Goal: Task Accomplishment & Management: Use online tool/utility

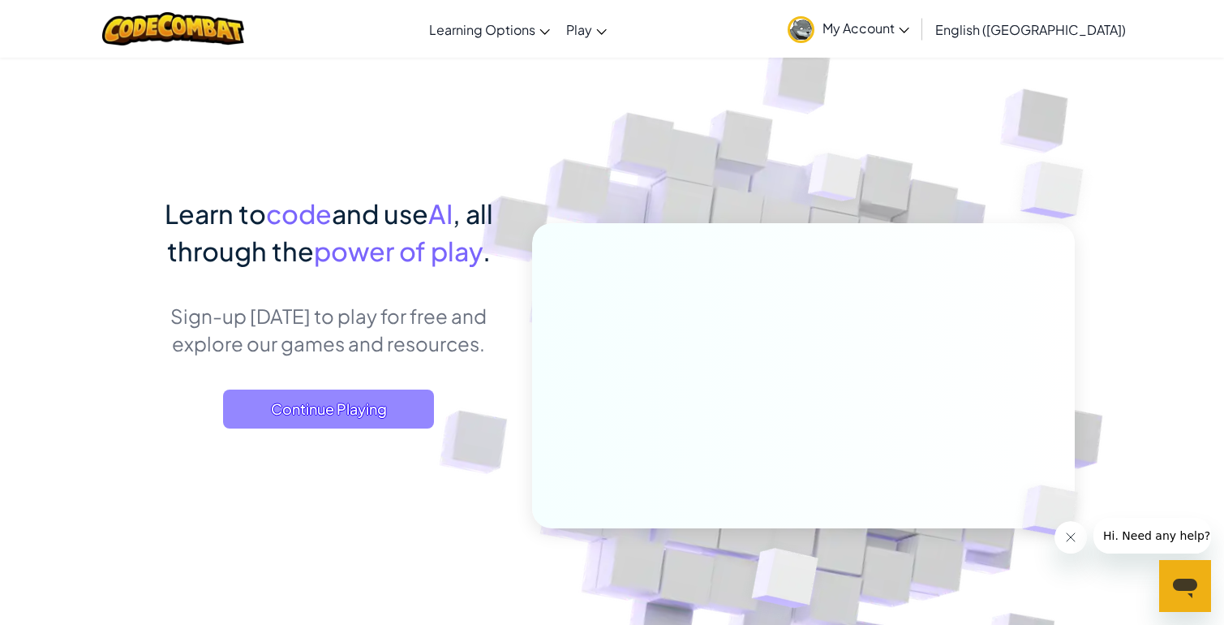
click at [284, 394] on span "Continue Playing" at bounding box center [328, 408] width 211 height 39
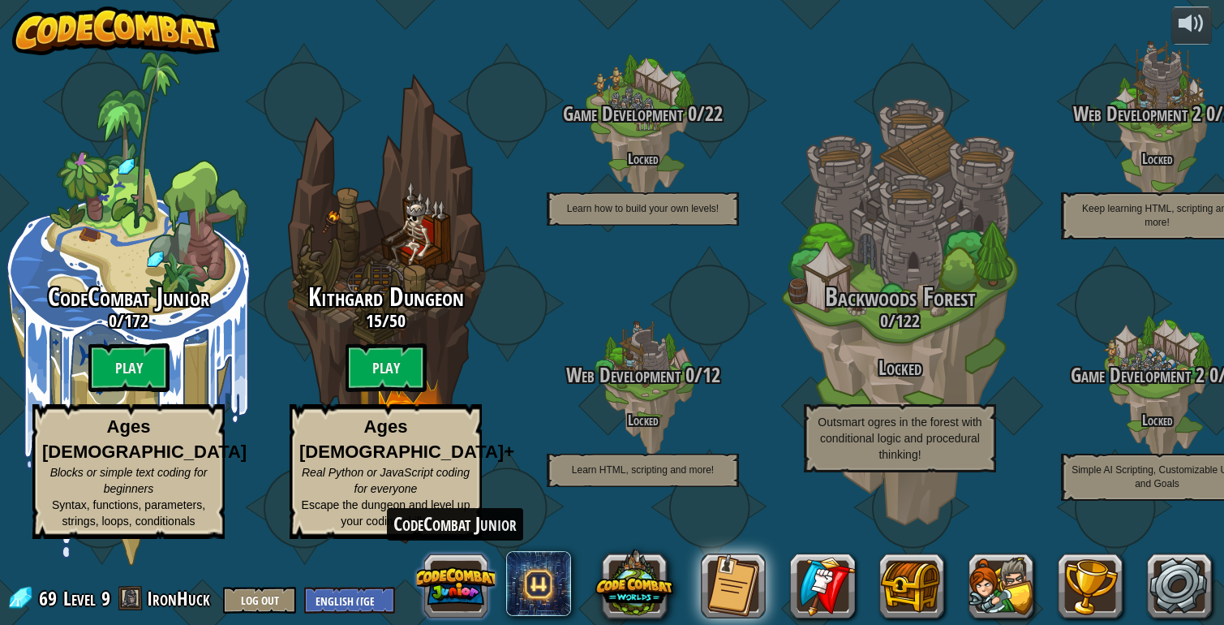
click at [469, 574] on button at bounding box center [456, 586] width 78 height 78
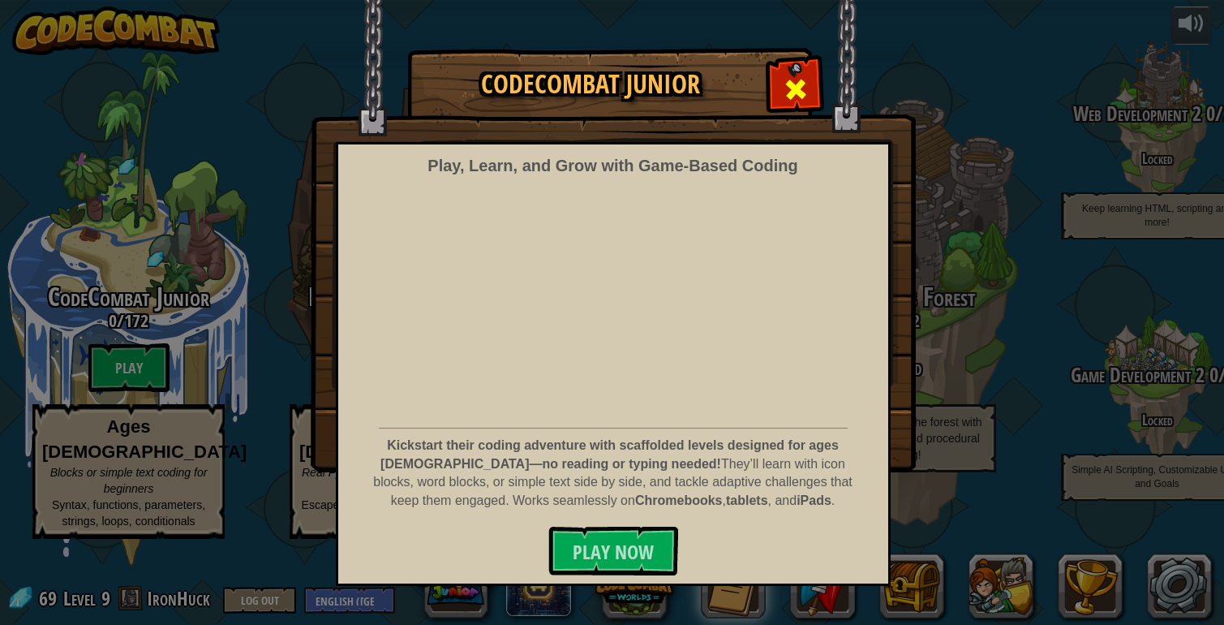
click at [797, 81] on span at bounding box center [796, 89] width 26 height 26
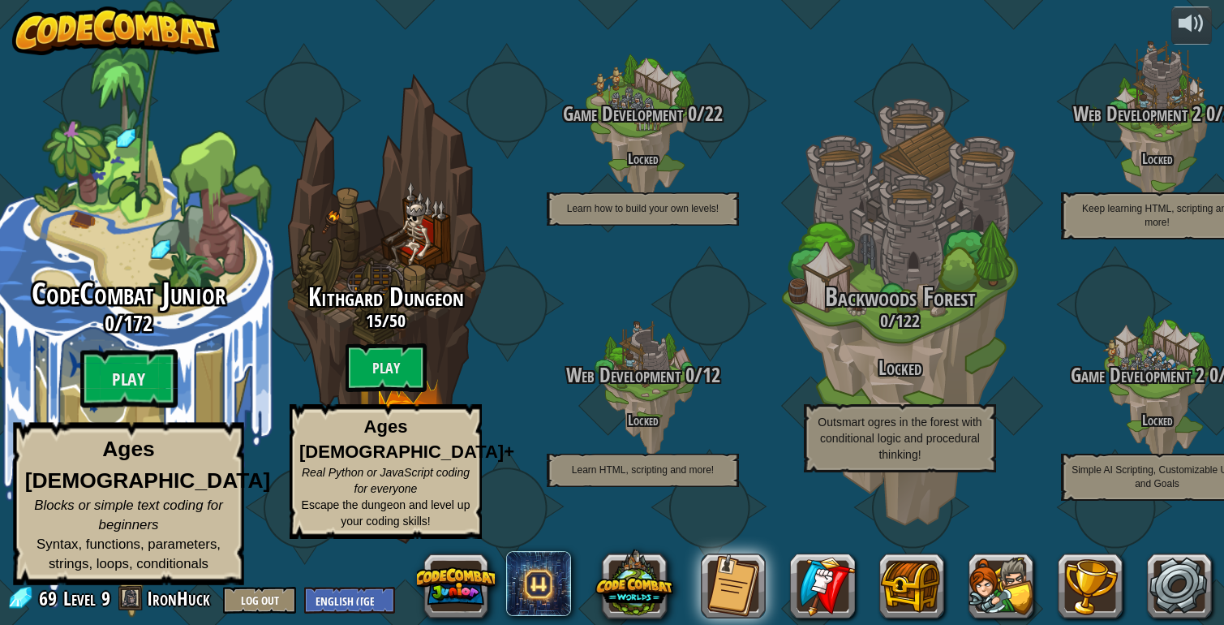
click at [186, 286] on div "CodeCombat Junior 0 / 172 Play Ages [DEMOGRAPHIC_DATA] Blocks or simple text co…" at bounding box center [128, 308] width 308 height 617
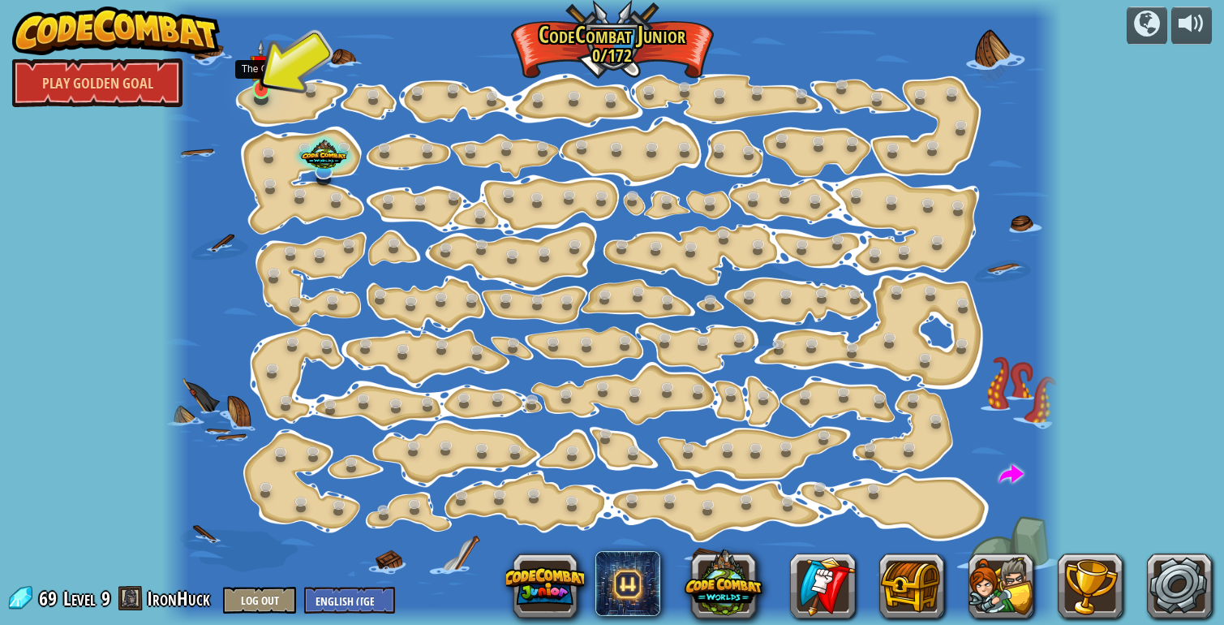
click at [264, 87] on img at bounding box center [261, 65] width 23 height 51
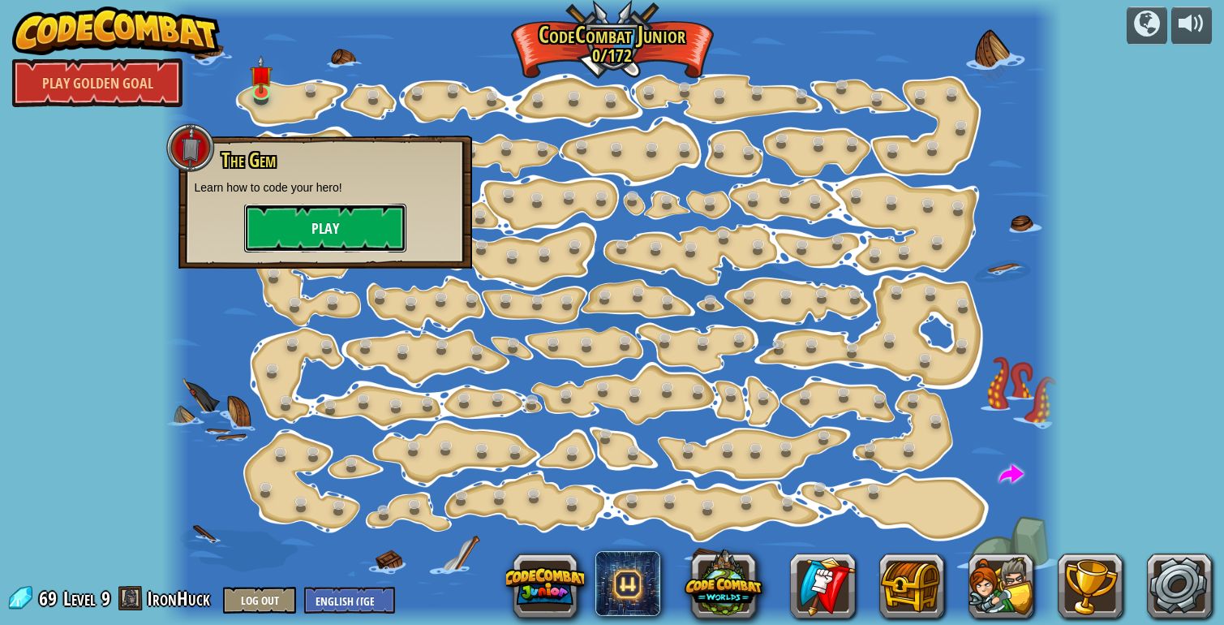
click at [365, 216] on button "Play" at bounding box center [325, 228] width 162 height 49
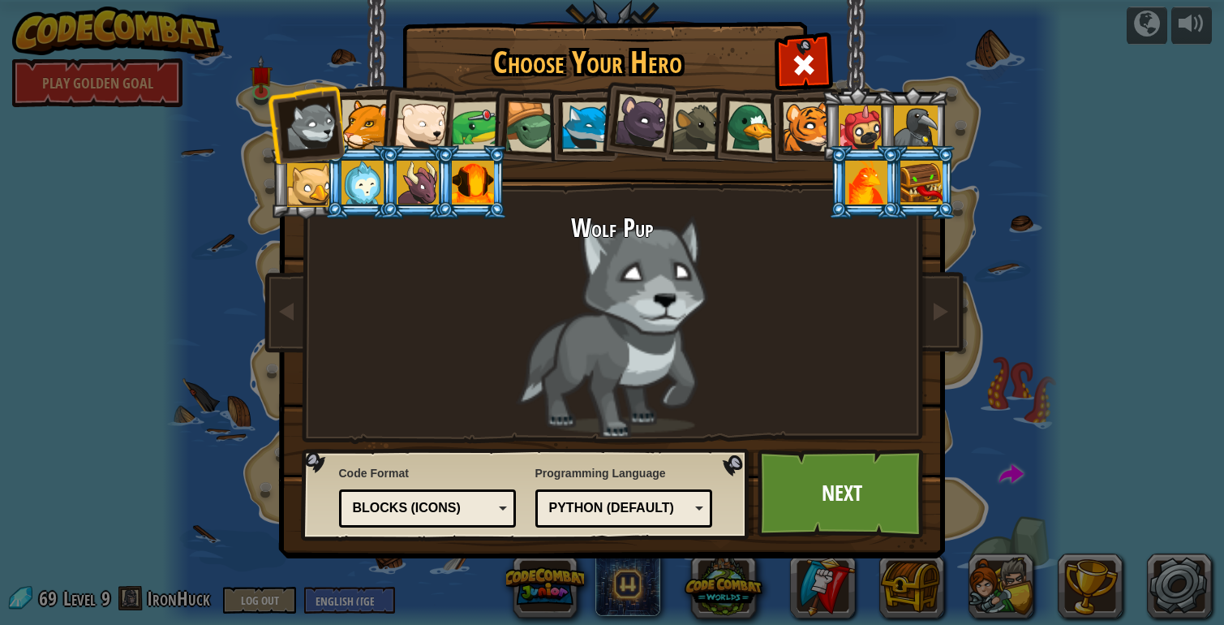
click at [361, 123] on div at bounding box center [366, 124] width 49 height 49
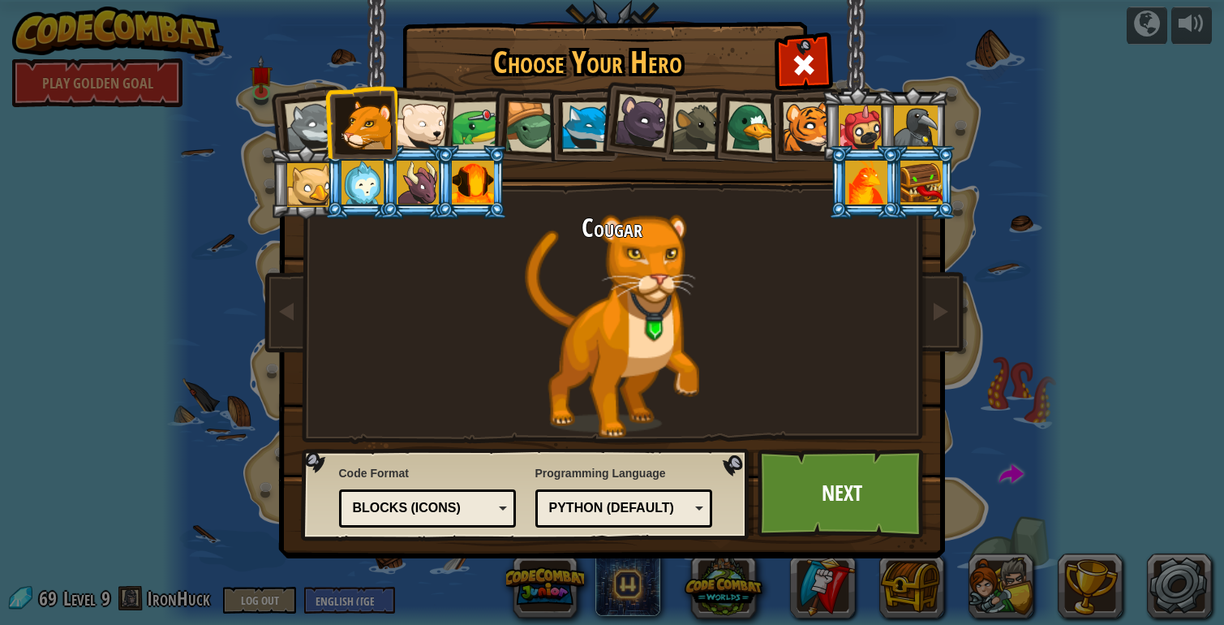
click at [419, 123] on div at bounding box center [421, 125] width 54 height 54
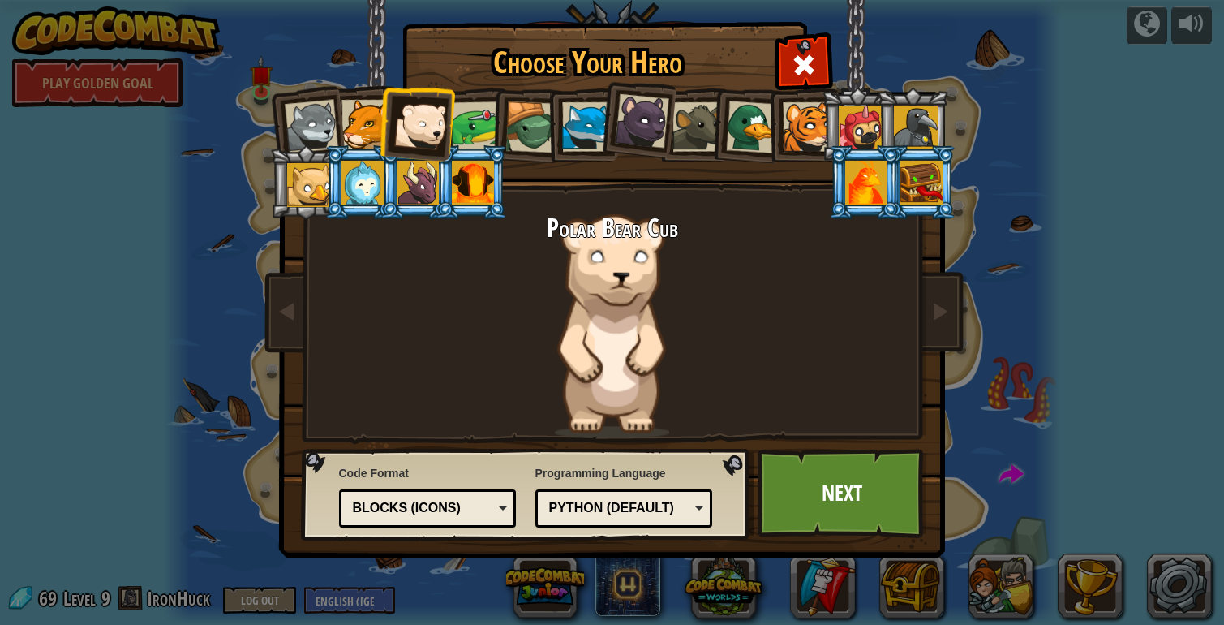
click at [488, 122] on div at bounding box center [476, 126] width 50 height 50
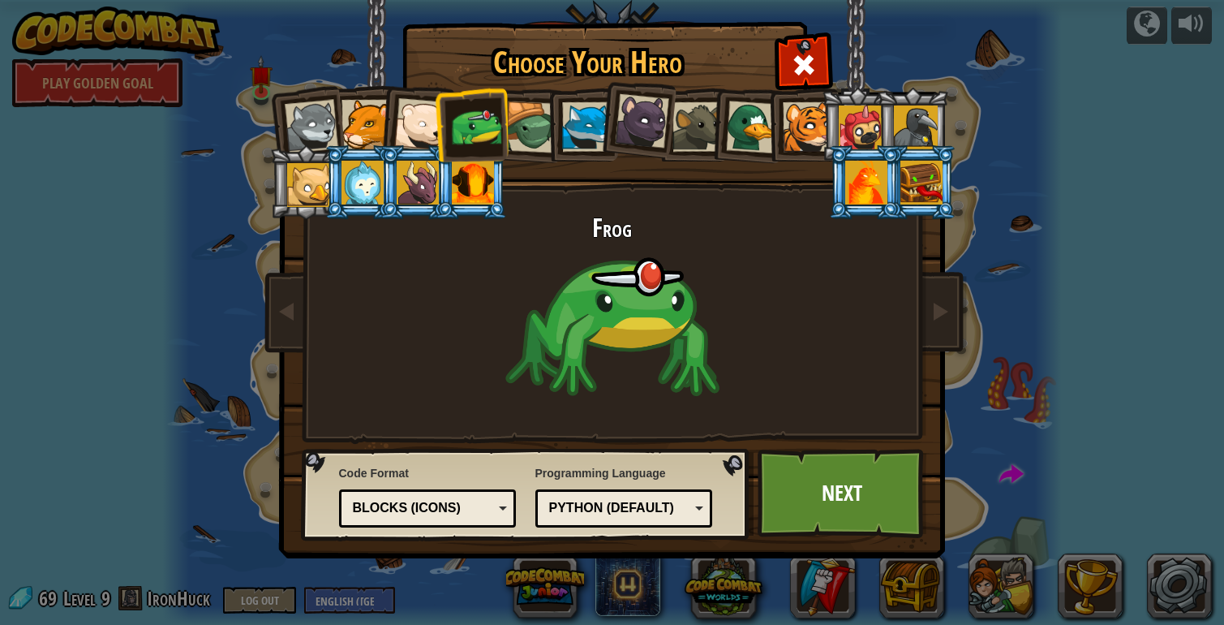
click at [593, 114] on div at bounding box center [586, 126] width 49 height 49
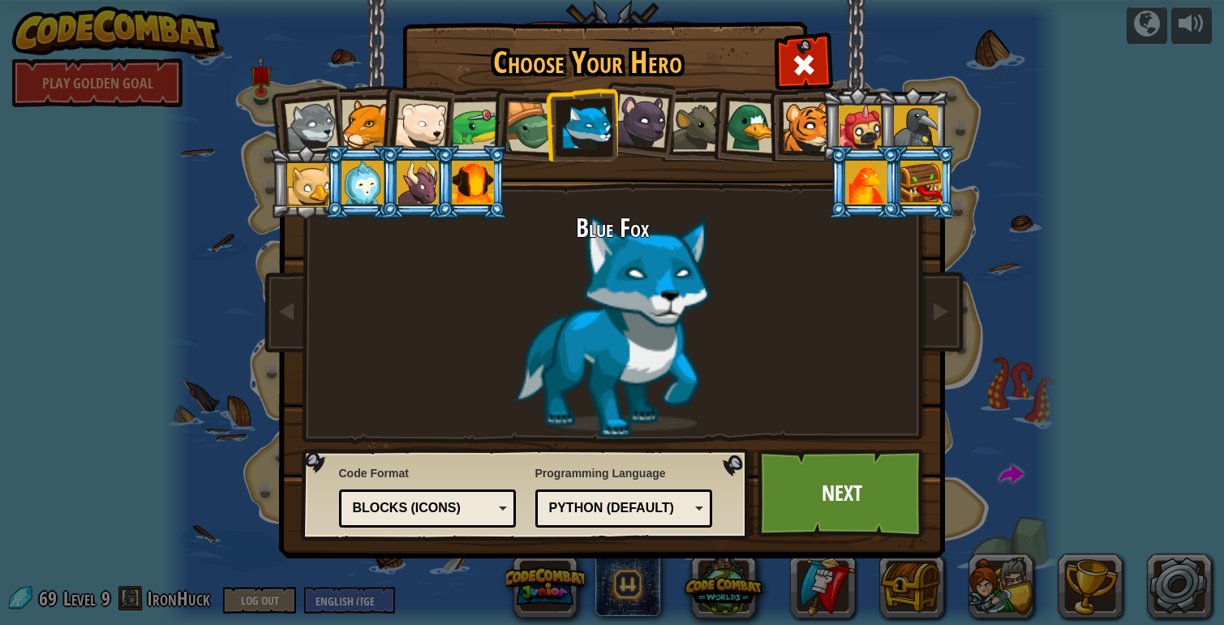
click at [656, 127] on div at bounding box center [641, 121] width 54 height 54
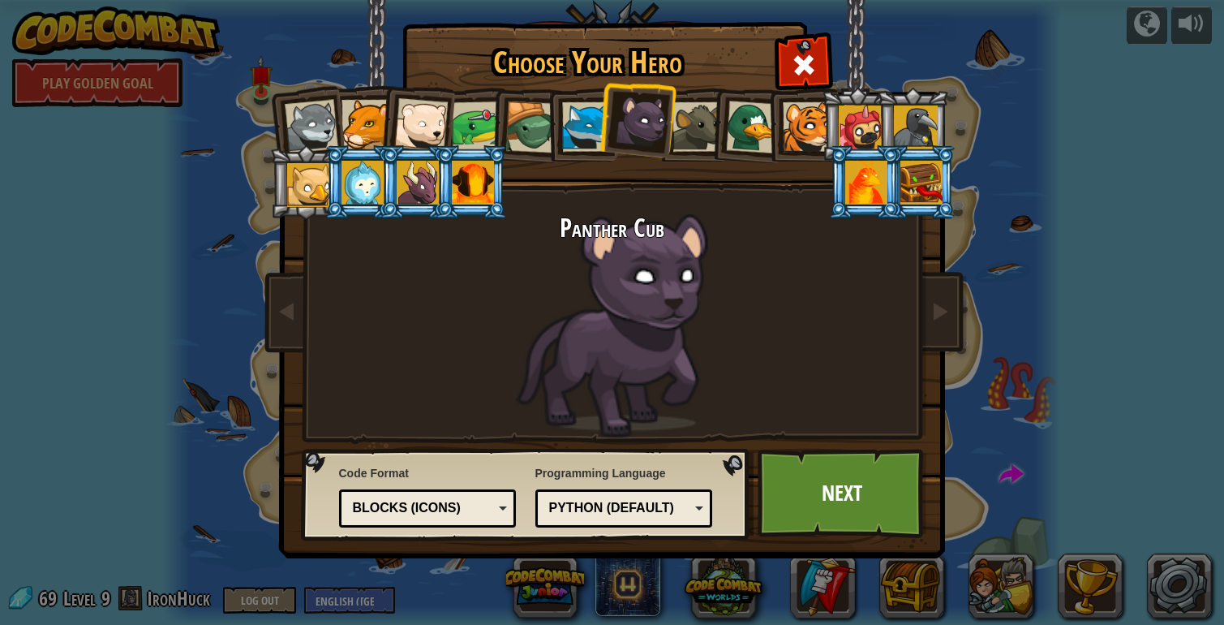
click at [706, 119] on div at bounding box center [697, 126] width 49 height 49
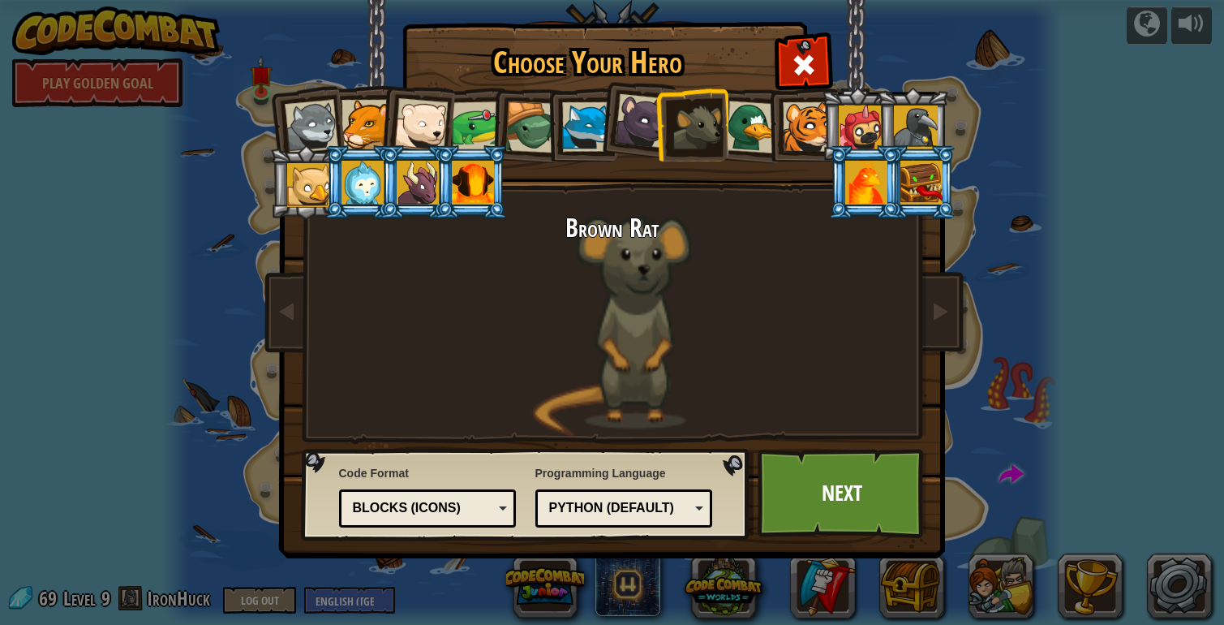
click at [761, 117] on div at bounding box center [751, 127] width 53 height 53
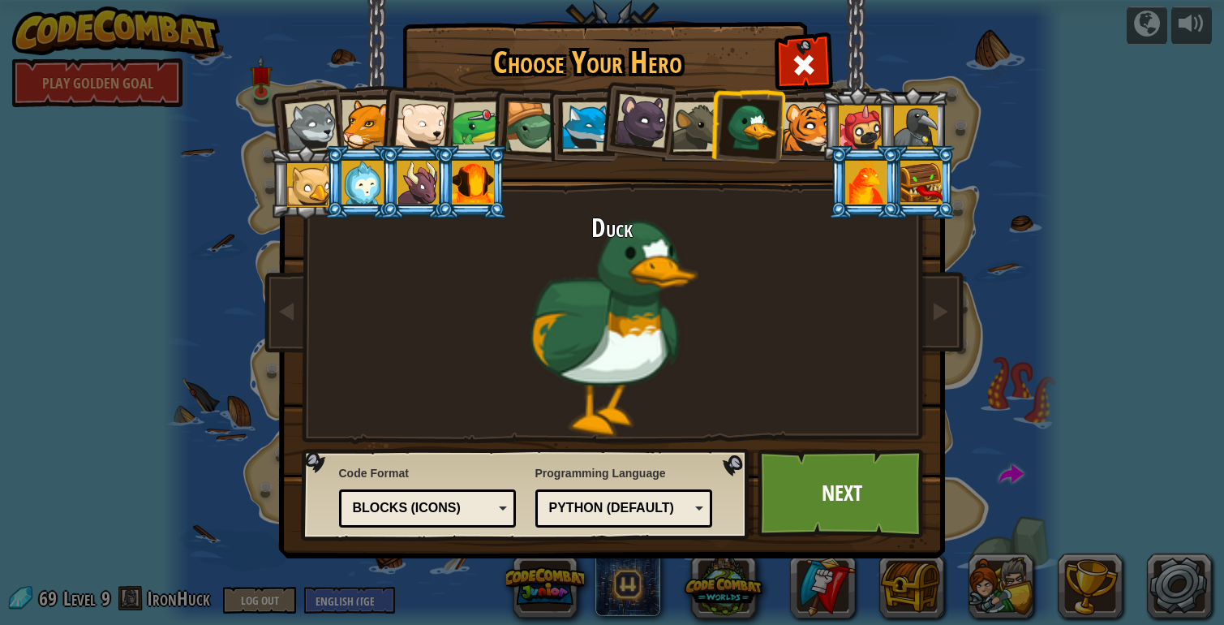
click at [806, 123] on div at bounding box center [807, 126] width 49 height 49
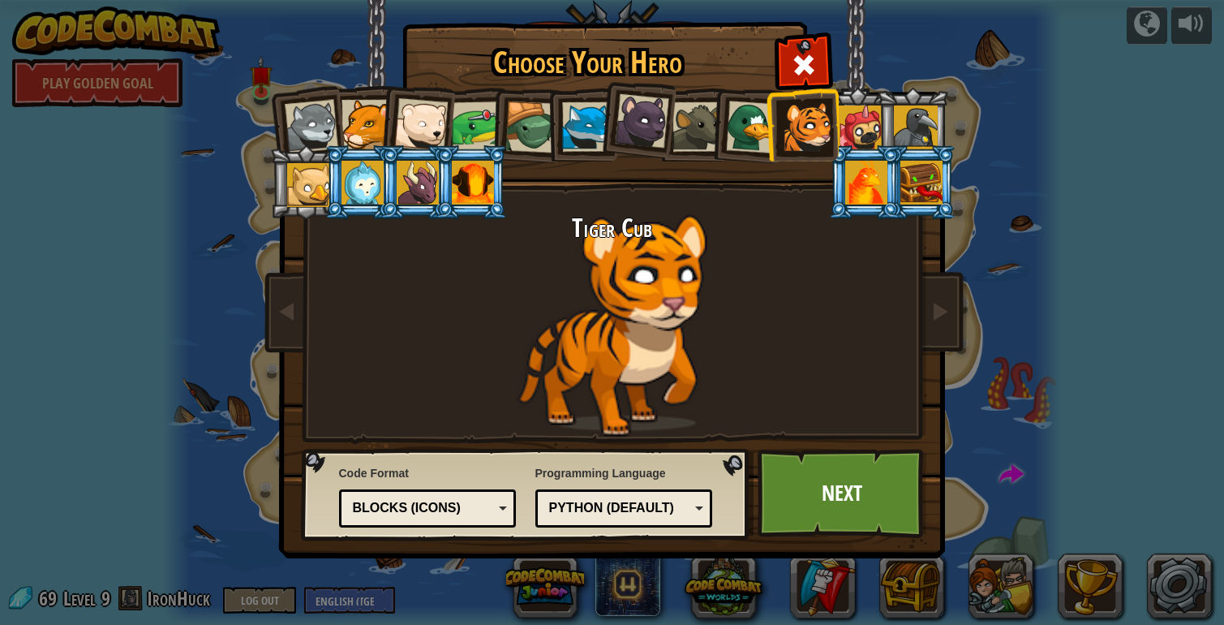
click at [869, 110] on div at bounding box center [861, 127] width 44 height 44
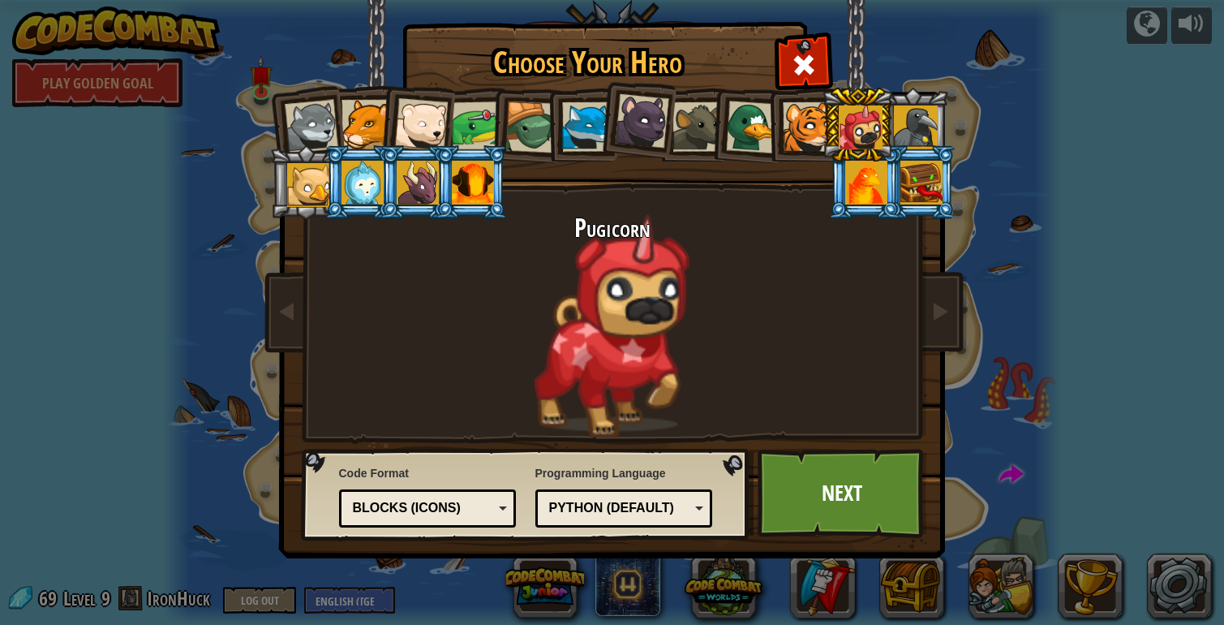
click at [927, 113] on div at bounding box center [916, 127] width 44 height 44
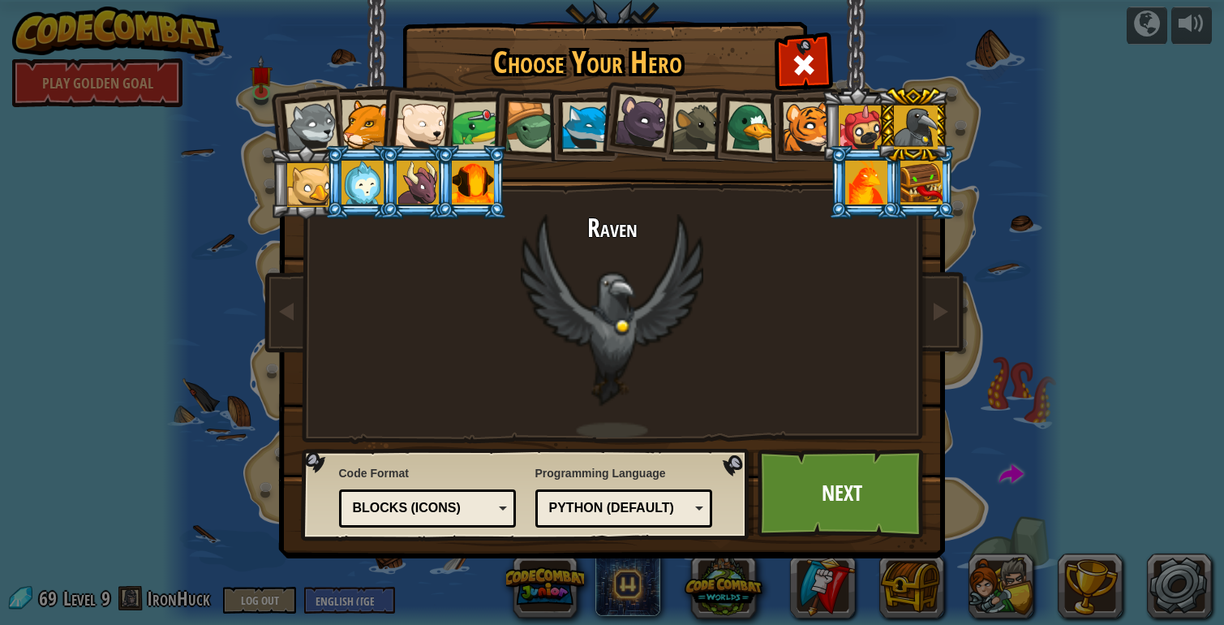
click at [915, 161] on li at bounding box center [912, 125] width 73 height 74
click at [914, 172] on div at bounding box center [922, 183] width 42 height 44
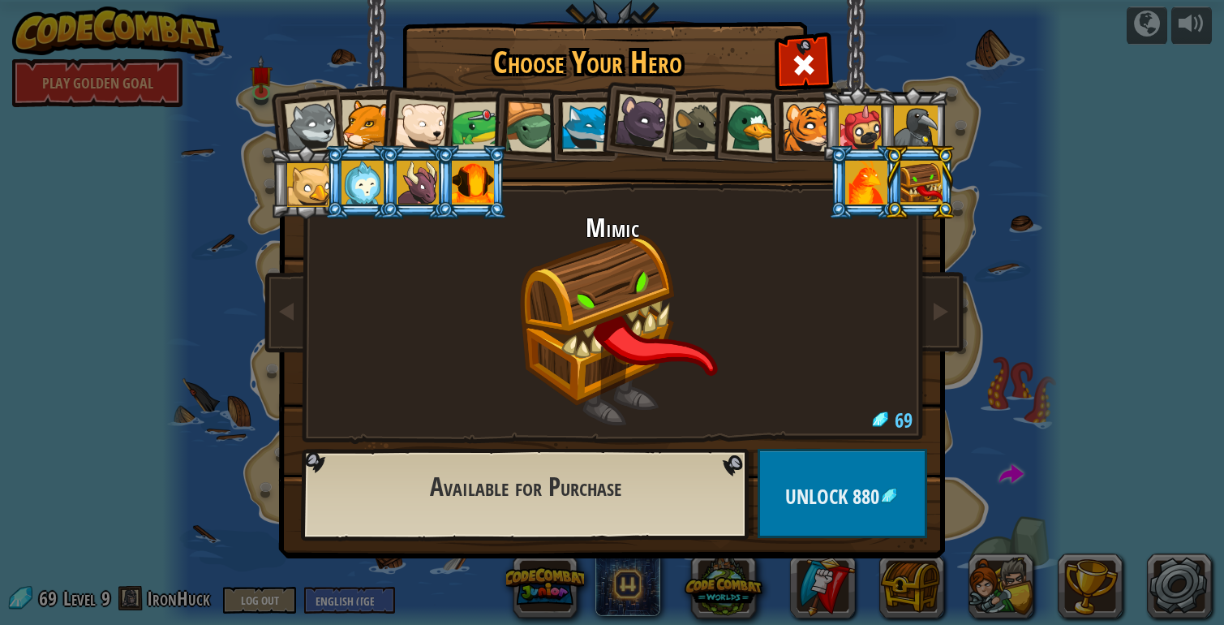
click at [867, 178] on div at bounding box center [866, 183] width 42 height 44
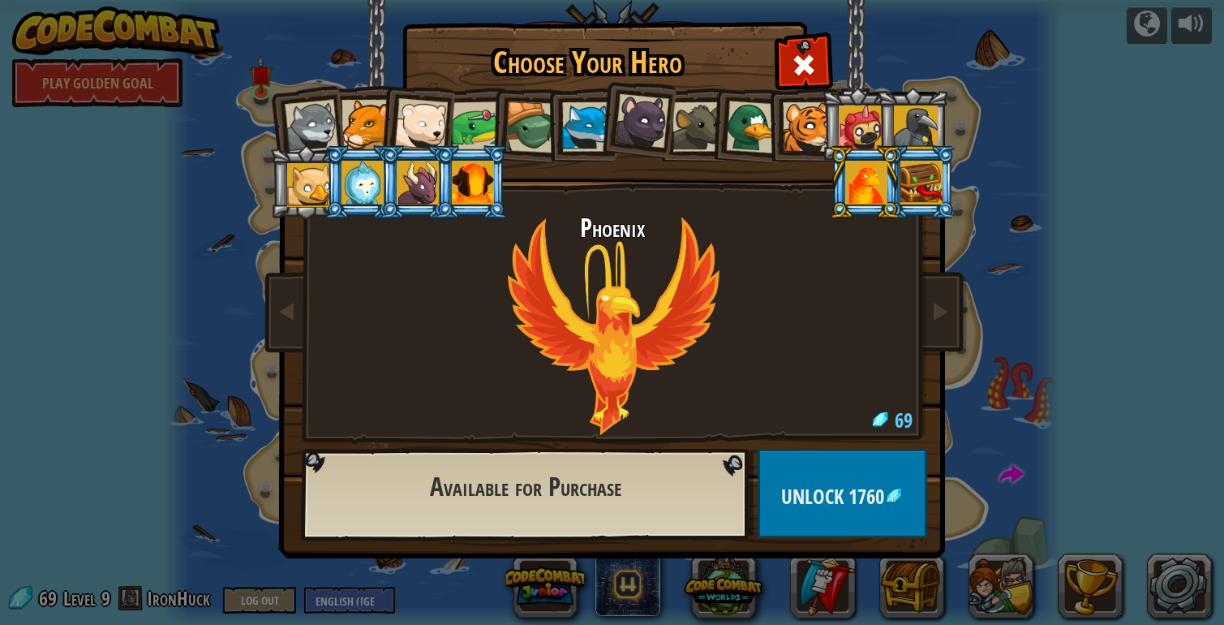
click at [465, 178] on div at bounding box center [473, 183] width 42 height 44
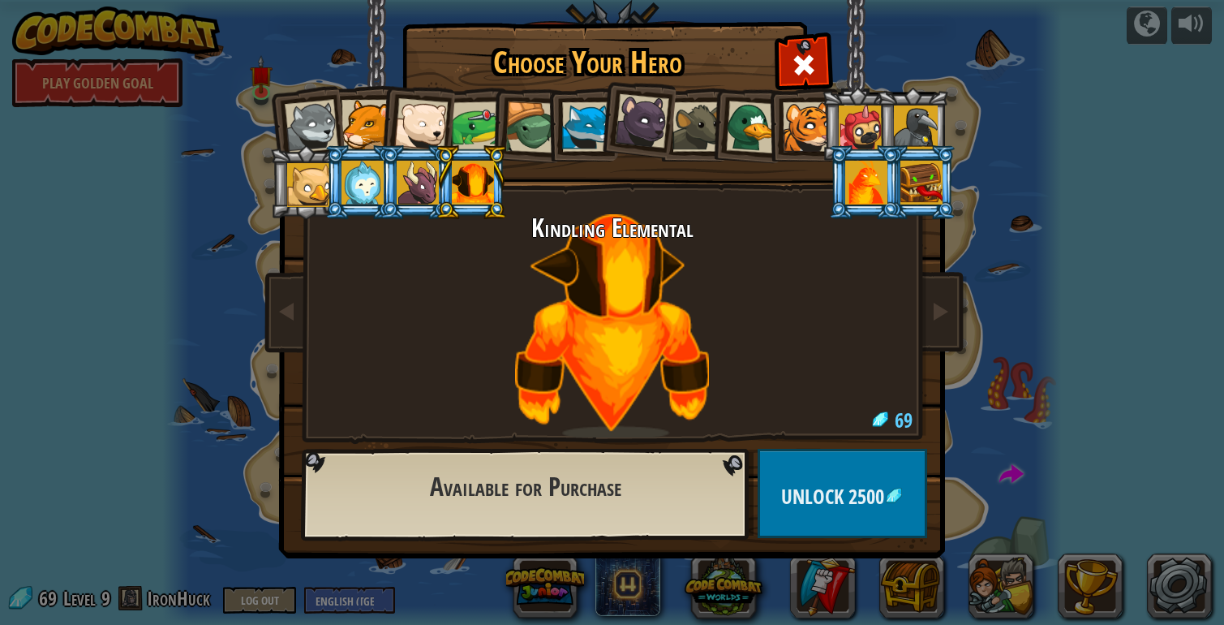
click at [424, 169] on div at bounding box center [418, 183] width 42 height 44
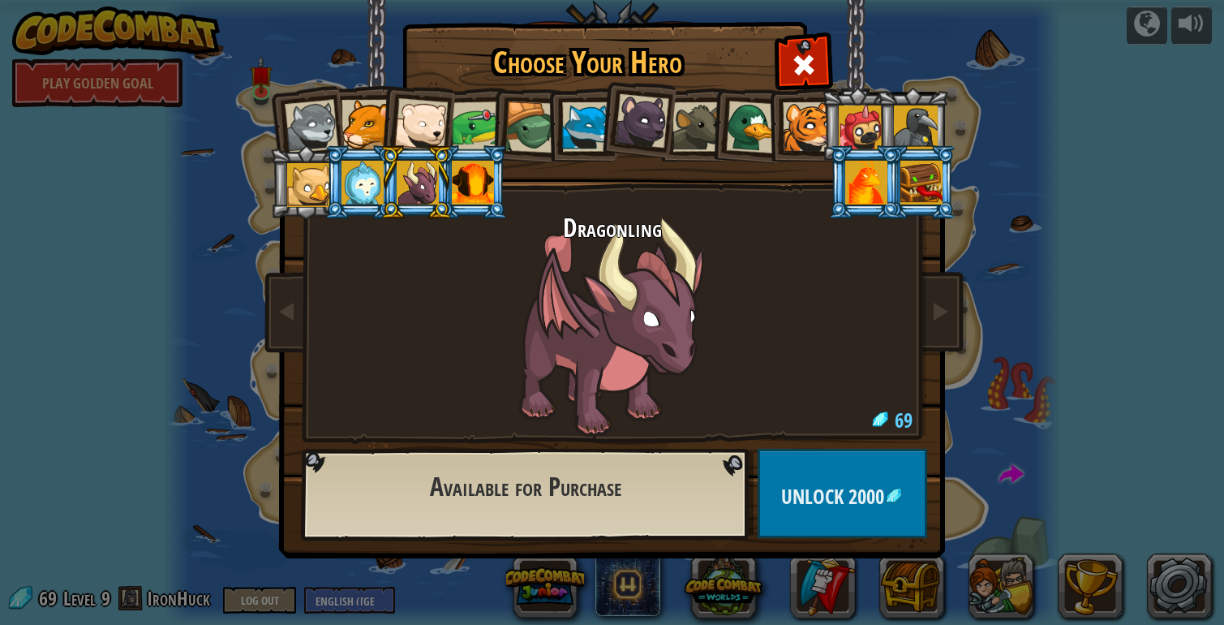
click at [370, 179] on div at bounding box center [363, 183] width 42 height 44
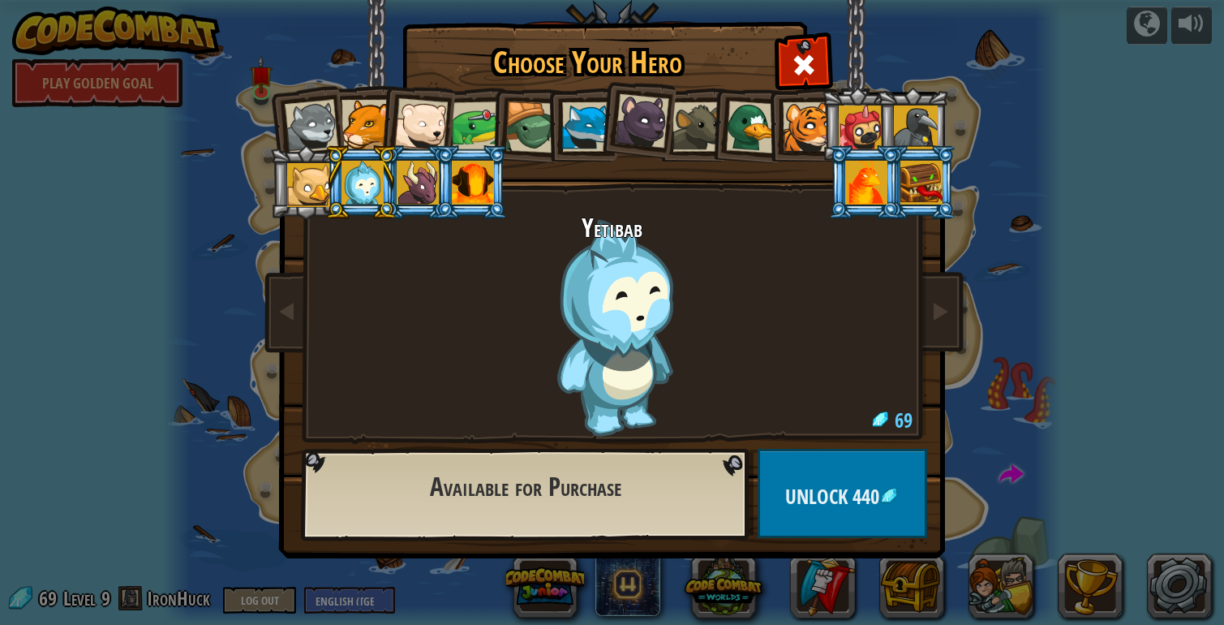
click at [416, 180] on div at bounding box center [418, 183] width 42 height 44
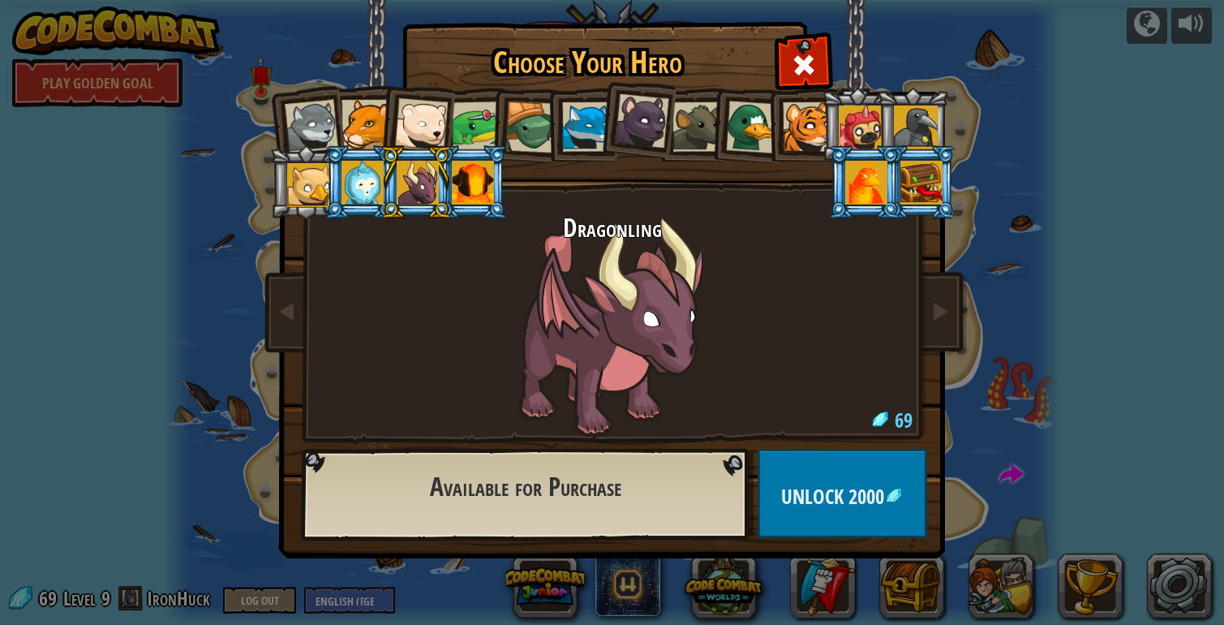
click at [307, 185] on div at bounding box center [309, 185] width 44 height 44
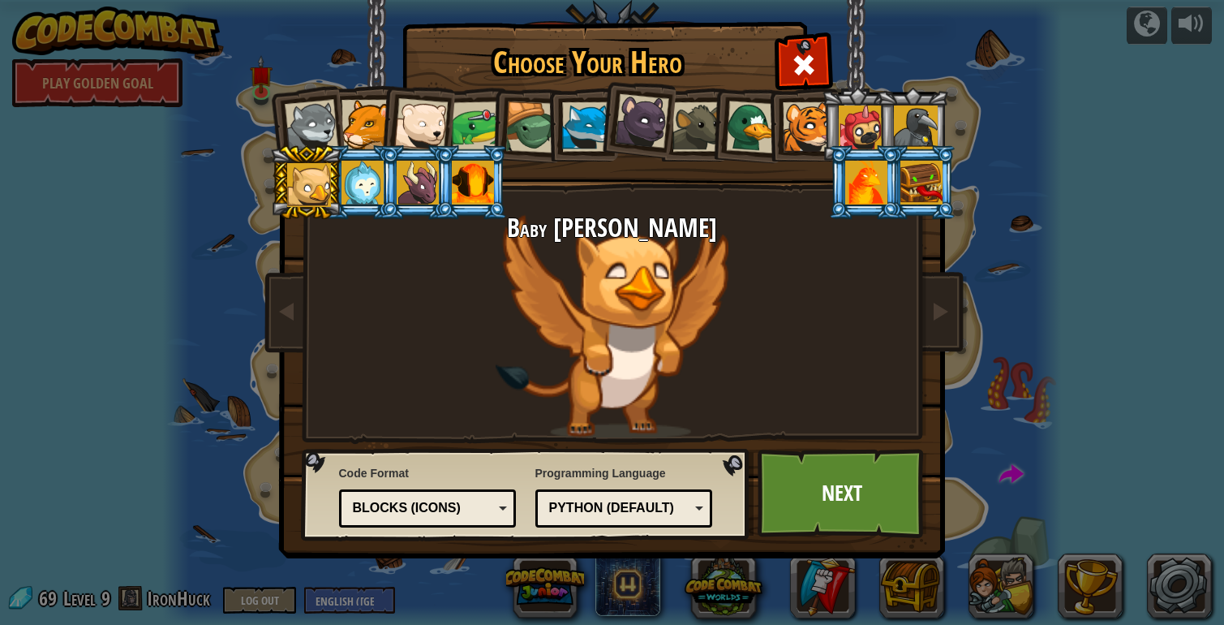
click at [357, 171] on div at bounding box center [363, 183] width 42 height 44
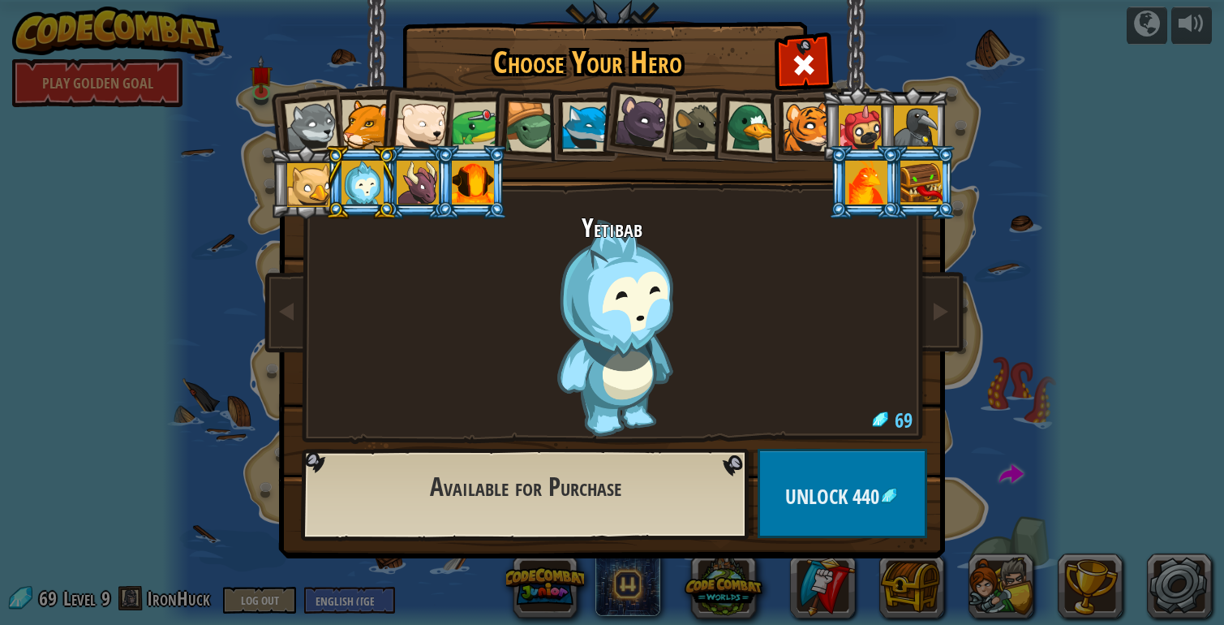
click at [437, 117] on div at bounding box center [421, 125] width 54 height 54
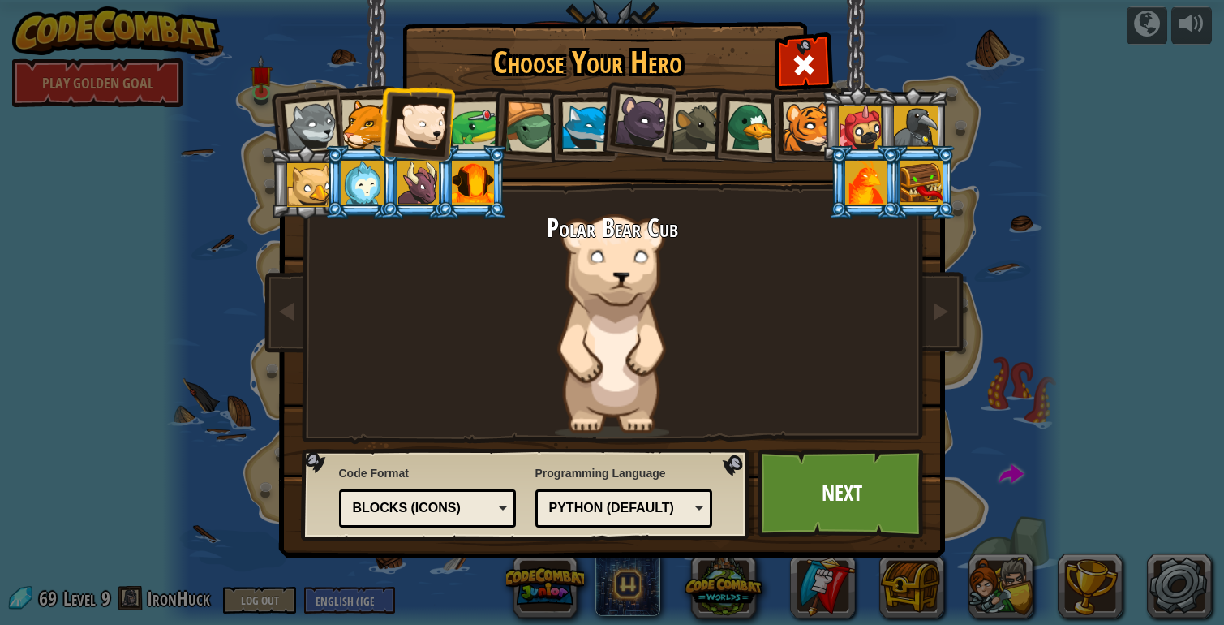
click at [609, 120] on li at bounding box center [636, 118] width 80 height 81
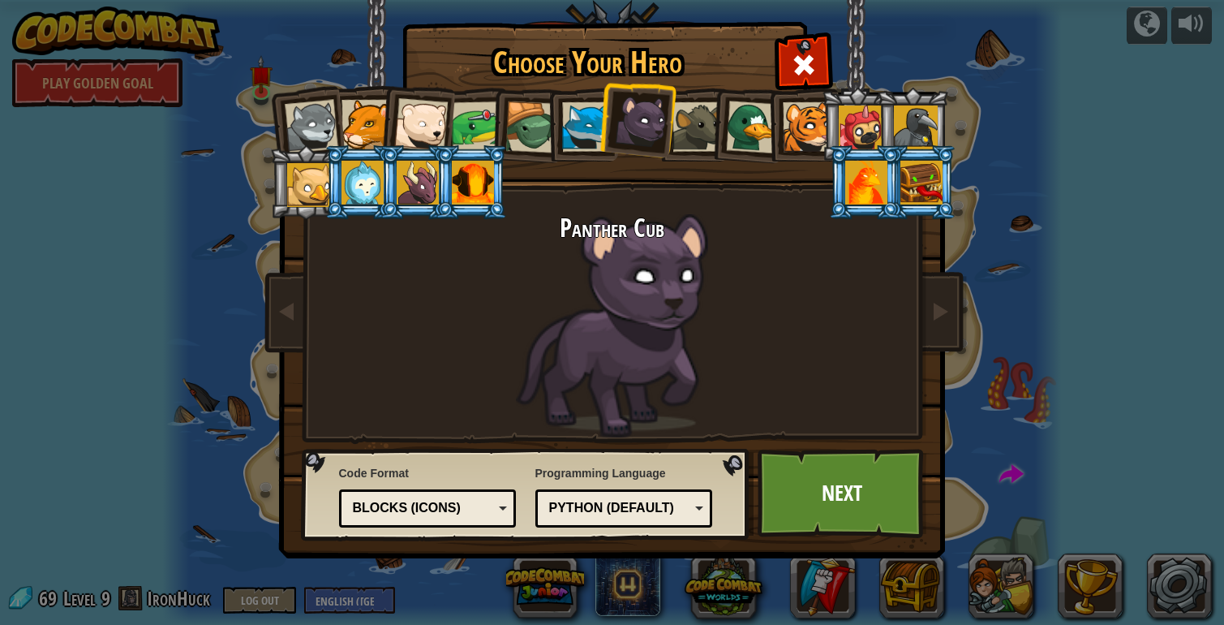
click at [321, 132] on div at bounding box center [311, 127] width 54 height 54
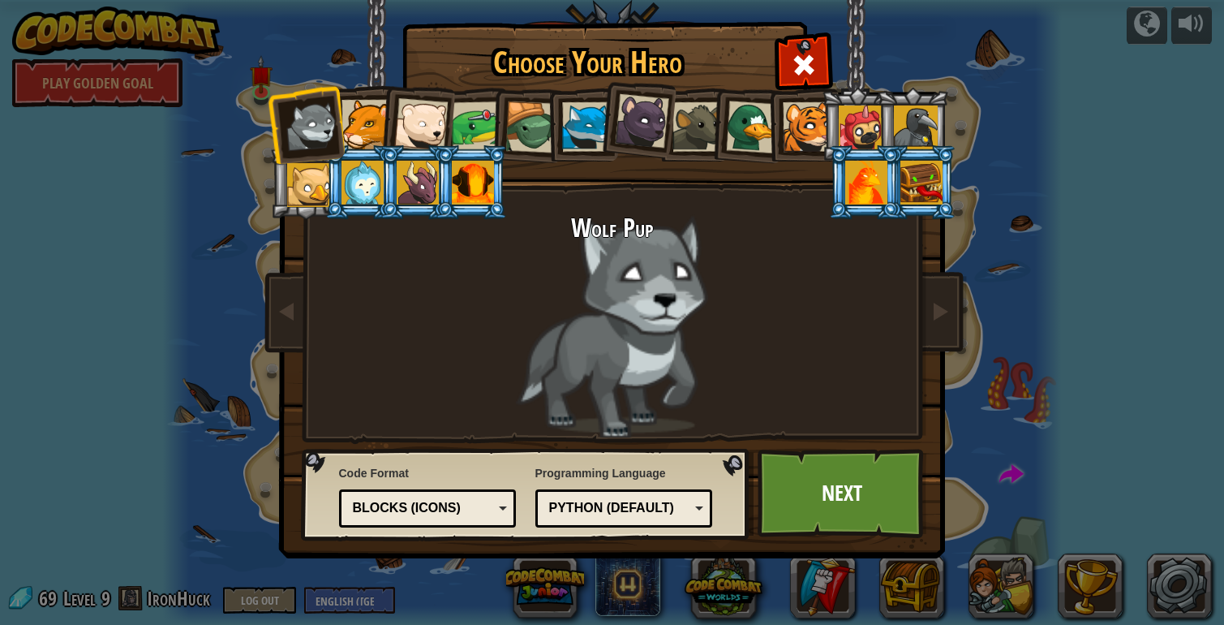
click at [583, 120] on div at bounding box center [586, 126] width 49 height 49
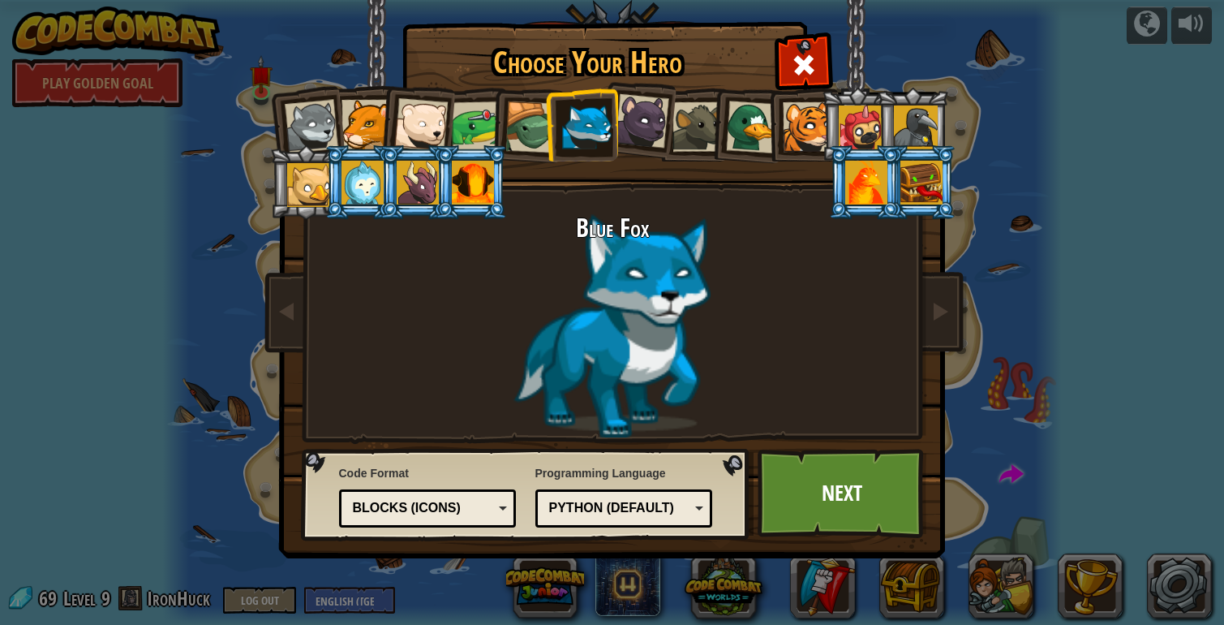
click at [650, 122] on div at bounding box center [641, 121] width 54 height 54
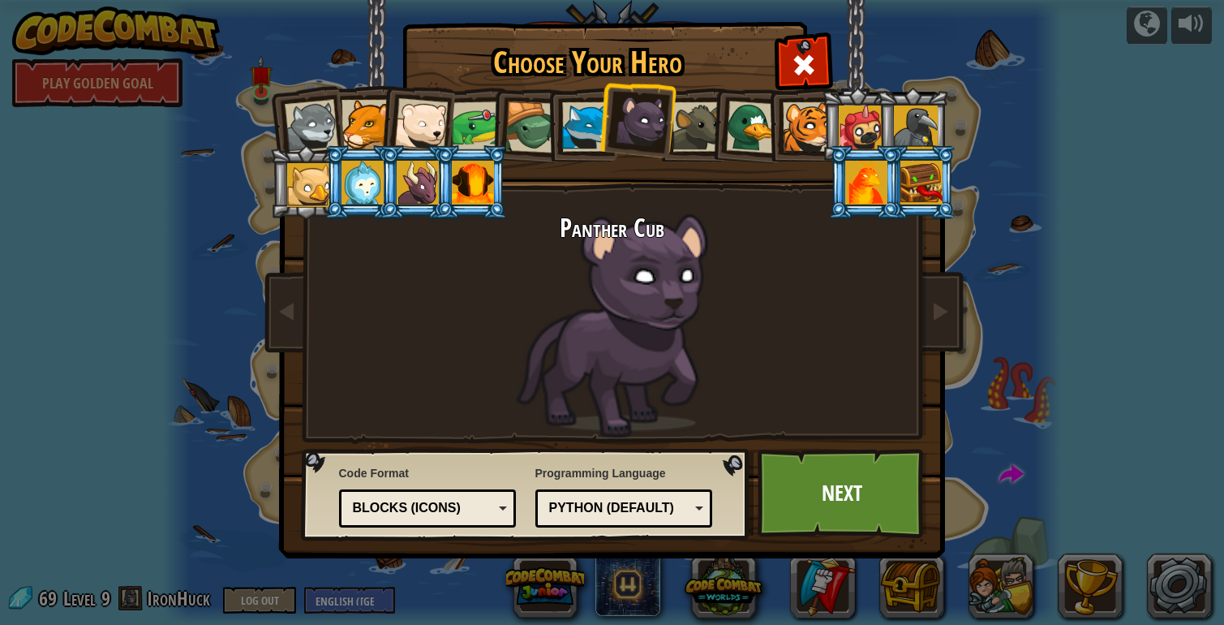
click at [535, 110] on div at bounding box center [532, 127] width 52 height 52
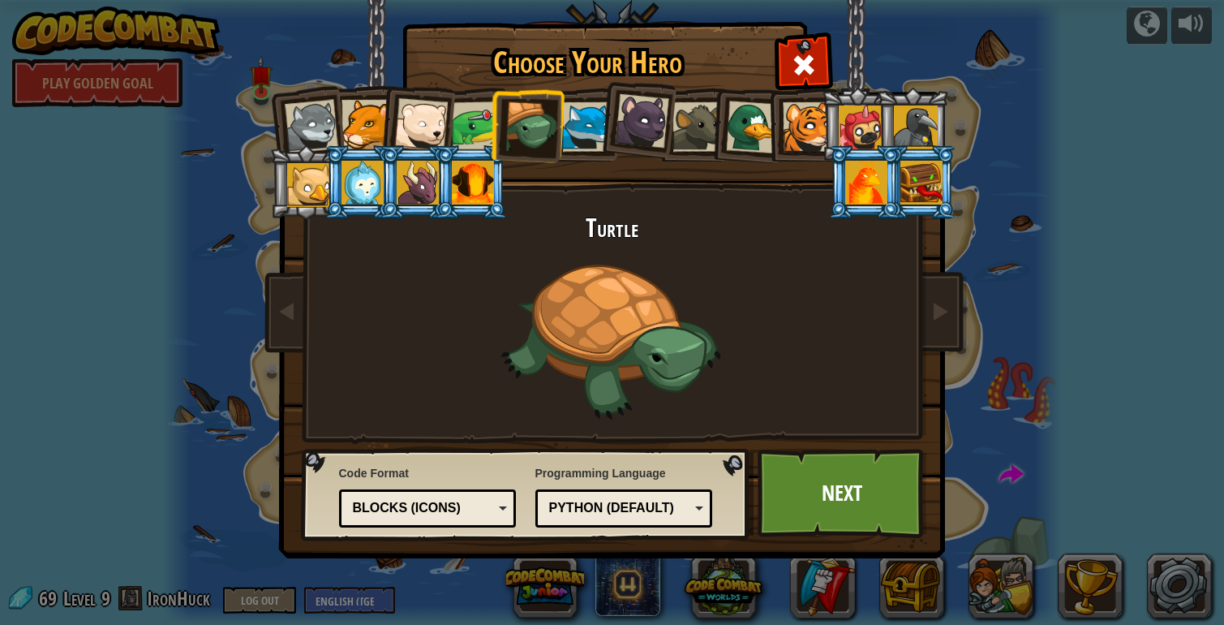
click at [320, 124] on div at bounding box center [311, 127] width 54 height 54
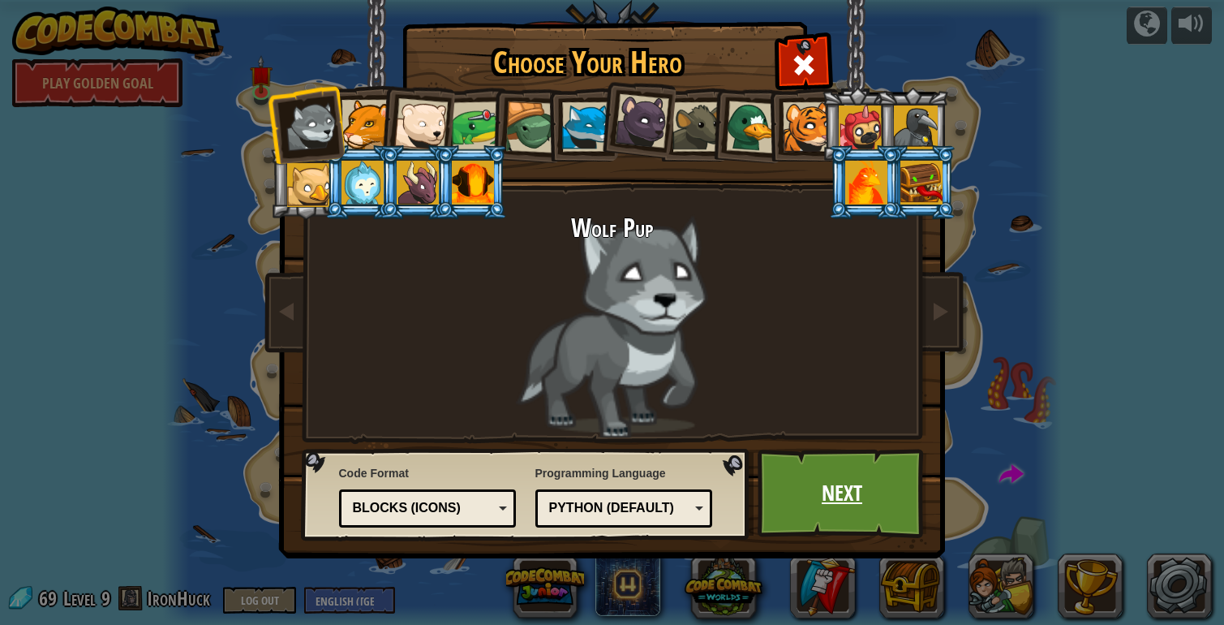
click at [855, 496] on link "Next" at bounding box center [843, 493] width 170 height 89
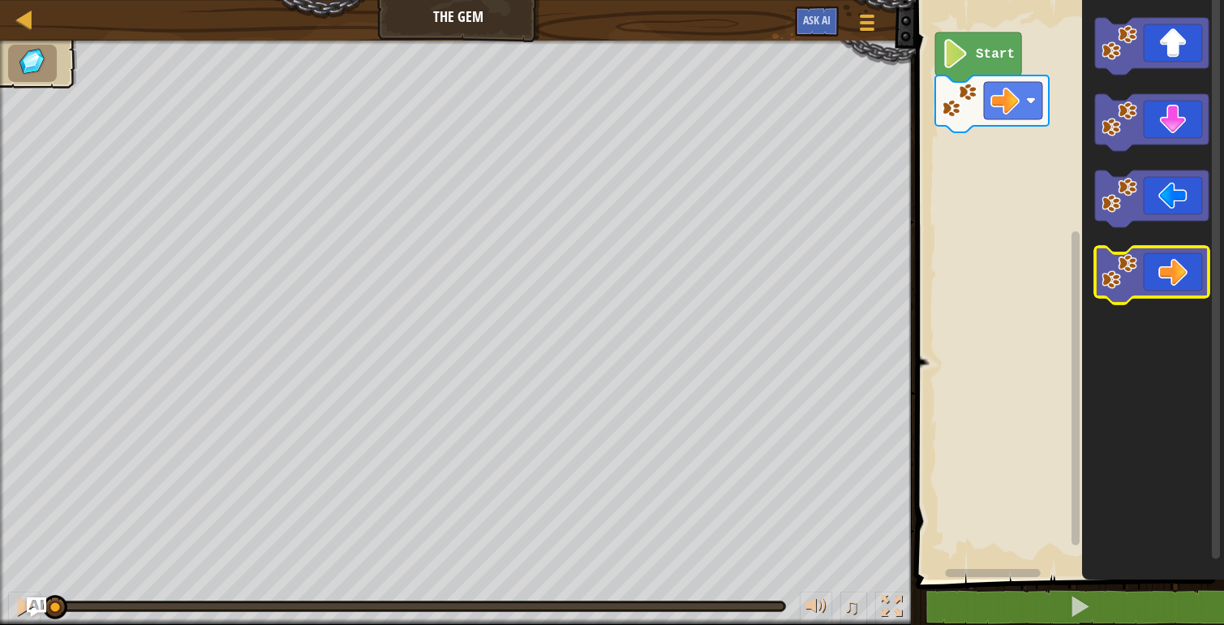
click at [1151, 249] on icon "Blockly Workspace" at bounding box center [1152, 275] width 114 height 57
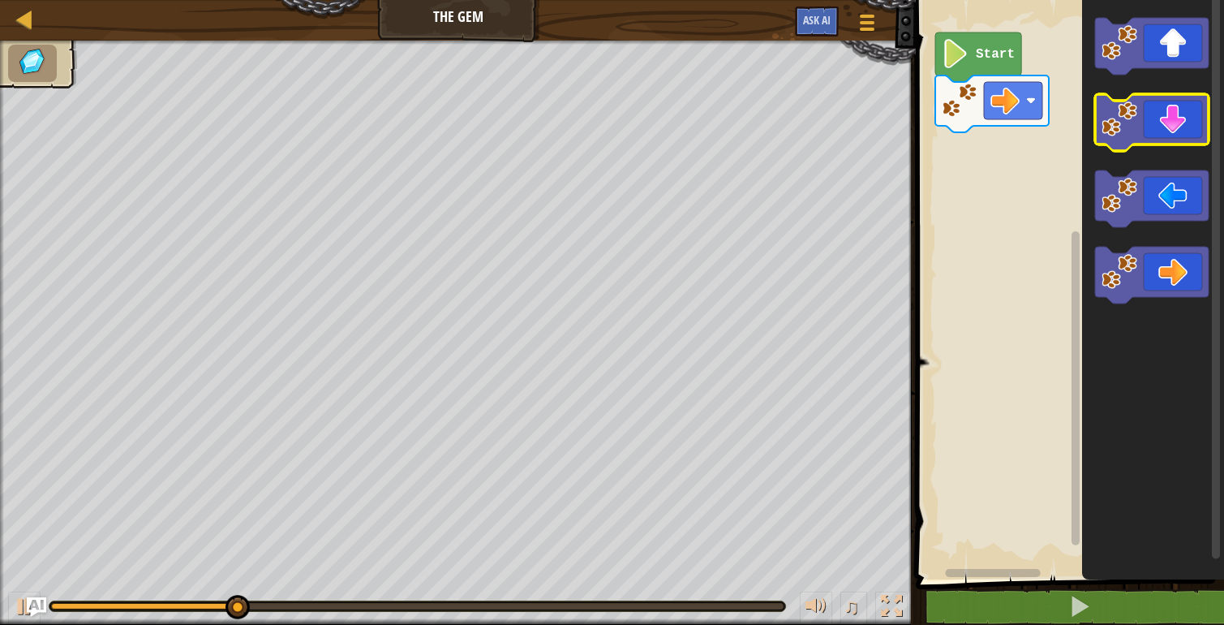
click at [1186, 126] on icon "Blockly Workspace" at bounding box center [1152, 122] width 114 height 57
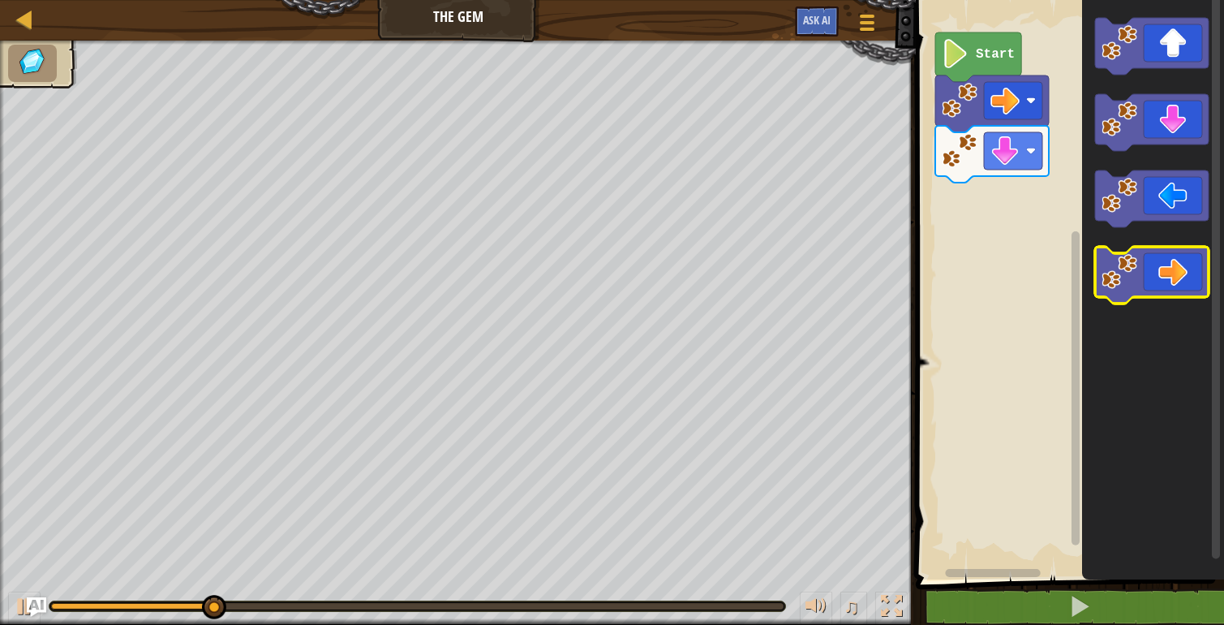
click at [1154, 261] on icon "Blockly Workspace" at bounding box center [1152, 275] width 114 height 57
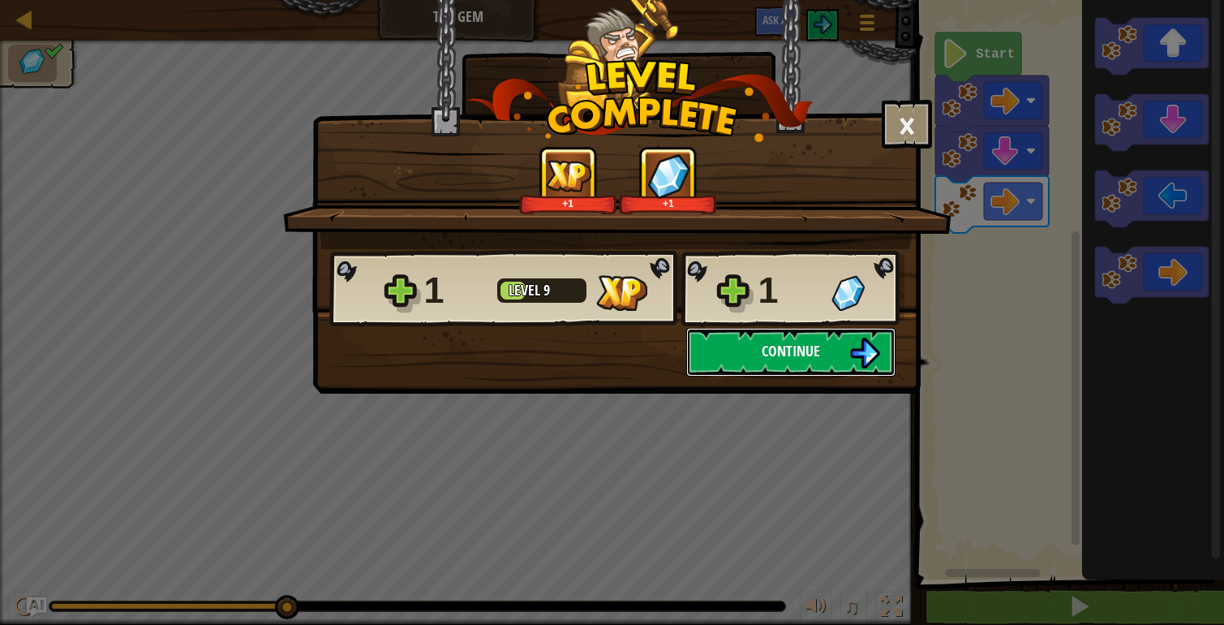
click at [836, 346] on button "Continue" at bounding box center [790, 352] width 209 height 49
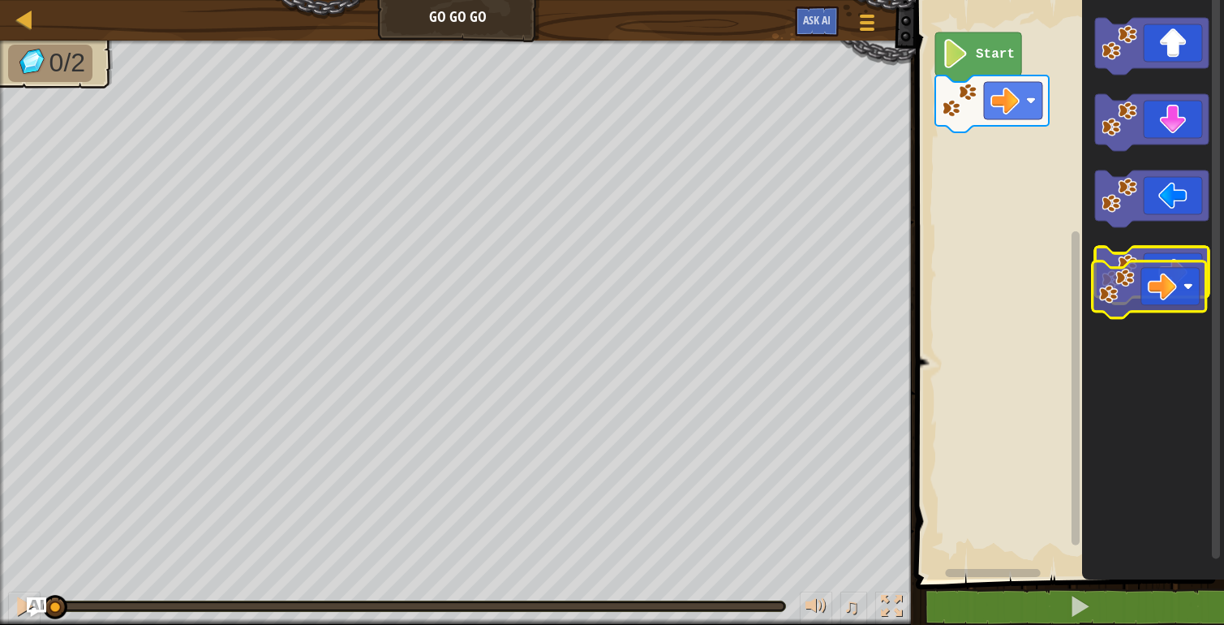
click at [1130, 292] on g "Blockly Workspace" at bounding box center [1152, 275] width 114 height 57
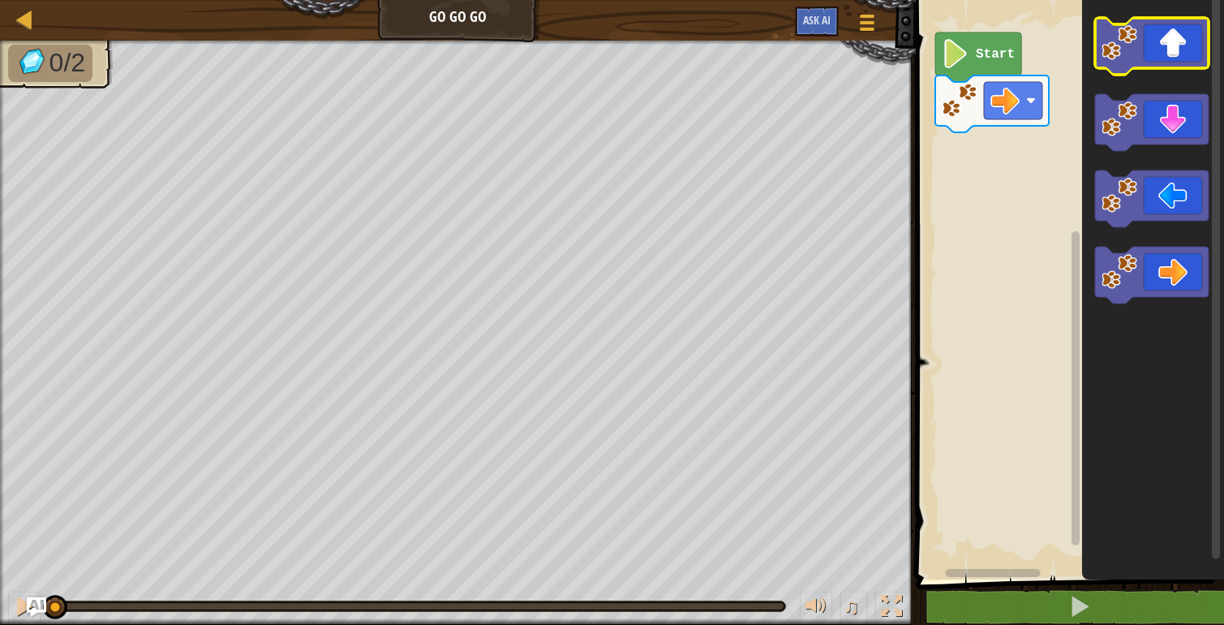
click at [1183, 49] on icon "Blockly Workspace" at bounding box center [1152, 46] width 114 height 57
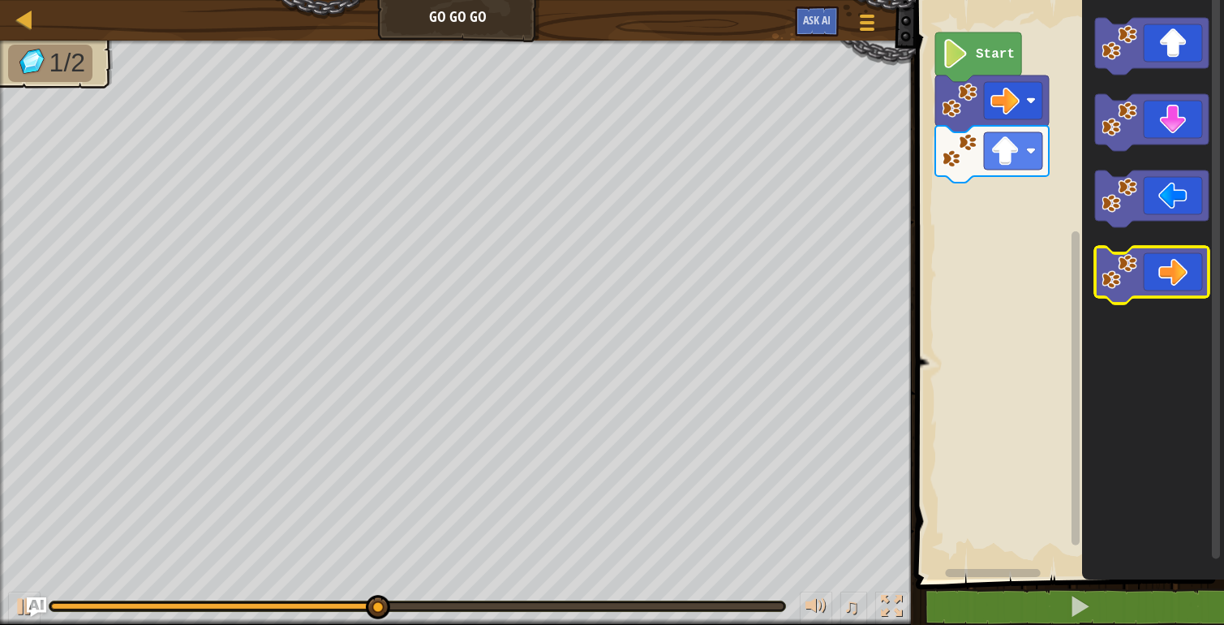
click at [1174, 277] on icon "Blockly Workspace" at bounding box center [1152, 275] width 114 height 57
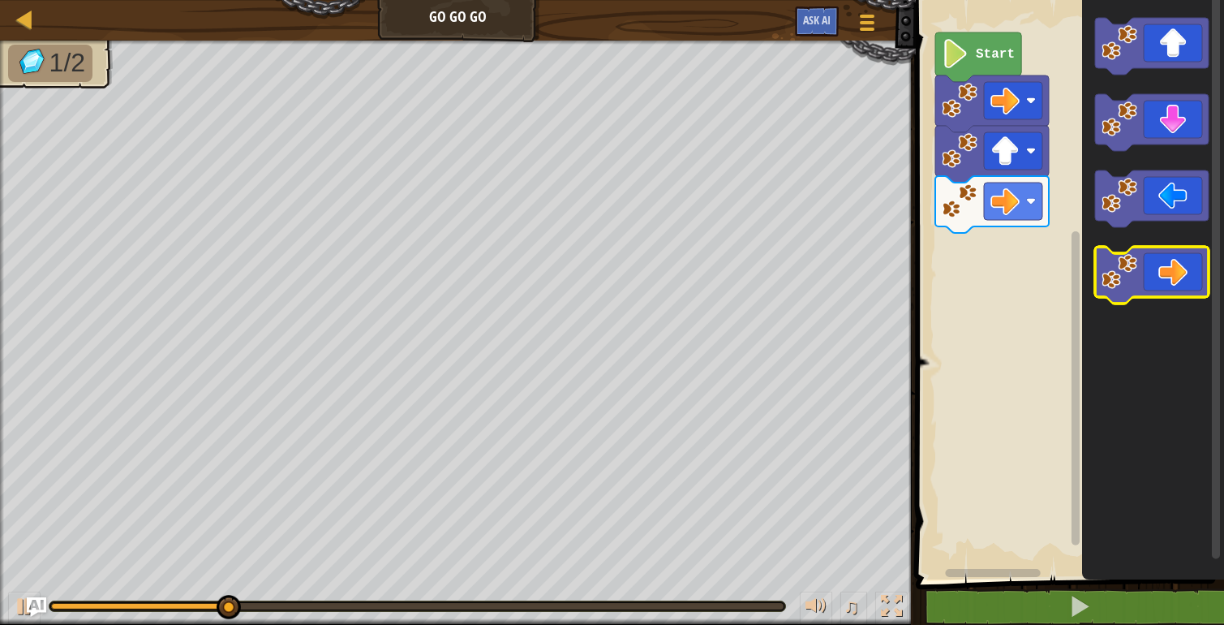
click at [1174, 277] on icon "Blockly Workspace" at bounding box center [1152, 275] width 114 height 57
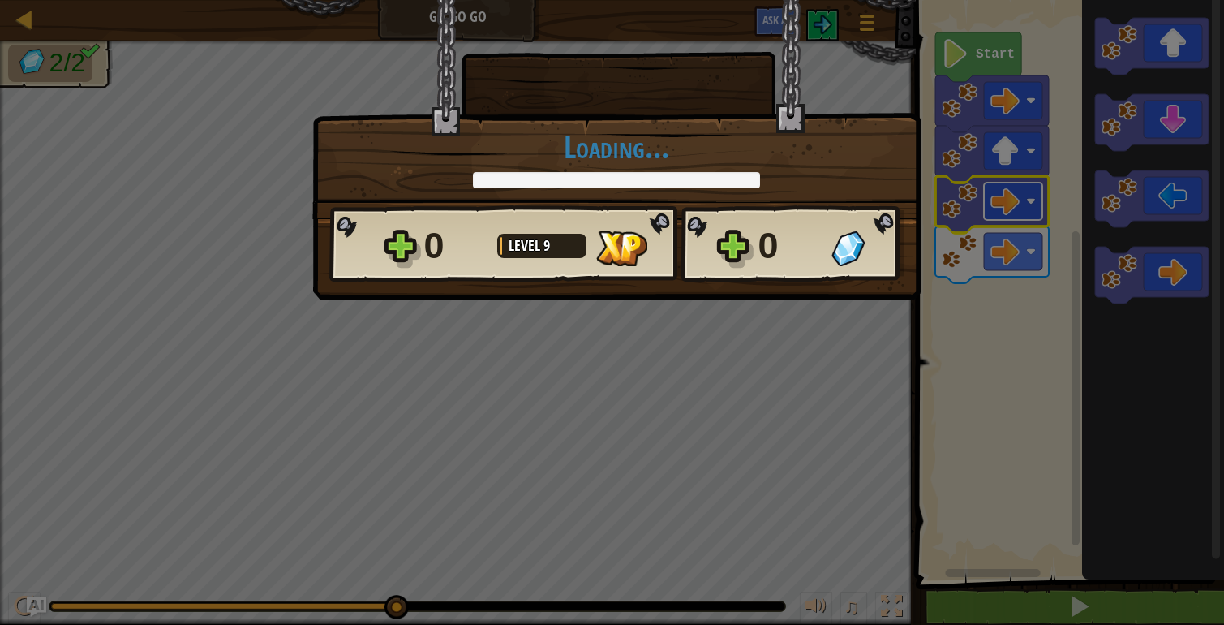
click at [1031, 2] on body "Map Go Go Go Game Menu Ask AI 1 ההההההההההההההההההההההההההההההההההההההההההההההה…" at bounding box center [612, 1] width 1224 height 2
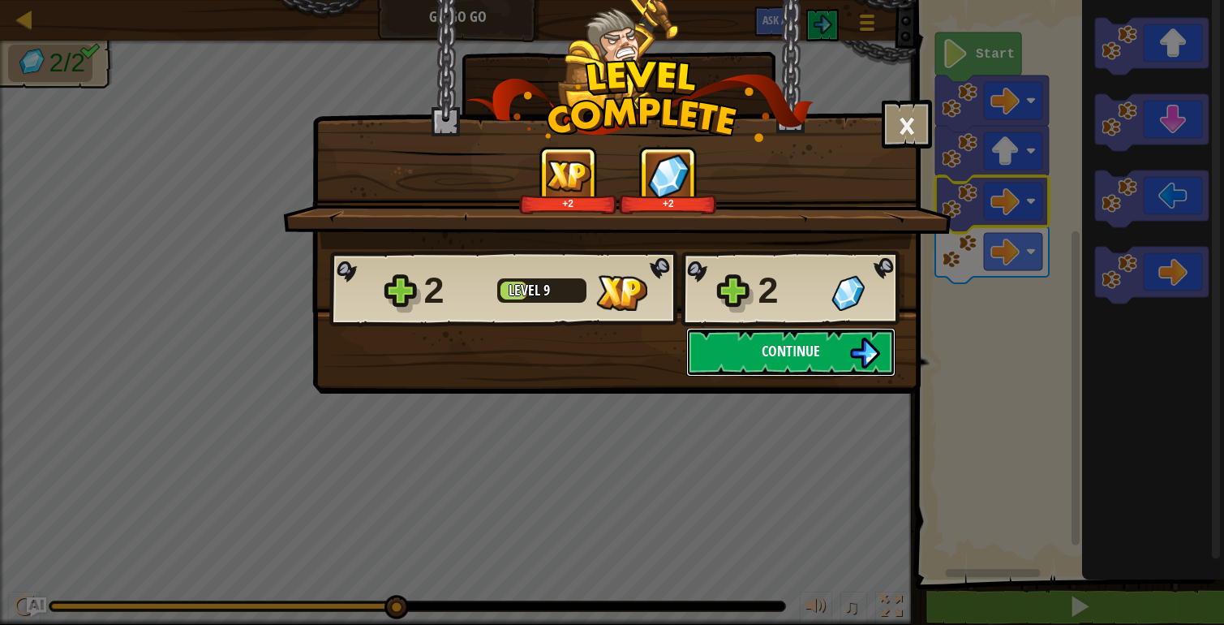
click at [804, 358] on span "Continue" at bounding box center [791, 351] width 58 height 20
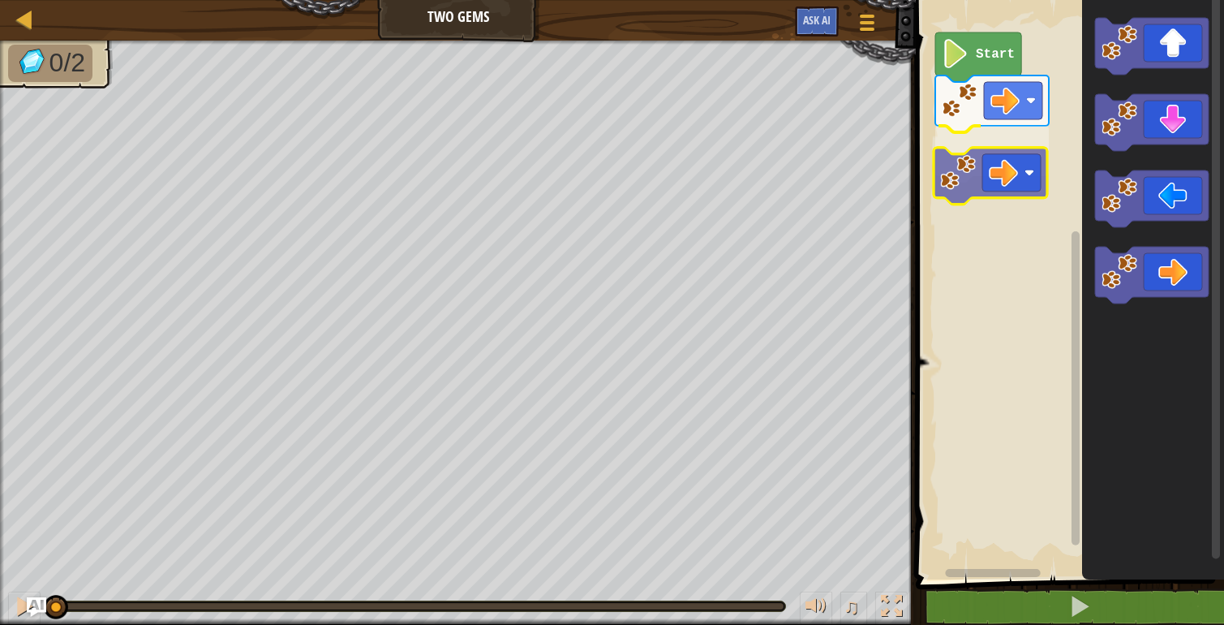
click at [981, 153] on div "Start" at bounding box center [1067, 285] width 313 height 587
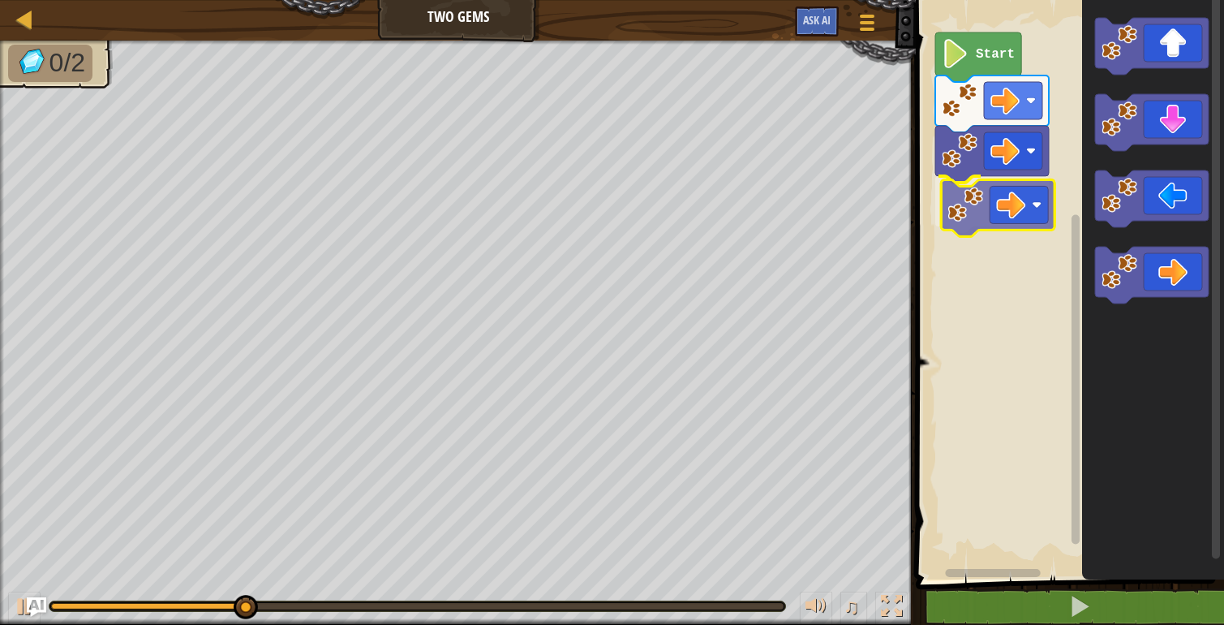
click at [1005, 217] on div "Start" at bounding box center [1067, 285] width 313 height 587
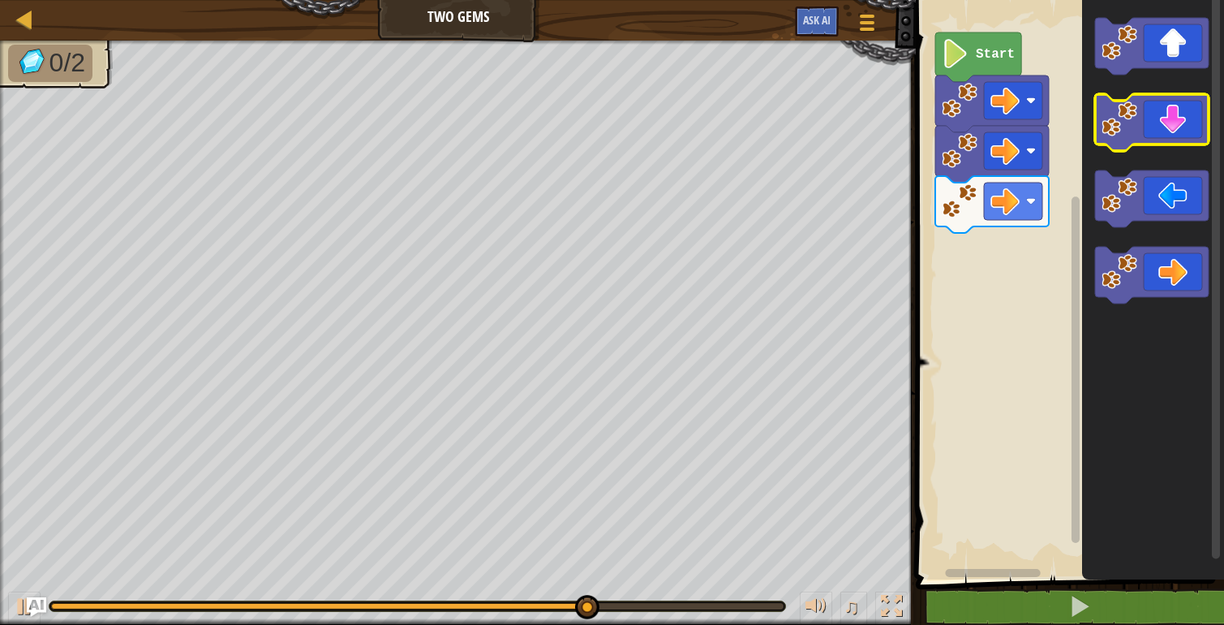
click at [1177, 124] on icon "Blockly Workspace" at bounding box center [1152, 122] width 114 height 57
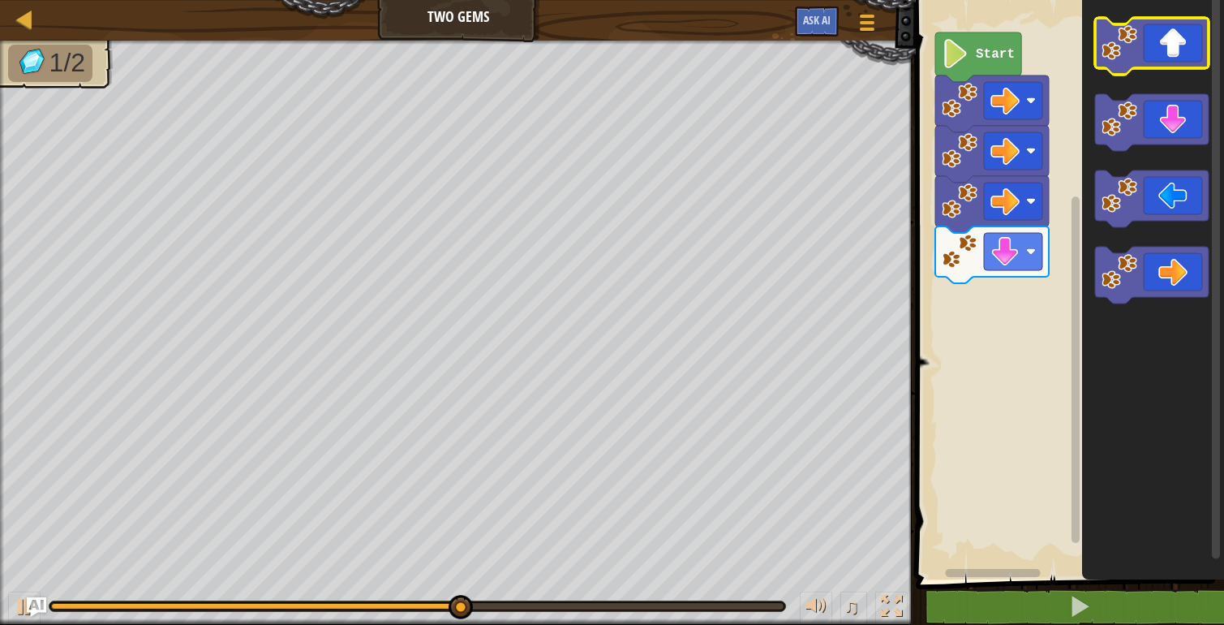
click at [1181, 37] on icon "Blockly Workspace" at bounding box center [1152, 46] width 114 height 57
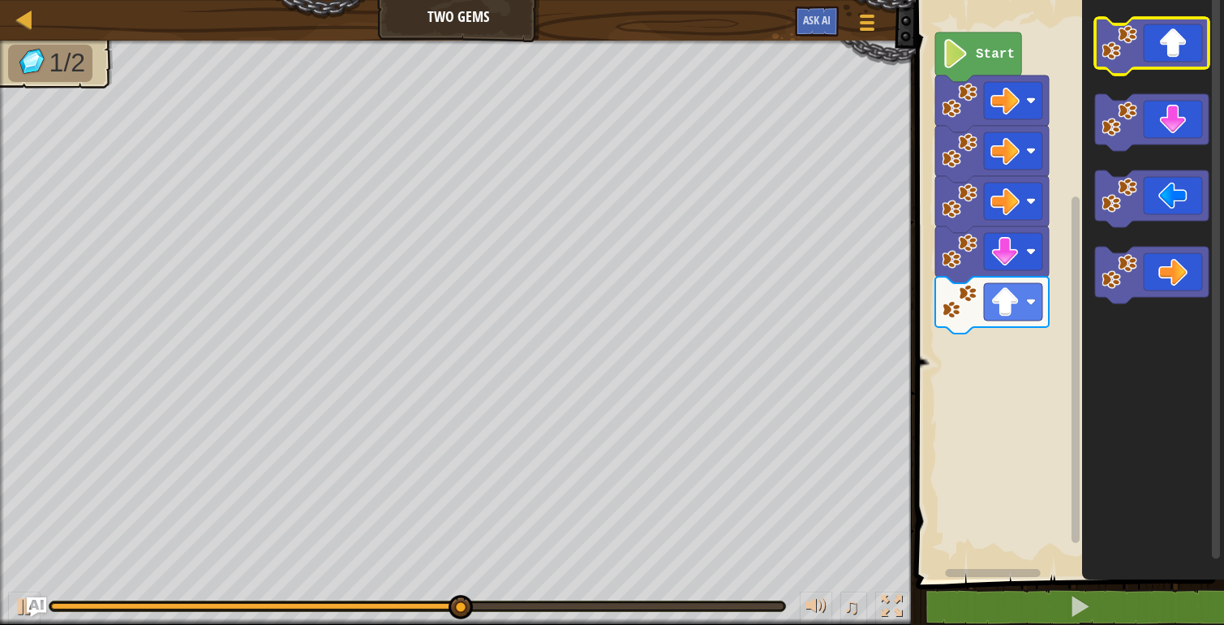
click at [1181, 37] on icon "Blockly Workspace" at bounding box center [1152, 46] width 114 height 57
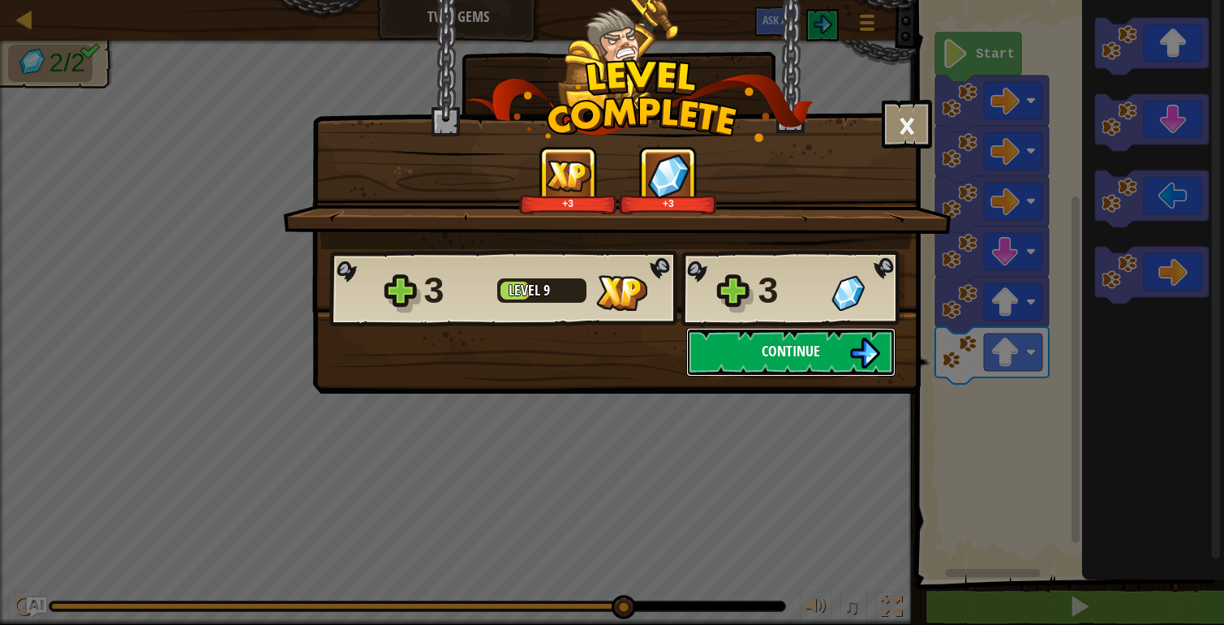
click at [771, 349] on span "Continue" at bounding box center [791, 351] width 58 height 20
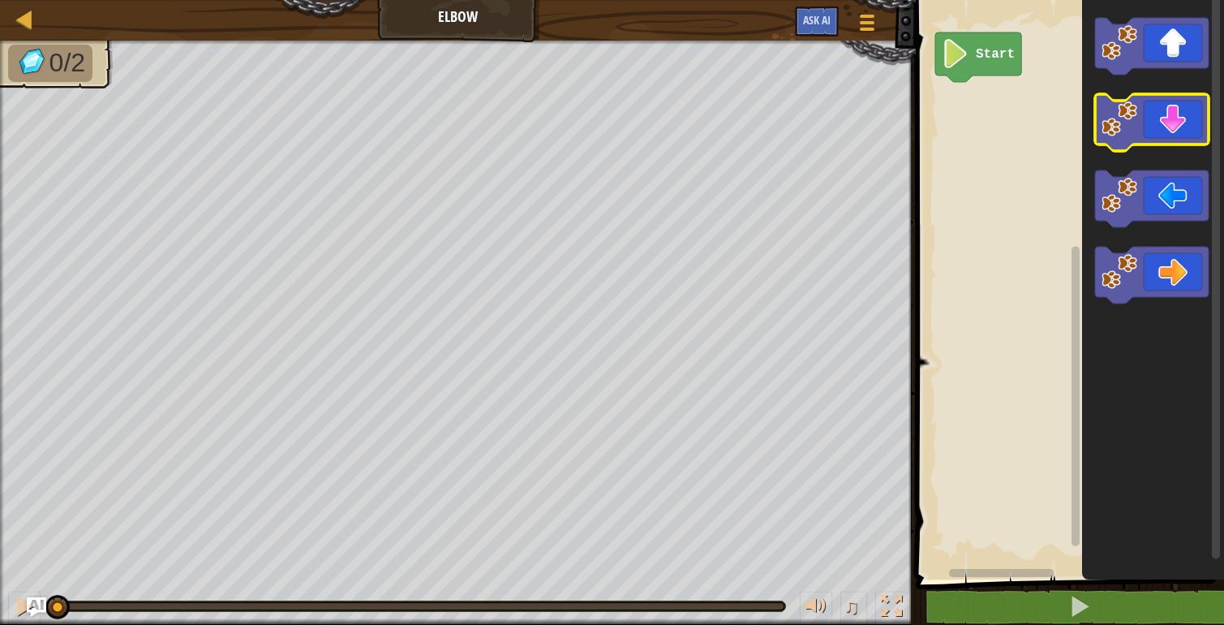
click at [1189, 126] on icon "Blockly Workspace" at bounding box center [1152, 122] width 114 height 57
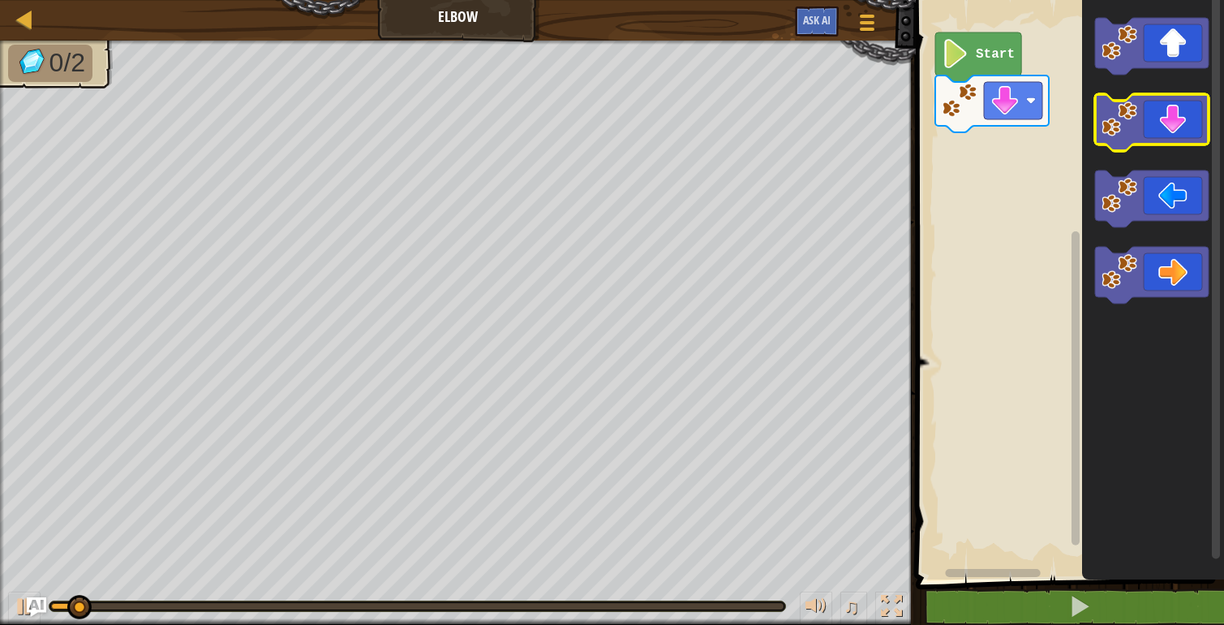
click at [1189, 126] on icon "Blockly Workspace" at bounding box center [1152, 122] width 114 height 57
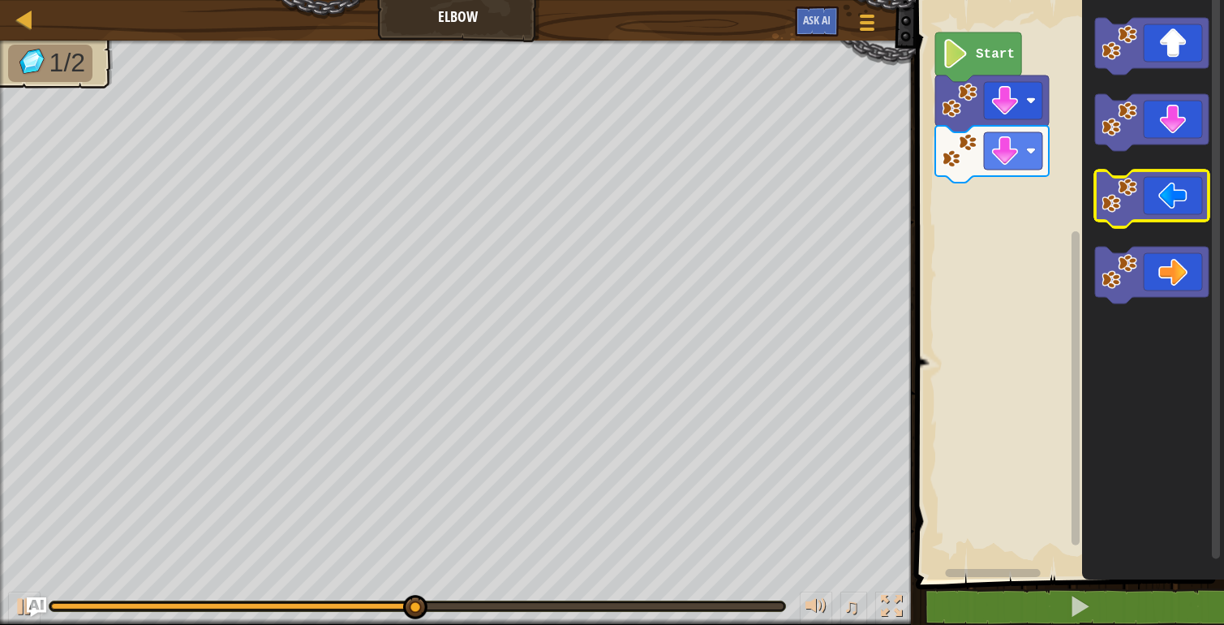
click at [1186, 183] on icon "Blockly Workspace" at bounding box center [1152, 198] width 114 height 57
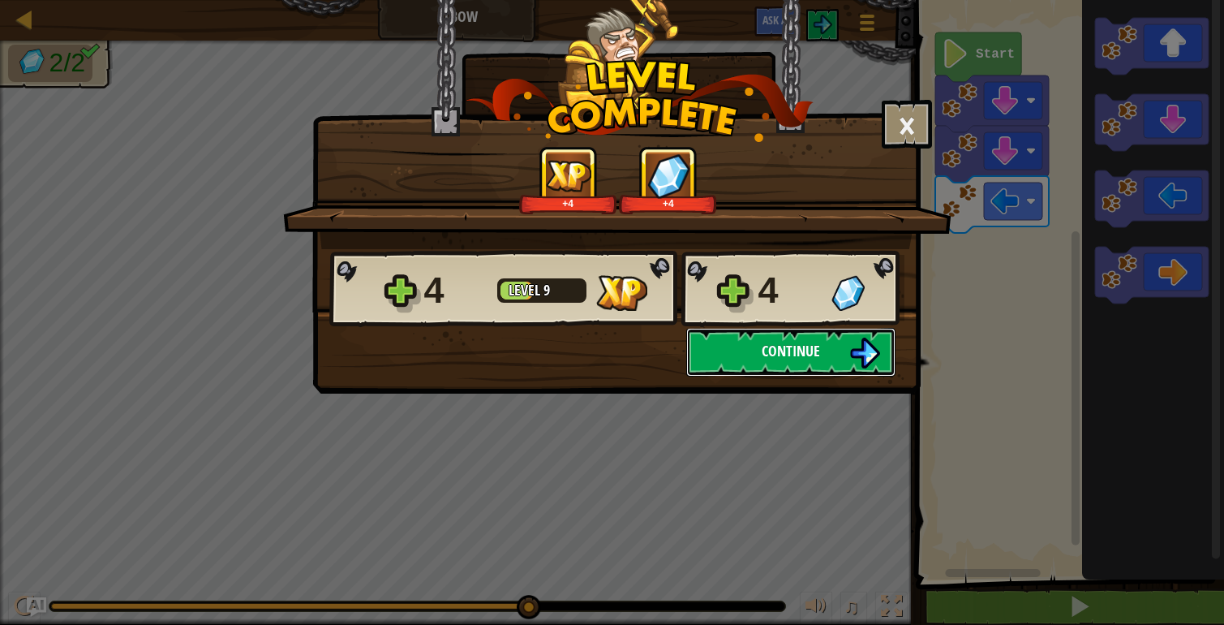
click at [798, 353] on span "Continue" at bounding box center [791, 351] width 58 height 20
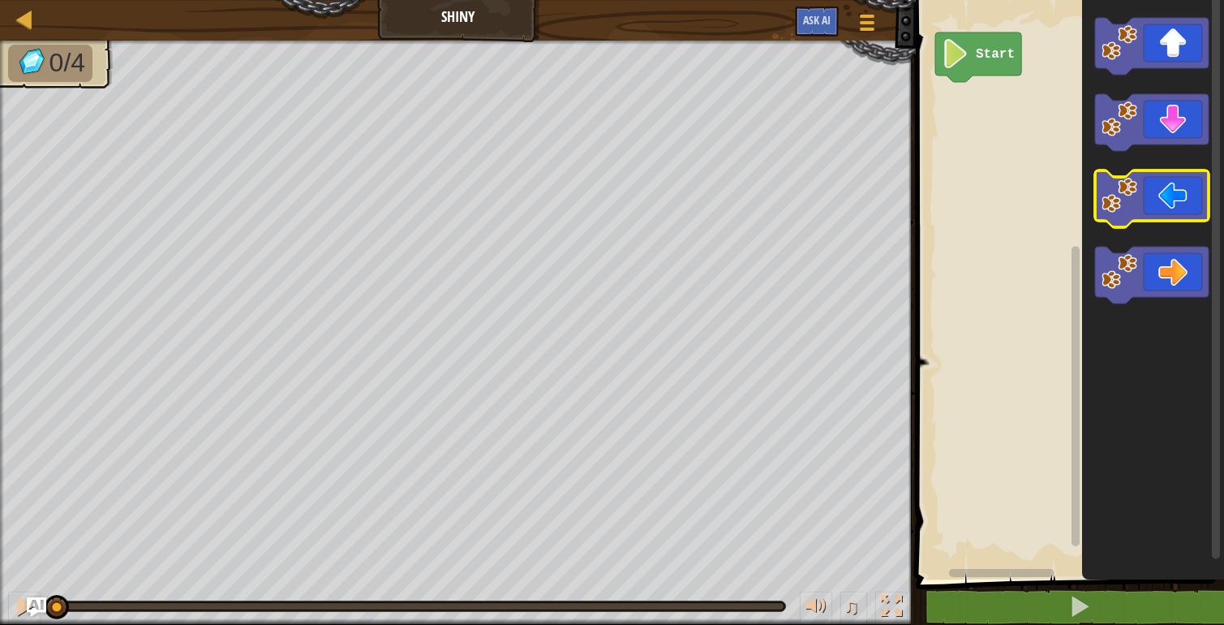
click at [1176, 177] on icon "Blockly Workspace" at bounding box center [1152, 198] width 114 height 57
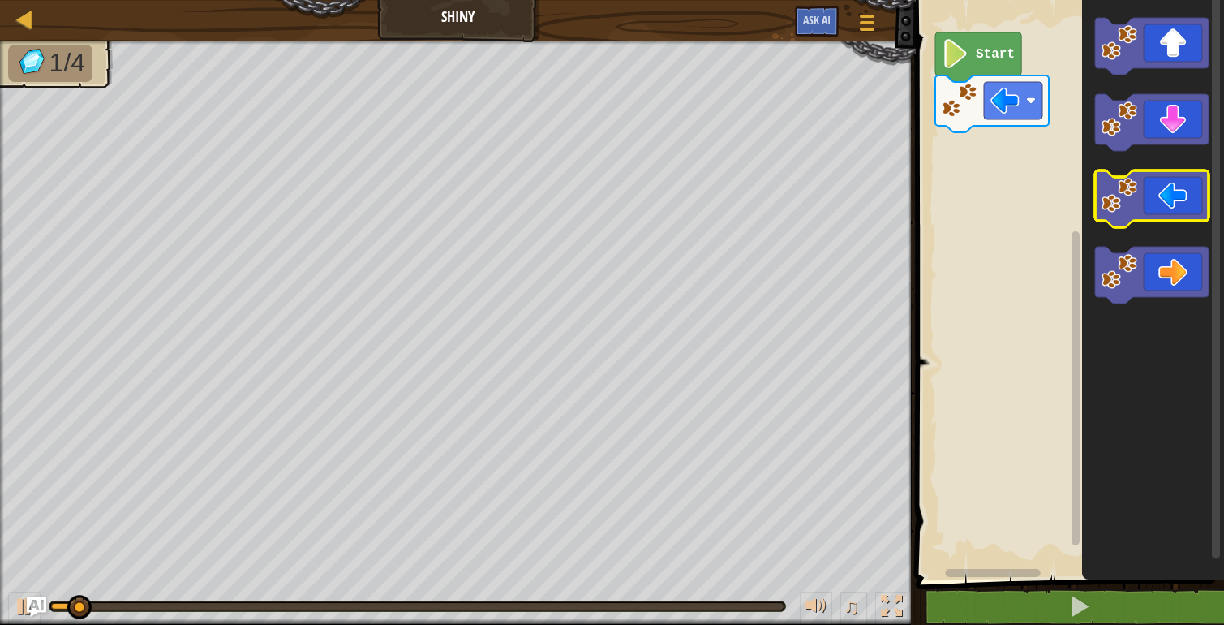
click at [1176, 177] on icon "Blockly Workspace" at bounding box center [1152, 198] width 114 height 57
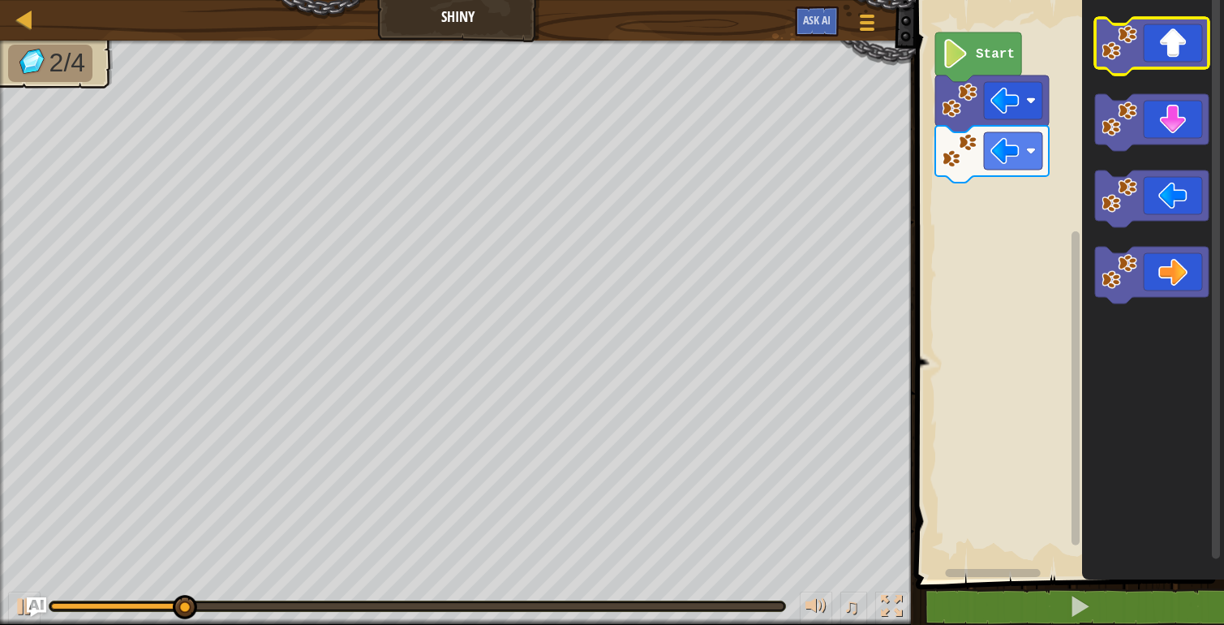
click at [1174, 45] on icon "Blockly Workspace" at bounding box center [1152, 46] width 114 height 57
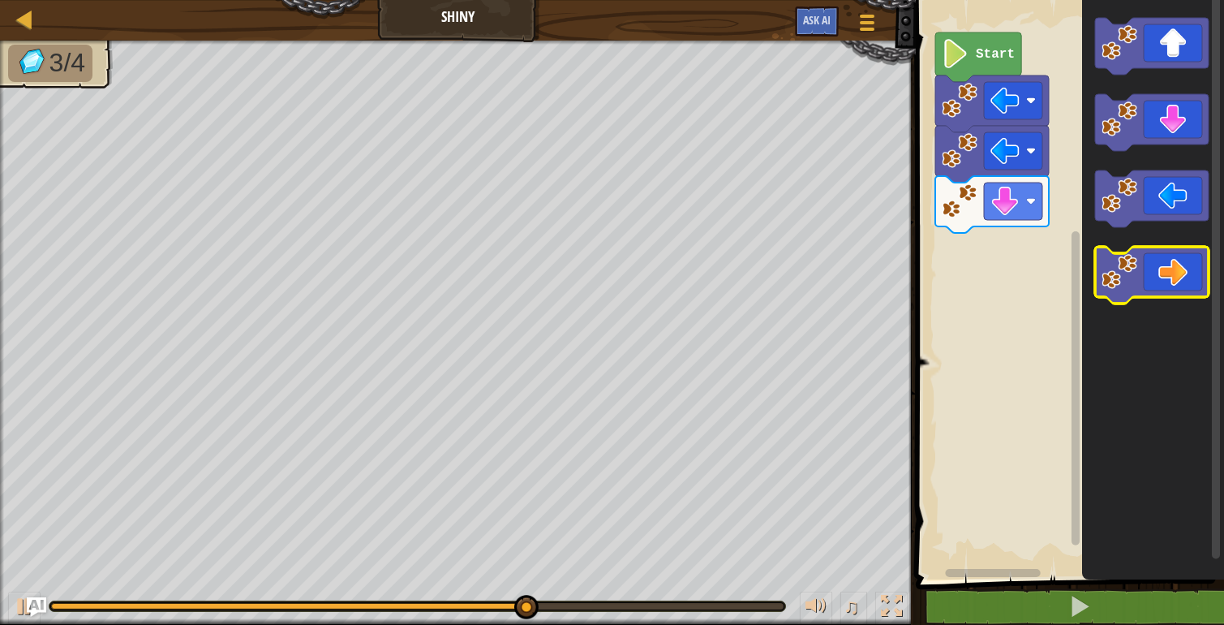
click at [1168, 277] on icon "Blockly Workspace" at bounding box center [1152, 275] width 114 height 57
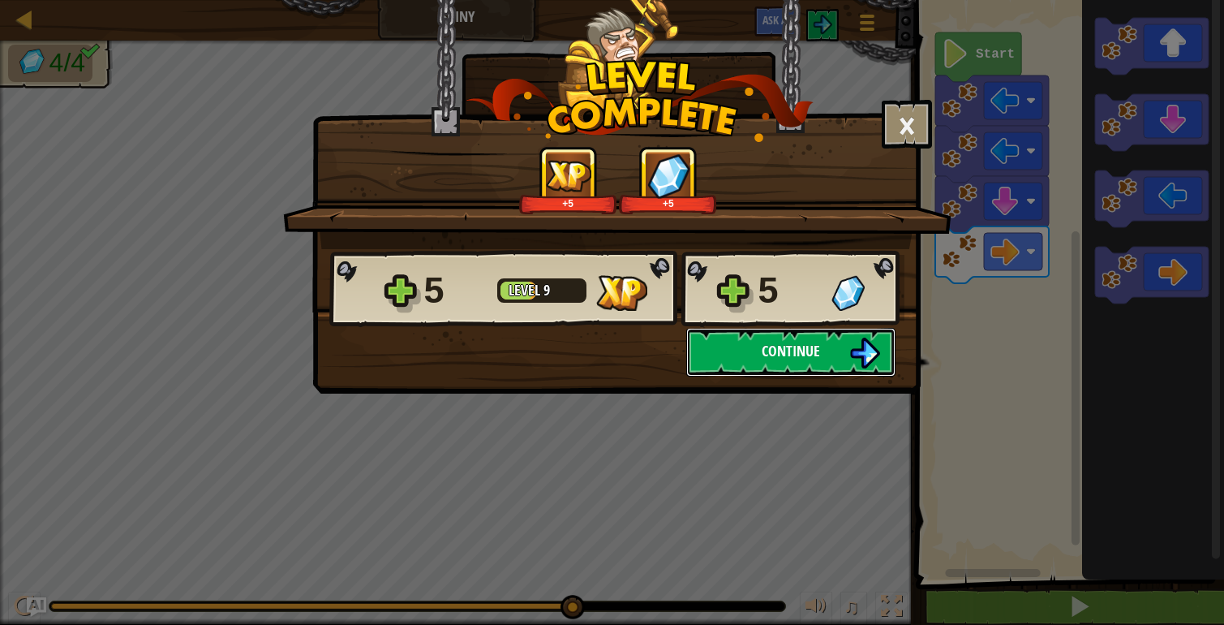
click at [822, 338] on button "Continue" at bounding box center [790, 352] width 209 height 49
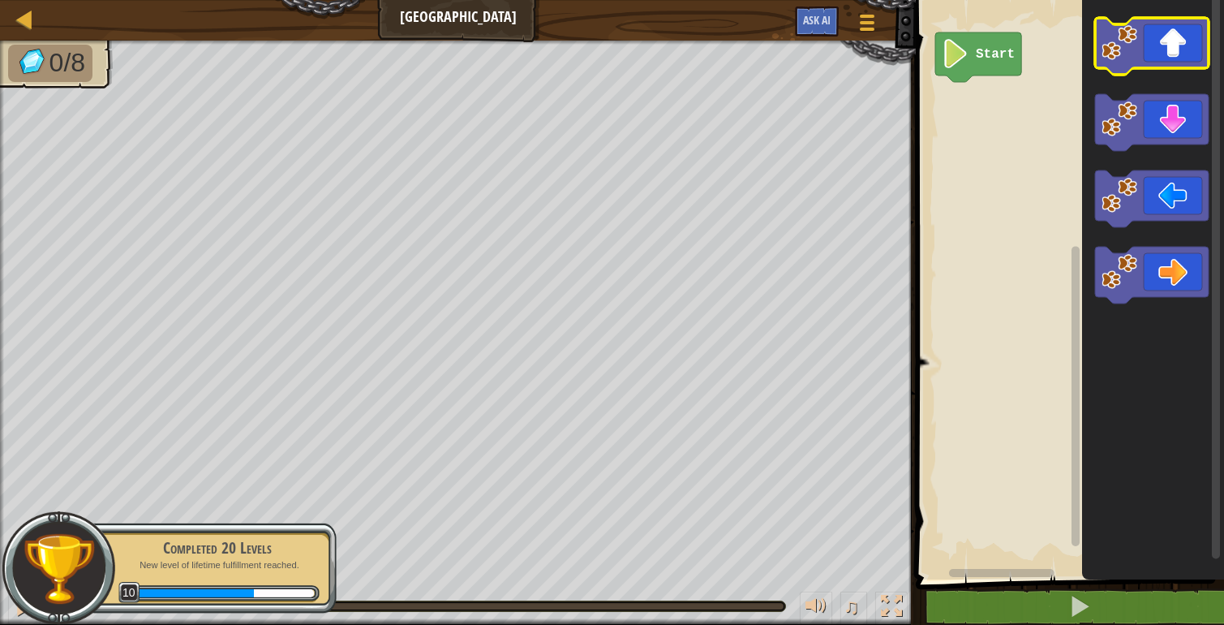
click at [1186, 32] on icon "Blockly Workspace" at bounding box center [1152, 46] width 114 height 57
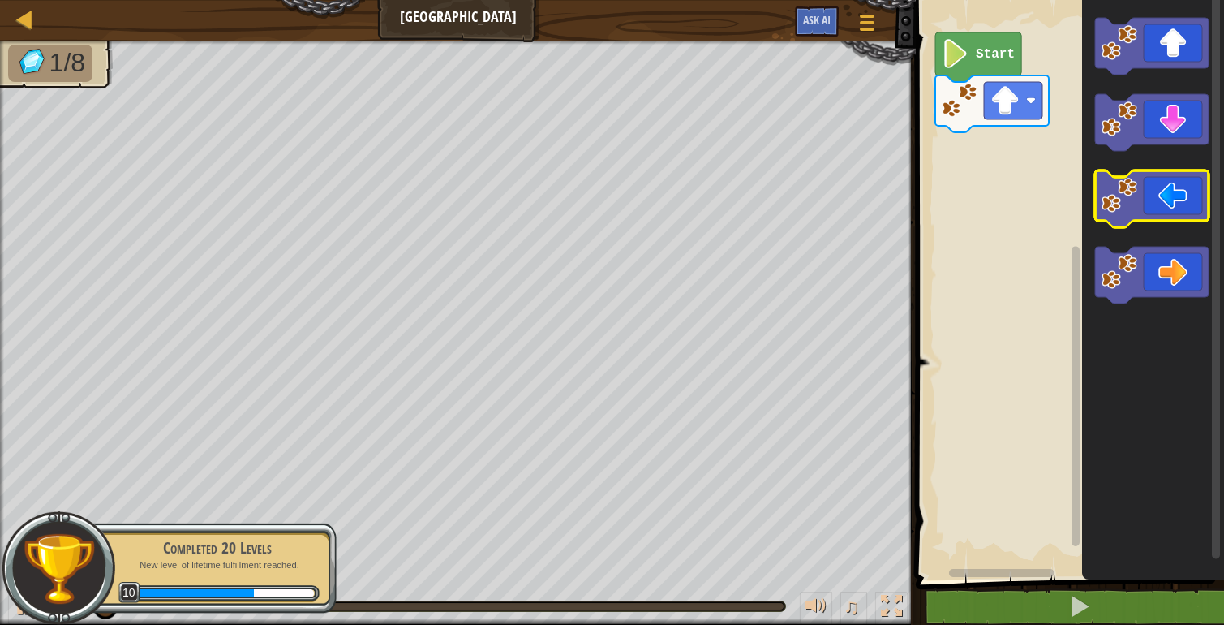
click at [1172, 183] on icon "Blockly Workspace" at bounding box center [1152, 198] width 114 height 57
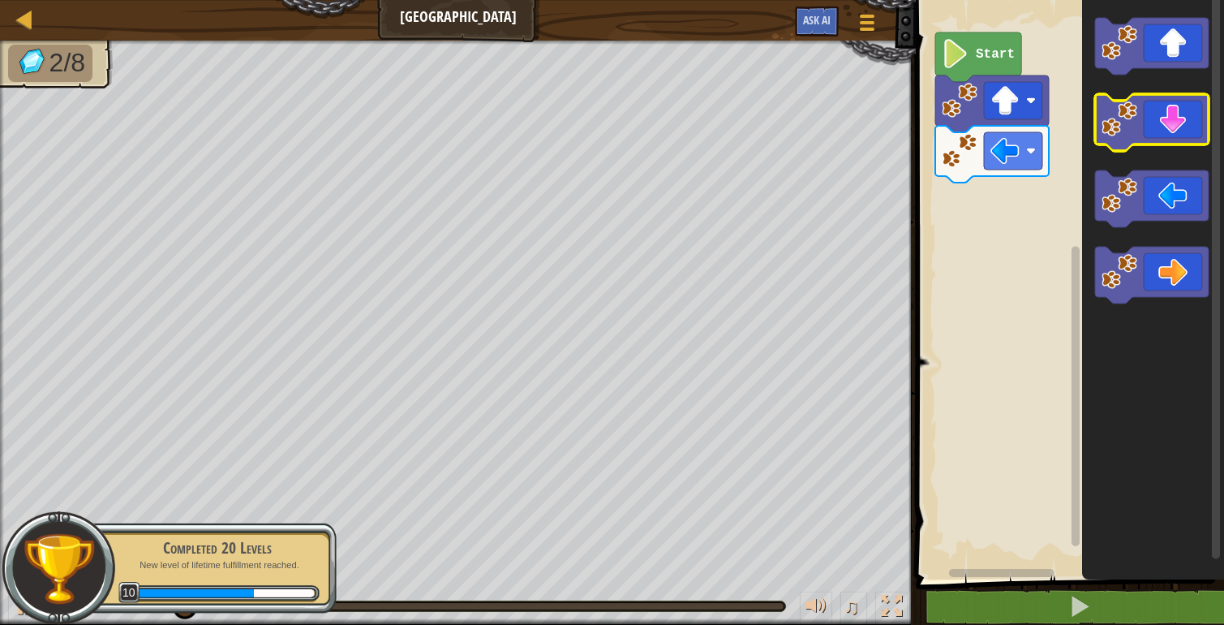
click at [1172, 104] on icon "Blockly Workspace" at bounding box center [1152, 122] width 114 height 57
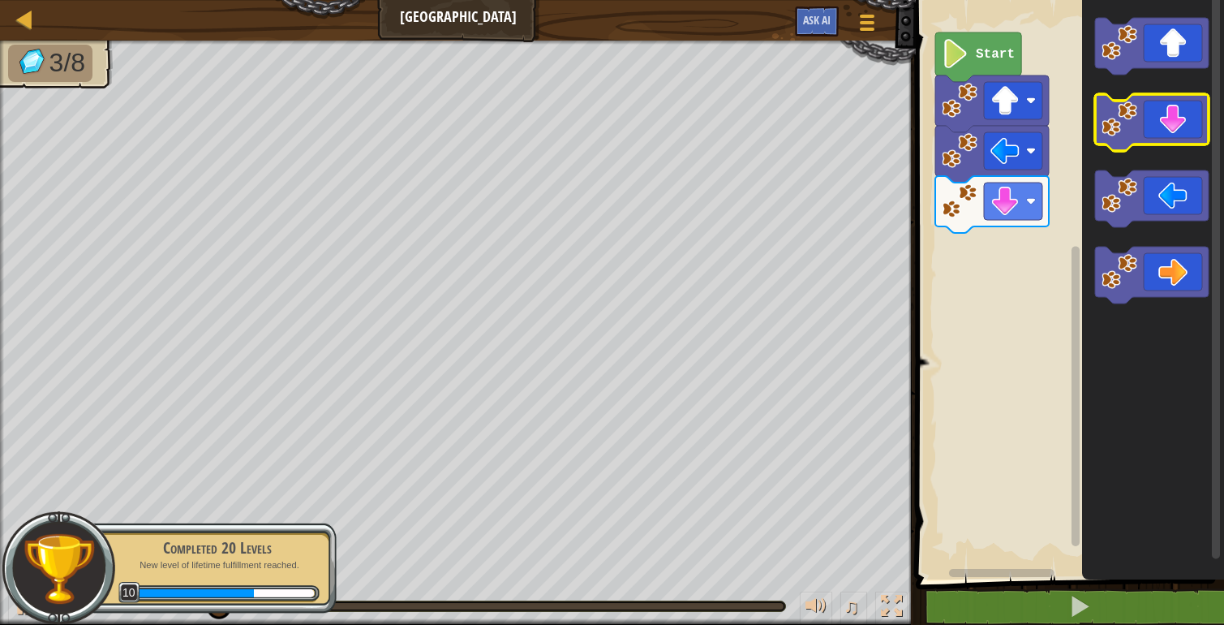
click at [1172, 105] on icon "Blockly Workspace" at bounding box center [1152, 122] width 114 height 57
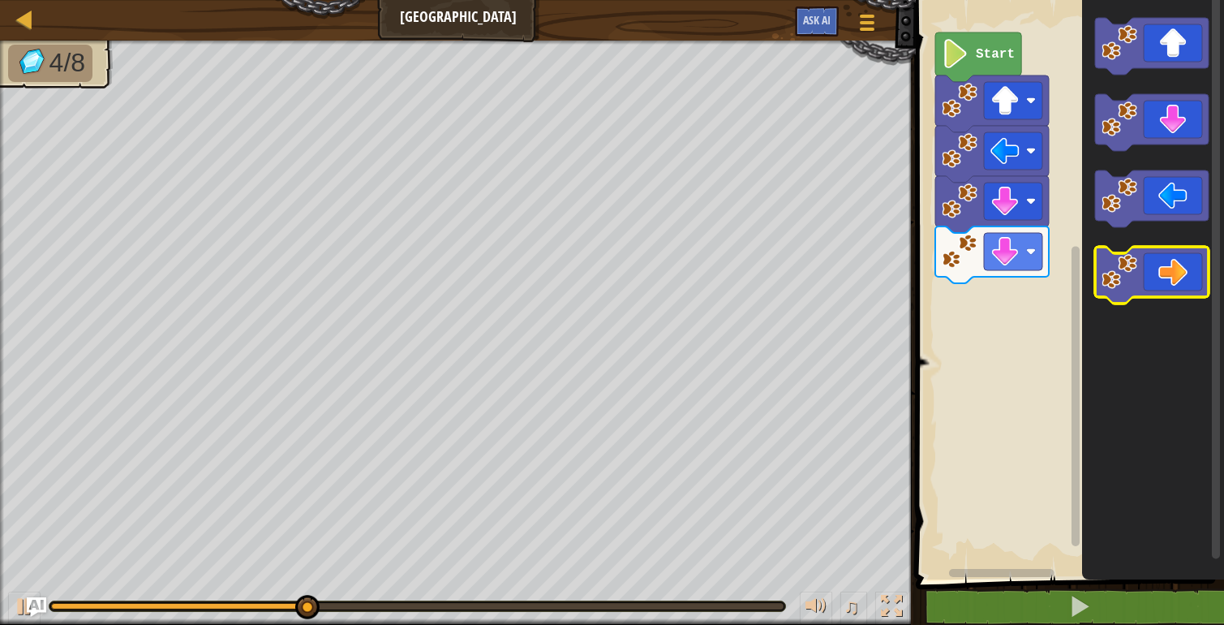
click at [1186, 266] on icon "Blockly Workspace" at bounding box center [1152, 275] width 114 height 57
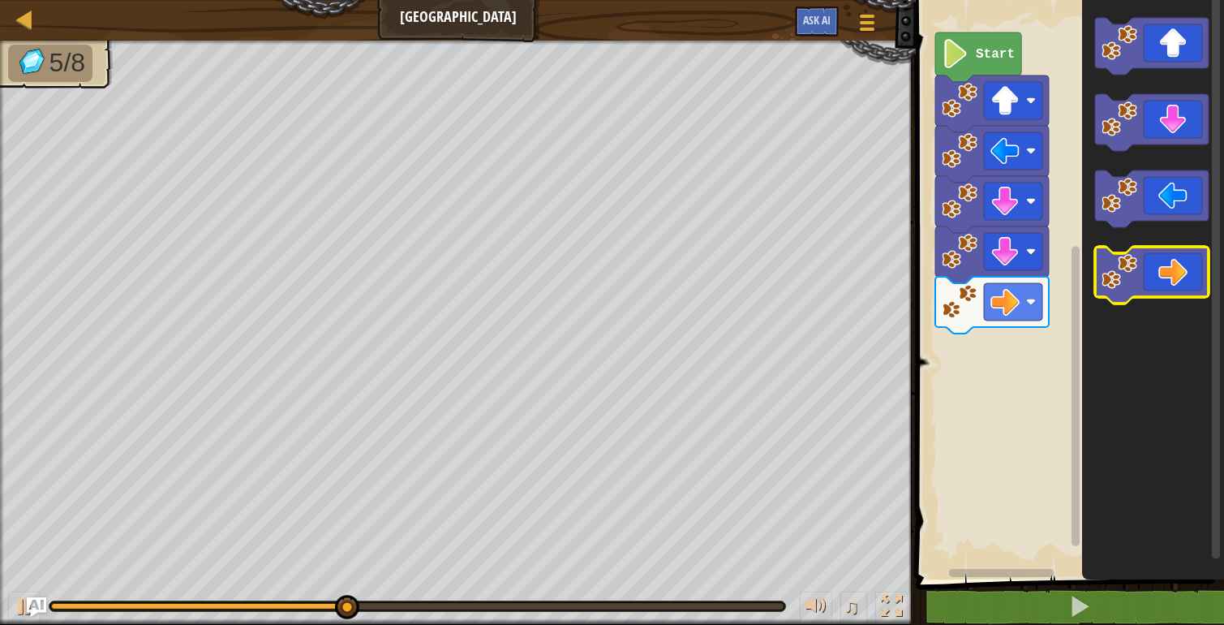
click at [1186, 266] on icon "Blockly Workspace" at bounding box center [1152, 275] width 114 height 57
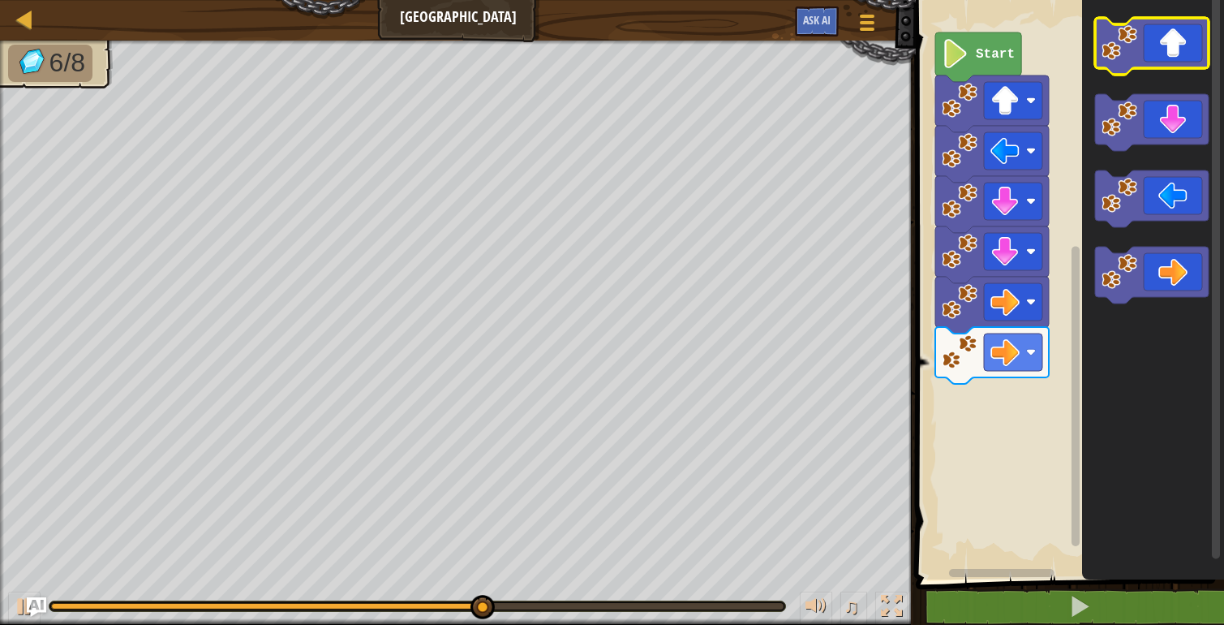
click at [1183, 47] on icon "Blockly Workspace" at bounding box center [1152, 46] width 114 height 57
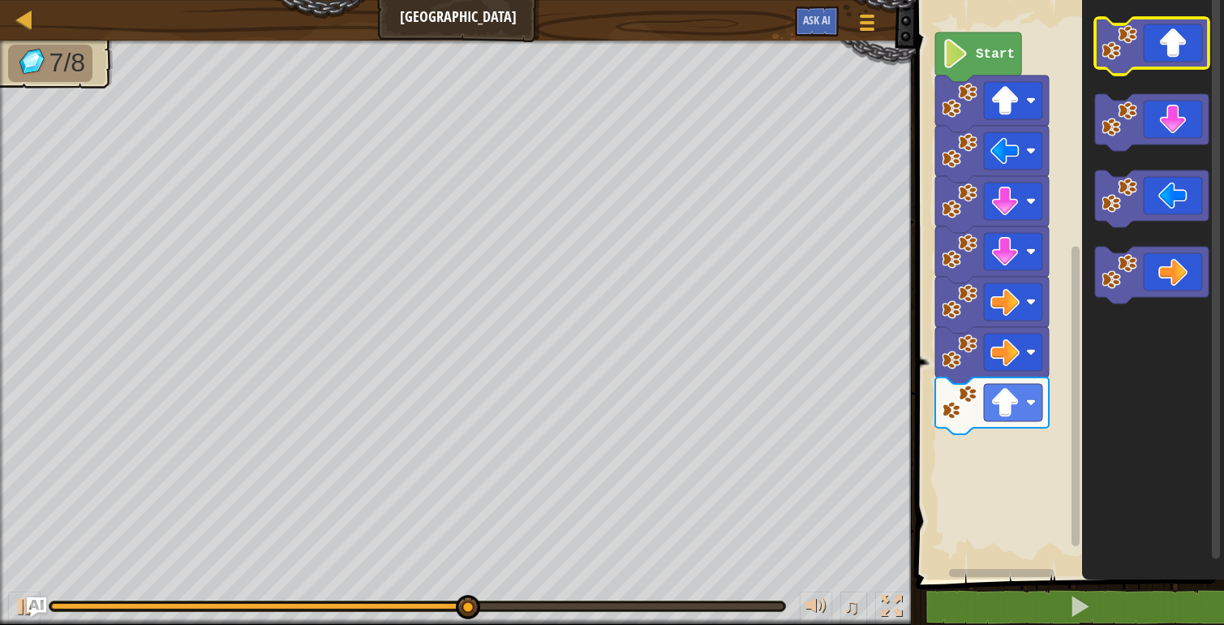
click at [1183, 47] on icon "Blockly Workspace" at bounding box center [1152, 46] width 114 height 57
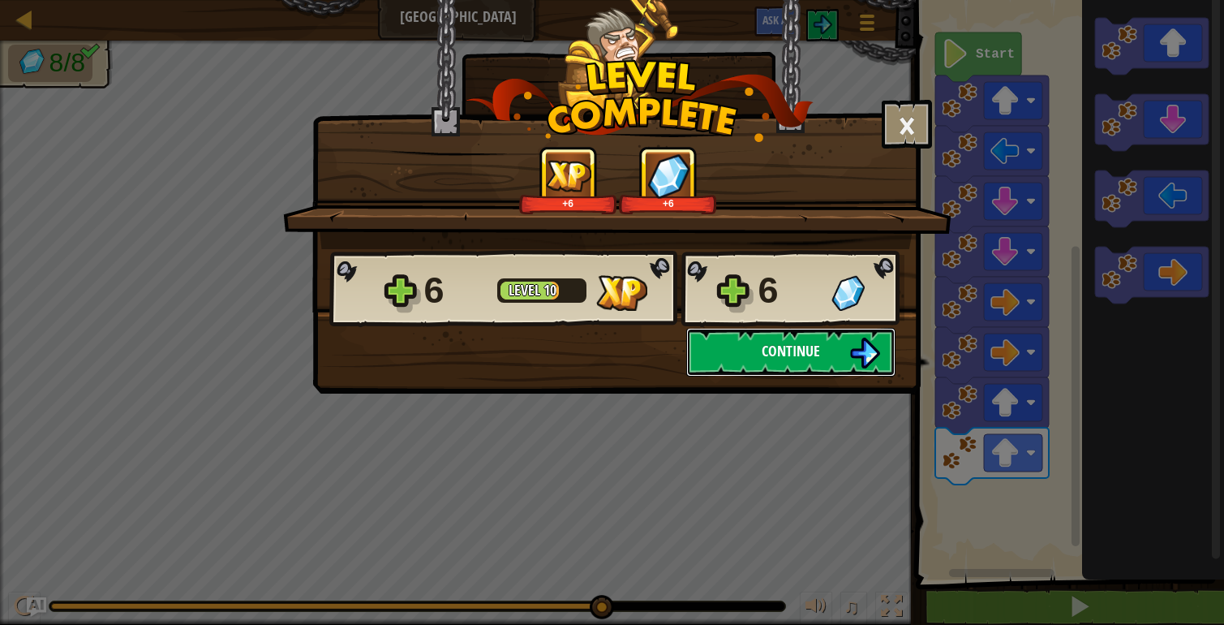
click at [752, 358] on button "Continue" at bounding box center [790, 352] width 209 height 49
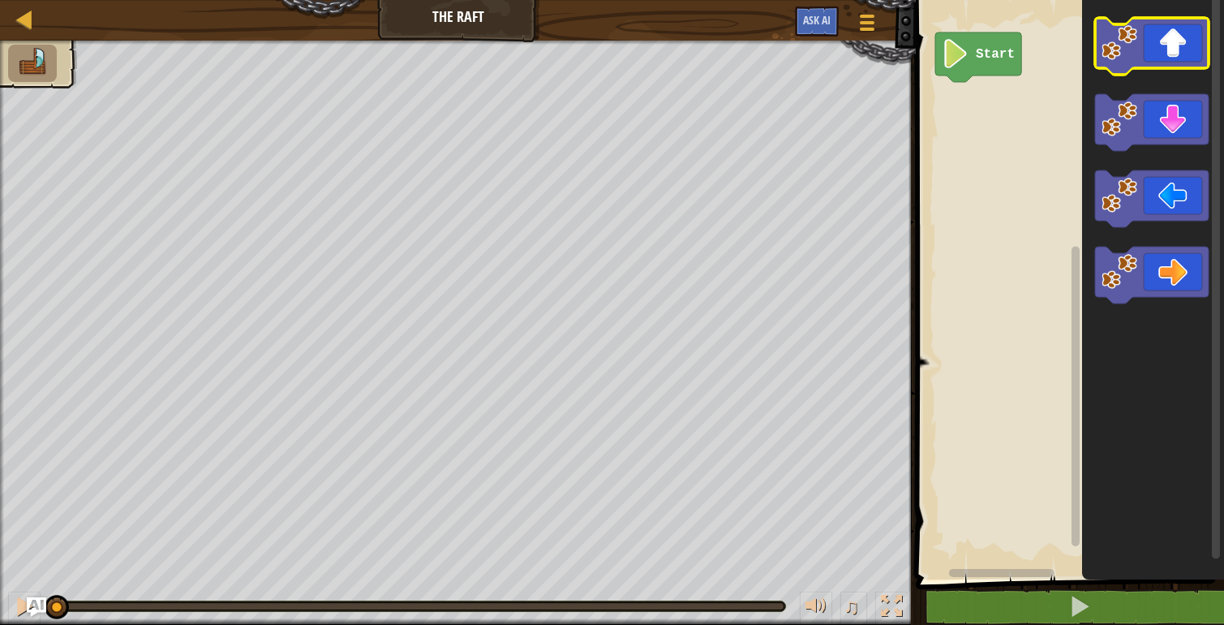
click at [1185, 36] on icon "Blockly Workspace" at bounding box center [1152, 46] width 114 height 57
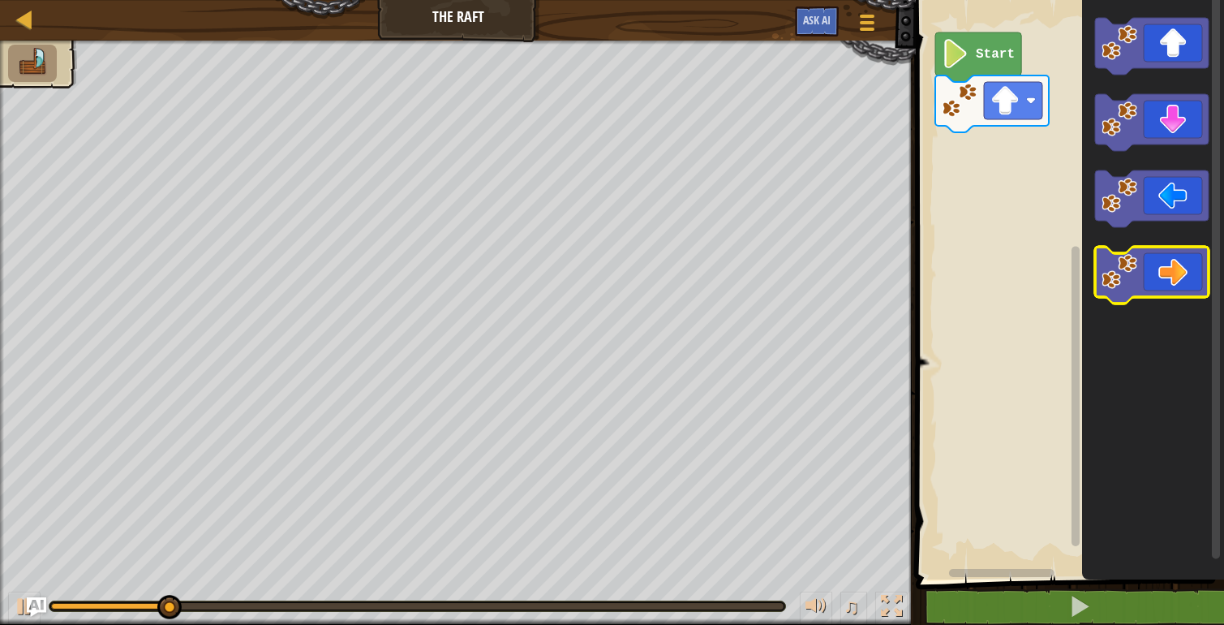
click at [1173, 286] on icon "Blockly Workspace" at bounding box center [1152, 275] width 114 height 57
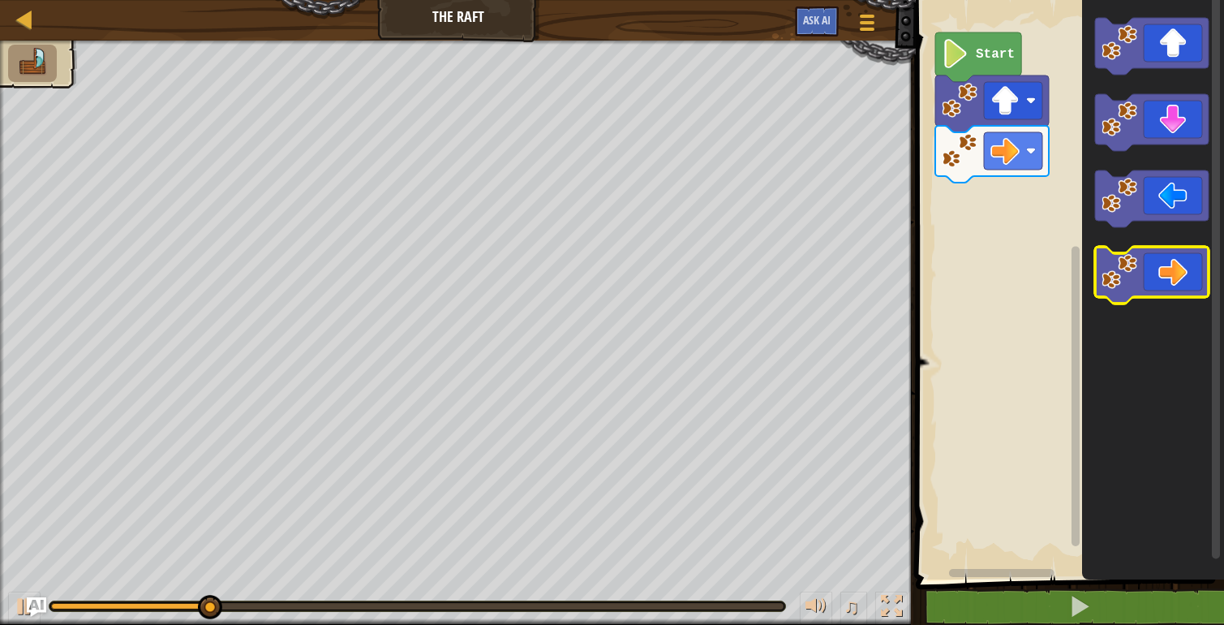
click at [1173, 286] on icon "Blockly Workspace" at bounding box center [1152, 275] width 114 height 57
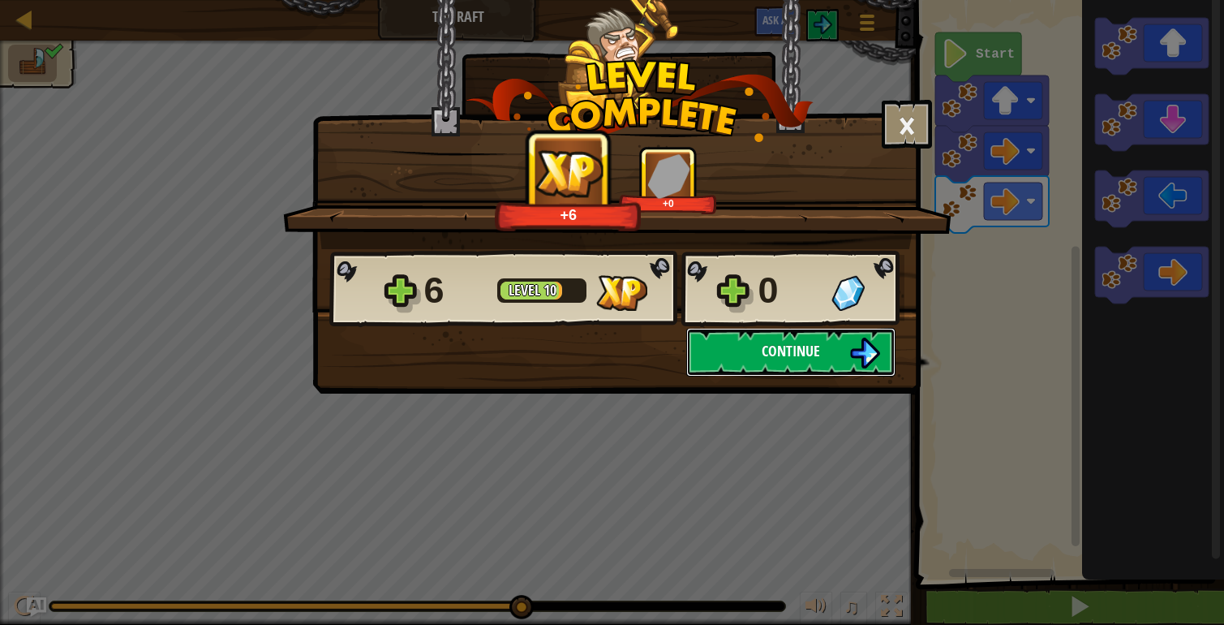
click at [833, 355] on button "Continue" at bounding box center [790, 352] width 209 height 49
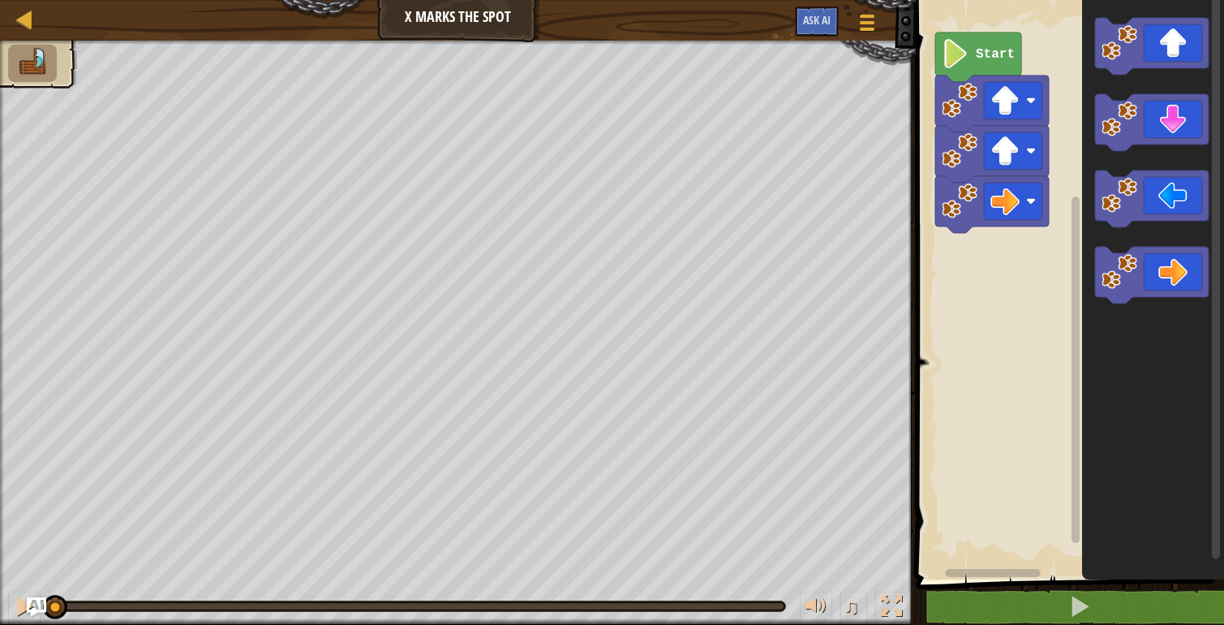
click at [23, 58] on img at bounding box center [32, 62] width 34 height 28
click at [464, 19] on div "Map X Marks the Spot Game Menu Ask AI" at bounding box center [458, 20] width 916 height 41
click at [1151, 280] on icon "Blockly Workspace" at bounding box center [1152, 275] width 114 height 57
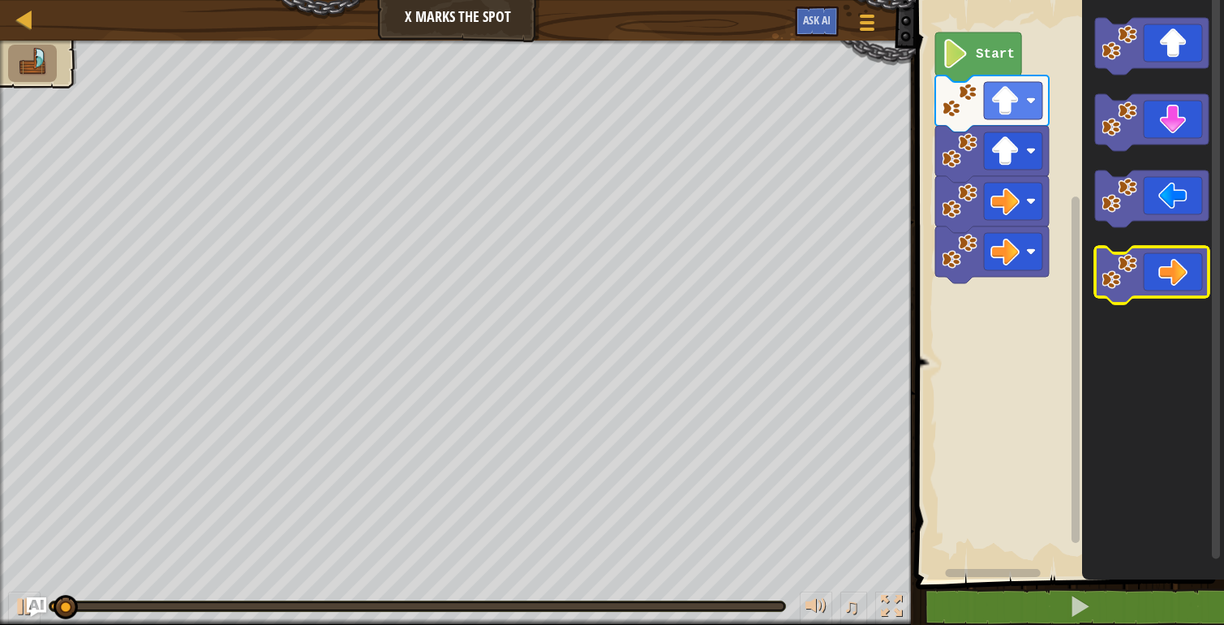
click at [1151, 280] on icon "Blockly Workspace" at bounding box center [1152, 275] width 114 height 57
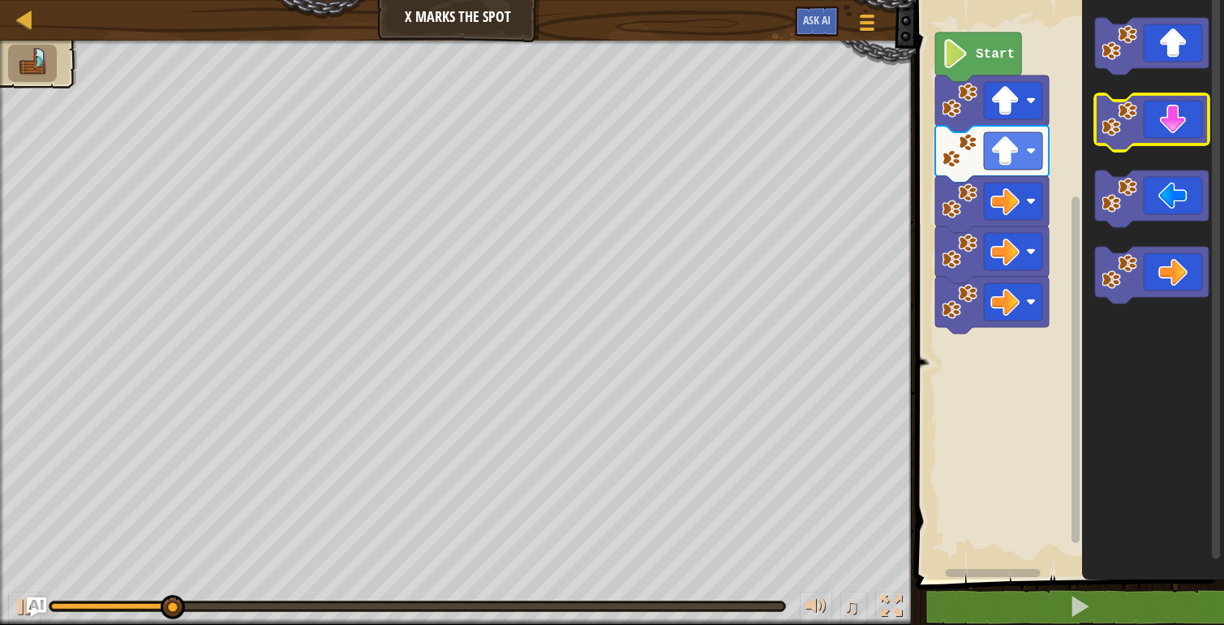
click at [1164, 127] on icon "Blockly Workspace" at bounding box center [1152, 122] width 114 height 57
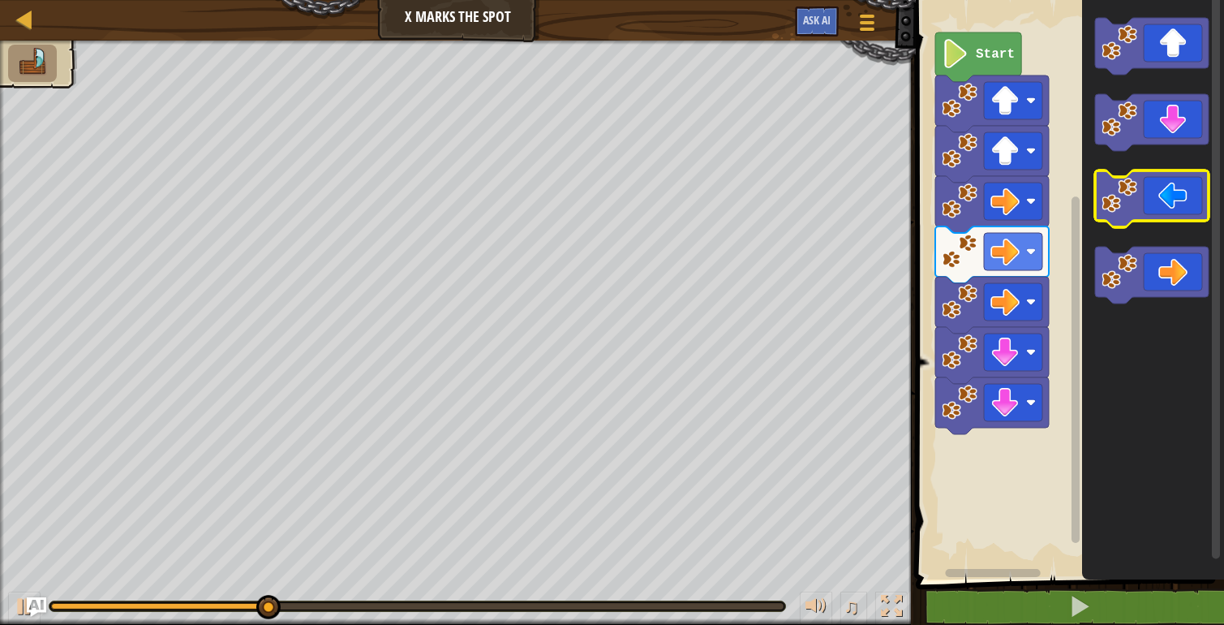
click at [1132, 206] on image "Blockly Workspace" at bounding box center [1120, 196] width 36 height 36
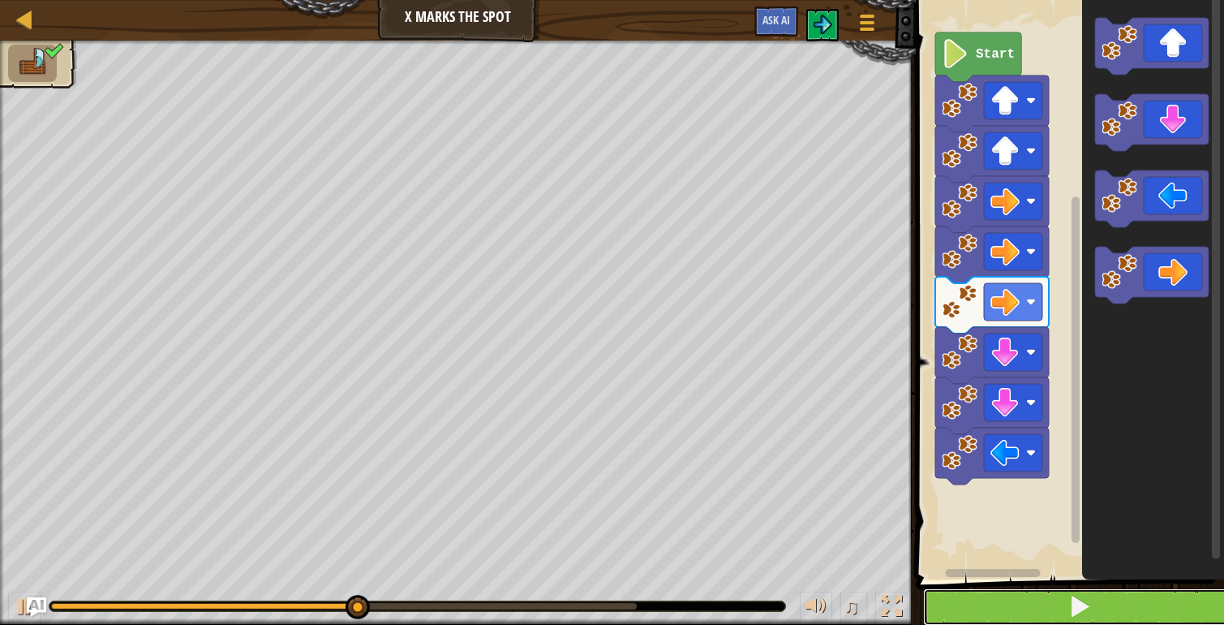
click at [978, 610] on button at bounding box center [1079, 606] width 313 height 37
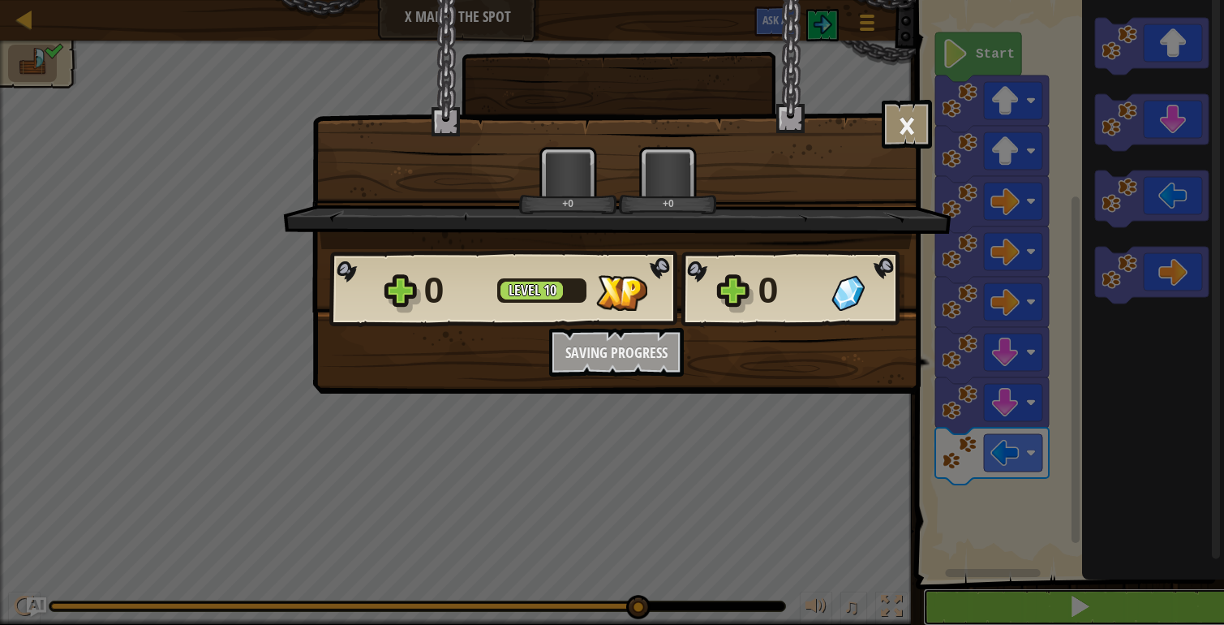
scroll to position [1, 0]
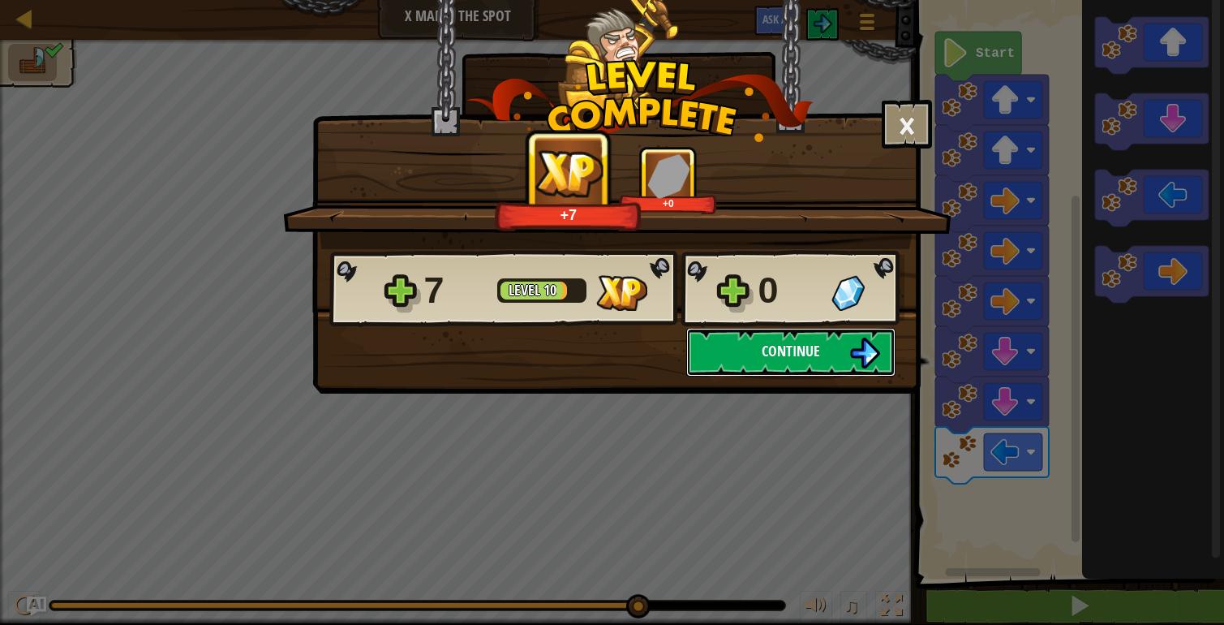
click at [829, 339] on button "Continue" at bounding box center [790, 352] width 209 height 49
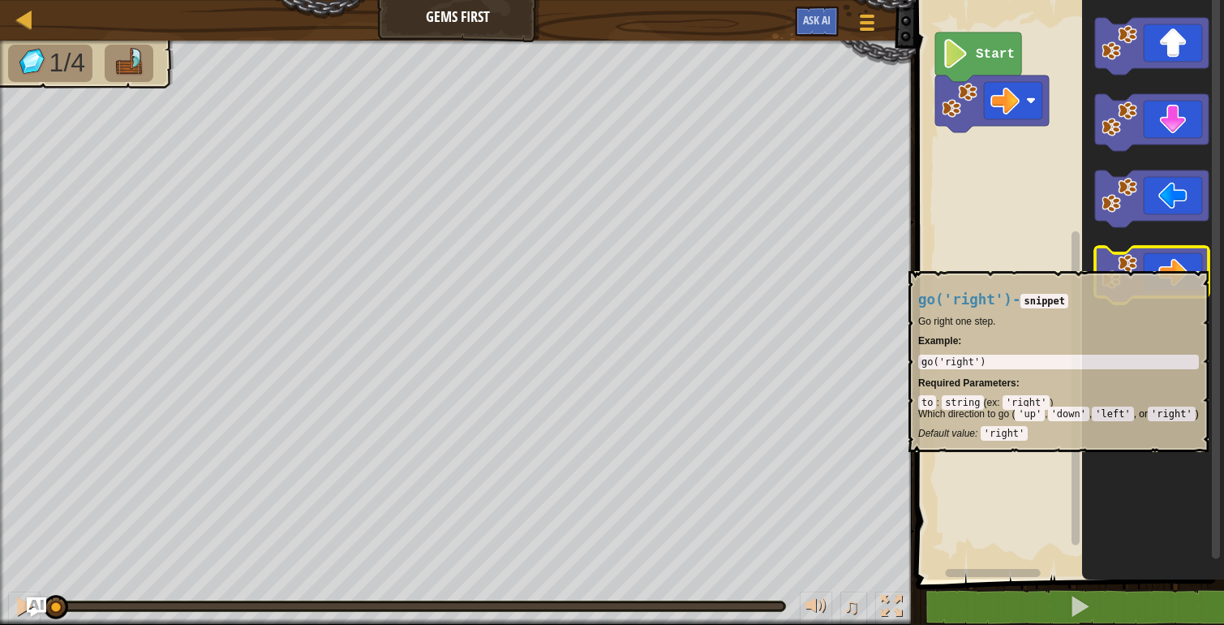
click at [1146, 261] on icon "Blockly Workspace" at bounding box center [1152, 275] width 114 height 57
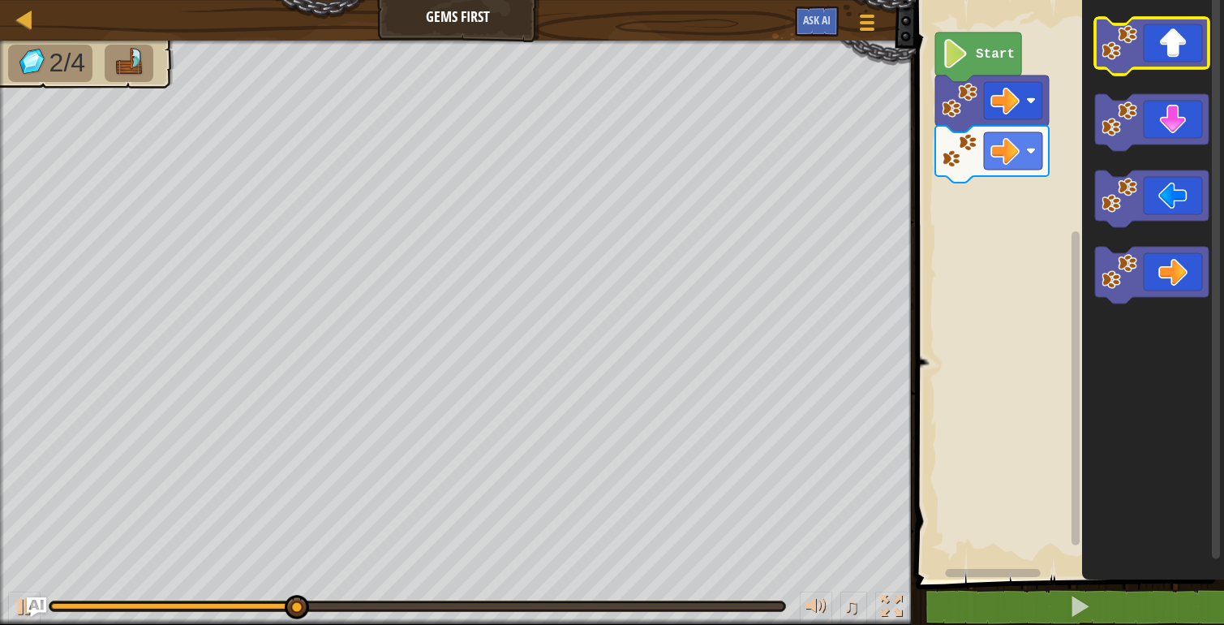
click at [1167, 53] on icon "Blockly Workspace" at bounding box center [1152, 46] width 114 height 57
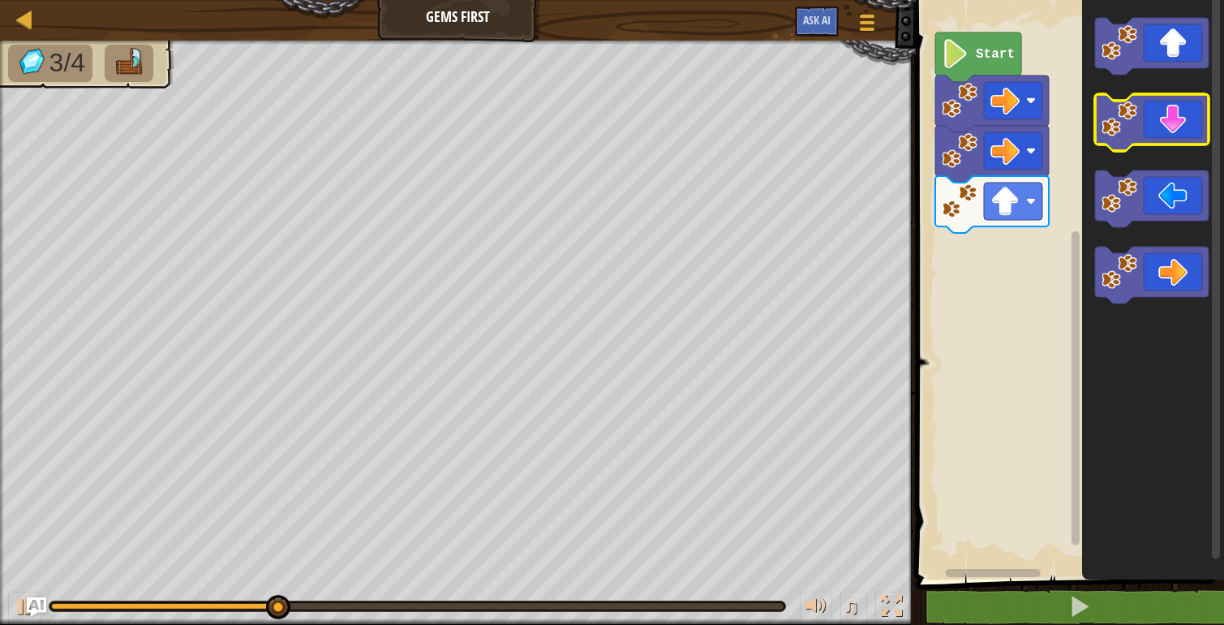
click at [1162, 103] on icon "Blockly Workspace" at bounding box center [1152, 122] width 114 height 57
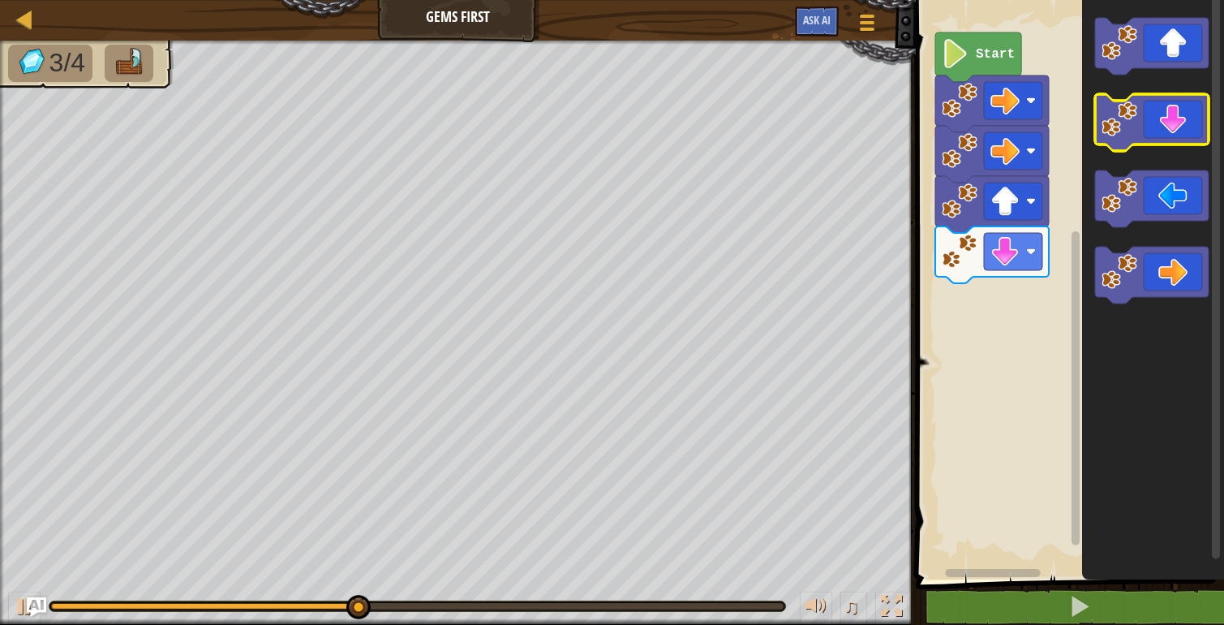
click at [1165, 124] on icon "Blockly Workspace" at bounding box center [1152, 122] width 114 height 57
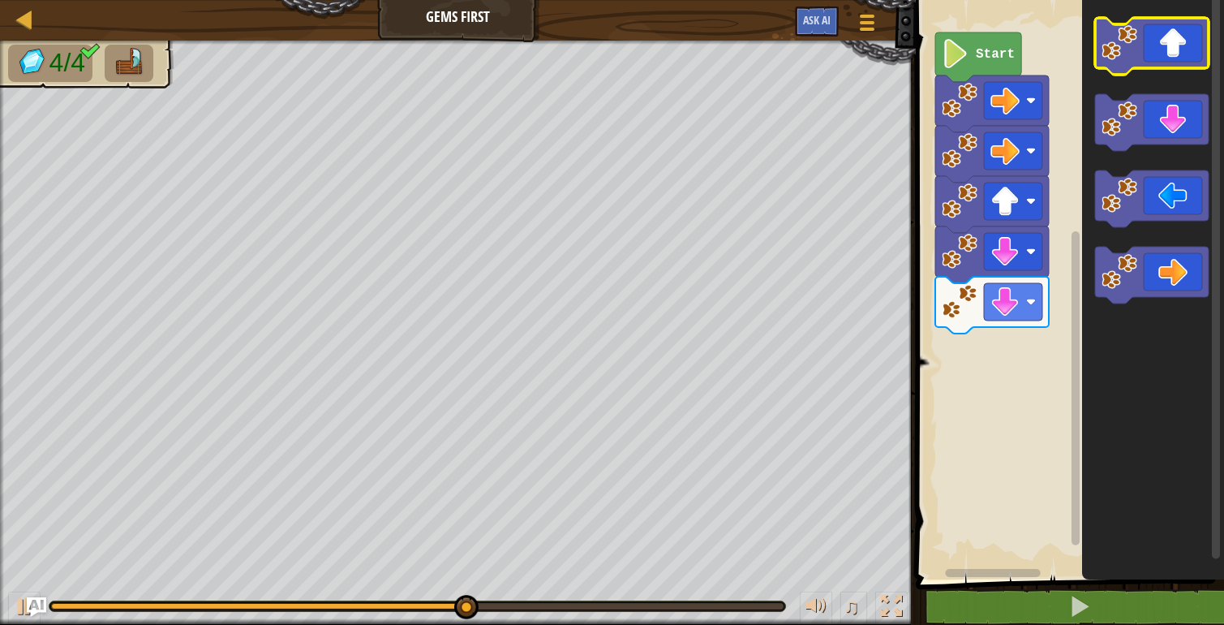
click at [1181, 41] on icon "Blockly Workspace" at bounding box center [1152, 46] width 114 height 57
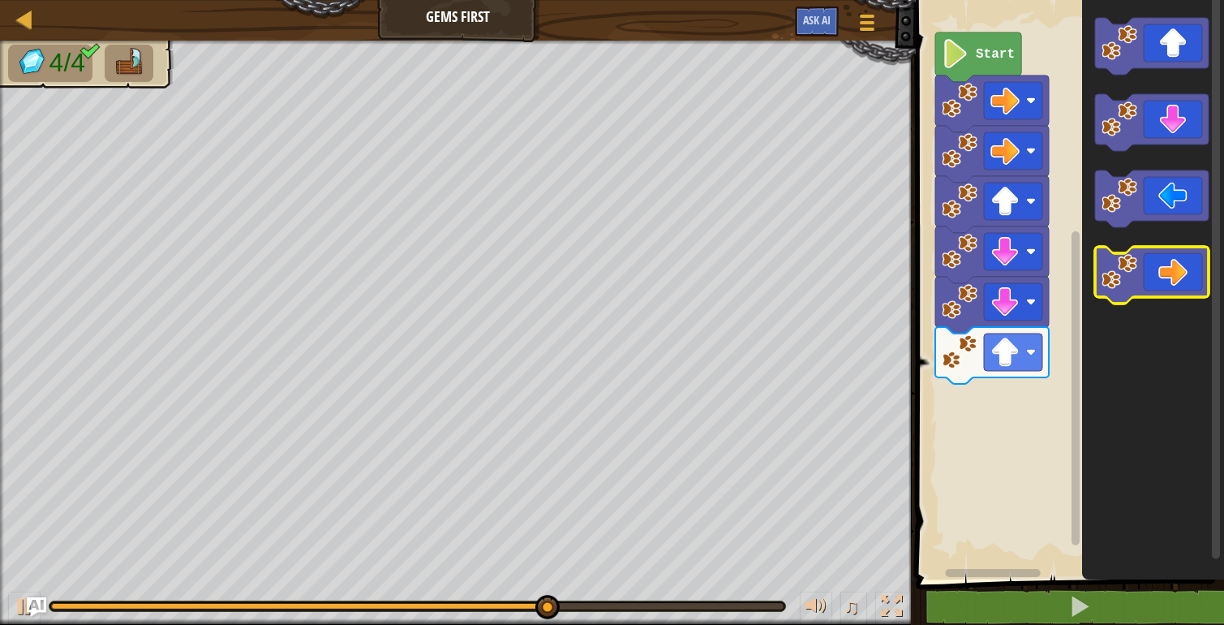
click at [1165, 258] on icon "Blockly Workspace" at bounding box center [1152, 275] width 114 height 57
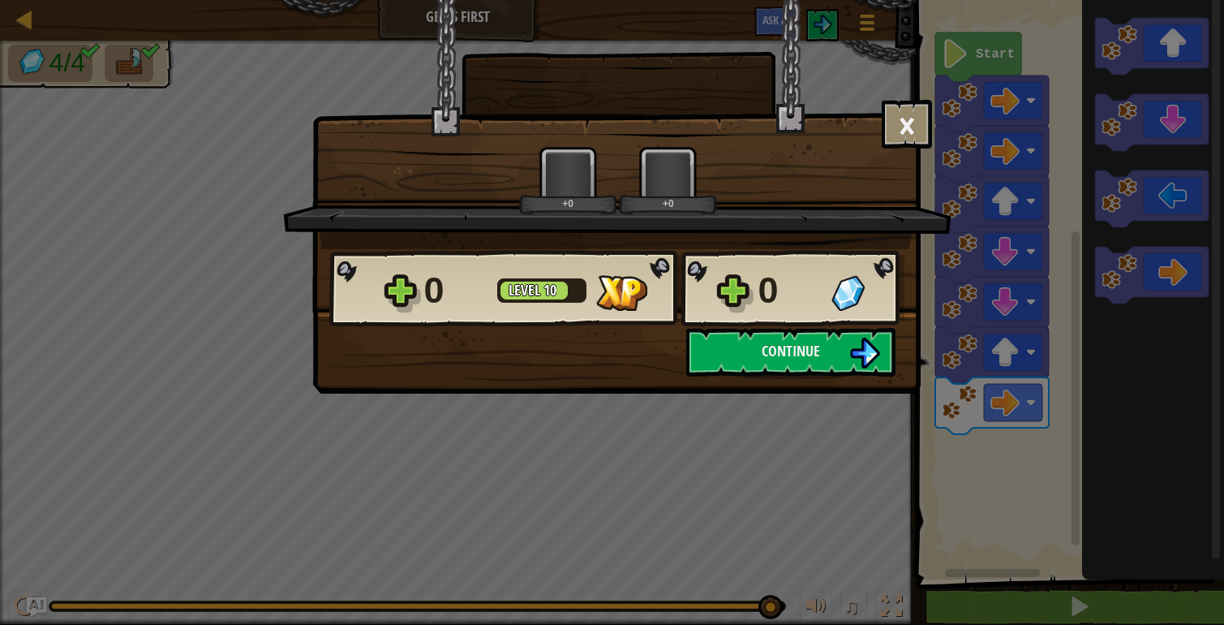
click at [1106, 615] on div "× How fun was this level? Tell us more! +0 +0 Reticulating Splines... 0 Level 1…" at bounding box center [612, 312] width 1224 height 625
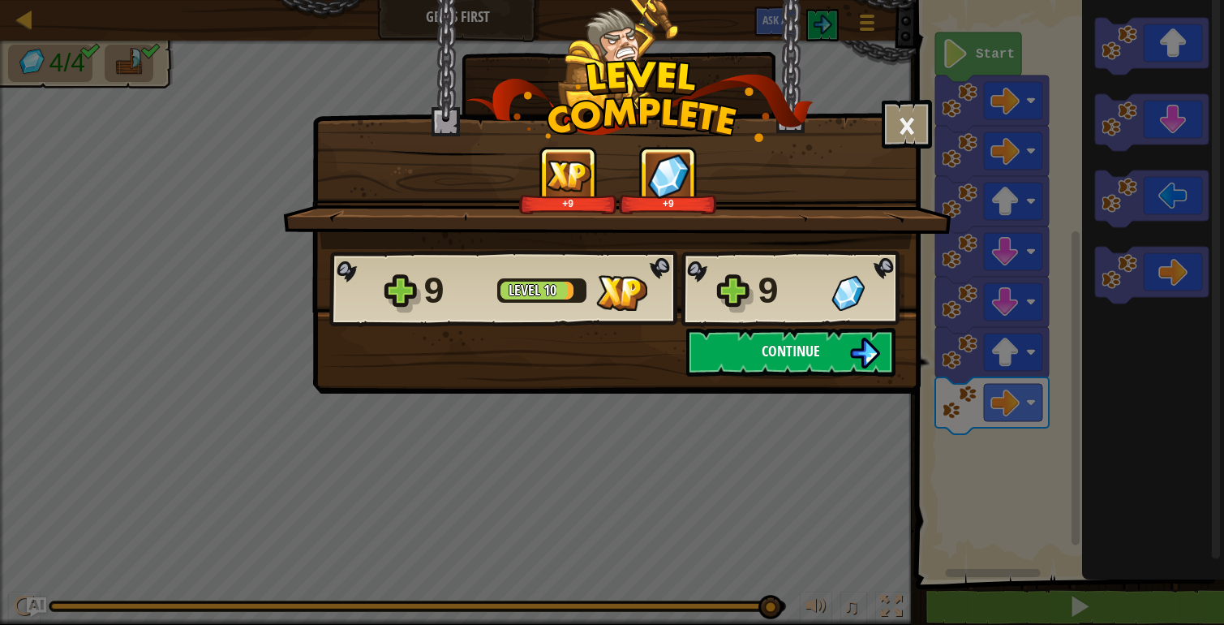
click at [816, 344] on span "Continue" at bounding box center [791, 351] width 58 height 20
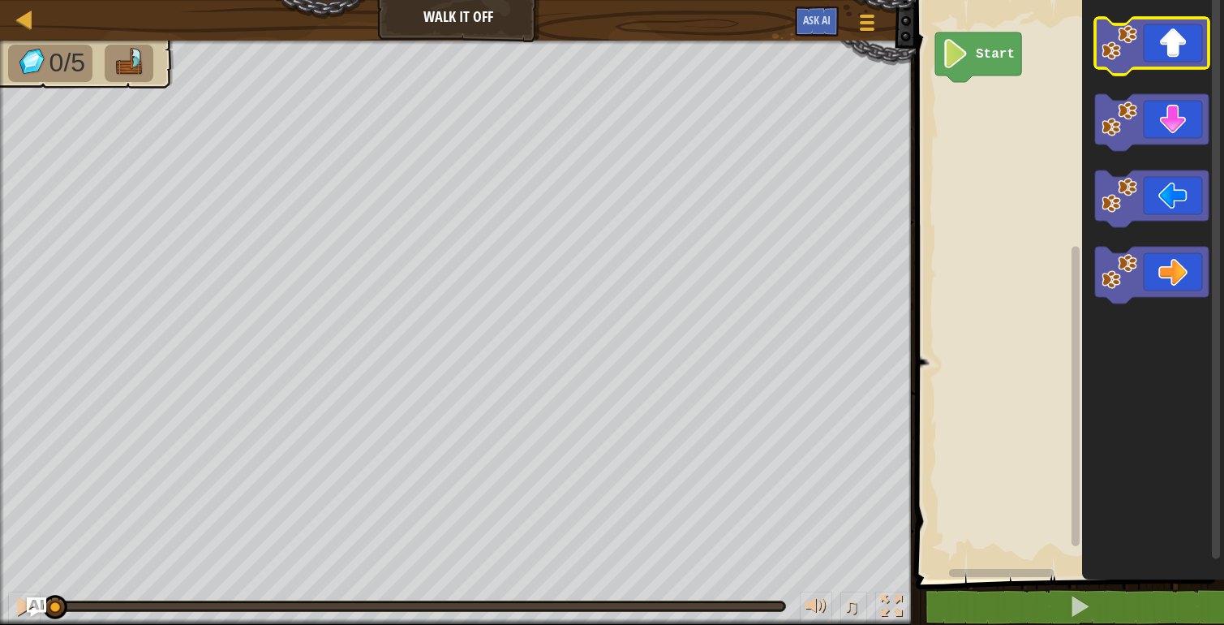
click at [1190, 49] on icon "Blockly Workspace" at bounding box center [1152, 46] width 114 height 57
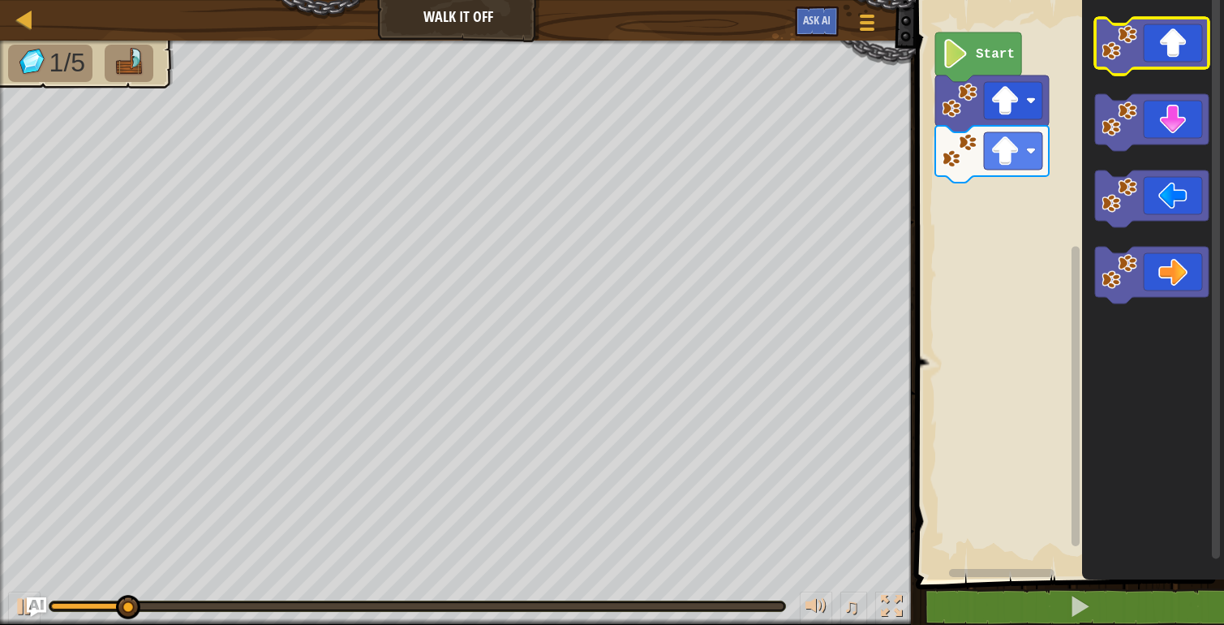
click at [1190, 49] on icon "Blockly Workspace" at bounding box center [1152, 46] width 114 height 57
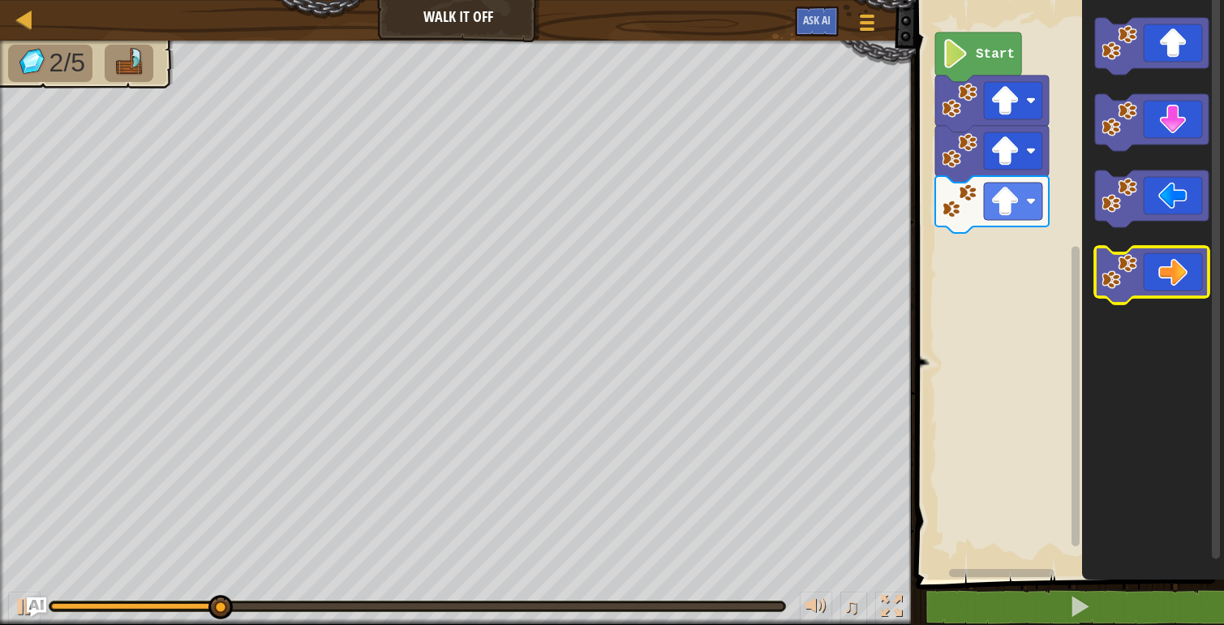
click at [1168, 283] on icon "Blockly Workspace" at bounding box center [1152, 275] width 114 height 57
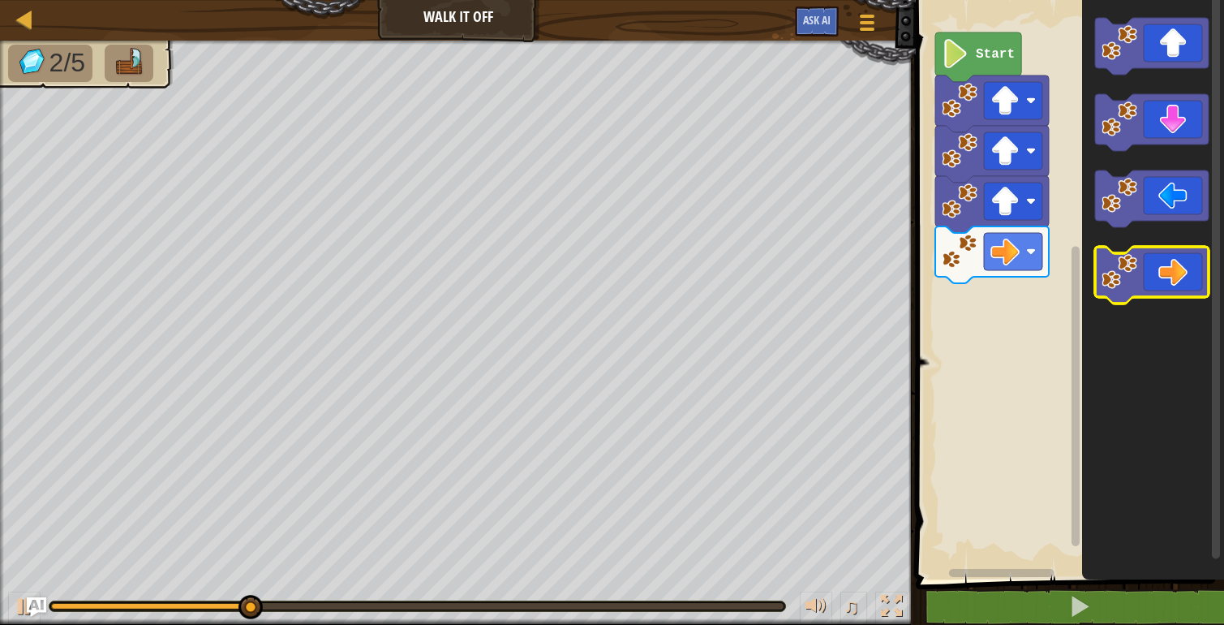
click at [1168, 282] on icon "Blockly Workspace" at bounding box center [1152, 275] width 114 height 57
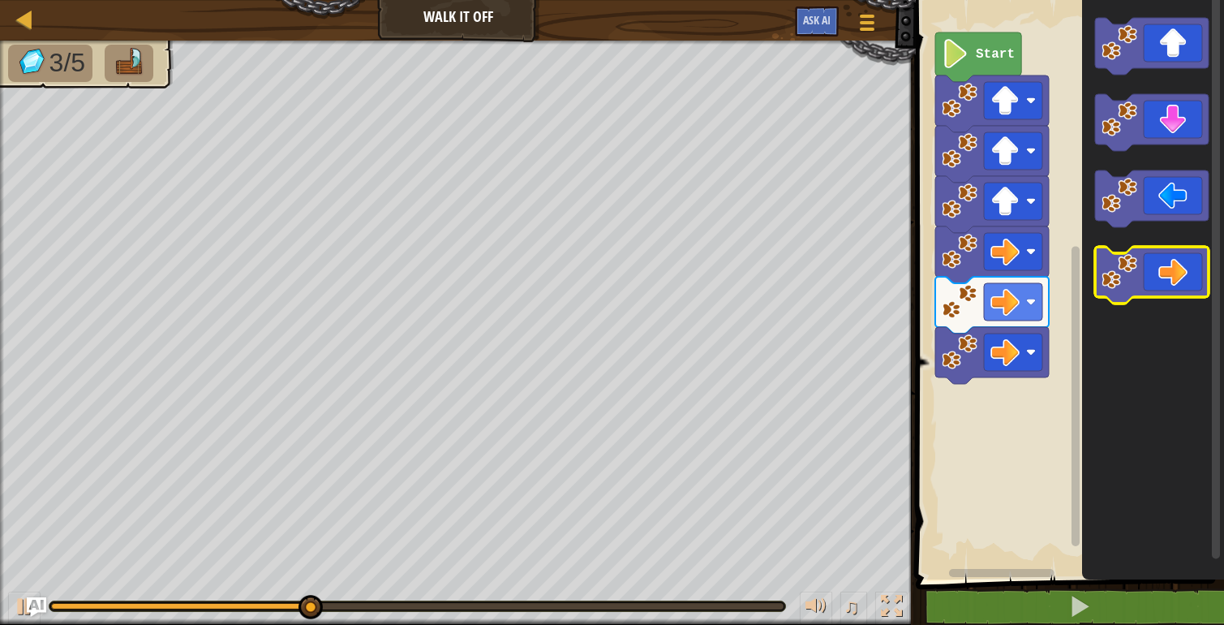
click at [1168, 282] on icon "Blockly Workspace" at bounding box center [1152, 275] width 114 height 57
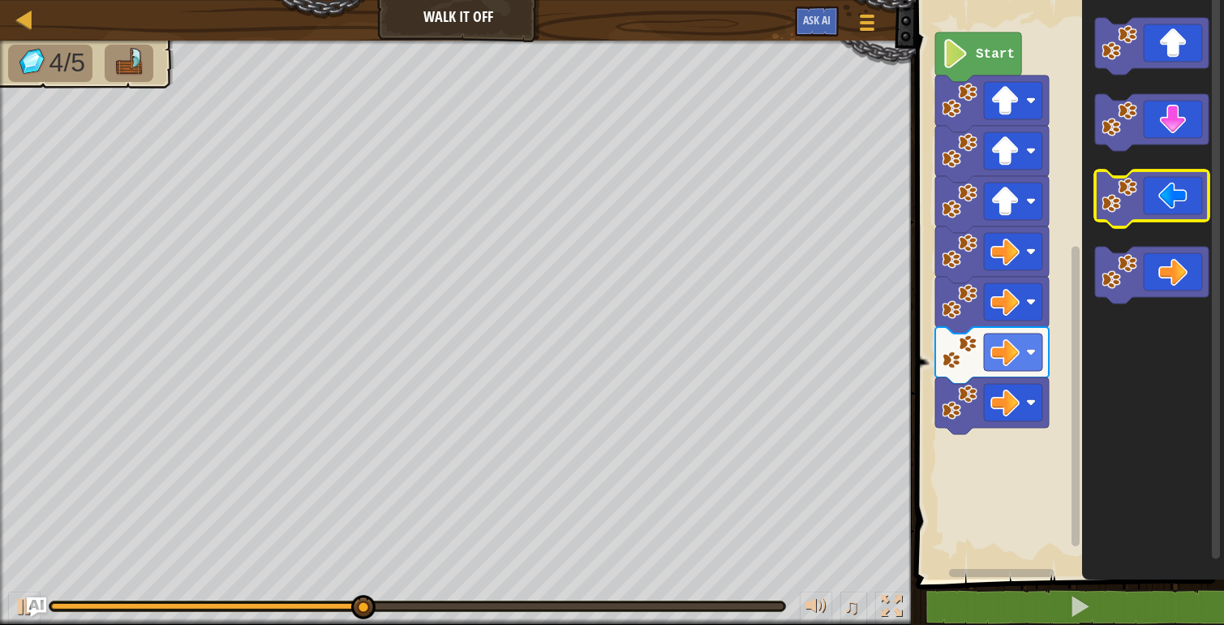
click at [1177, 181] on icon "Blockly Workspace" at bounding box center [1152, 198] width 114 height 57
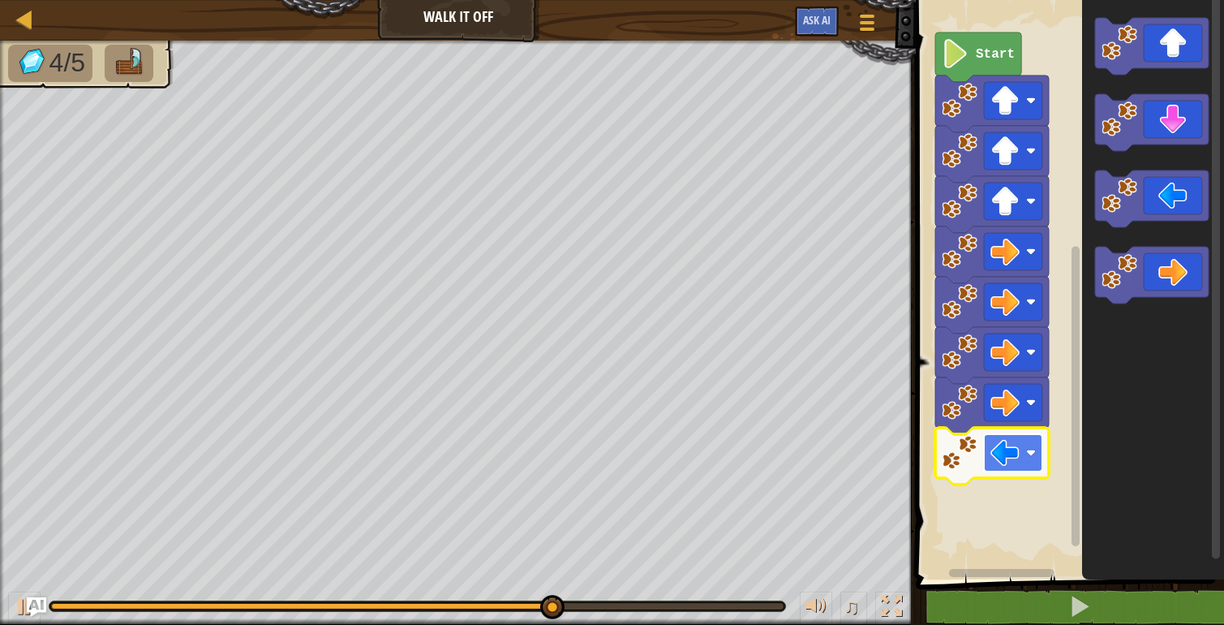
click at [1026, 462] on rect "Blockly Workspace" at bounding box center [1013, 452] width 58 height 37
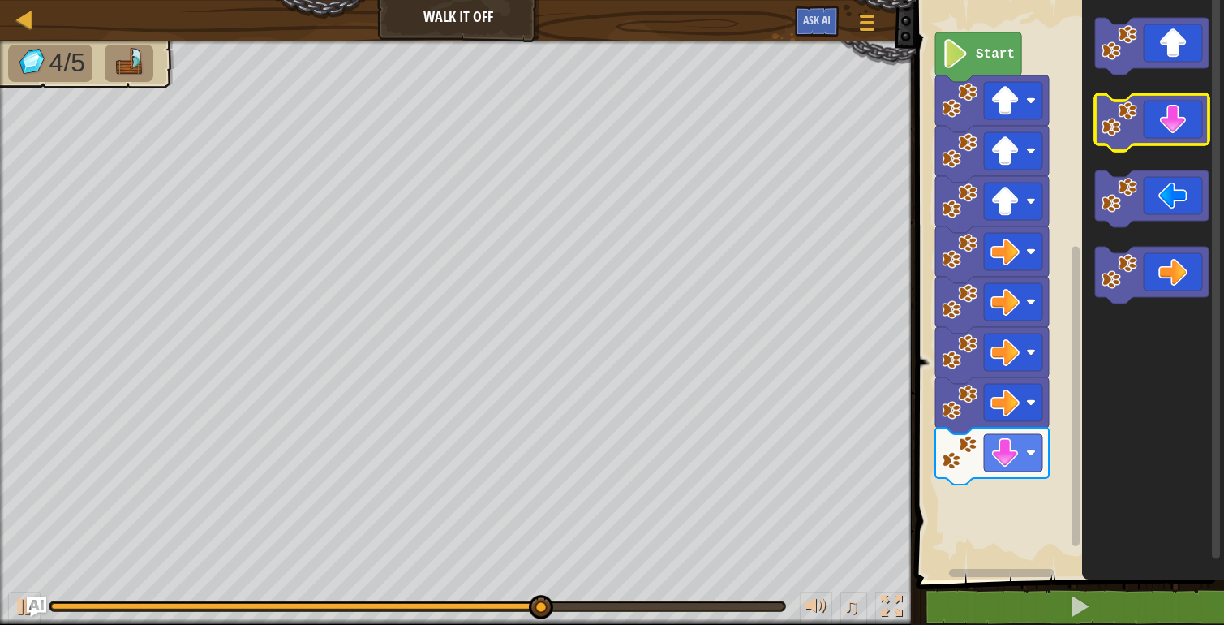
click at [1130, 140] on icon "Blockly Workspace" at bounding box center [1152, 122] width 114 height 57
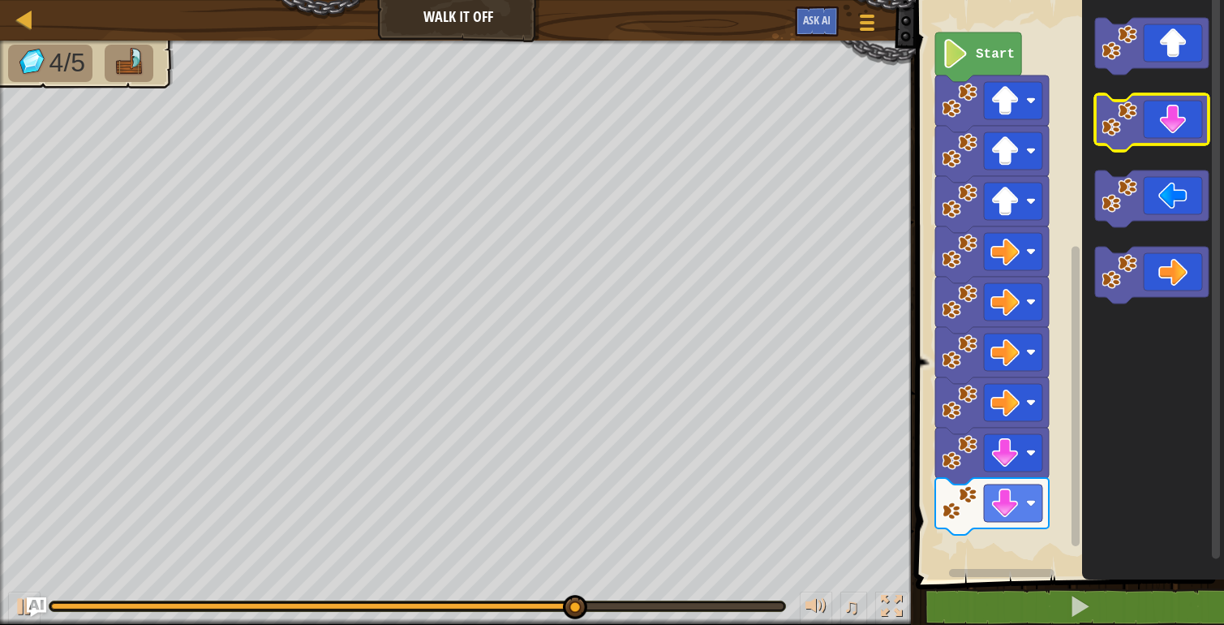
click at [1129, 137] on icon "Blockly Workspace" at bounding box center [1152, 122] width 114 height 57
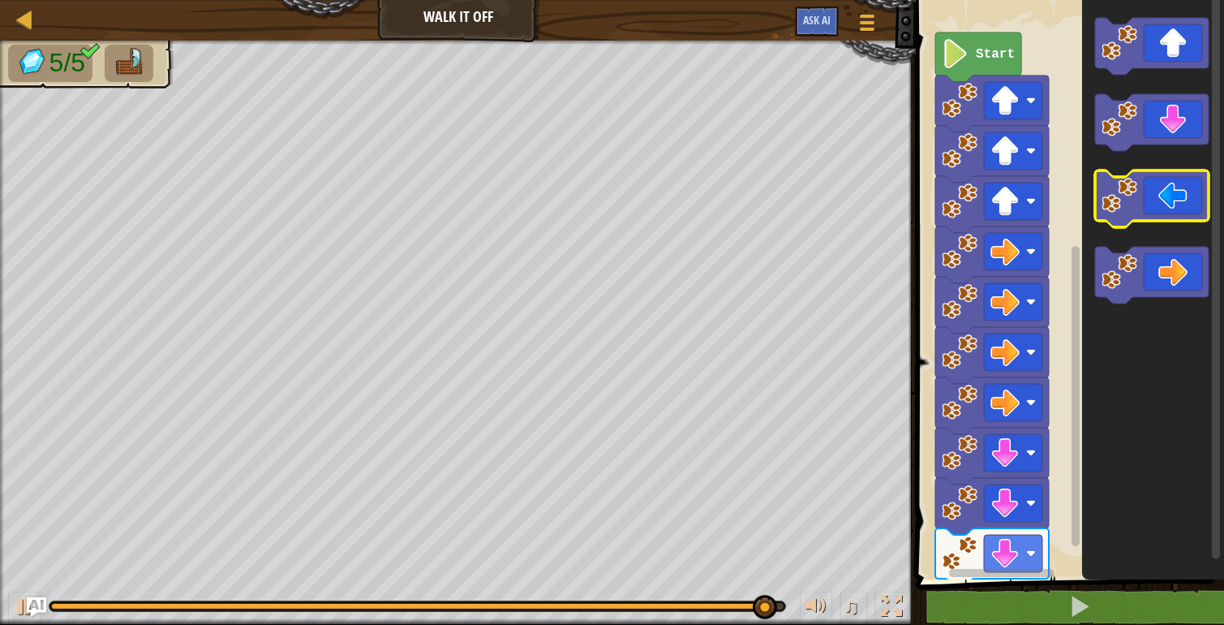
click at [1129, 208] on image "Blockly Workspace" at bounding box center [1120, 196] width 36 height 36
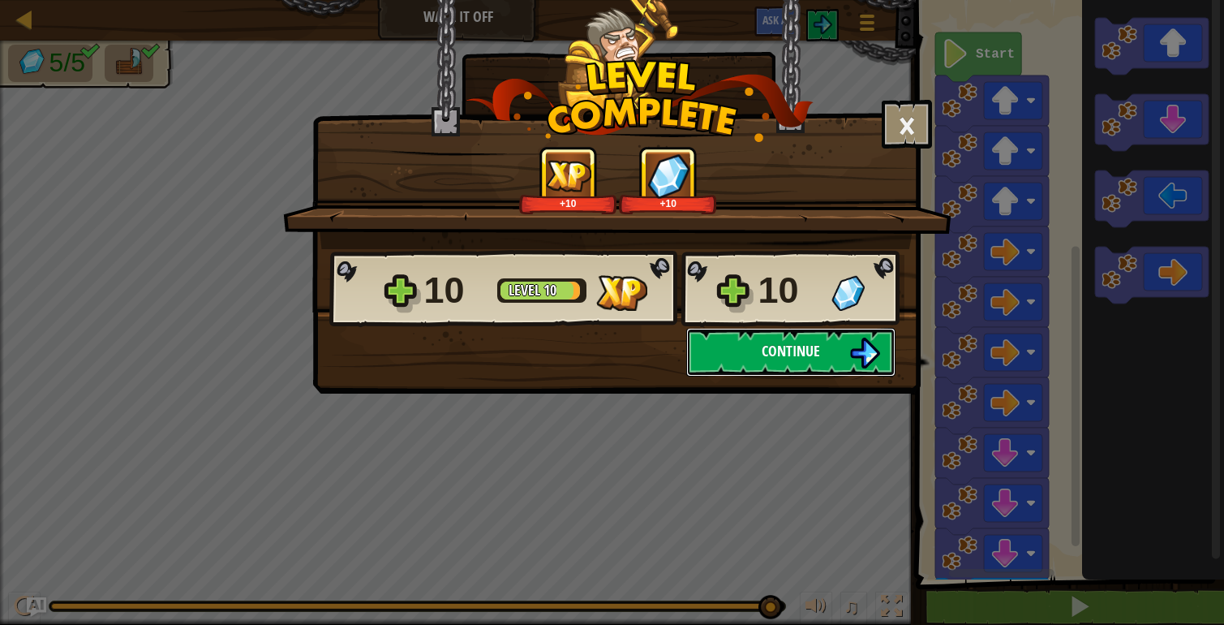
click at [776, 350] on span "Continue" at bounding box center [791, 351] width 58 height 20
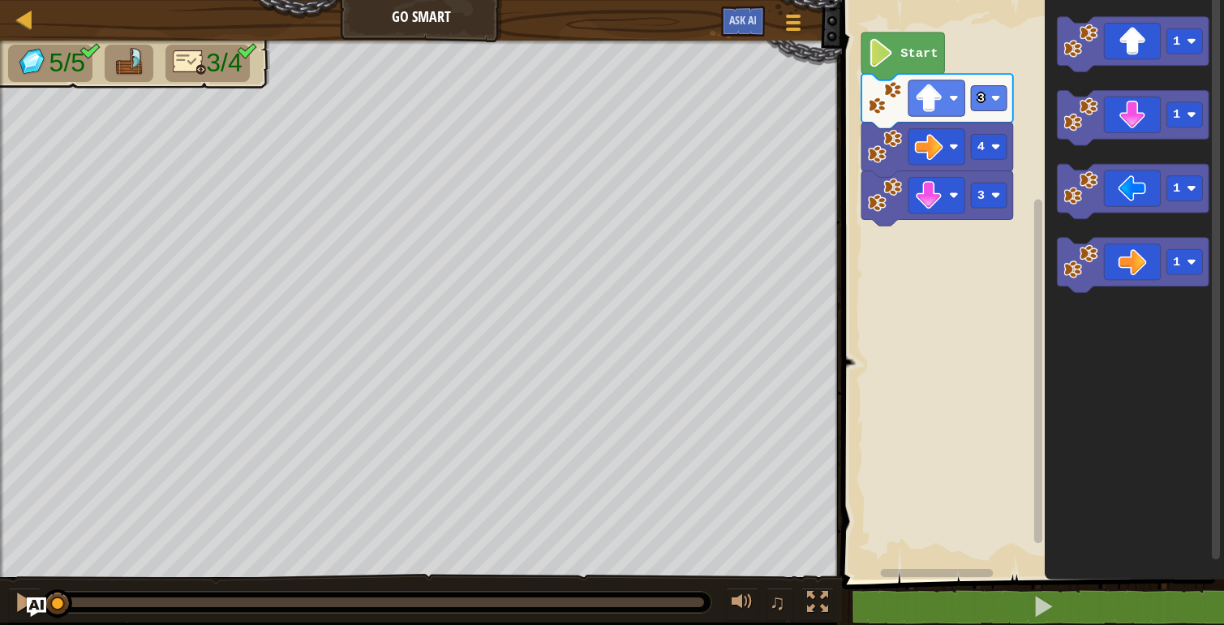
click at [195, 62] on img at bounding box center [190, 62] width 34 height 28
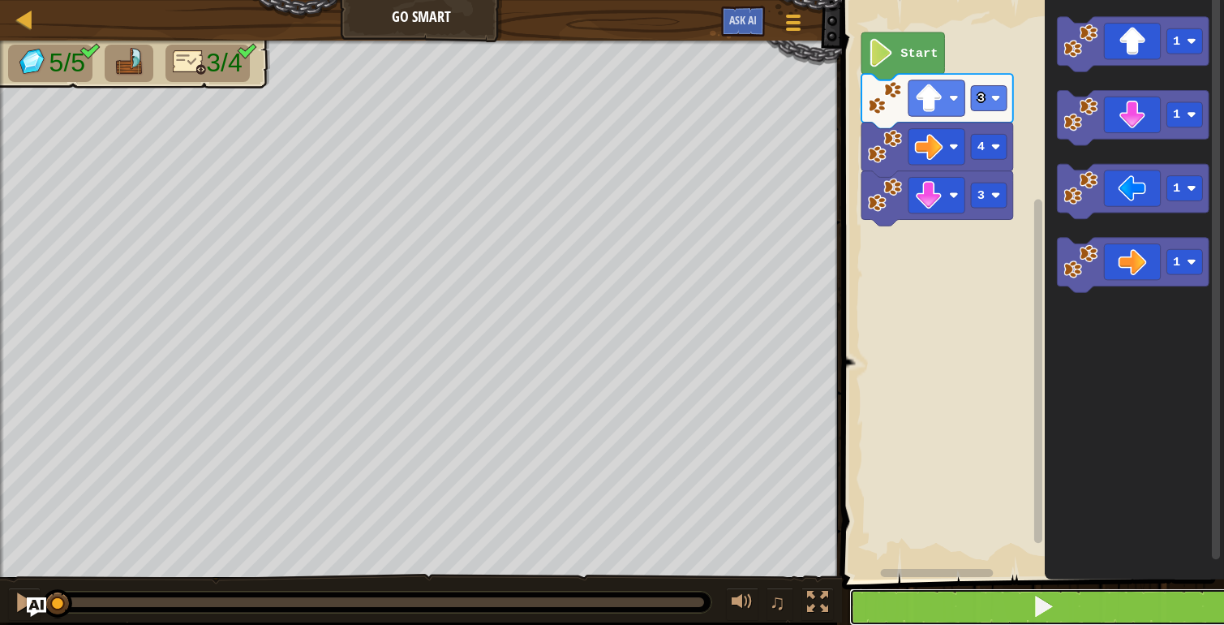
click at [956, 607] on button at bounding box center [1043, 606] width 387 height 37
click at [956, 605] on button at bounding box center [1043, 606] width 387 height 37
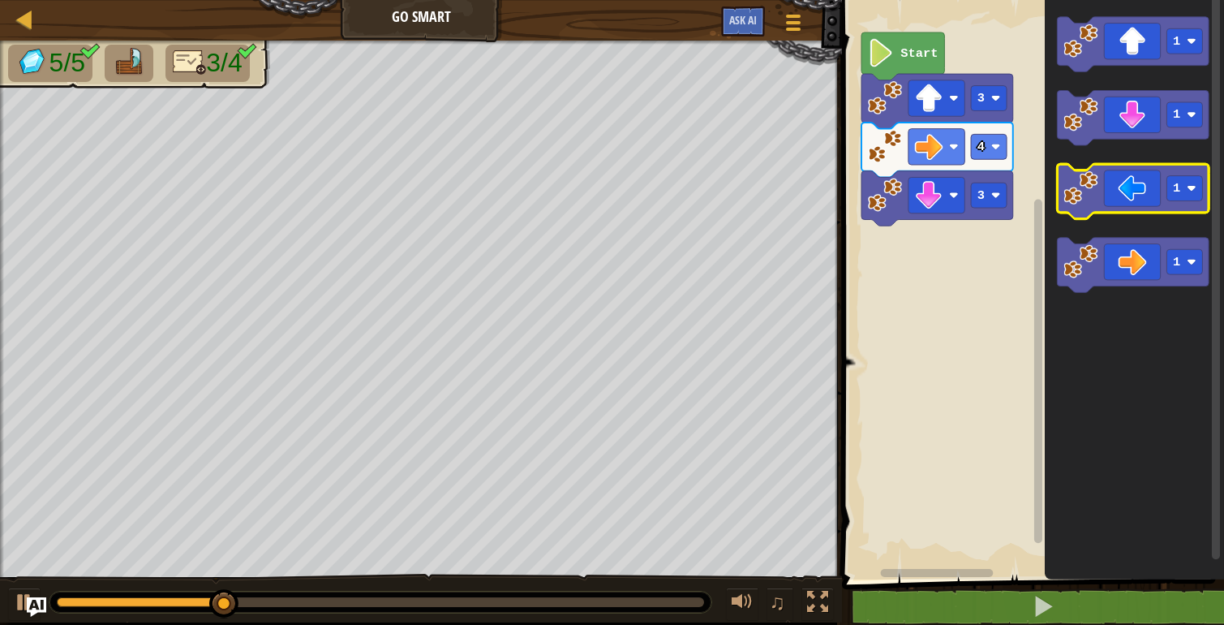
click at [1122, 183] on icon "Blockly Workspace" at bounding box center [1133, 191] width 152 height 55
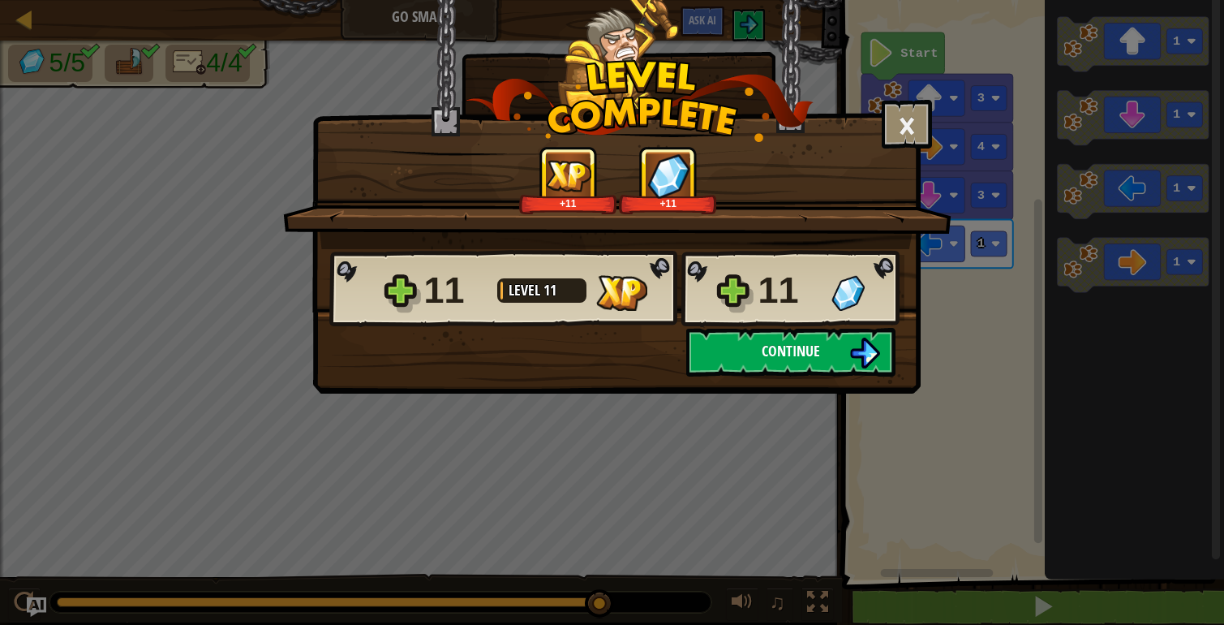
click at [826, 338] on button "Continue" at bounding box center [790, 352] width 209 height 49
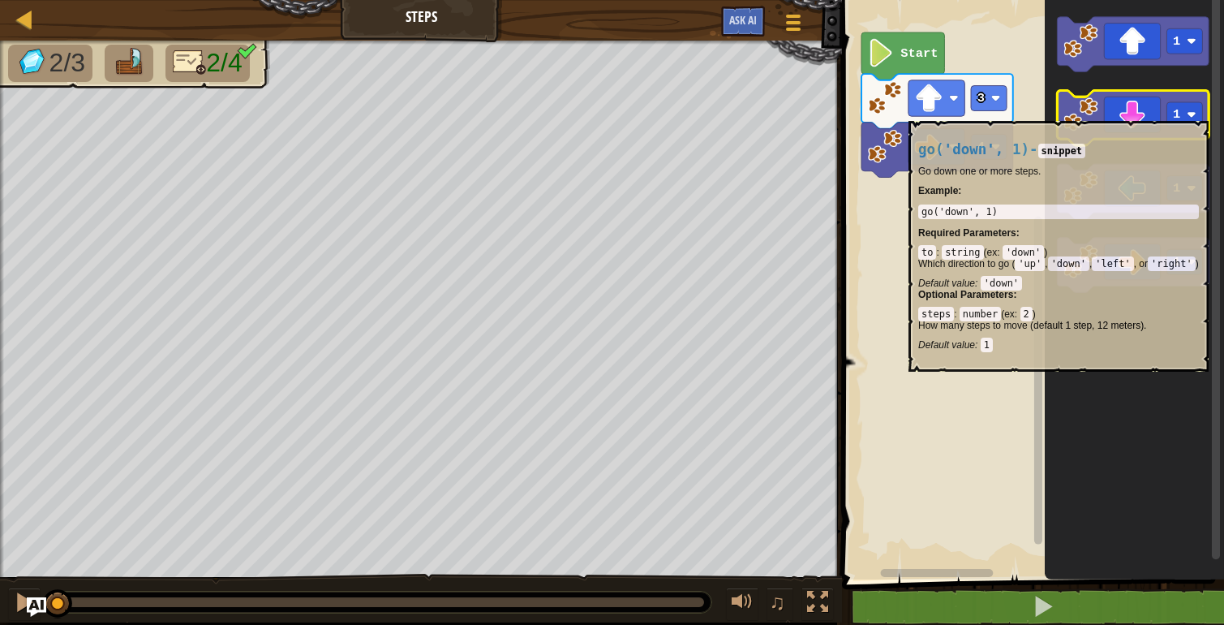
click at [1124, 112] on icon "Blockly Workspace" at bounding box center [1133, 118] width 152 height 55
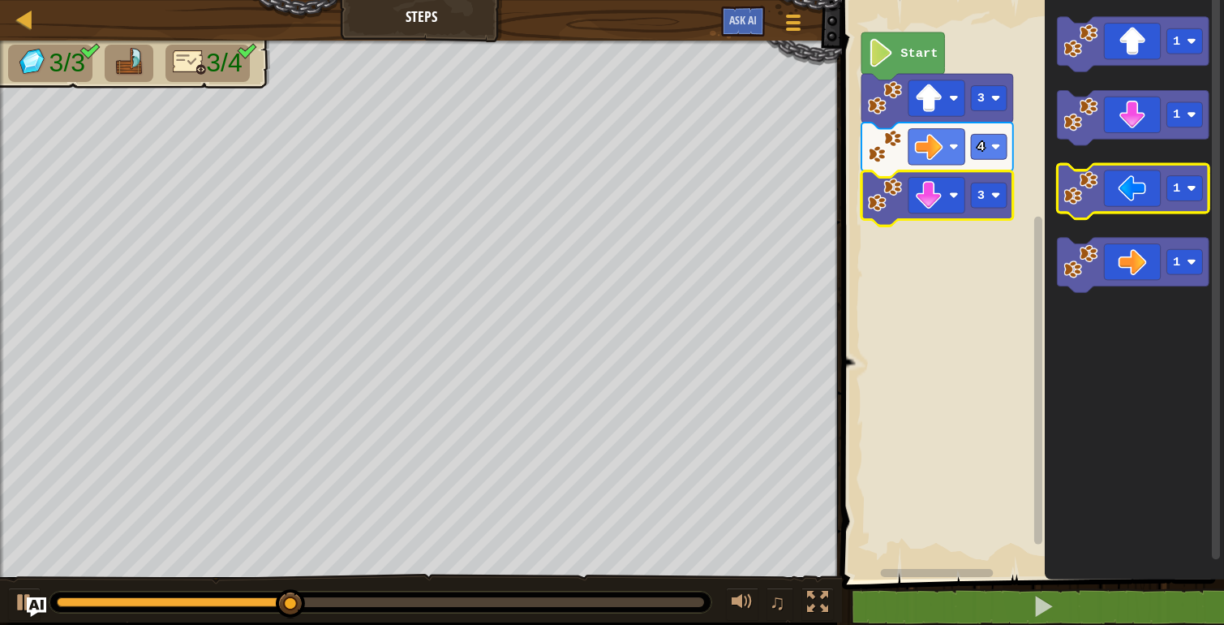
click at [1117, 191] on icon "Blockly Workspace" at bounding box center [1133, 191] width 152 height 55
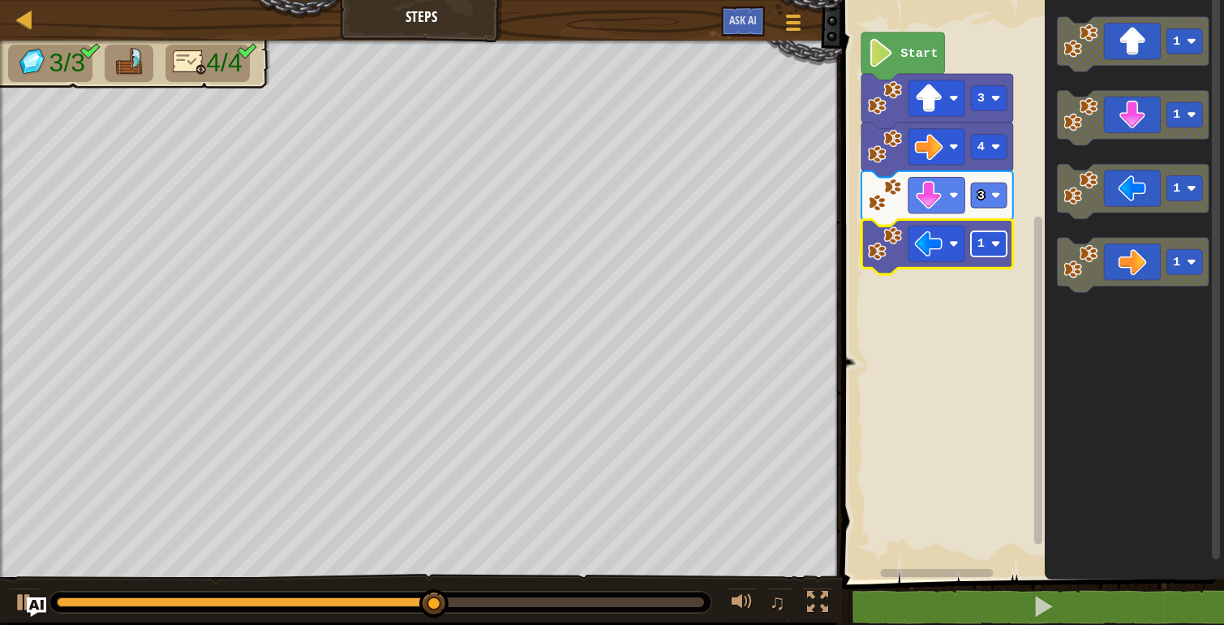
click at [976, 242] on rect "Blockly Workspace" at bounding box center [989, 243] width 36 height 25
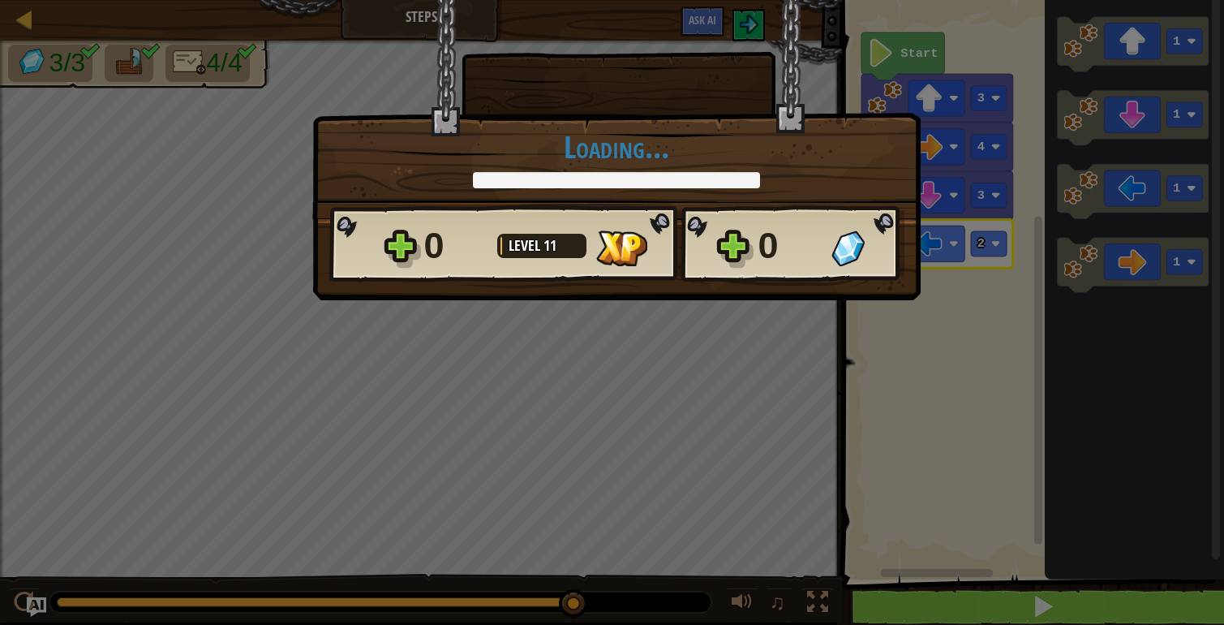
click at [1048, 2] on body "Map Steps Game Menu Ask AI 1 הההההההההההההההההההההההההההההההההההההההההההההההההה…" at bounding box center [612, 1] width 1224 height 2
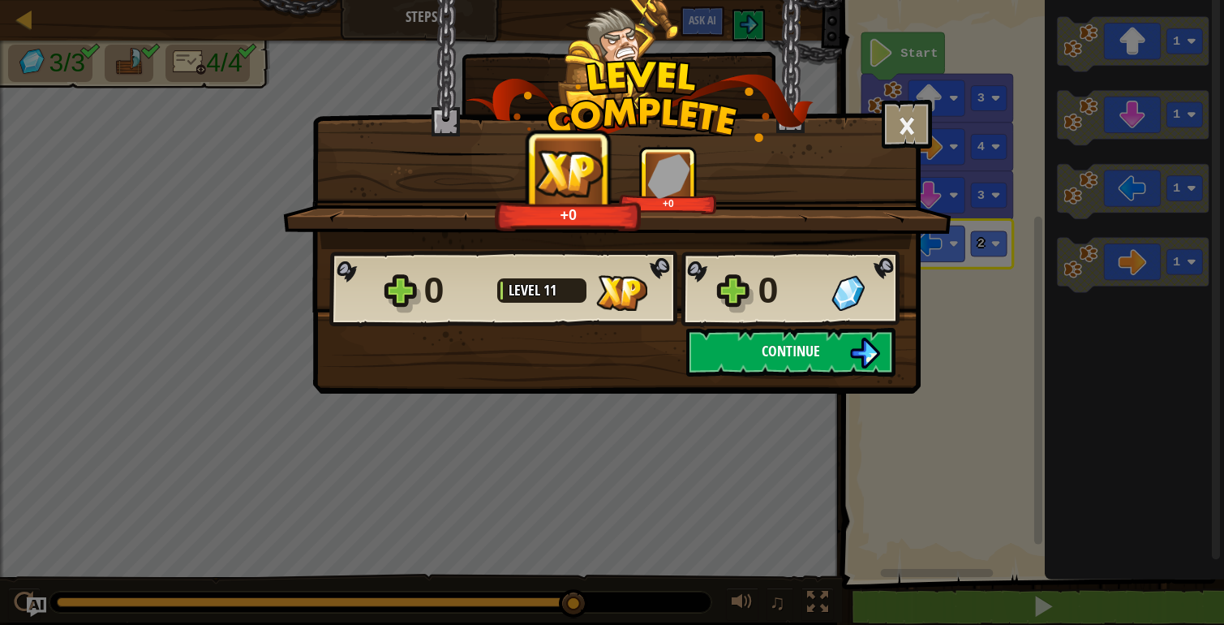
click at [828, 351] on button "Continue" at bounding box center [790, 352] width 209 height 49
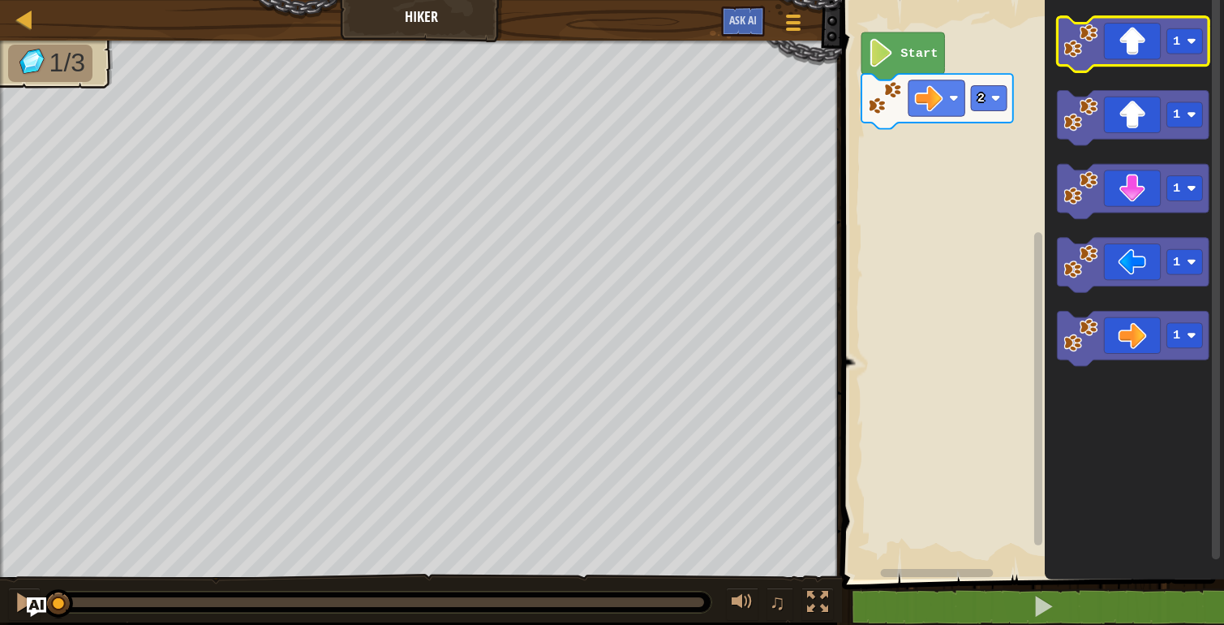
click at [1142, 28] on icon "Blockly Workspace" at bounding box center [1133, 44] width 152 height 55
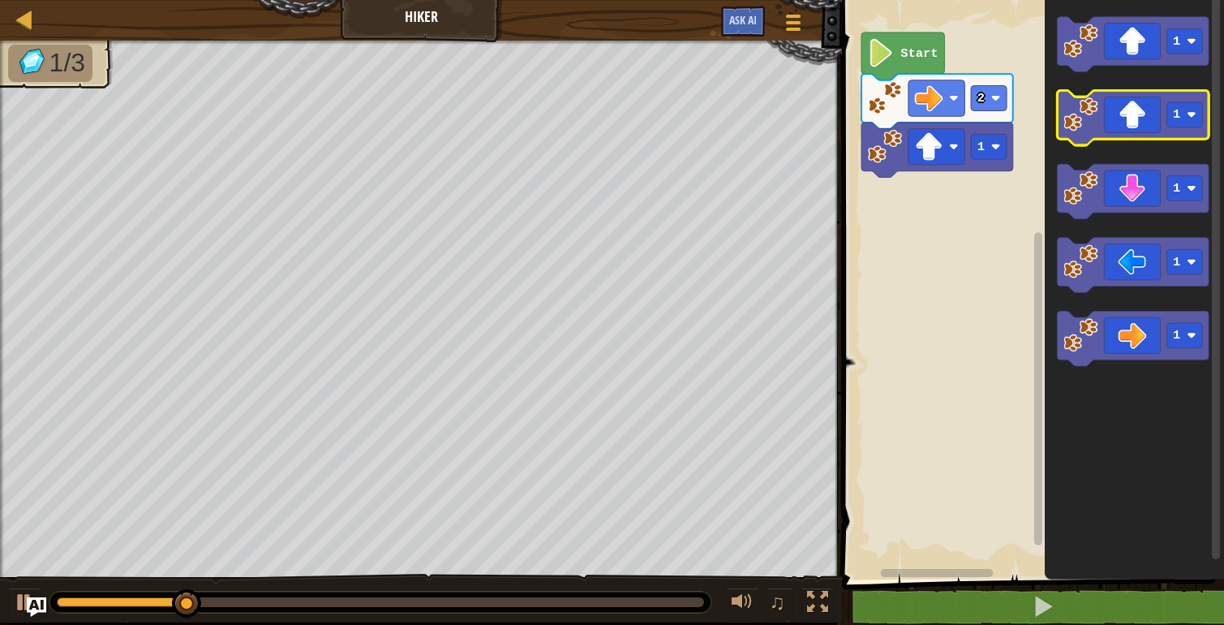
click at [1135, 97] on icon "Blockly Workspace" at bounding box center [1133, 118] width 152 height 55
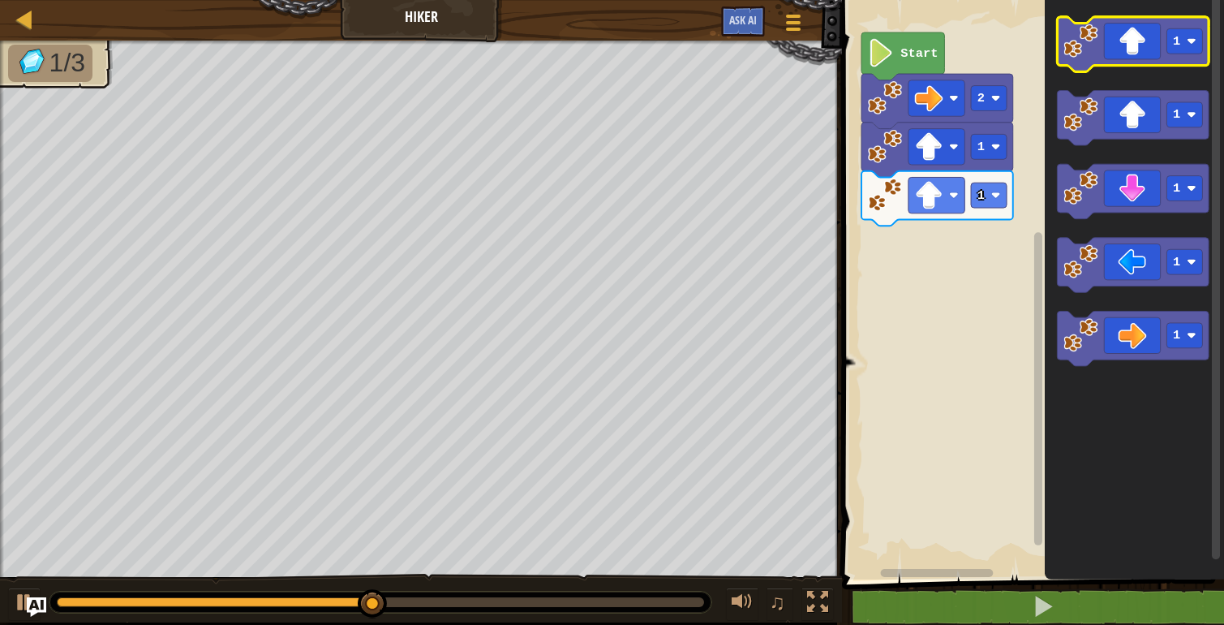
click at [1135, 53] on icon "Blockly Workspace" at bounding box center [1133, 44] width 152 height 55
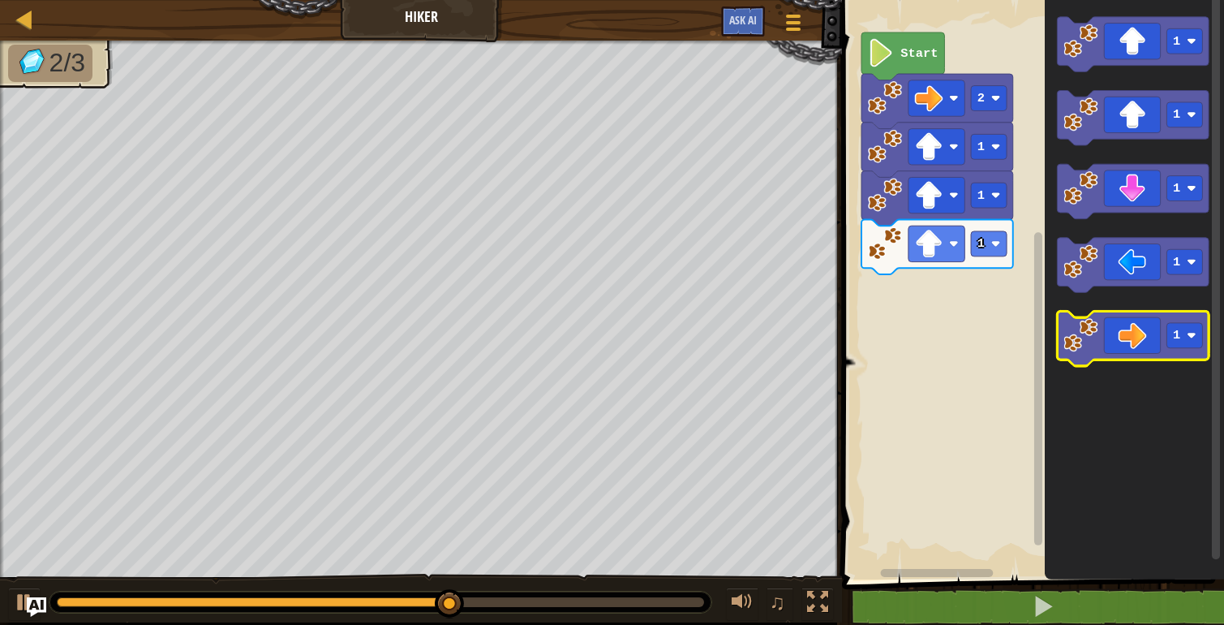
click at [1148, 321] on icon "Blockly Workspace" at bounding box center [1133, 339] width 152 height 55
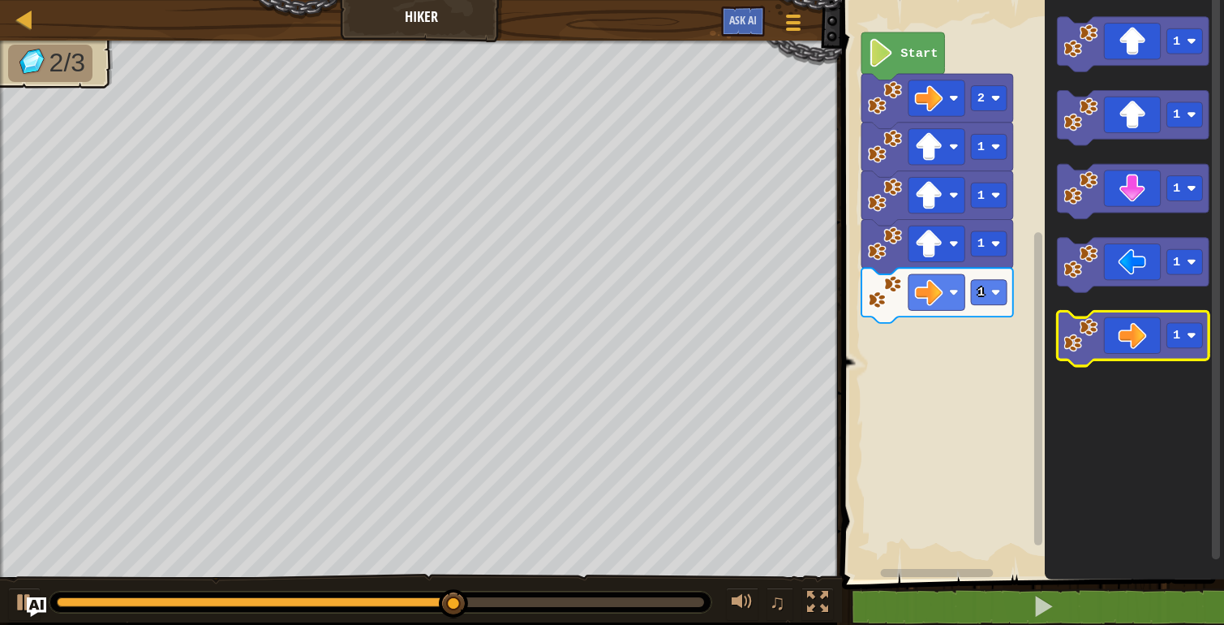
click at [1157, 343] on icon "Blockly Workspace" at bounding box center [1133, 339] width 152 height 55
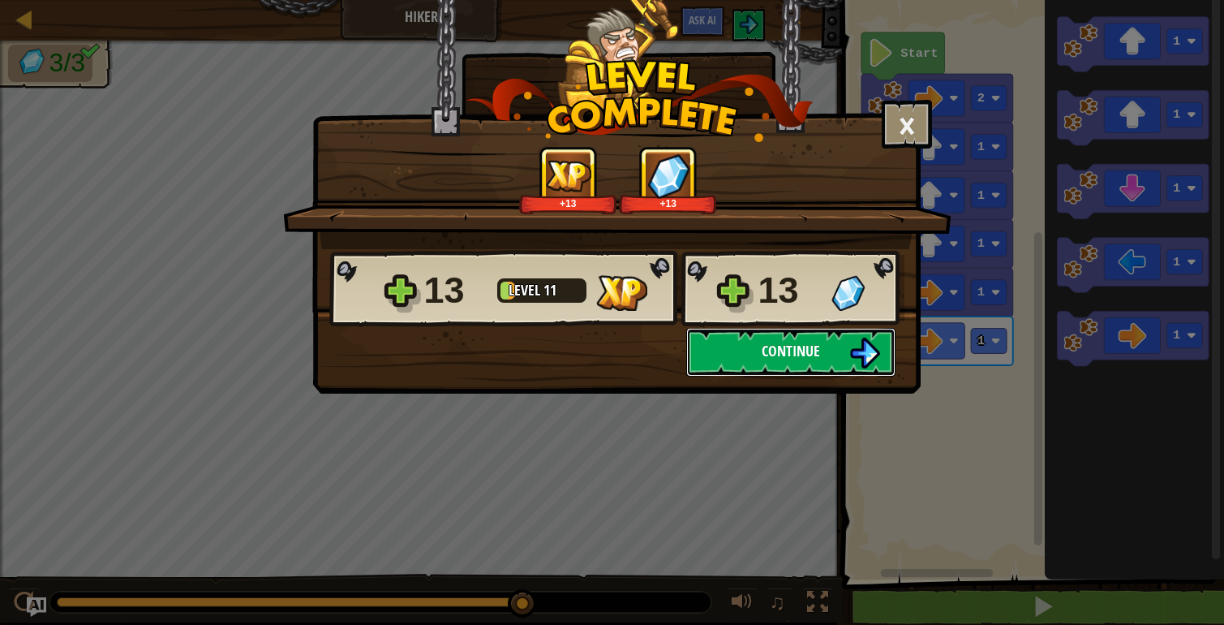
click at [794, 334] on button "Continue" at bounding box center [790, 352] width 209 height 49
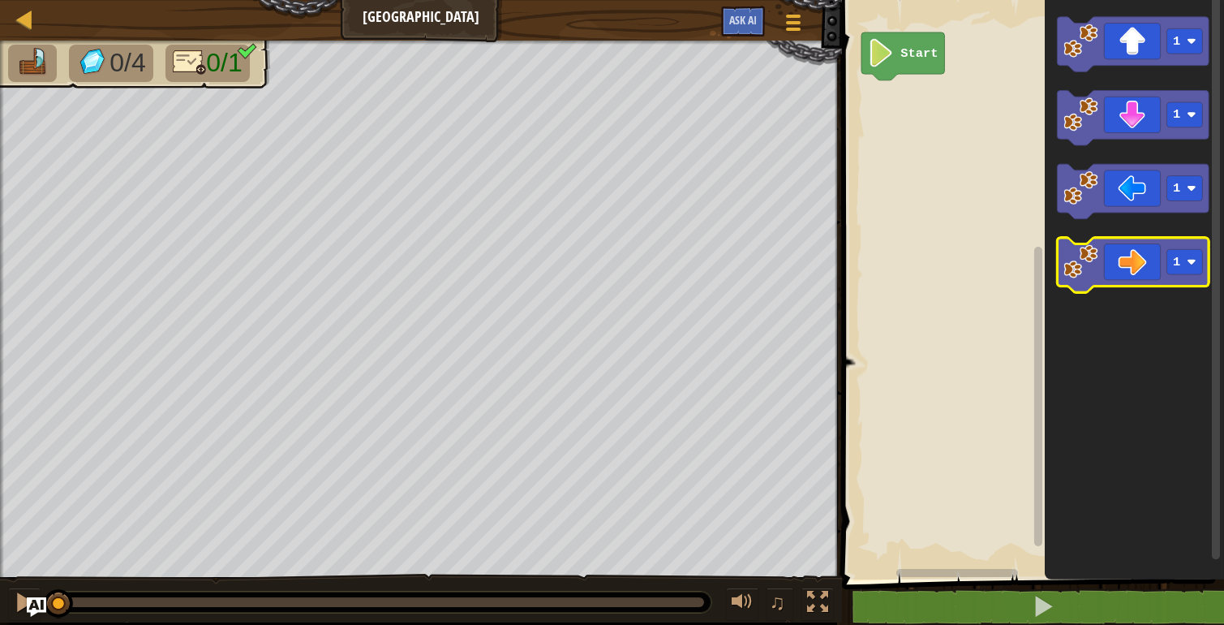
click at [1112, 253] on icon "Blockly Workspace" at bounding box center [1133, 265] width 152 height 55
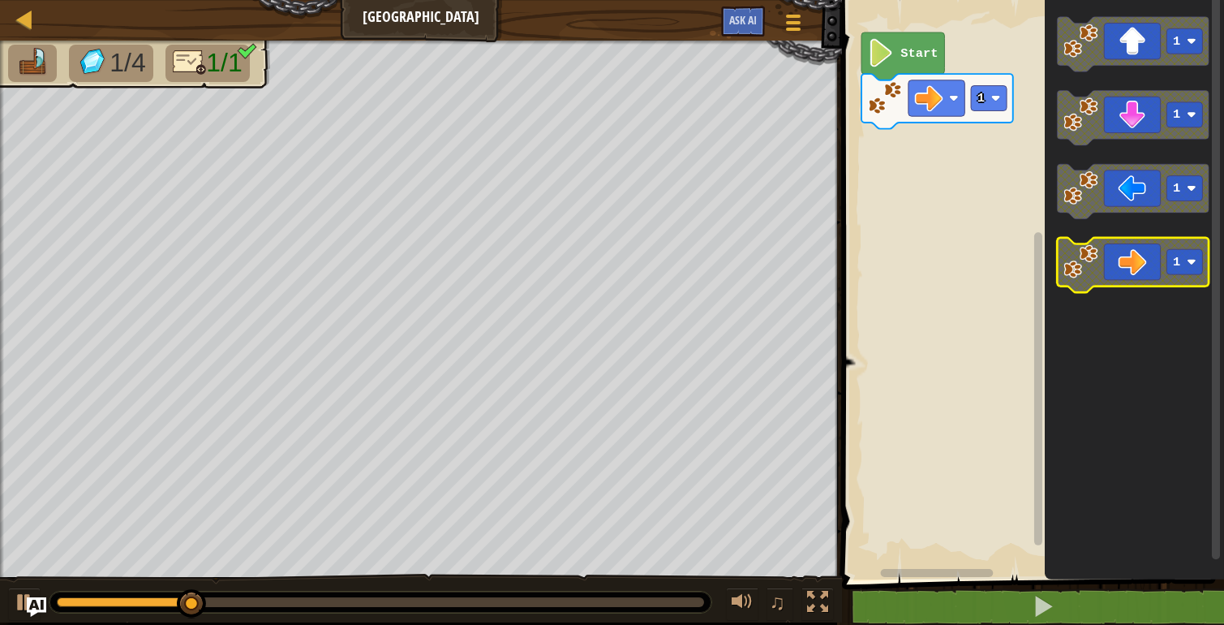
click at [1180, 265] on text "1" at bounding box center [1176, 262] width 7 height 15
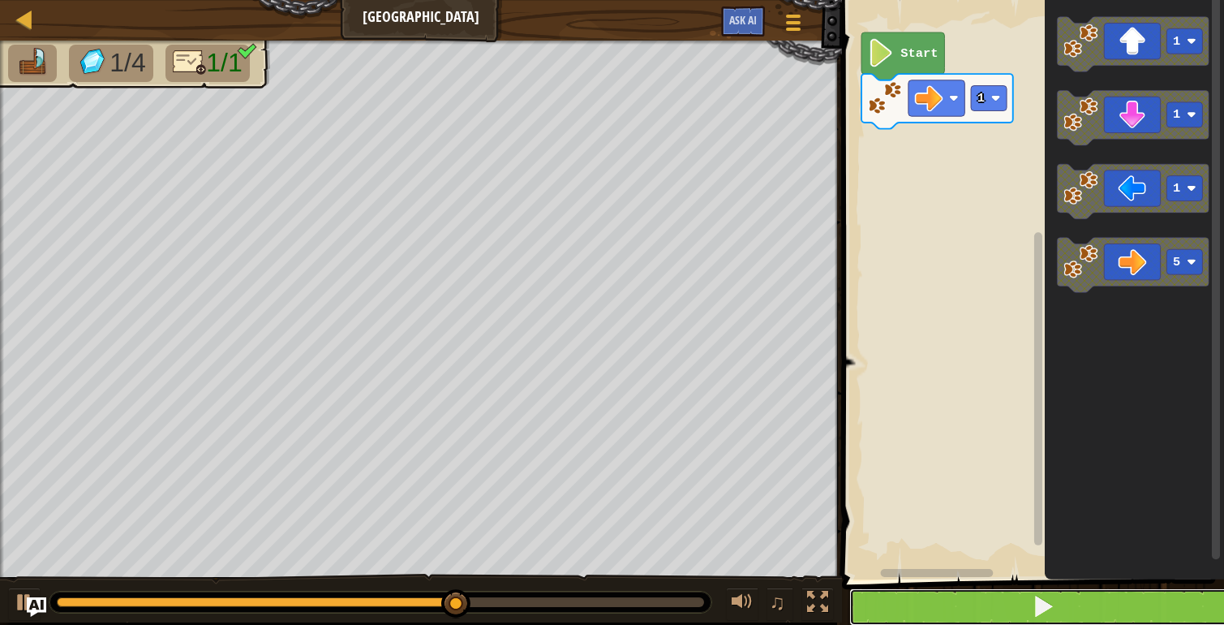
click at [1134, 604] on button at bounding box center [1043, 606] width 387 height 37
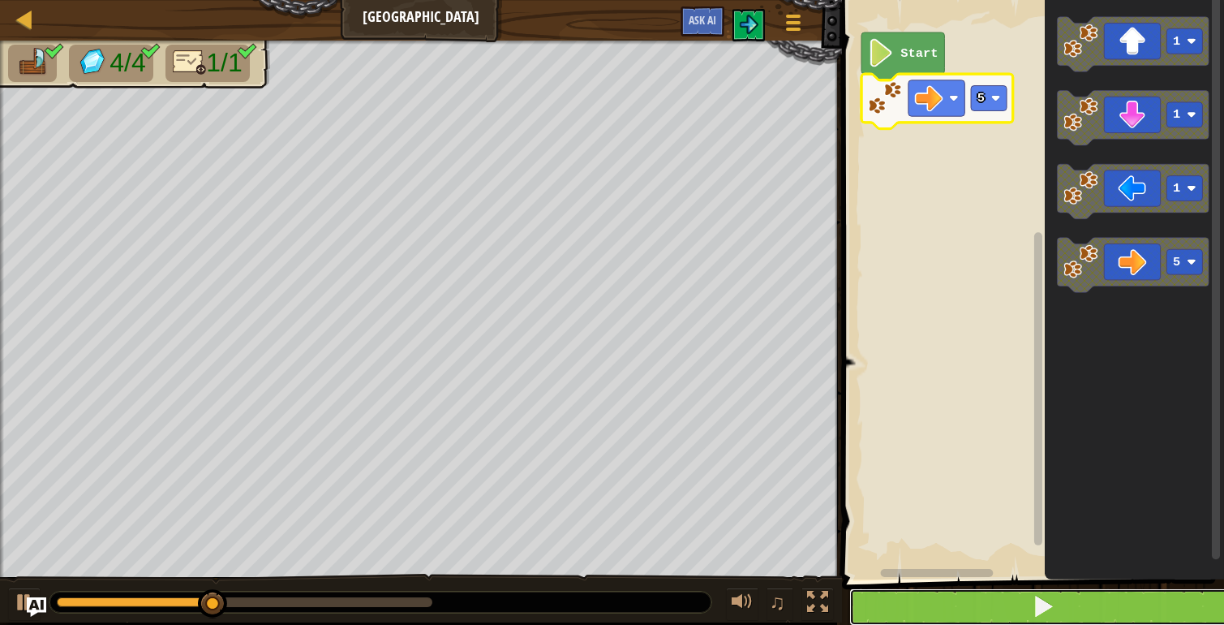
click at [1046, 600] on span at bounding box center [1043, 606] width 23 height 23
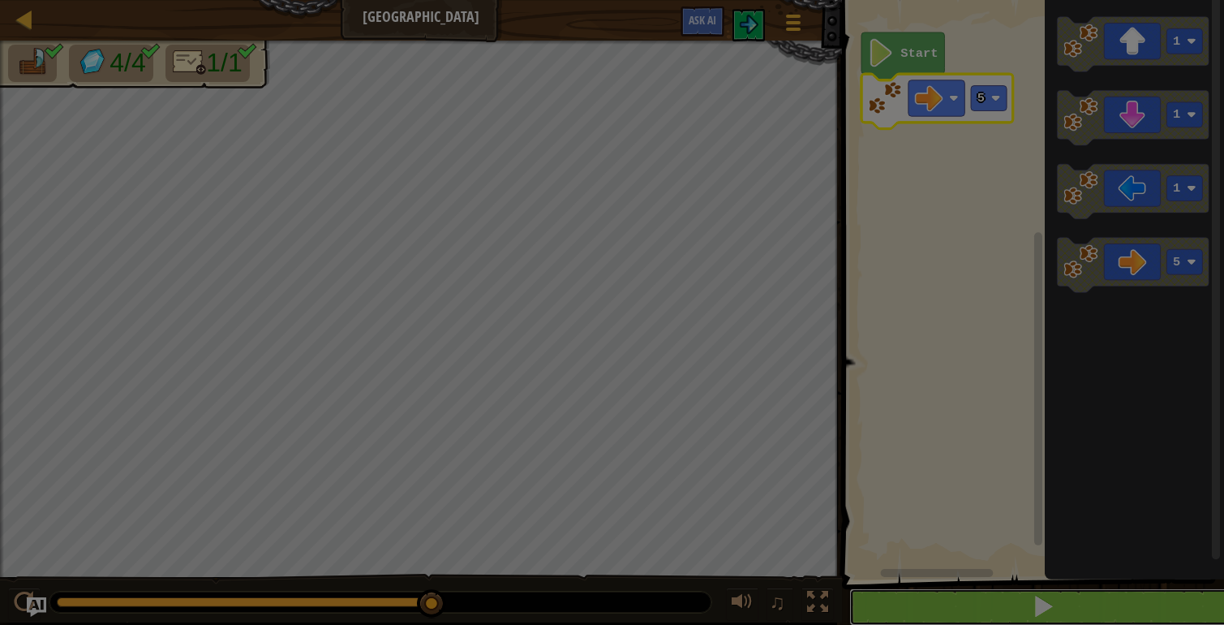
scroll to position [1, 0]
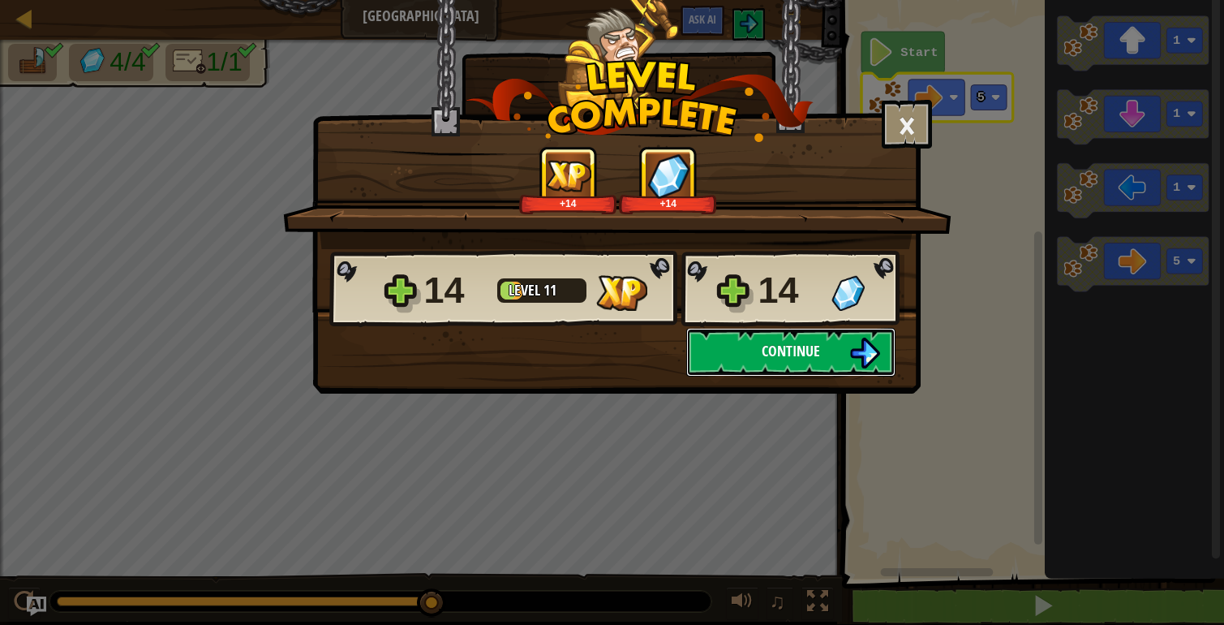
click at [838, 343] on button "Continue" at bounding box center [790, 352] width 209 height 49
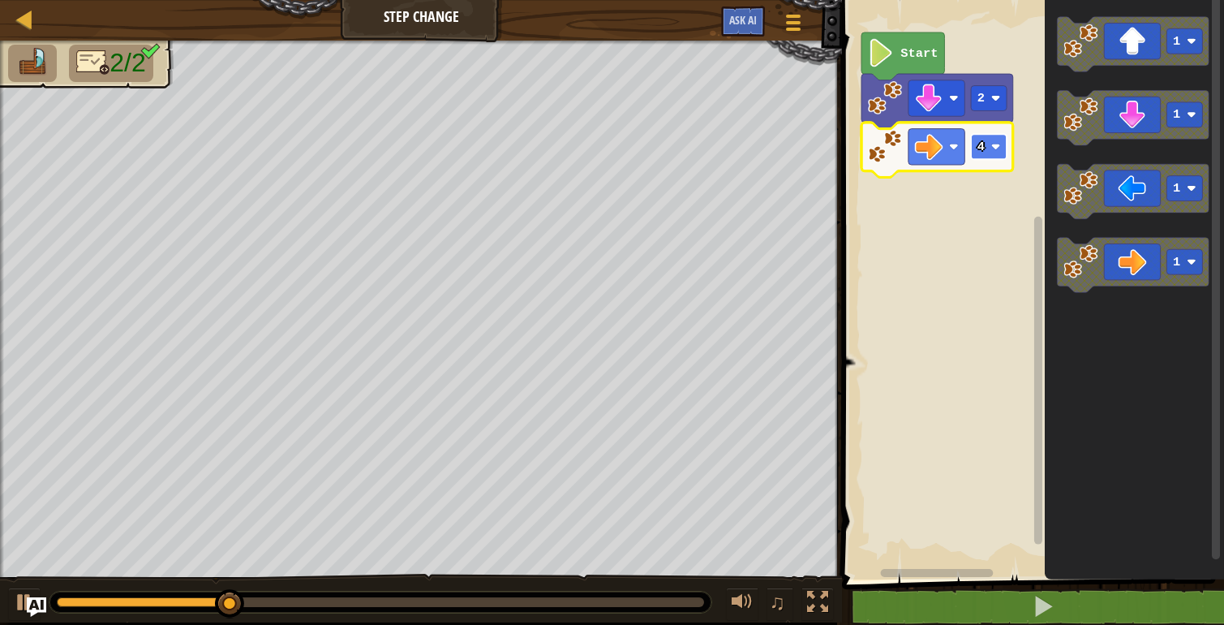
click at [992, 150] on image "Blockly Workspace" at bounding box center [997, 147] width 10 height 10
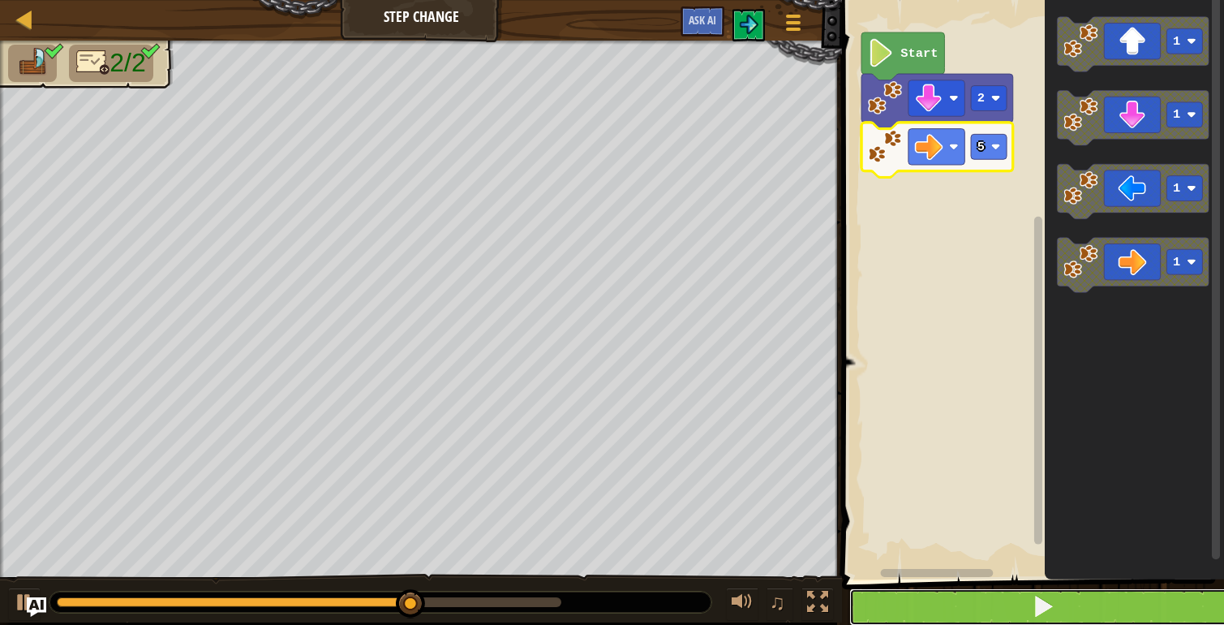
click at [1000, 614] on button at bounding box center [1043, 606] width 387 height 37
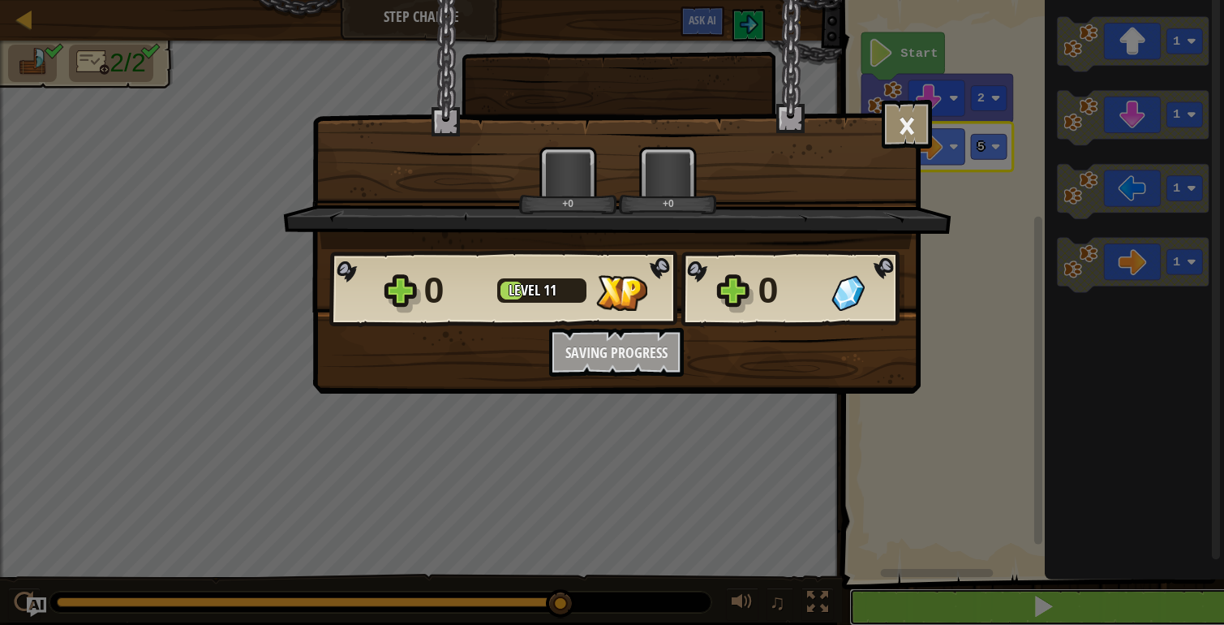
scroll to position [1, 0]
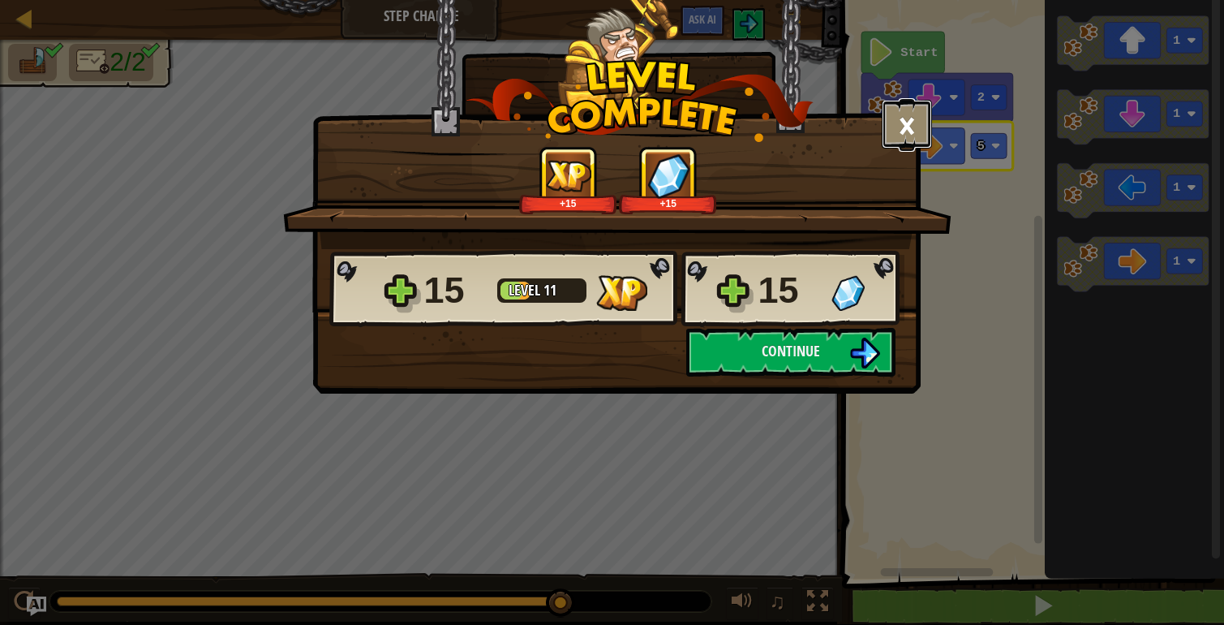
click at [921, 113] on button "×" at bounding box center [907, 124] width 50 height 49
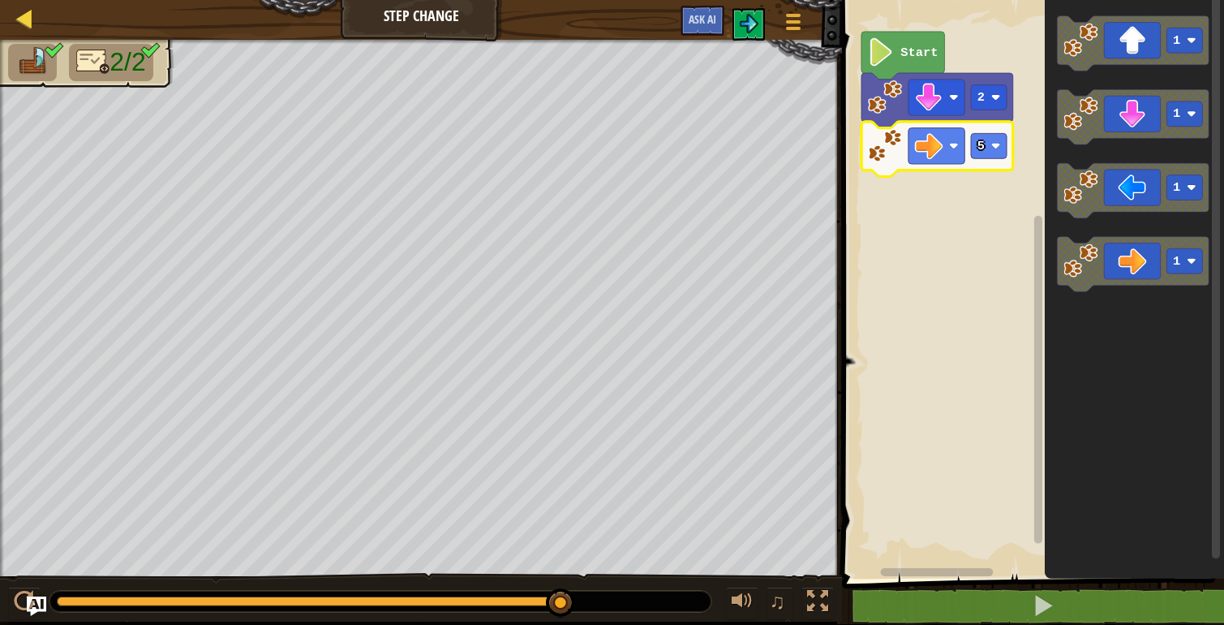
click at [32, 5] on div "Map" at bounding box center [36, 19] width 8 height 41
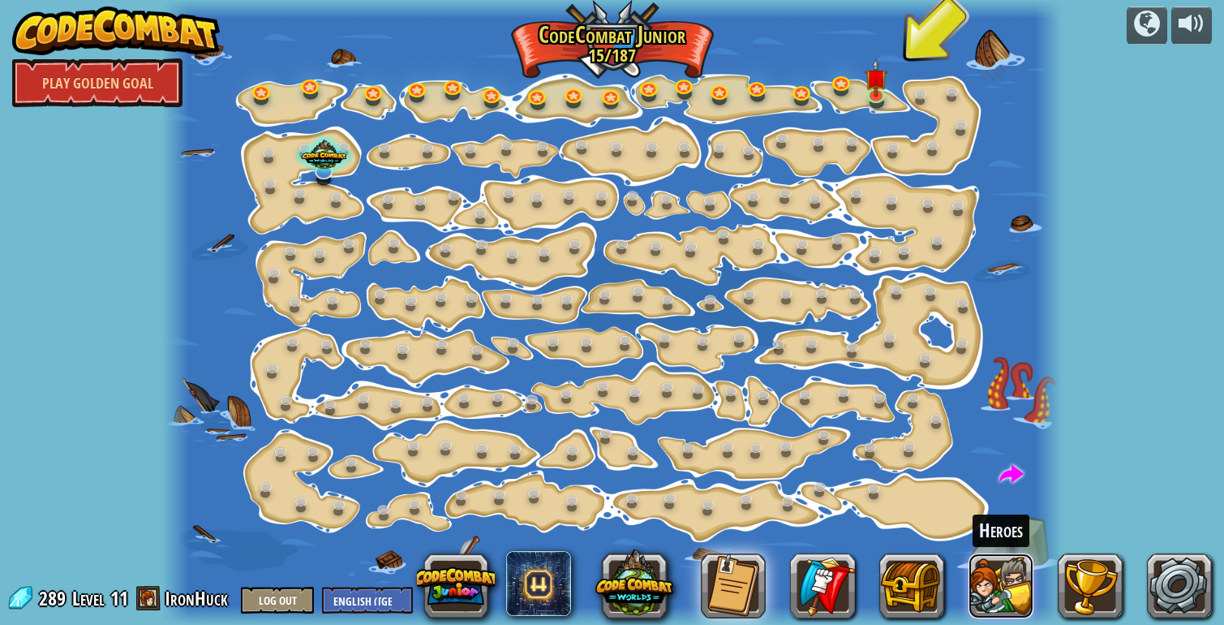
click at [970, 597] on button at bounding box center [1001, 585] width 65 height 65
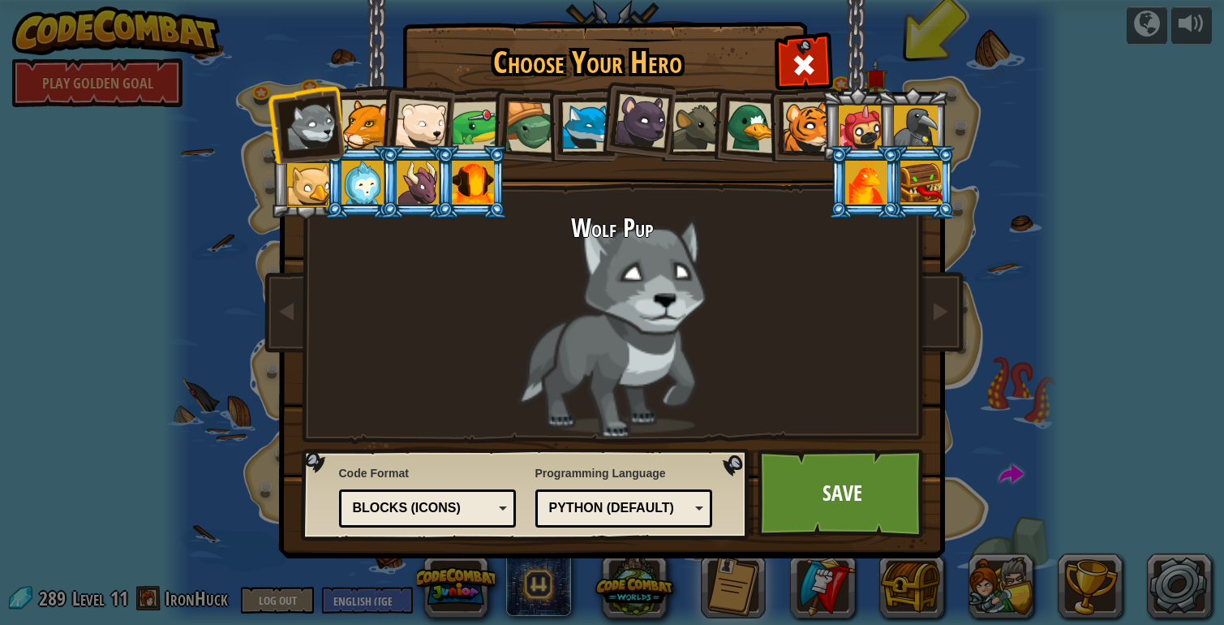
click at [871, 113] on div at bounding box center [861, 127] width 44 height 44
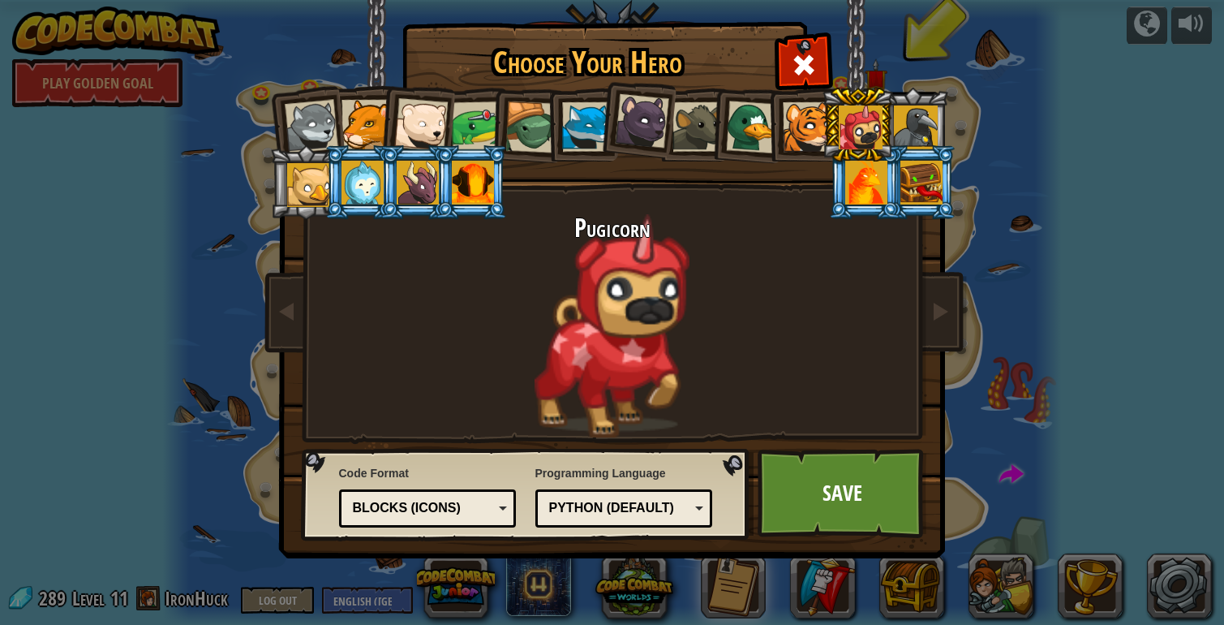
click at [915, 118] on div at bounding box center [916, 127] width 44 height 44
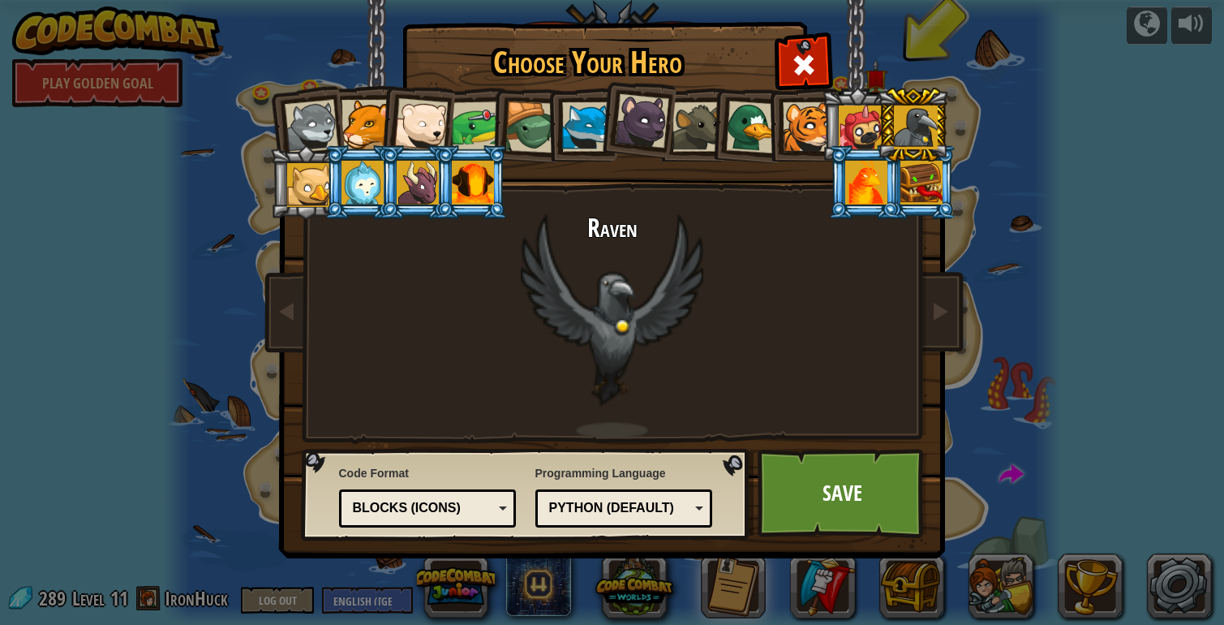
click at [299, 189] on div at bounding box center [309, 185] width 44 height 44
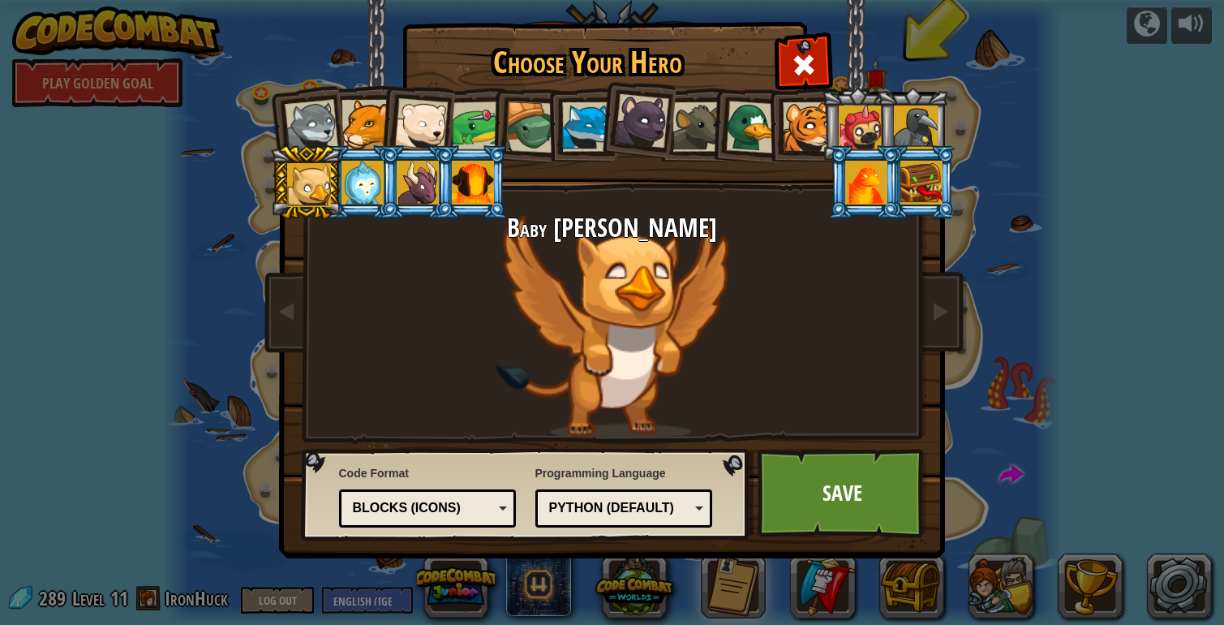
click at [371, 170] on div at bounding box center [363, 183] width 42 height 44
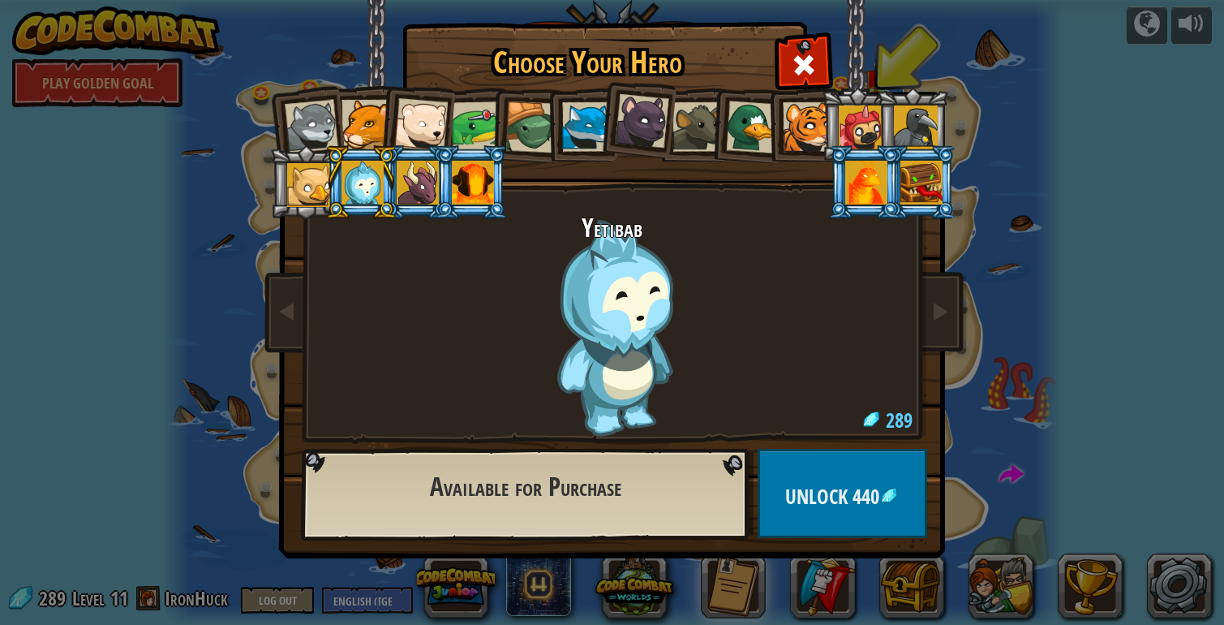
click at [394, 171] on li at bounding box center [361, 182] width 73 height 74
click at [400, 173] on div at bounding box center [418, 183] width 42 height 44
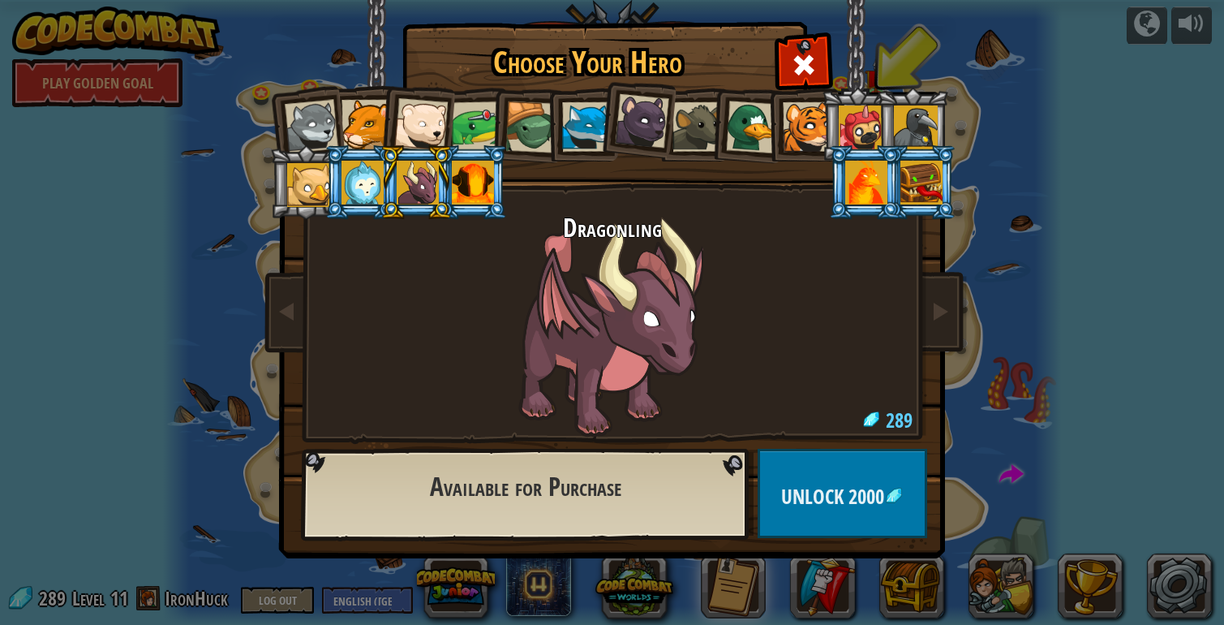
click at [913, 178] on div at bounding box center [922, 183] width 42 height 44
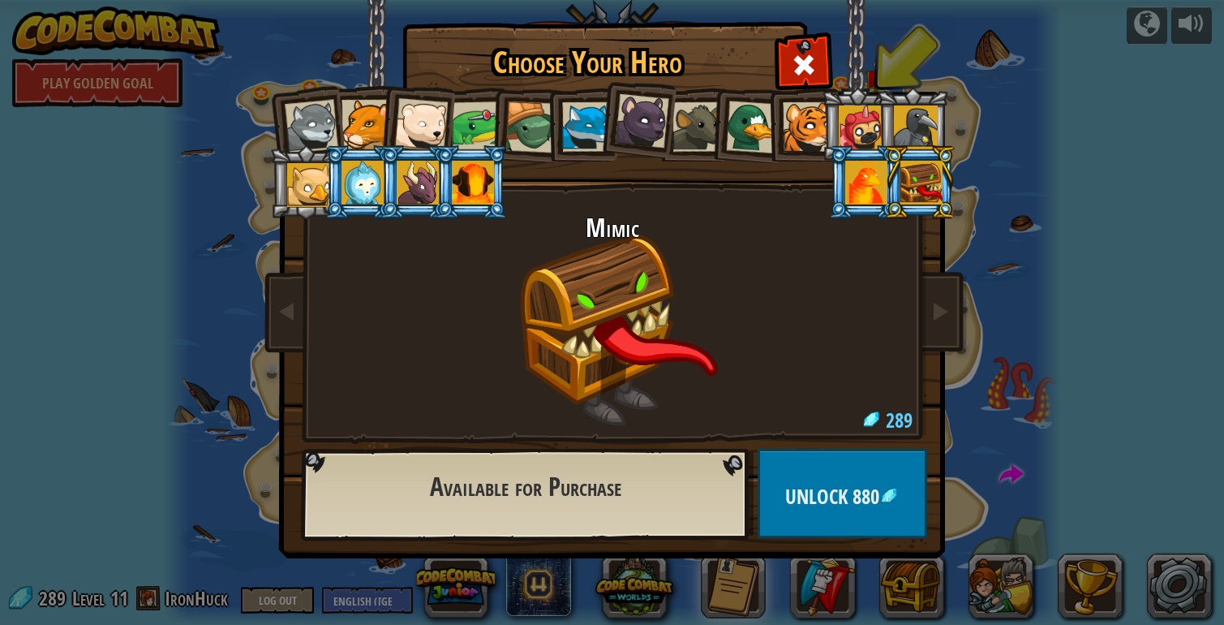
click at [869, 174] on div at bounding box center [866, 183] width 42 height 44
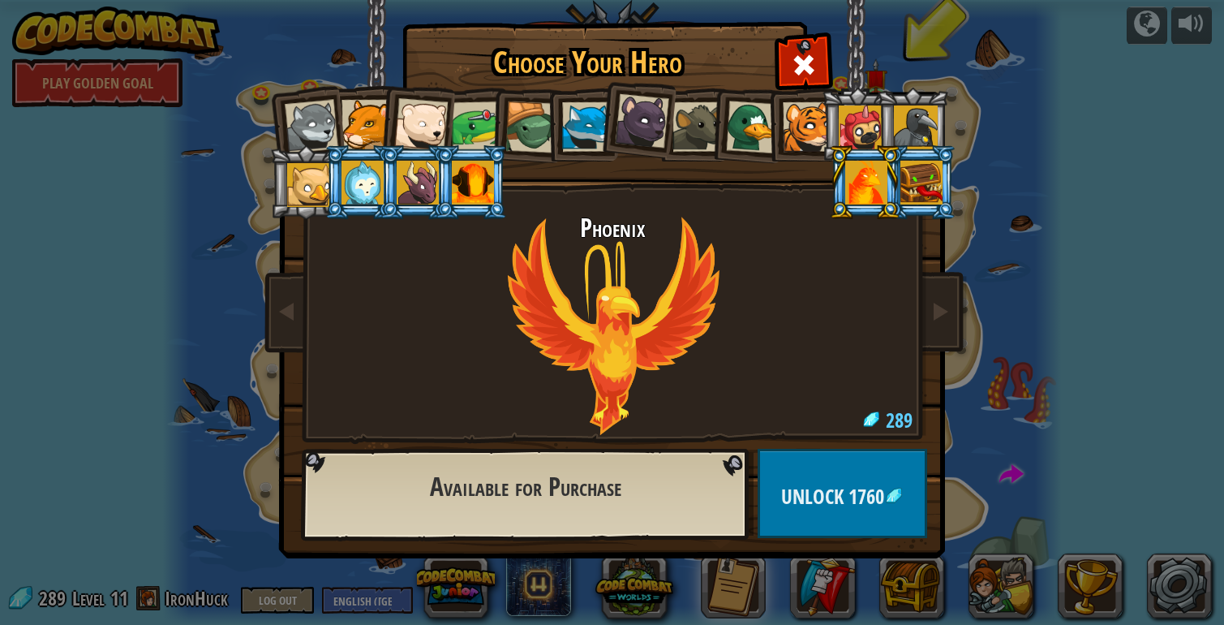
click at [470, 173] on div at bounding box center [473, 183] width 42 height 44
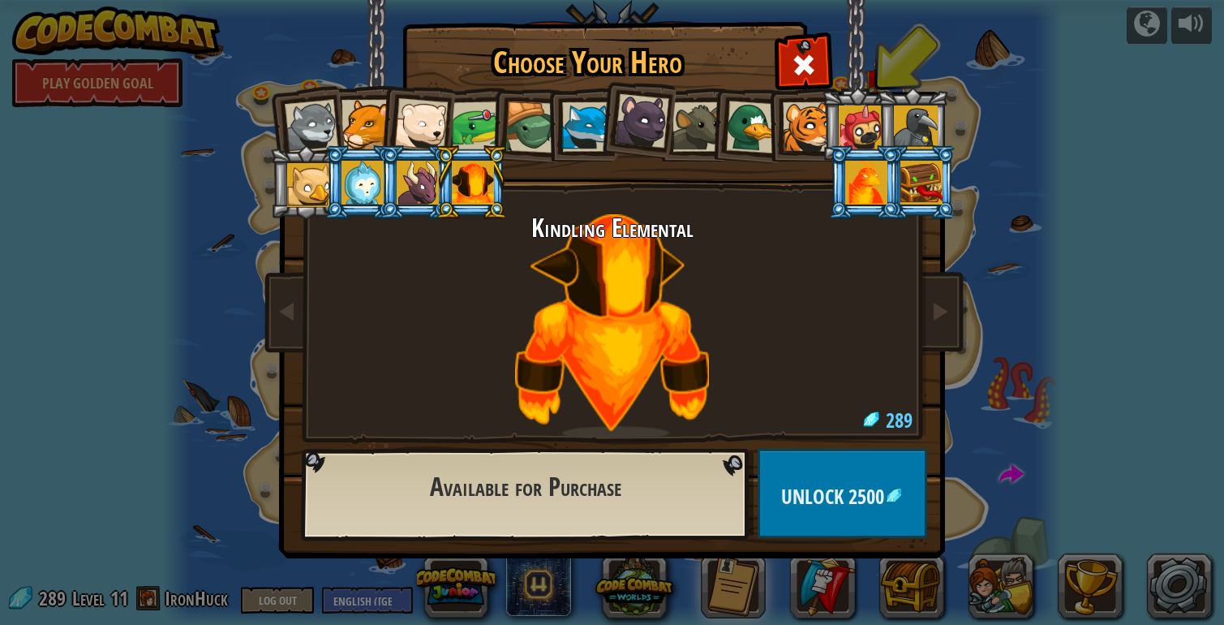
click at [415, 173] on div at bounding box center [418, 183] width 42 height 44
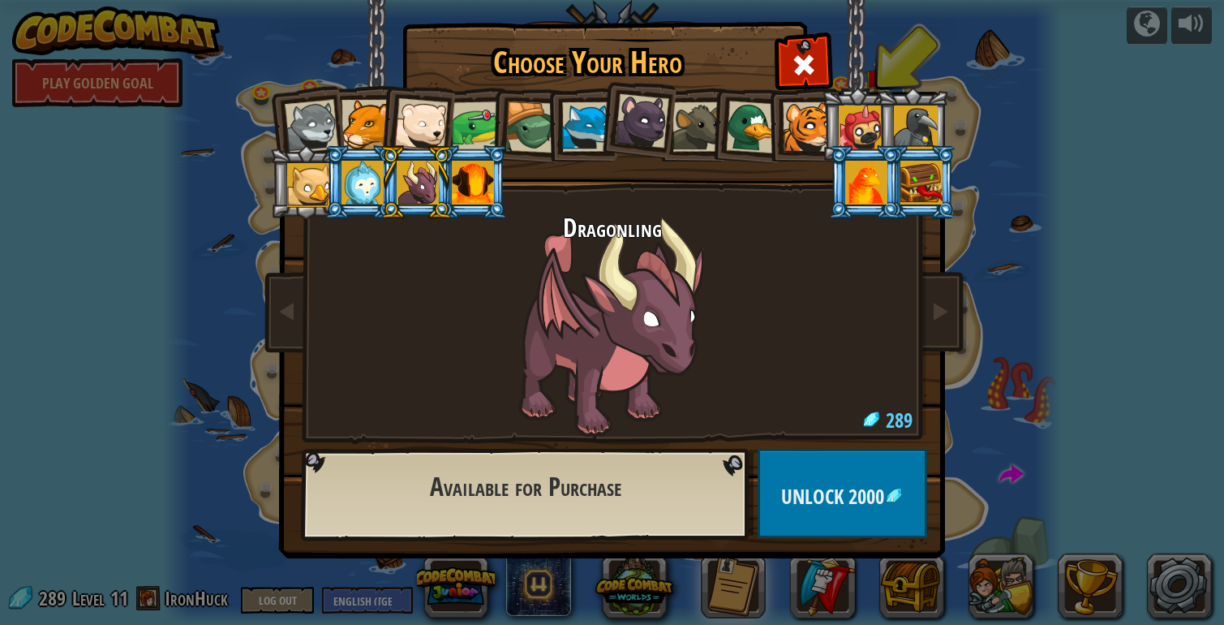
click at [359, 169] on div at bounding box center [363, 183] width 42 height 44
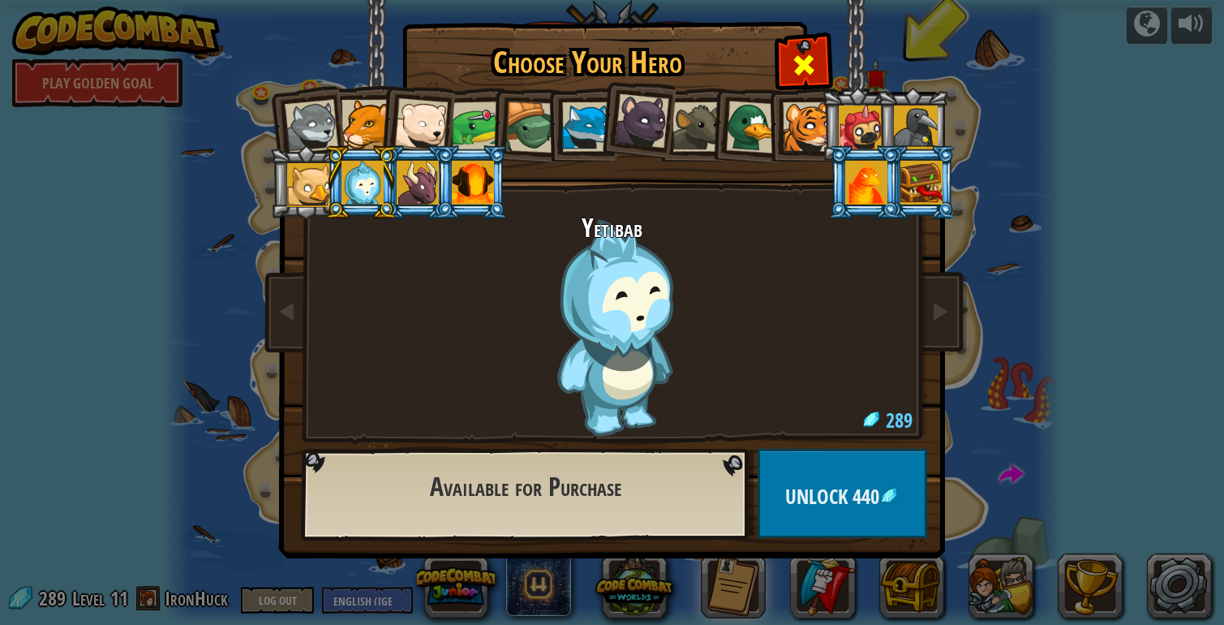
click at [808, 46] on div at bounding box center [803, 62] width 51 height 51
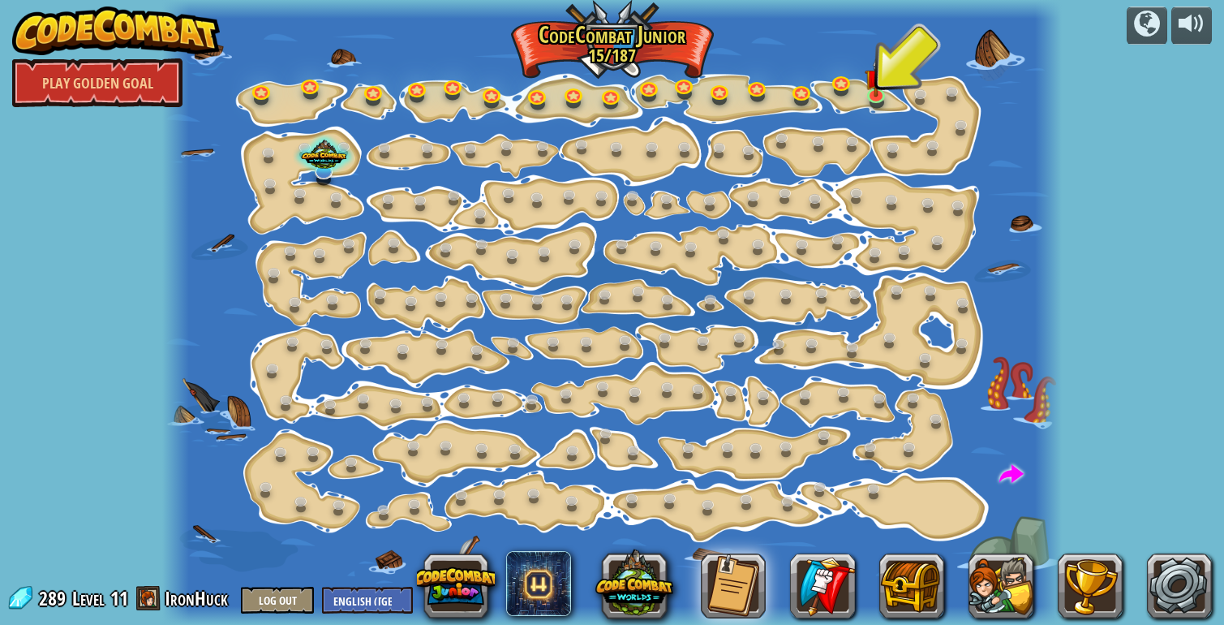
click at [150, 594] on span at bounding box center [148, 598] width 24 height 24
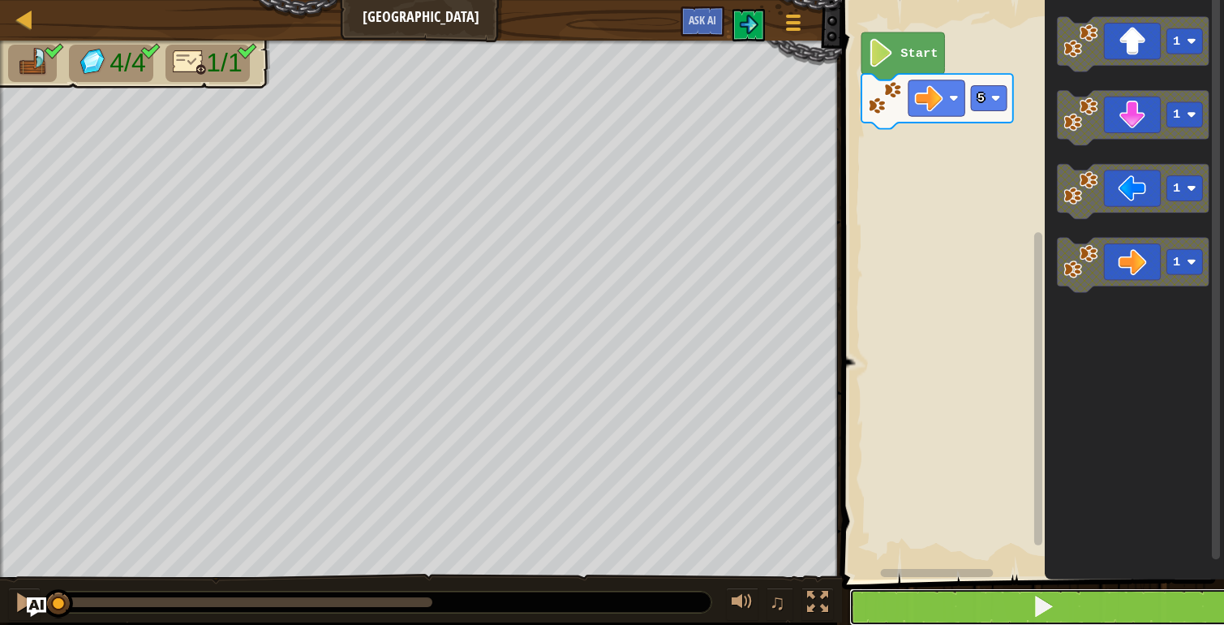
click at [1022, 613] on button at bounding box center [1043, 606] width 387 height 37
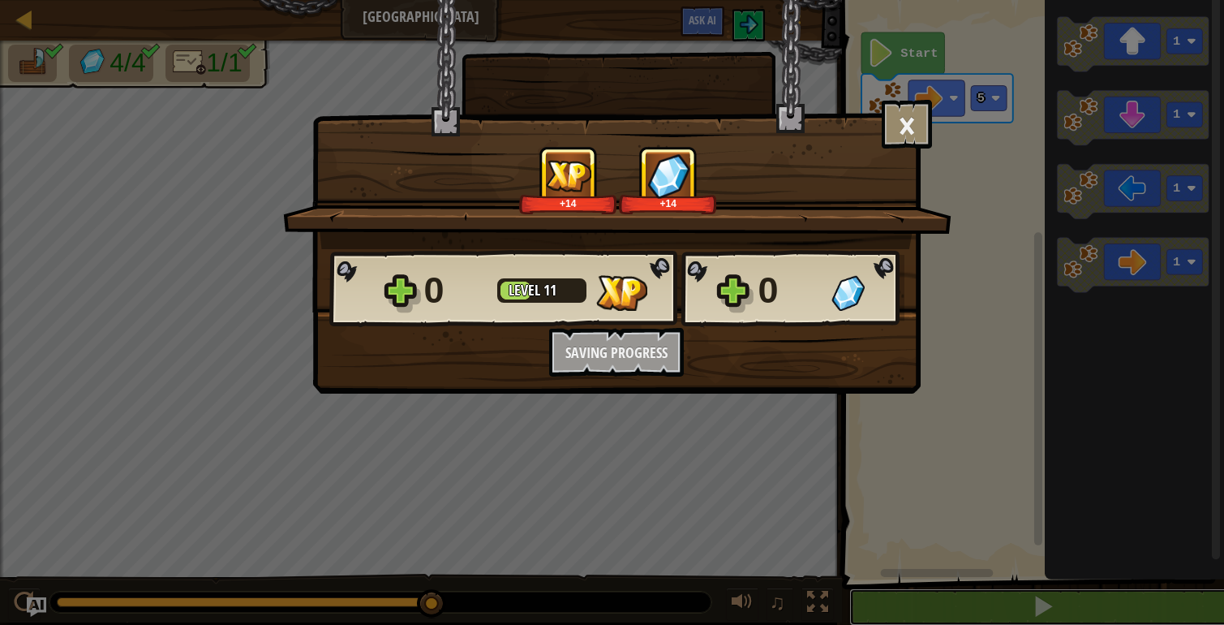
scroll to position [1, 0]
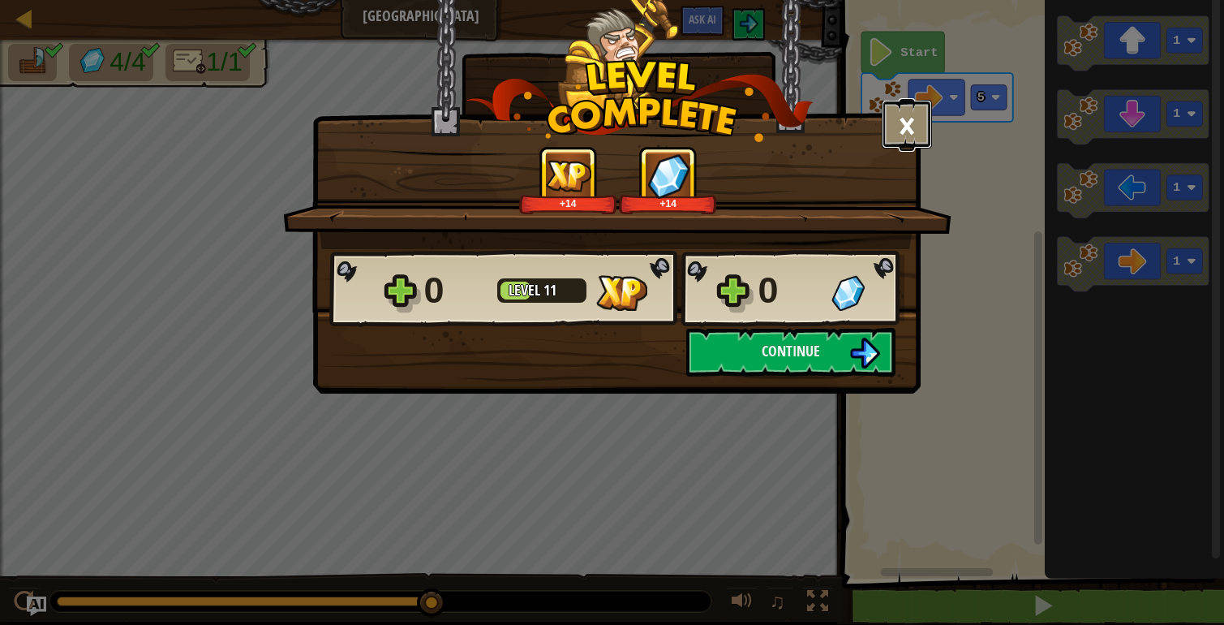
click at [912, 111] on button "×" at bounding box center [907, 124] width 50 height 49
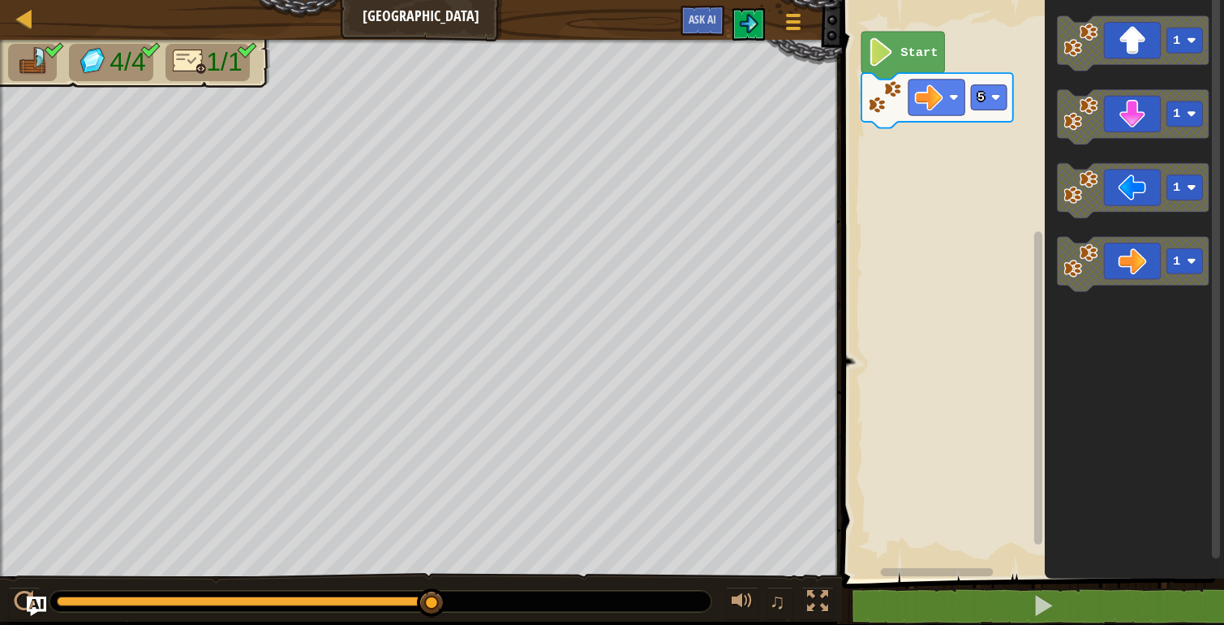
click at [28, 4] on div "Map Long Hall Game Menu Ask AI" at bounding box center [421, 19] width 842 height 41
click at [28, 13] on div at bounding box center [25, 18] width 20 height 20
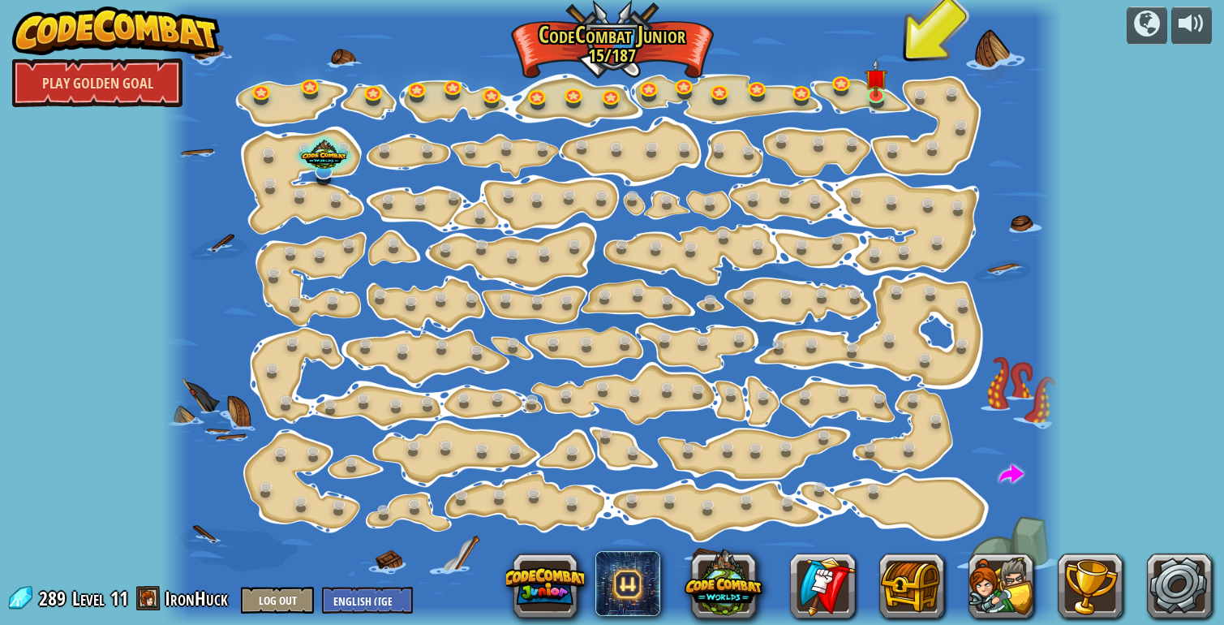
click at [136, 88] on link "Play Golden Goal" at bounding box center [97, 82] width 170 height 49
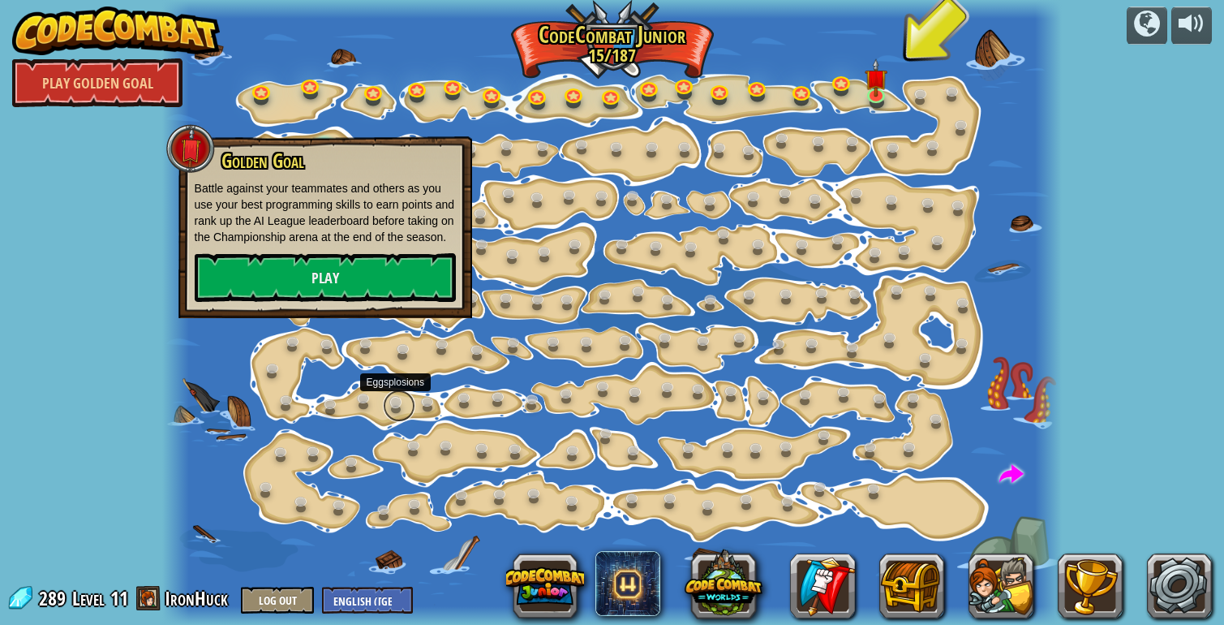
click at [407, 414] on link at bounding box center [399, 405] width 32 height 32
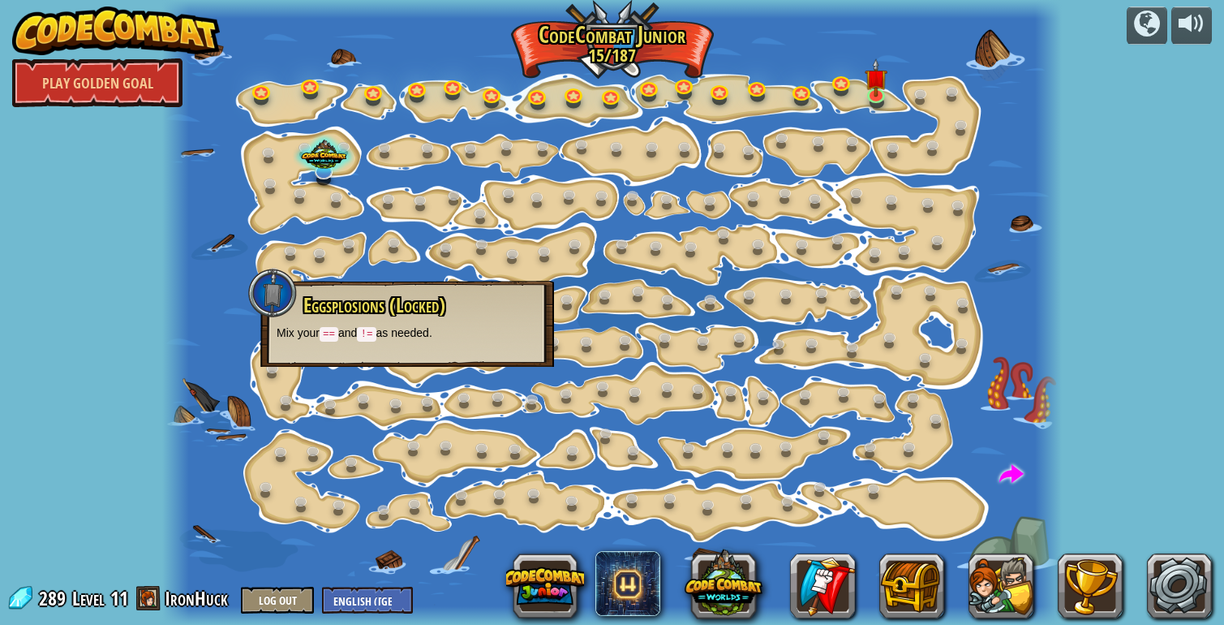
click at [330, 560] on div at bounding box center [612, 312] width 901 height 625
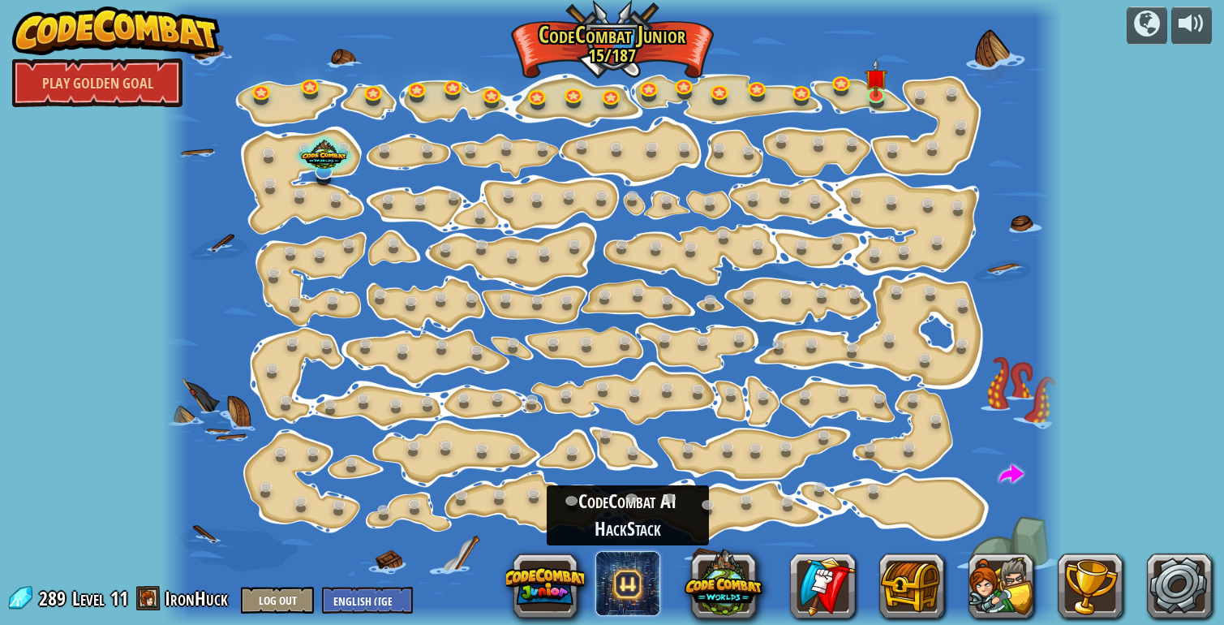
click at [624, 585] on span at bounding box center [628, 583] width 65 height 65
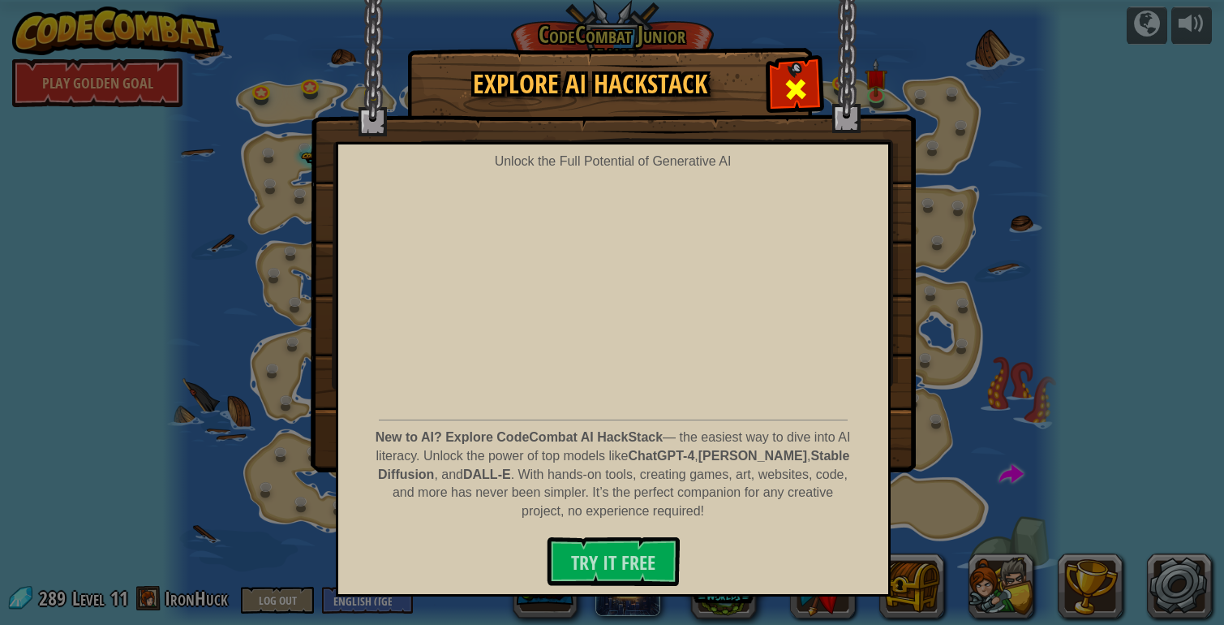
click at [791, 71] on div at bounding box center [795, 87] width 51 height 51
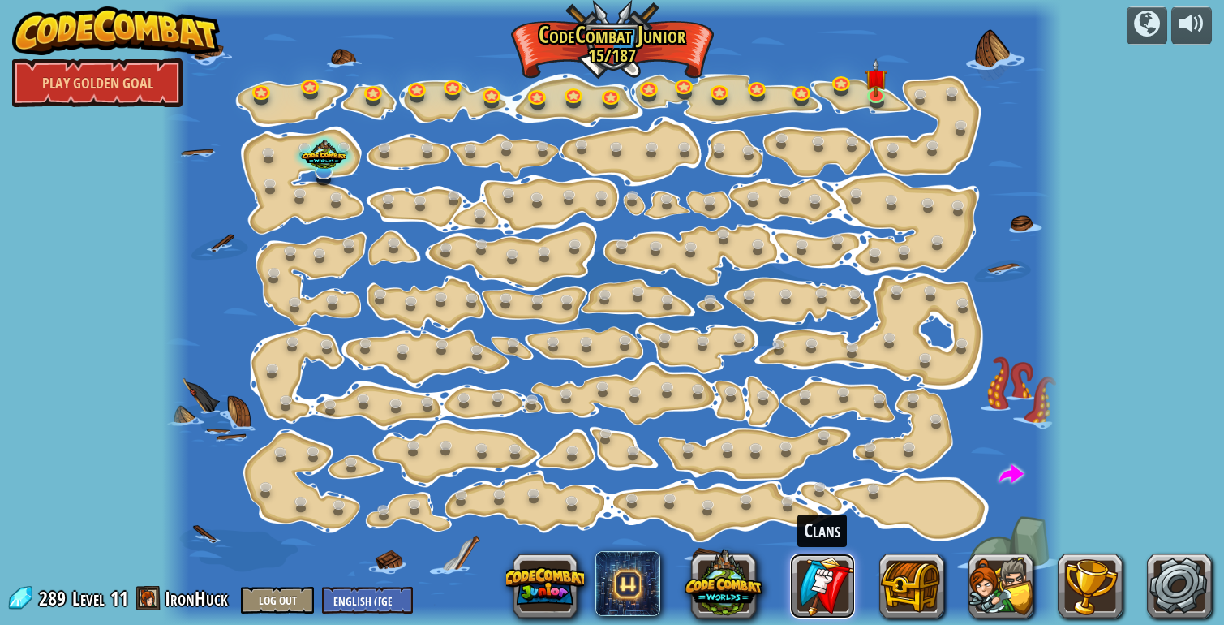
click at [833, 567] on link at bounding box center [822, 585] width 65 height 65
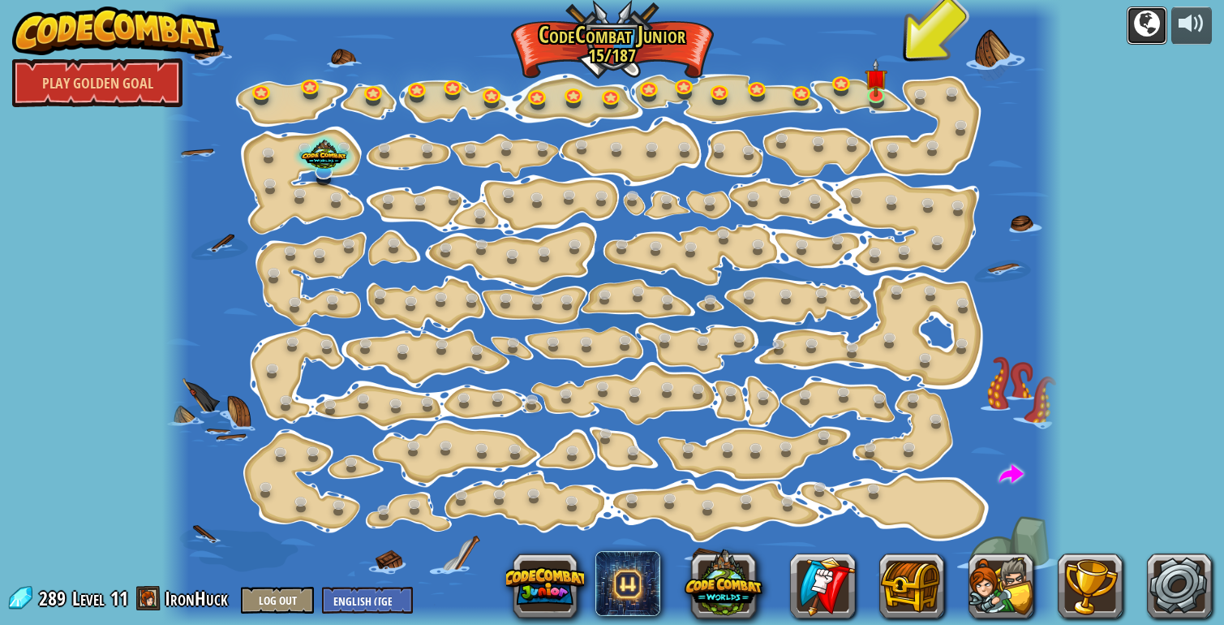
click at [1152, 18] on div at bounding box center [1147, 24] width 26 height 26
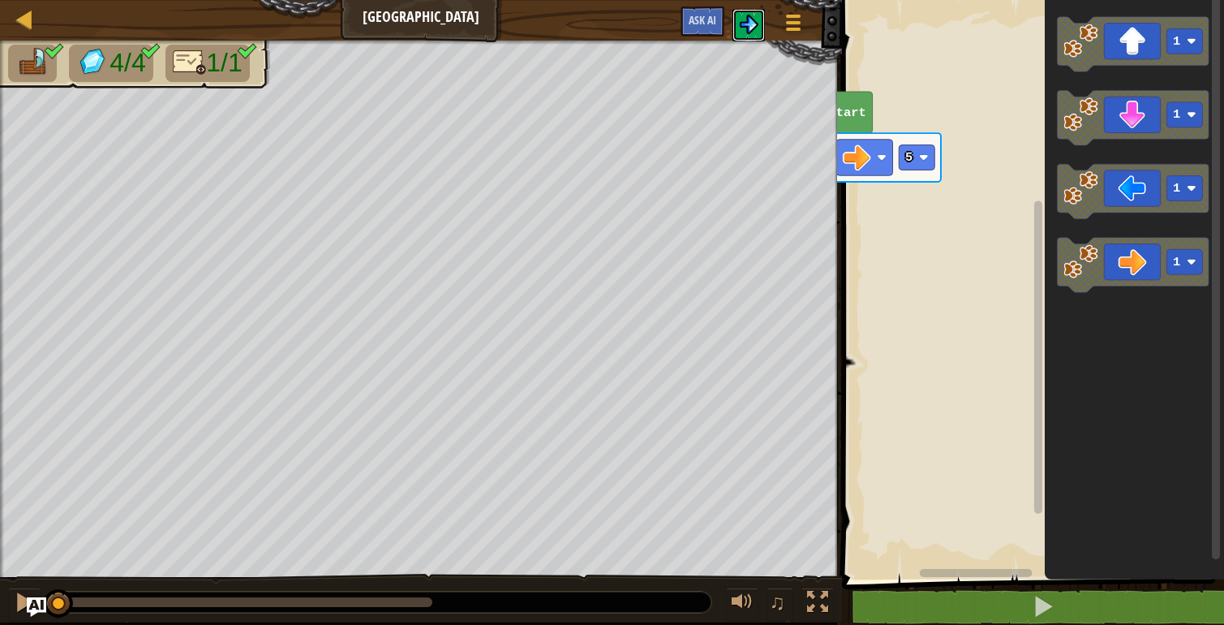
click at [740, 23] on img at bounding box center [748, 24] width 19 height 19
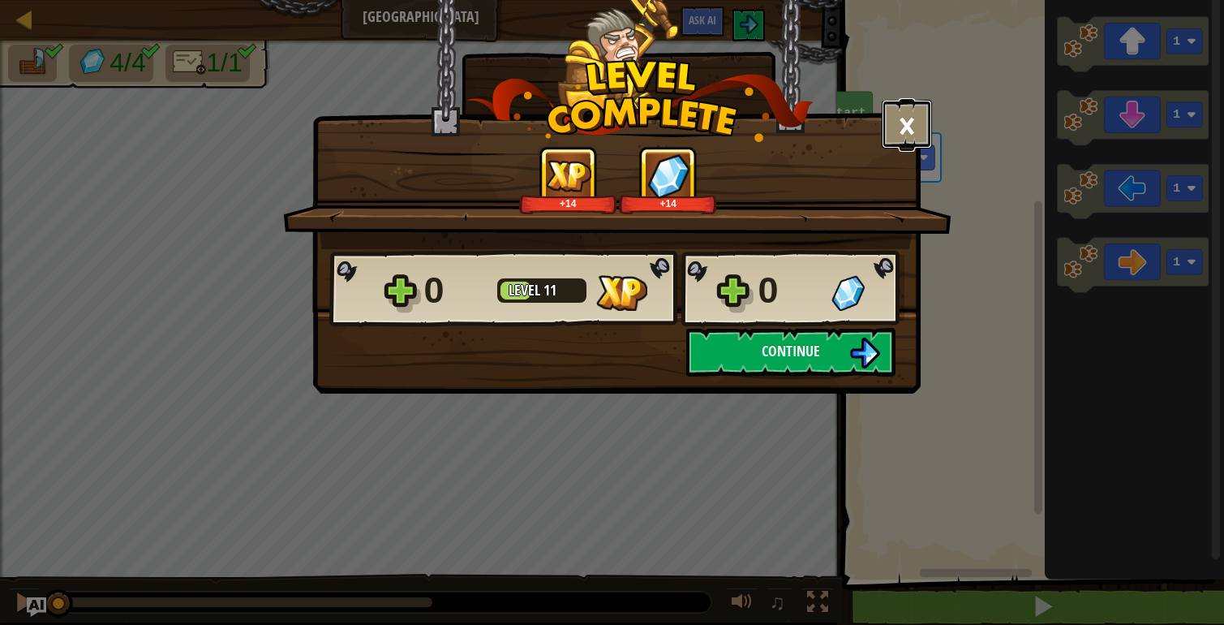
click at [907, 121] on button "×" at bounding box center [907, 124] width 50 height 49
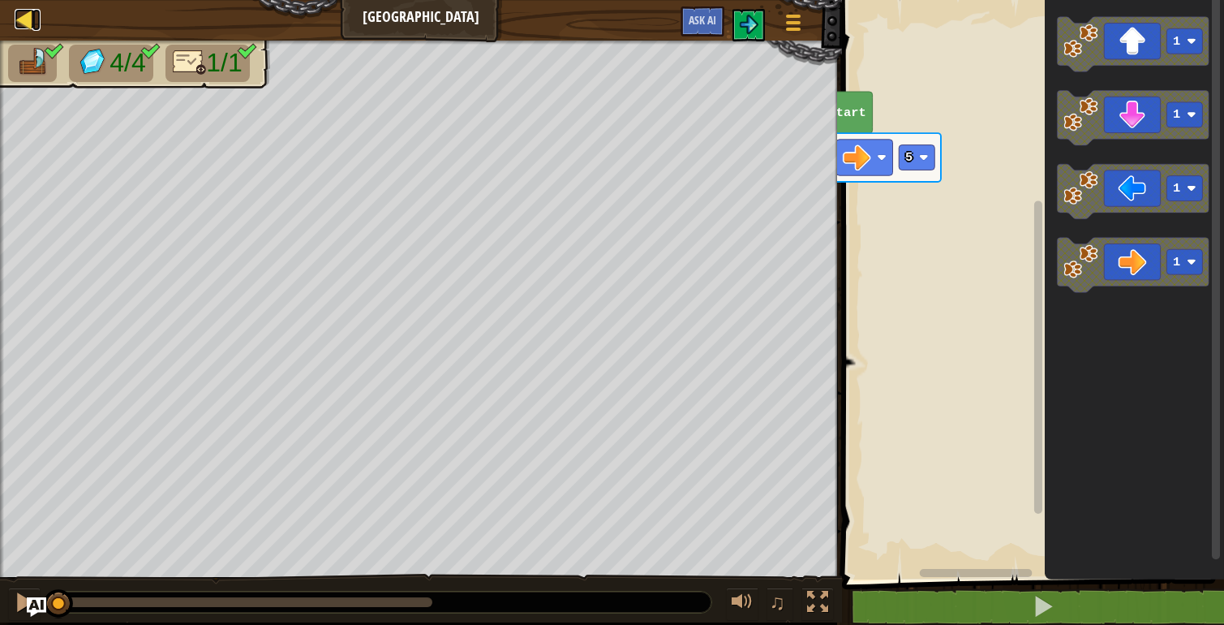
click at [22, 15] on div at bounding box center [25, 19] width 20 height 20
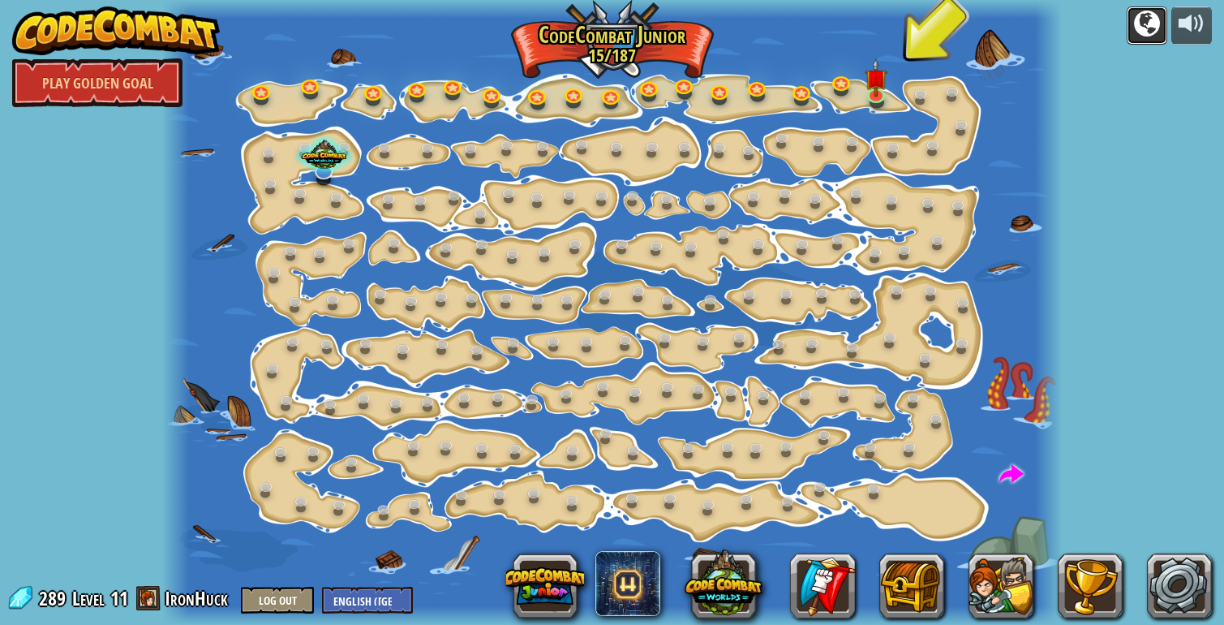
click at [1131, 19] on button at bounding box center [1147, 25] width 41 height 38
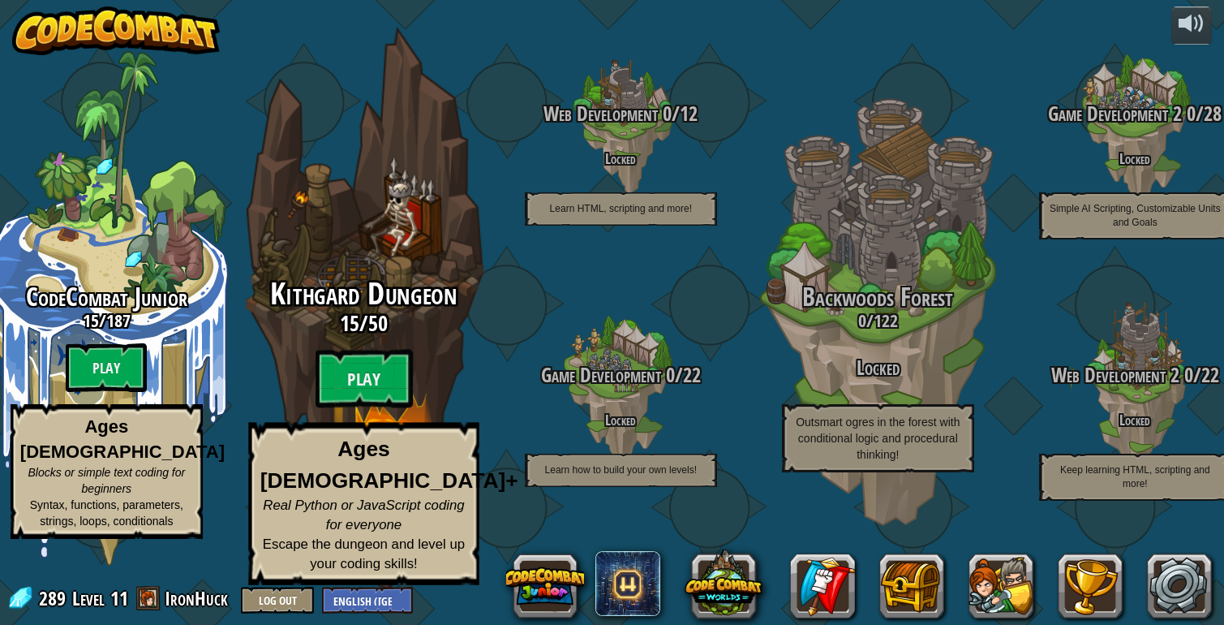
click at [403, 315] on span "Kithgard Dungeon" at bounding box center [363, 294] width 187 height 42
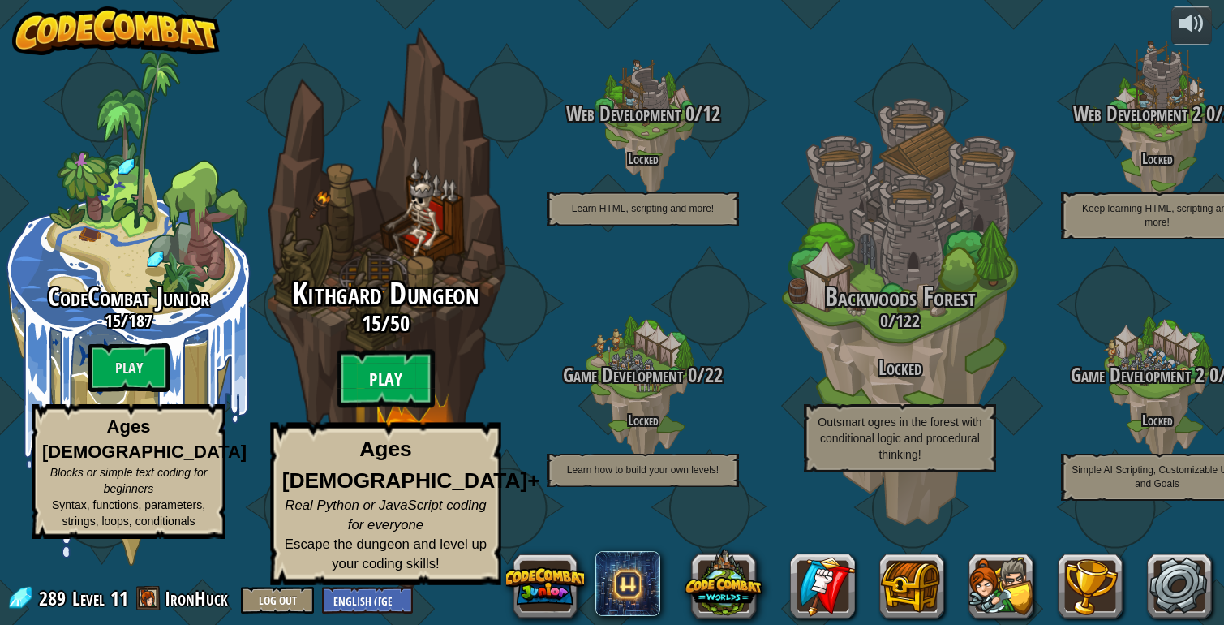
click at [391, 379] on btn "Play" at bounding box center [386, 379] width 97 height 58
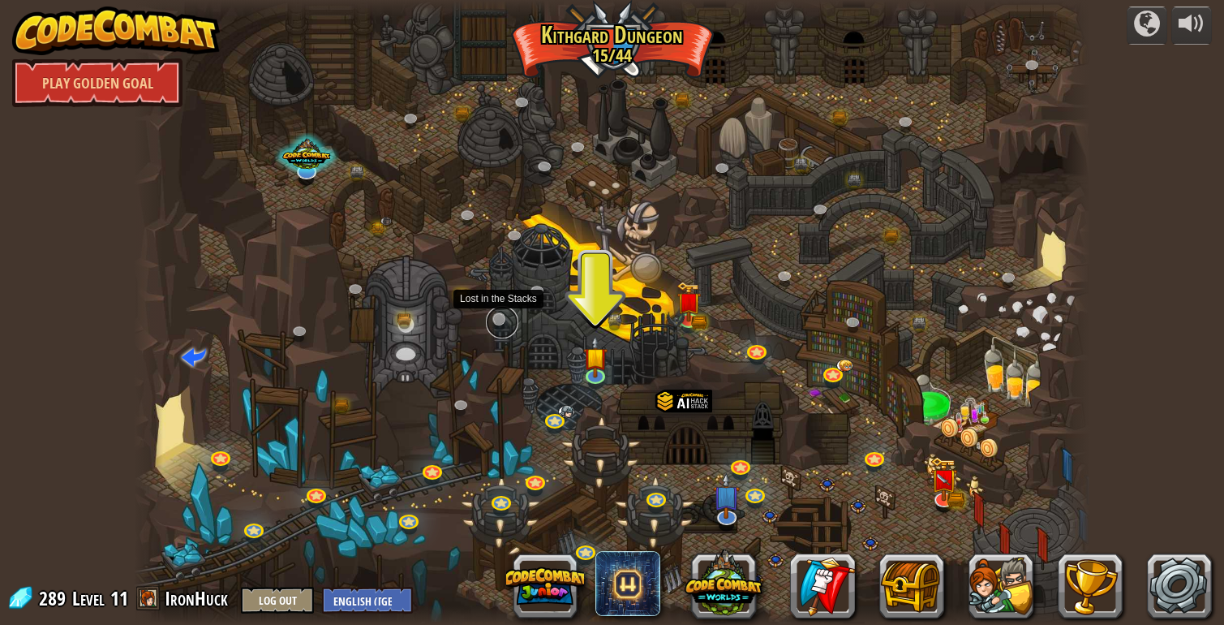
click at [497, 313] on link at bounding box center [502, 322] width 32 height 32
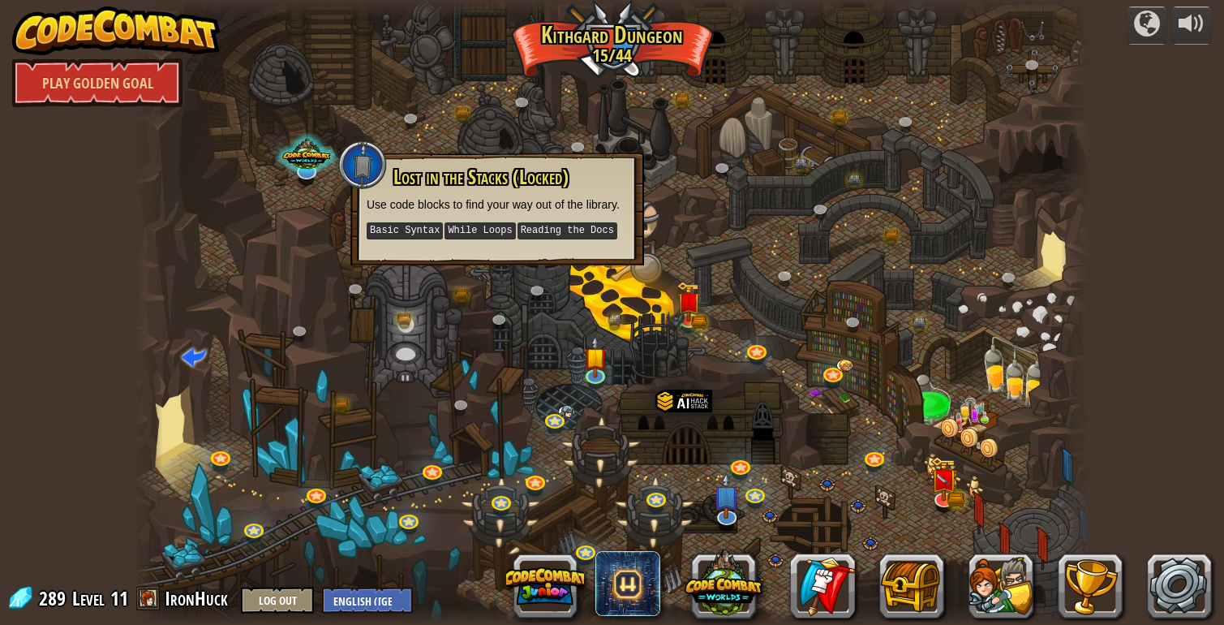
click at [565, 321] on div at bounding box center [612, 312] width 956 height 625
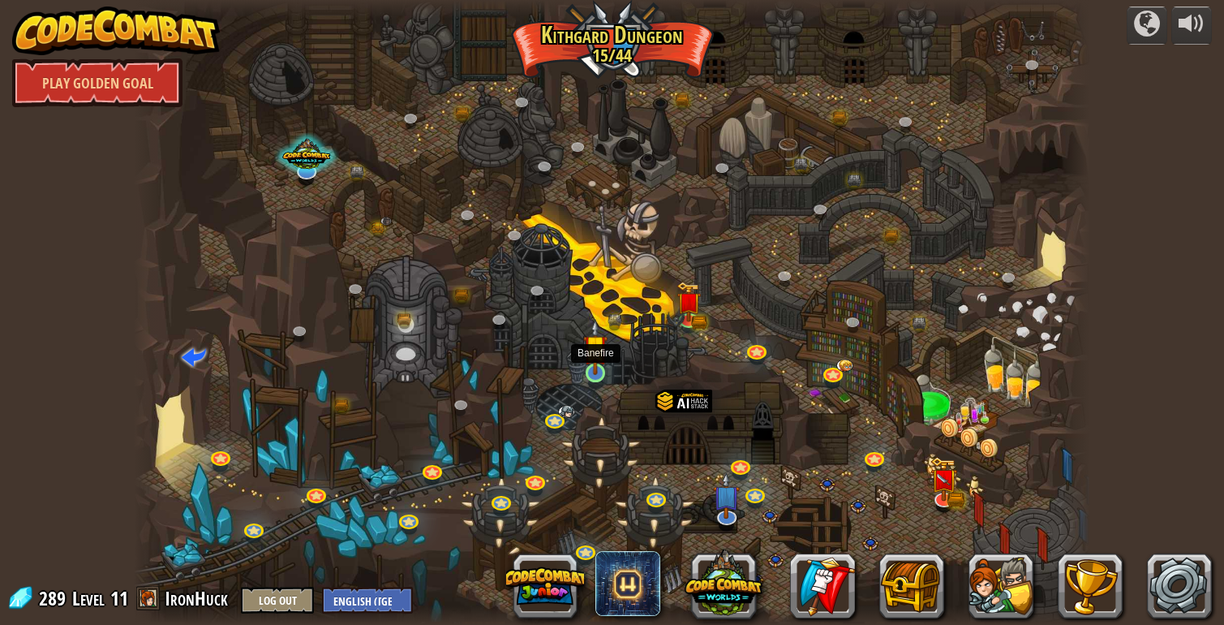
click at [603, 368] on img at bounding box center [595, 346] width 24 height 55
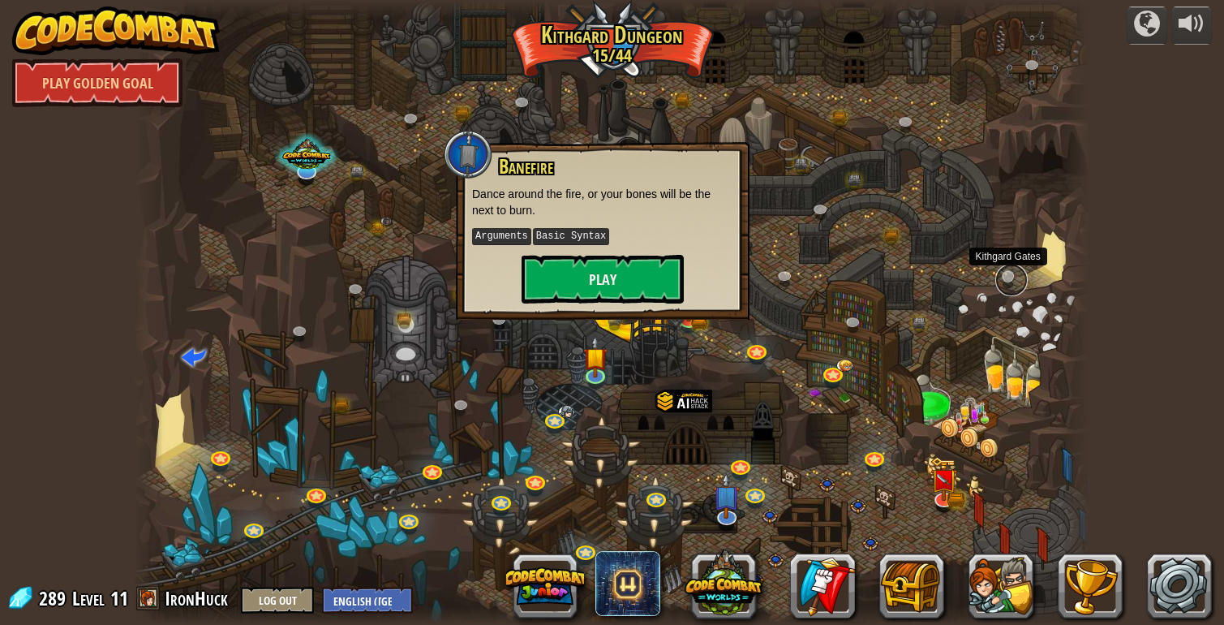
click at [1007, 271] on link at bounding box center [1012, 280] width 32 height 32
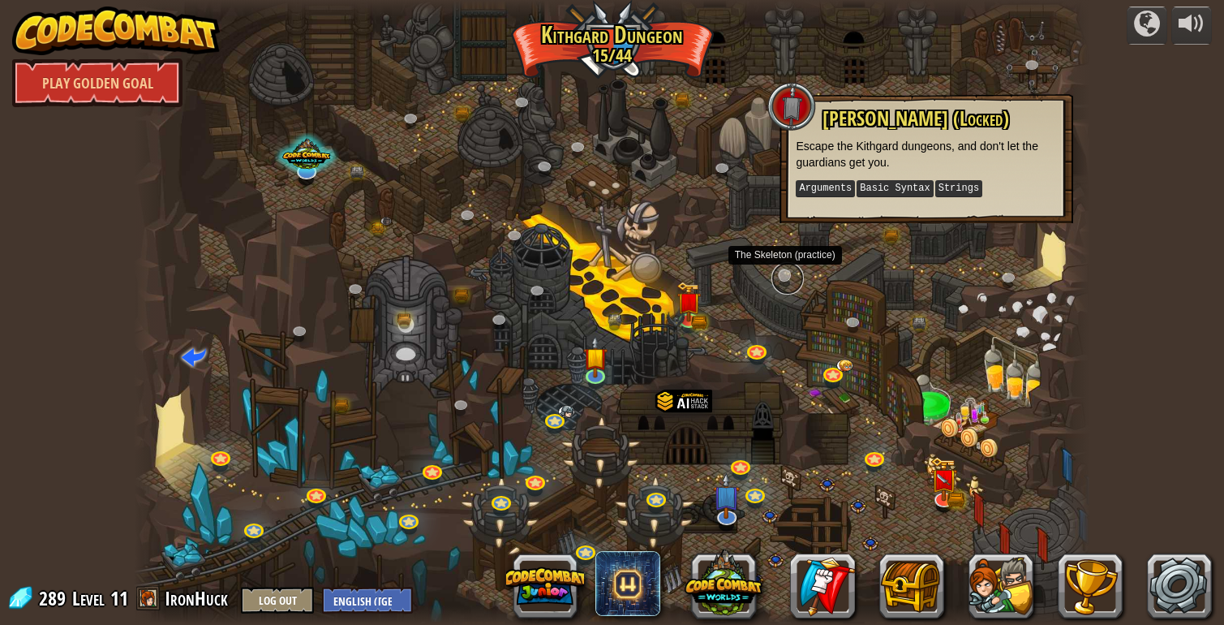
click at [790, 273] on link at bounding box center [788, 278] width 32 height 32
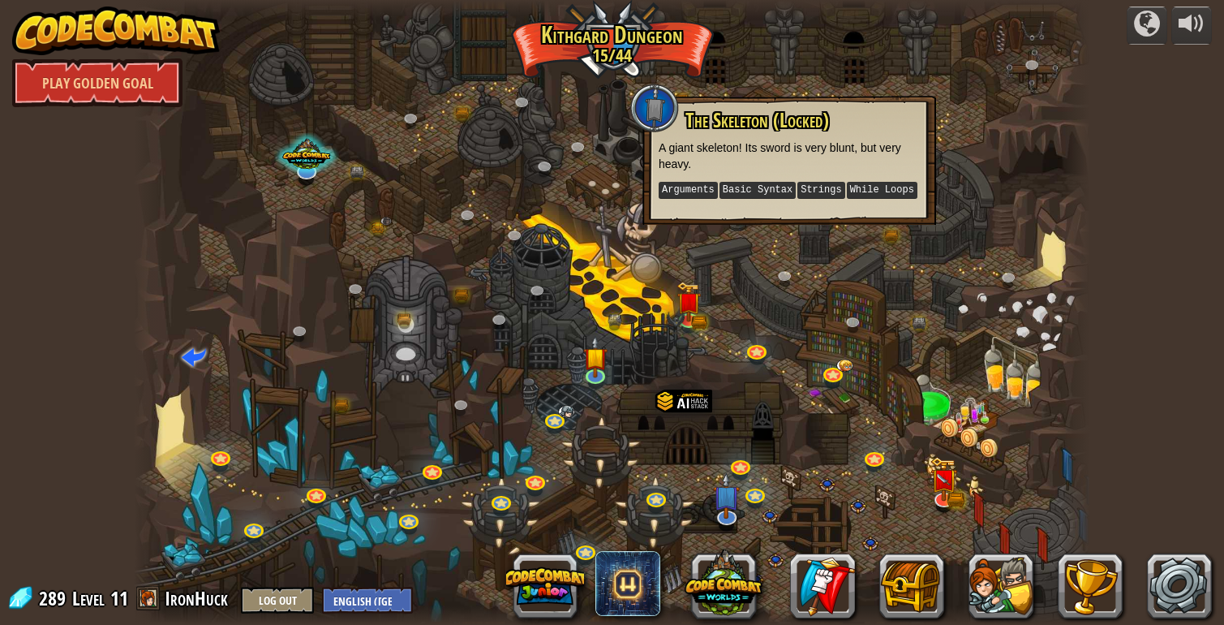
click at [709, 295] on div at bounding box center [612, 312] width 956 height 625
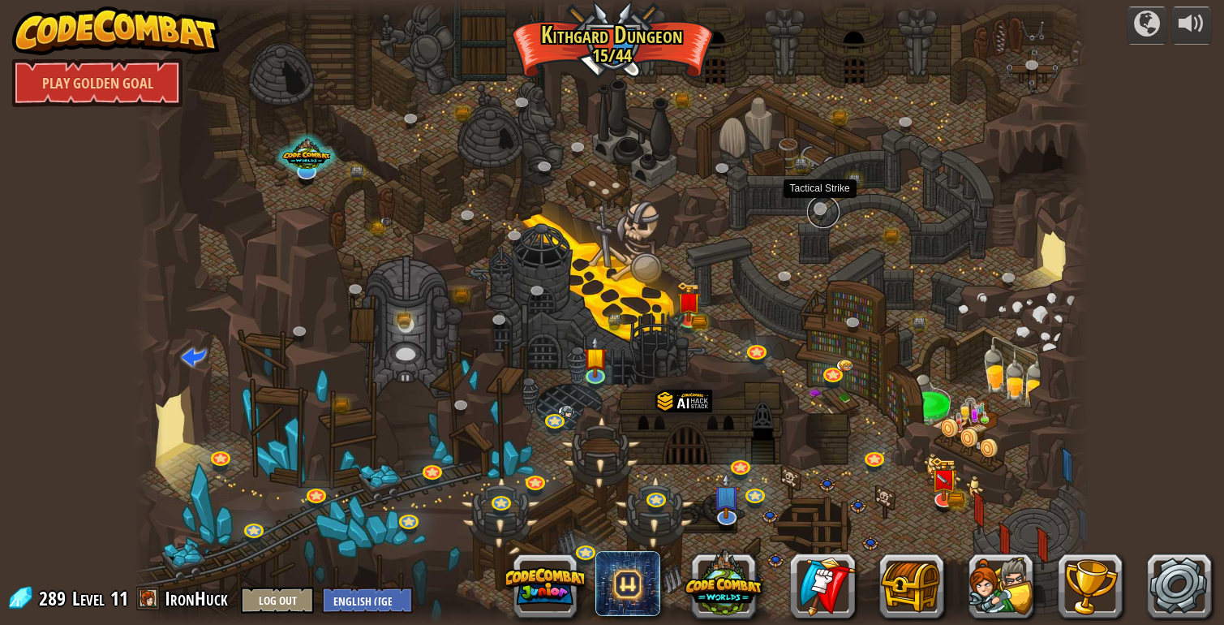
click at [818, 205] on link at bounding box center [823, 212] width 32 height 32
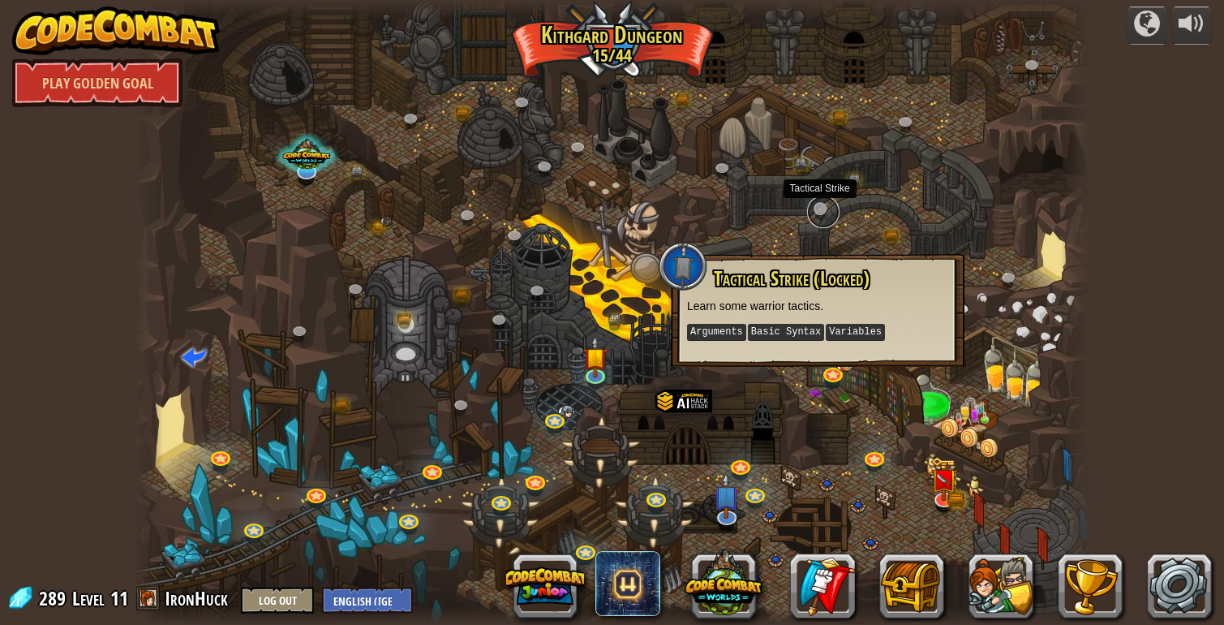
click at [818, 203] on link at bounding box center [823, 212] width 32 height 32
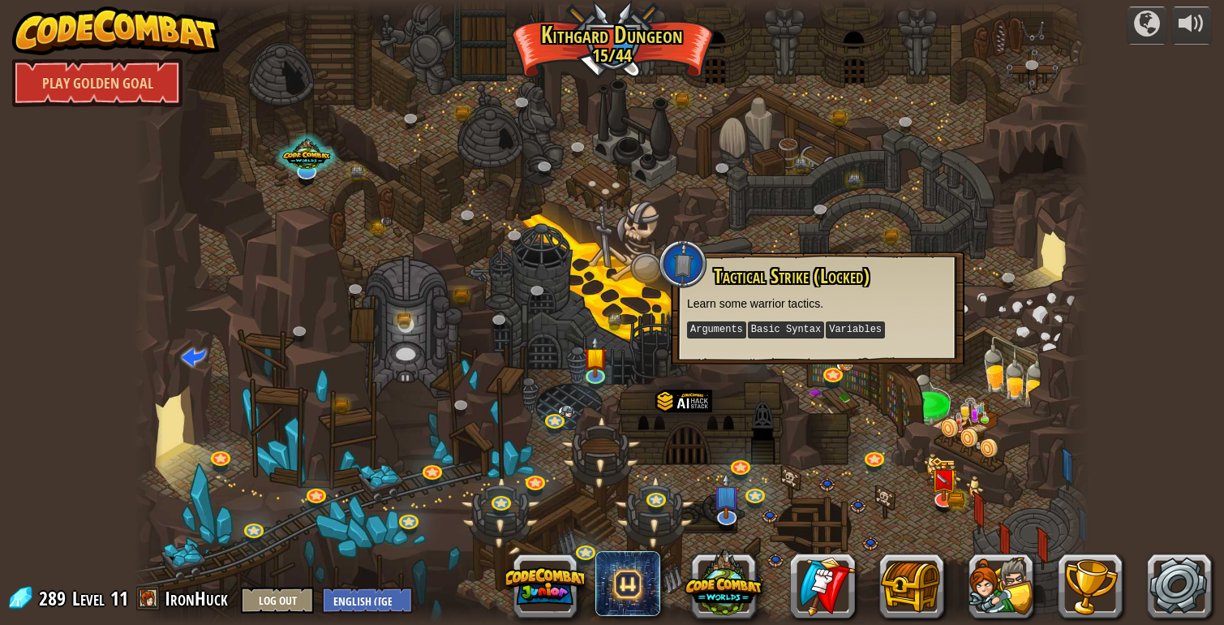
click at [1011, 234] on div at bounding box center [612, 312] width 956 height 625
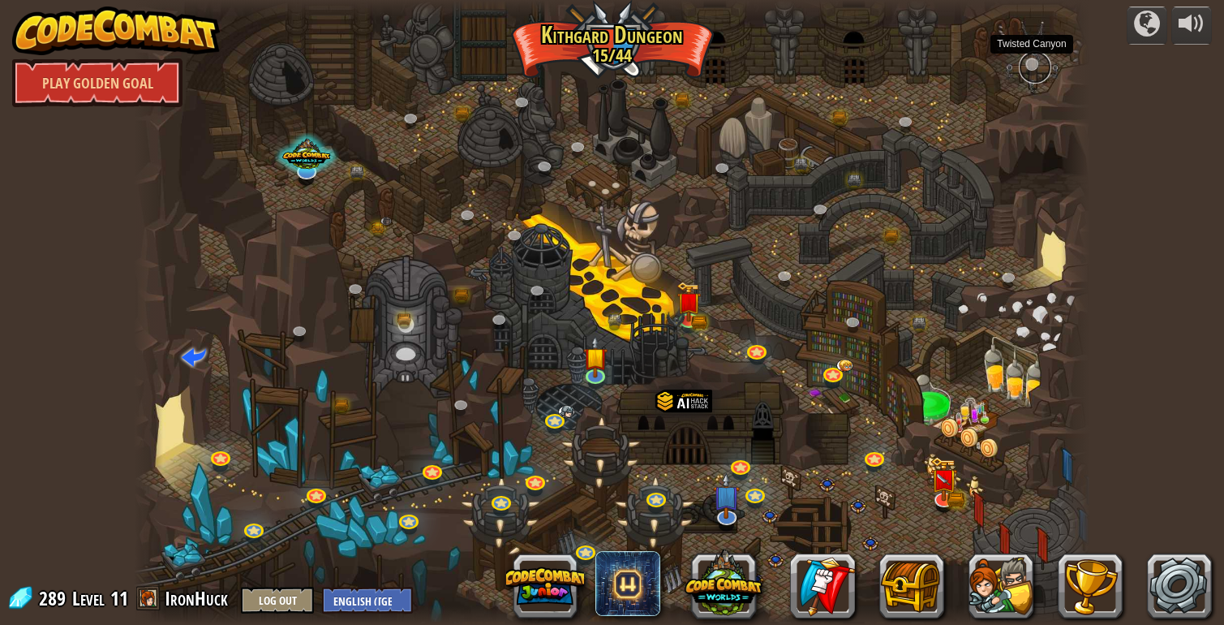
click at [1028, 62] on link at bounding box center [1035, 67] width 32 height 32
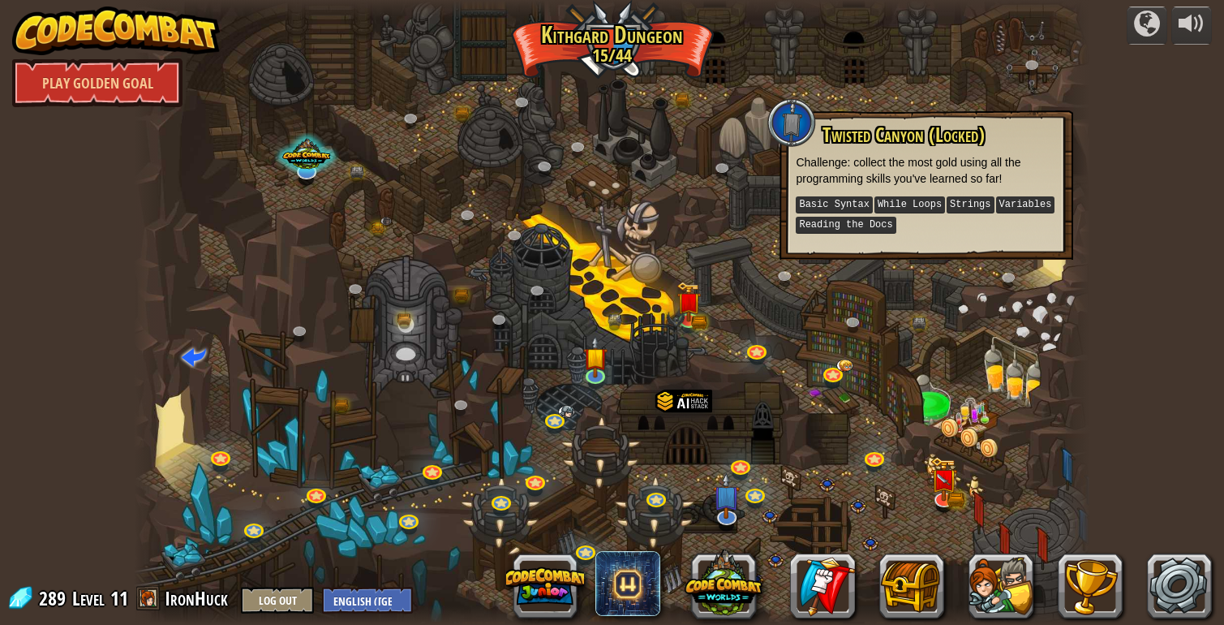
click at [961, 78] on div at bounding box center [612, 312] width 956 height 625
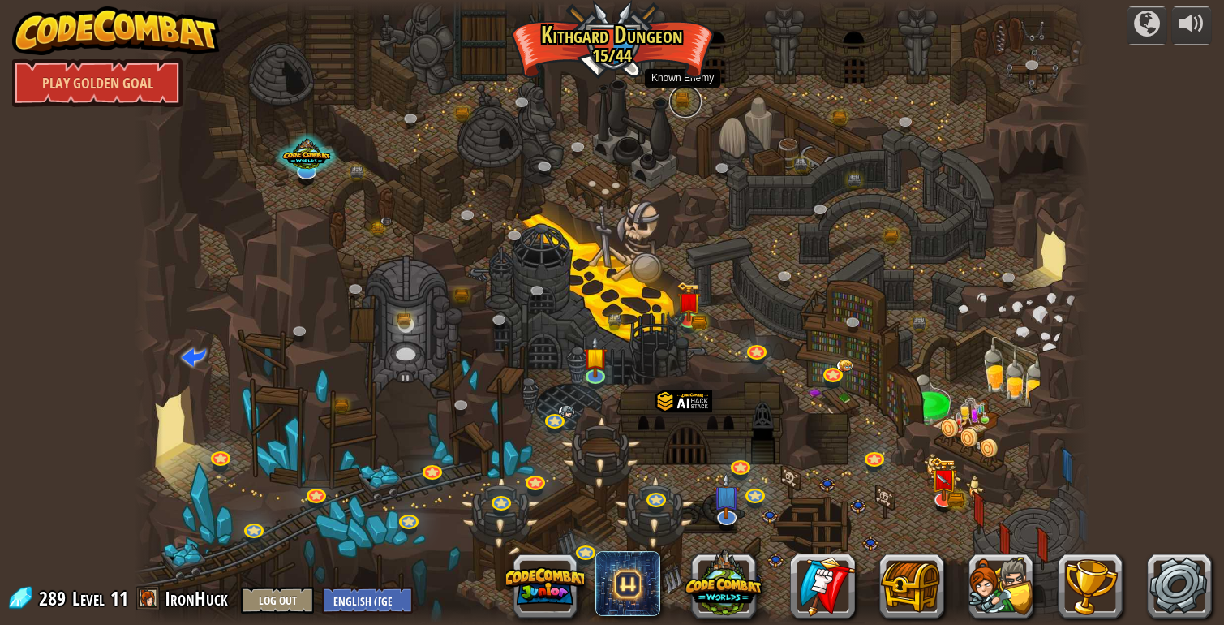
click at [680, 93] on link at bounding box center [685, 101] width 32 height 32
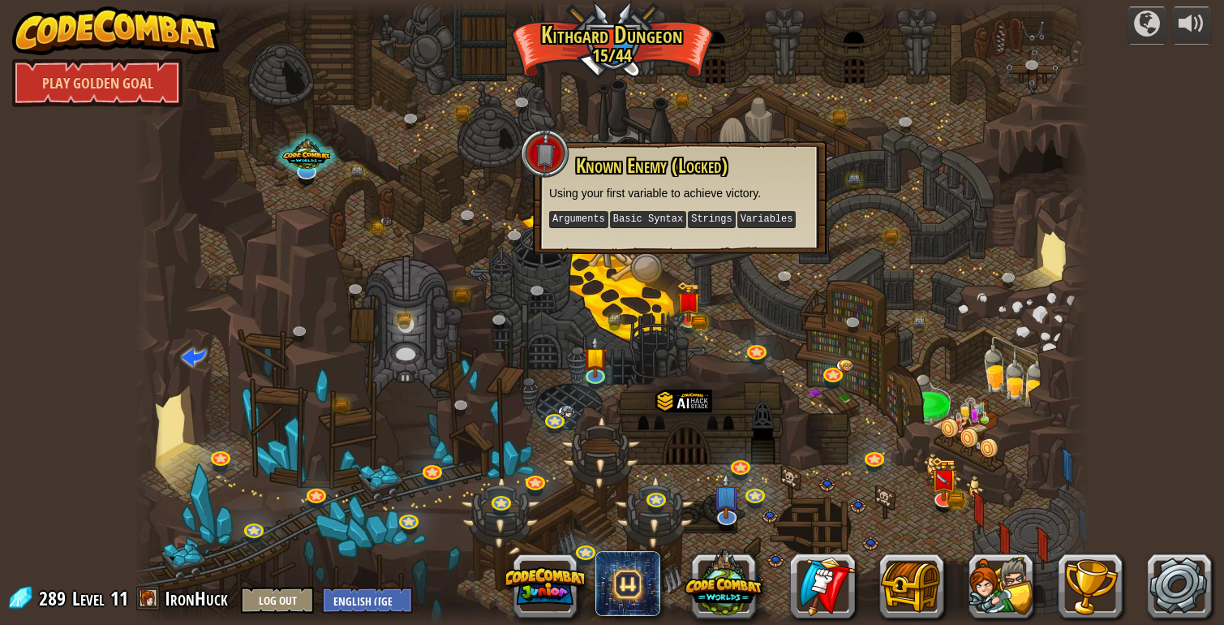
click at [736, 88] on div at bounding box center [612, 312] width 956 height 625
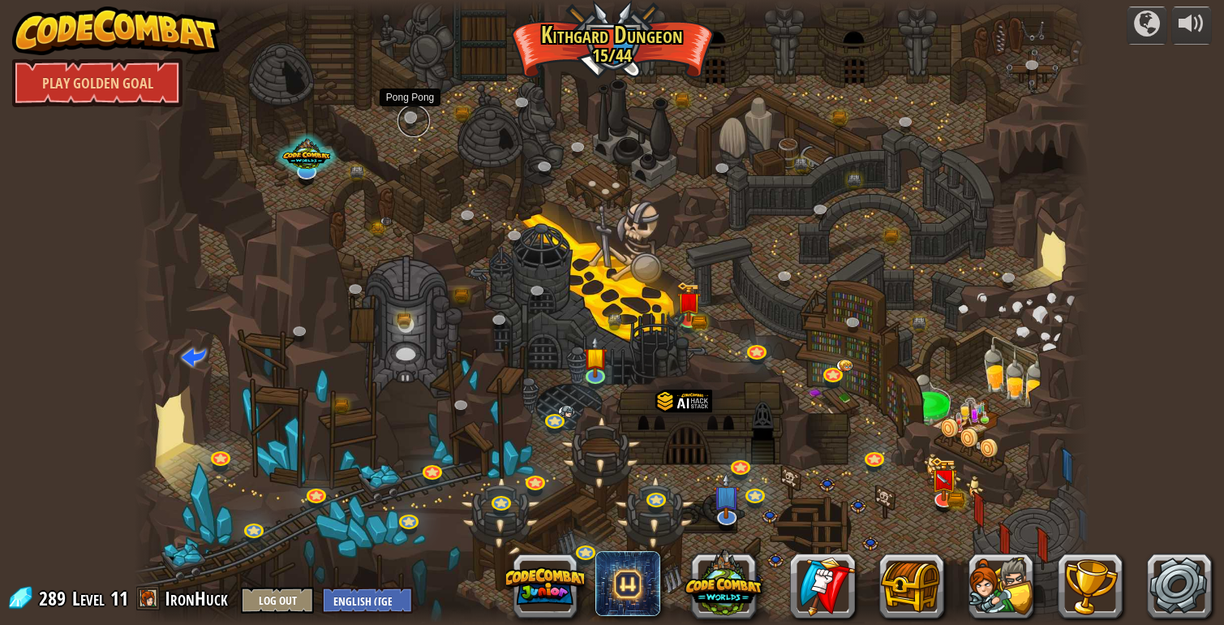
click at [423, 119] on link at bounding box center [414, 121] width 32 height 32
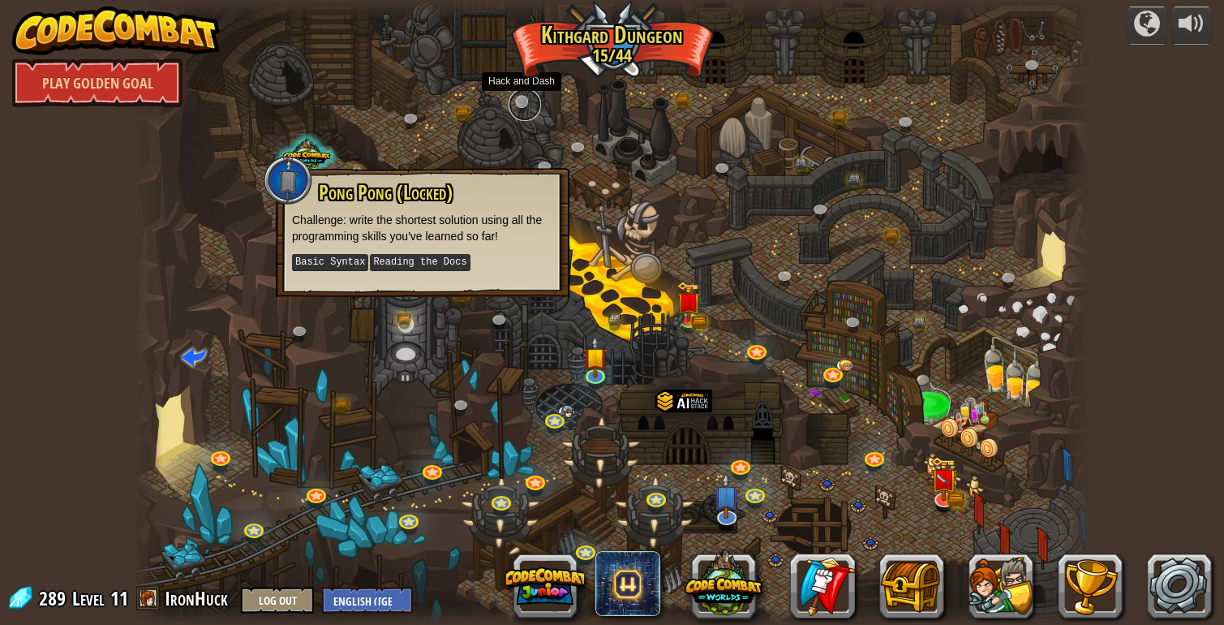
click at [523, 96] on link at bounding box center [525, 104] width 32 height 32
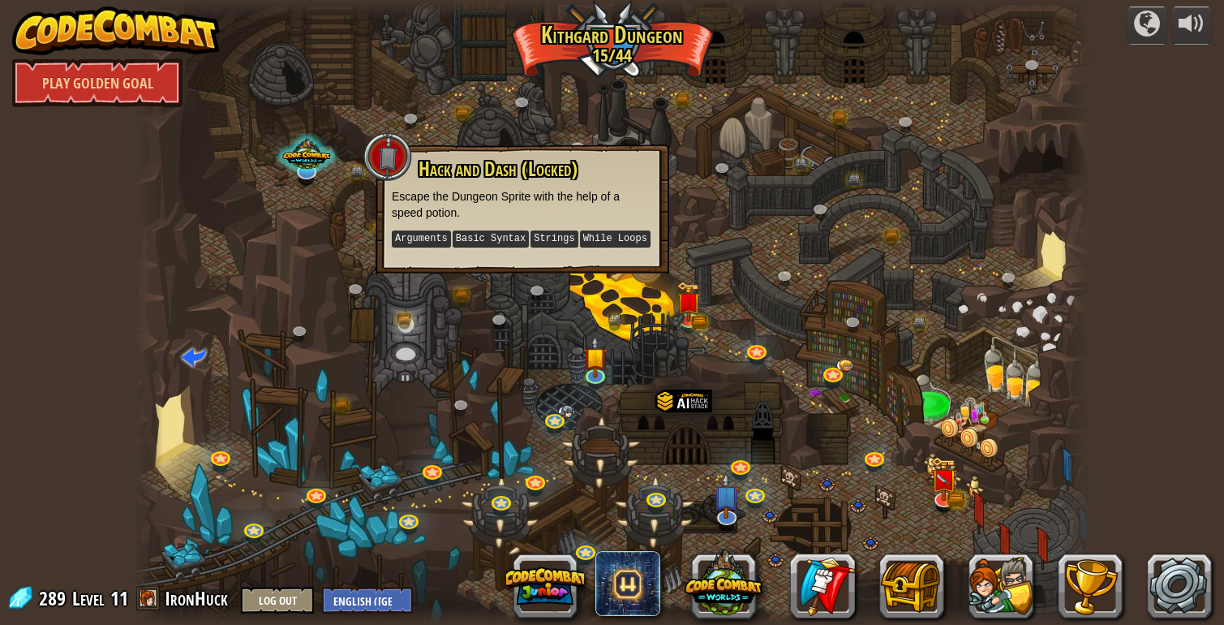
click at [596, 130] on div at bounding box center [612, 312] width 956 height 625
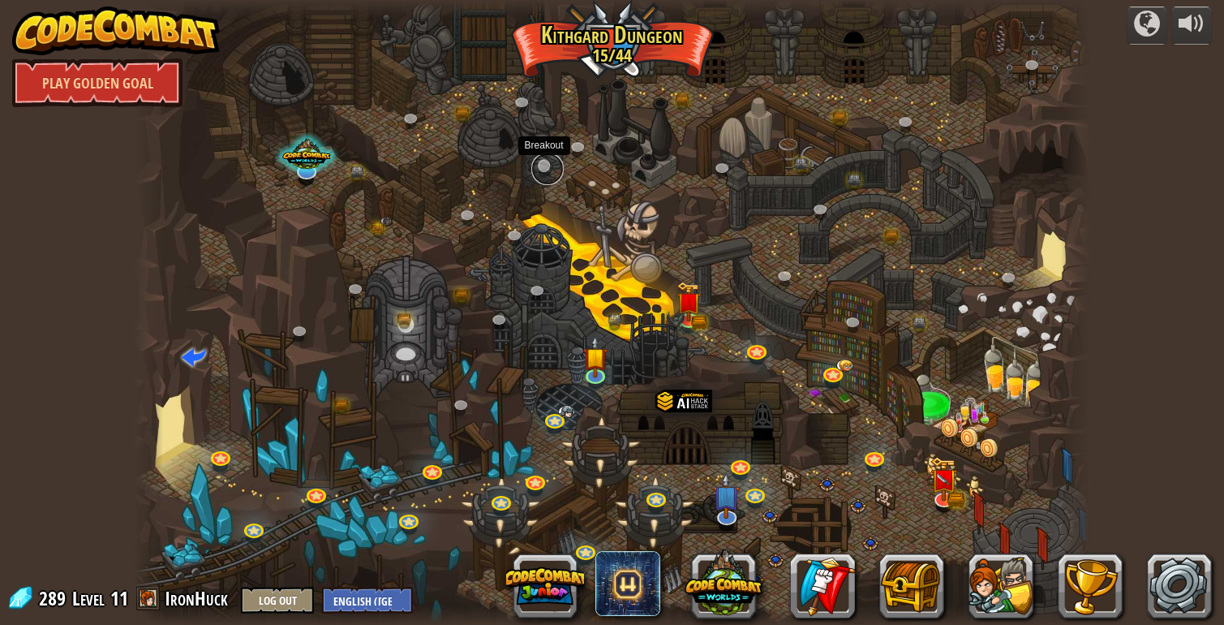
click at [546, 168] on link at bounding box center [547, 169] width 32 height 32
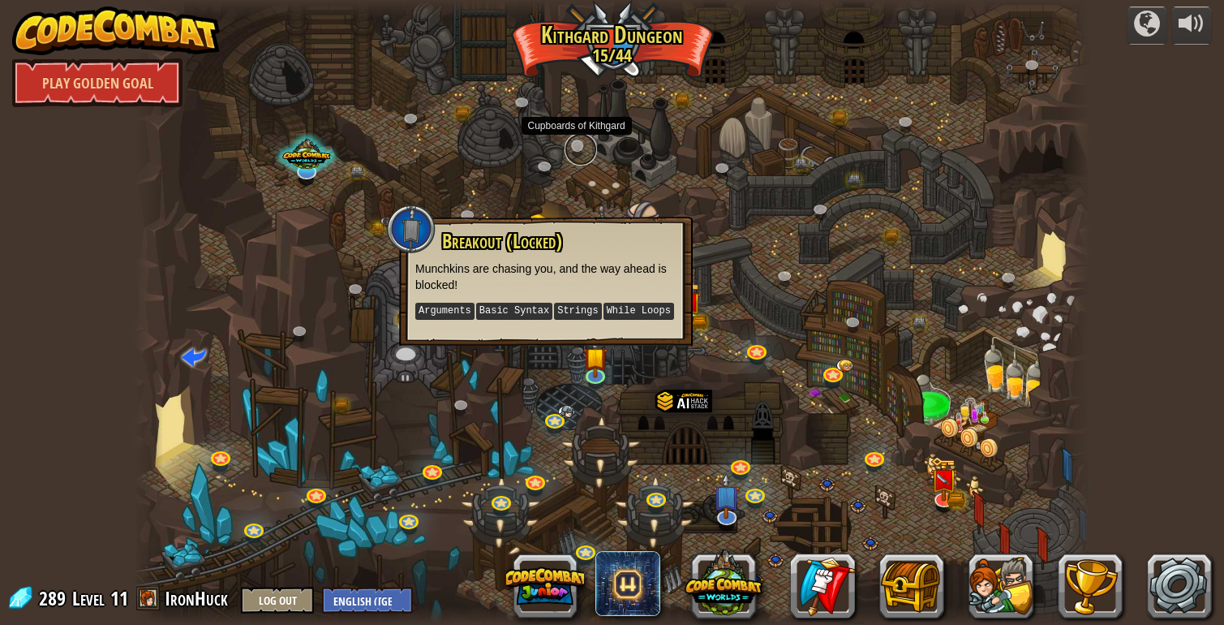
click at [581, 149] on link at bounding box center [581, 149] width 32 height 32
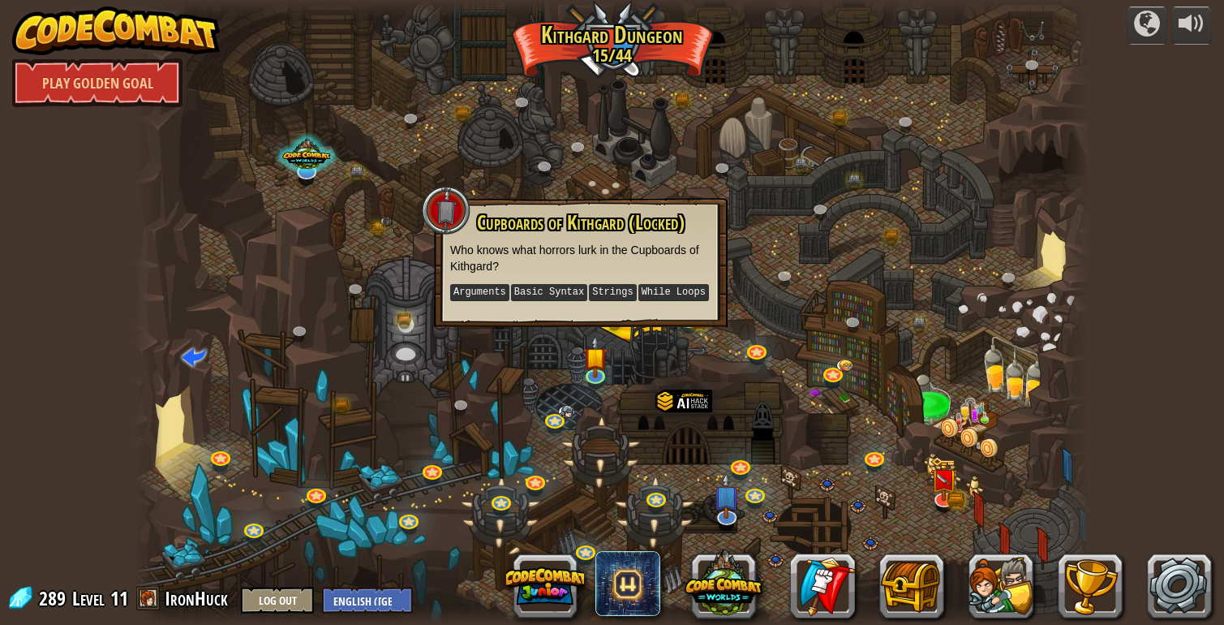
click at [718, 260] on div "Cupboards of Kithgard (Locked) Who knows what horrors lurk in the Cupboards of …" at bounding box center [581, 262] width 294 height 129
drag, startPoint x: 675, startPoint y: 234, endPoint x: 758, endPoint y: 226, distance: 83.2
click at [758, 226] on div "Twisted Canyon (Locked) Challenge: collect the most gold using all the programm…" at bounding box center [612, 312] width 956 height 625
click at [469, 196] on div at bounding box center [446, 210] width 49 height 49
click at [724, 335] on div at bounding box center [612, 312] width 956 height 625
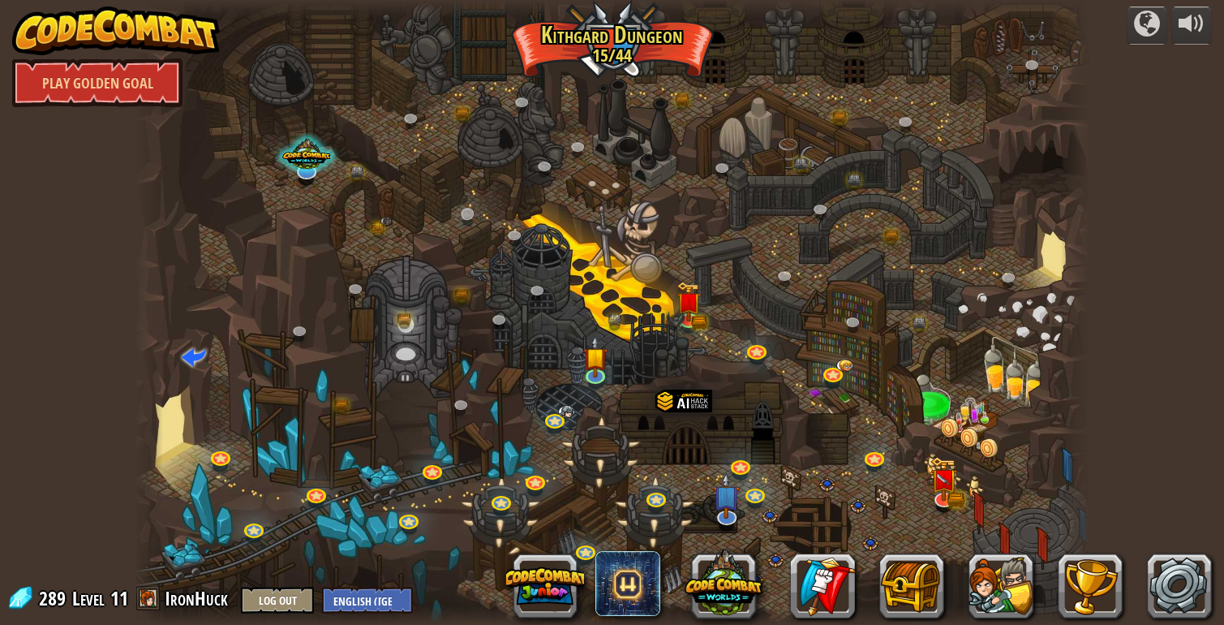
drag, startPoint x: 495, startPoint y: 217, endPoint x: 485, endPoint y: 213, distance: 10.5
click at [492, 213] on div at bounding box center [612, 312] width 956 height 625
click at [468, 206] on link at bounding box center [470, 217] width 32 height 32
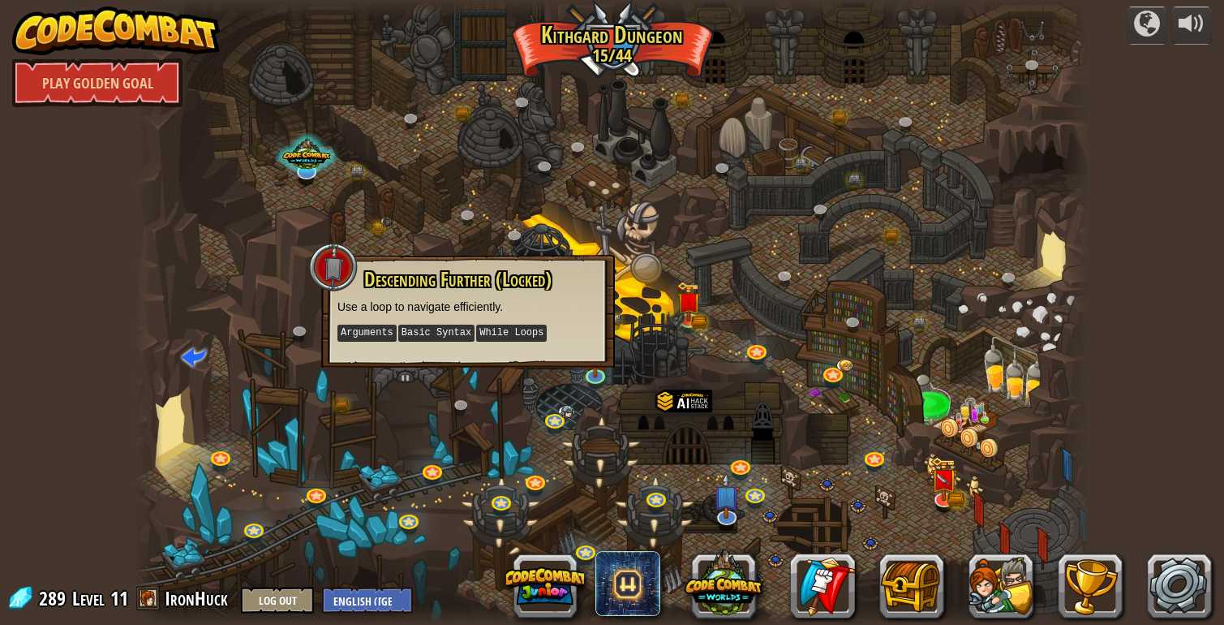
click at [655, 303] on div at bounding box center [612, 312] width 956 height 625
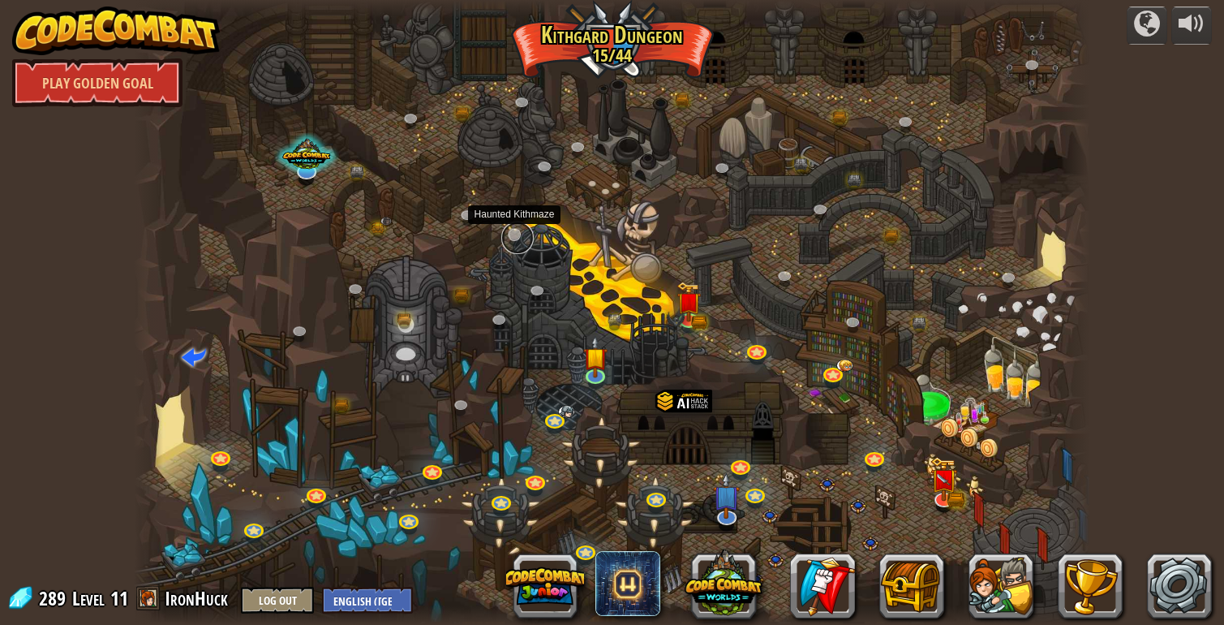
click at [514, 234] on link at bounding box center [517, 238] width 32 height 32
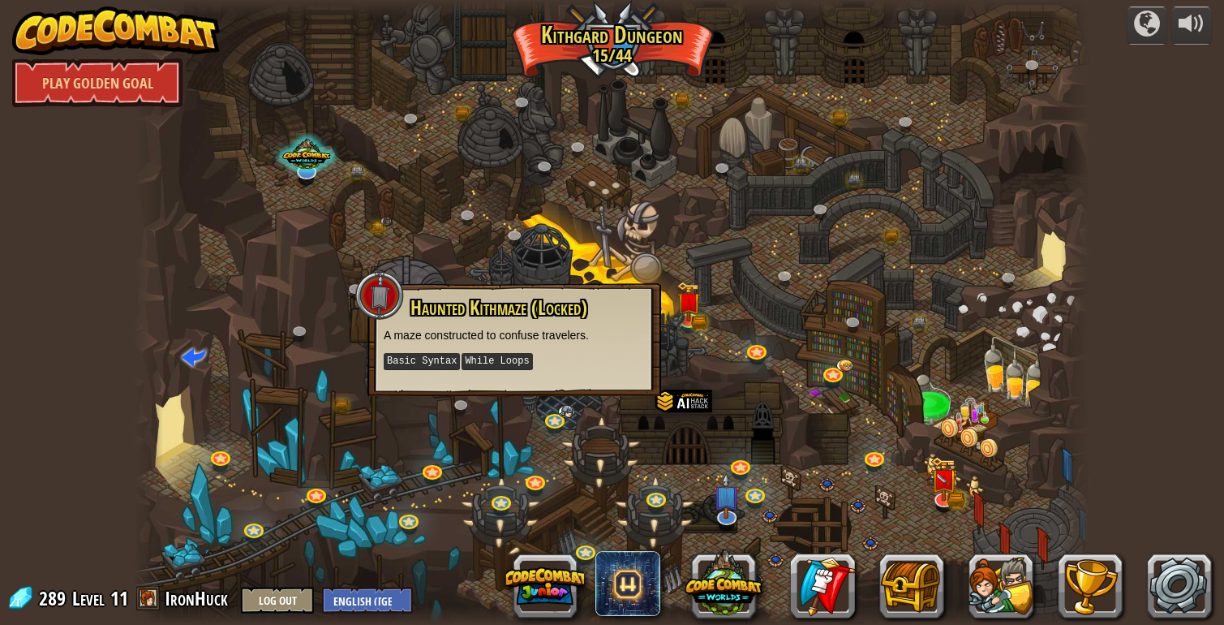
click at [600, 247] on div at bounding box center [612, 312] width 956 height 625
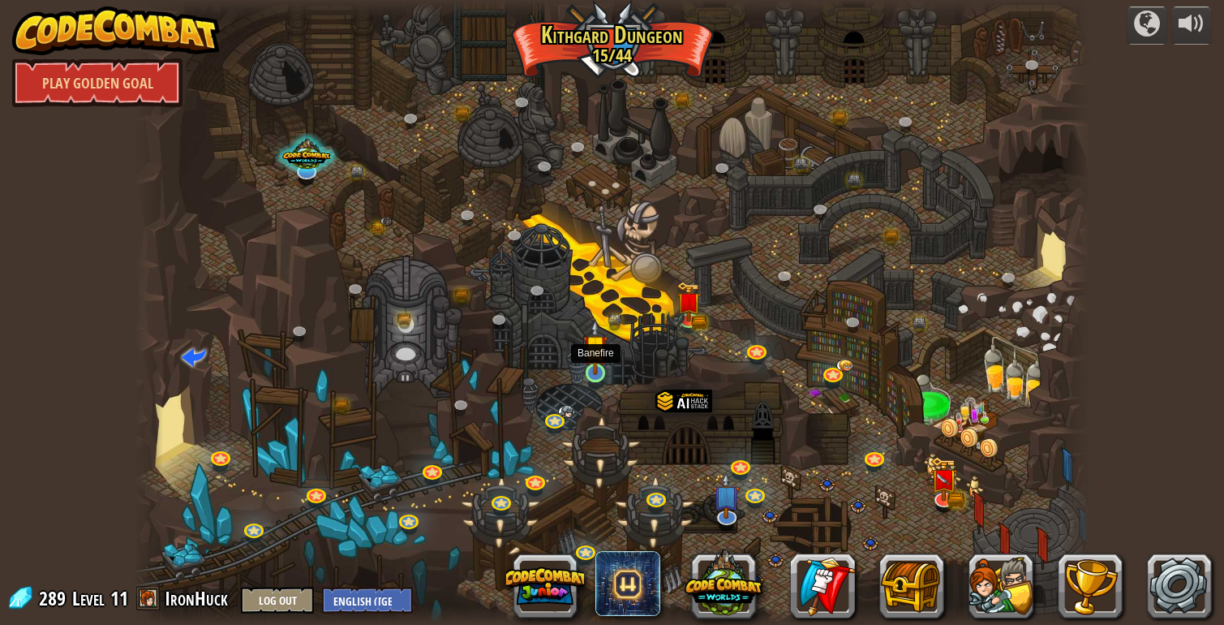
click at [597, 363] on img at bounding box center [595, 346] width 24 height 55
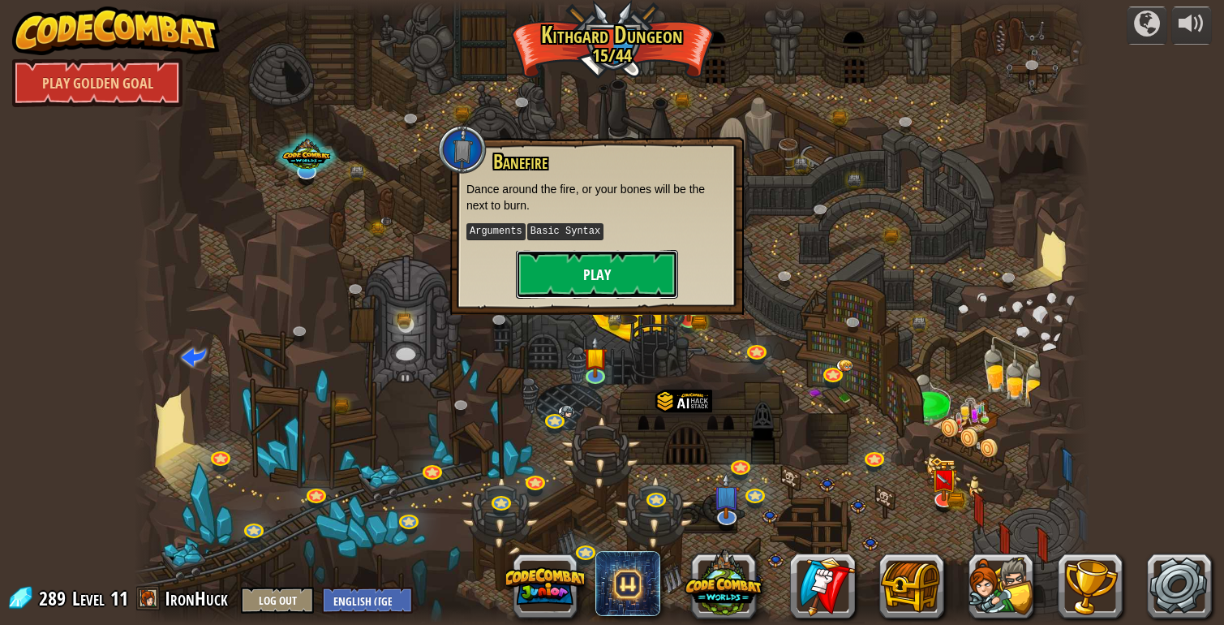
click at [617, 285] on button "Play" at bounding box center [597, 274] width 162 height 49
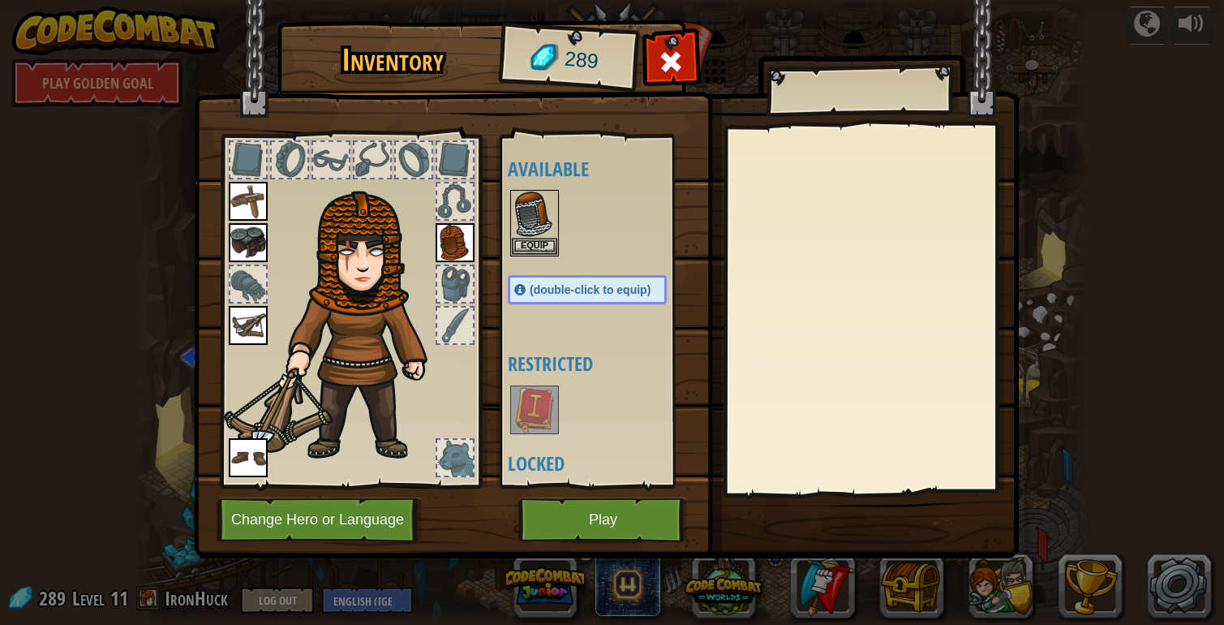
click at [451, 276] on div at bounding box center [455, 284] width 36 height 36
click at [244, 268] on div at bounding box center [248, 284] width 36 height 36
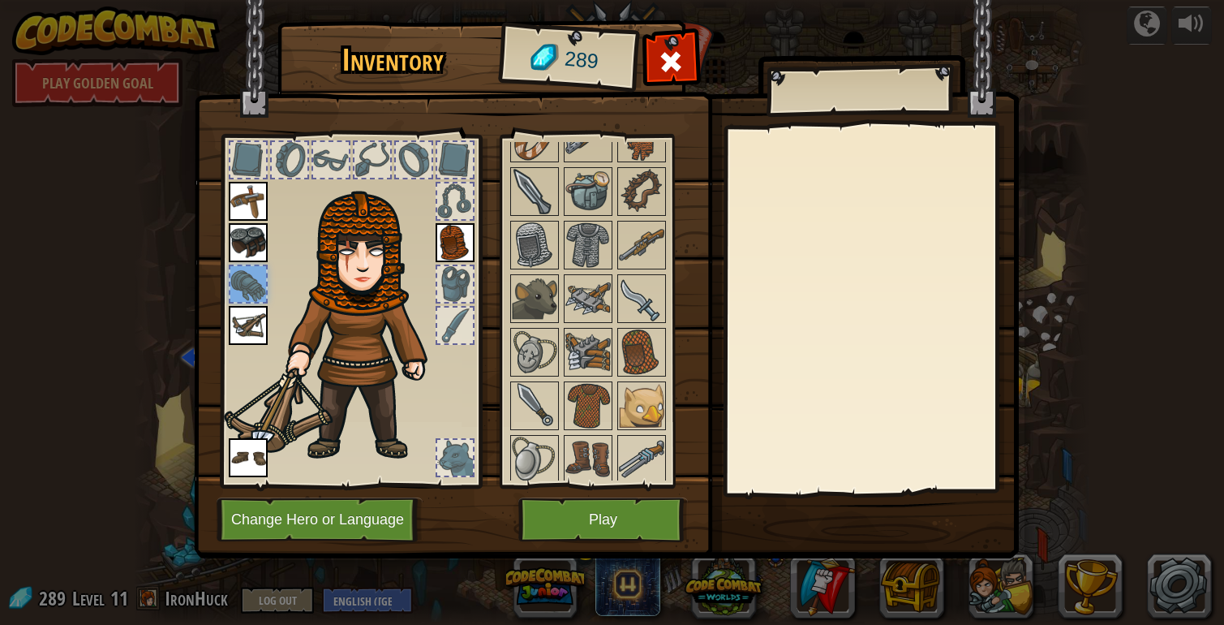
scroll to position [698, 0]
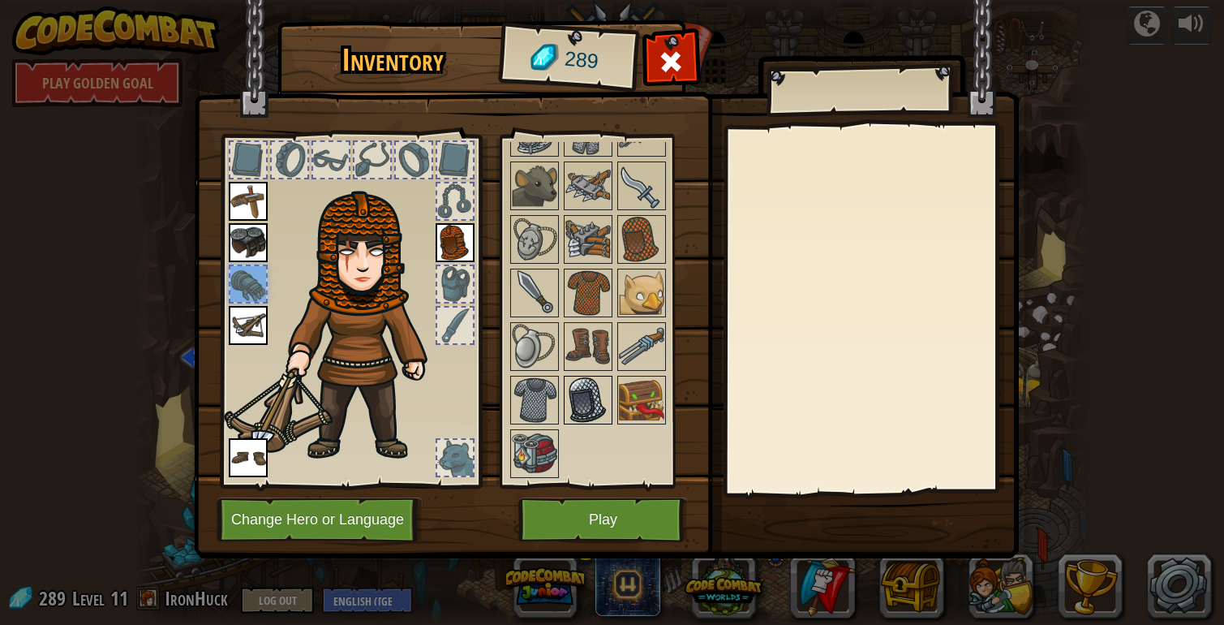
click at [585, 406] on img at bounding box center [588, 399] width 45 height 45
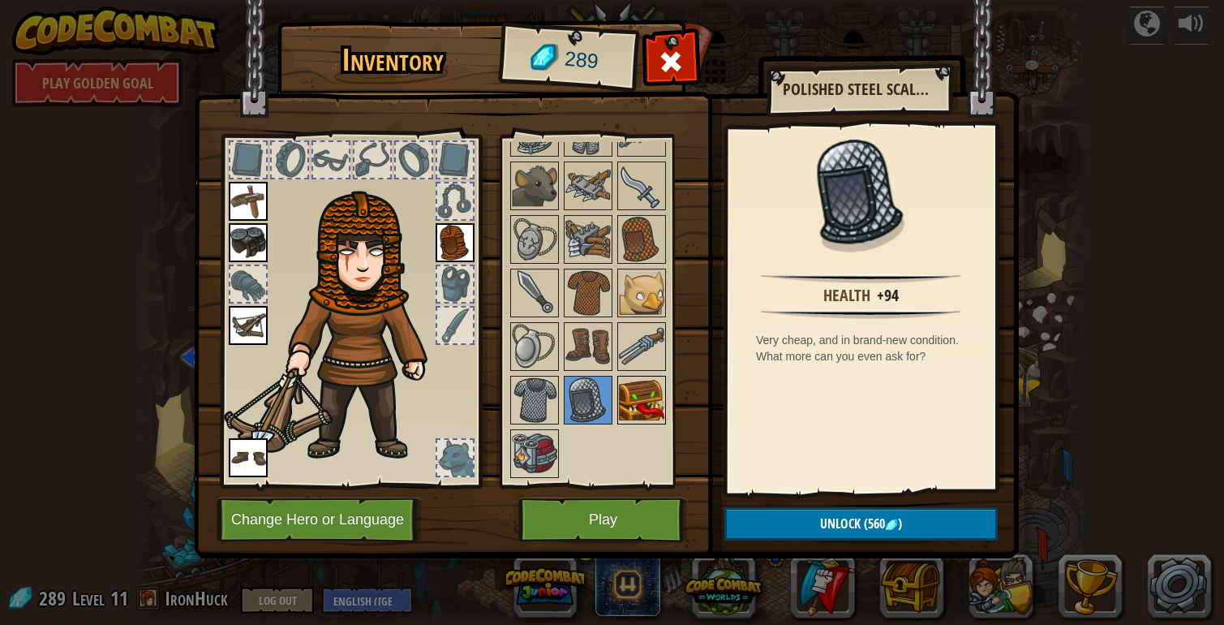
click at [650, 402] on img at bounding box center [641, 399] width 45 height 45
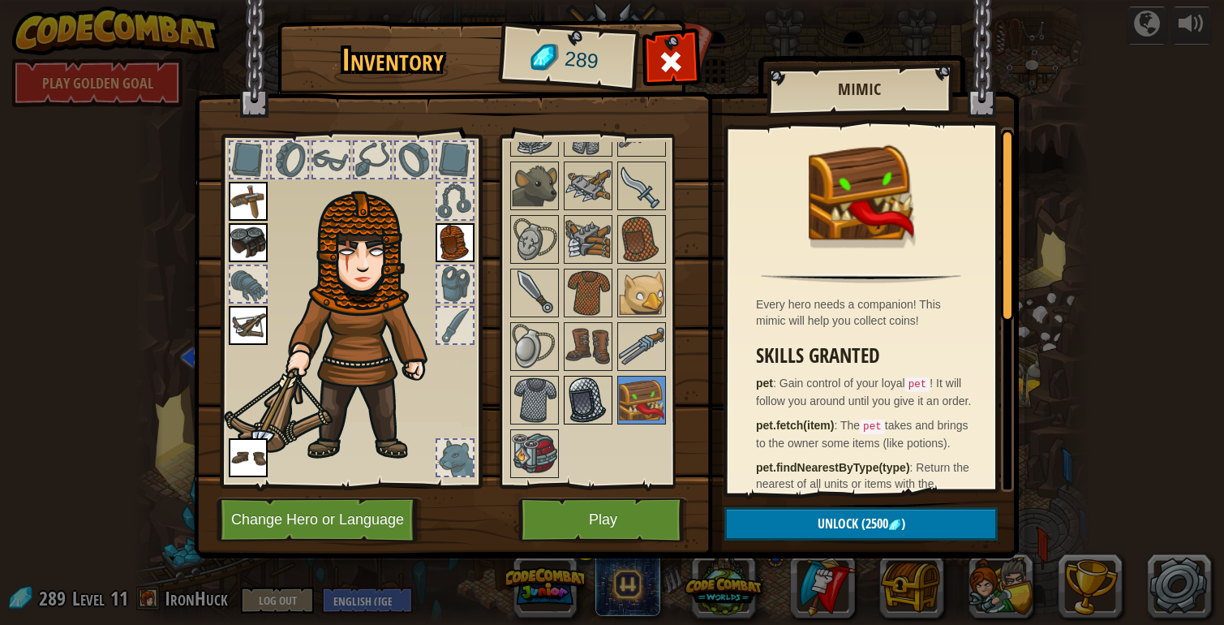
click at [592, 400] on img at bounding box center [588, 399] width 45 height 45
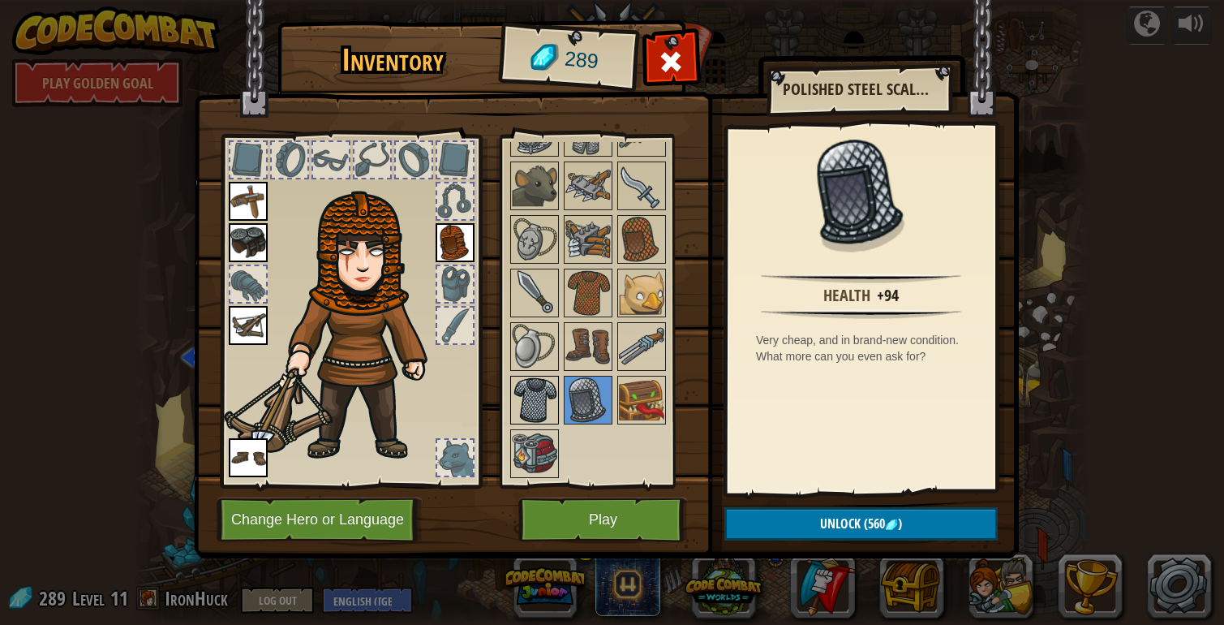
click at [536, 407] on img at bounding box center [534, 399] width 45 height 45
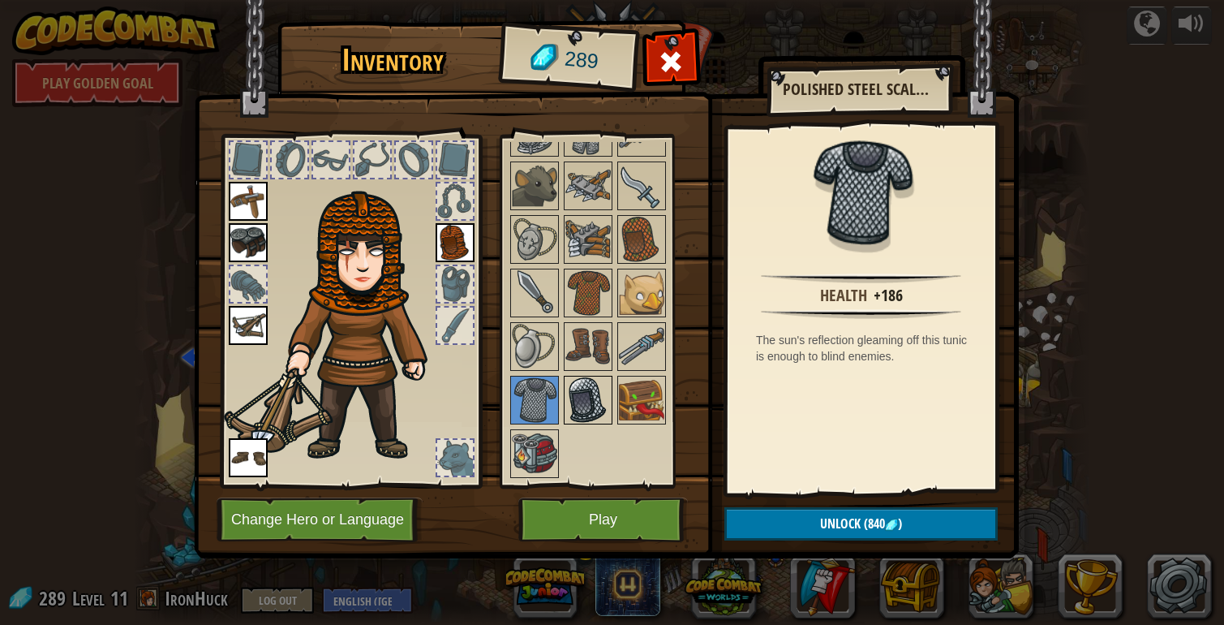
click at [581, 395] on img at bounding box center [588, 399] width 45 height 45
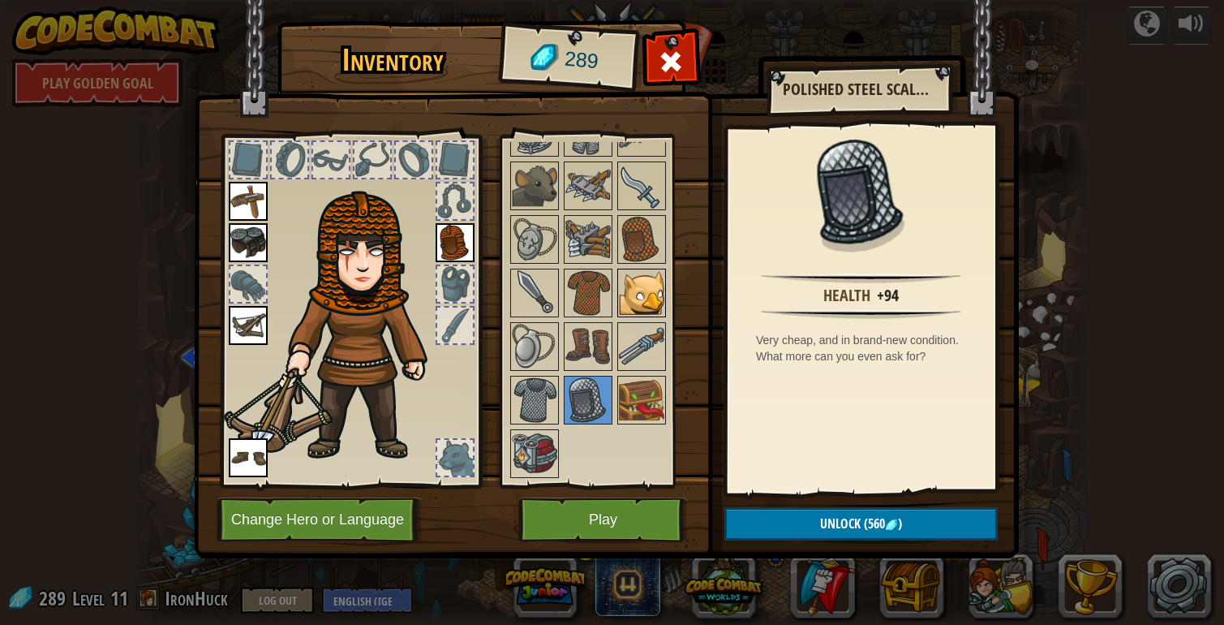
click at [641, 297] on img at bounding box center [641, 292] width 45 height 45
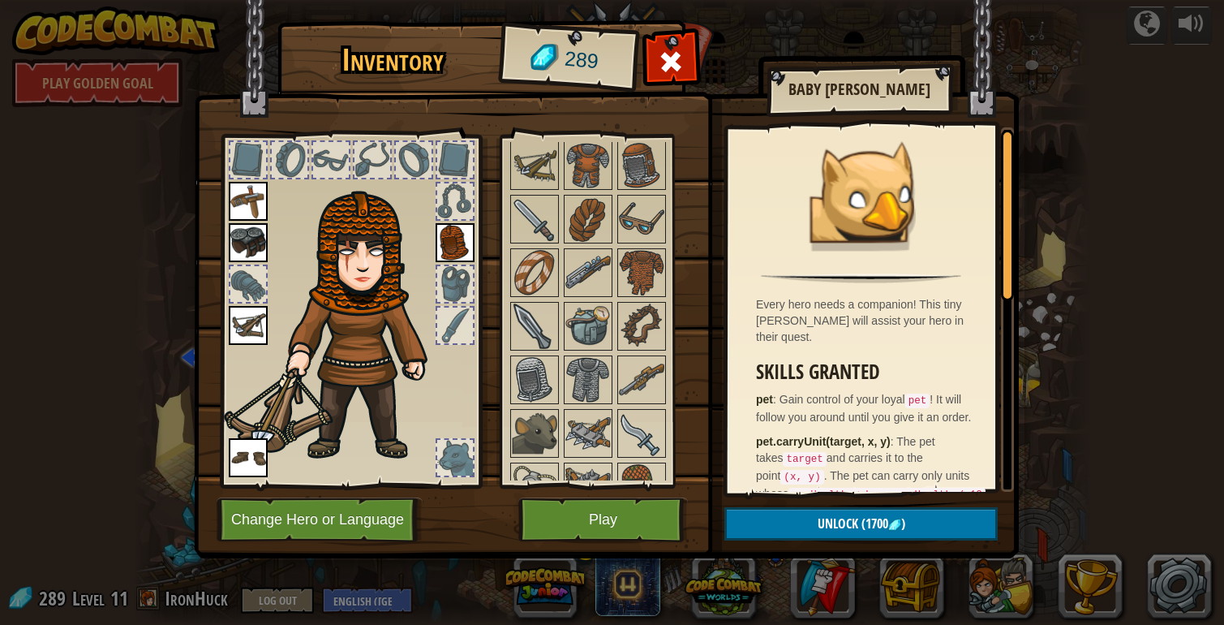
scroll to position [458, 0]
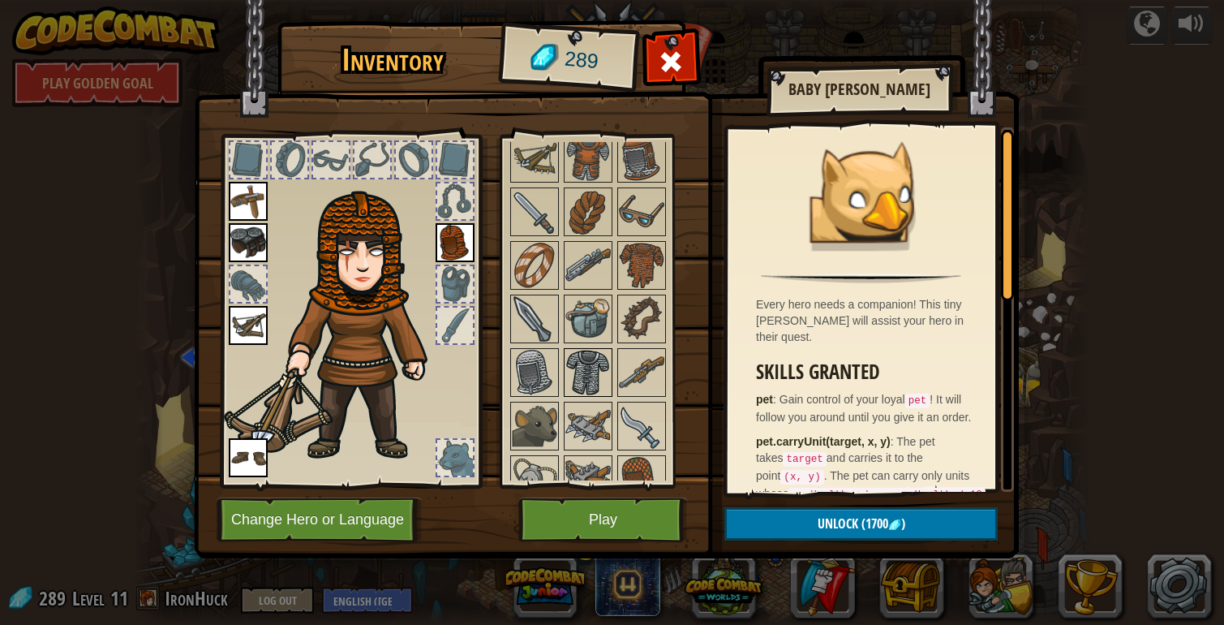
click at [584, 355] on img at bounding box center [588, 372] width 45 height 45
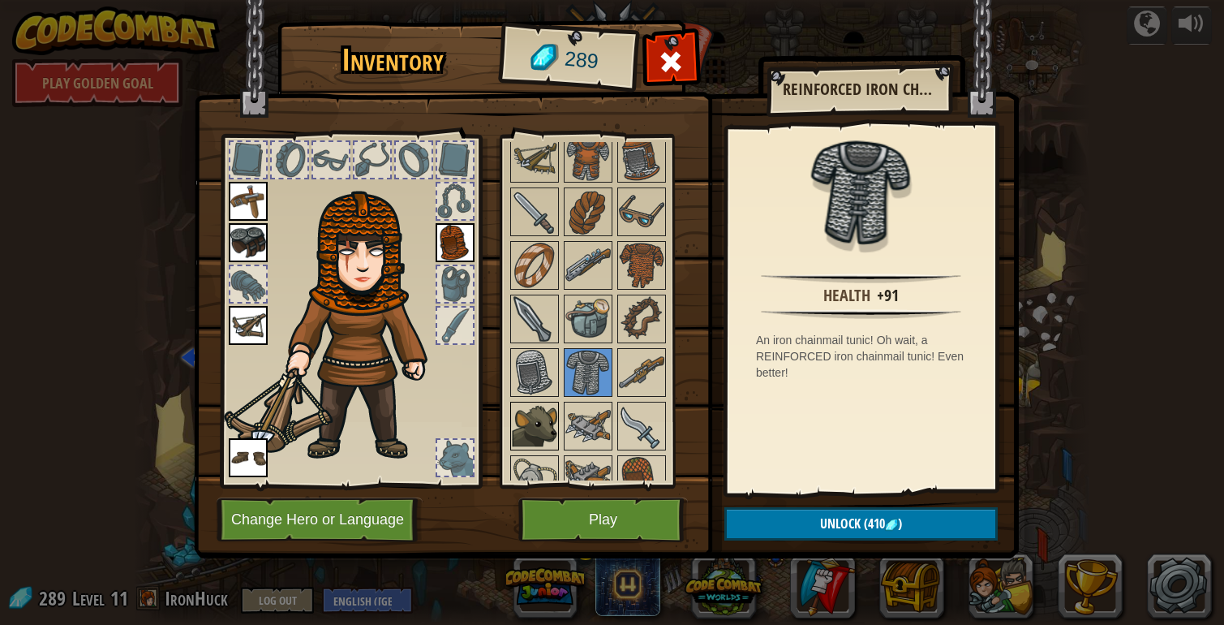
click at [546, 413] on img at bounding box center [534, 425] width 45 height 45
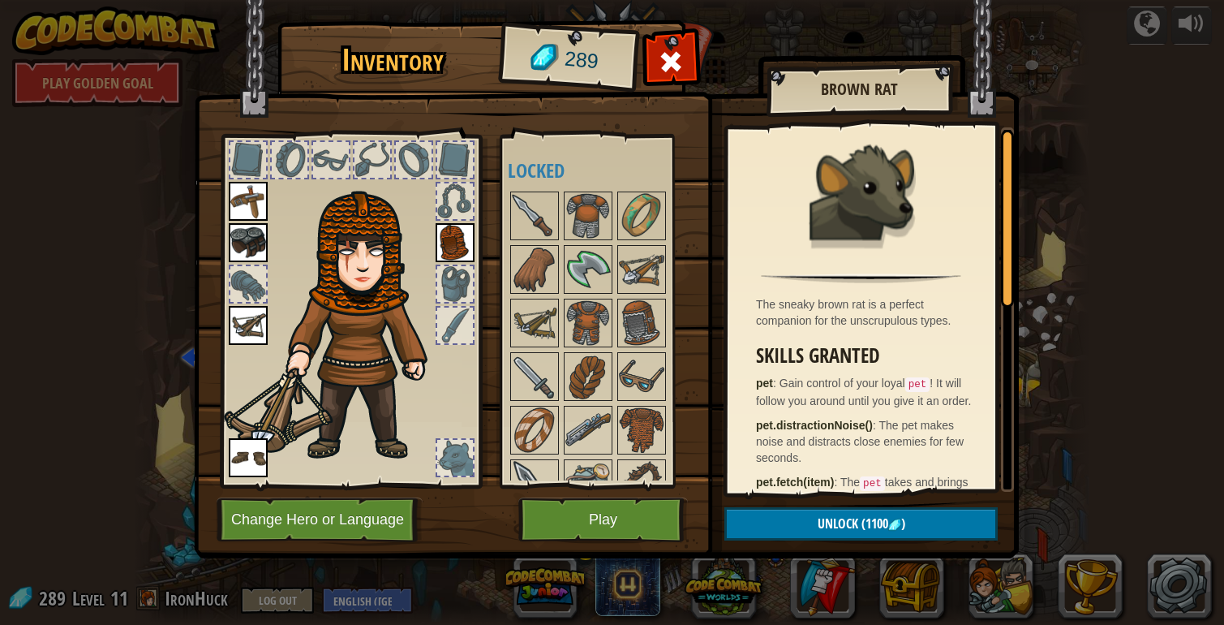
scroll to position [303, 0]
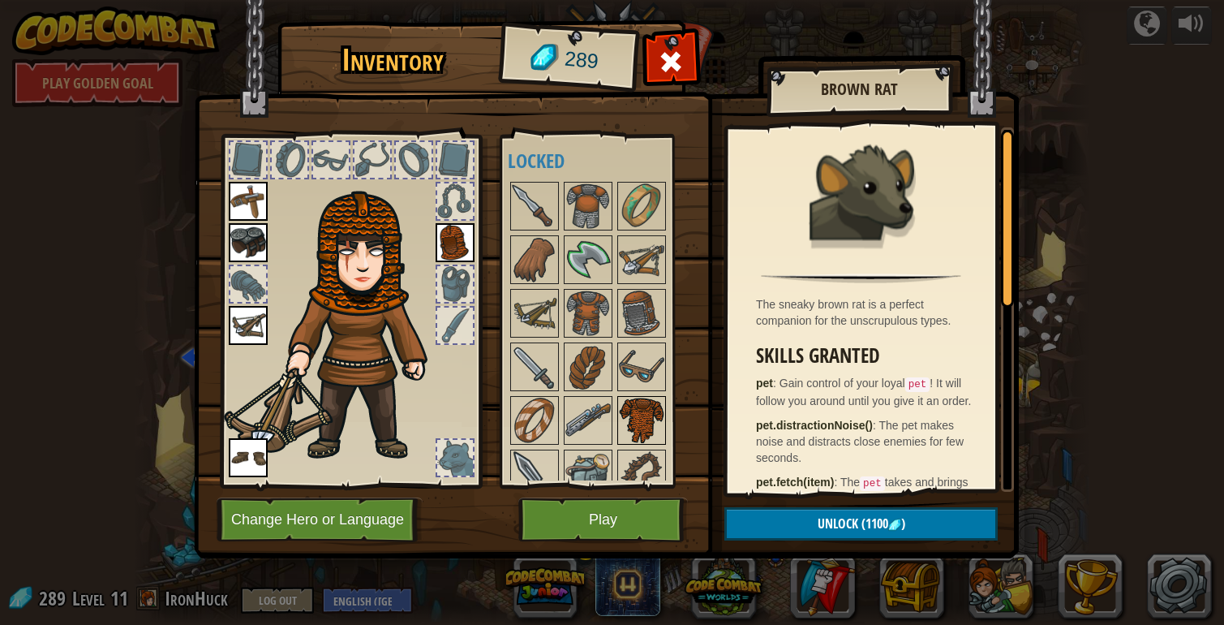
click at [647, 415] on img at bounding box center [641, 420] width 45 height 45
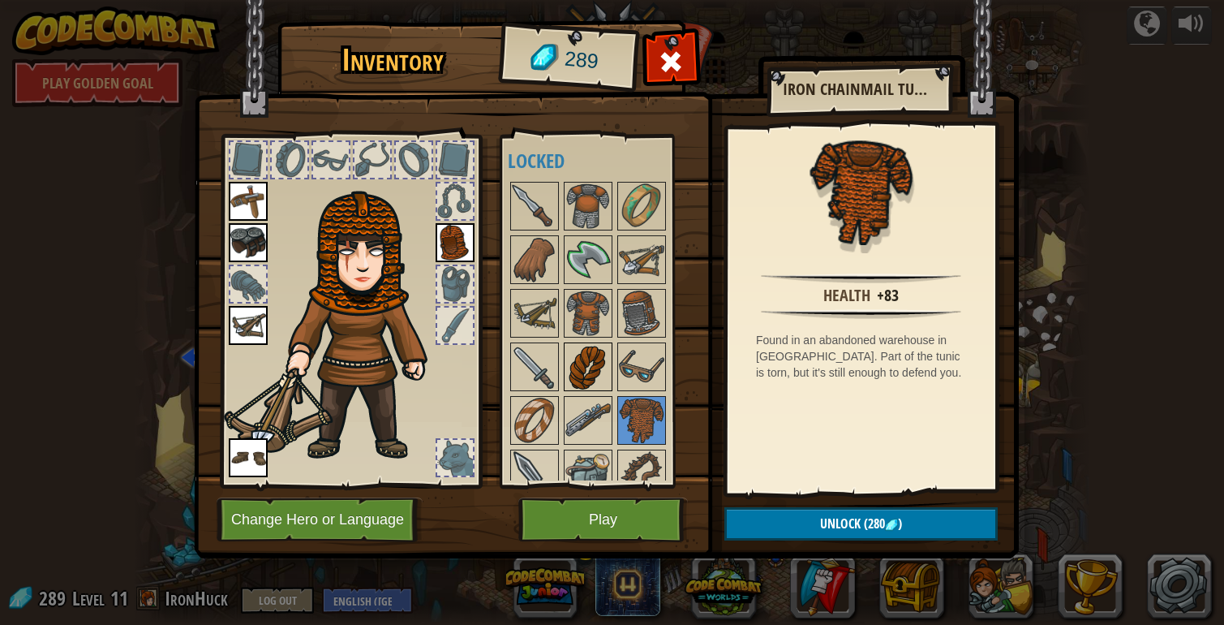
click at [582, 359] on img at bounding box center [588, 366] width 45 height 45
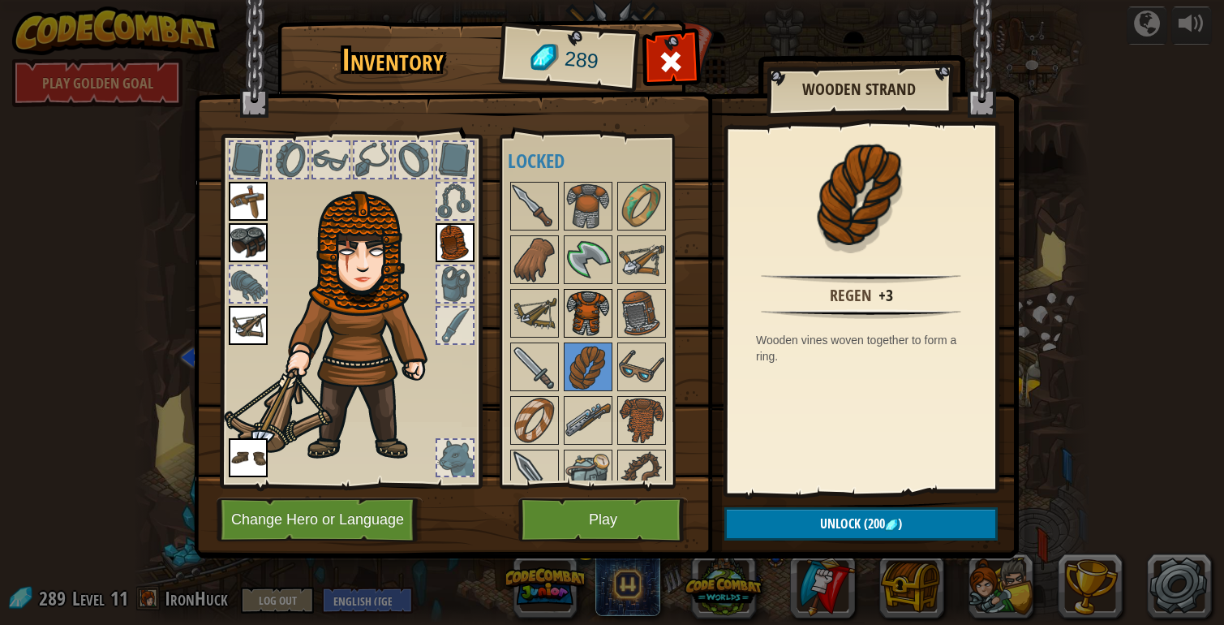
click at [592, 311] on img at bounding box center [588, 312] width 45 height 45
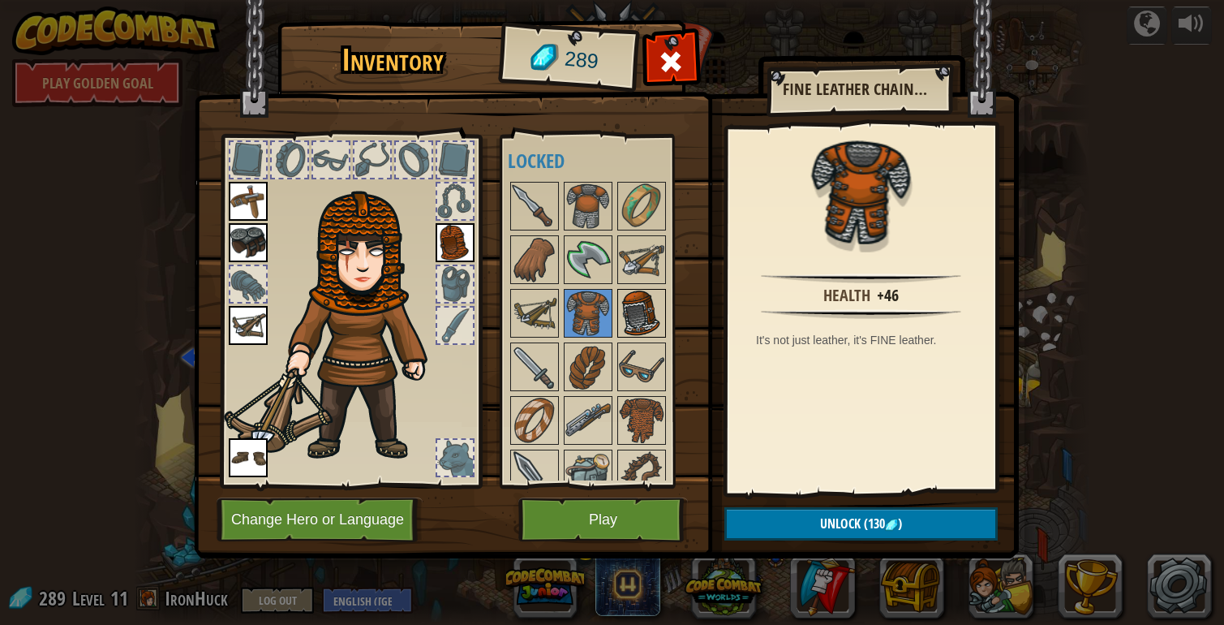
click at [636, 314] on img at bounding box center [641, 312] width 45 height 45
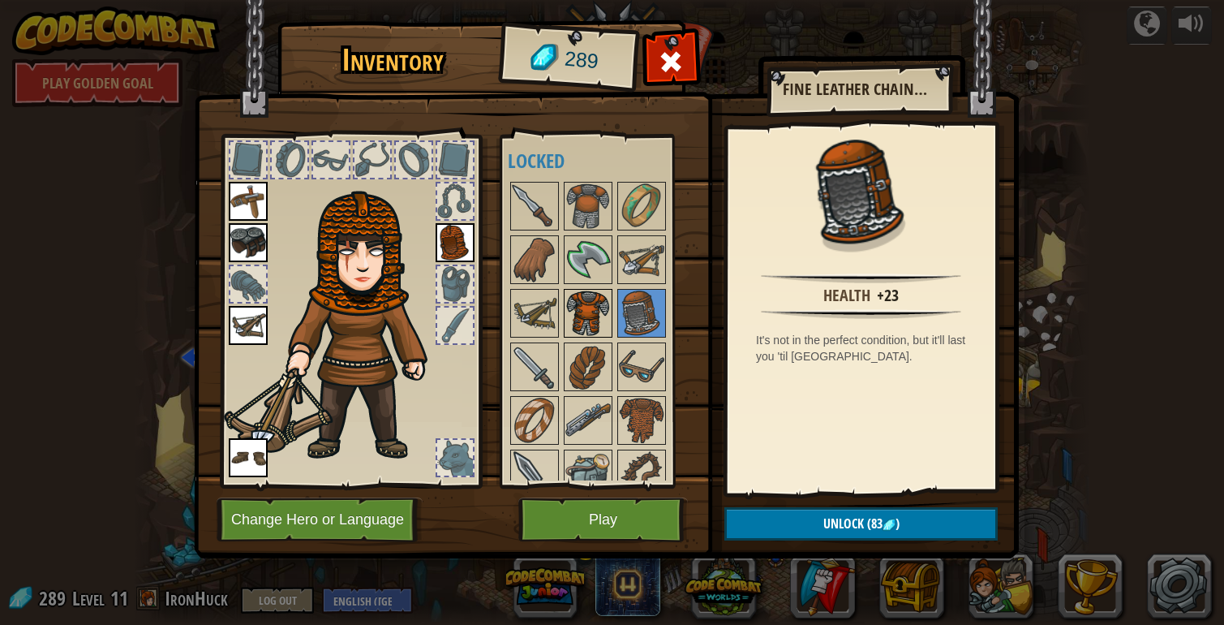
click at [592, 310] on img at bounding box center [588, 312] width 45 height 45
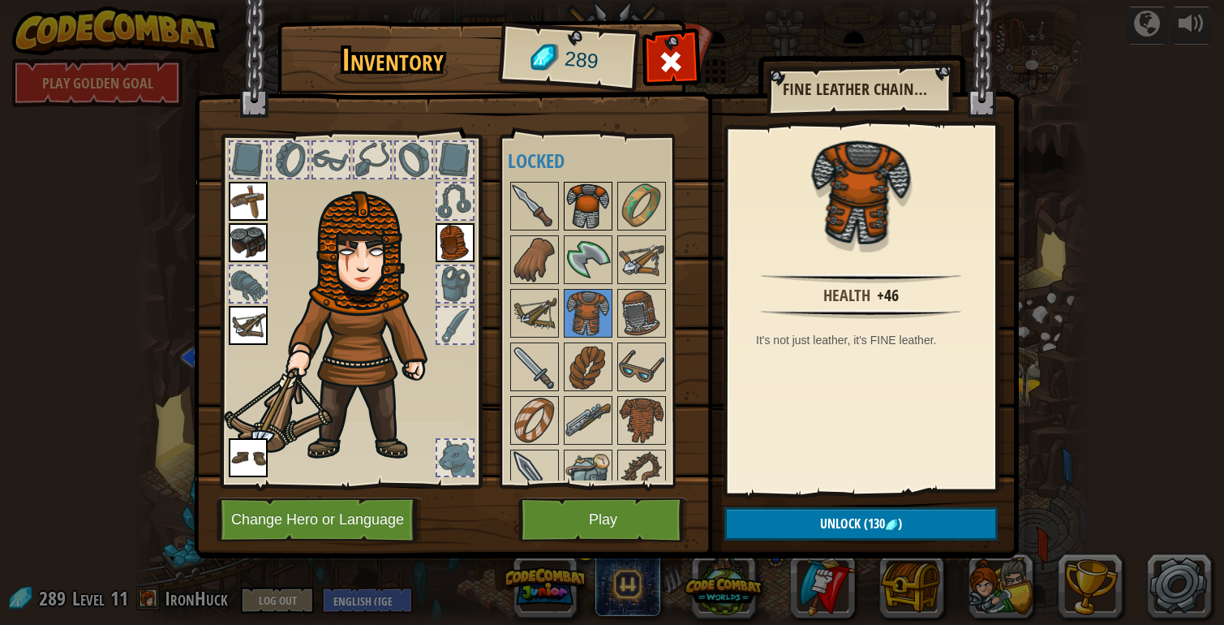
click at [592, 199] on img at bounding box center [588, 205] width 45 height 45
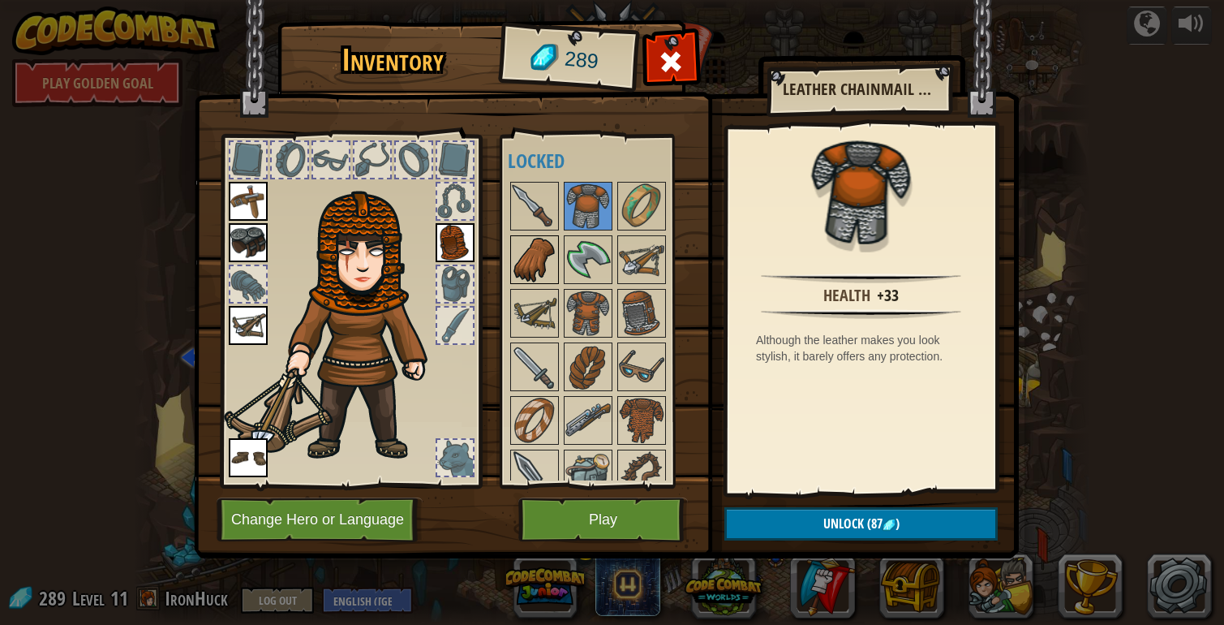
click at [523, 256] on img at bounding box center [534, 259] width 45 height 45
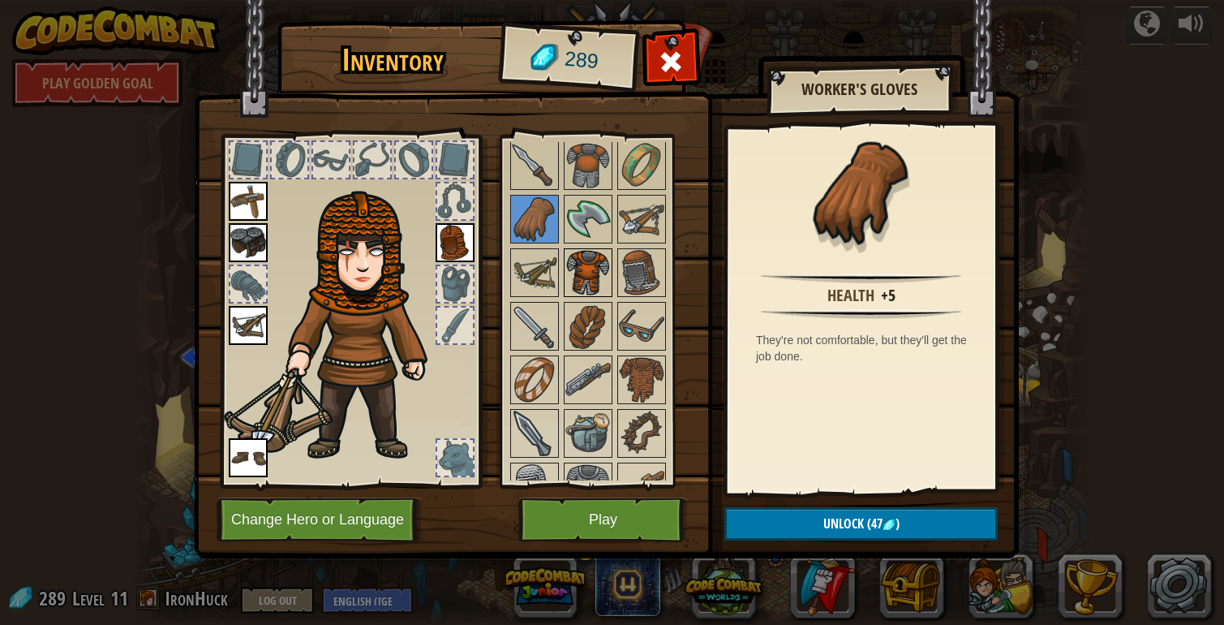
scroll to position [698, 0]
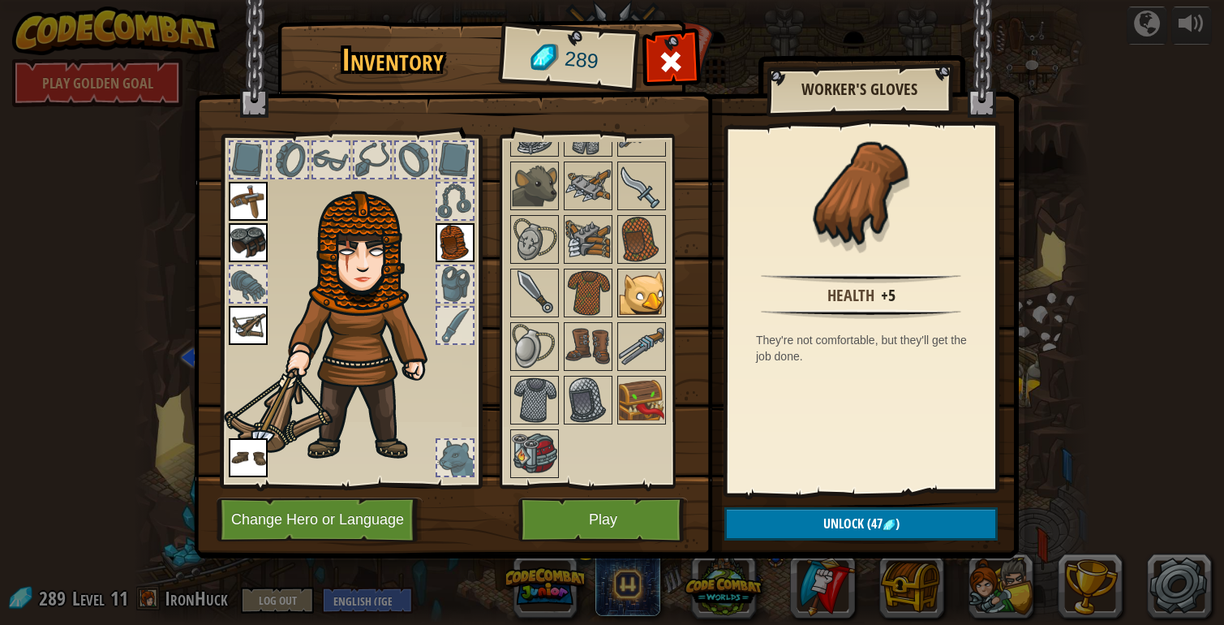
click at [646, 282] on img at bounding box center [641, 292] width 45 height 45
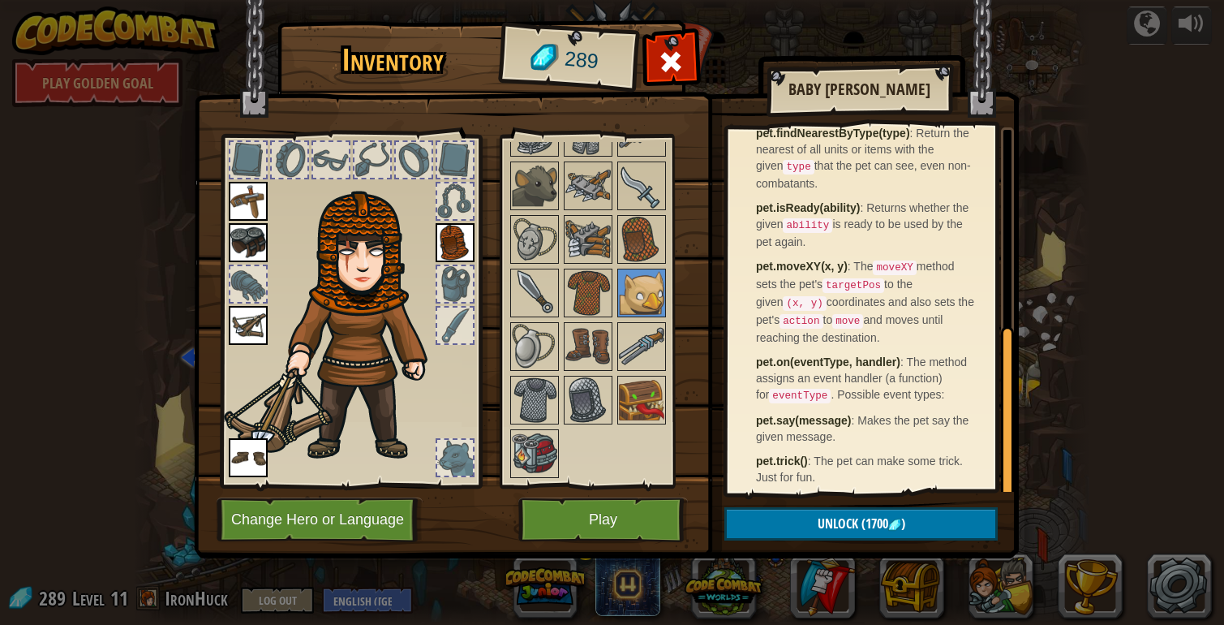
scroll to position [435, 0]
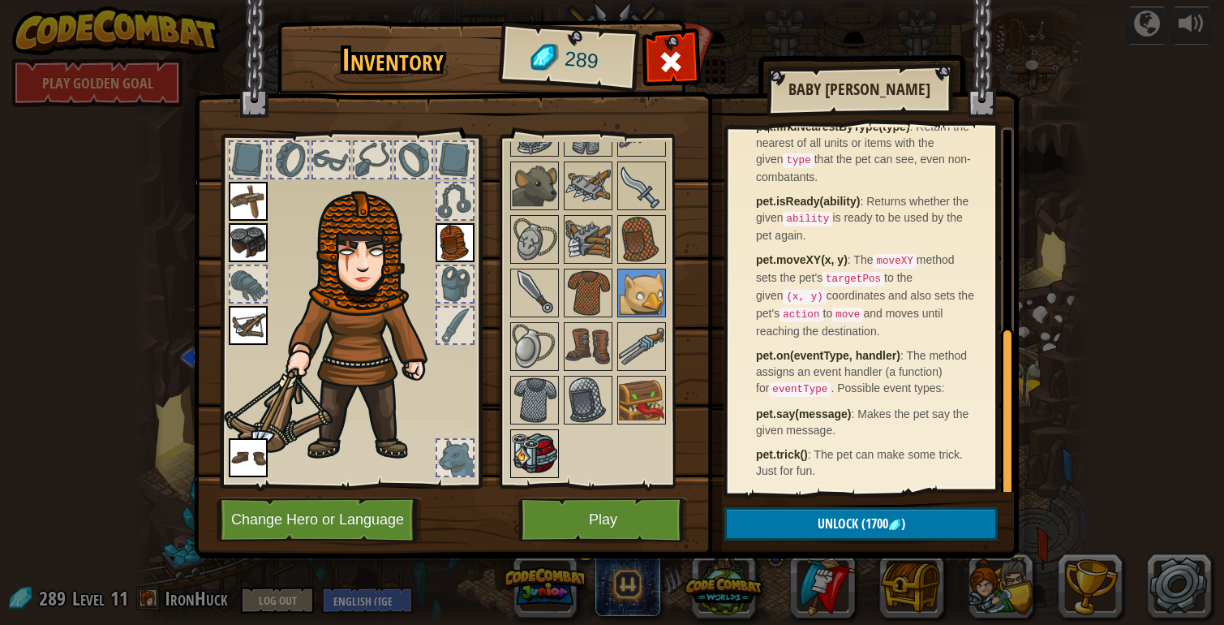
click at [531, 463] on img at bounding box center [534, 453] width 45 height 45
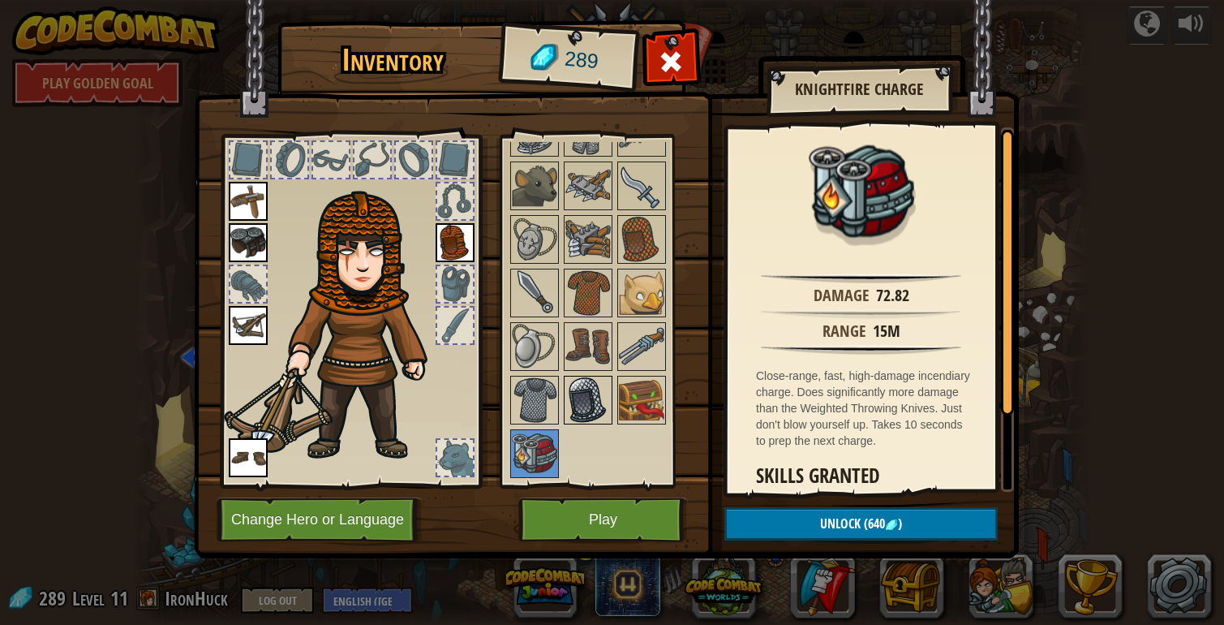
click at [585, 385] on img at bounding box center [588, 399] width 45 height 45
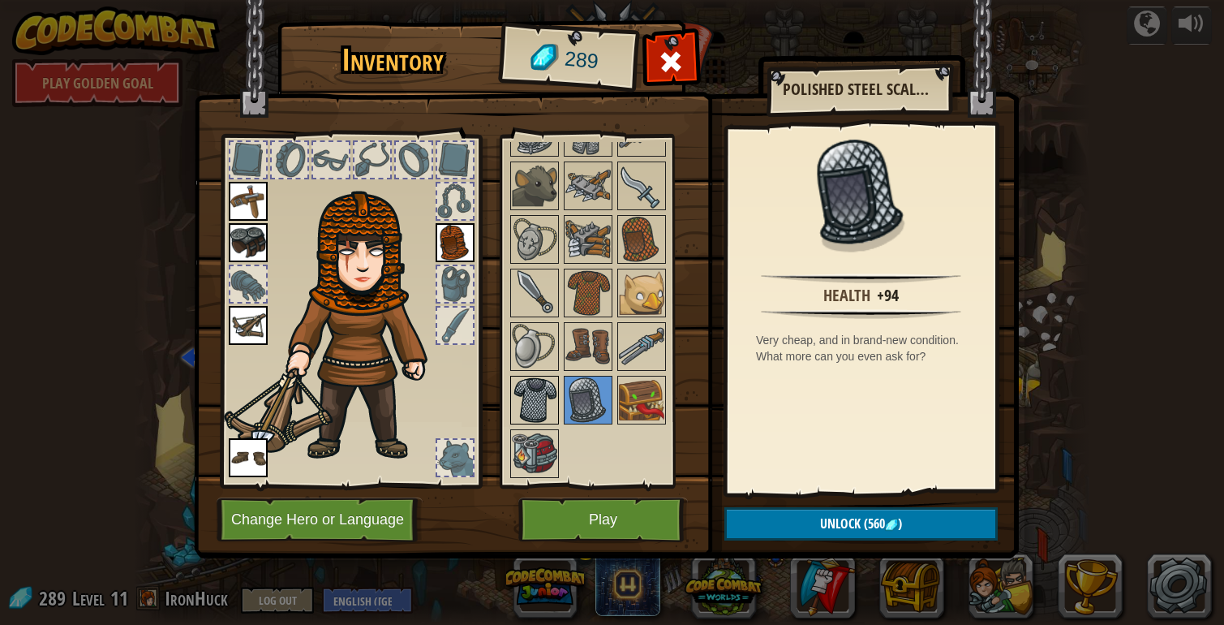
click at [527, 391] on img at bounding box center [534, 399] width 45 height 45
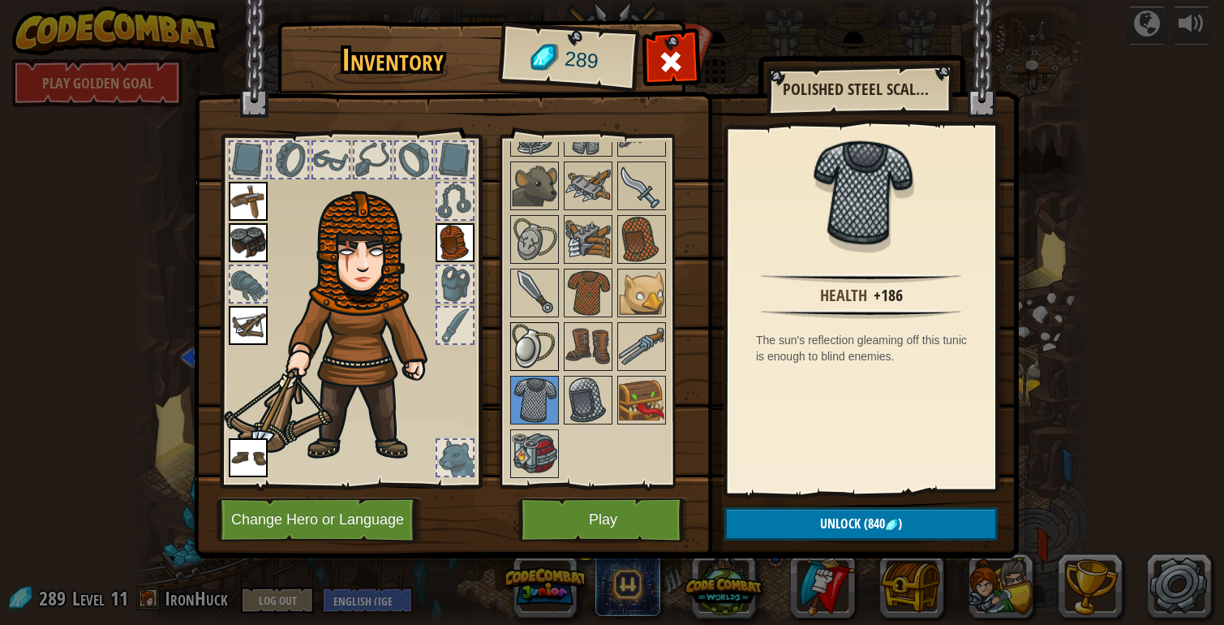
click at [527, 349] on img at bounding box center [534, 346] width 45 height 45
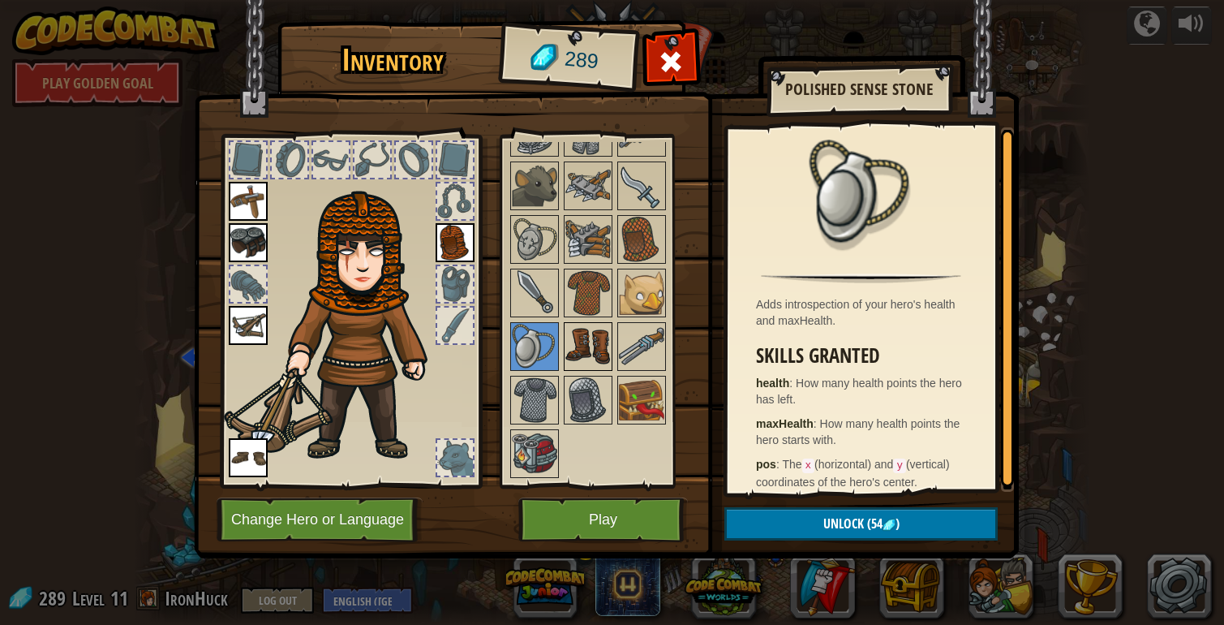
click at [580, 344] on img at bounding box center [588, 346] width 45 height 45
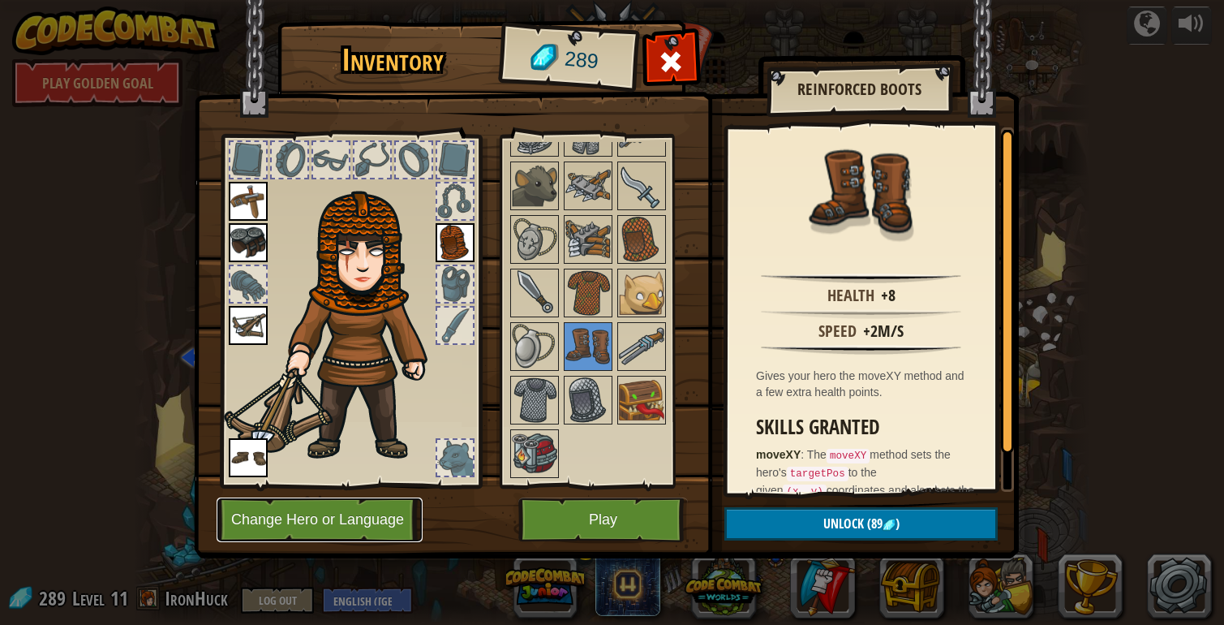
click at [342, 531] on button "Change Hero or Language" at bounding box center [320, 519] width 206 height 45
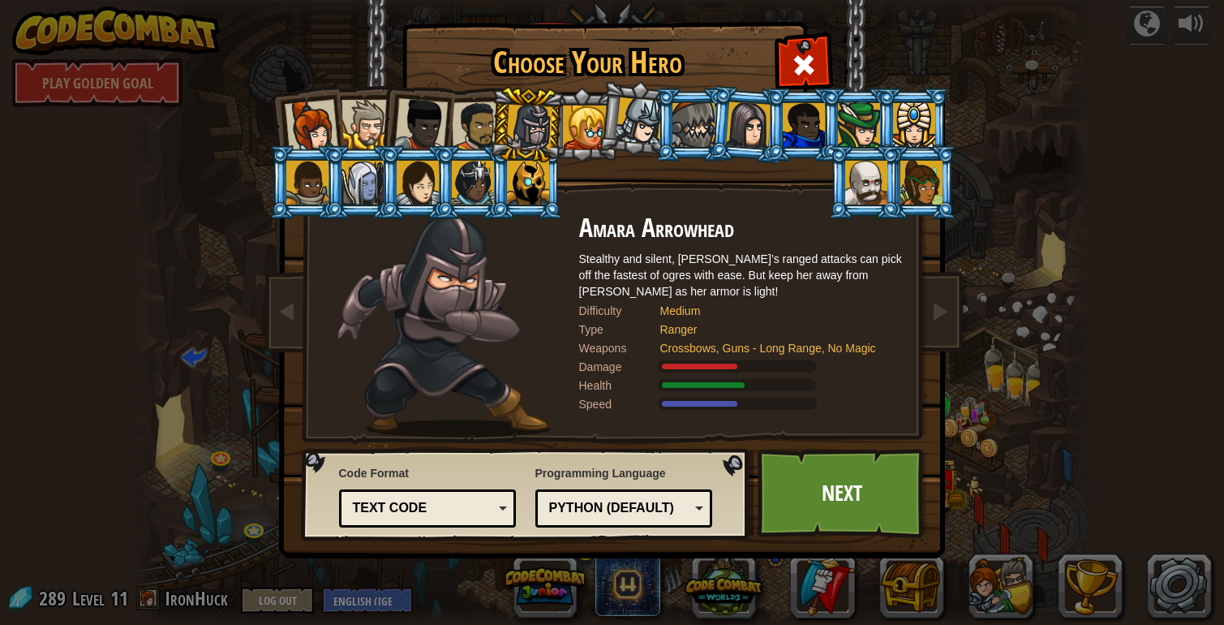
click at [577, 513] on div "Python (Default)" at bounding box center [619, 508] width 140 height 19
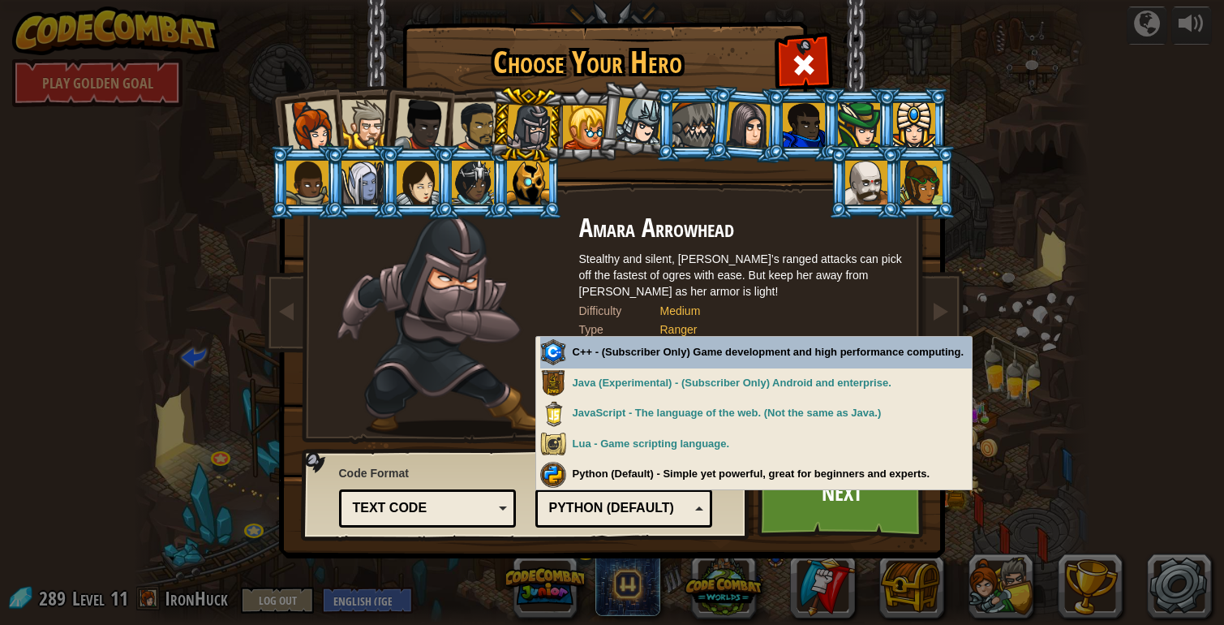
click at [596, 501] on div "Python (Default)" at bounding box center [619, 508] width 140 height 19
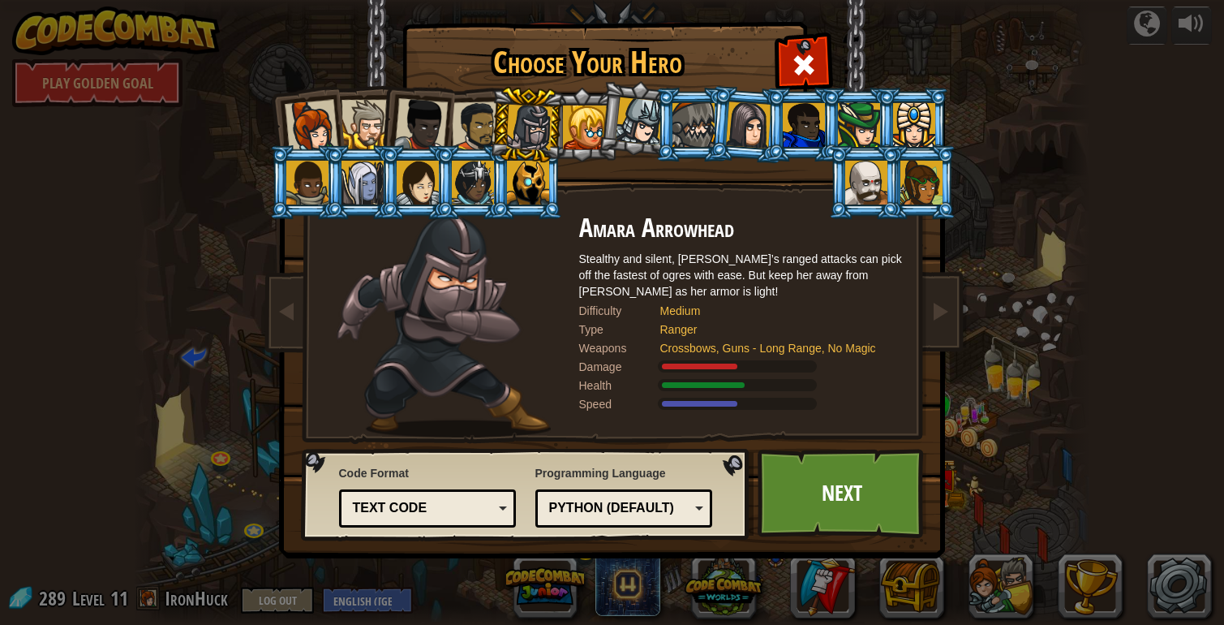
click at [394, 309] on img at bounding box center [444, 325] width 214 height 223
click at [424, 513] on div "Text code" at bounding box center [423, 508] width 140 height 19
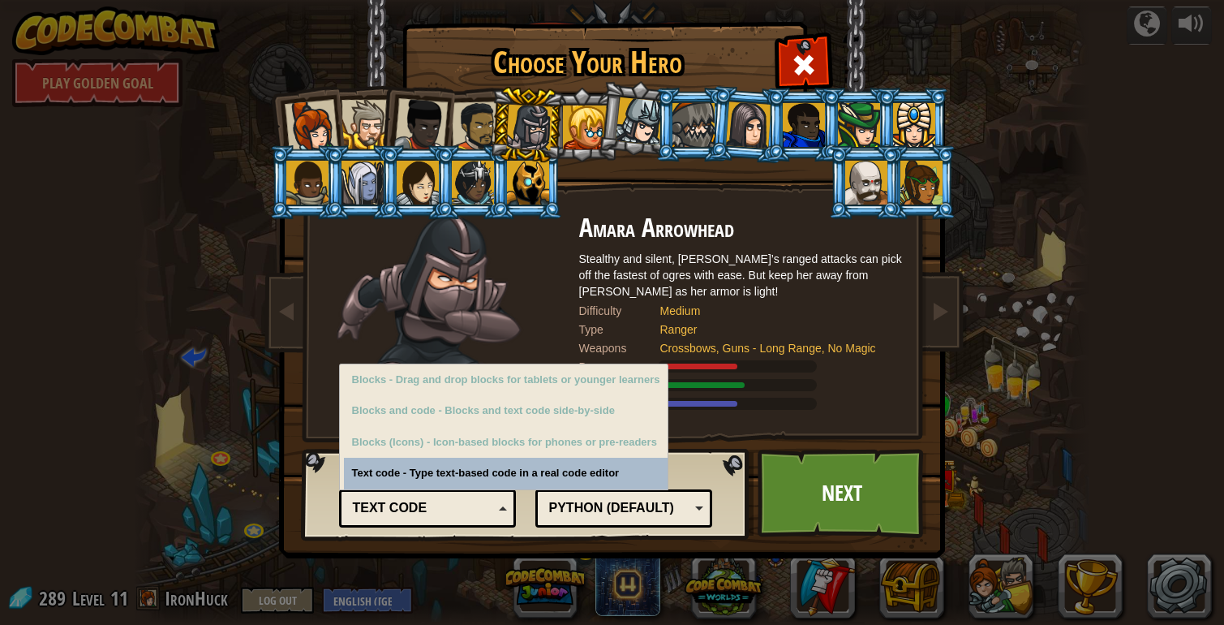
click at [424, 507] on div "Text code" at bounding box center [423, 508] width 140 height 19
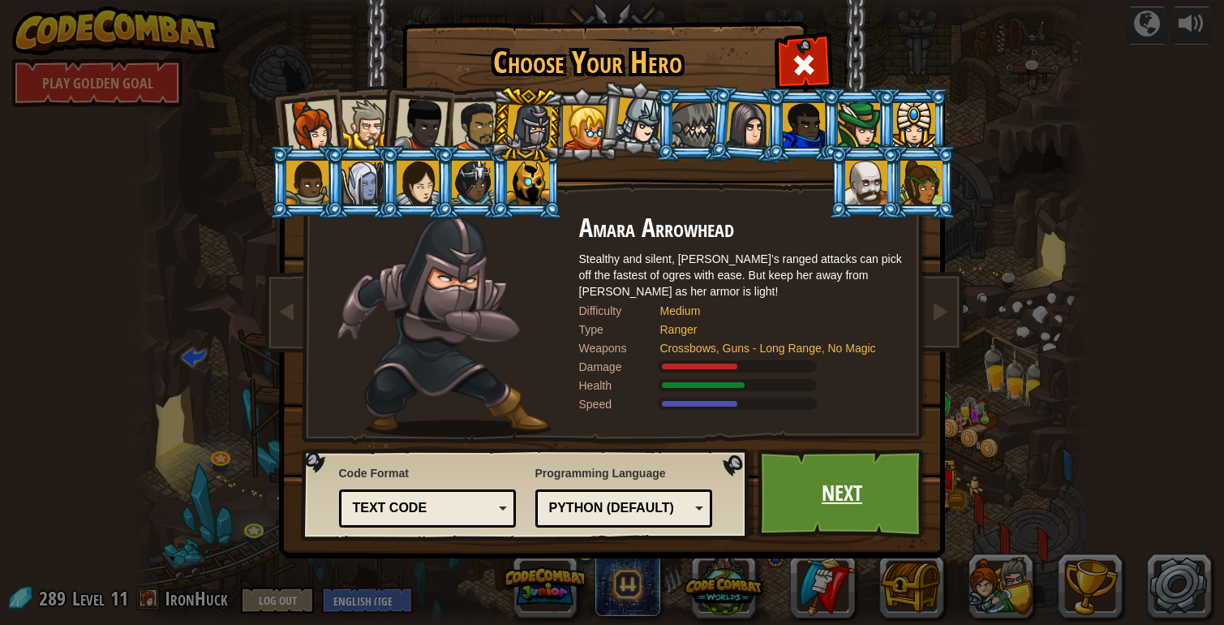
click at [795, 471] on link "Next" at bounding box center [843, 493] width 170 height 89
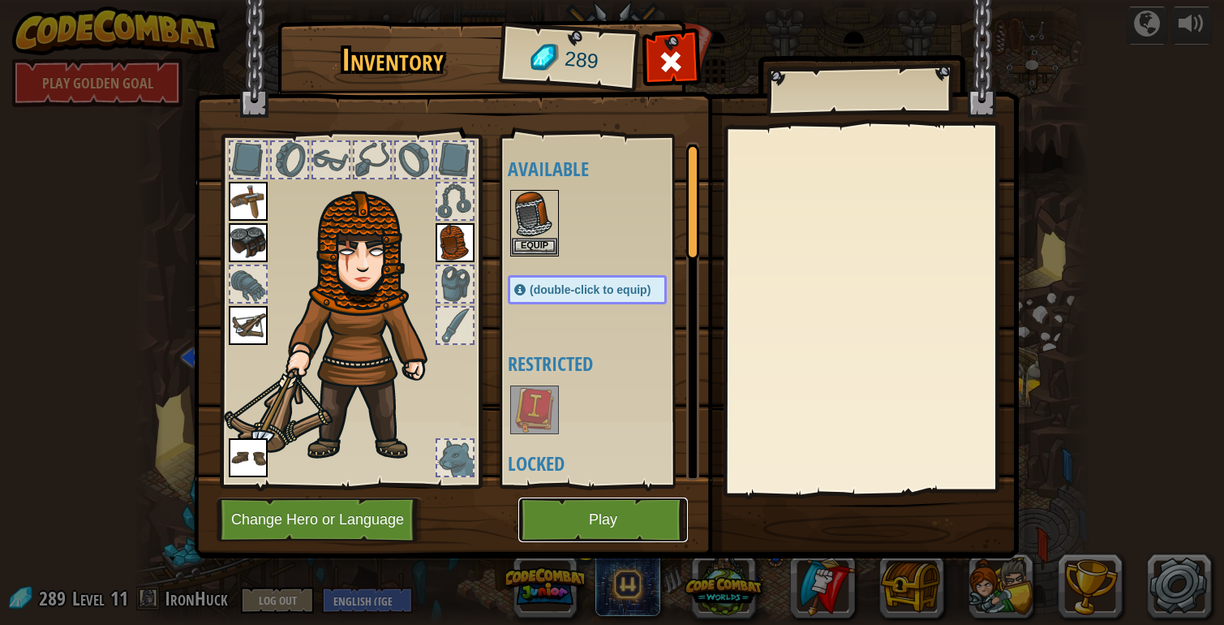
click at [605, 503] on button "Play" at bounding box center [603, 519] width 170 height 45
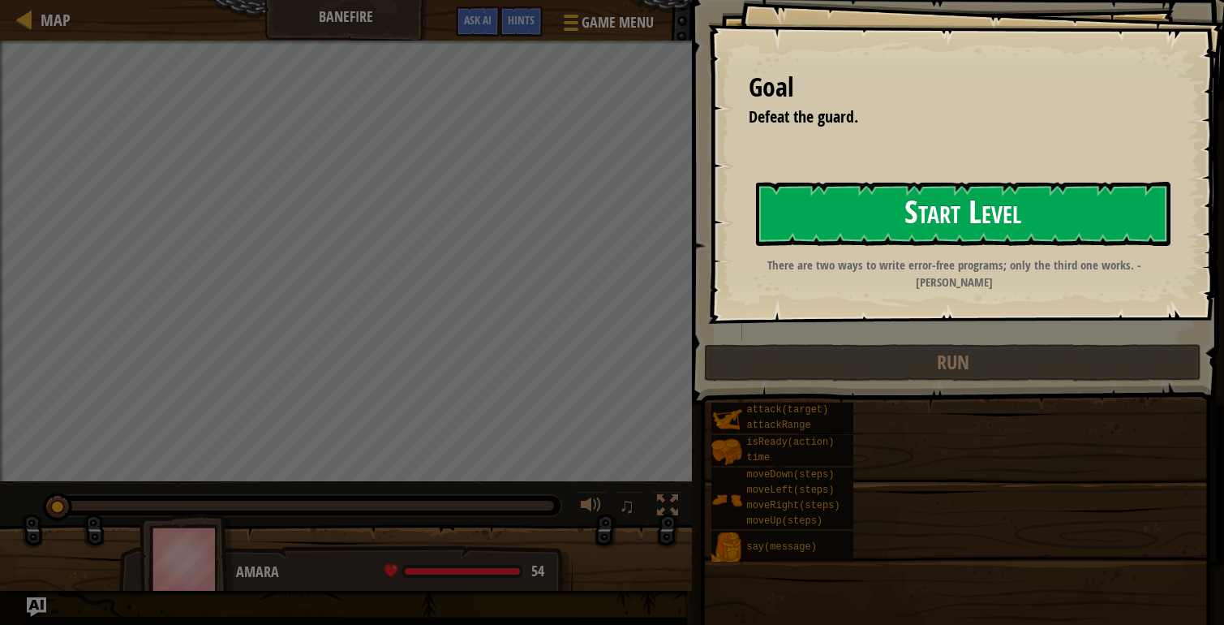
click at [1030, 209] on button "Start Level" at bounding box center [963, 214] width 415 height 64
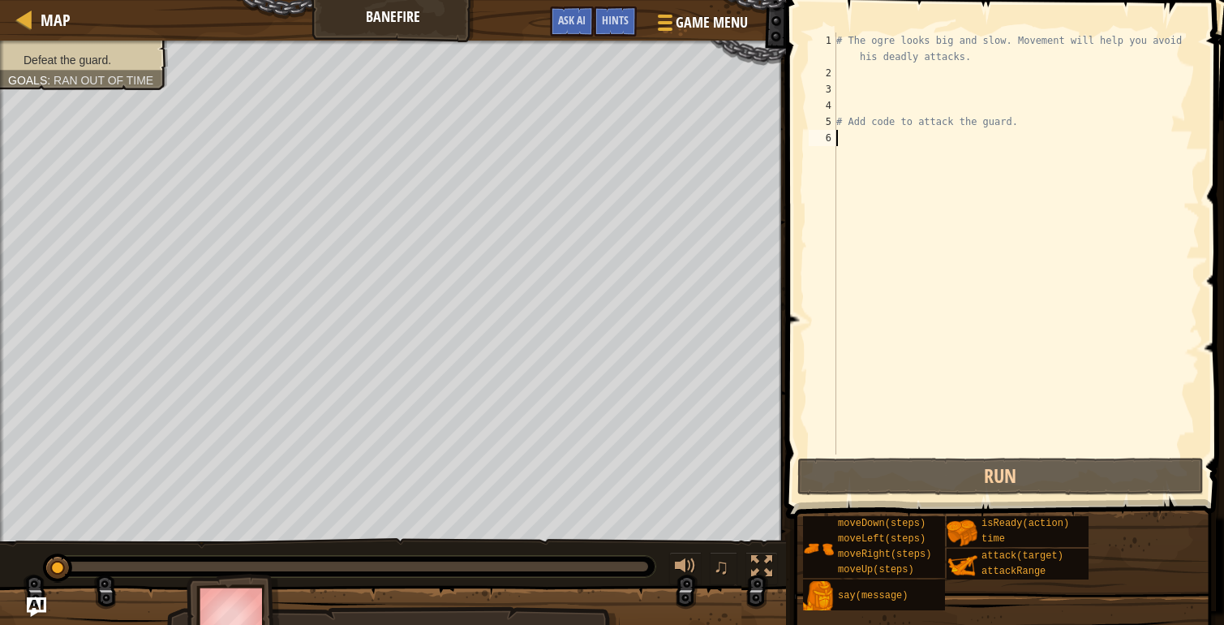
click at [844, 73] on div "# The ogre looks big and slow. Movement will help you avoid his deadly attacks.…" at bounding box center [1016, 267] width 367 height 471
click at [583, 16] on span "Ask AI" at bounding box center [572, 19] width 28 height 15
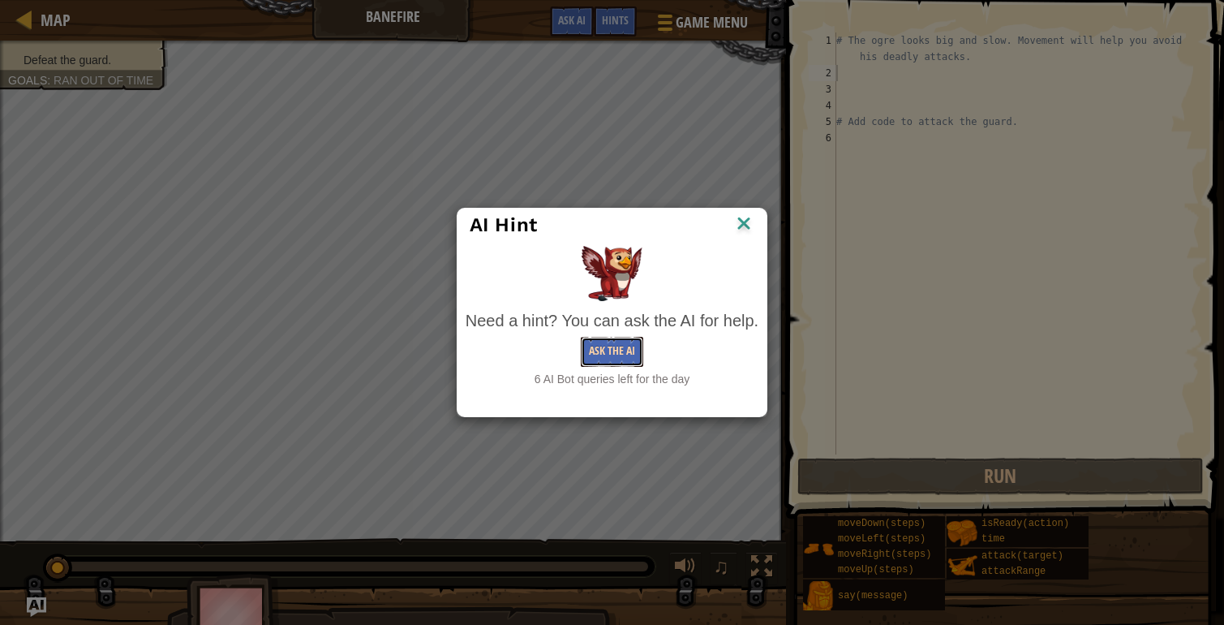
click at [609, 349] on button "Ask the AI" at bounding box center [612, 352] width 62 height 30
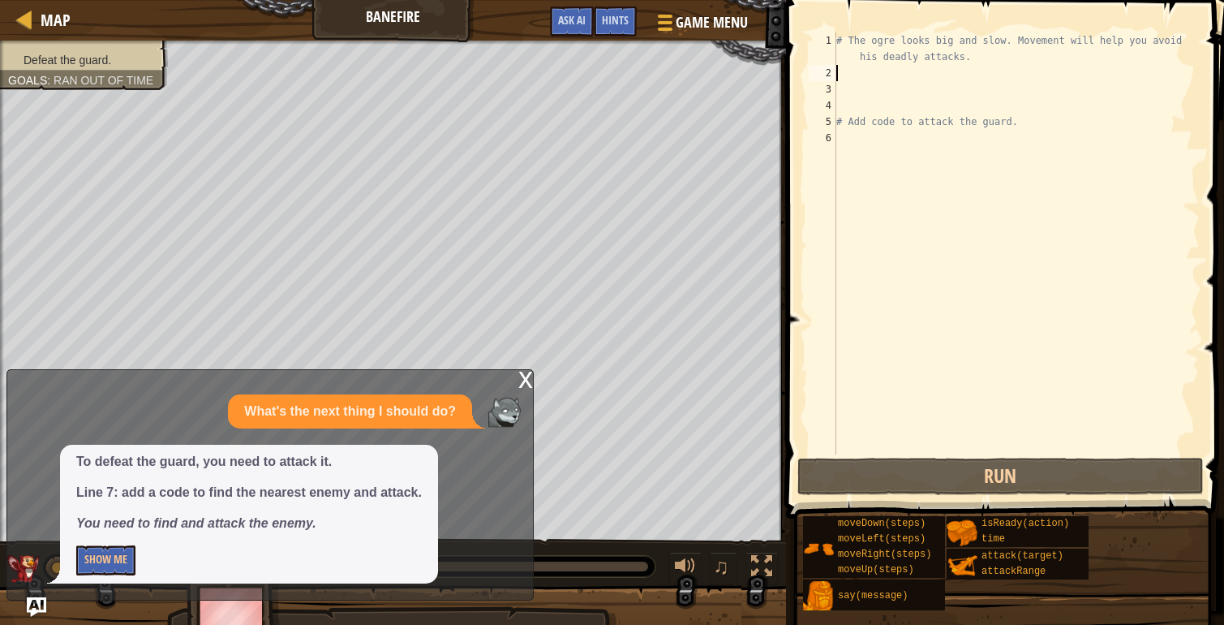
type textarea "h"
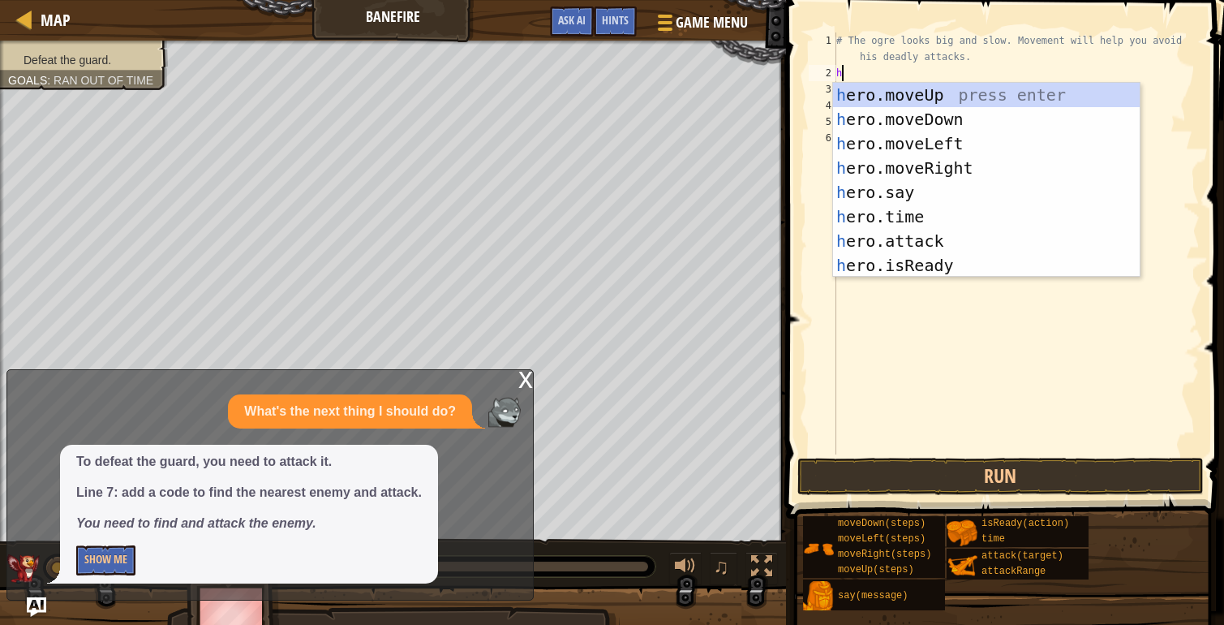
scroll to position [7, 0]
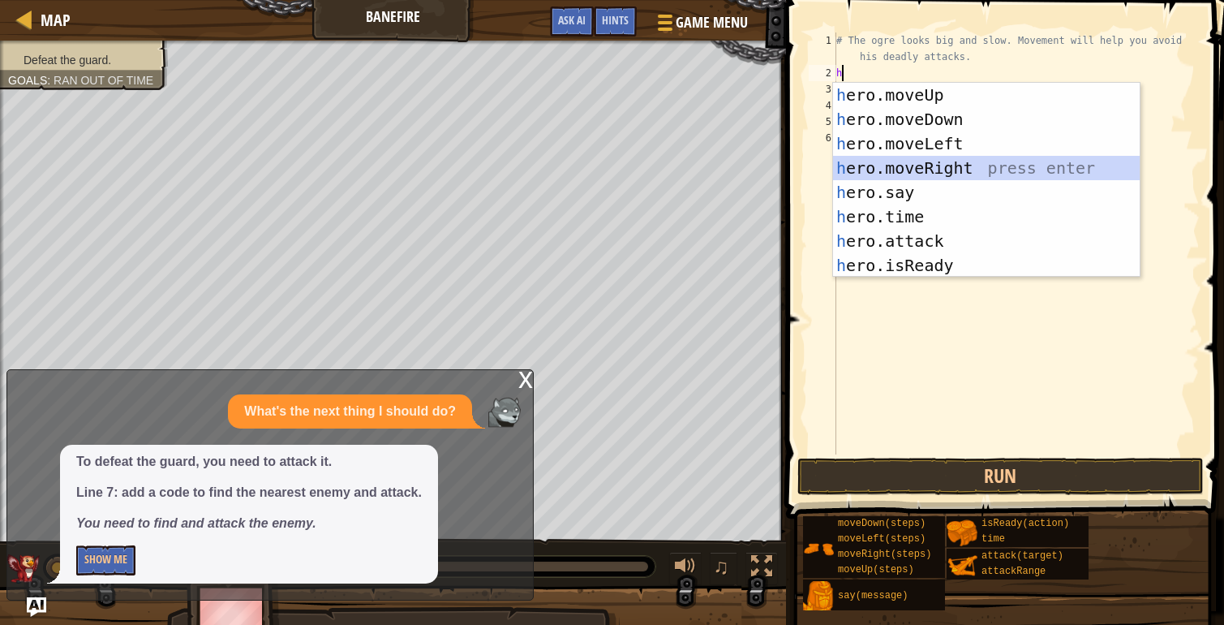
click at [953, 162] on div "h ero.moveUp press enter h ero.moveDown press enter h ero.moveLeft press enter …" at bounding box center [986, 204] width 307 height 243
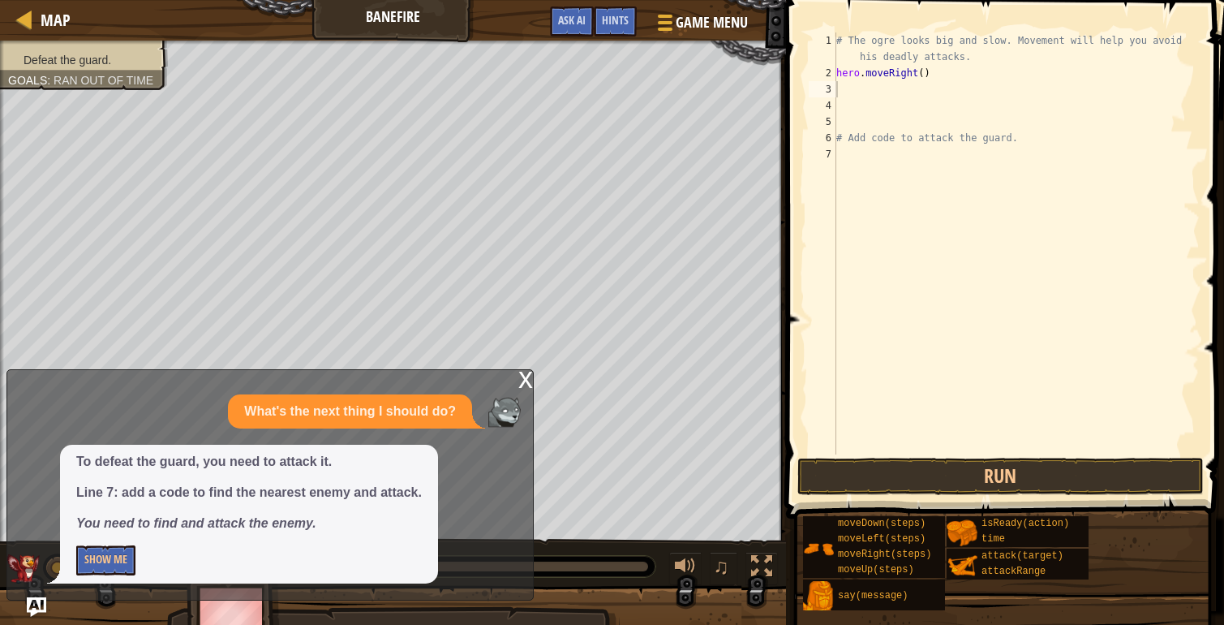
click at [518, 379] on div "x" at bounding box center [525, 378] width 15 height 16
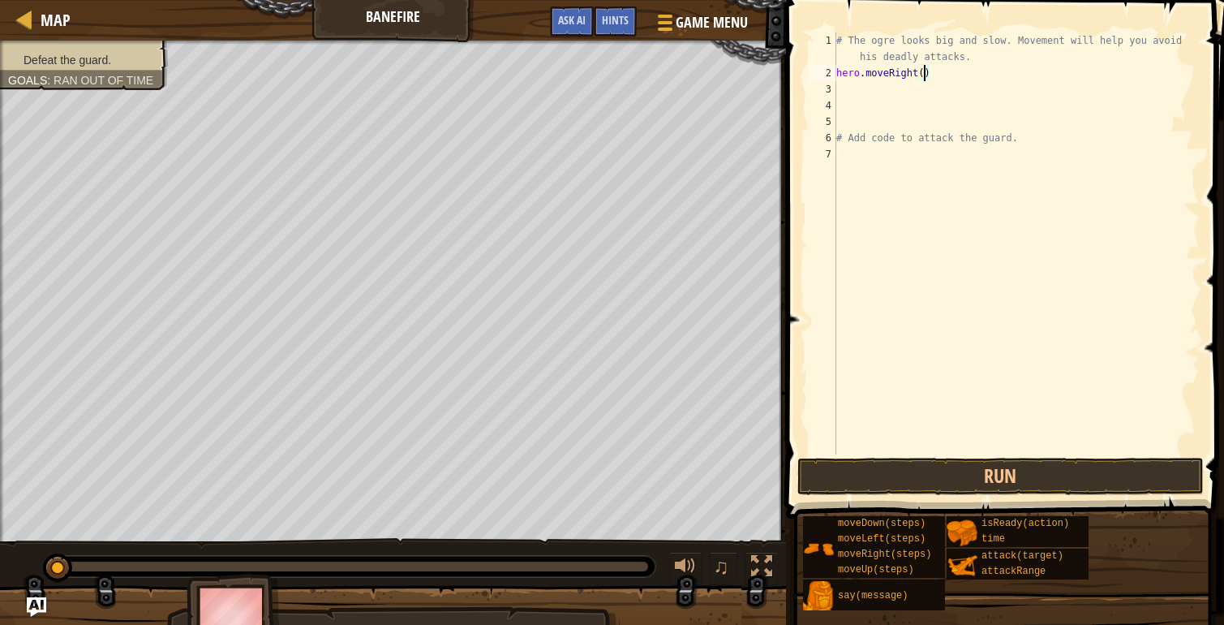
click at [923, 74] on div "# The ogre looks big and slow. Movement will help you avoid his deadly attacks.…" at bounding box center [1016, 267] width 367 height 471
type textarea "hero.moveRight(2)"
click at [843, 88] on div "# The ogre looks big and slow. Movement will help you avoid his deadly attacks.…" at bounding box center [1016, 267] width 367 height 471
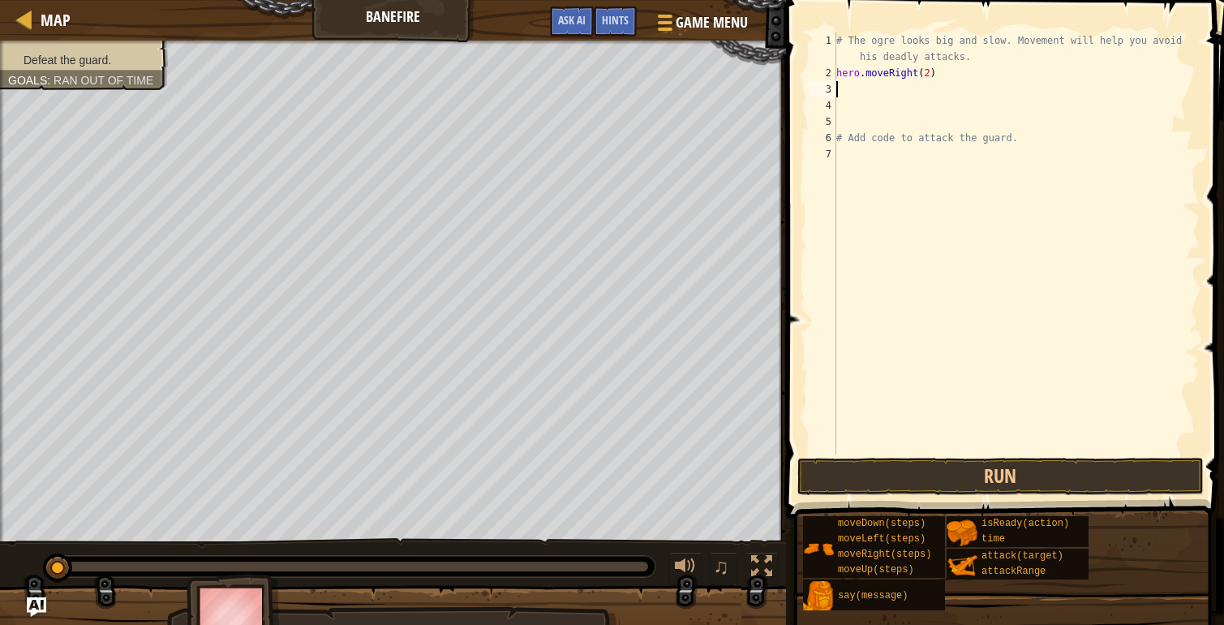
type textarea "h"
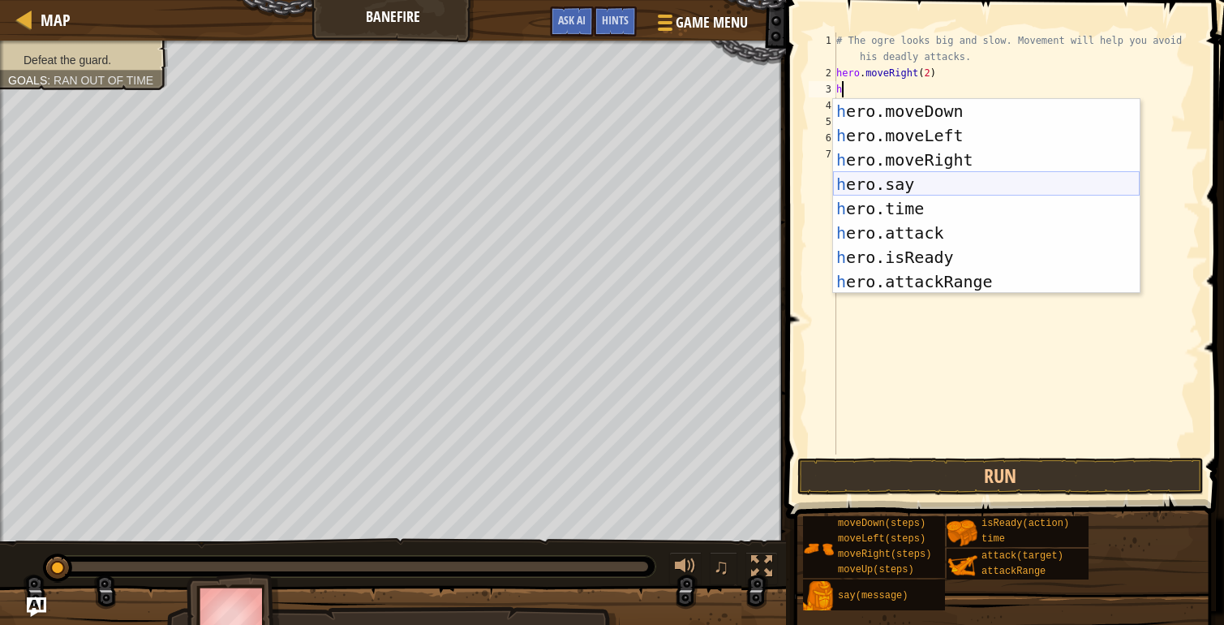
scroll to position [13, 0]
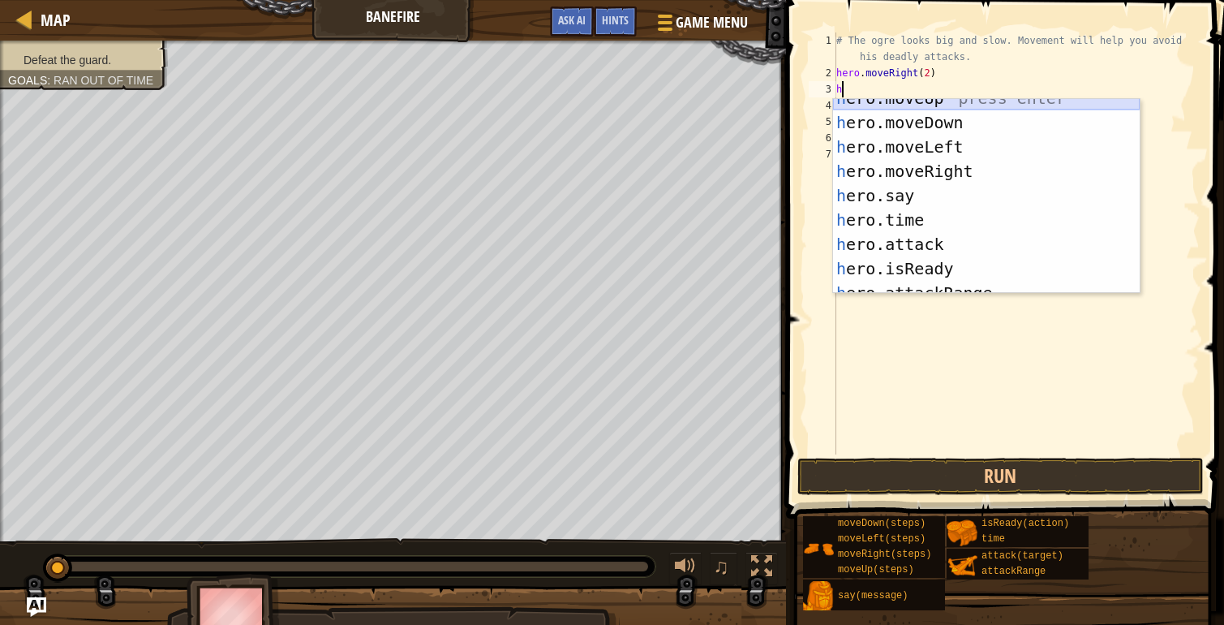
click at [968, 101] on div "h ero.moveUp press enter h ero.moveDown press enter h ero.moveLeft press enter …" at bounding box center [986, 207] width 307 height 243
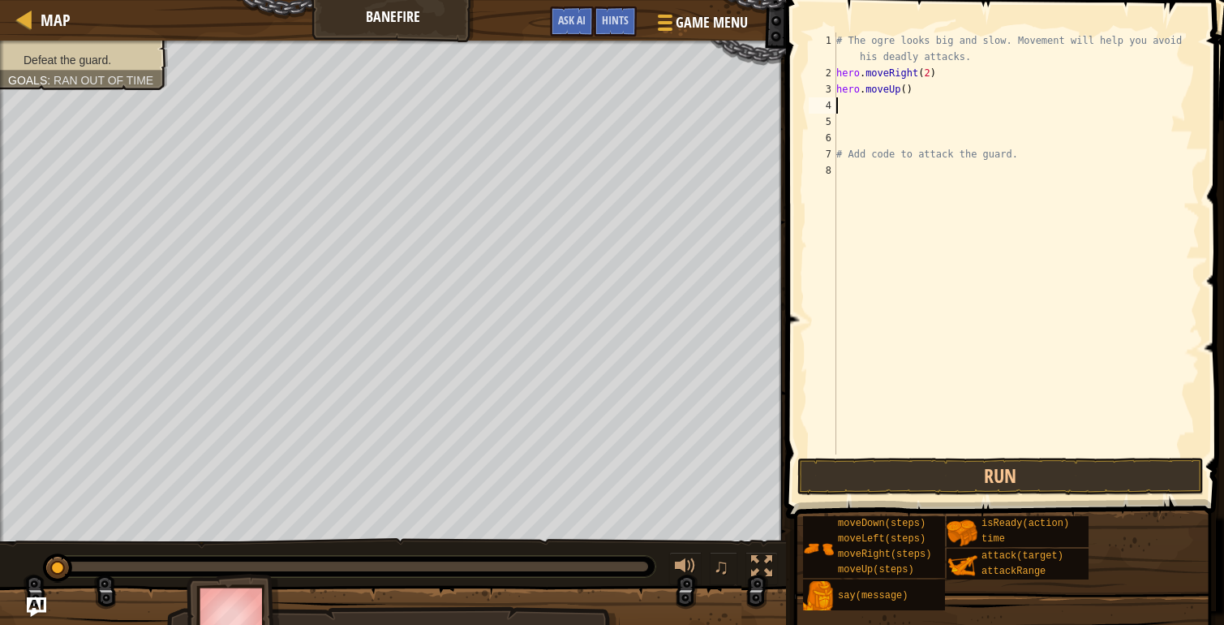
type textarea "h"
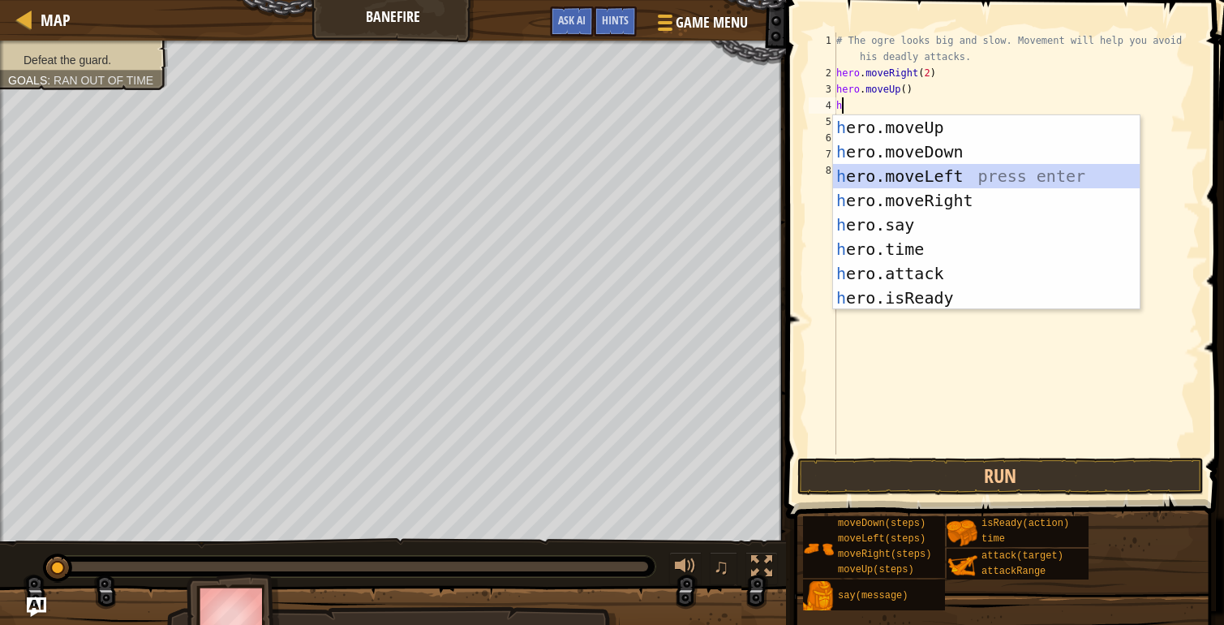
click at [921, 167] on div "h ero.moveUp press enter h ero.moveDown press enter h ero.moveLeft press enter …" at bounding box center [986, 236] width 307 height 243
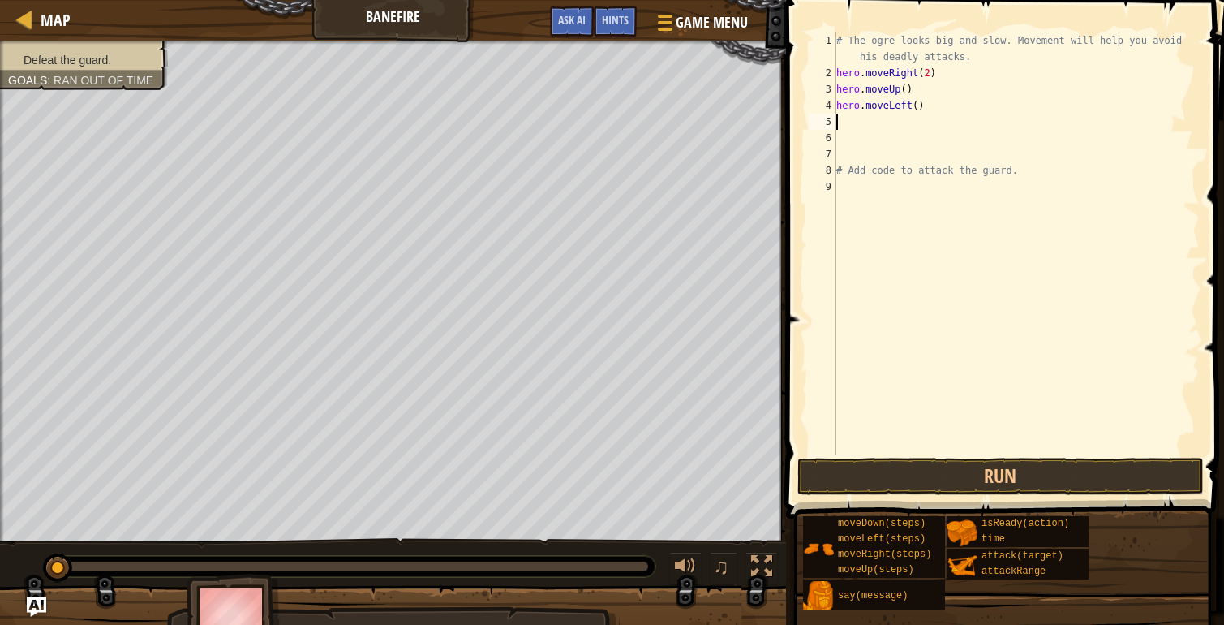
type textarea "h"
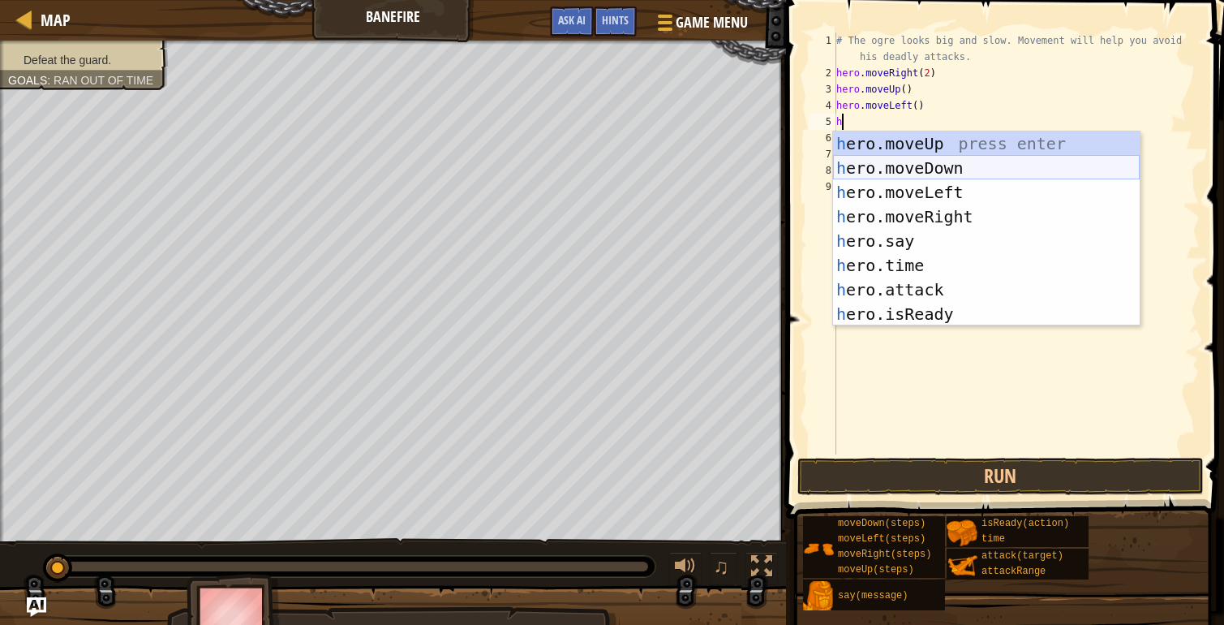
click at [928, 169] on div "h ero.moveUp press enter h ero.moveDown press enter h ero.moveLeft press enter …" at bounding box center [986, 252] width 307 height 243
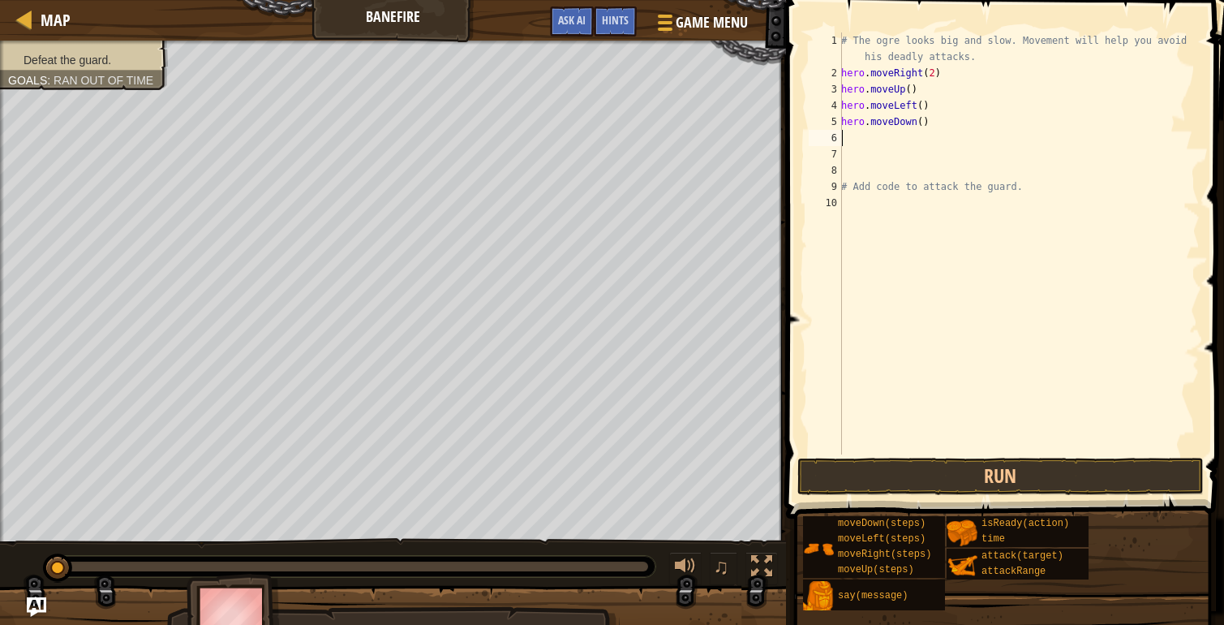
type textarea "h"
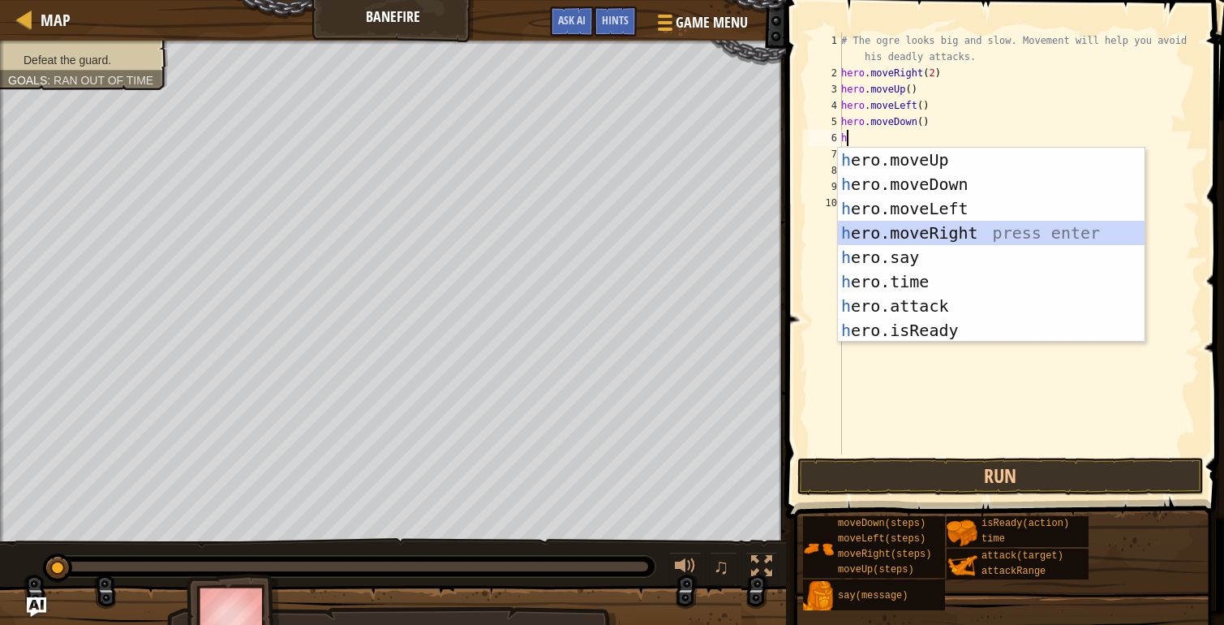
click at [915, 228] on div "h ero.moveUp press enter h ero.moveDown press enter h ero.moveLeft press enter …" at bounding box center [991, 269] width 307 height 243
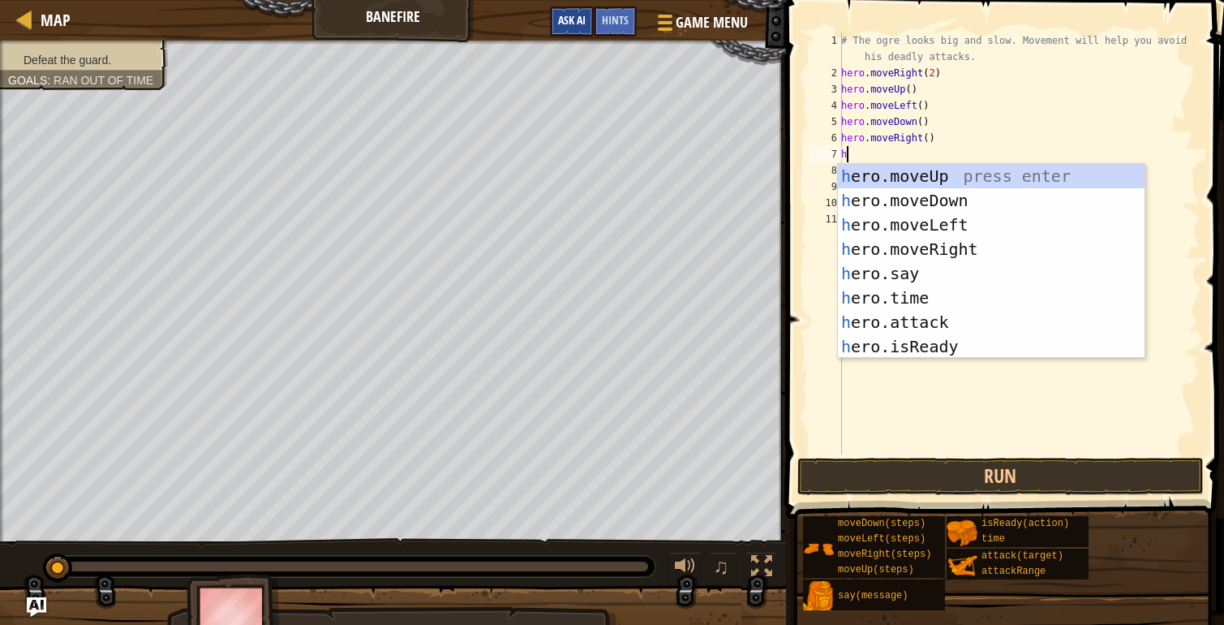
type textarea "h"
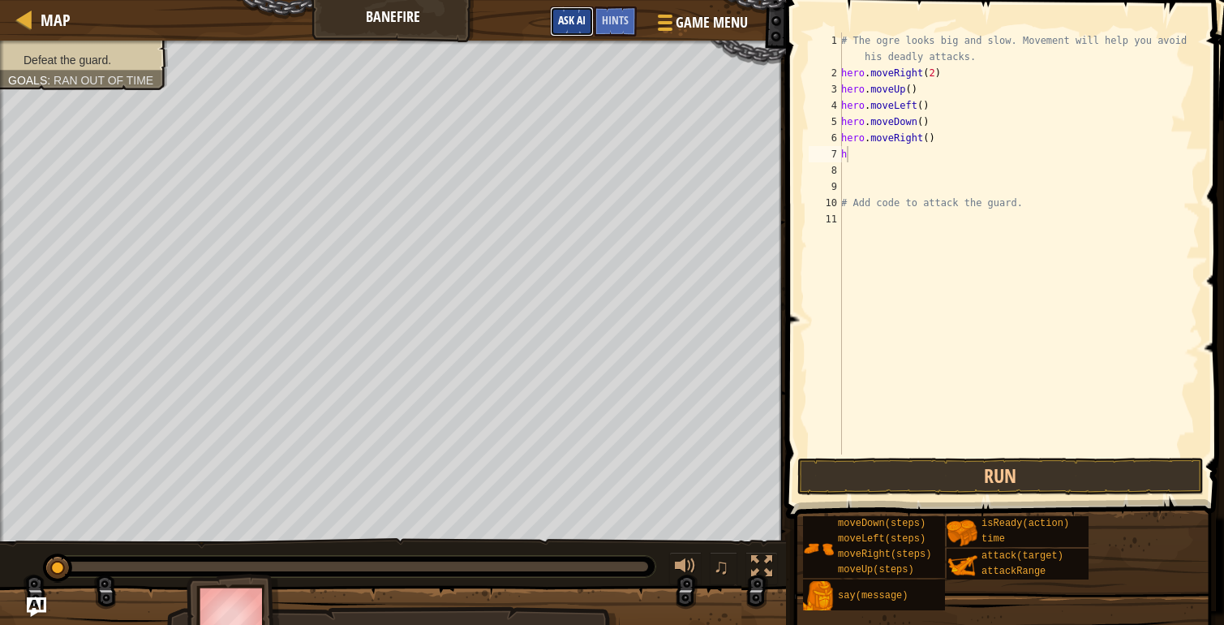
click at [583, 22] on span "Ask AI" at bounding box center [572, 19] width 28 height 15
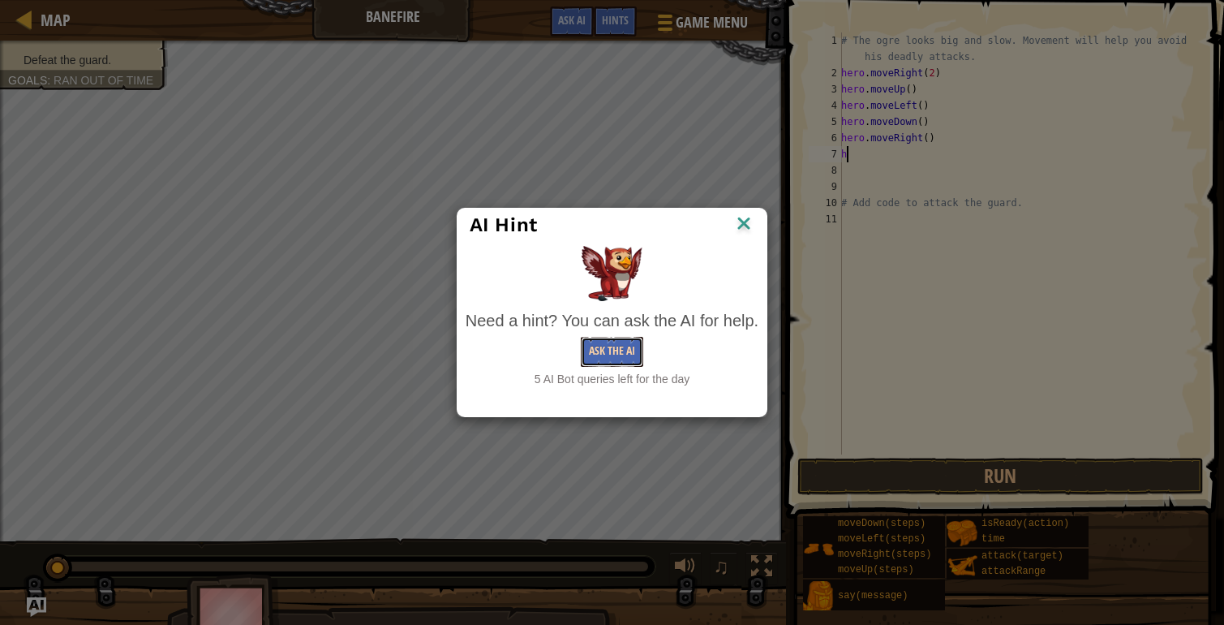
click at [611, 349] on button "Ask the AI" at bounding box center [612, 352] width 62 height 30
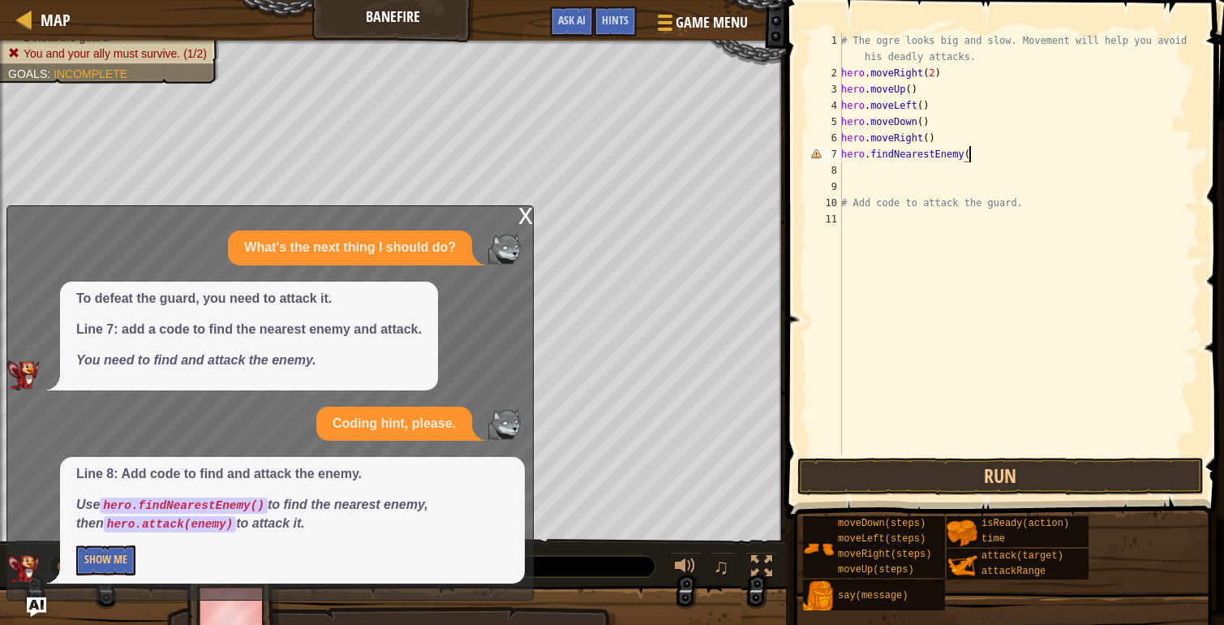
scroll to position [7, 11]
type textarea "hero.findNearestEnemy()"
click at [984, 482] on button "Run" at bounding box center [1001, 476] width 407 height 37
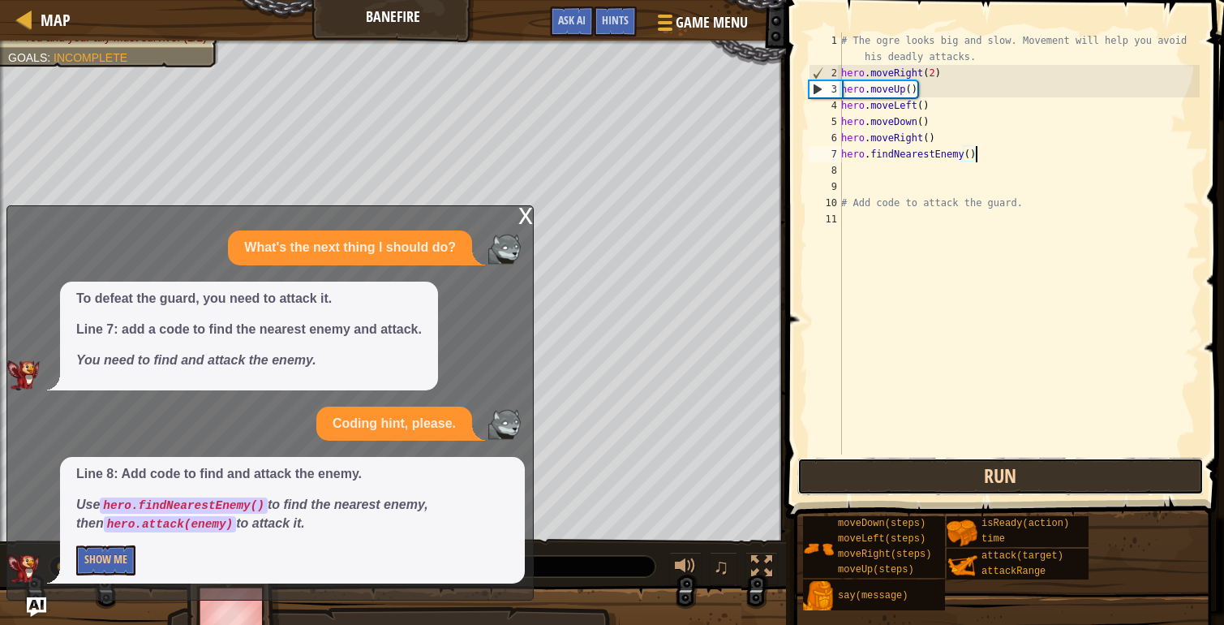
click at [977, 474] on button "Run" at bounding box center [1001, 476] width 407 height 37
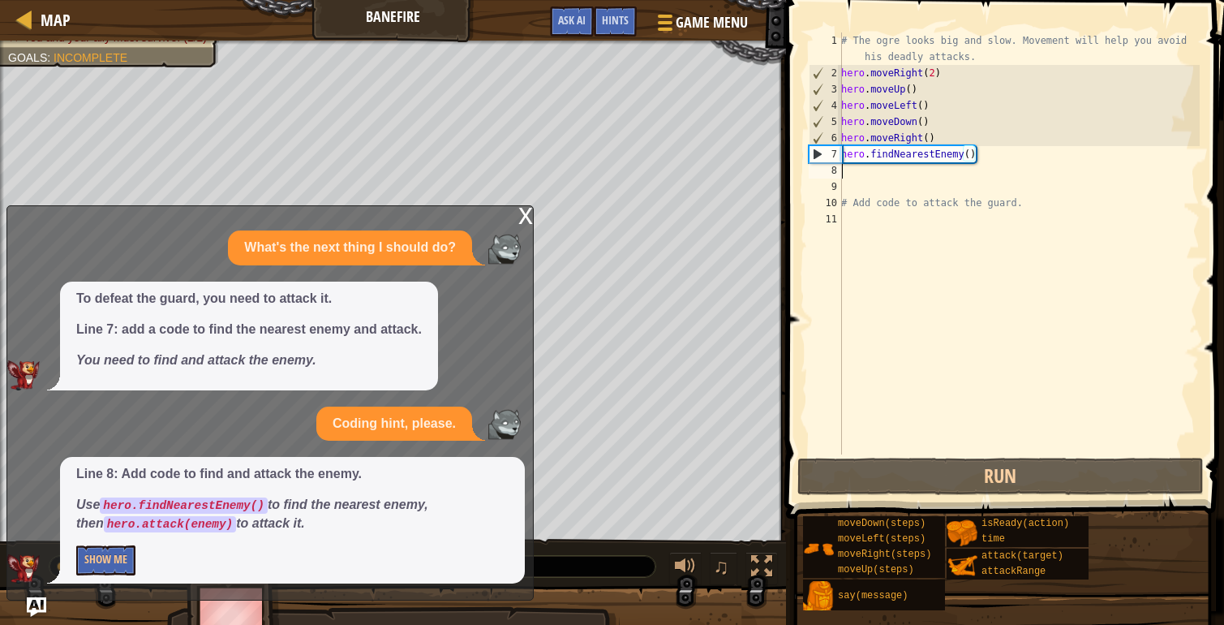
click at [850, 171] on div "# The ogre looks big and slow. Movement will help you avoid his deadly attacks.…" at bounding box center [1019, 267] width 362 height 471
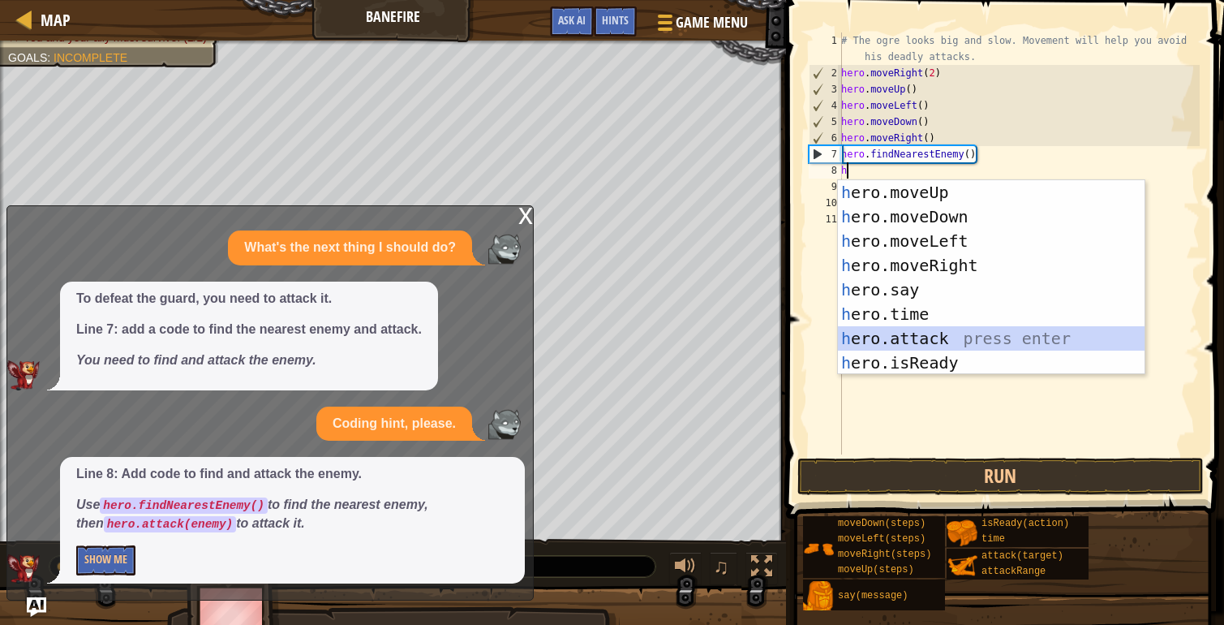
click at [896, 336] on div "h ero.moveUp press enter h ero.moveDown press enter h ero.moveLeft press enter …" at bounding box center [991, 301] width 307 height 243
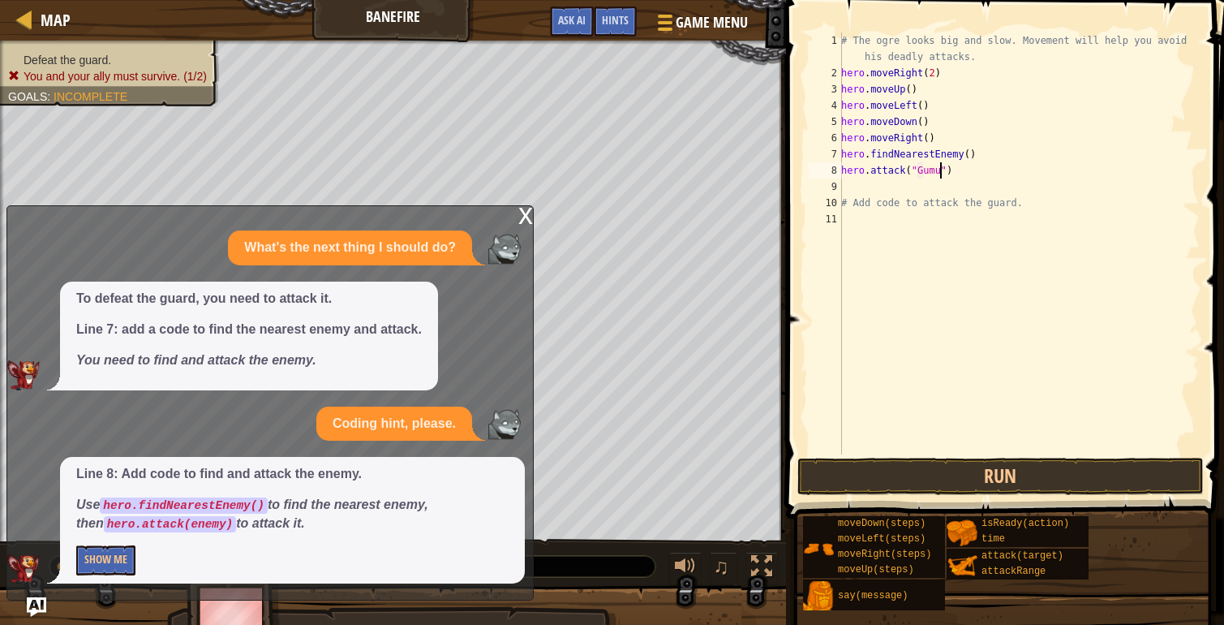
scroll to position [7, 9]
click at [1015, 462] on button "Run" at bounding box center [1001, 476] width 407 height 37
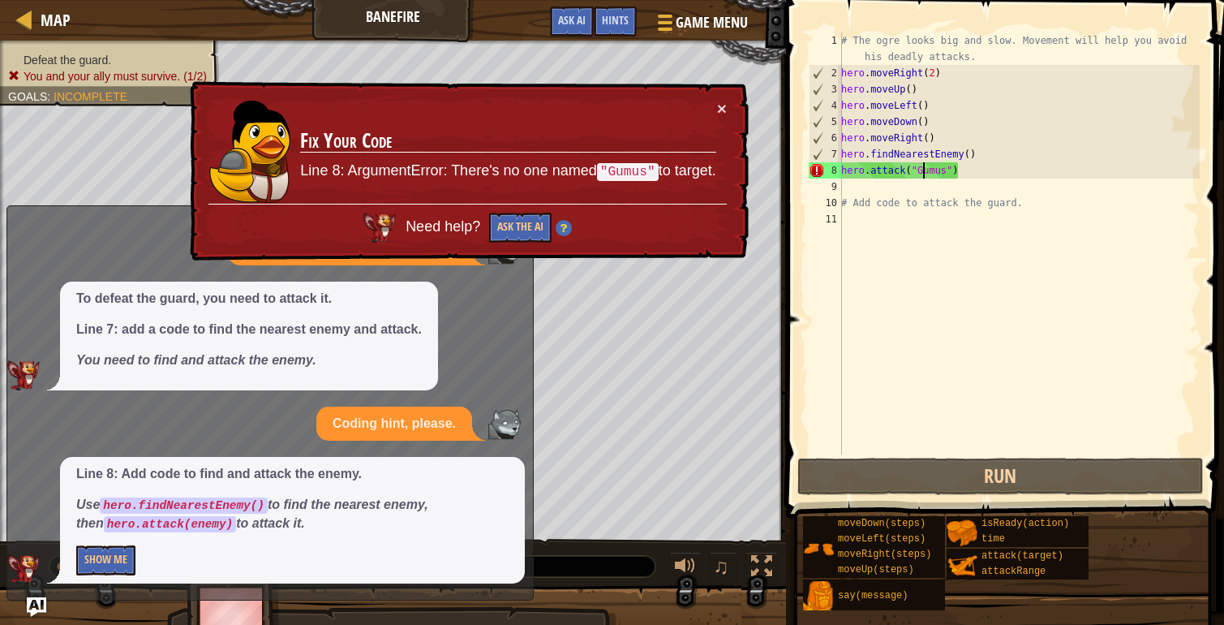
click at [923, 171] on div "# The ogre looks big and slow. Movement will help you avoid his deadly attacks.…" at bounding box center [1019, 267] width 362 height 471
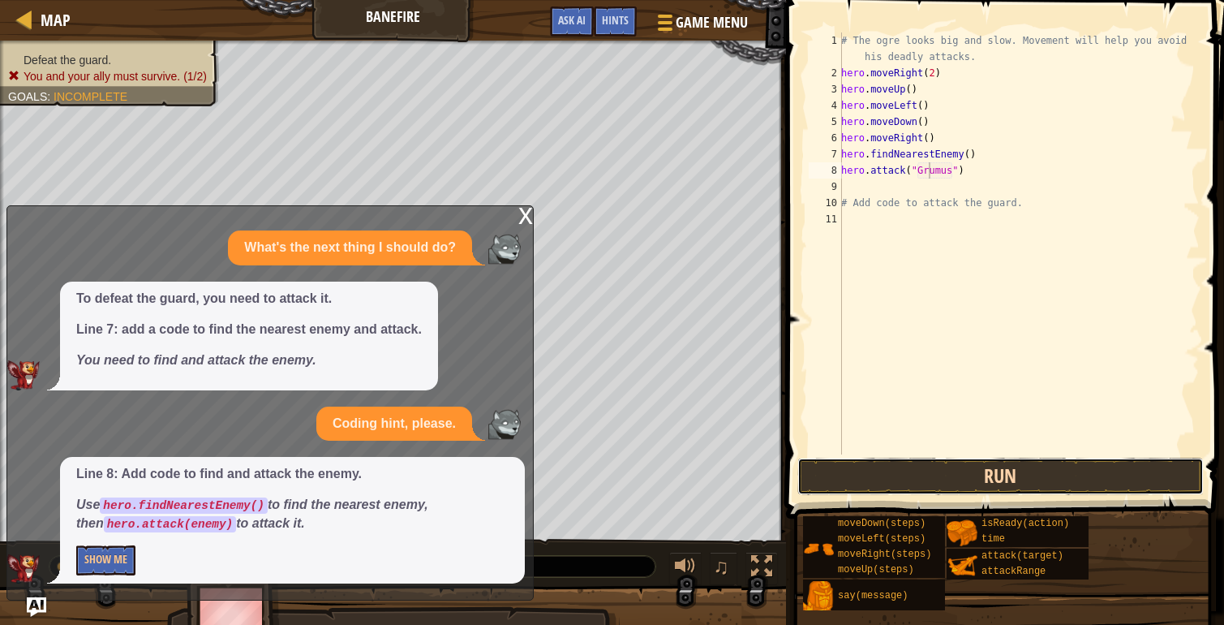
click at [1023, 469] on button "Run" at bounding box center [1001, 476] width 407 height 37
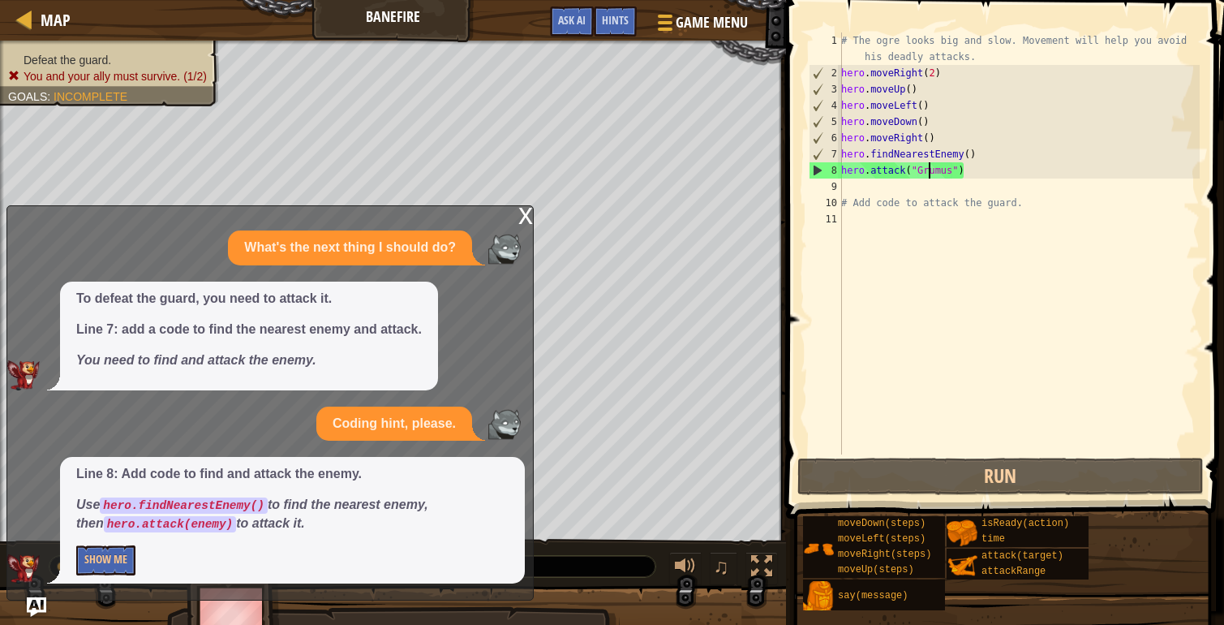
scroll to position [7, 2]
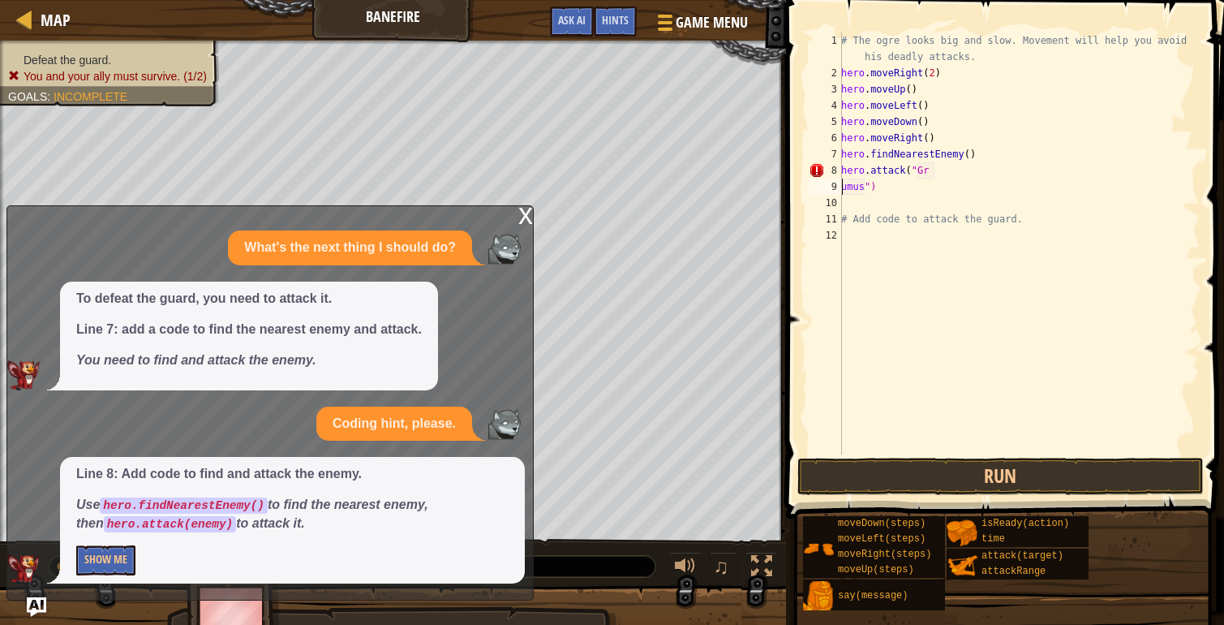
type textarea "hero.attack("Grumus")"
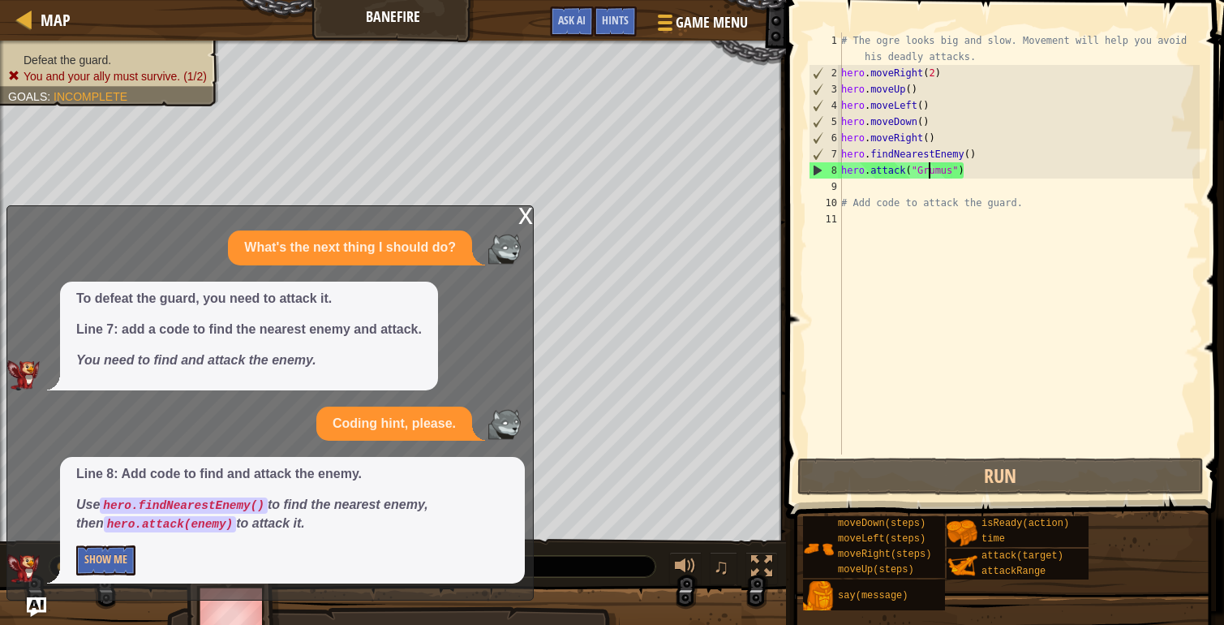
click at [970, 171] on div "# The ogre looks big and slow. Movement will help you avoid his deadly attacks.…" at bounding box center [1019, 267] width 362 height 471
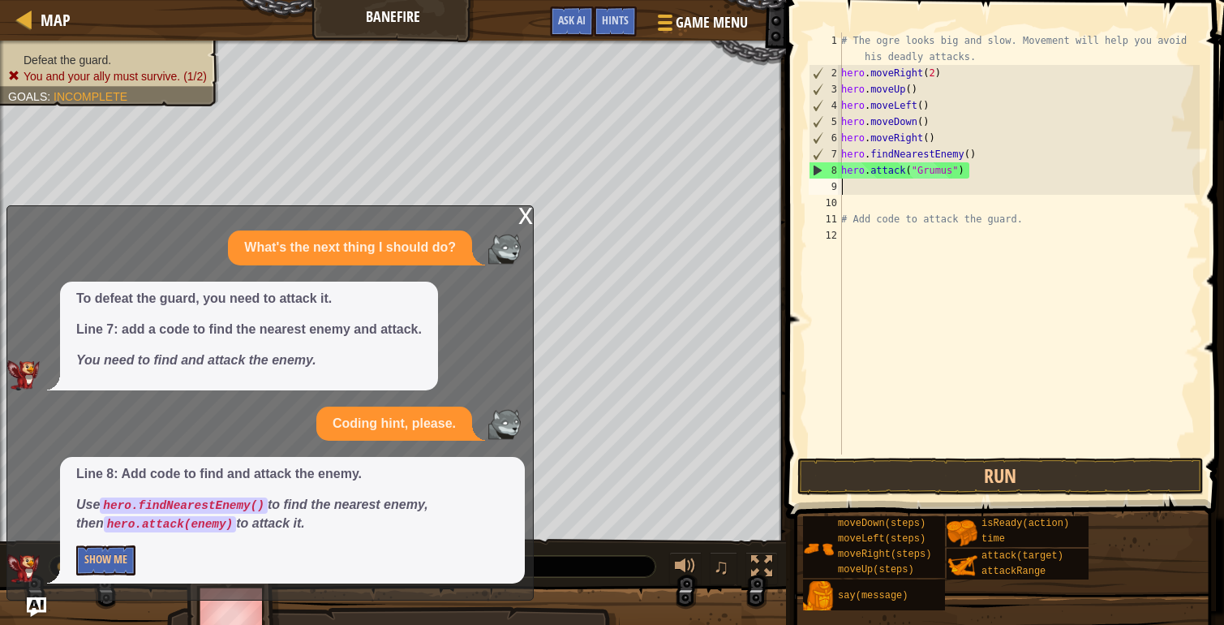
scroll to position [7, 0]
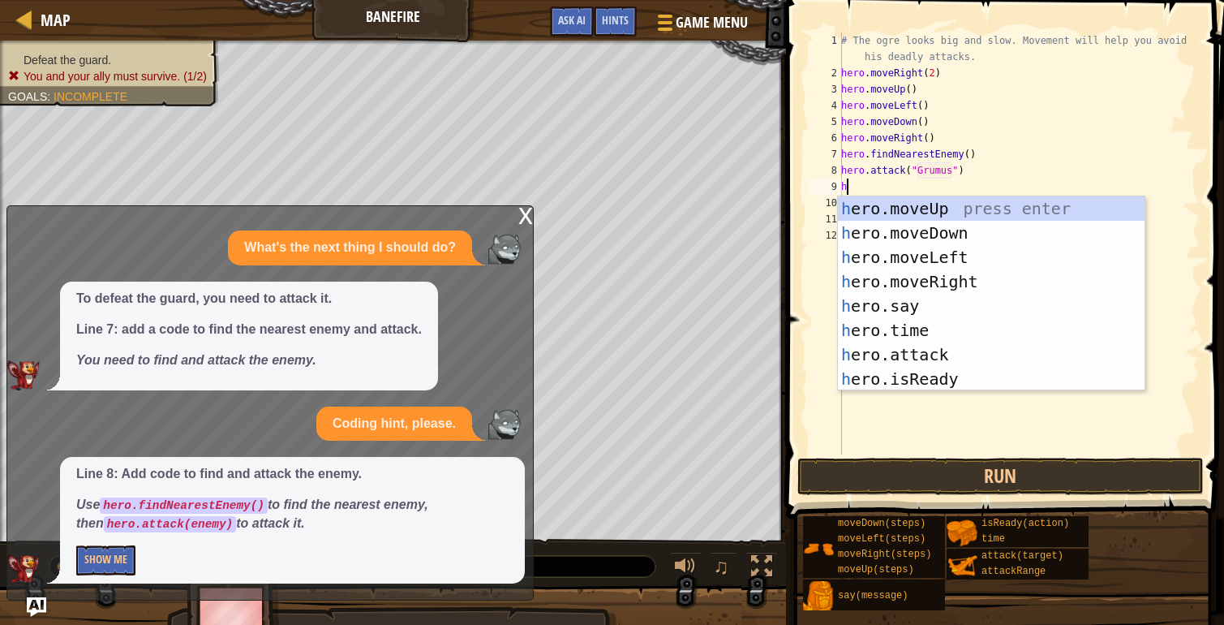
type textarea "h"
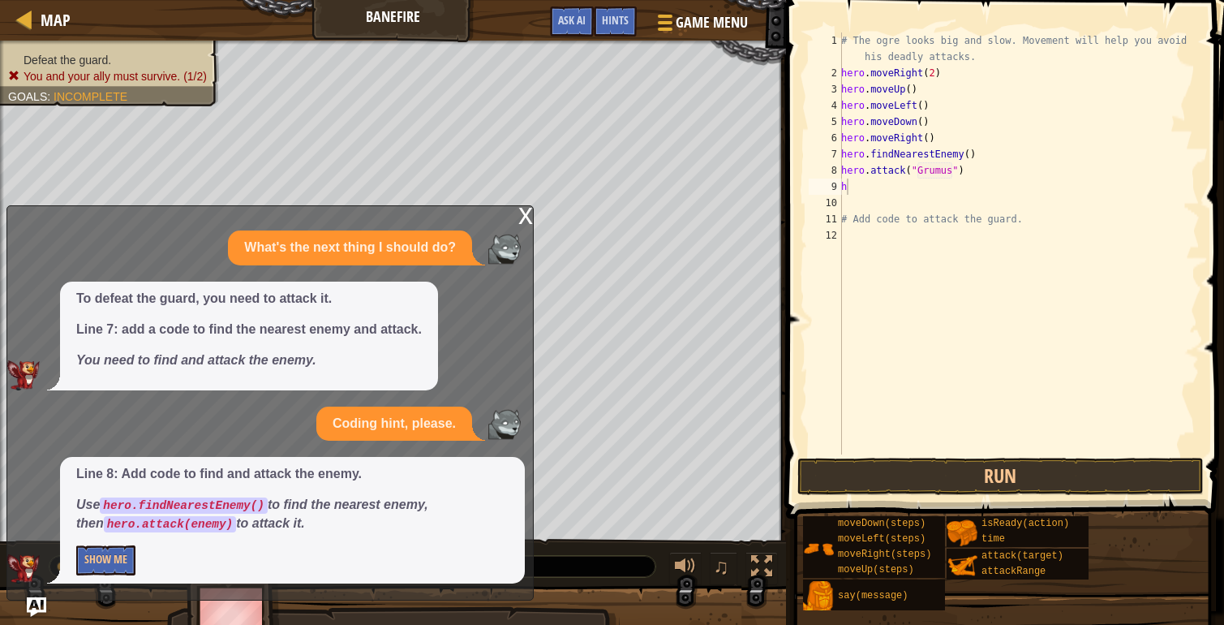
click at [517, 215] on div "x What's the next thing I should do? To defeat the guard, you need to attack it…" at bounding box center [269, 402] width 527 height 395
click at [523, 219] on div "x" at bounding box center [525, 214] width 15 height 16
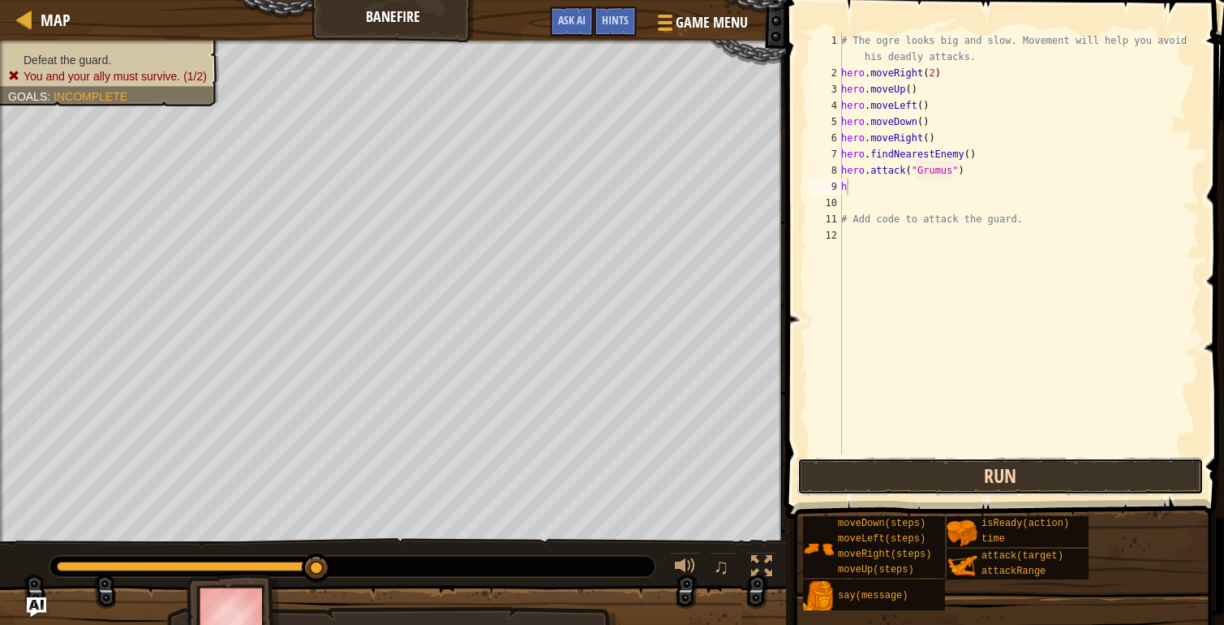
click at [872, 480] on button "Run" at bounding box center [1001, 476] width 407 height 37
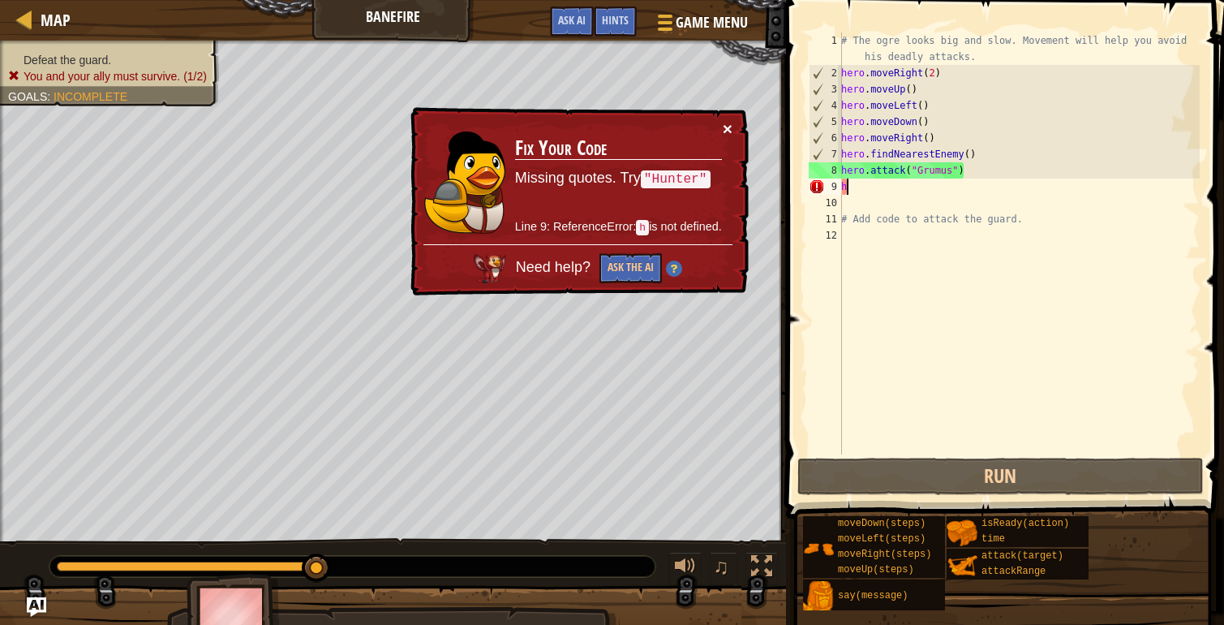
click at [729, 131] on button "×" at bounding box center [728, 128] width 10 height 17
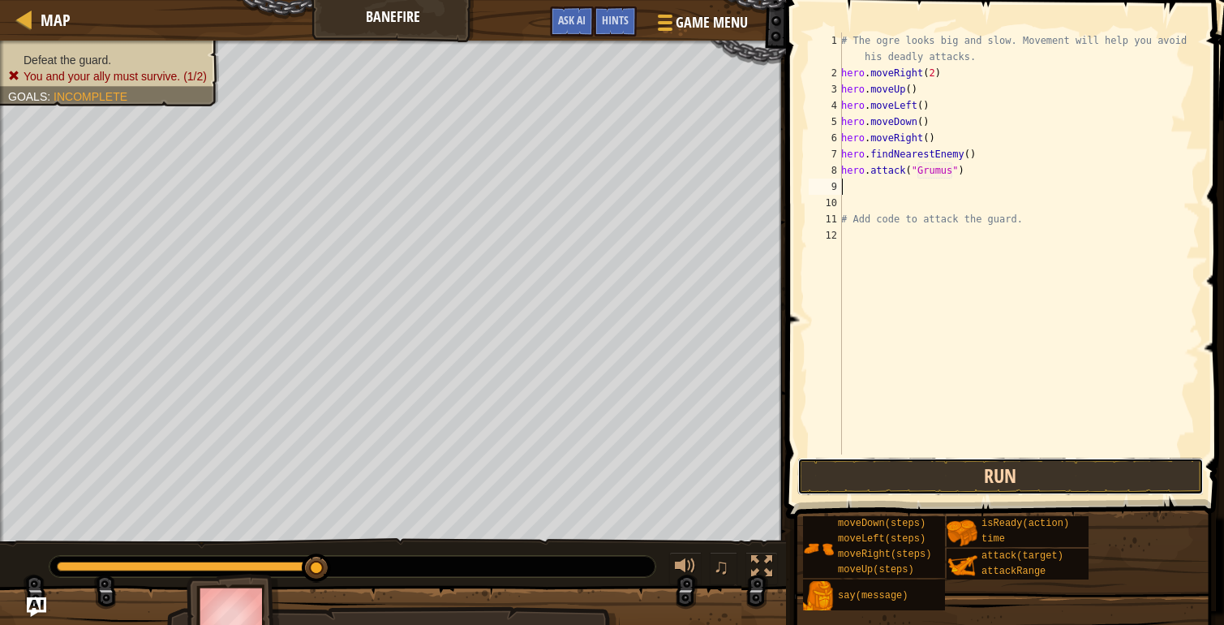
click at [957, 476] on button "Run" at bounding box center [1001, 476] width 407 height 37
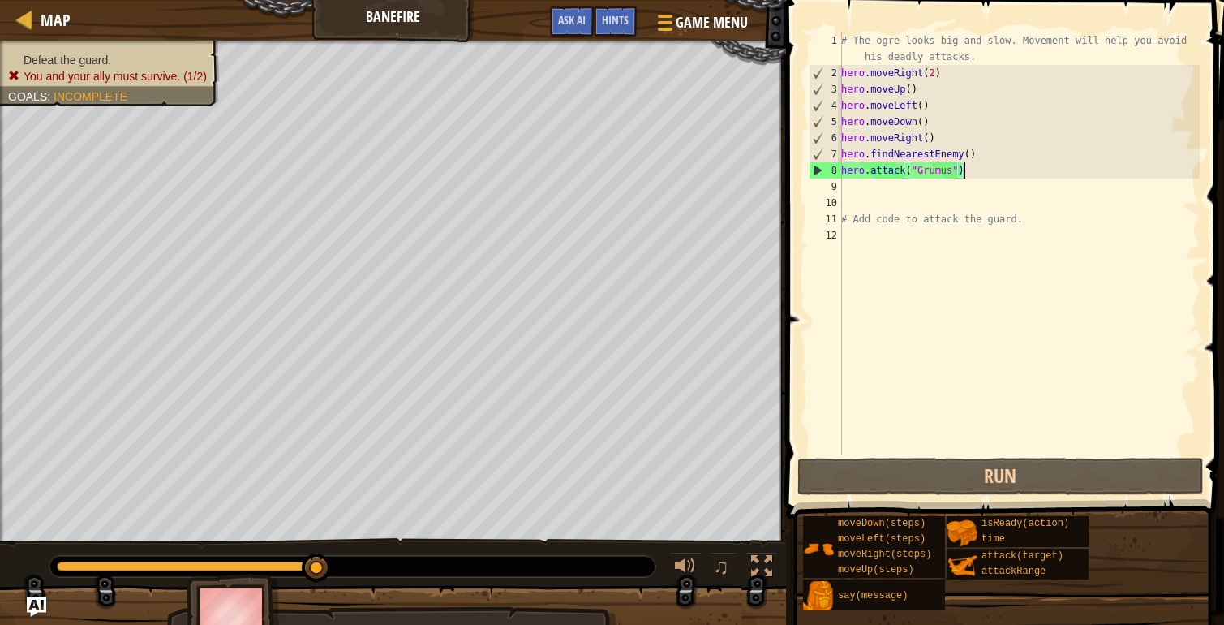
click at [985, 170] on div "# The ogre looks big and slow. Movement will help you avoid his deadly attacks.…" at bounding box center [1019, 267] width 362 height 471
type textarea "hero.attack("Grumus")"
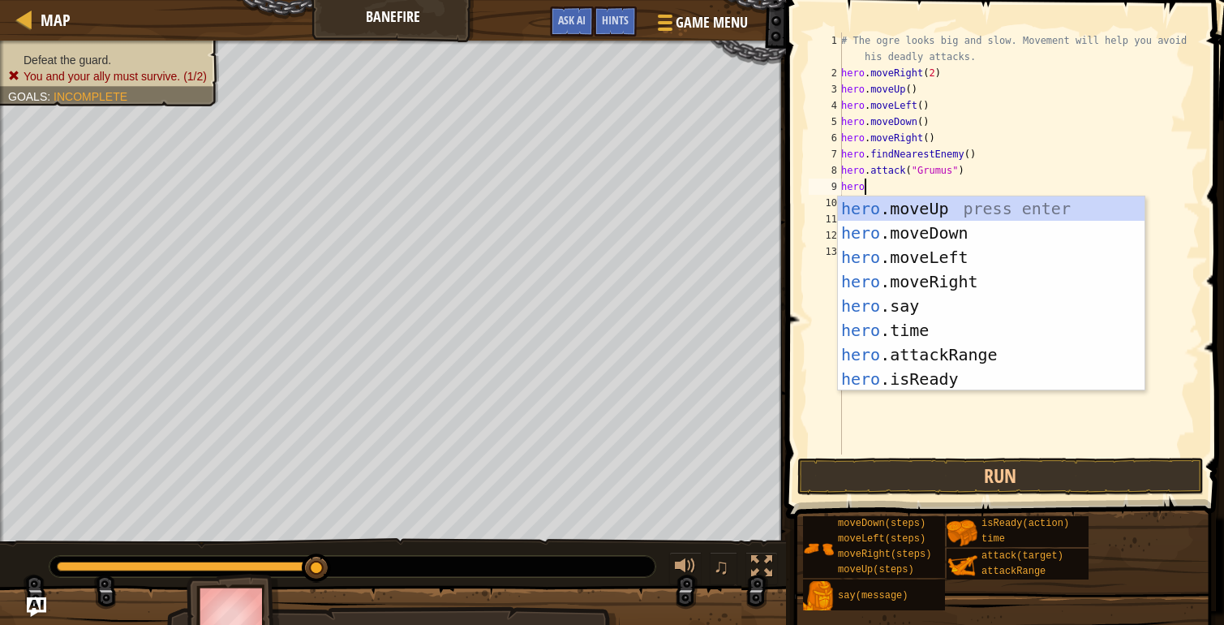
scroll to position [7, 1]
click at [959, 75] on div "# The ogre looks big and slow. Movement will help you avoid his deadly attacks.…" at bounding box center [1019, 267] width 362 height 471
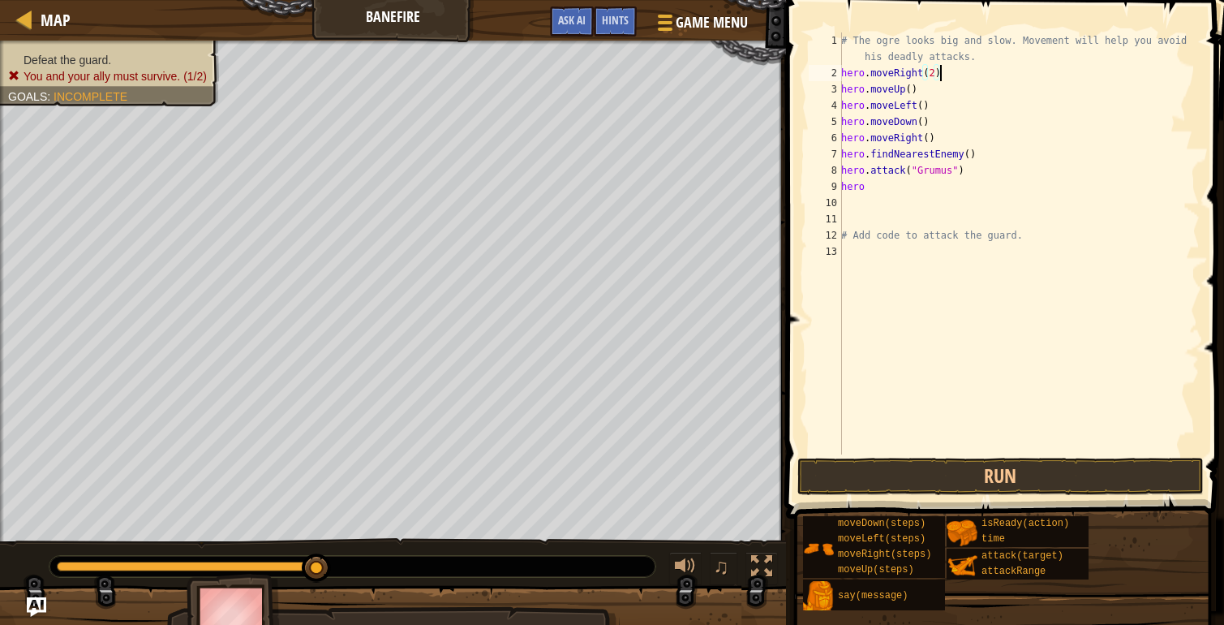
type textarea "hero.moveRight(2)"
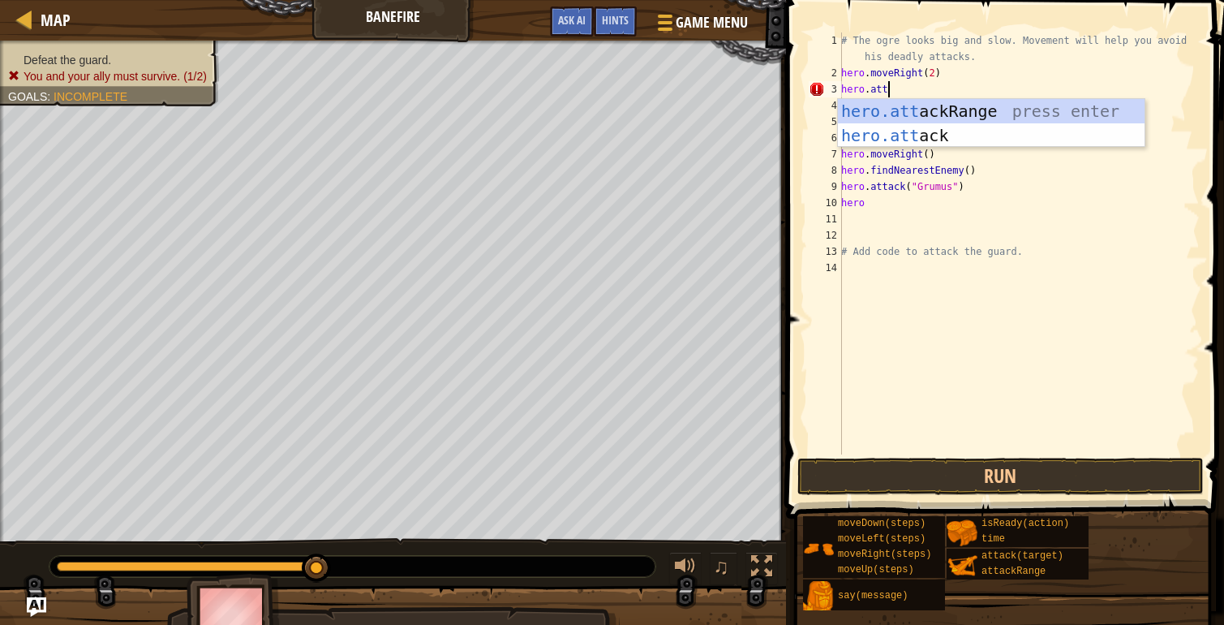
scroll to position [7, 3]
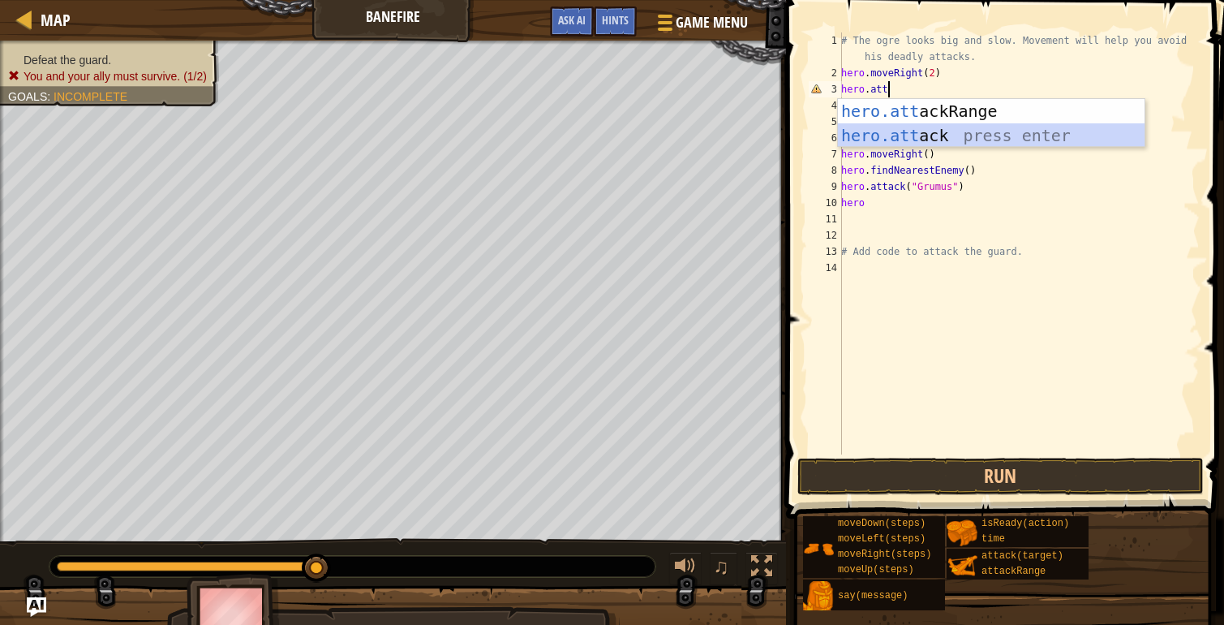
click at [932, 136] on div "hero.att ackRange press enter hero.att ack press enter" at bounding box center [991, 147] width 307 height 97
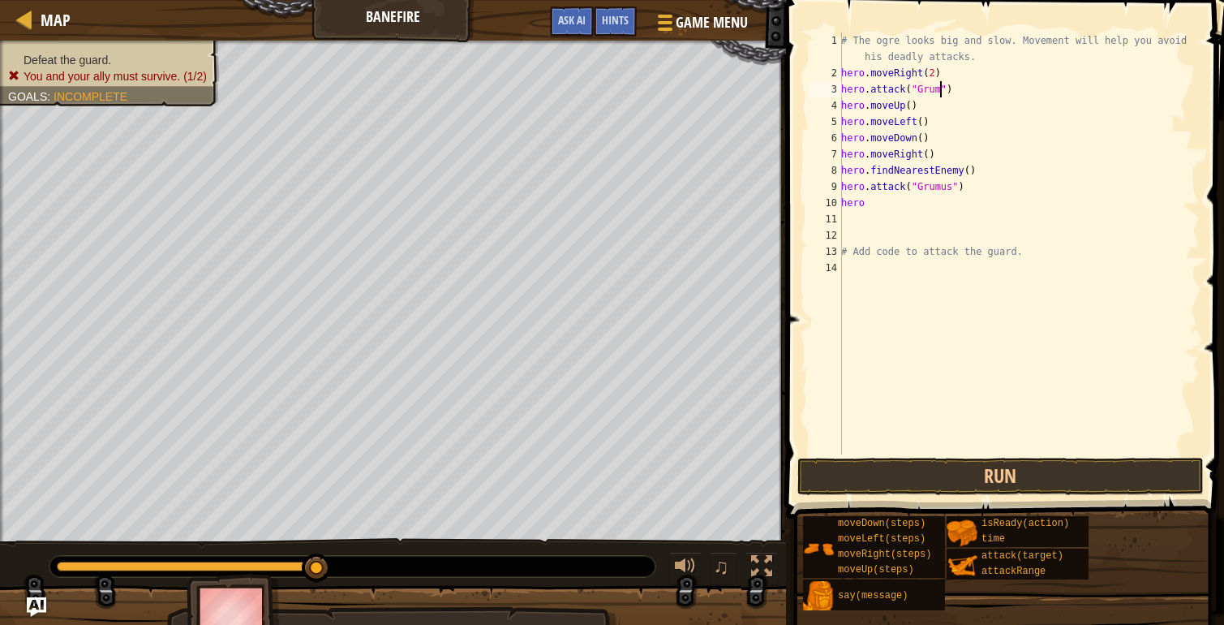
scroll to position [7, 9]
drag, startPoint x: 971, startPoint y: 88, endPoint x: 841, endPoint y: 87, distance: 129.8
click at [841, 87] on div "# The ogre looks big and slow. Movement will help you avoid his deadly attacks.…" at bounding box center [1019, 267] width 362 height 471
click at [928, 110] on div "# The ogre looks big and slow. Movement will help you avoid his deadly attacks.…" at bounding box center [1019, 267] width 362 height 471
type textarea "hero.moveUp()"
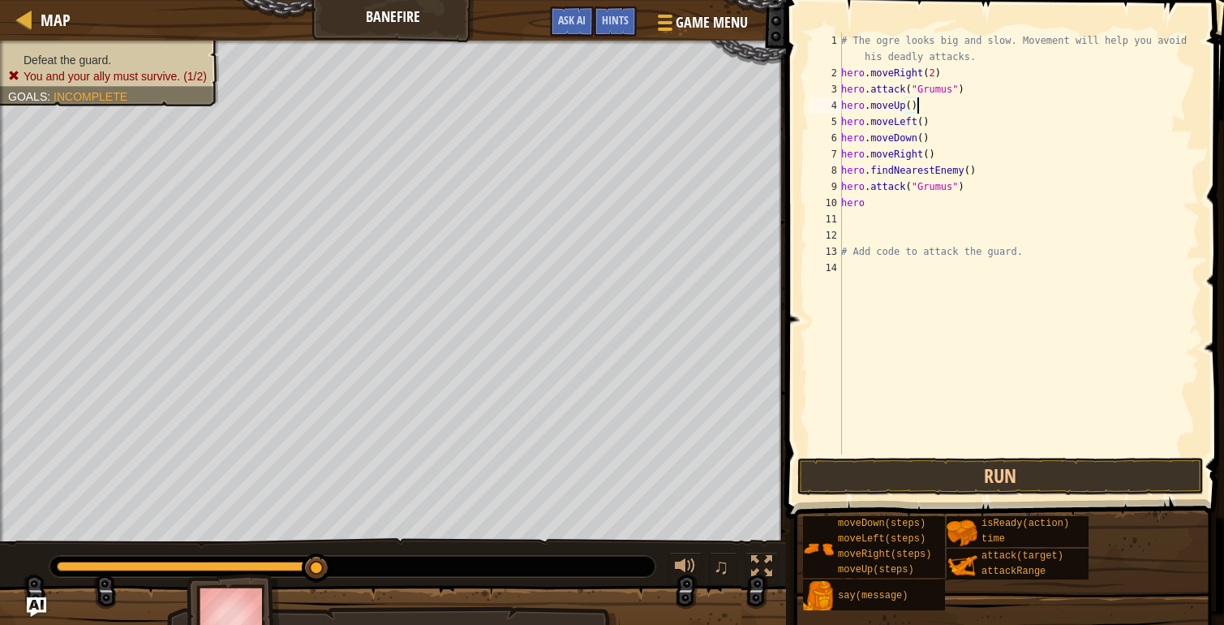
scroll to position [7, 0]
paste textarea "hero.attack("Grumus")"
click at [944, 138] on div "# The ogre looks big and slow. Movement will help you avoid his deadly attacks.…" at bounding box center [1019, 267] width 362 height 471
type textarea "hero.moveLeft()"
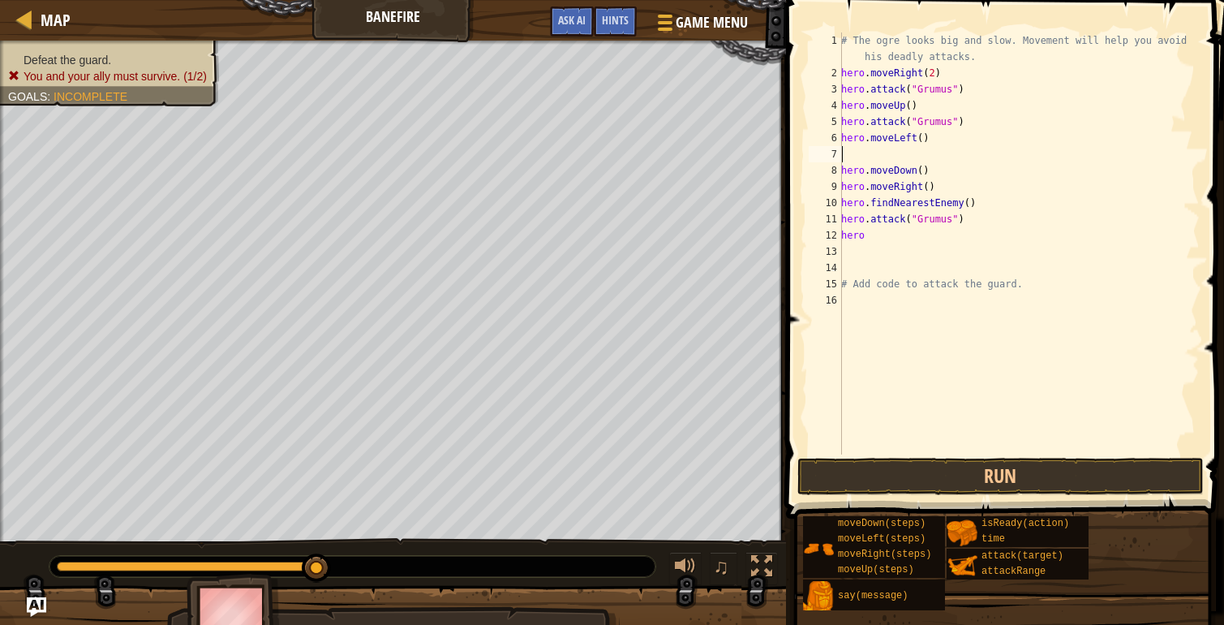
paste textarea "hero.attack("Grumus")"
click at [949, 167] on div "# The ogre looks big and slow. Movement will help you avoid his deadly attacks.…" at bounding box center [1019, 267] width 362 height 471
type textarea "hero.moveDown()"
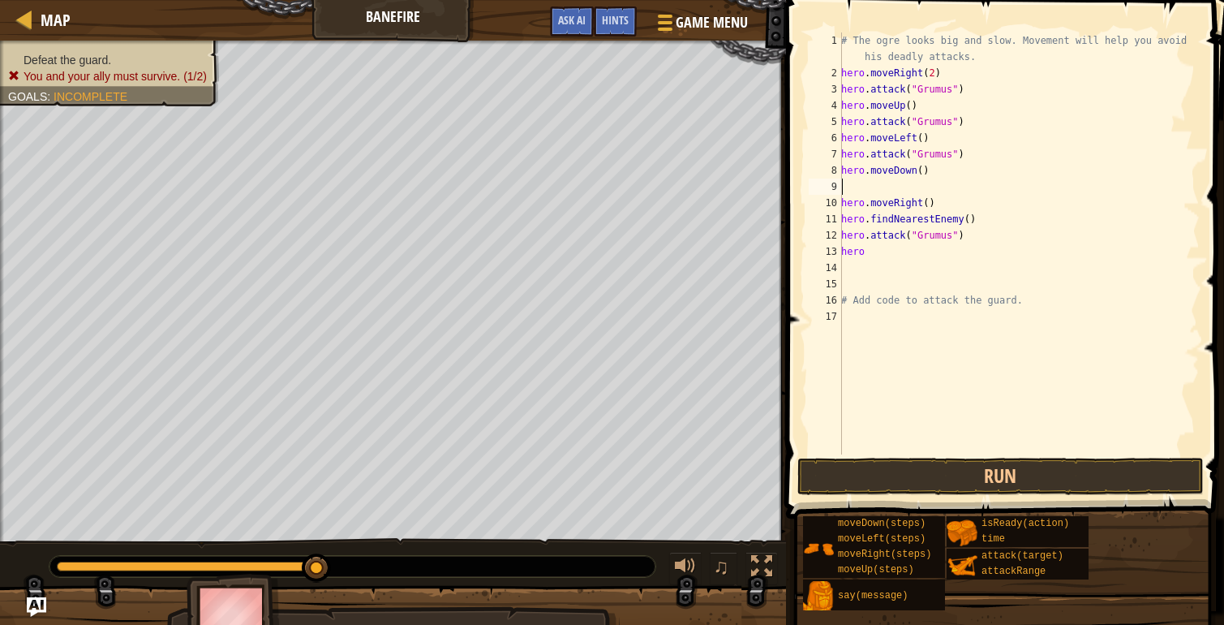
paste textarea "hero.attack("Grumus")"
type textarea "hero.attack("Grumus")"
click at [979, 480] on button "Run" at bounding box center [1001, 476] width 407 height 37
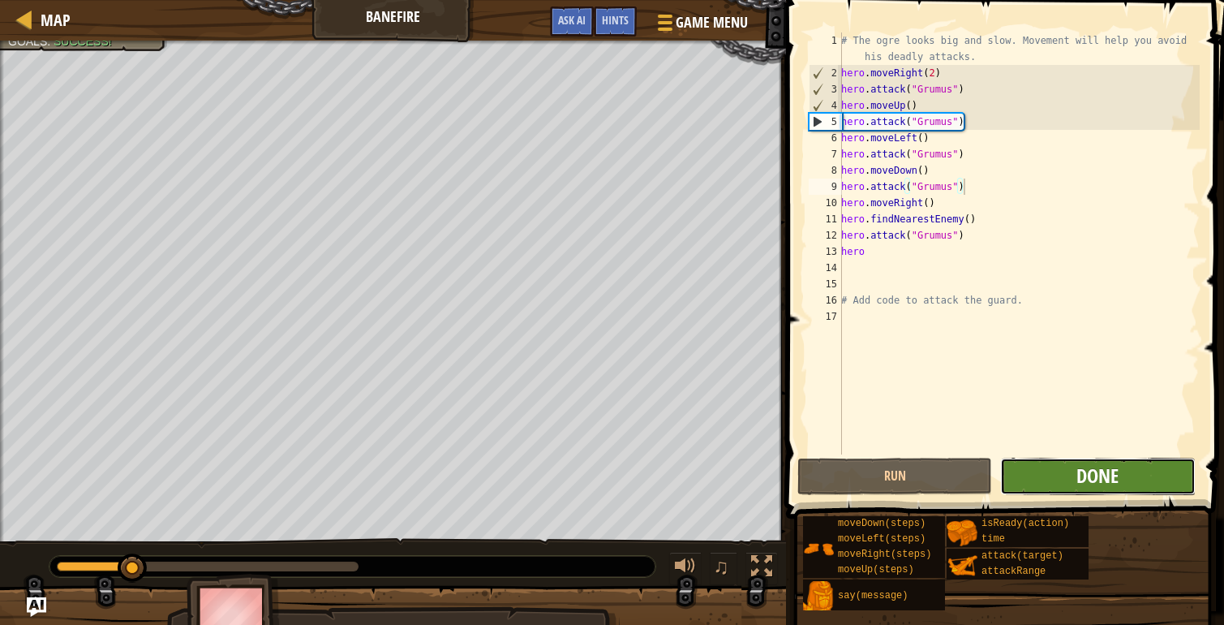
click at [1087, 471] on span "Done" at bounding box center [1098, 476] width 42 height 26
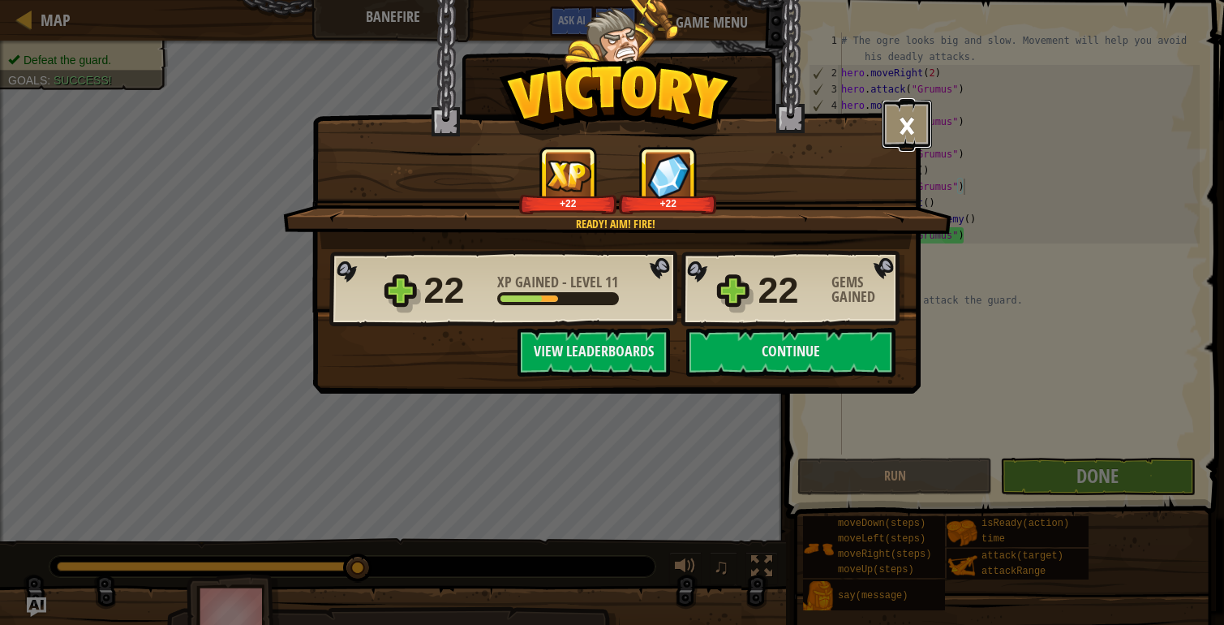
click at [908, 132] on button "×" at bounding box center [907, 124] width 50 height 49
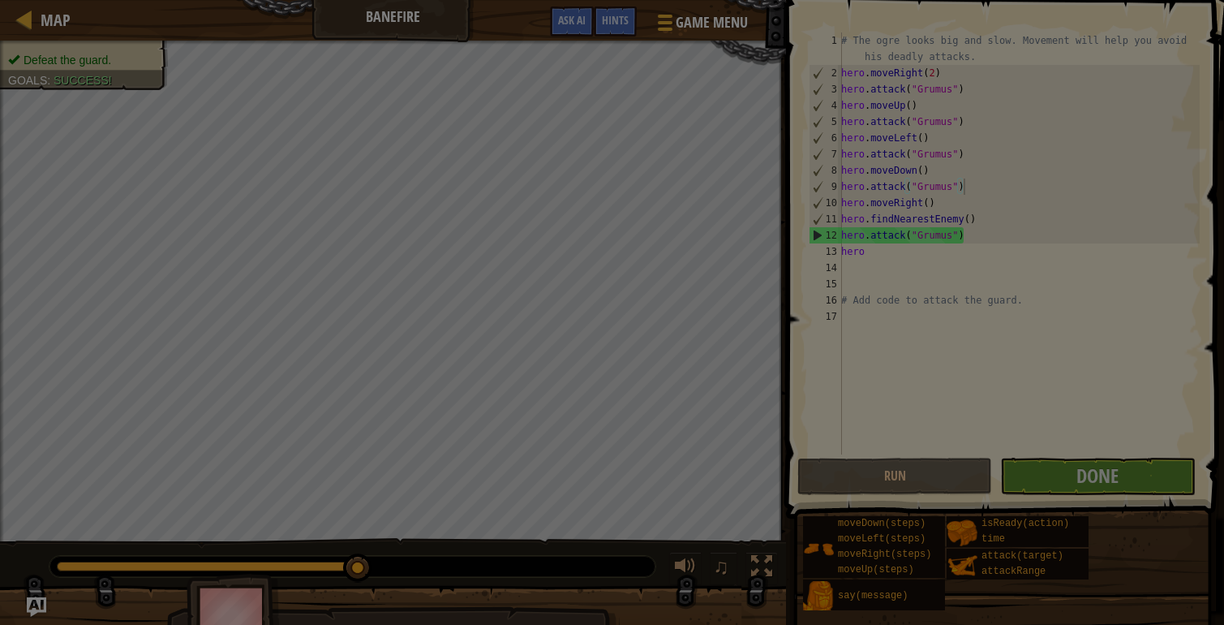
click at [908, 2] on body "Map Banefire Game Menu Done Hints Ask AI 1 2 3 4 5 6 7 8 9 10 11 # The ogre loo…" at bounding box center [612, 1] width 1224 height 2
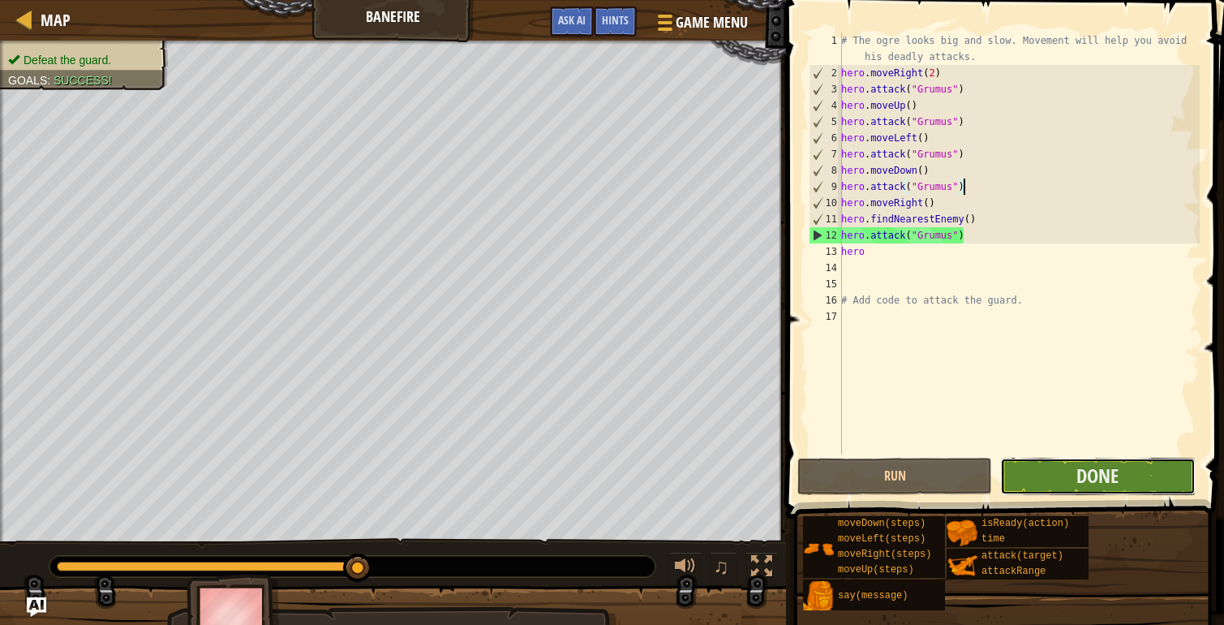
click at [1068, 476] on button "Done" at bounding box center [1097, 476] width 195 height 37
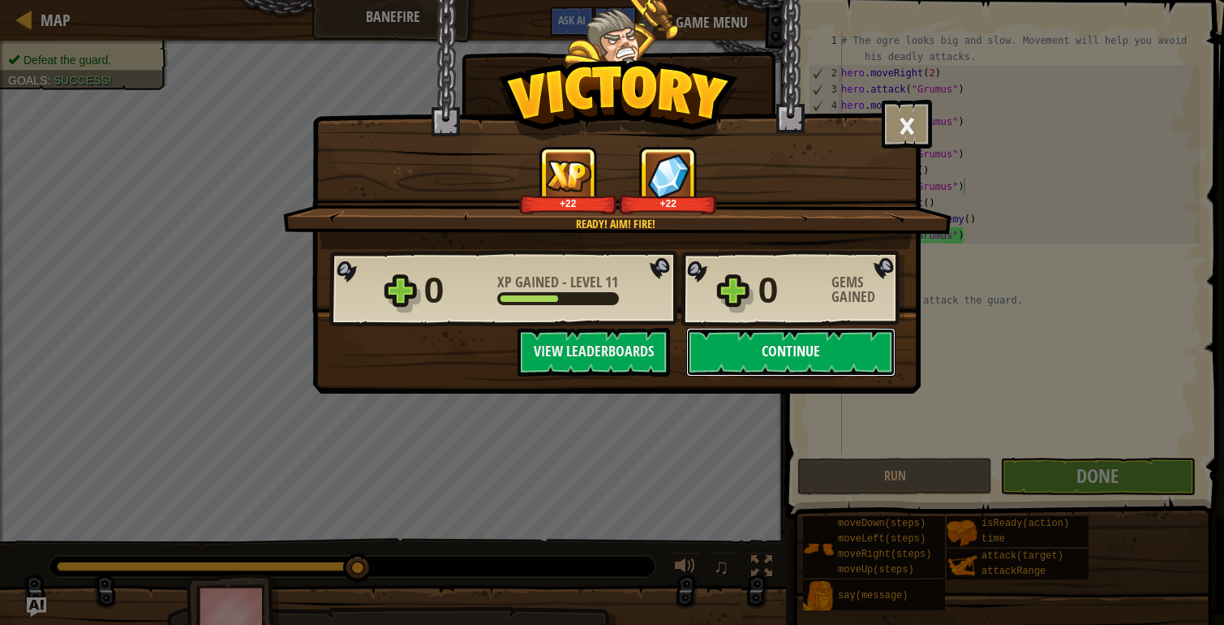
click at [734, 342] on button "Continue" at bounding box center [790, 352] width 209 height 49
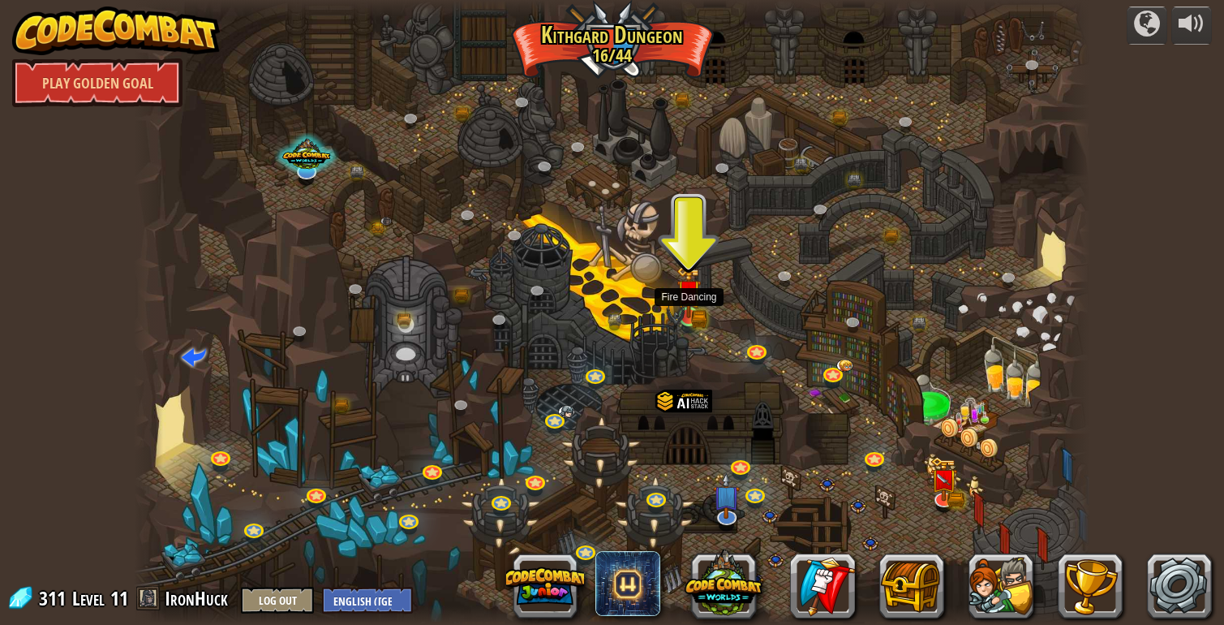
click at [685, 316] on img at bounding box center [689, 292] width 24 height 54
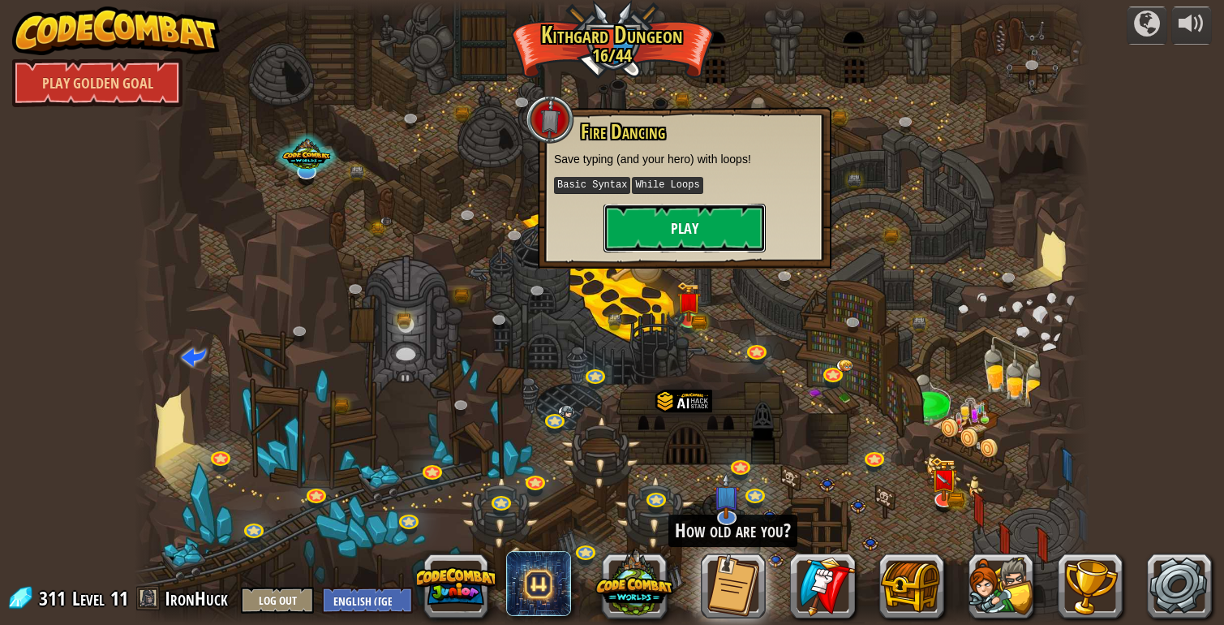
click at [702, 218] on button "Play" at bounding box center [685, 228] width 162 height 49
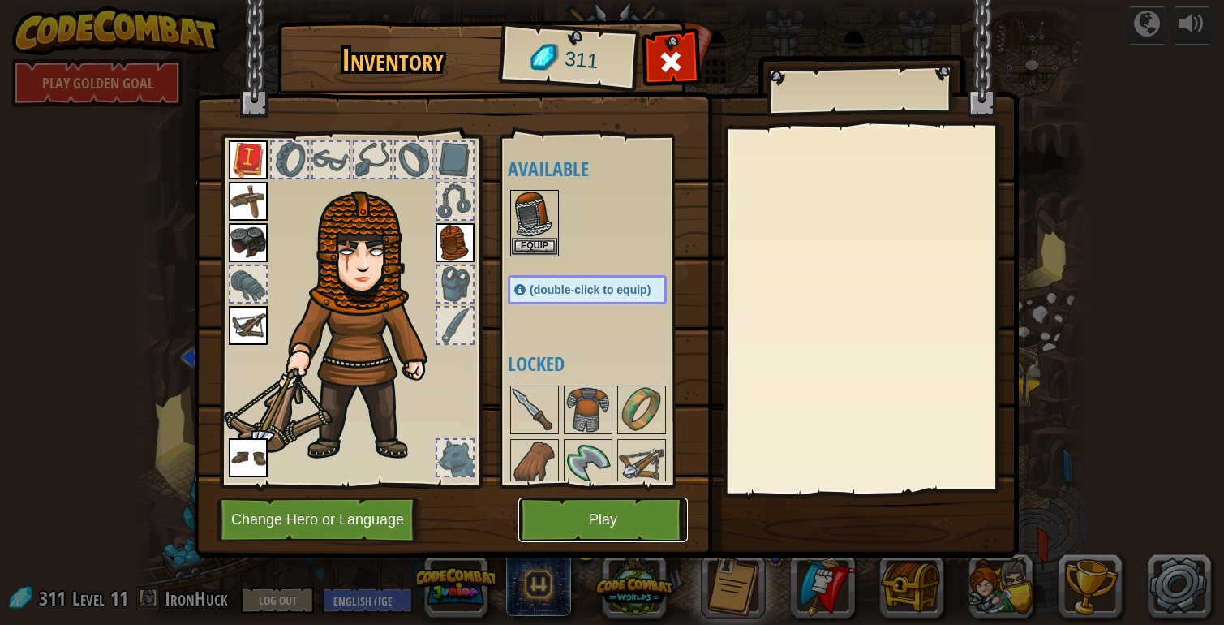
click at [570, 520] on button "Play" at bounding box center [603, 519] width 170 height 45
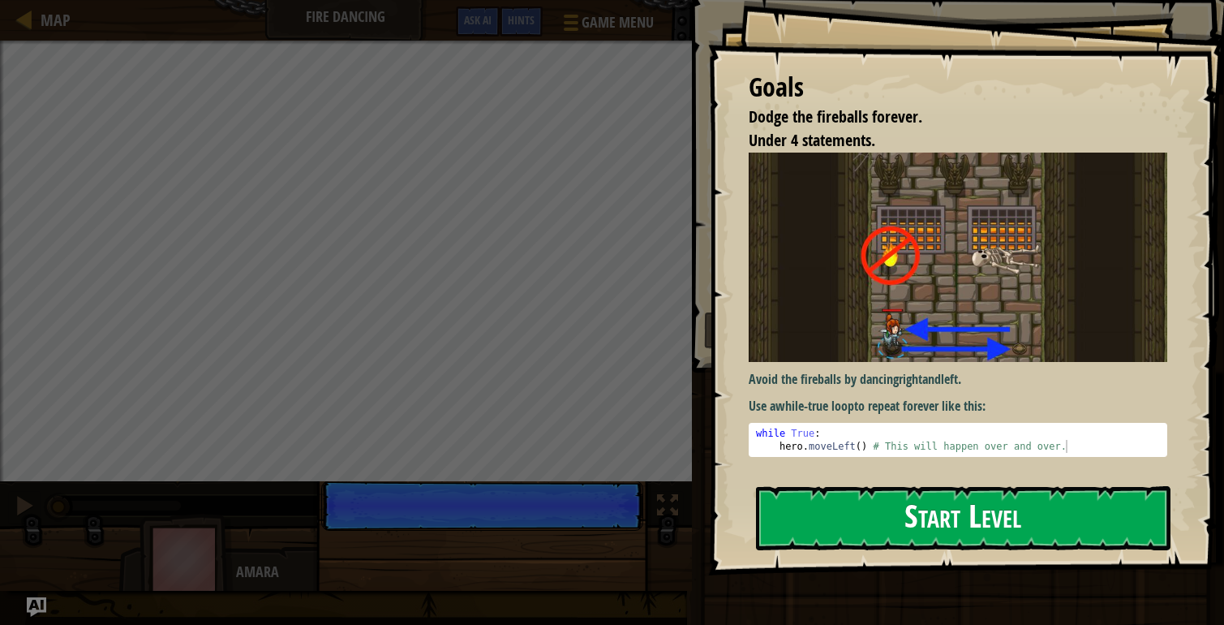
click at [901, 532] on button "Start Level" at bounding box center [963, 518] width 415 height 64
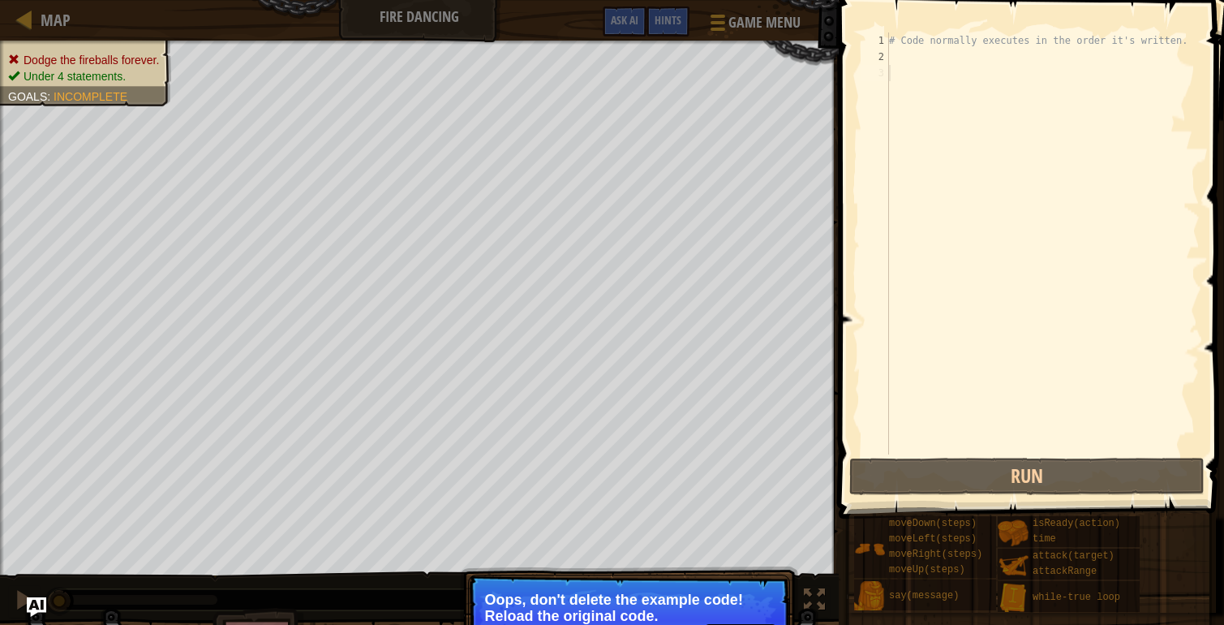
click at [755, 612] on p "Oops, don't delete the example code! Reload the original code." at bounding box center [629, 608] width 288 height 32
click at [751, 466] on div "Dodge the fireballs forever. Under 4 statements. Goals : Incomplete ♫ Amara 54 …" at bounding box center [612, 363] width 1224 height 644
click at [630, 599] on p "Oops, don't delete the example code! Reload the original code." at bounding box center [629, 608] width 288 height 32
click at [43, 58] on span "Dodge the fireballs forever." at bounding box center [92, 60] width 136 height 13
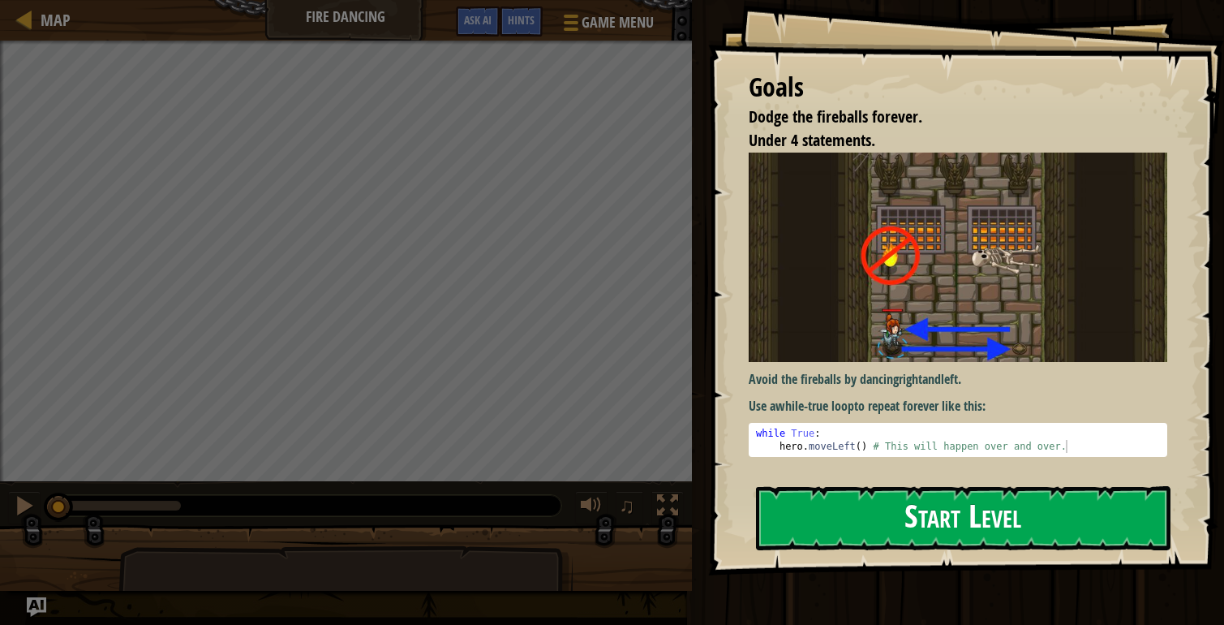
click at [890, 506] on button "Start Level" at bounding box center [963, 518] width 415 height 64
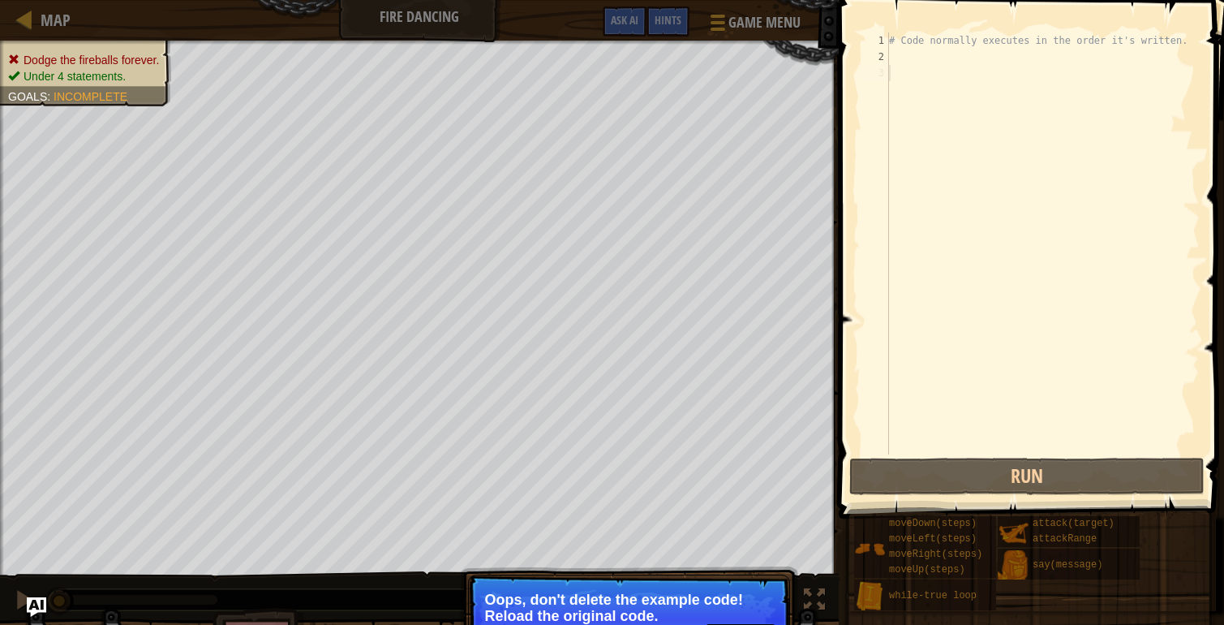
click at [626, 583] on p "↻ Reload Oops, don't delete the example code! Reload the original code." at bounding box center [629, 619] width 322 height 91
click at [626, 592] on p "Oops, don't delete the example code! Reload the original code." at bounding box center [629, 608] width 288 height 32
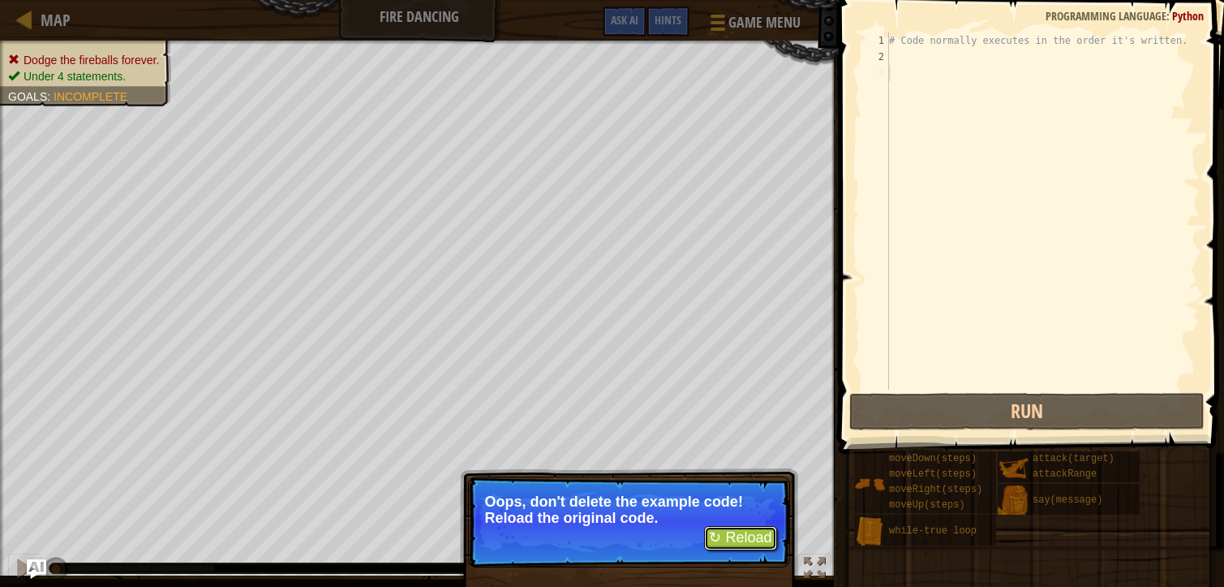
click at [764, 529] on button "↻ Reload" at bounding box center [740, 538] width 72 height 24
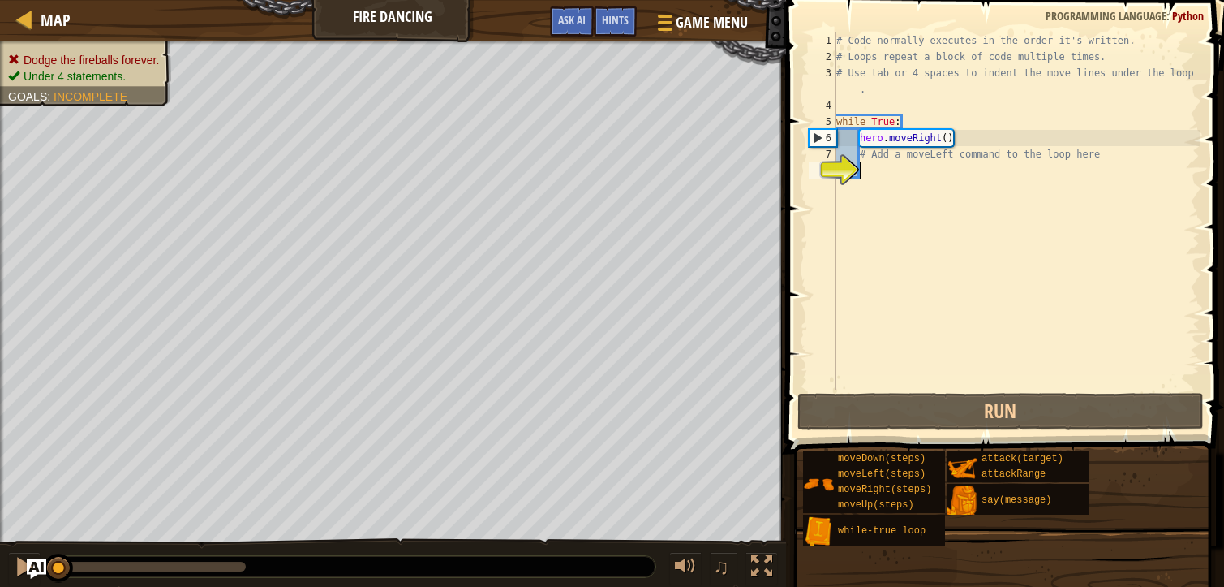
scroll to position [7, 2]
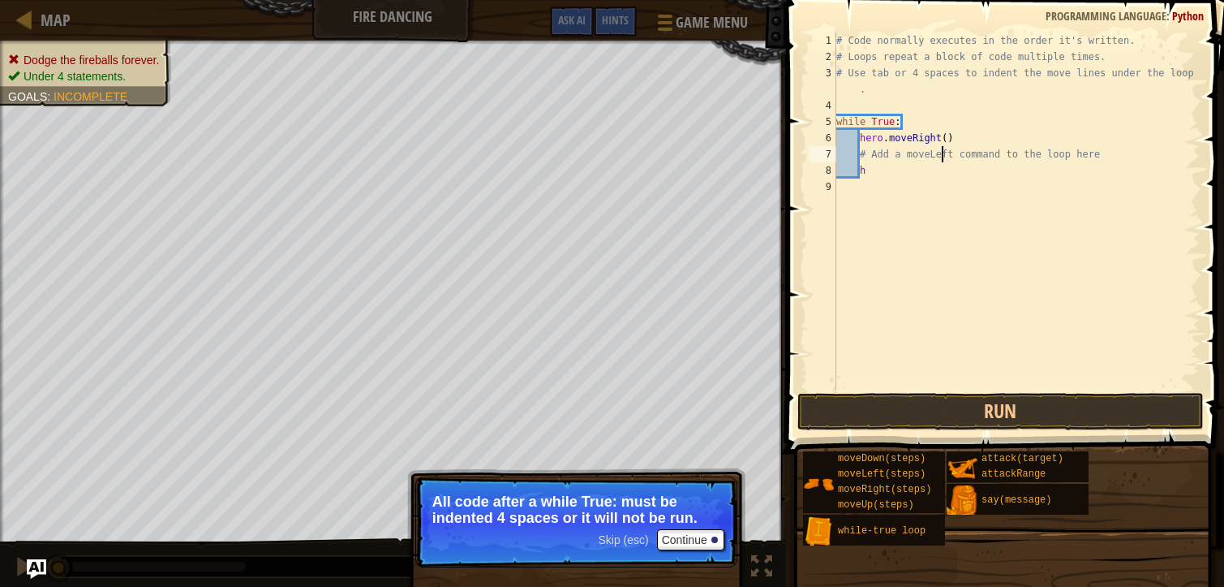
click at [940, 157] on div "# Code normally executes in the order it's written. # Loops repeat a block of c…" at bounding box center [1016, 226] width 367 height 389
drag, startPoint x: 954, startPoint y: 138, endPoint x: 860, endPoint y: 134, distance: 94.2
click at [860, 134] on div "# Code normally executes in the order it's written. # Loops repeat a block of c…" at bounding box center [1016, 226] width 367 height 389
type textarea "hero.moveRight()"
click at [873, 217] on div "# Code normally executes in the order it's written. # Loops repeat a block of c…" at bounding box center [1016, 226] width 367 height 389
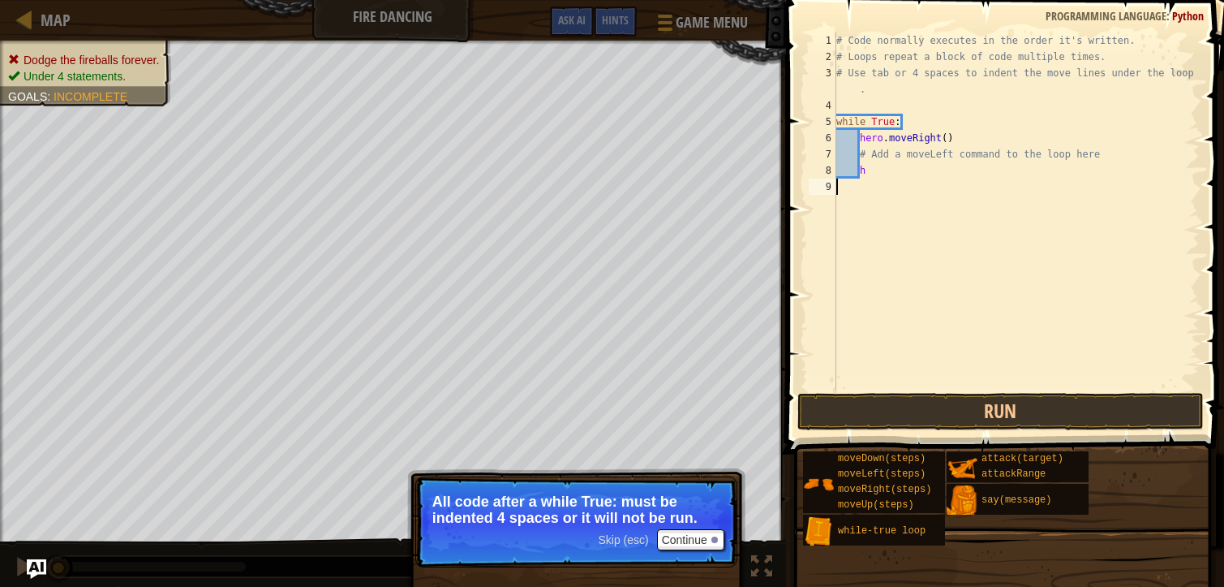
scroll to position [7, 0]
paste textarea "hero.moveRight()"
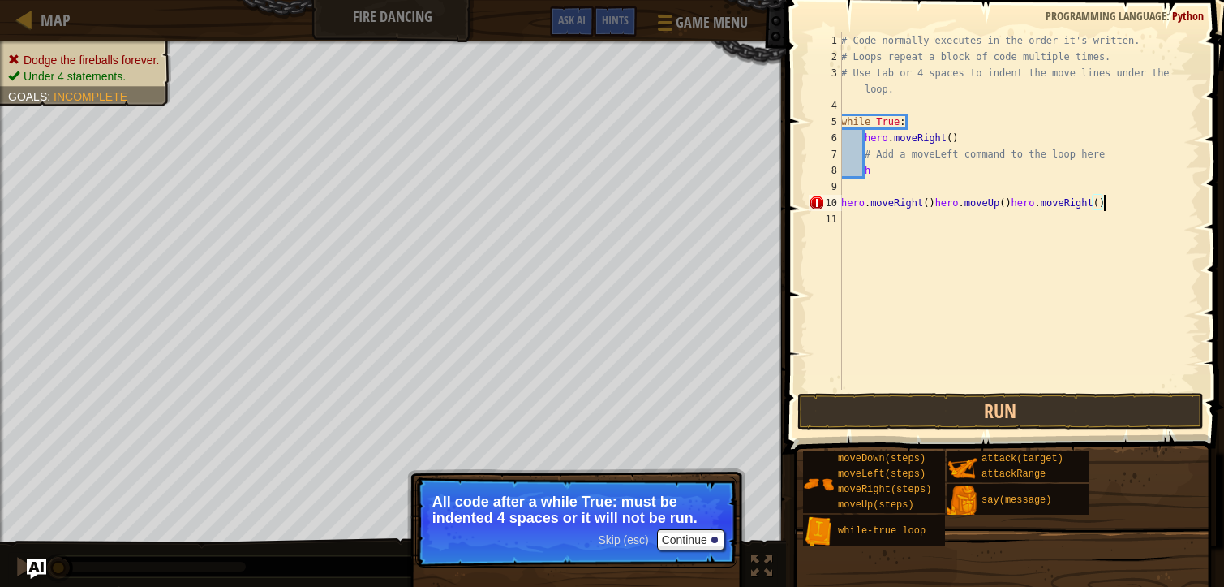
paste textarea "hero.moveRight()"
type textarea "hero.moveRight()hero.moveUp()hero.moveRight()hero.moveRight()hero.moveRight()he…"
paste textarea "hero.moveRight()"
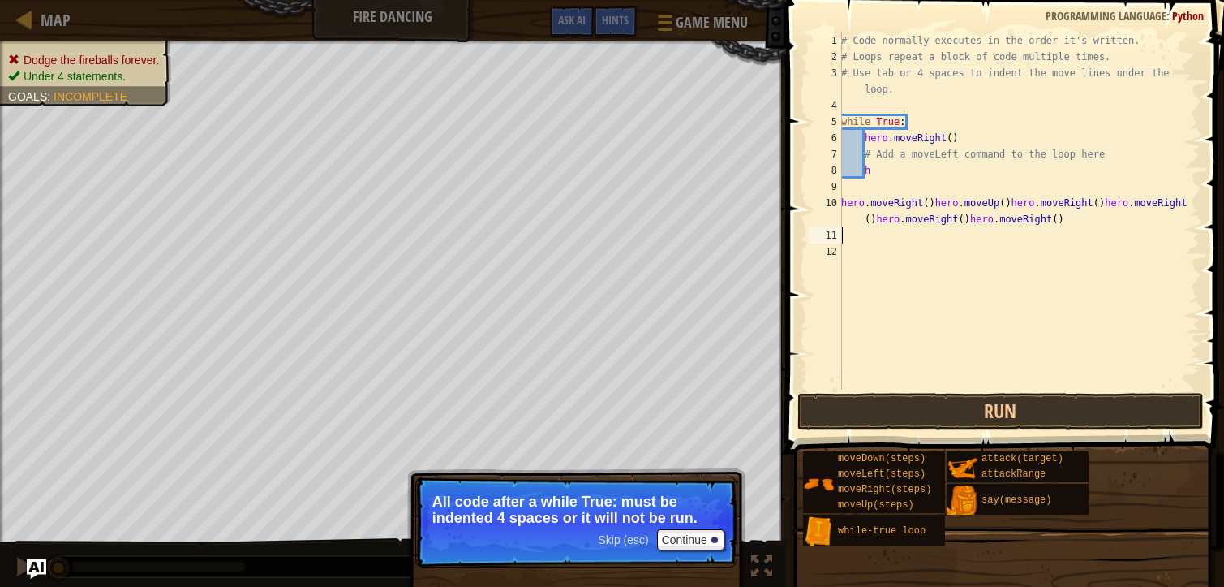
type textarea "hero.moveRight()"
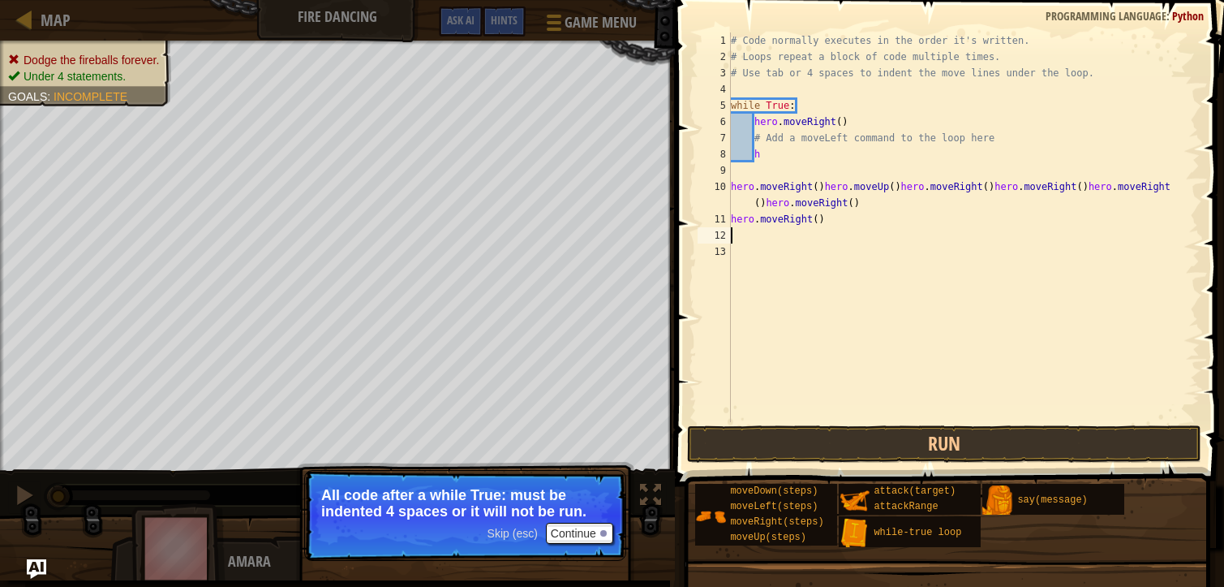
paste textarea "hero.moveRight()"
type textarea "hero.moveRight()"
paste textarea "hero.moveRight()"
type textarea "hero.moveRight()"
paste textarea "hero.moveRight()"
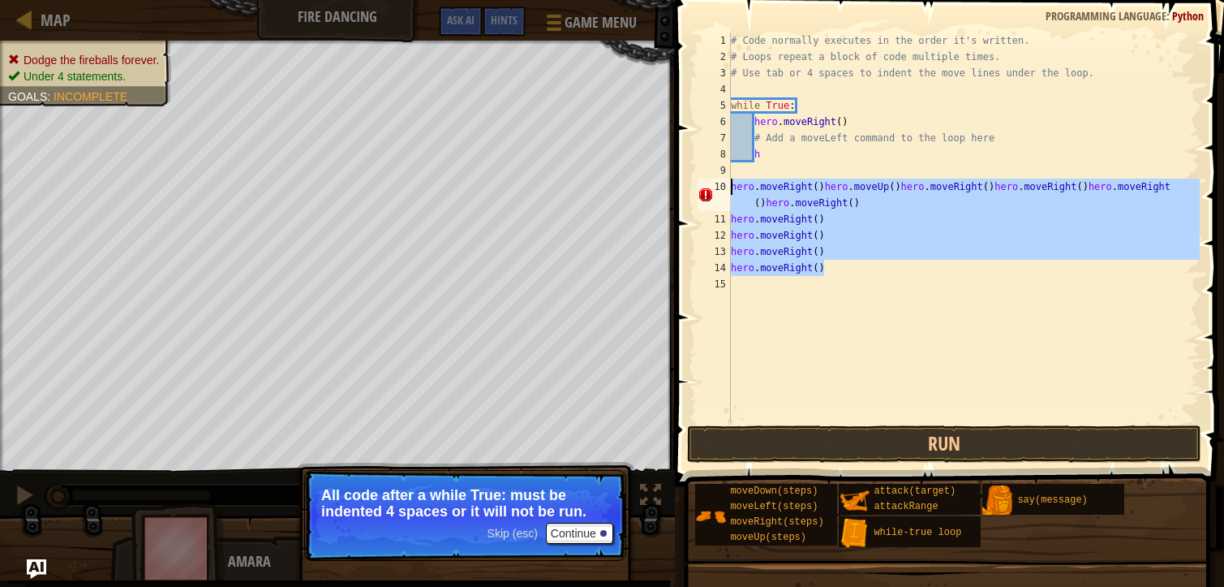
drag, startPoint x: 832, startPoint y: 275, endPoint x: 731, endPoint y: 189, distance: 132.4
click at [731, 189] on div "# Code normally executes in the order it's written. # Loops repeat a block of c…" at bounding box center [964, 243] width 472 height 422
type textarea "hero.moveRight()hero.moveUp()hero.moveRight()hero.moveRight()hero.moveRight()he…"
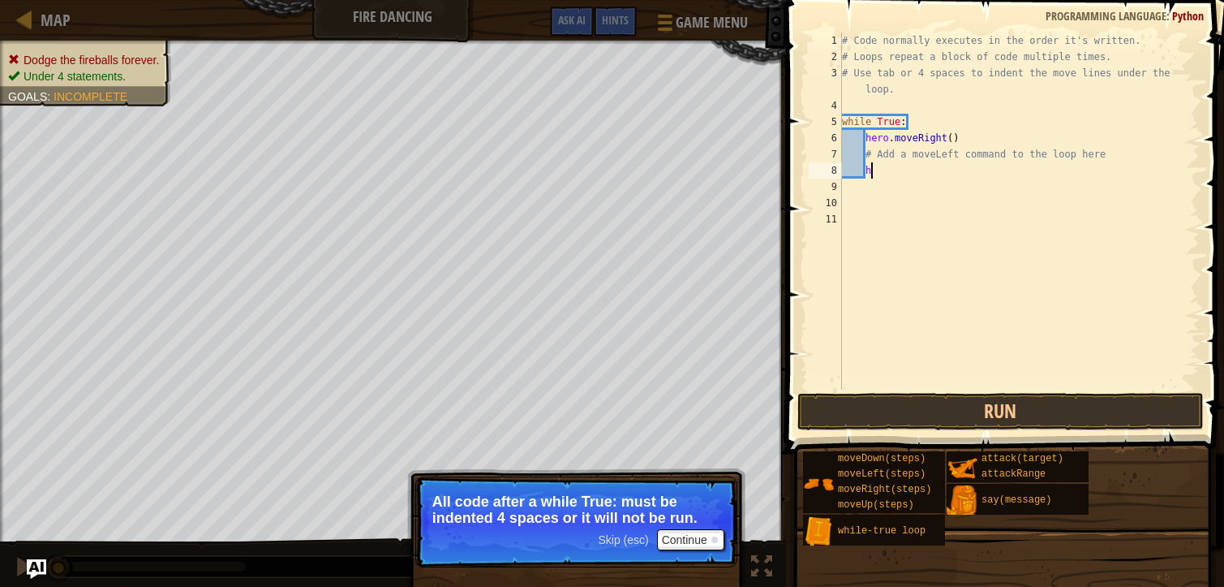
click at [889, 173] on div "# Code normally executes in the order it's written. # Loops repeat a block of c…" at bounding box center [1019, 226] width 361 height 389
type textarea "h"
click at [983, 139] on div "# Code normally executes in the order it's written. # Loops repeat a block of c…" at bounding box center [1019, 226] width 361 height 389
type textarea "hero.moveRight()"
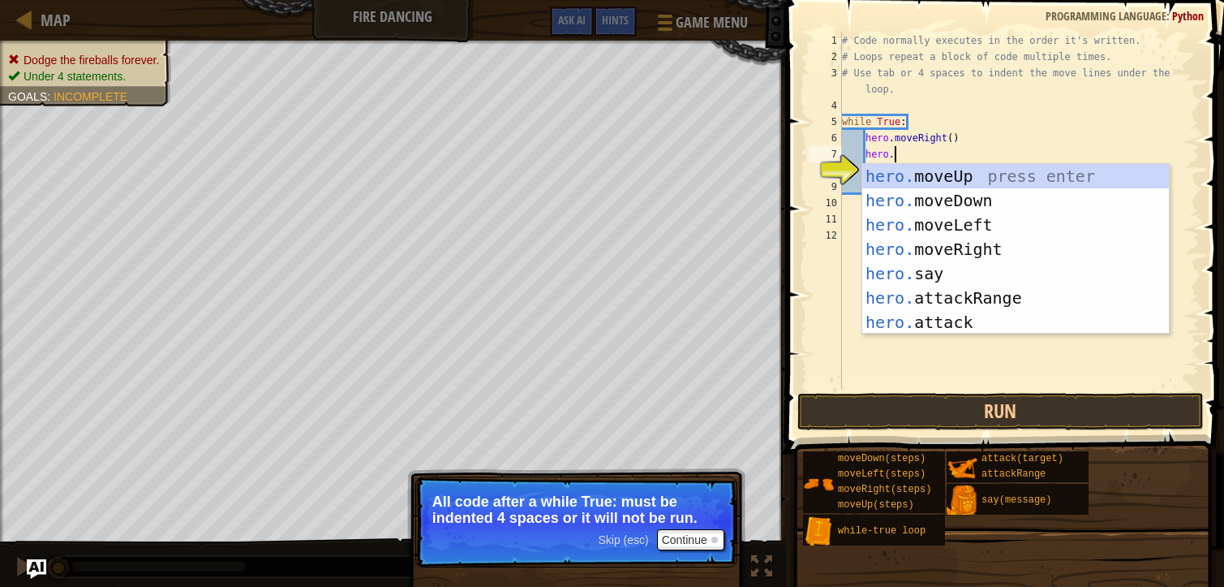
type textarea "hero.m"
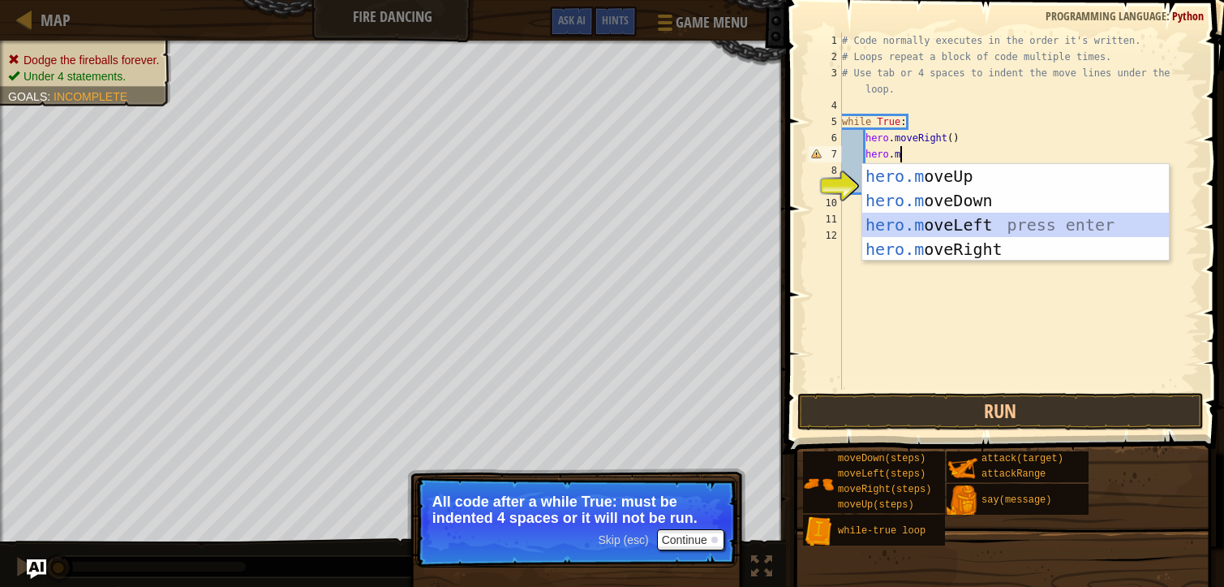
click at [970, 228] on div "hero.m oveUp press enter hero.m oveDown press enter hero.m oveLeft press enter …" at bounding box center [1016, 237] width 307 height 146
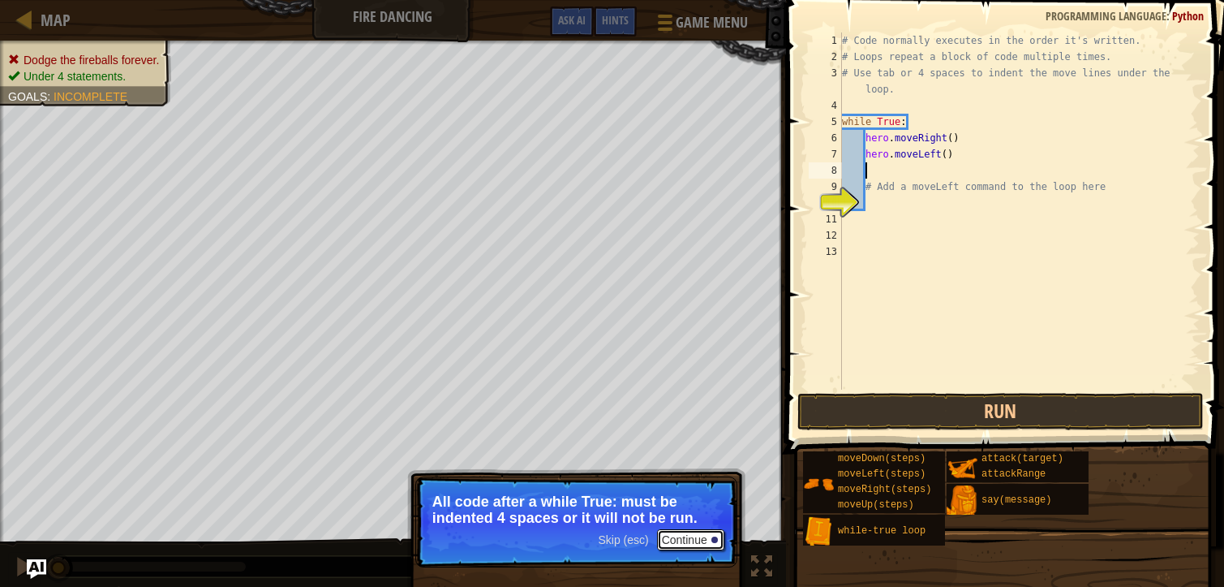
click at [710, 536] on button "Continue" at bounding box center [690, 539] width 67 height 21
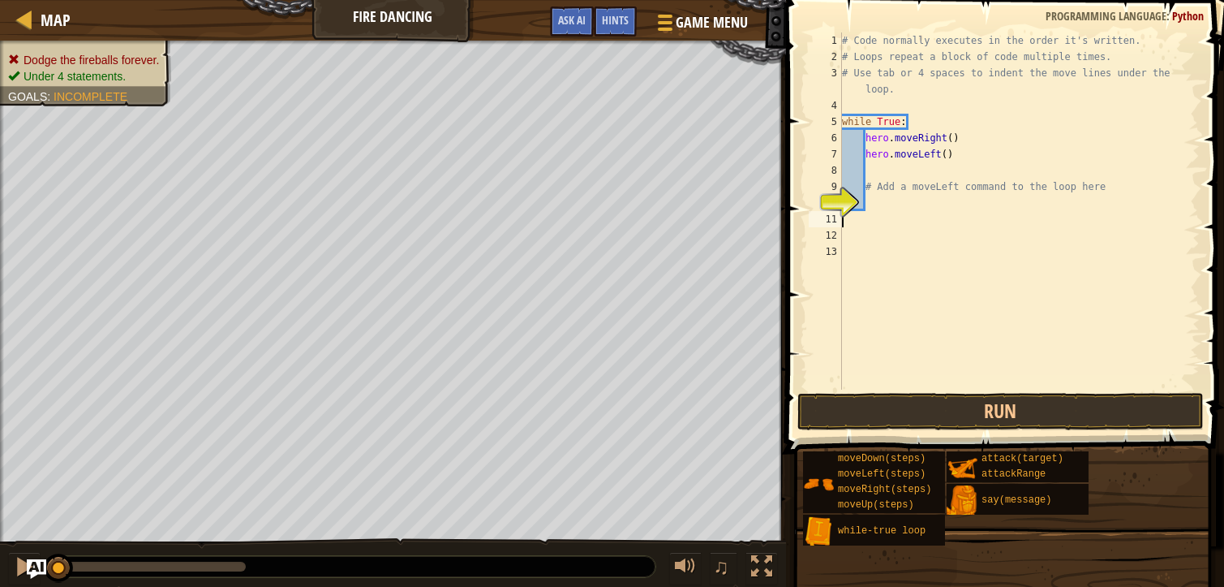
click at [873, 212] on div "# Code normally executes in the order it's written. # Loops repeat a block of c…" at bounding box center [1019, 226] width 361 height 389
click at [953, 399] on button "Run" at bounding box center [1001, 411] width 407 height 37
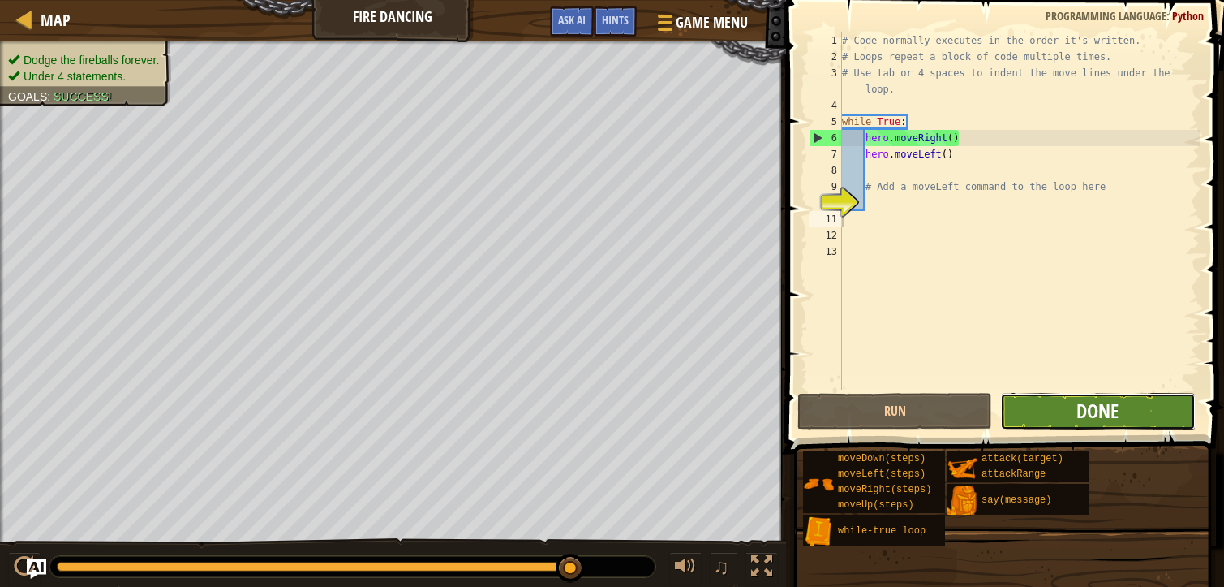
click at [1117, 408] on span "Done" at bounding box center [1098, 411] width 42 height 26
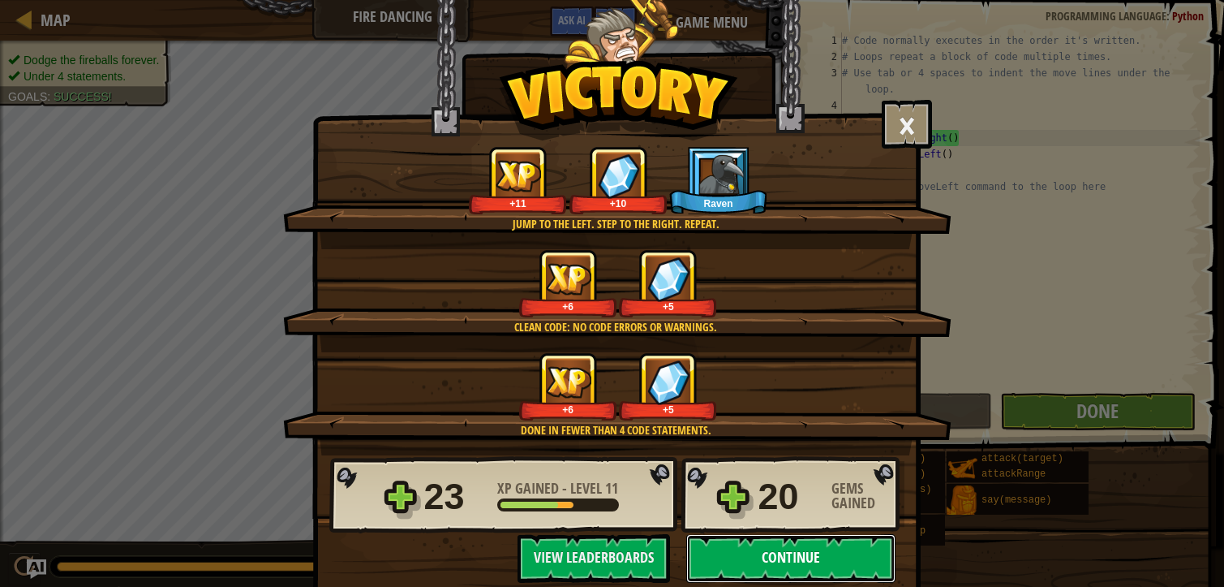
click at [782, 553] on button "Continue" at bounding box center [790, 558] width 209 height 49
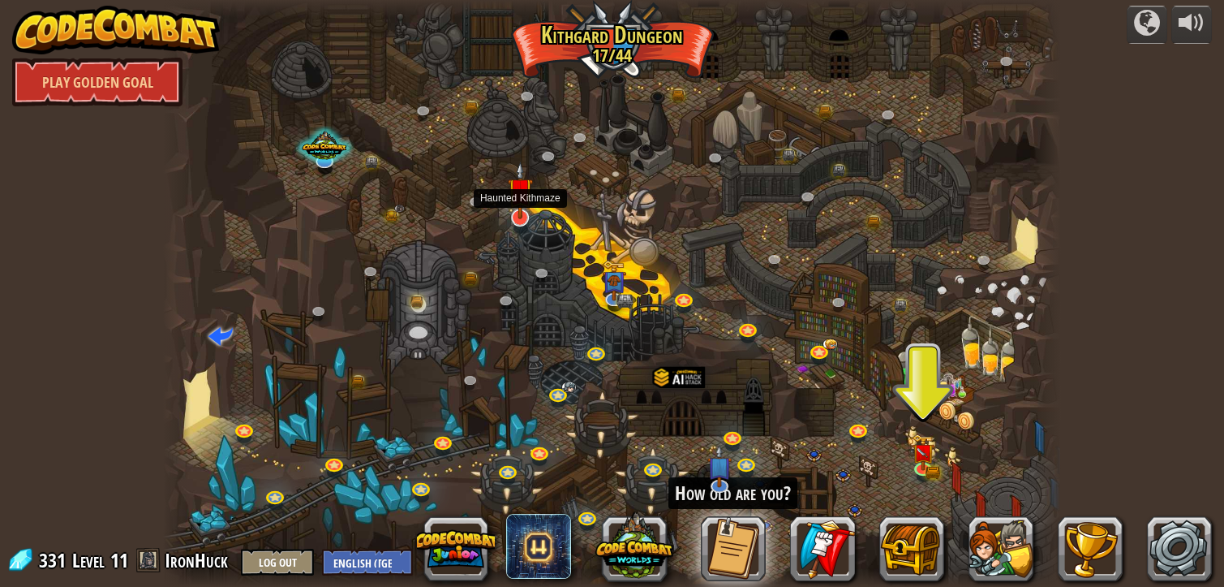
click at [521, 215] on img at bounding box center [520, 190] width 25 height 58
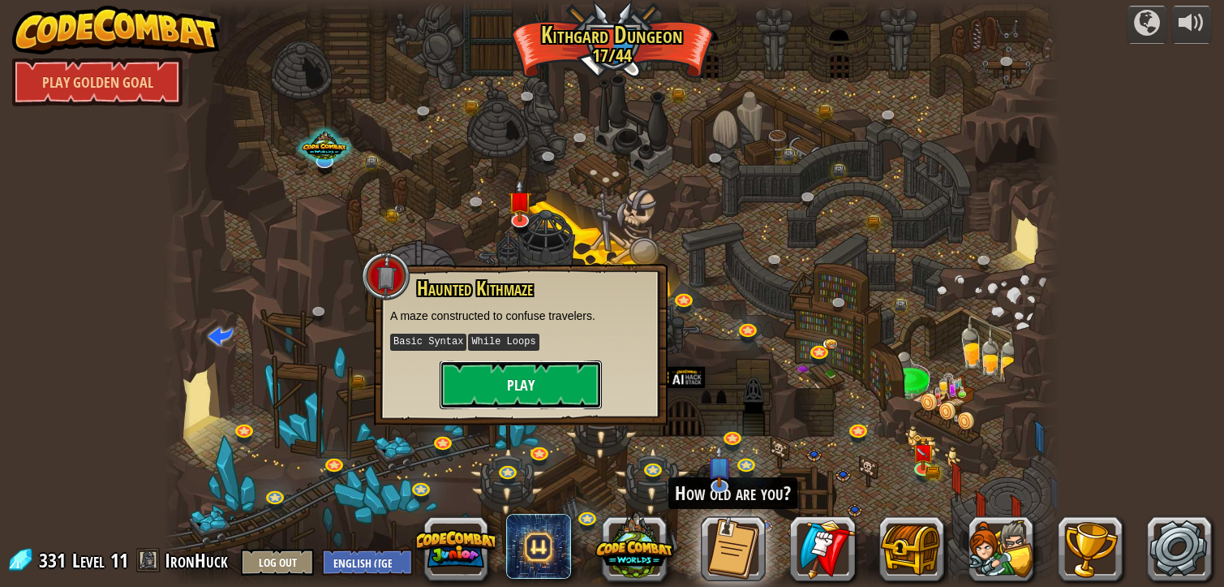
click at [553, 378] on button "Play" at bounding box center [521, 384] width 162 height 49
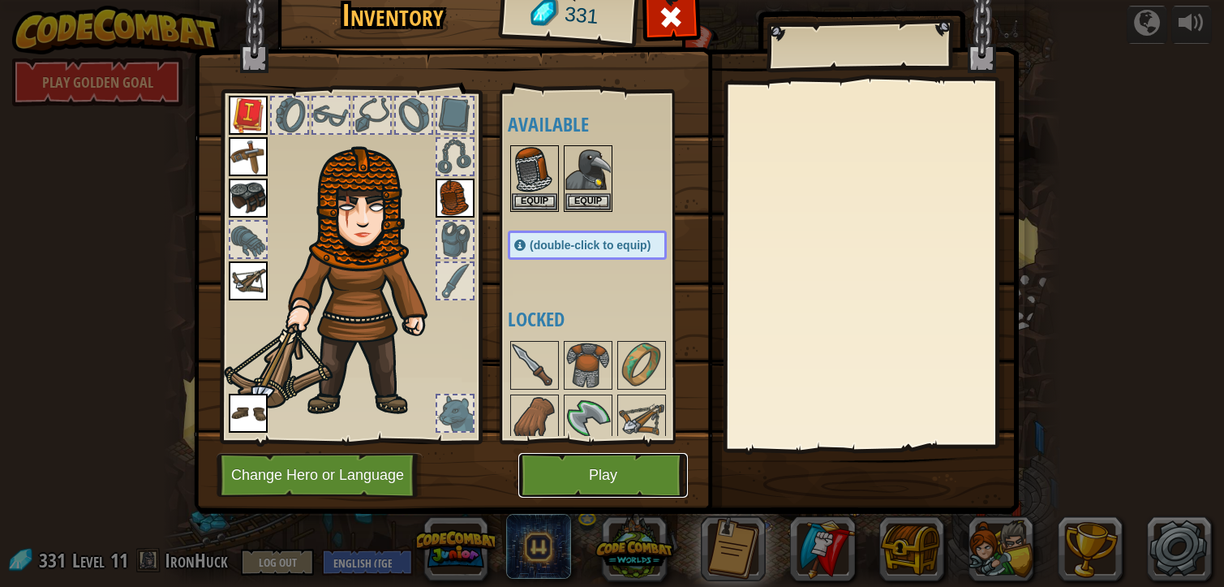
click at [618, 463] on button "Play" at bounding box center [603, 475] width 170 height 45
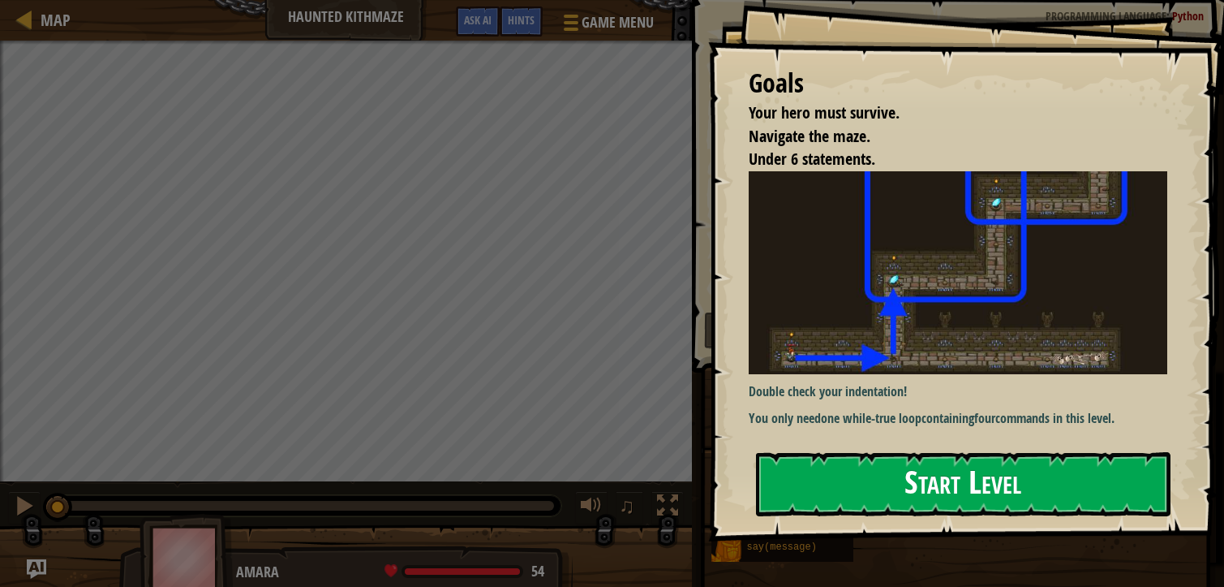
click at [790, 494] on button "Start Level" at bounding box center [963, 484] width 415 height 64
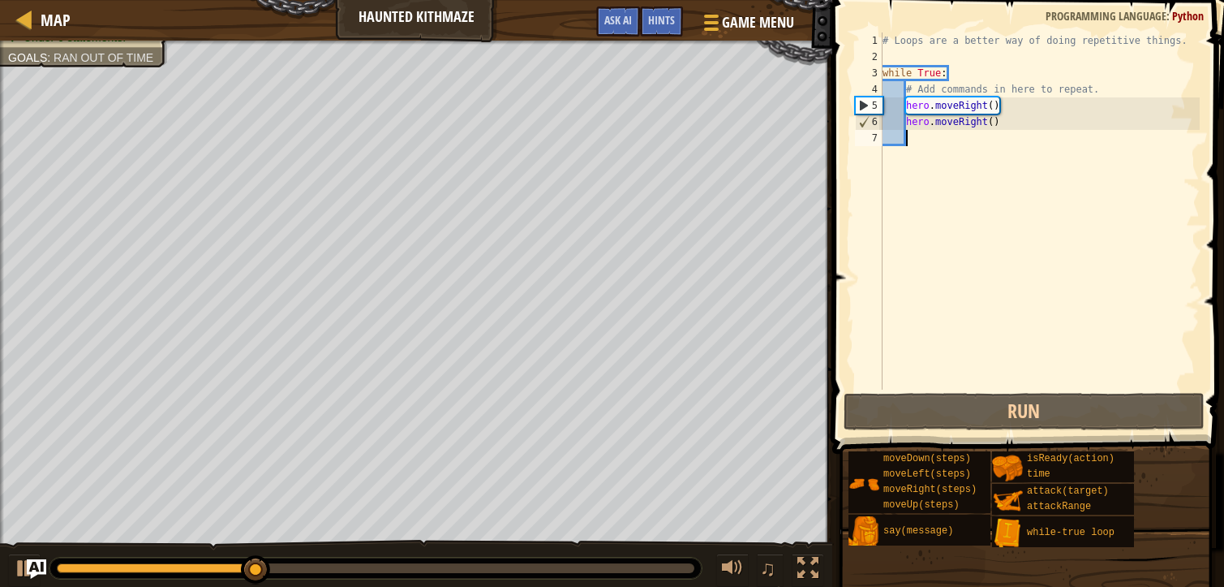
click at [1008, 121] on div "# Loops are a better way of doing repetitive things. while True : # Add command…" at bounding box center [1040, 226] width 321 height 389
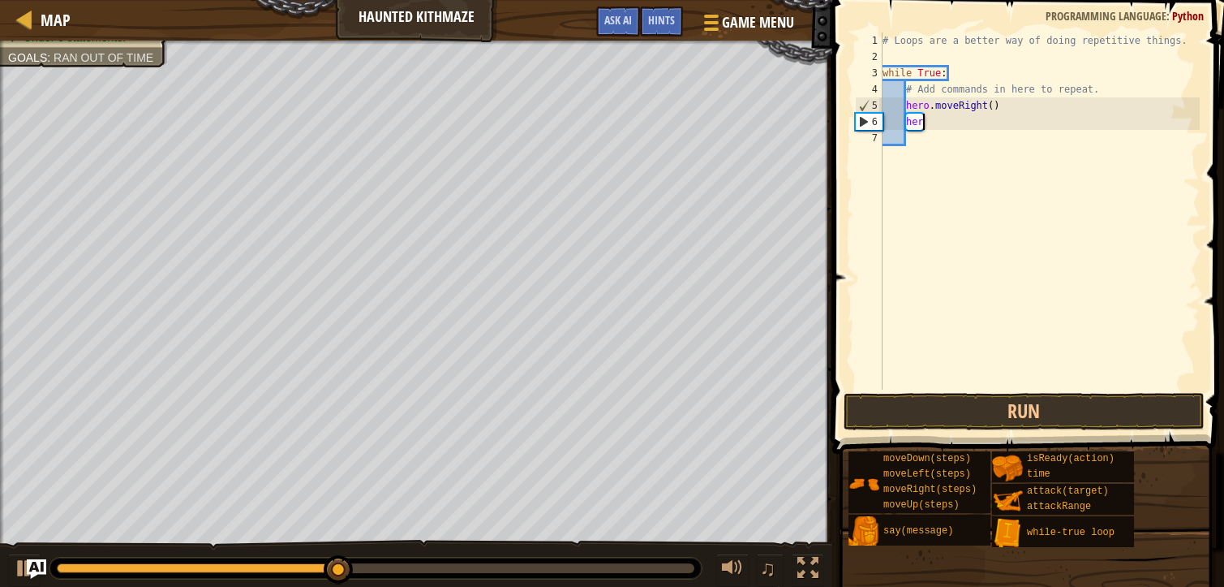
type textarea "h"
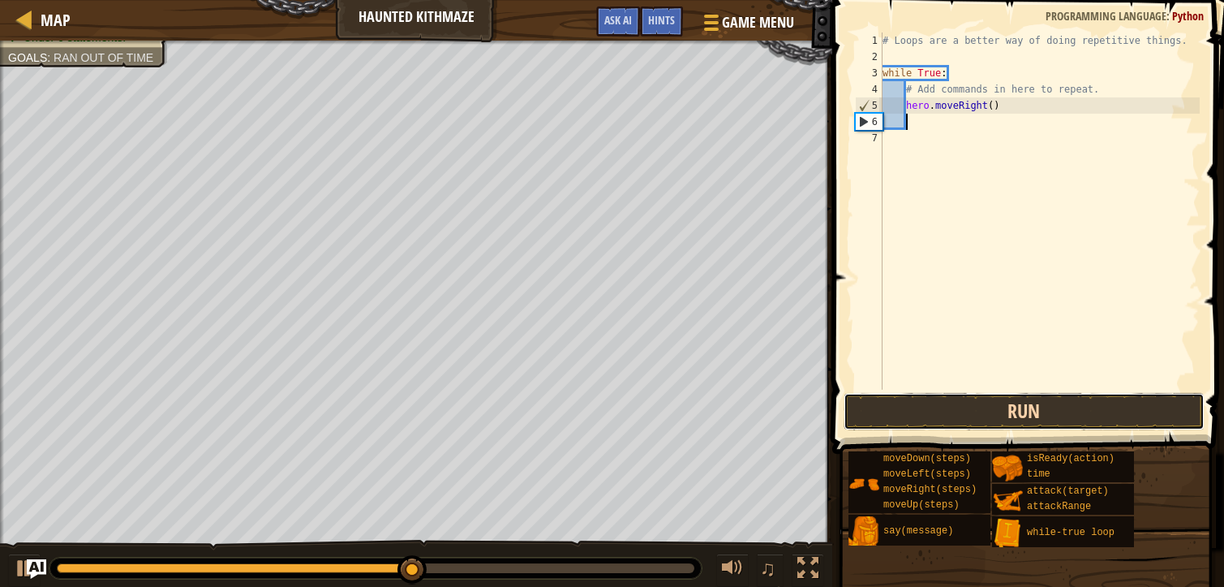
click at [1048, 409] on button "Run" at bounding box center [1024, 411] width 361 height 37
type textarea "h"
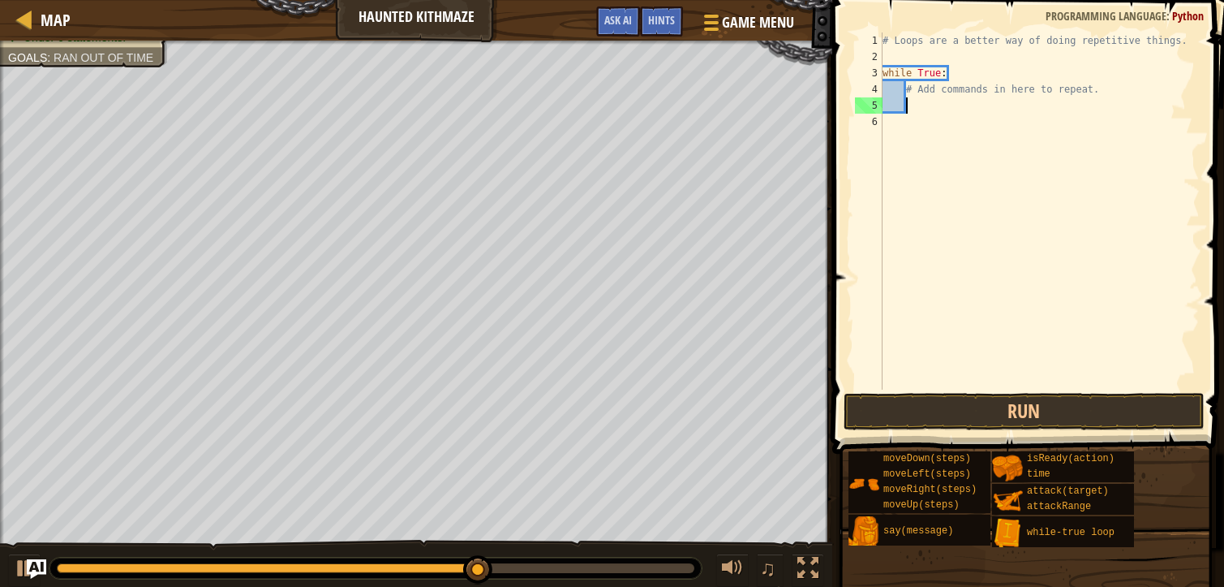
click at [880, 123] on div "6" at bounding box center [869, 122] width 28 height 16
type textarea "h"
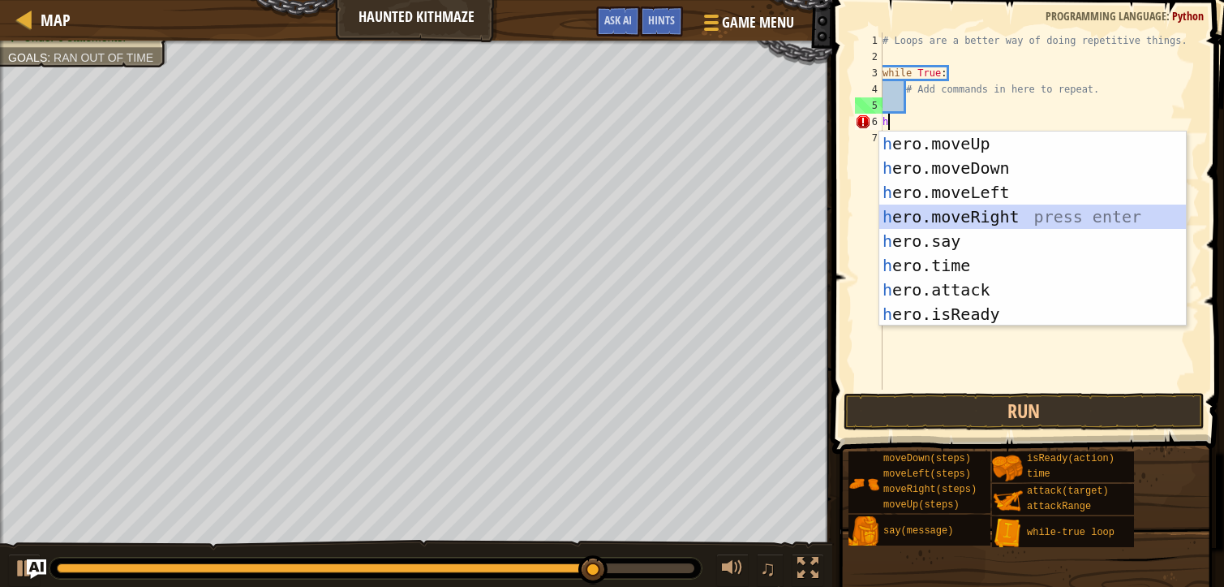
click at [953, 211] on div "h ero.moveUp press enter h ero.moveDown press enter h ero.moveLeft press enter …" at bounding box center [1033, 252] width 307 height 243
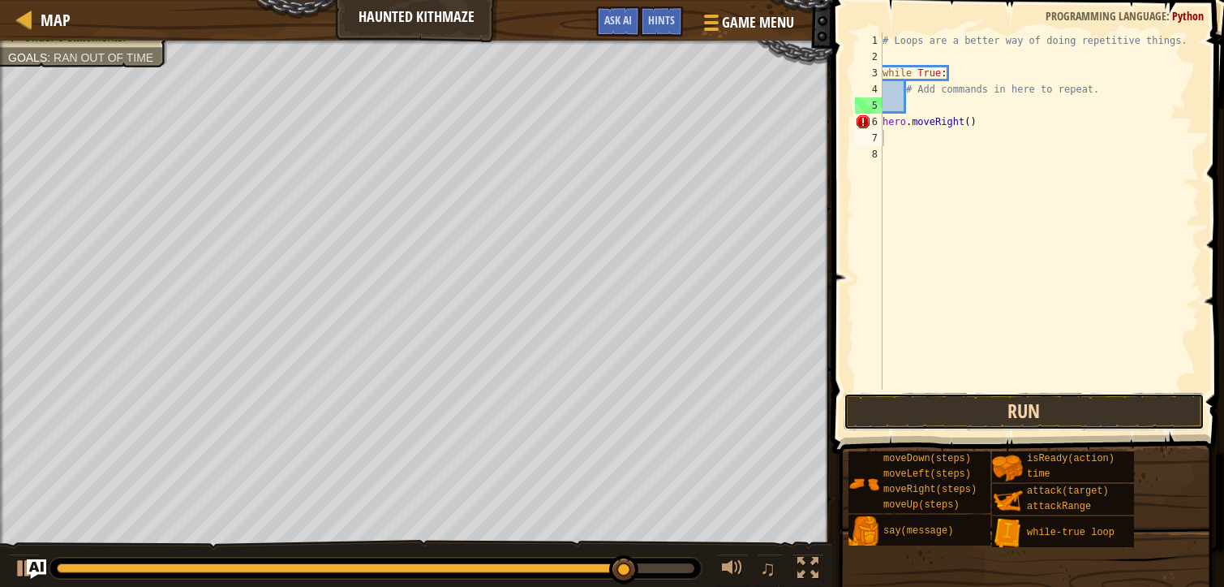
click at [973, 402] on button "Run" at bounding box center [1024, 411] width 361 height 37
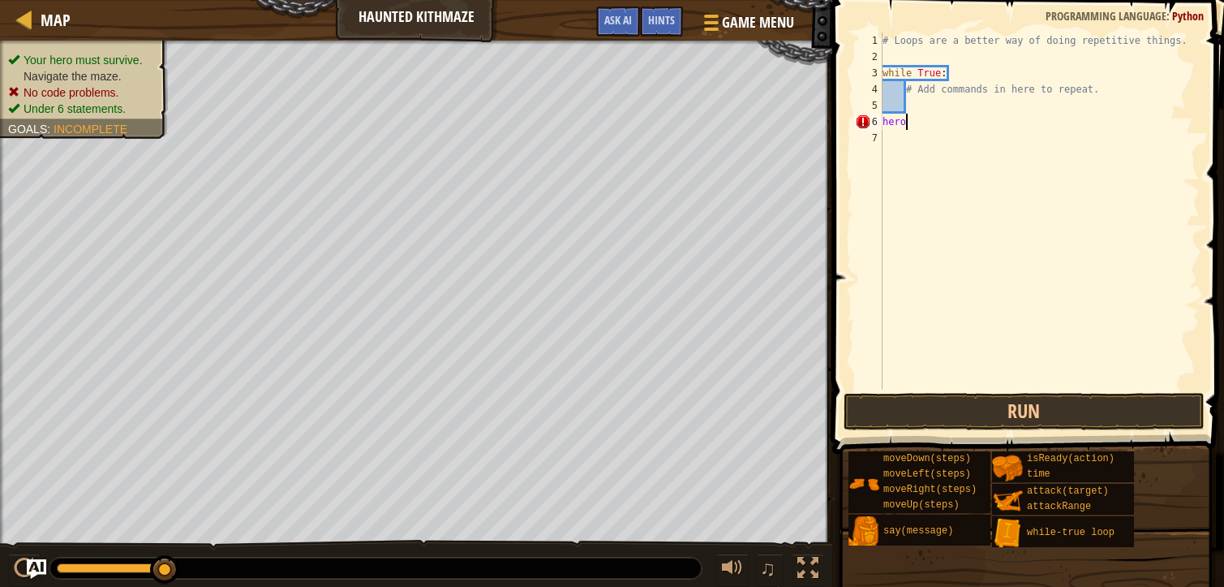
type textarea "h"
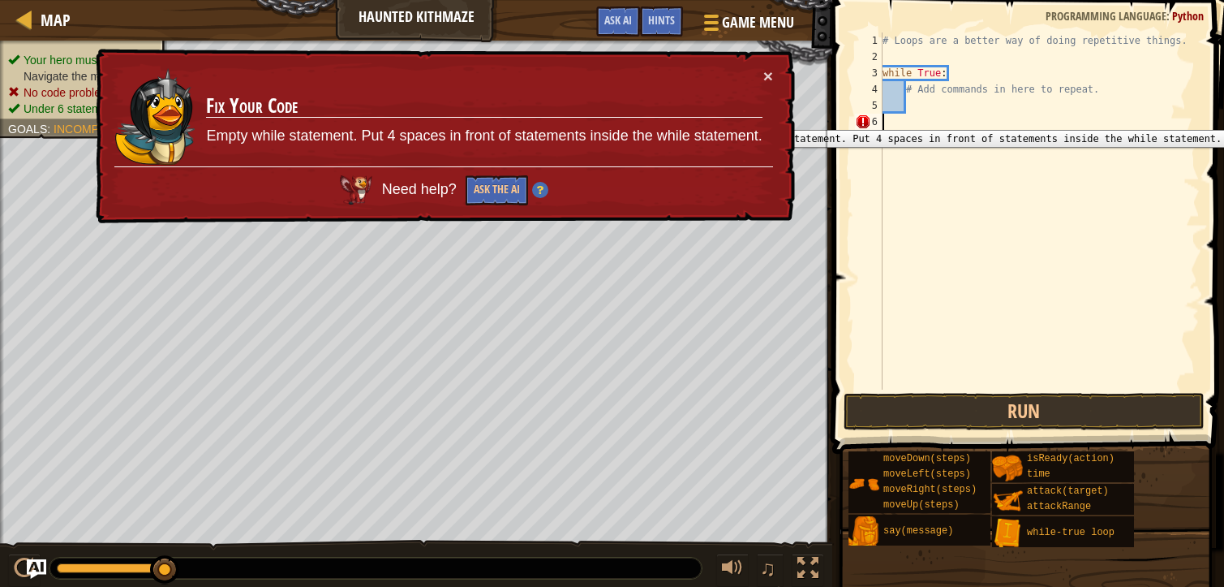
click at [882, 118] on div "6" at bounding box center [869, 122] width 28 height 16
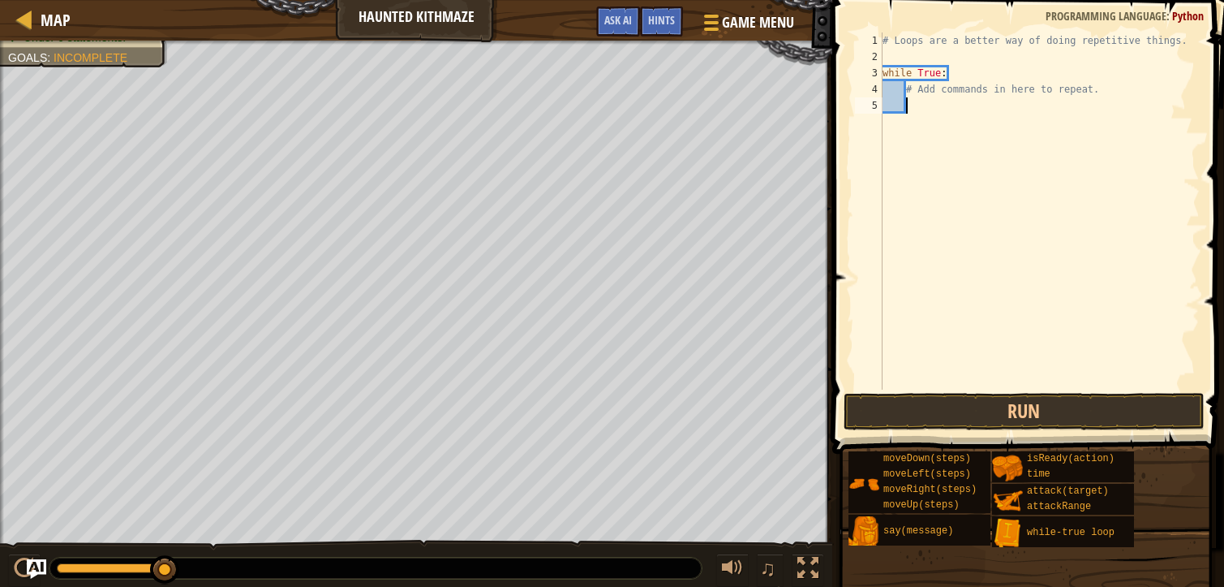
type textarea "m"
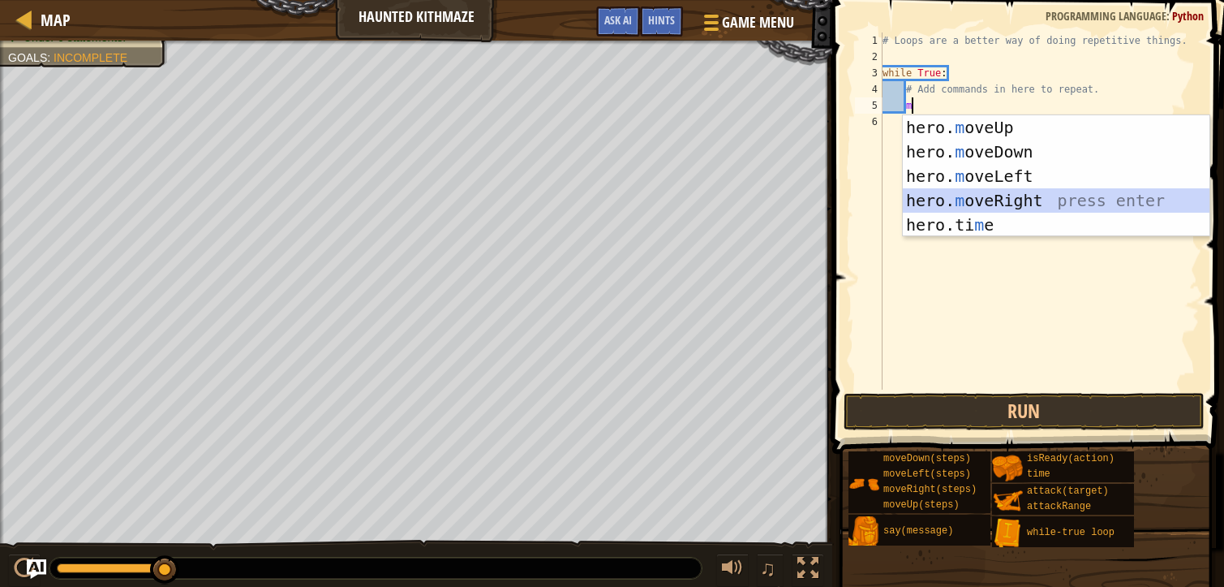
click at [950, 202] on div "hero. m oveUp press enter hero. m oveDown press enter hero. m oveLeft press ent…" at bounding box center [1056, 200] width 307 height 170
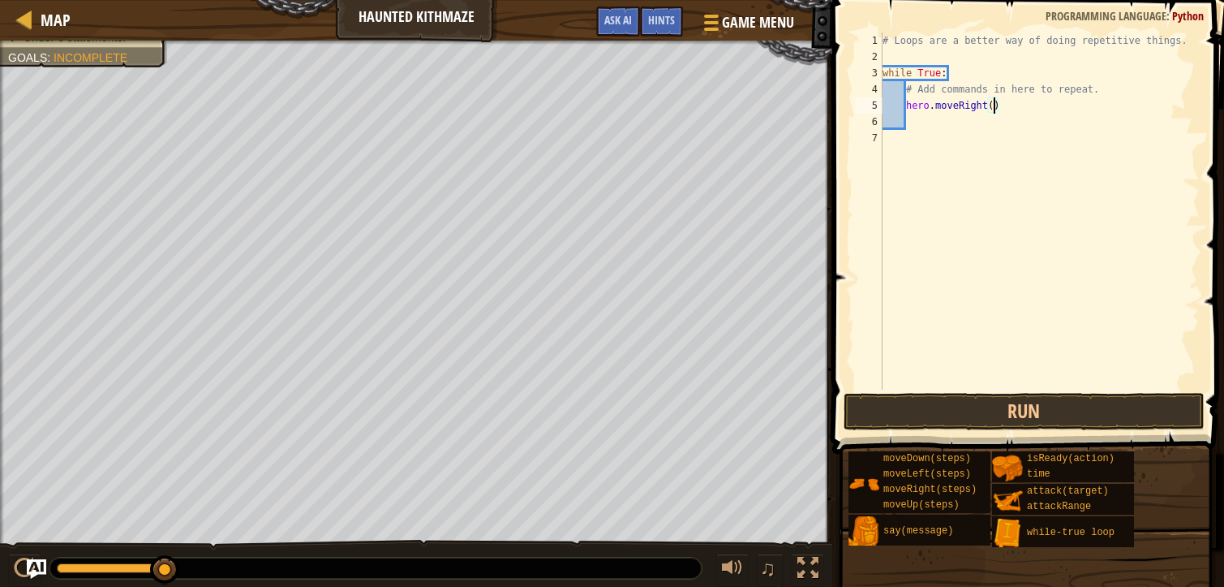
click at [996, 106] on div "# Loops are a better way of doing repetitive things. while True : # Add command…" at bounding box center [1040, 226] width 321 height 389
type textarea "hero.moveRight(2)"
click at [921, 127] on div "# Loops are a better way of doing repetitive things. while True : # Add command…" at bounding box center [1040, 226] width 321 height 389
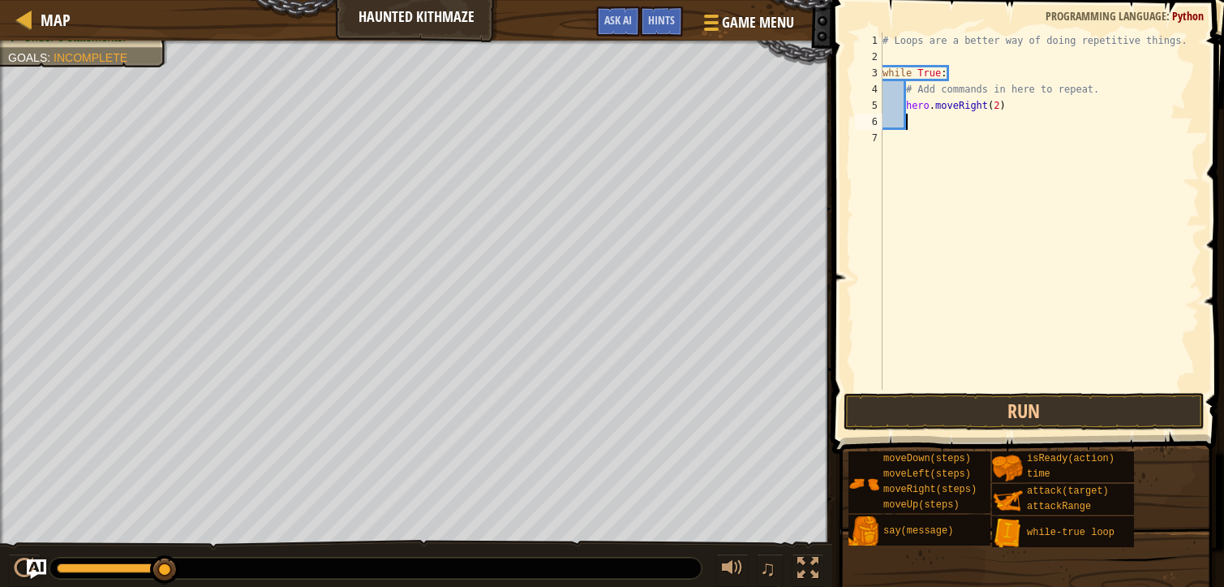
type textarea "m"
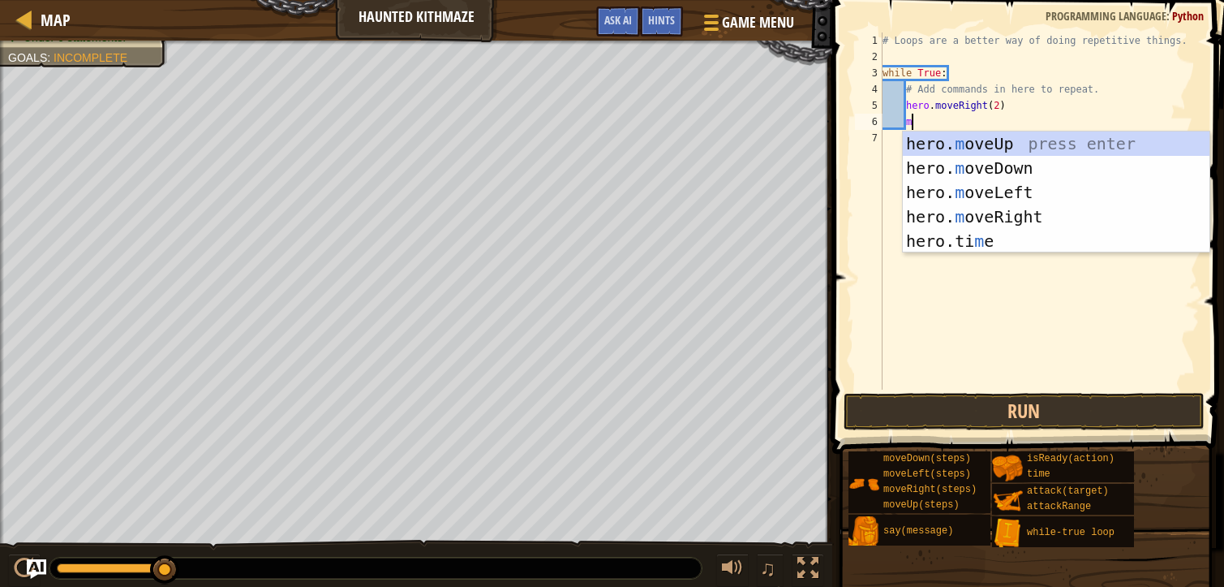
scroll to position [7, 2]
click at [983, 141] on div "hero. m oveUp press enter hero. m oveDown press enter hero. m oveLeft press ent…" at bounding box center [1056, 216] width 307 height 170
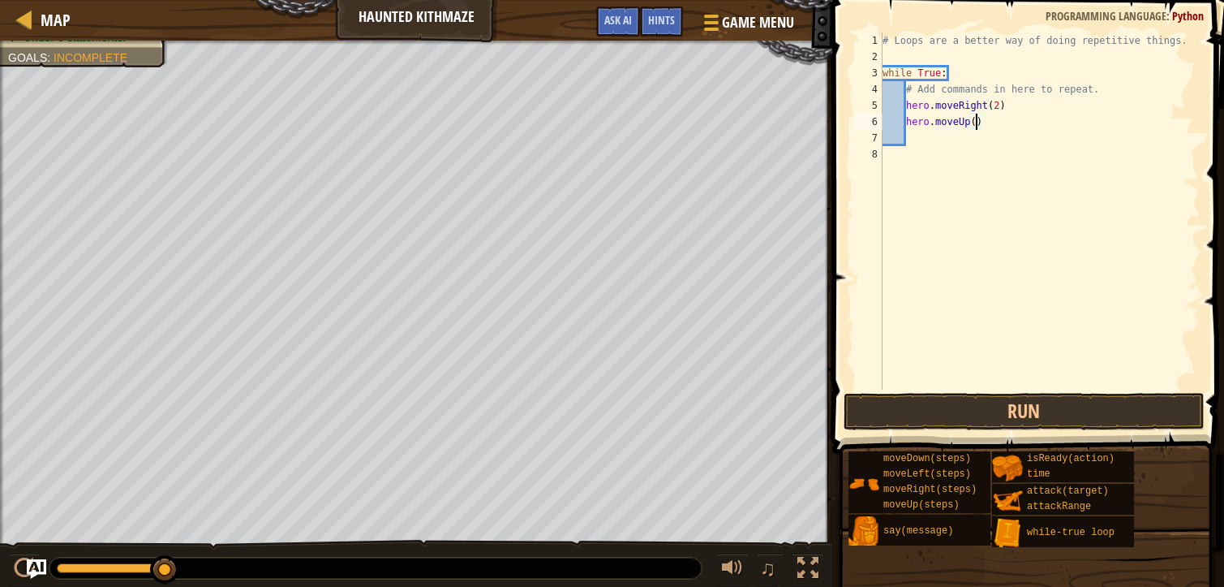
click at [976, 122] on div "# Loops are a better way of doing repetitive things. while True : # Add command…" at bounding box center [1040, 226] width 321 height 389
type textarea "hero.moveUp(3)"
click at [1016, 416] on button "Run" at bounding box center [1024, 411] width 361 height 37
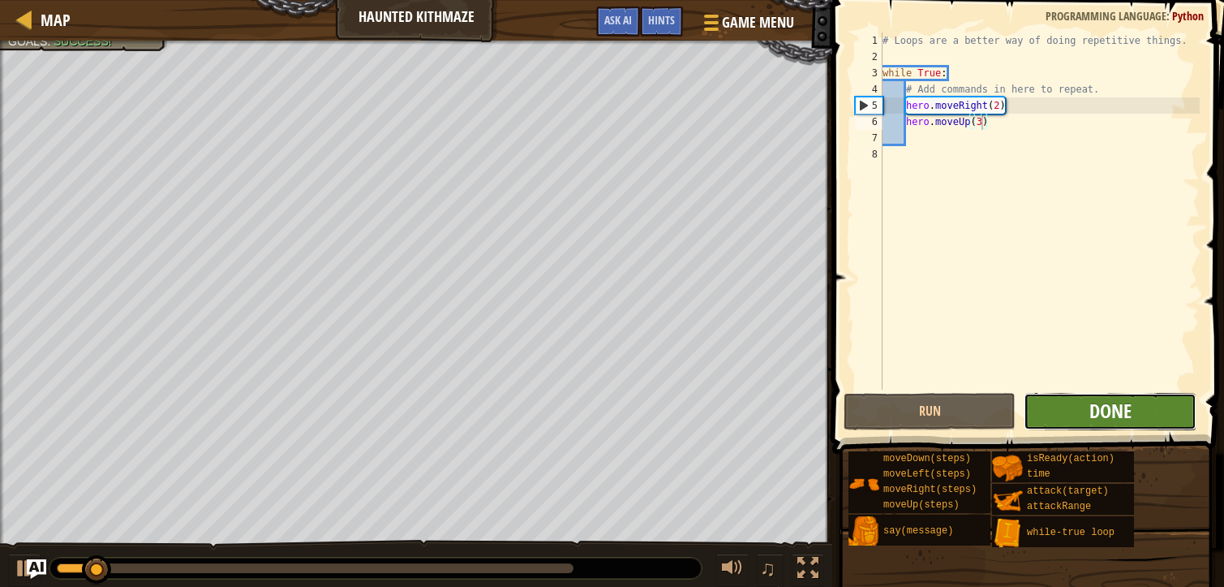
click at [1094, 407] on span "Done" at bounding box center [1111, 411] width 42 height 26
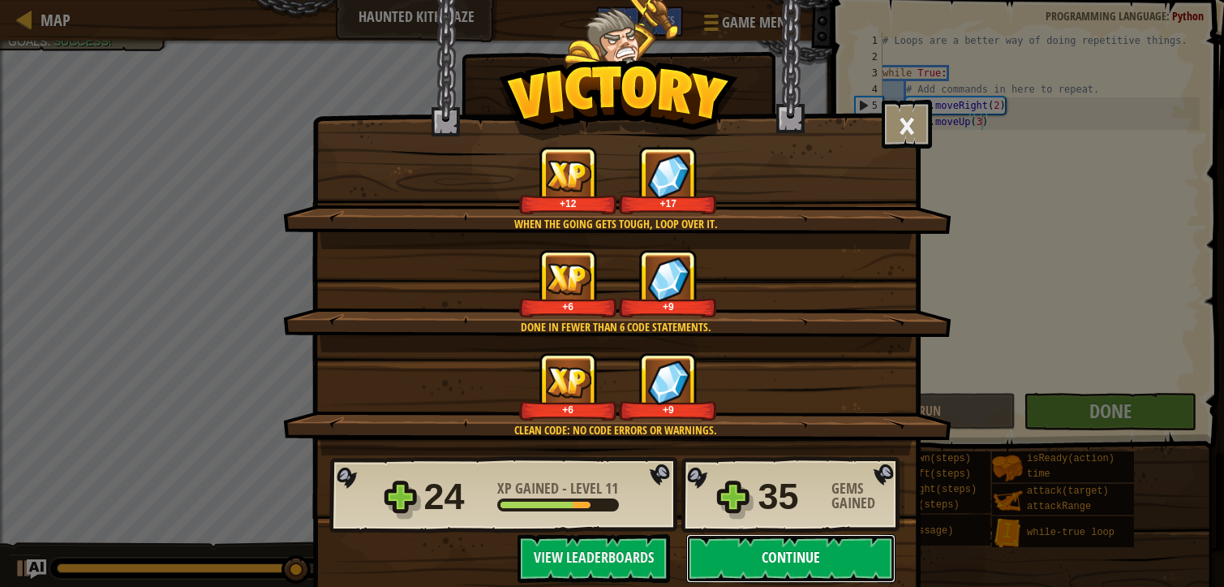
click at [772, 550] on button "Continue" at bounding box center [790, 558] width 209 height 49
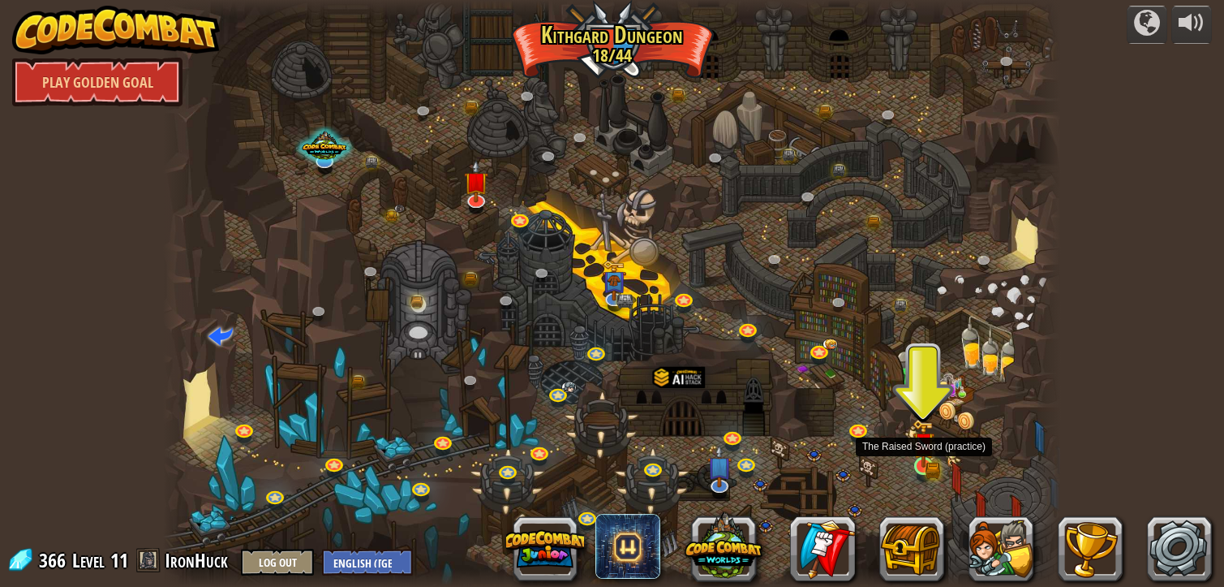
click at [927, 461] on img at bounding box center [924, 443] width 22 height 49
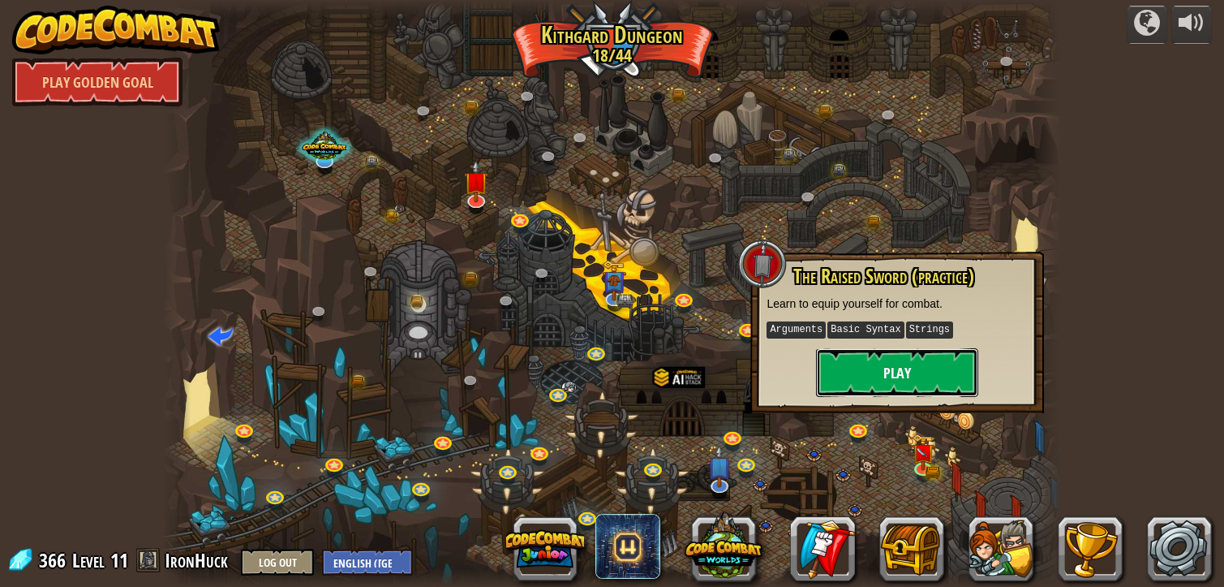
click at [893, 373] on button "Play" at bounding box center [897, 372] width 162 height 49
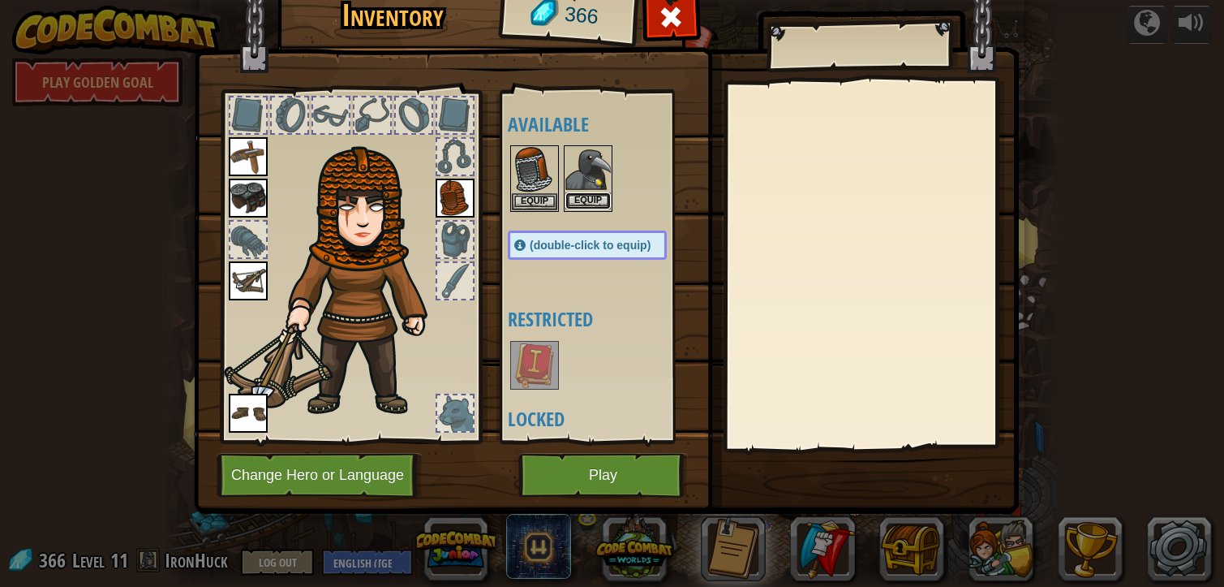
click at [590, 197] on button "Equip" at bounding box center [588, 200] width 45 height 17
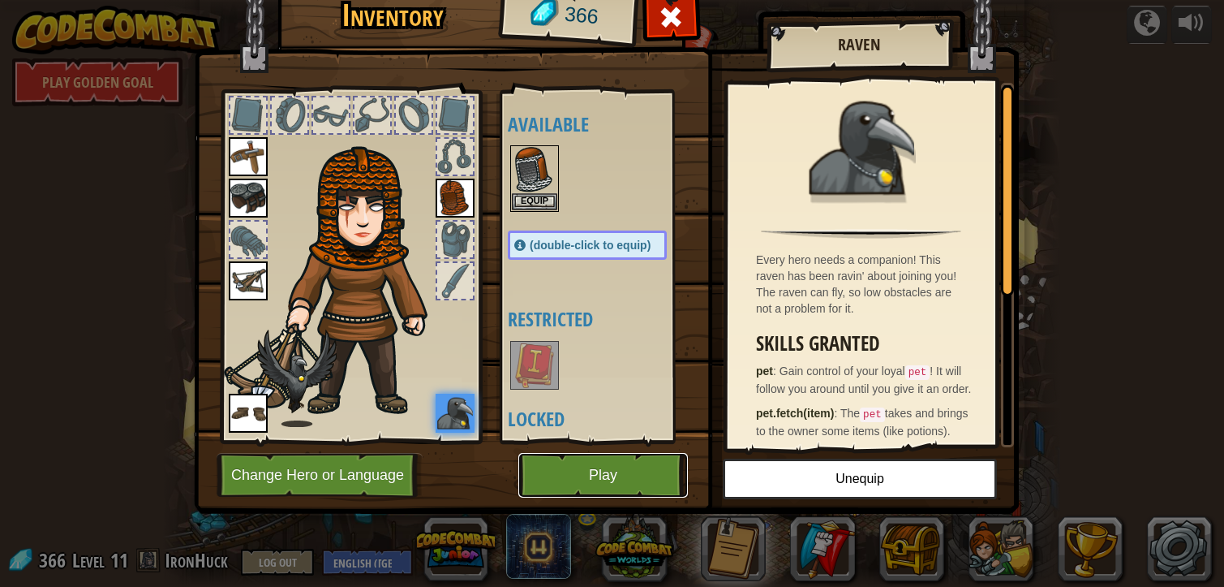
click at [644, 474] on button "Play" at bounding box center [603, 475] width 170 height 45
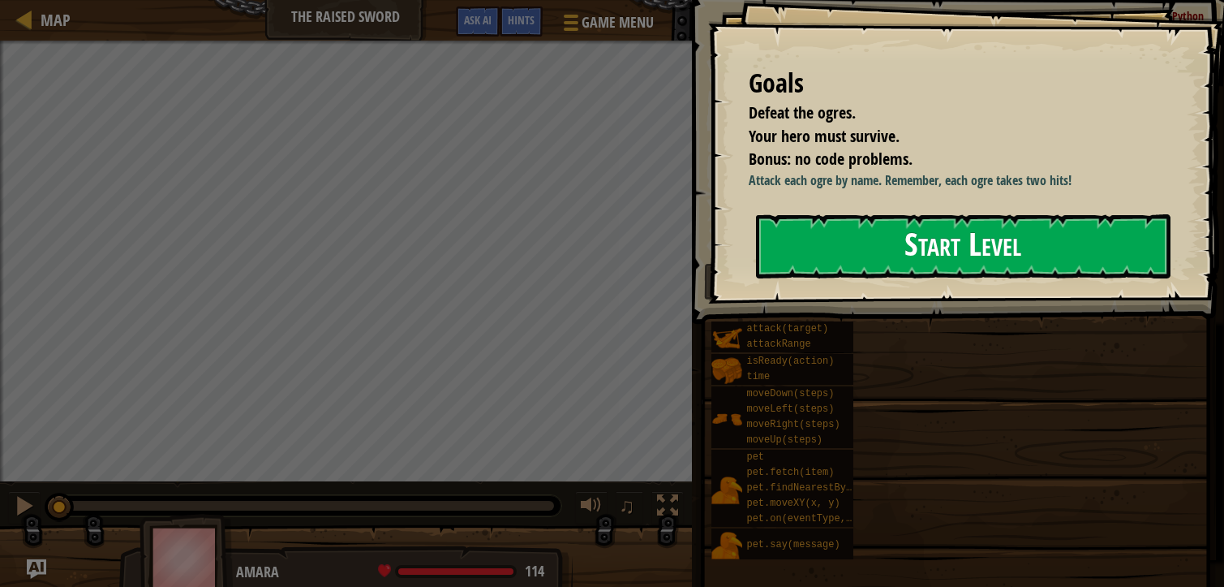
click at [958, 234] on button "Start Level" at bounding box center [963, 246] width 415 height 64
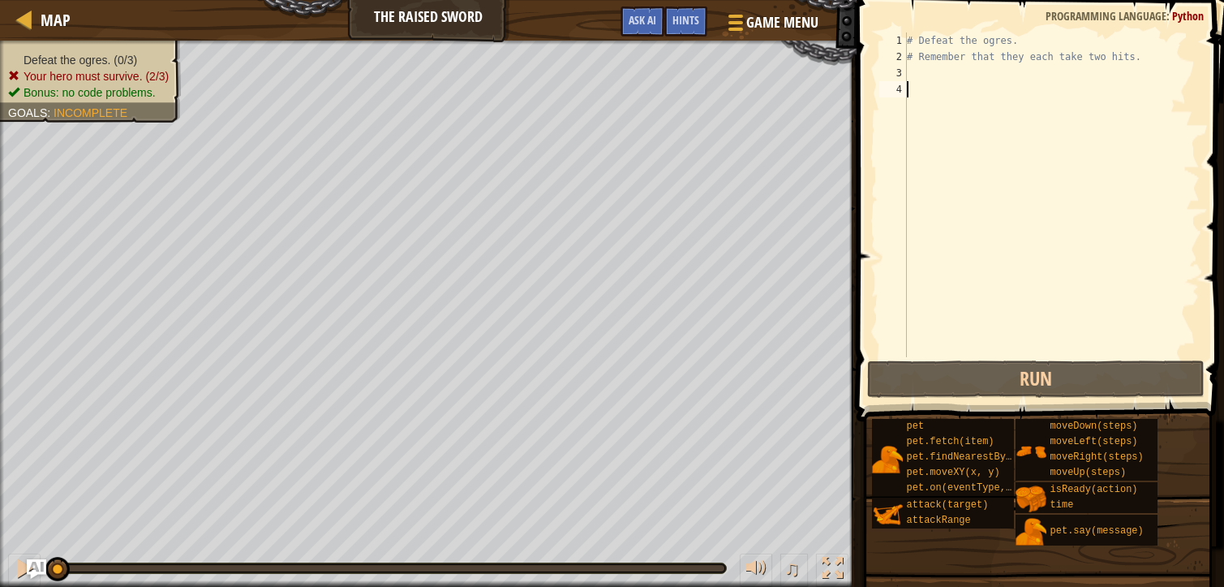
scroll to position [7, 0]
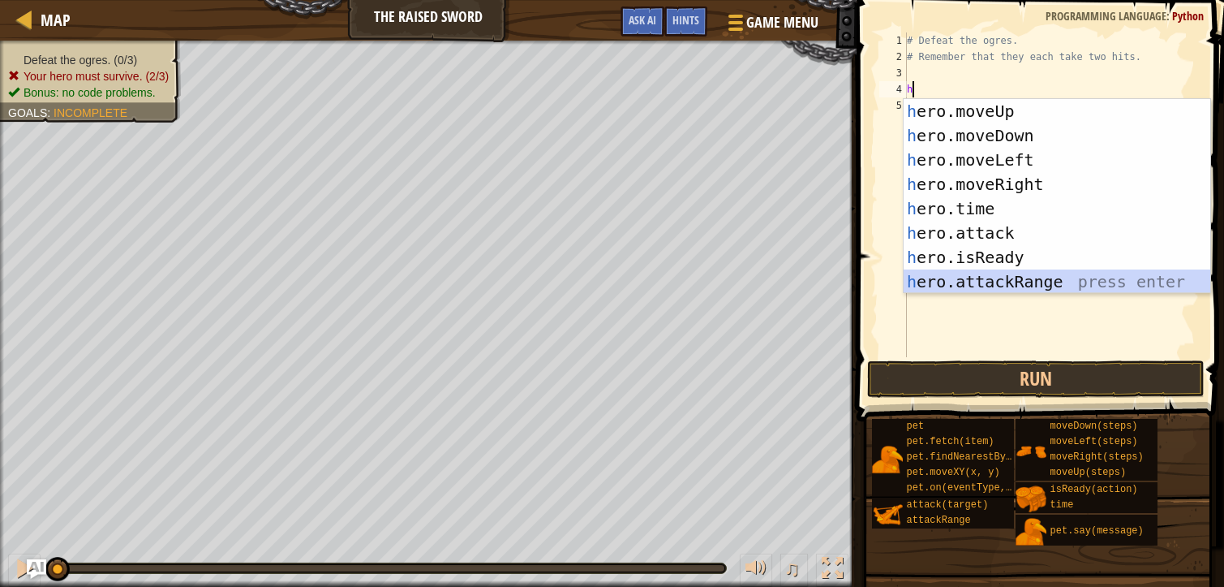
click at [1004, 278] on div "h ero.moveUp press enter h ero.moveDown press enter h ero.moveLeft press enter …" at bounding box center [1057, 220] width 307 height 243
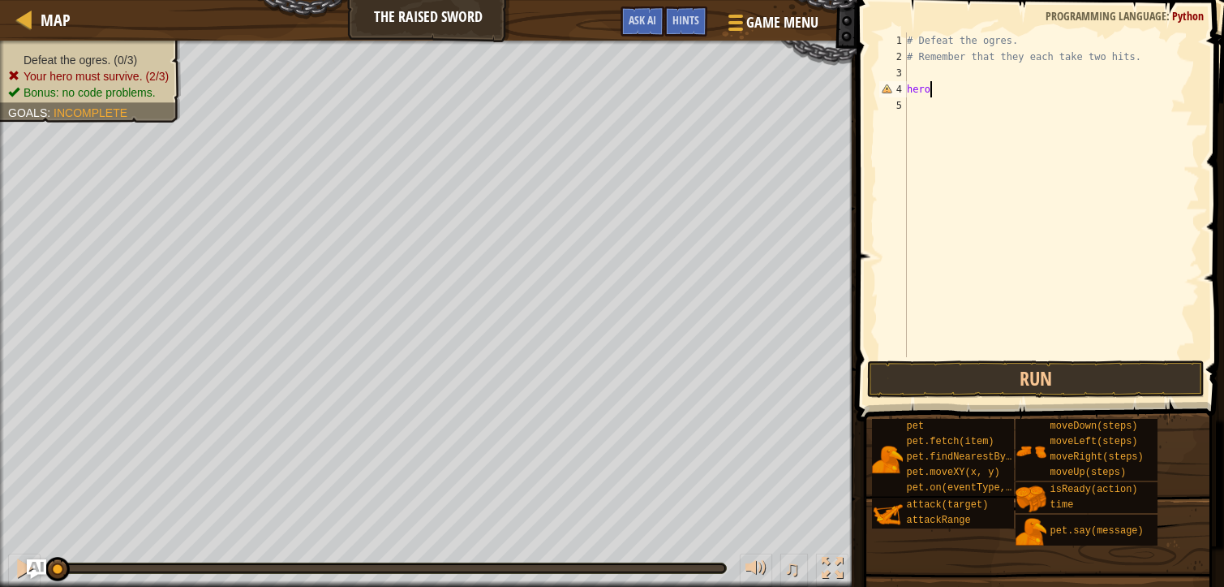
type textarea "h"
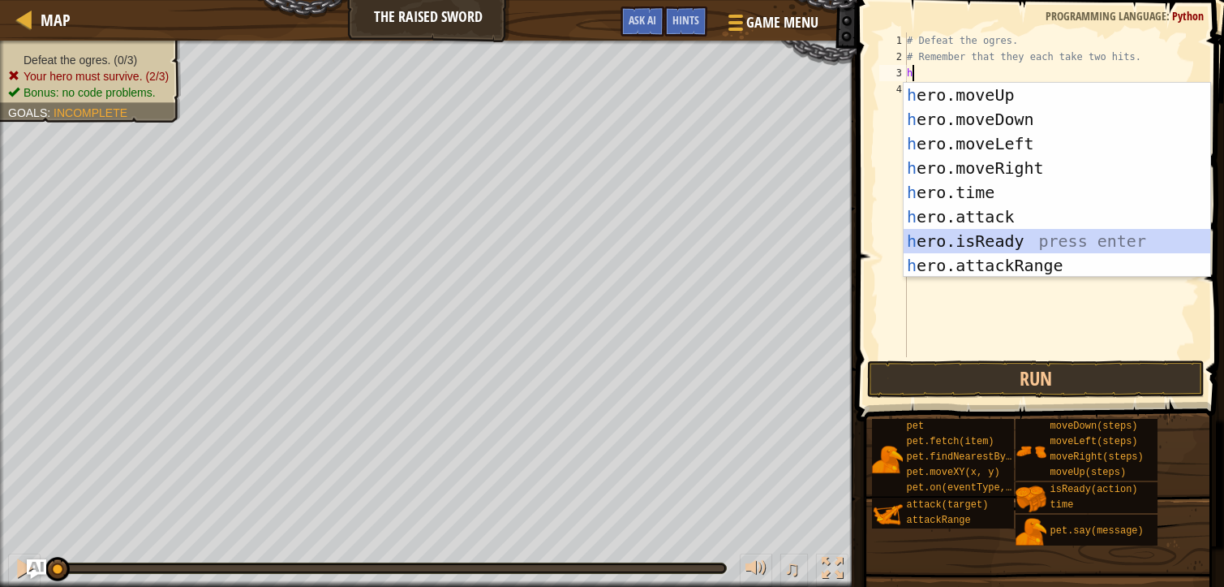
click at [1003, 243] on div "h ero.moveUp press enter h ero.moveDown press enter h ero.moveLeft press enter …" at bounding box center [1057, 204] width 307 height 243
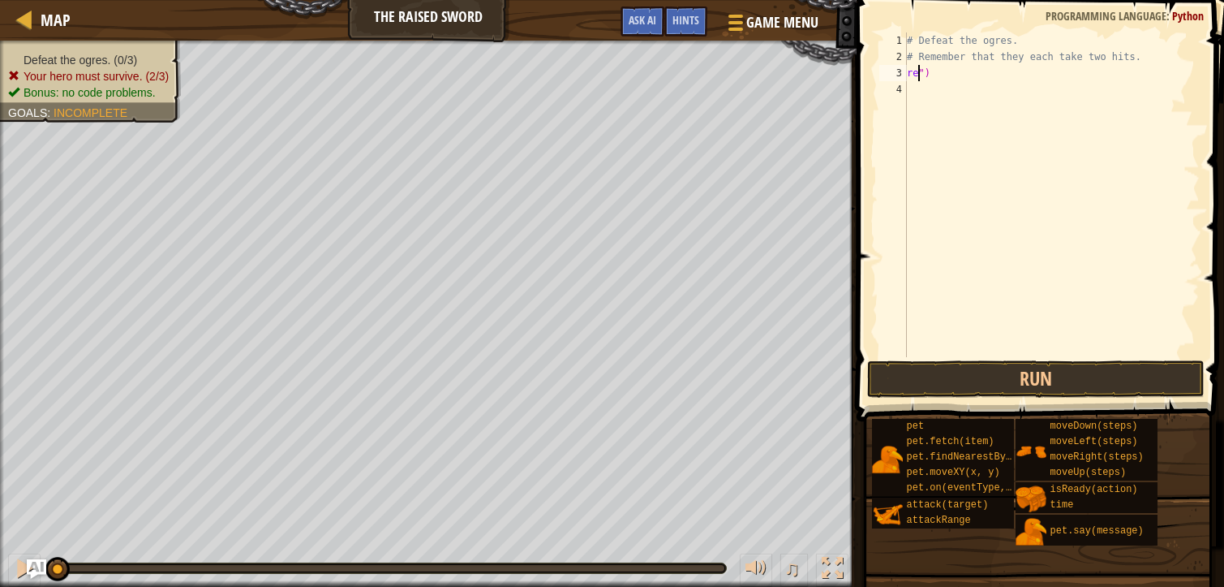
type textarea "")"
click at [939, 84] on div "# Defeat the ogres. # Remember that they each take two hits. ")" at bounding box center [1052, 210] width 296 height 357
click at [927, 58] on div "# Defeat the ogres. # Remember that they each take two hits. ")" at bounding box center [1052, 210] width 296 height 357
click at [927, 78] on div "# Defeat the ogres. # Remember that they each take two hits. ")" at bounding box center [1052, 210] width 296 height 357
type textarea """
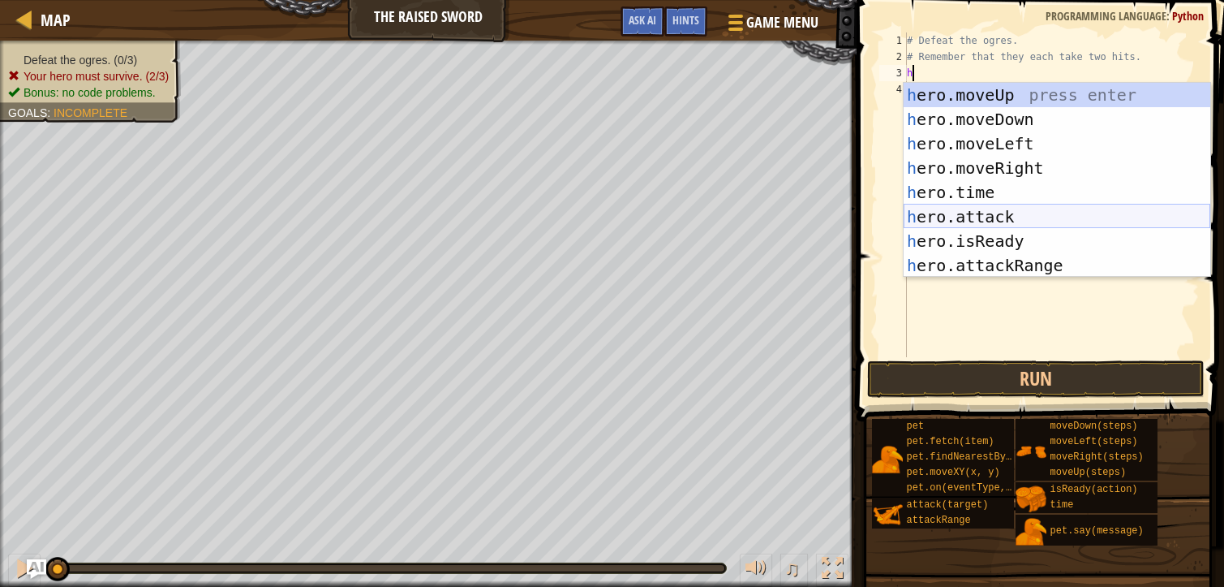
click at [970, 217] on div "h ero.moveUp press enter h ero.moveDown press enter h ero.moveLeft press enter …" at bounding box center [1057, 204] width 307 height 243
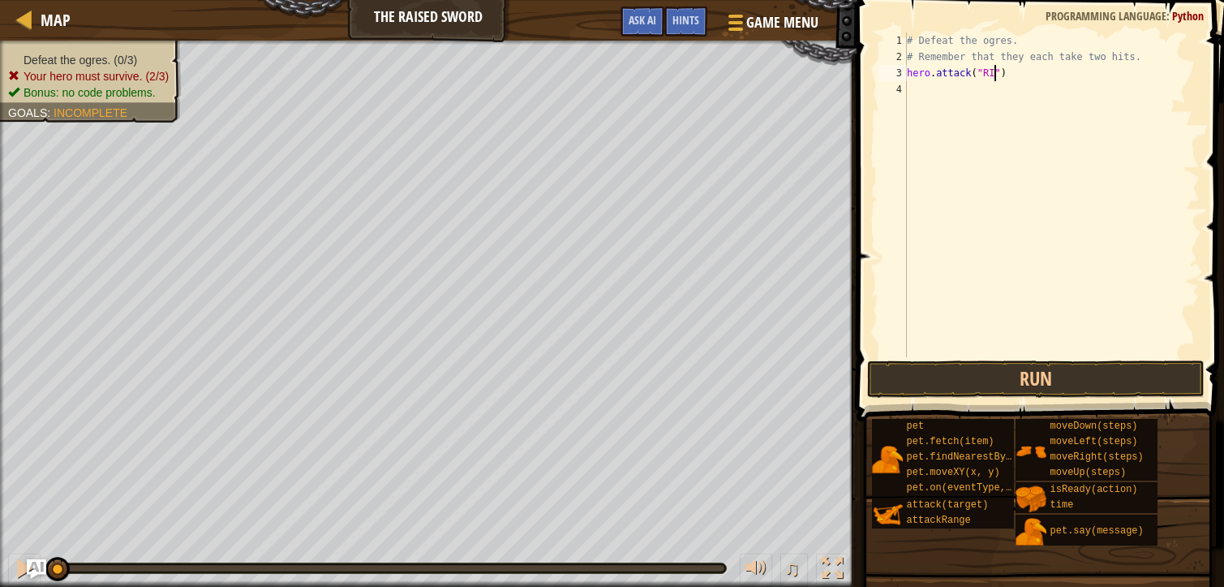
scroll to position [7, 6]
type textarea "hero.attack("Rig")"
click at [1016, 69] on div "# Defeat the ogres. # Remember that they each take two hits. hero . attack ( "R…" at bounding box center [1052, 210] width 296 height 357
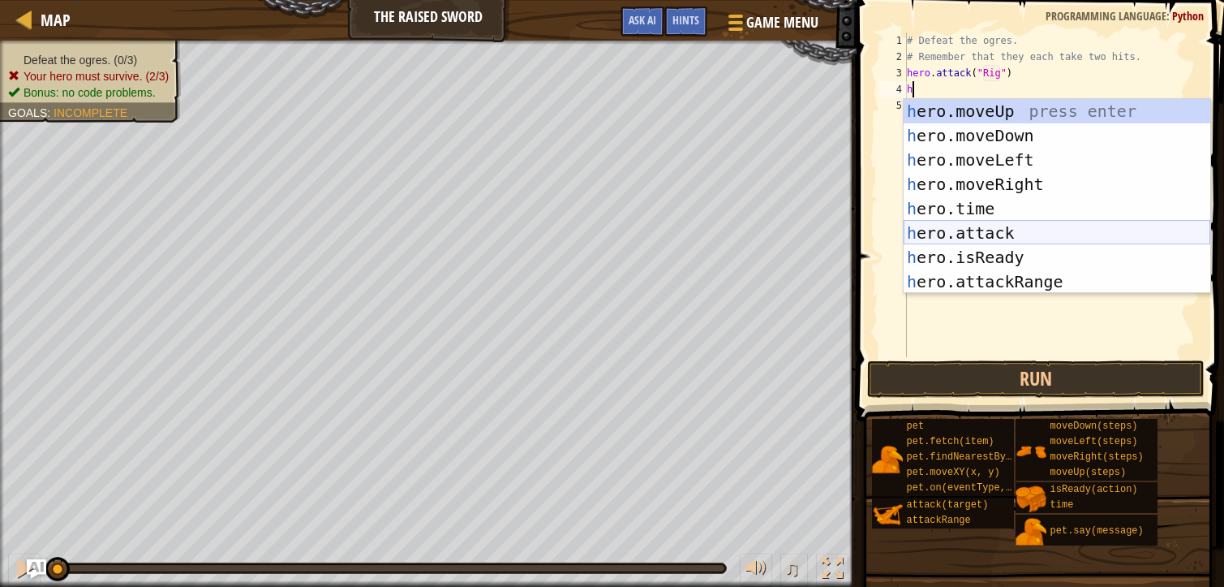
click at [1007, 236] on div "h ero.moveUp press enter h ero.moveDown press enter h ero.moveLeft press enter …" at bounding box center [1057, 220] width 307 height 243
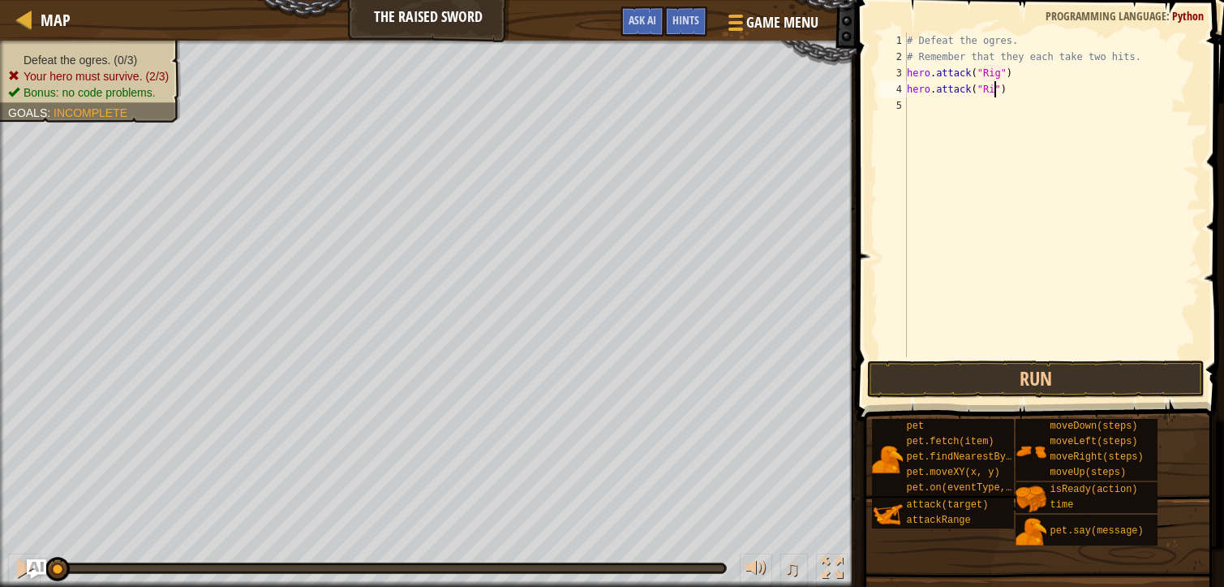
type textarea "hero.attack("Rig")"
click at [912, 106] on div "# Defeat the ogres. # Remember that they each take two hits. hero . attack ( "R…" at bounding box center [1052, 210] width 296 height 357
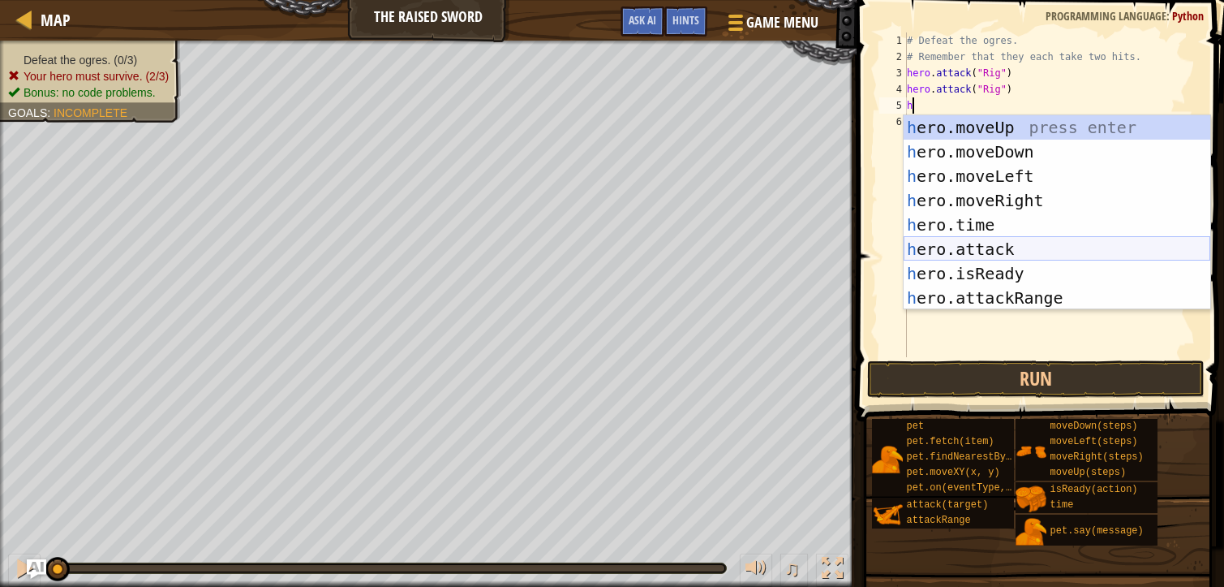
click at [994, 244] on div "h ero.moveUp press enter h ero.moveDown press enter h ero.moveLeft press enter …" at bounding box center [1057, 236] width 307 height 243
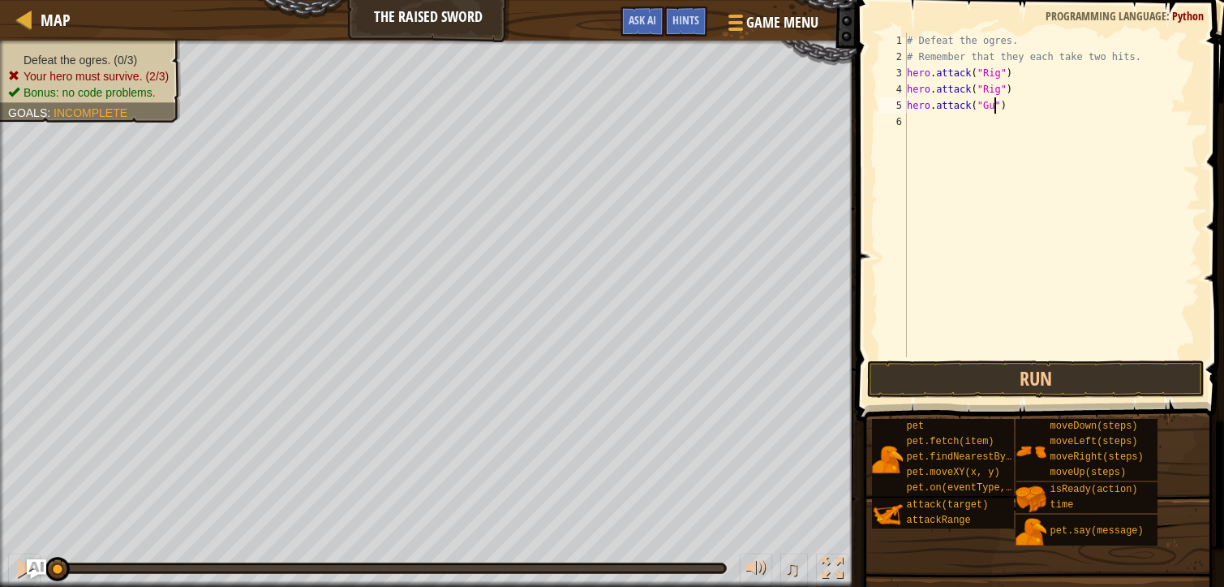
scroll to position [7, 7]
type textarea "hero.attack("Gurt")"
type textarea "G"
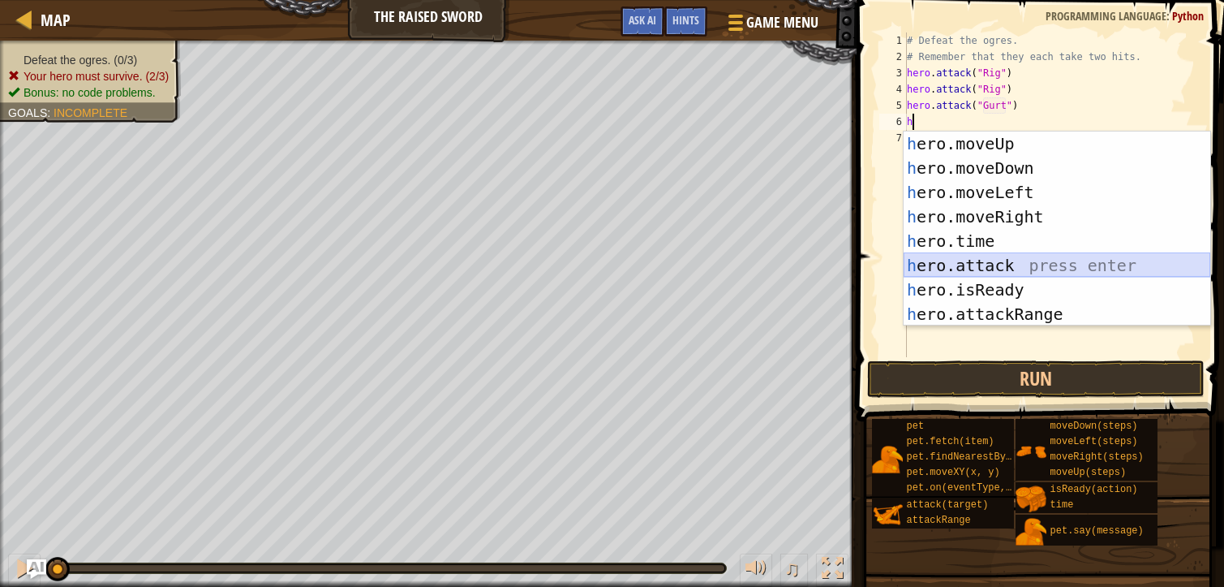
click at [984, 262] on div "h ero.moveUp press enter h ero.moveDown press enter h ero.moveLeft press enter …" at bounding box center [1057, 252] width 307 height 243
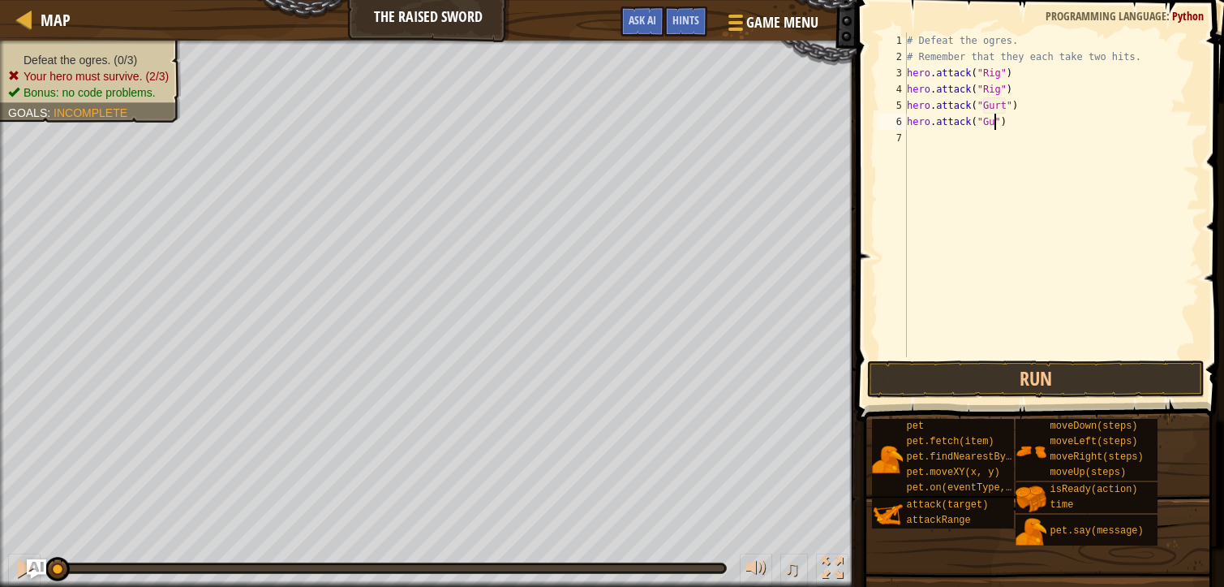
scroll to position [7, 7]
type textarea "hero.attack("Gurt")"
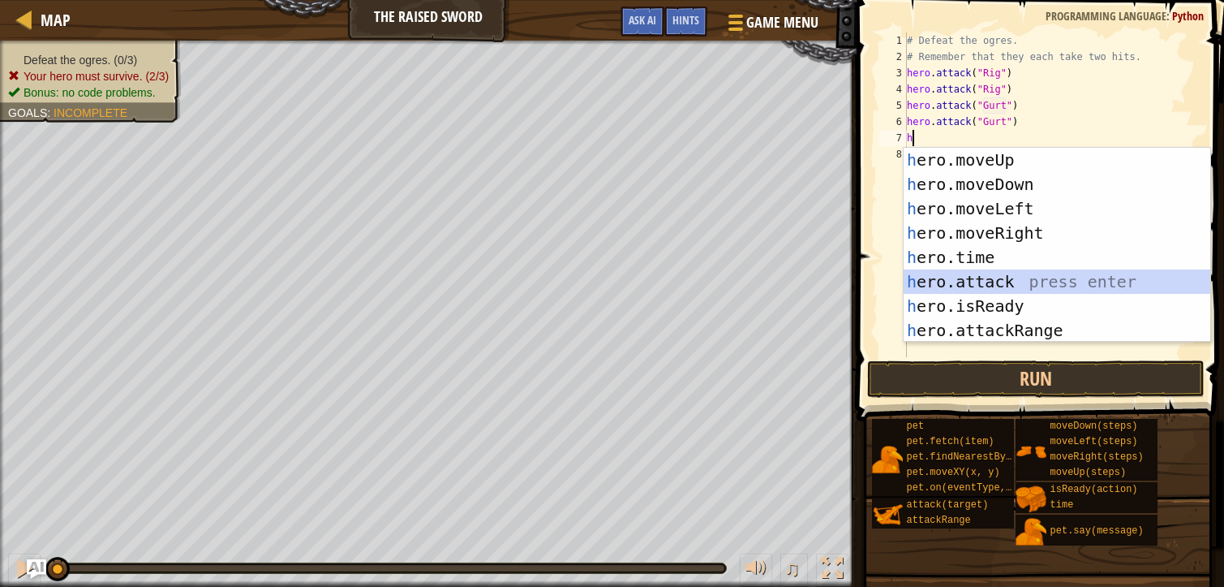
click at [983, 276] on div "h ero.moveUp press enter h ero.moveDown press enter h ero.moveLeft press enter …" at bounding box center [1057, 269] width 307 height 243
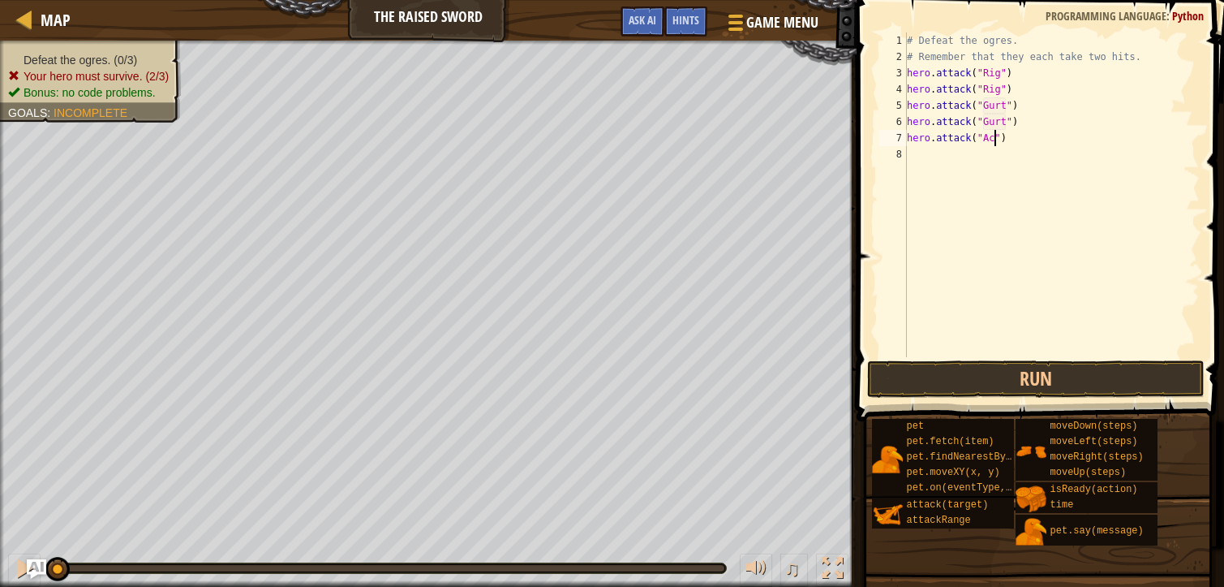
scroll to position [7, 6]
type textarea "hero.attack("Ack")"
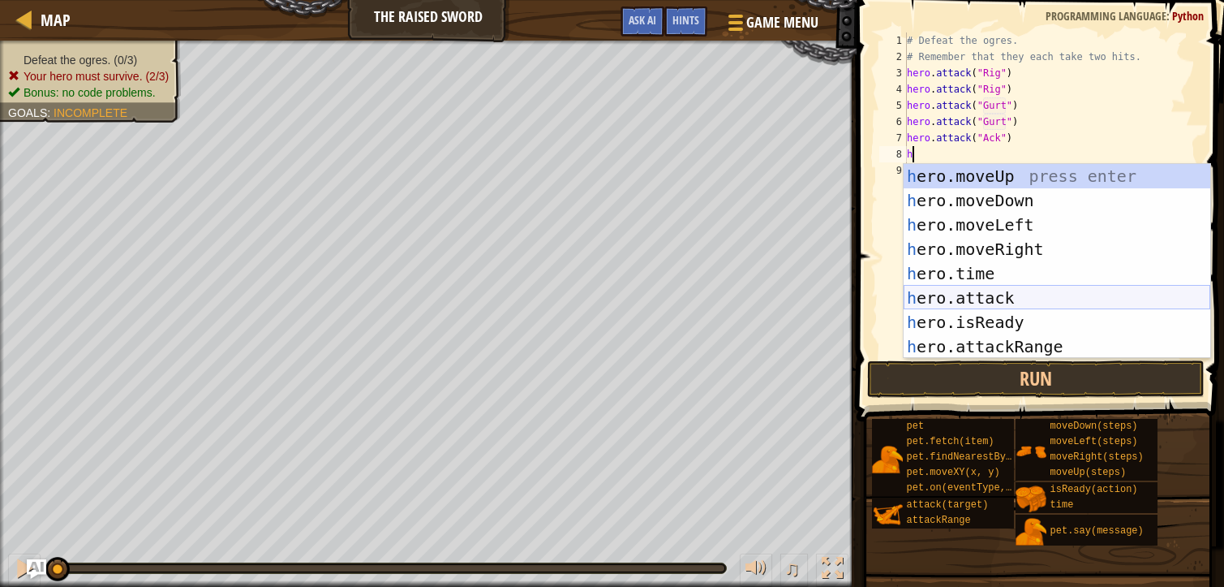
click at [997, 293] on div "h ero.moveUp press enter h ero.moveDown press enter h ero.moveLeft press enter …" at bounding box center [1057, 285] width 307 height 243
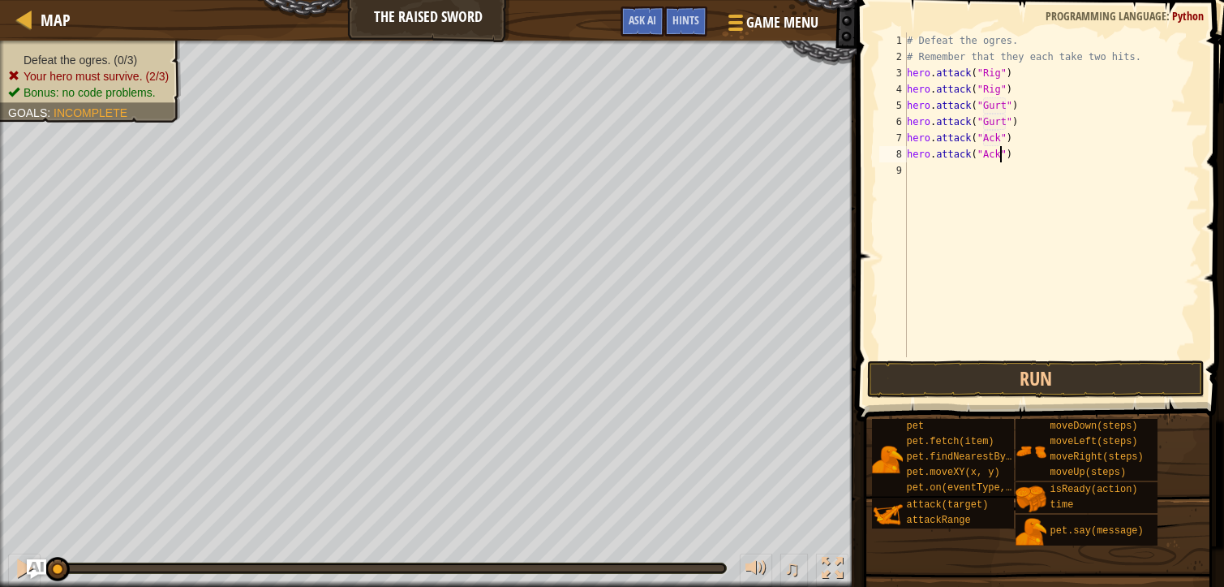
scroll to position [7, 7]
type textarea "hero.attack("Ack")"
click at [1016, 373] on button "Run" at bounding box center [1036, 378] width 338 height 37
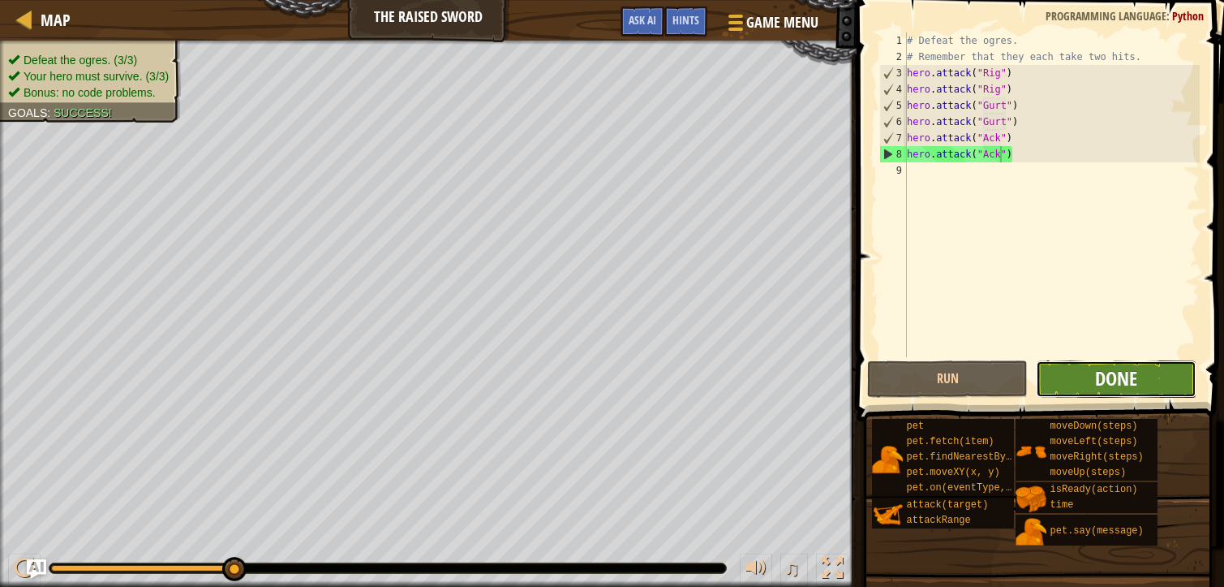
click at [1138, 372] on span "Done" at bounding box center [1116, 378] width 42 height 26
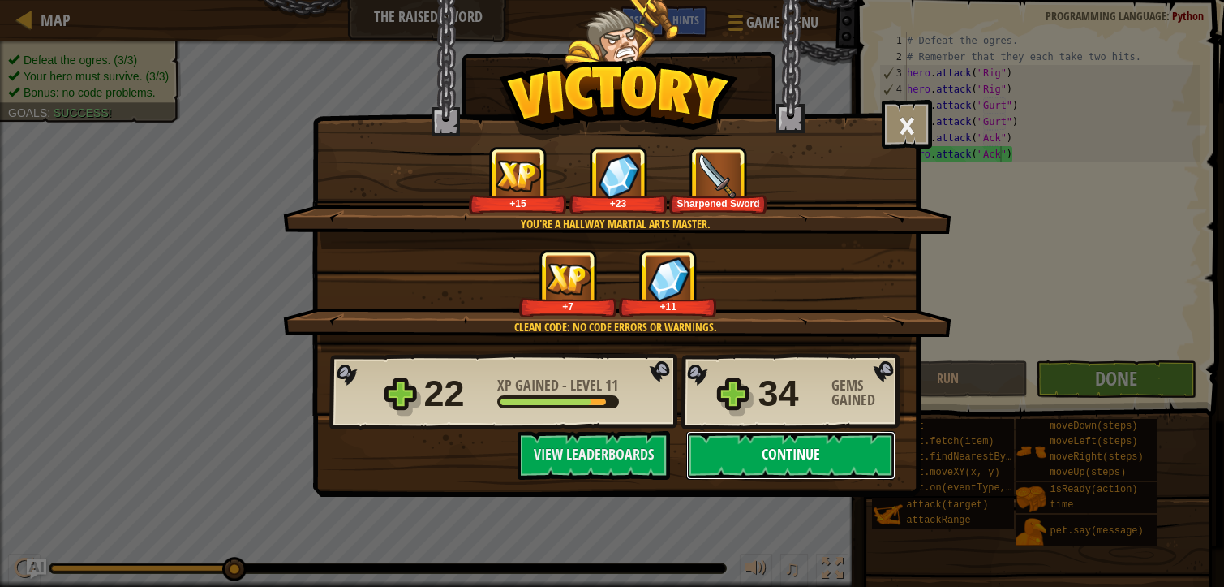
click at [756, 448] on button "Continue" at bounding box center [790, 455] width 209 height 49
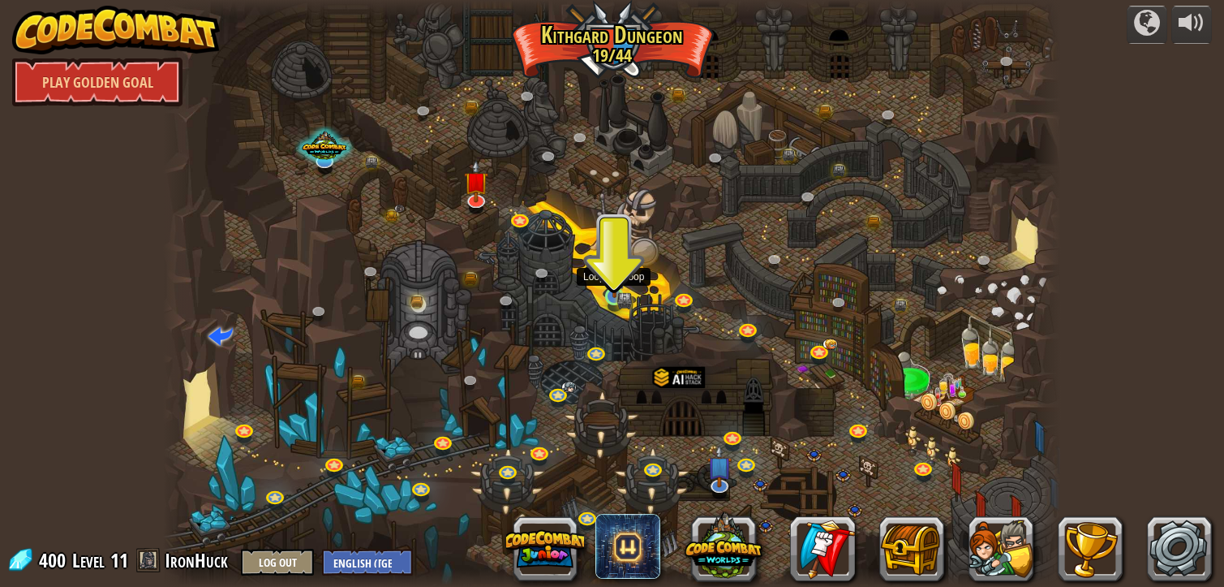
click at [616, 286] on img at bounding box center [615, 273] width 22 height 49
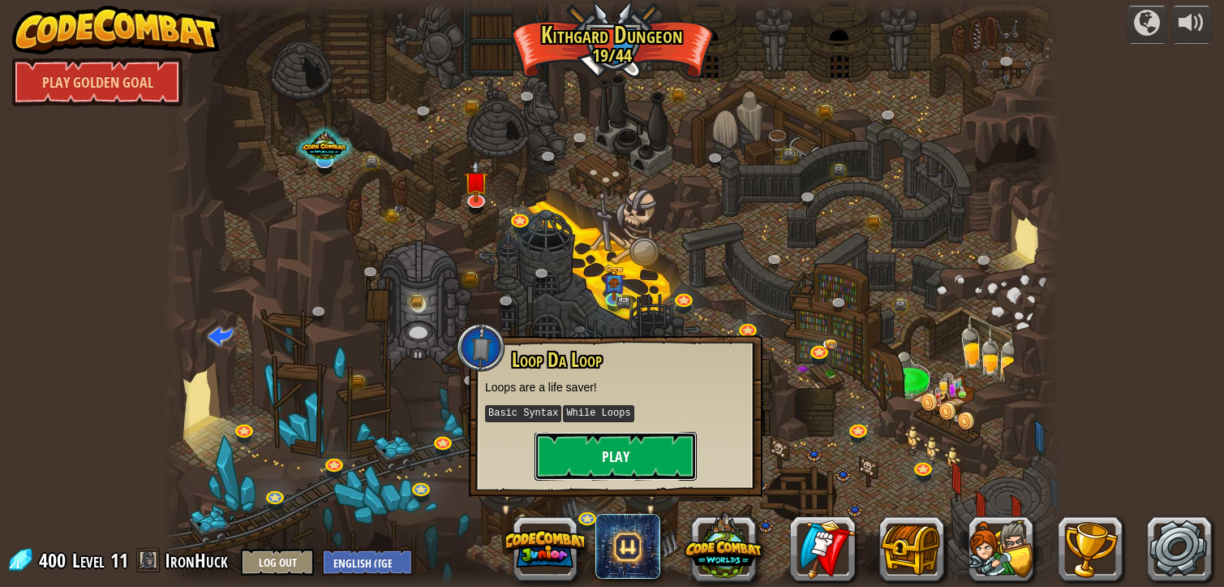
click at [626, 442] on button "Play" at bounding box center [616, 456] width 162 height 49
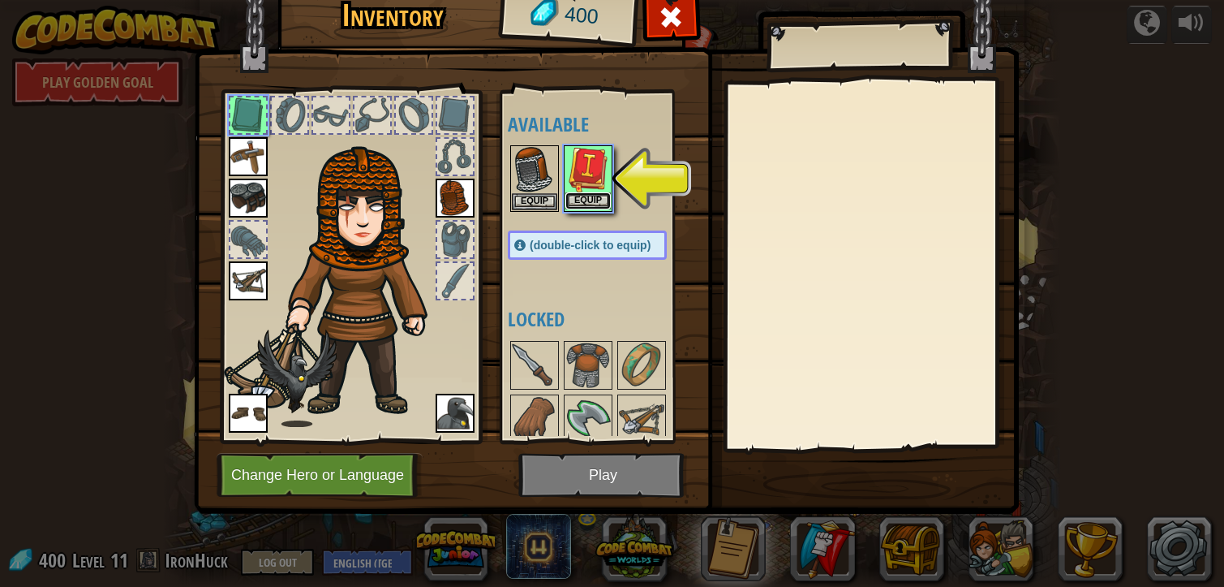
click at [584, 201] on button "Equip" at bounding box center [588, 200] width 45 height 17
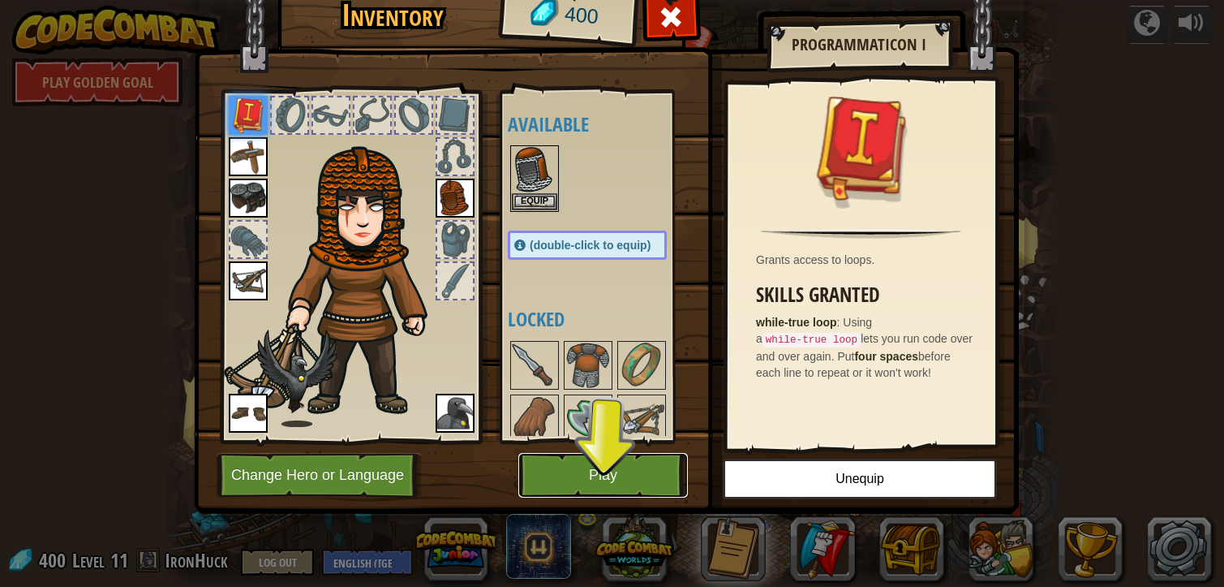
click at [622, 459] on button "Play" at bounding box center [603, 475] width 170 height 45
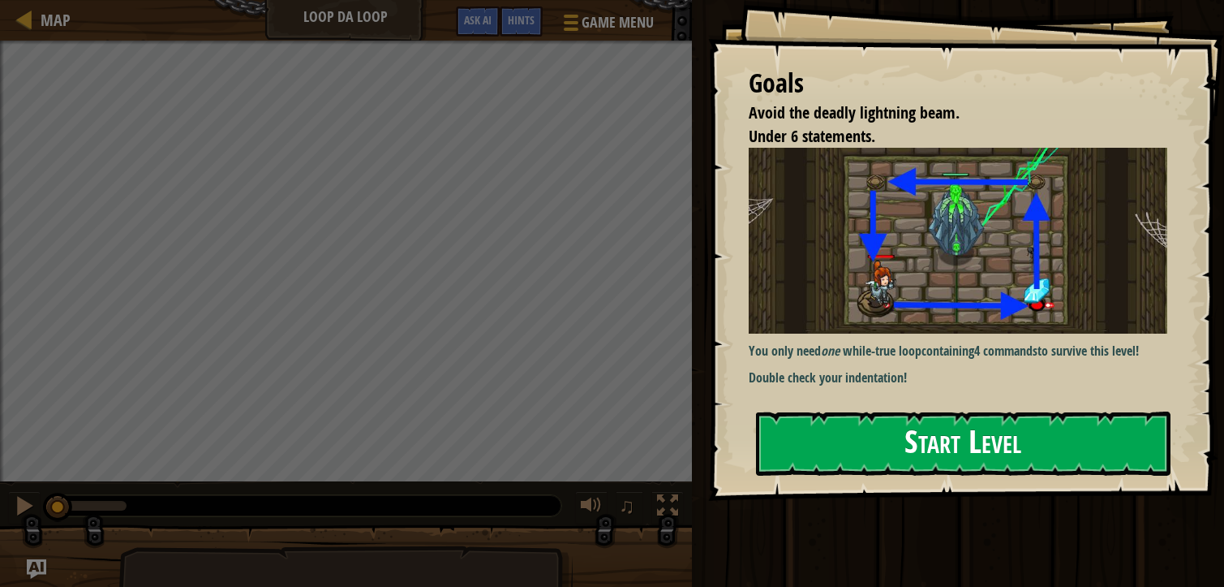
click at [952, 435] on button "Start Level" at bounding box center [963, 443] width 415 height 64
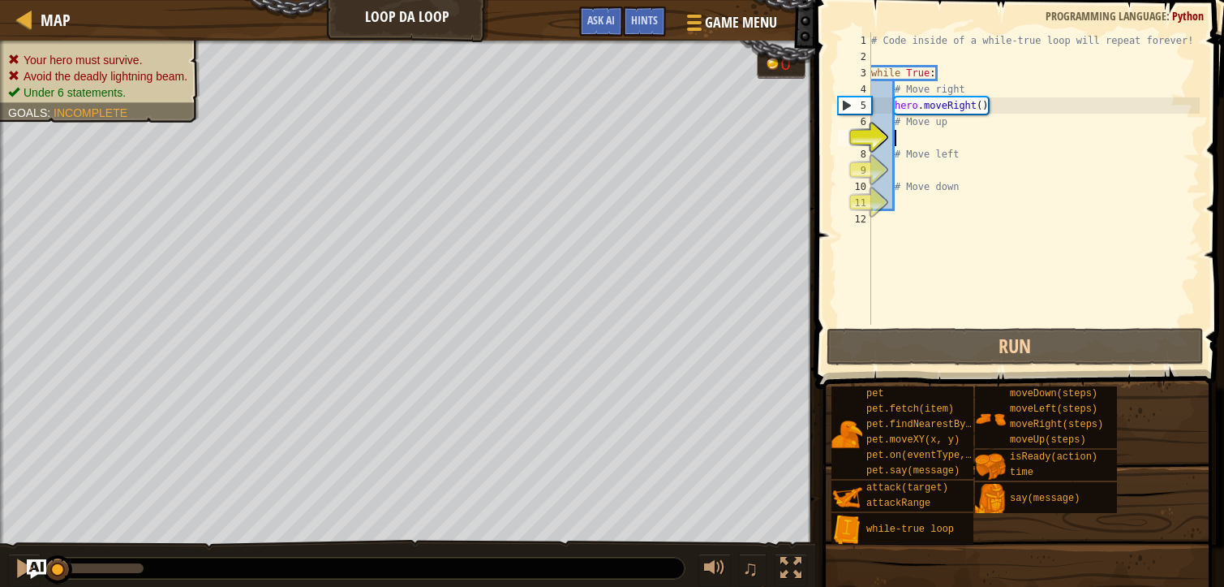
type textarea "h"
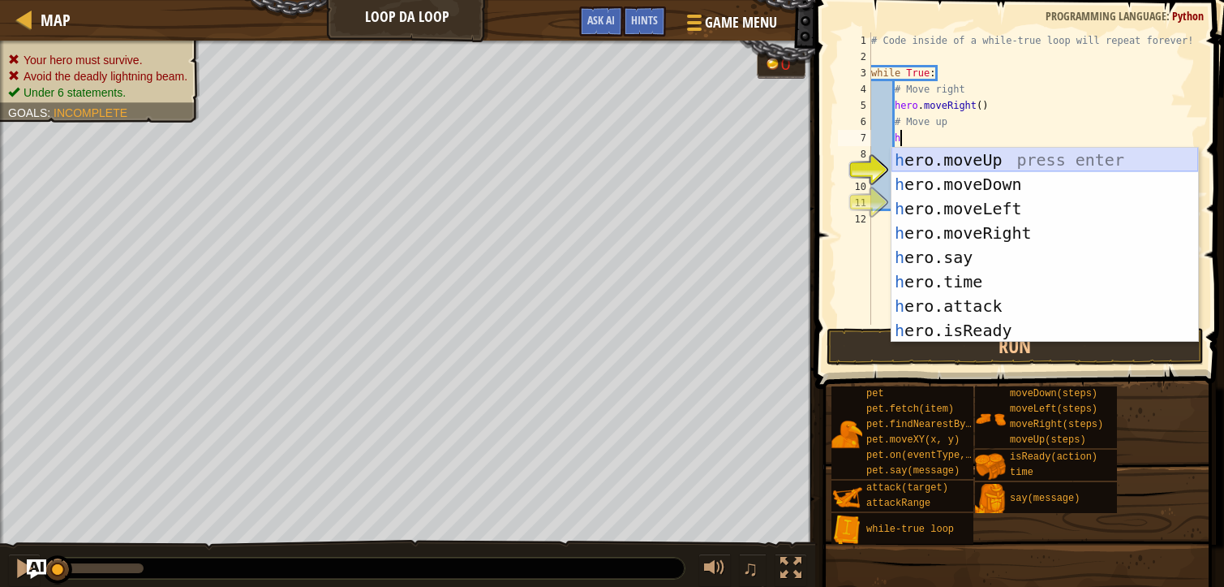
click at [1001, 156] on div "h ero.moveUp press enter h ero.moveDown press enter h ero.moveLeft press enter …" at bounding box center [1045, 269] width 307 height 243
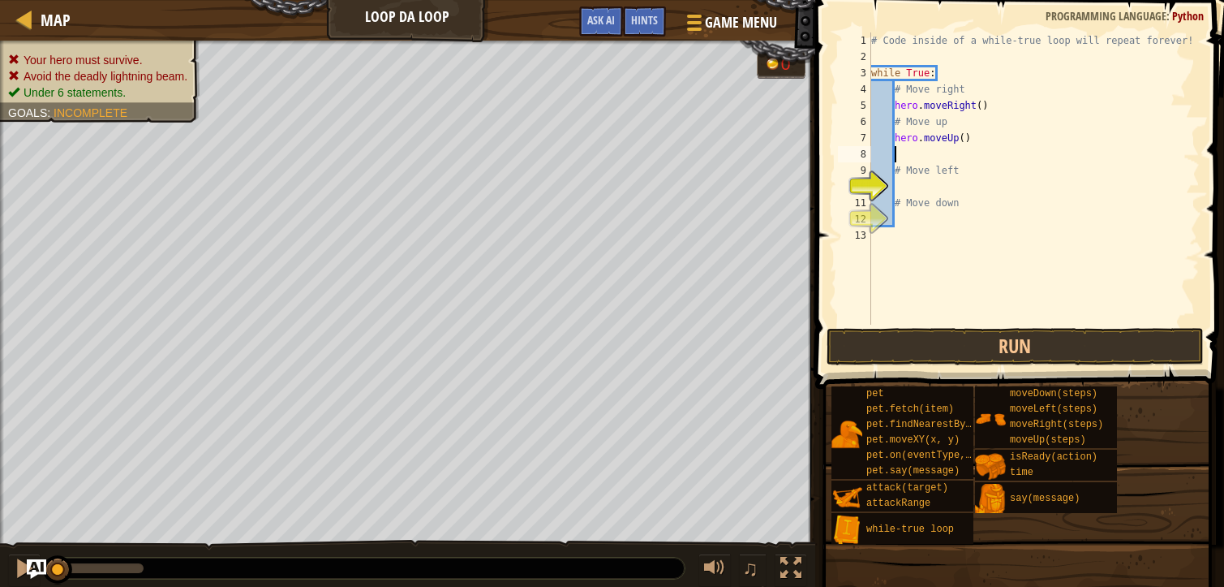
click at [901, 187] on div "# Code inside of a while-true loop will repeat forever! while True : # Move rig…" at bounding box center [1034, 194] width 332 height 325
type textarea "h"
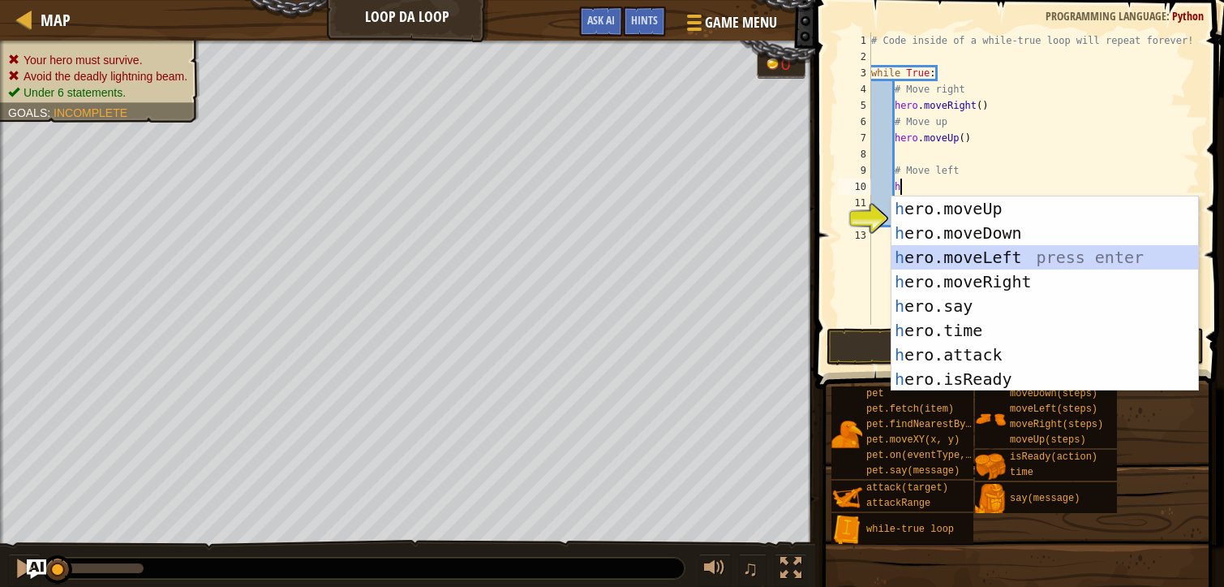
click at [991, 256] on div "h ero.moveUp press enter h ero.moveDown press enter h ero.moveLeft press enter …" at bounding box center [1045, 317] width 307 height 243
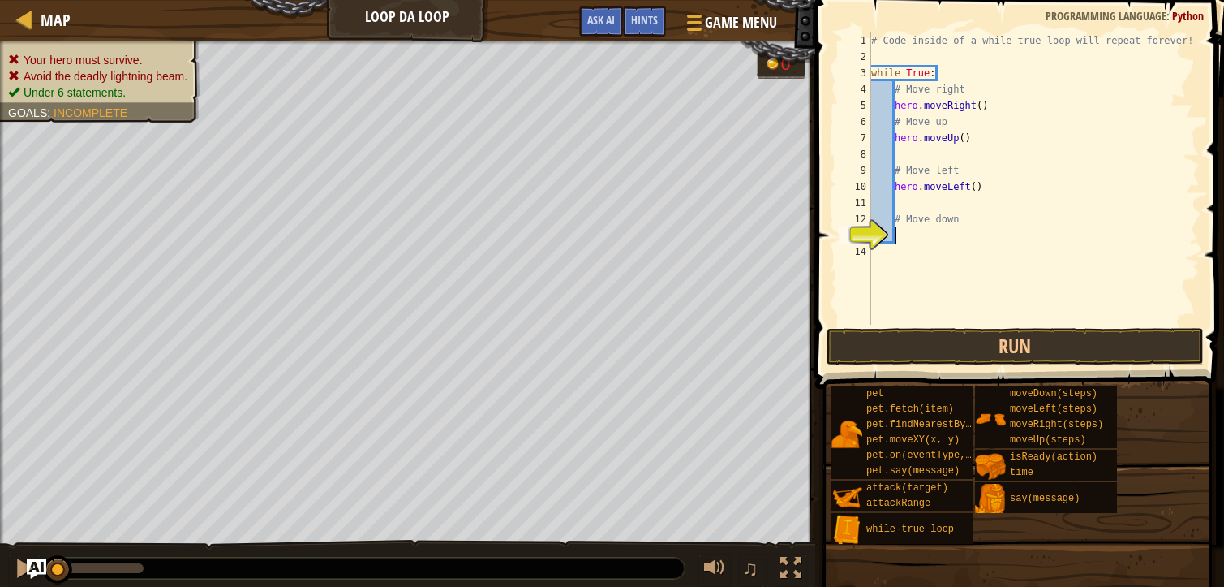
click at [899, 234] on div "# Code inside of a while-true loop will repeat forever! while True : # Move rig…" at bounding box center [1034, 194] width 332 height 325
type textarea "h"
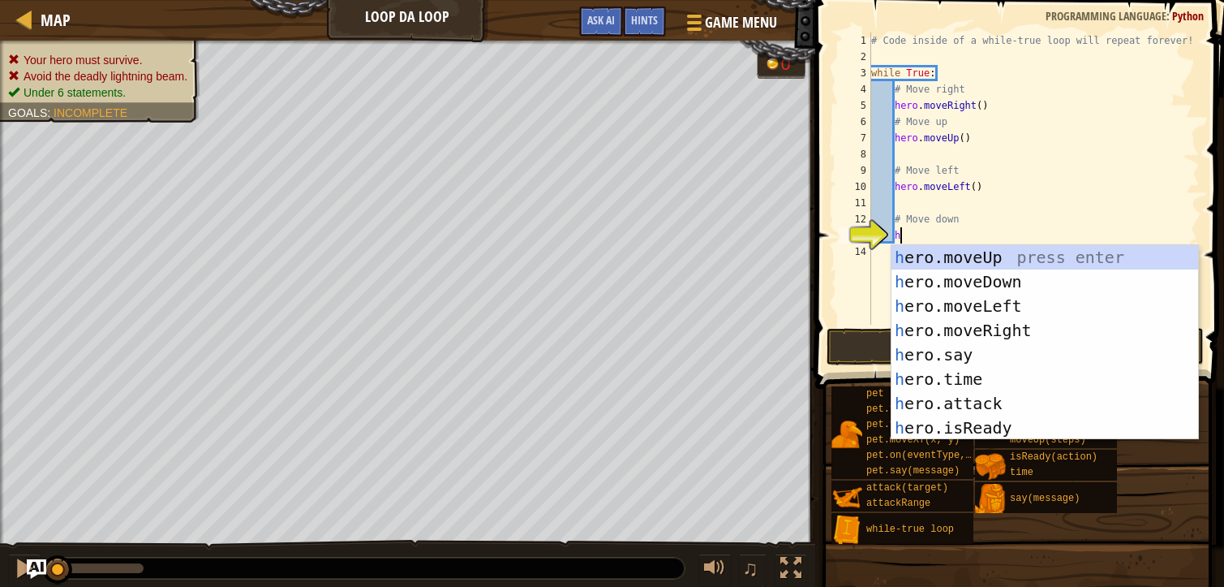
scroll to position [7, 2]
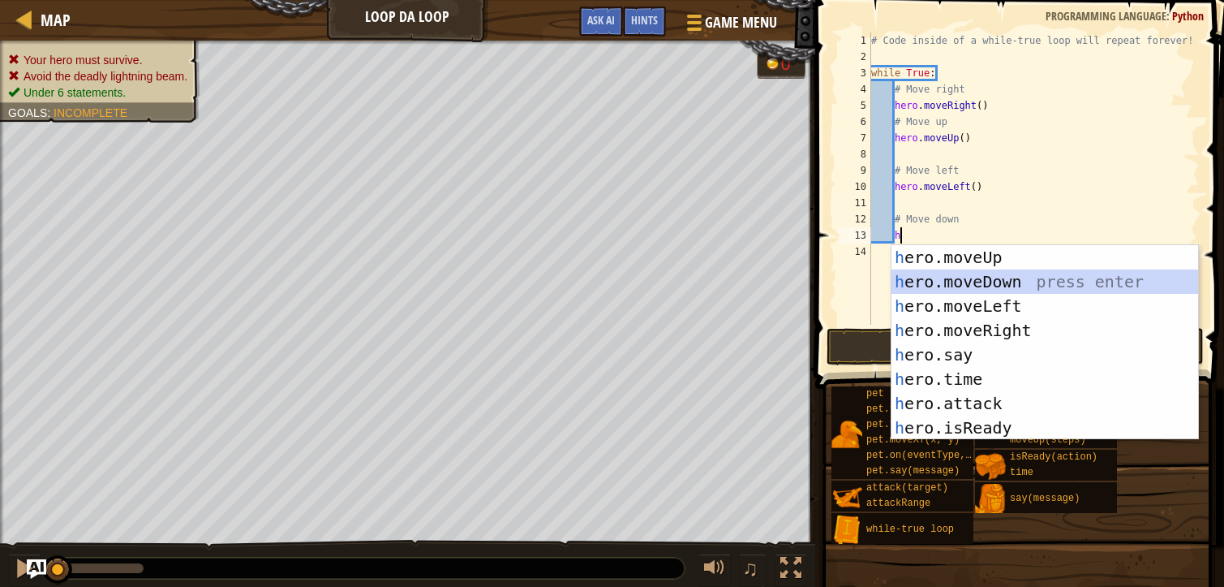
click at [987, 286] on div "h ero.moveUp press enter h ero.moveDown press enter h ero.moveLeft press enter …" at bounding box center [1045, 366] width 307 height 243
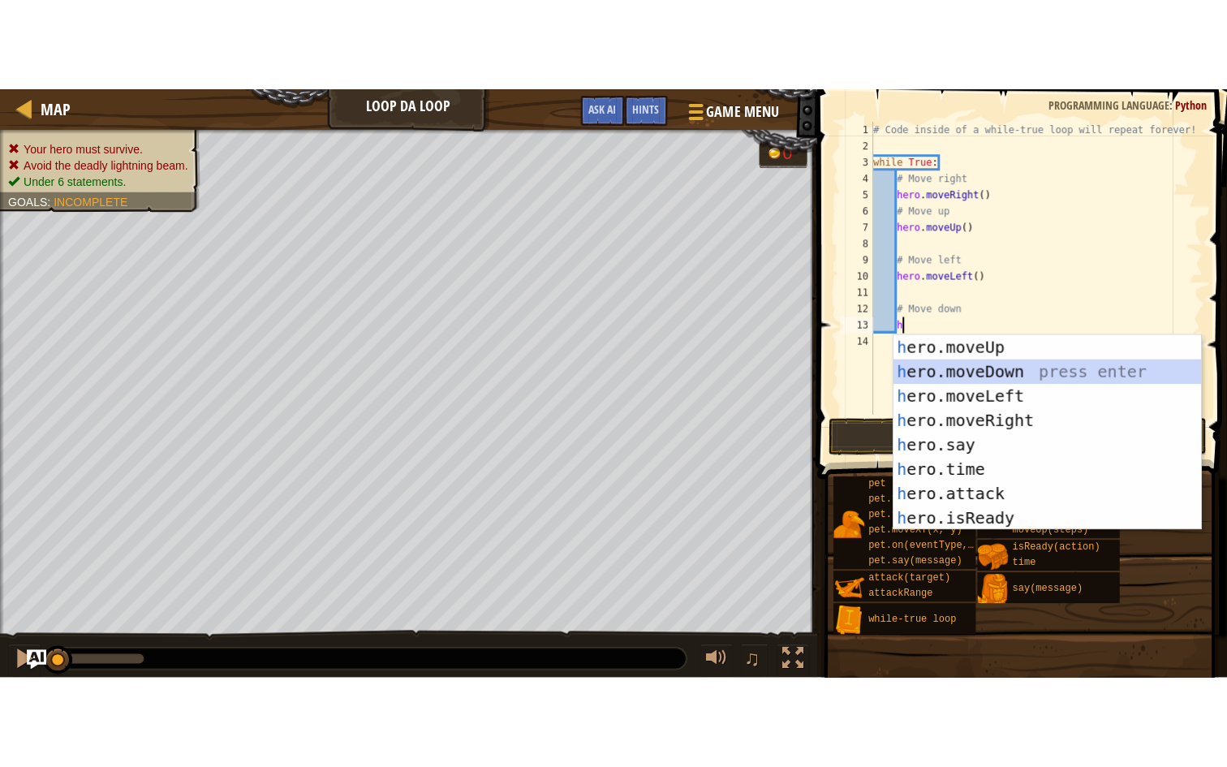
scroll to position [7, 1]
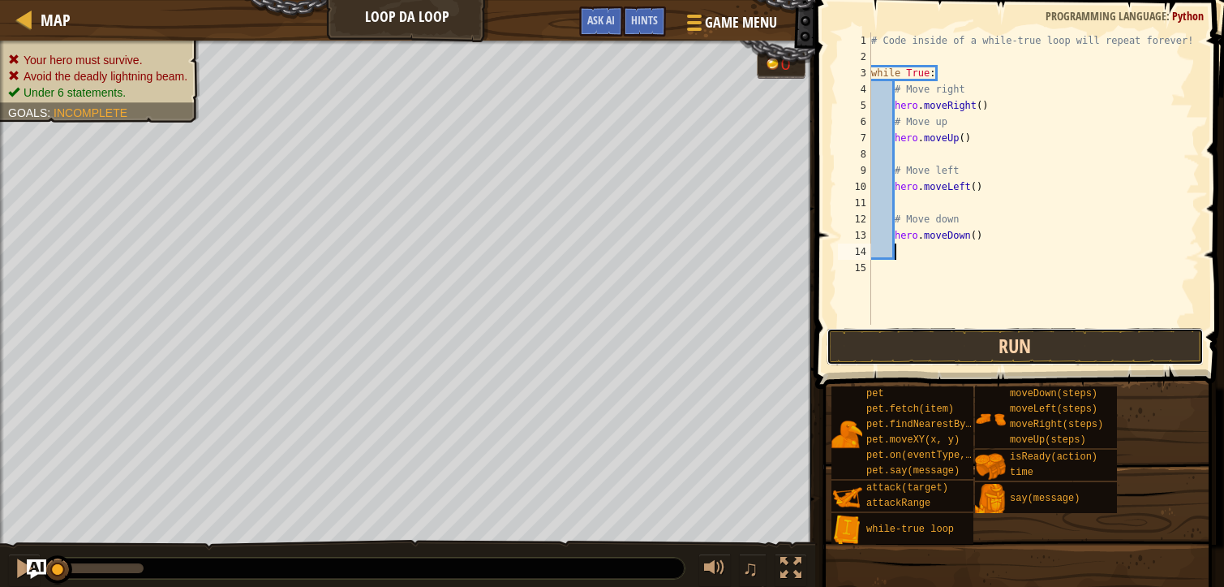
click at [989, 342] on button "Run" at bounding box center [1016, 346] width 378 height 37
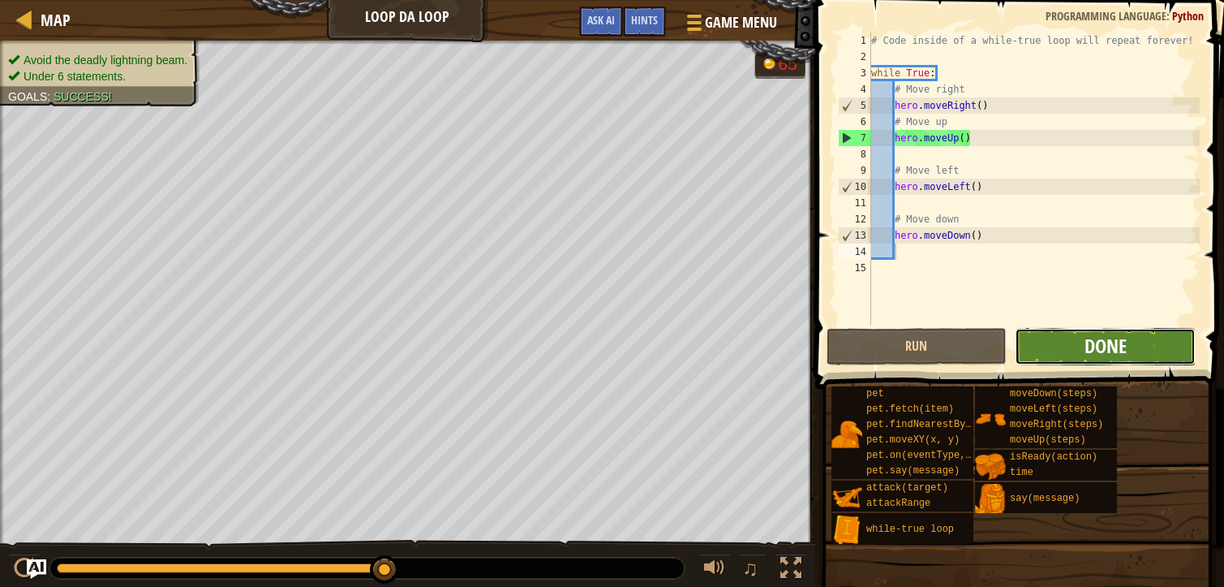
click at [1098, 347] on span "Done" at bounding box center [1106, 346] width 42 height 26
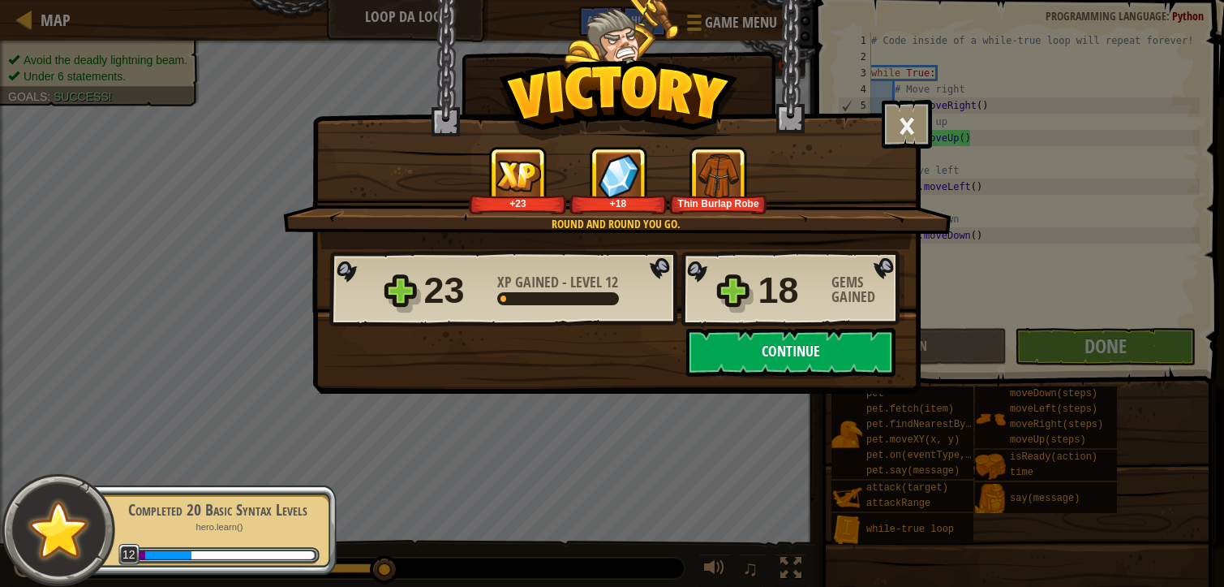
click at [821, 345] on button "Continue" at bounding box center [790, 352] width 209 height 49
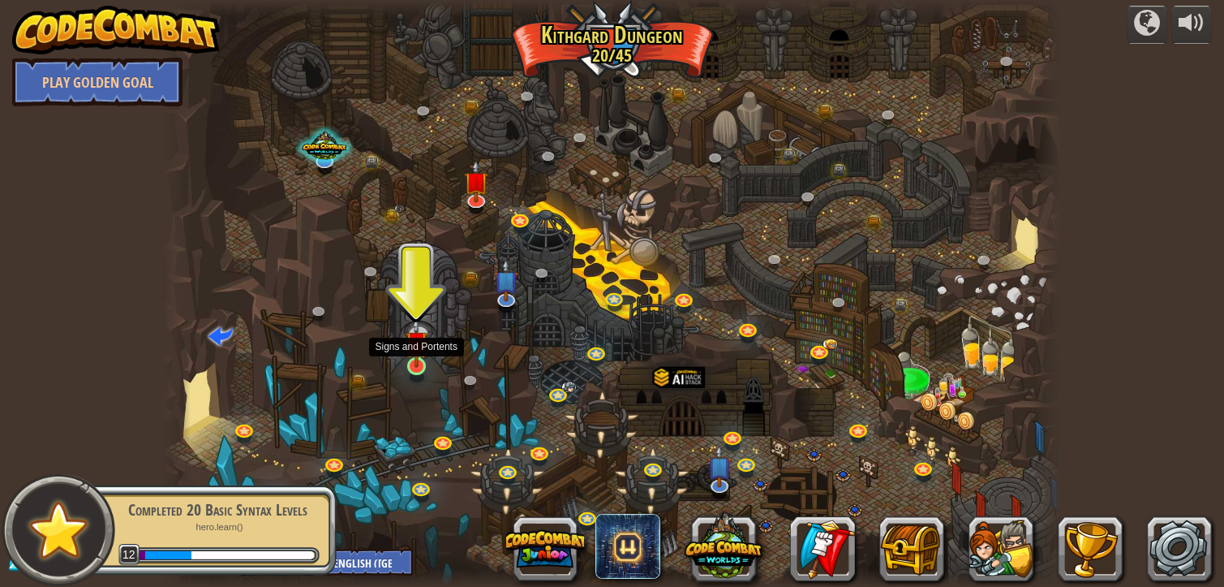
click at [414, 367] on img at bounding box center [417, 341] width 22 height 51
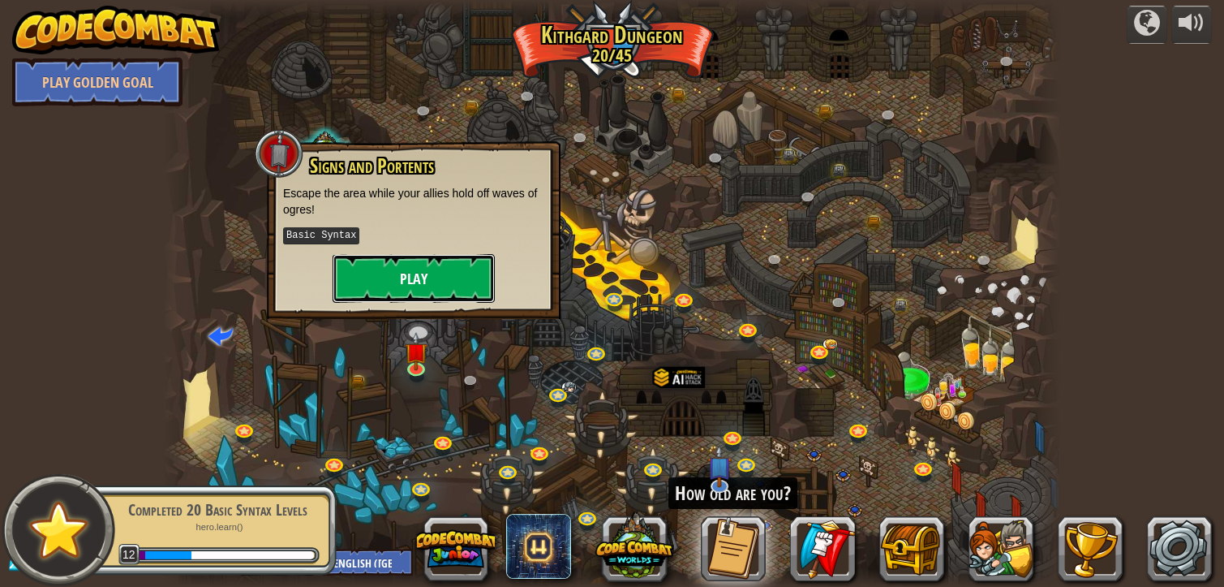
click at [423, 281] on button "Play" at bounding box center [414, 278] width 162 height 49
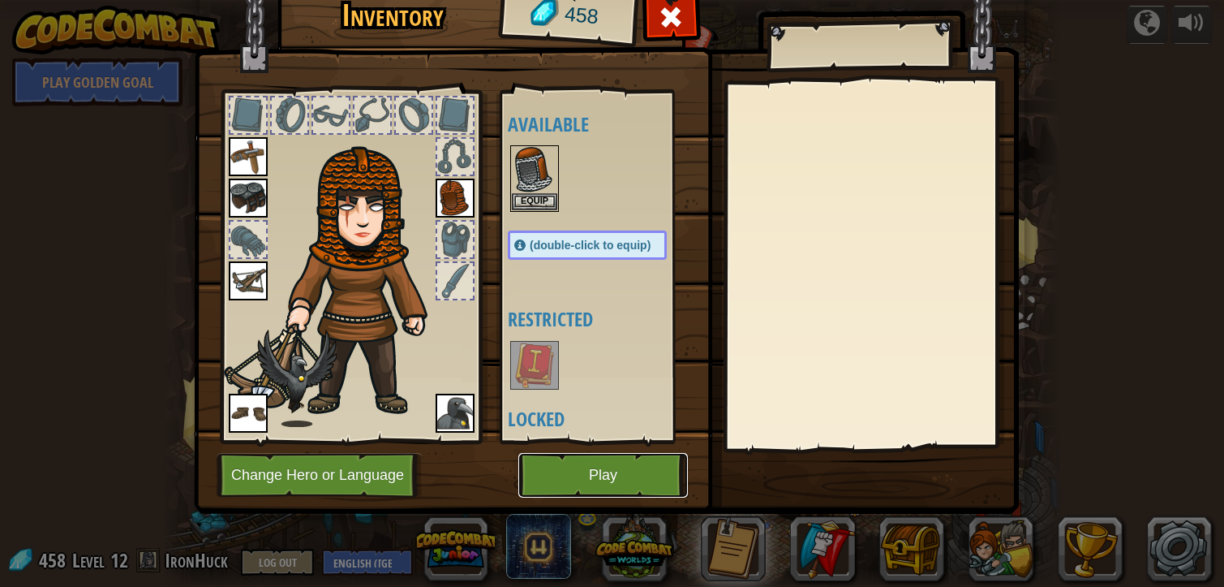
click at [593, 475] on button "Play" at bounding box center [603, 475] width 170 height 45
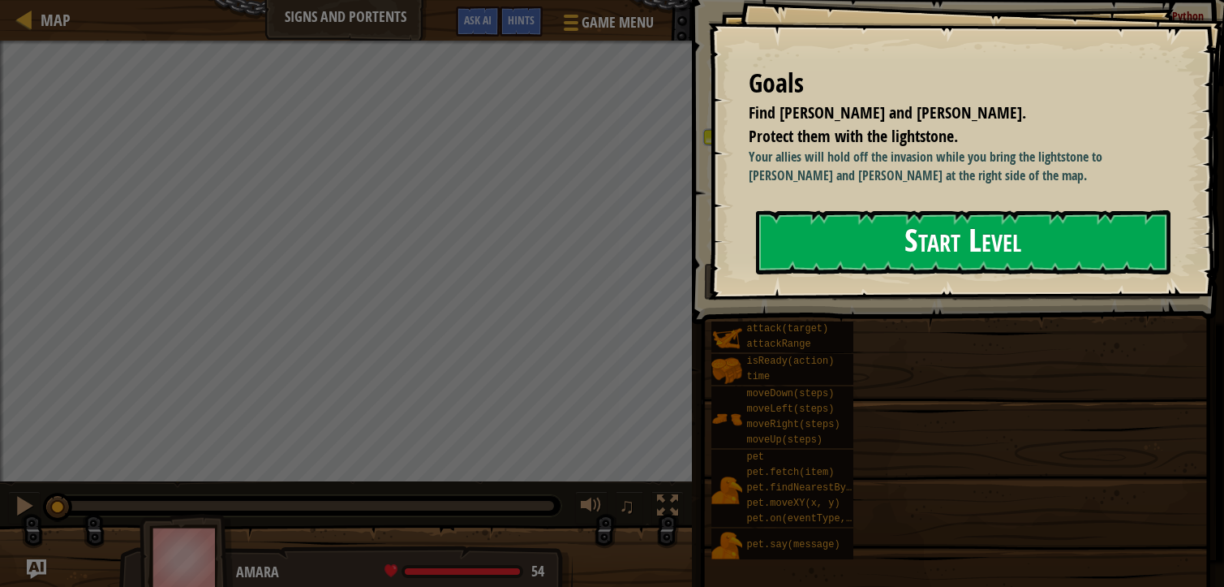
click at [989, 242] on button "Start Level" at bounding box center [963, 242] width 415 height 64
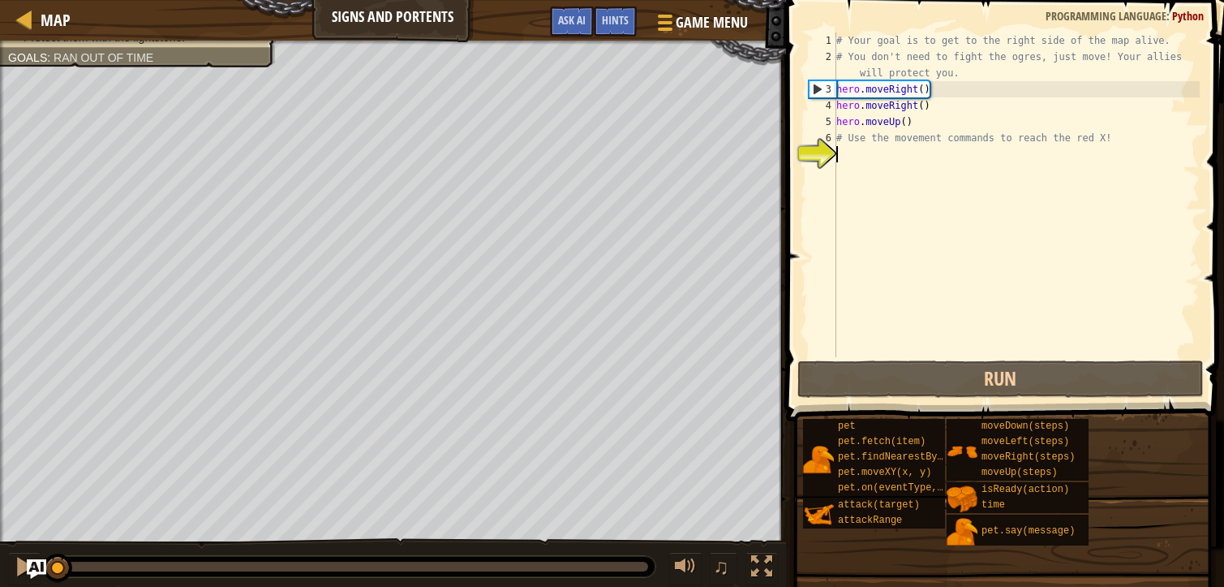
click at [851, 157] on div "# Your goal is to get to the right side of the map alive. # You don't need to f…" at bounding box center [1016, 210] width 367 height 357
click at [761, 557] on div at bounding box center [761, 566] width 21 height 21
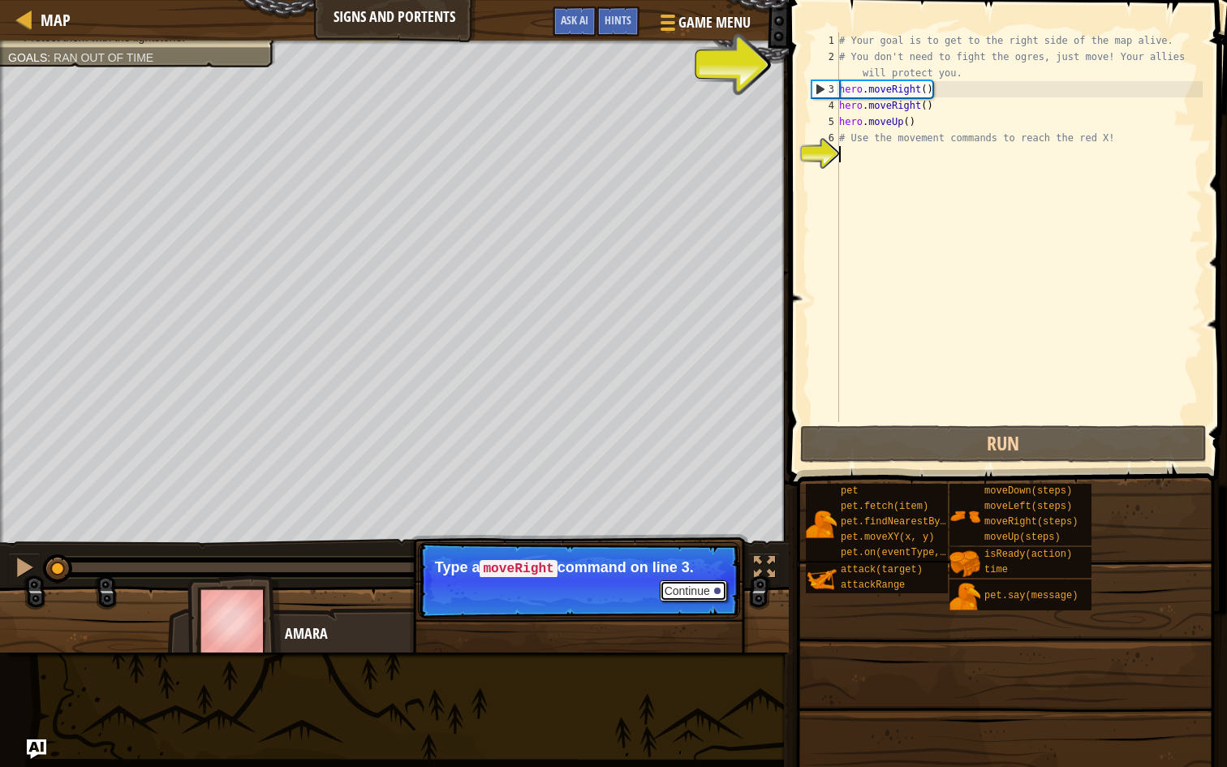
click at [714, 586] on button "Continue" at bounding box center [693, 590] width 67 height 21
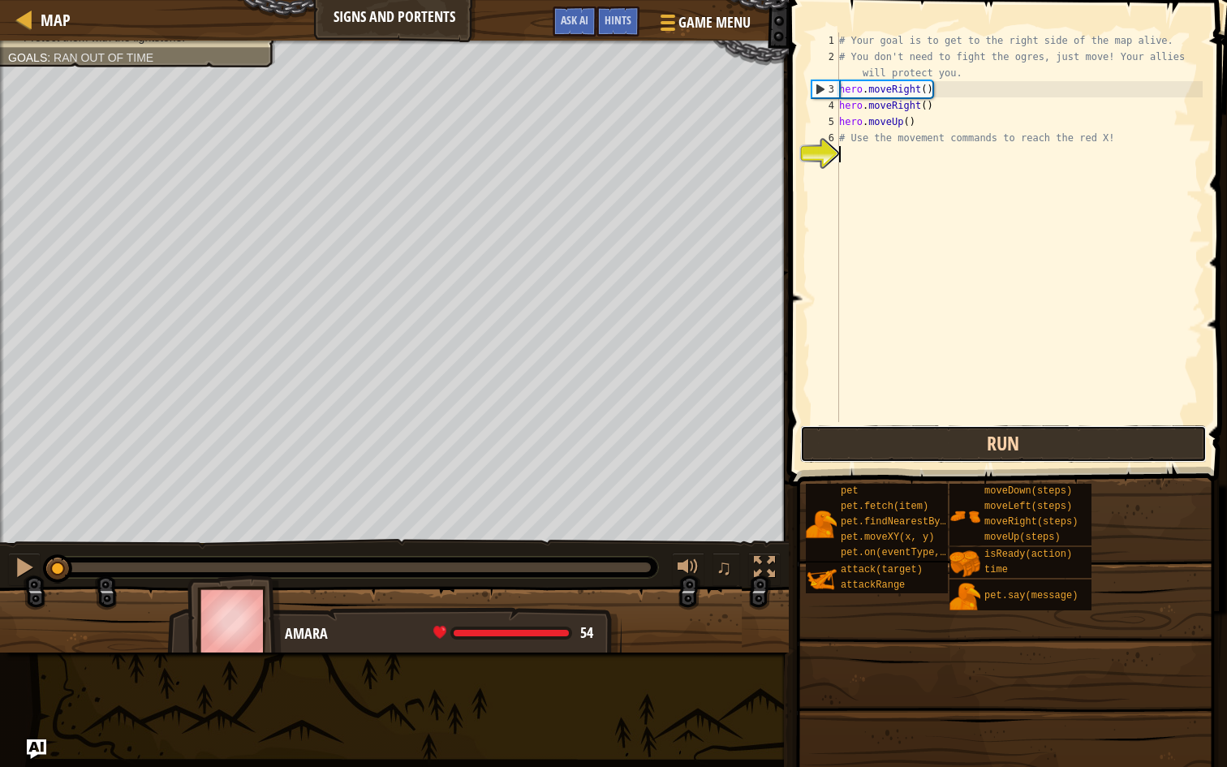
click at [898, 441] on button "Run" at bounding box center [1003, 443] width 407 height 37
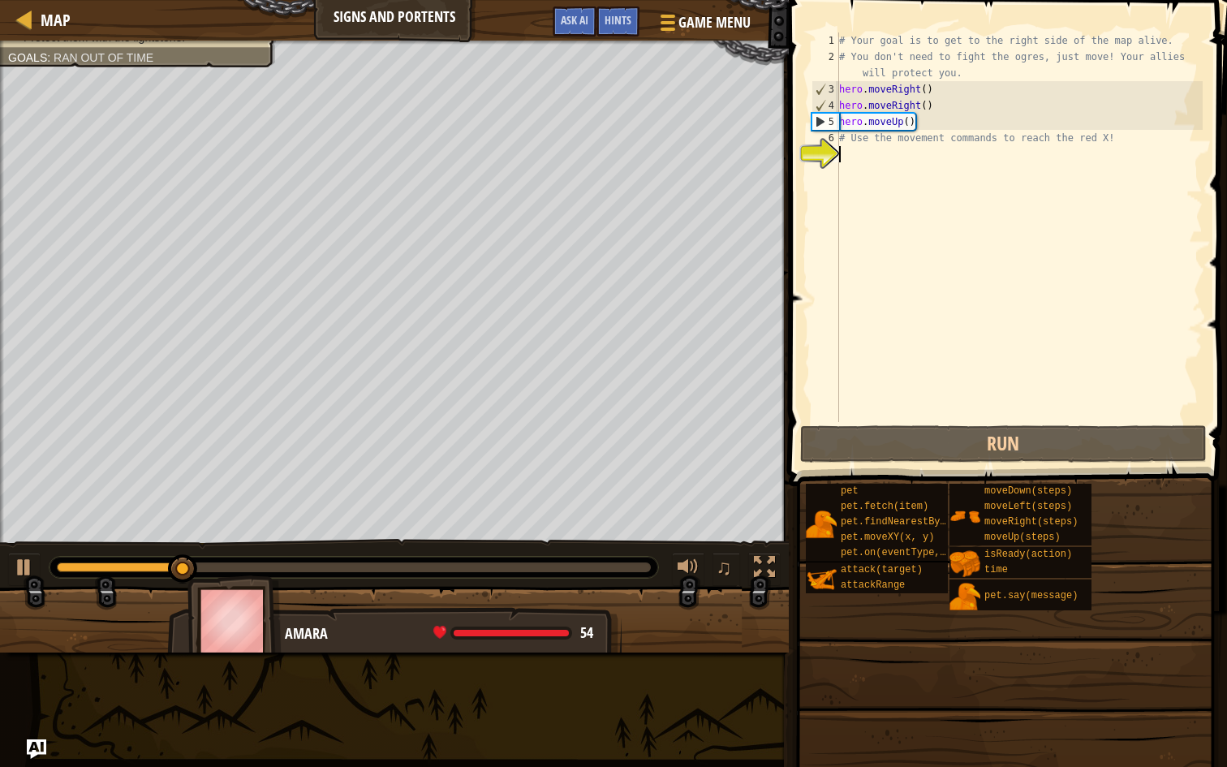
type textarea "h"
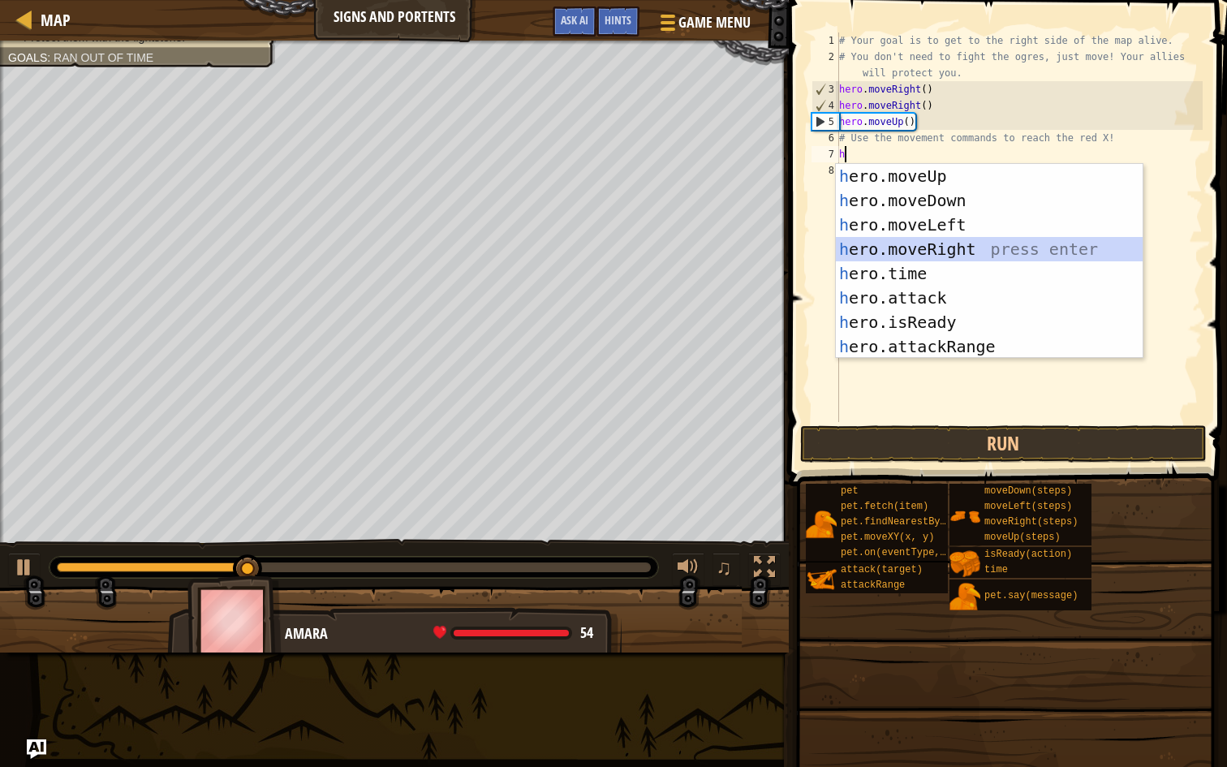
click at [949, 247] on div "h ero.moveUp press enter h ero.moveDown press enter h ero.moveLeft press enter …" at bounding box center [989, 285] width 307 height 243
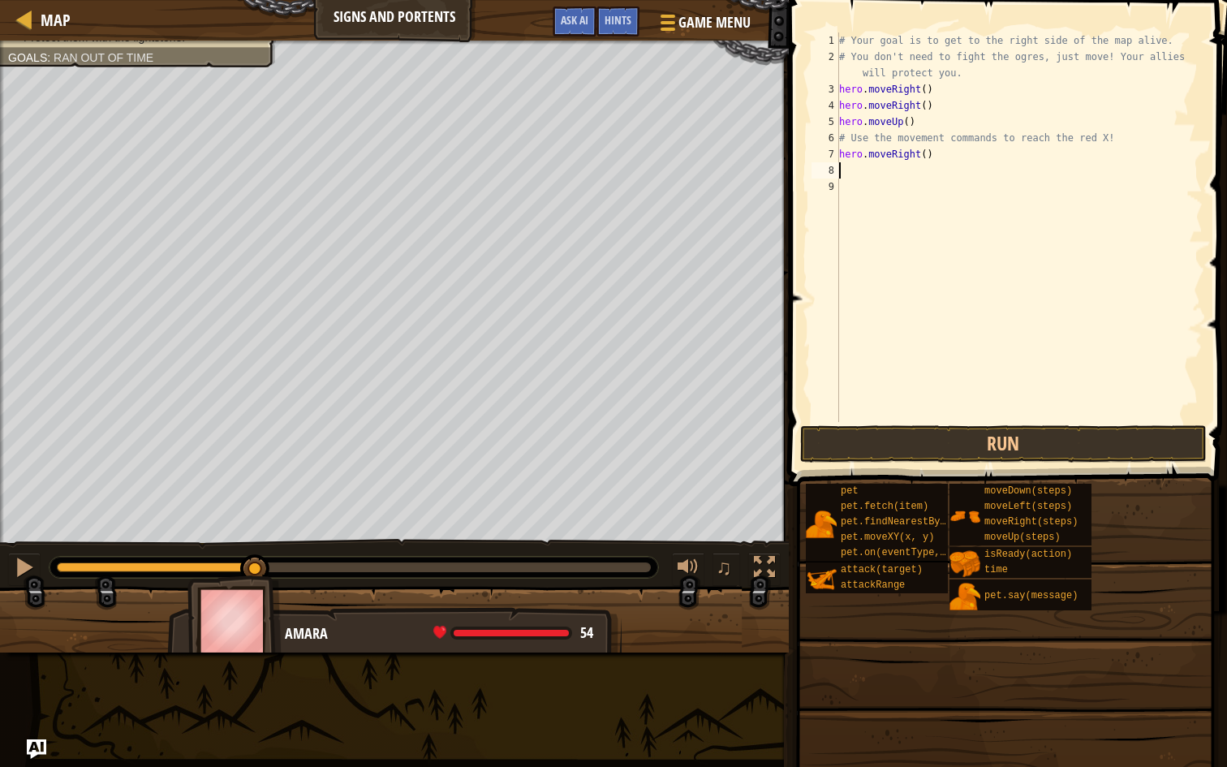
type textarea "h"
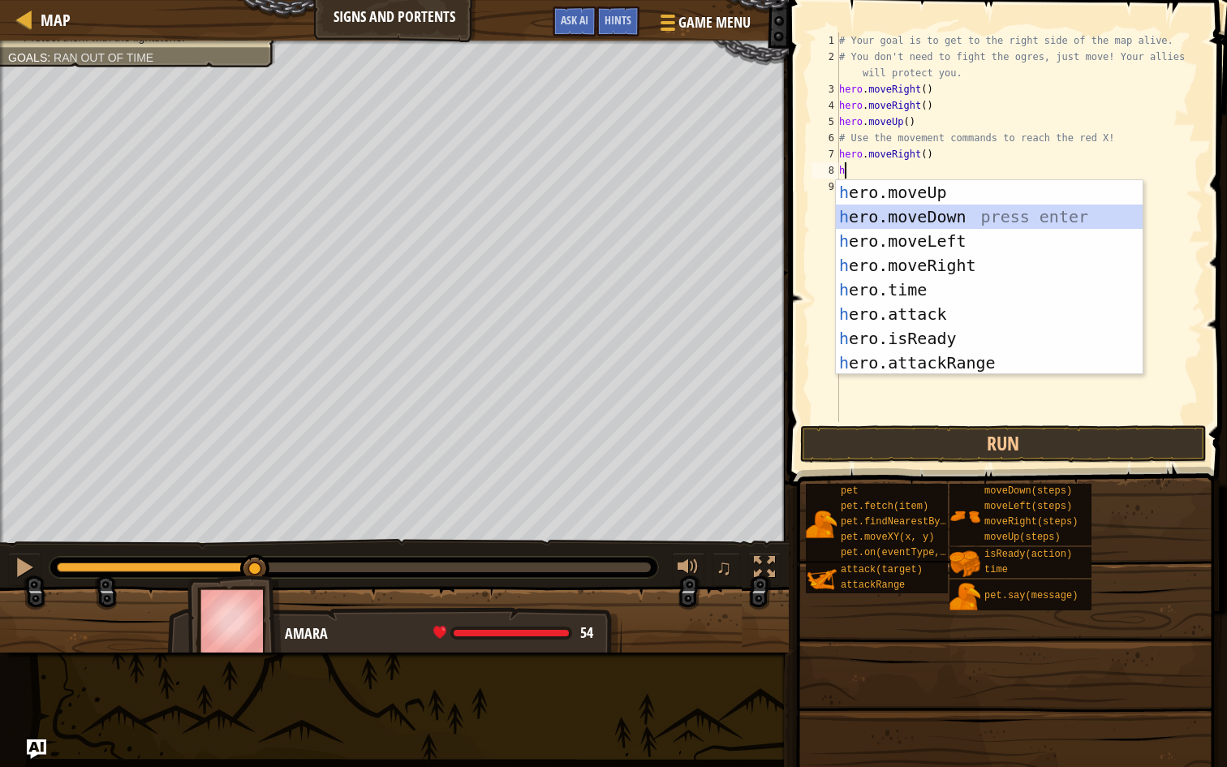
click at [939, 210] on div "h ero.moveUp press enter h ero.moveDown press enter h ero.moveLeft press enter …" at bounding box center [989, 301] width 307 height 243
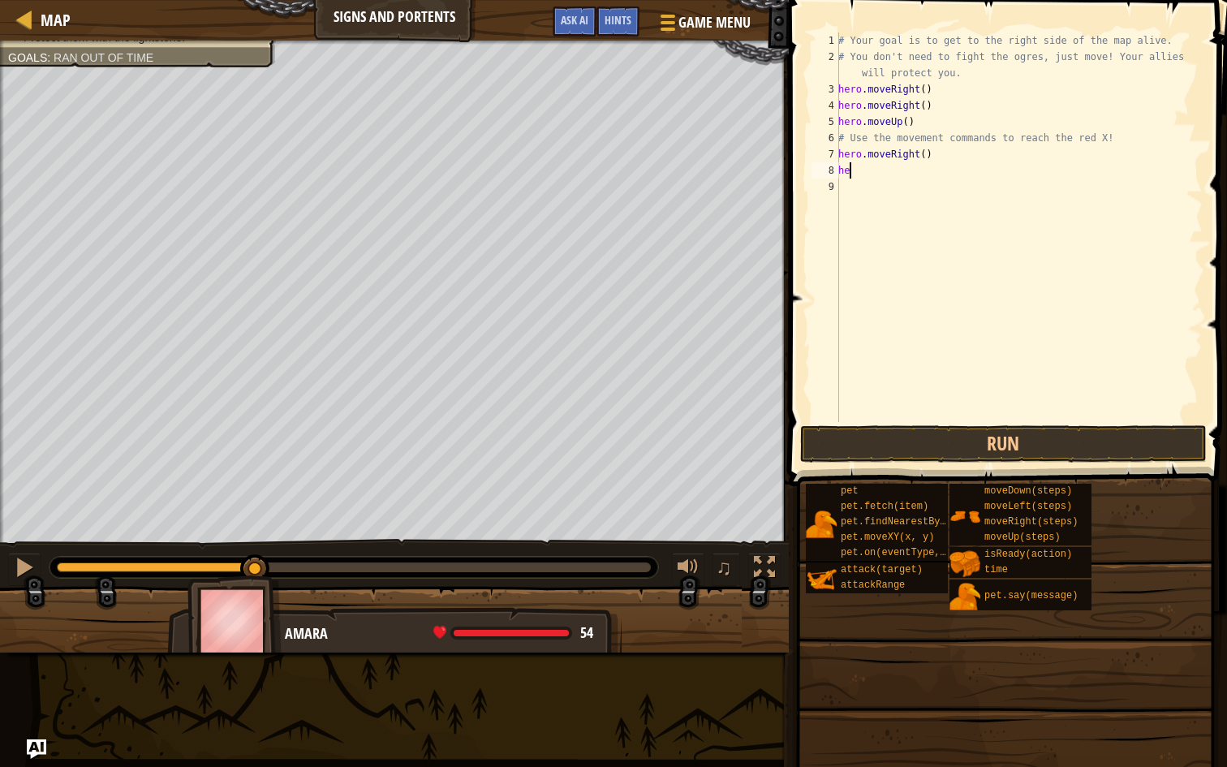
type textarea "h"
click at [923, 154] on div "# Your goal is to get to the right side of the map alive. # You don't need to f…" at bounding box center [1019, 243] width 368 height 422
click at [1021, 458] on button "Run" at bounding box center [1003, 443] width 407 height 37
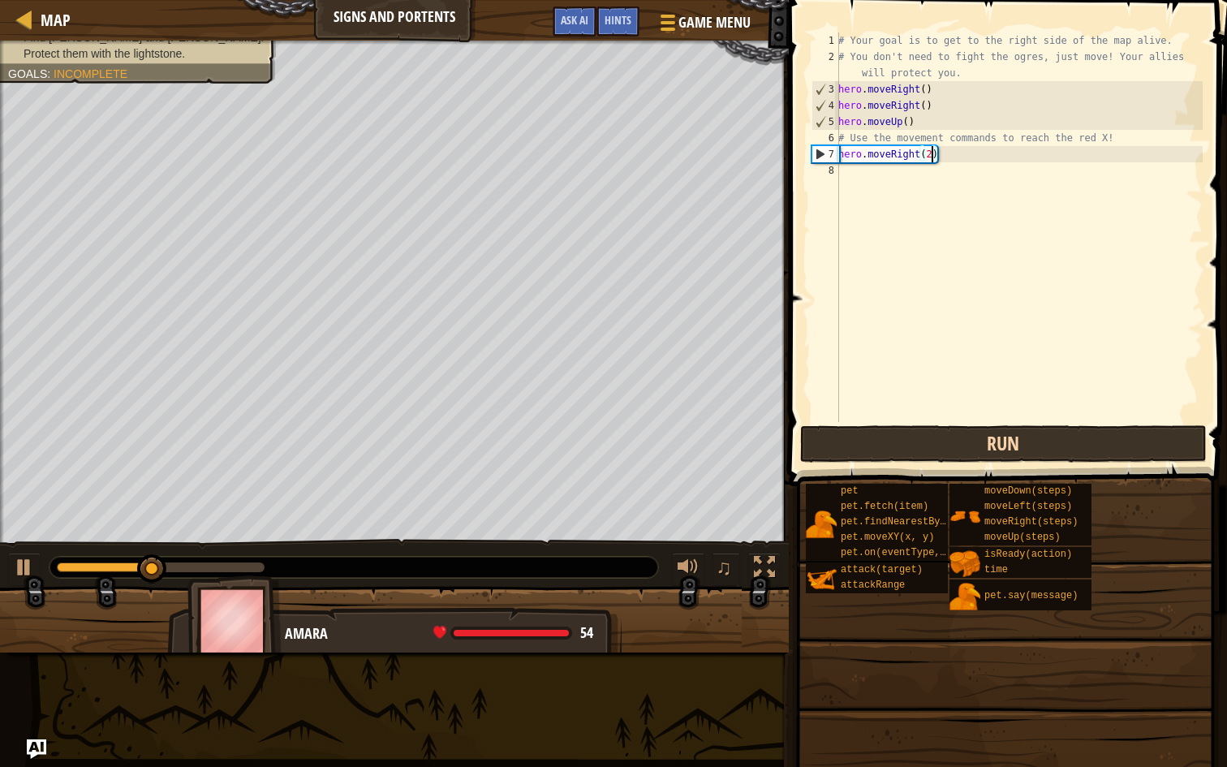
scroll to position [7, 8]
type textarea "hero.moveRight(2)"
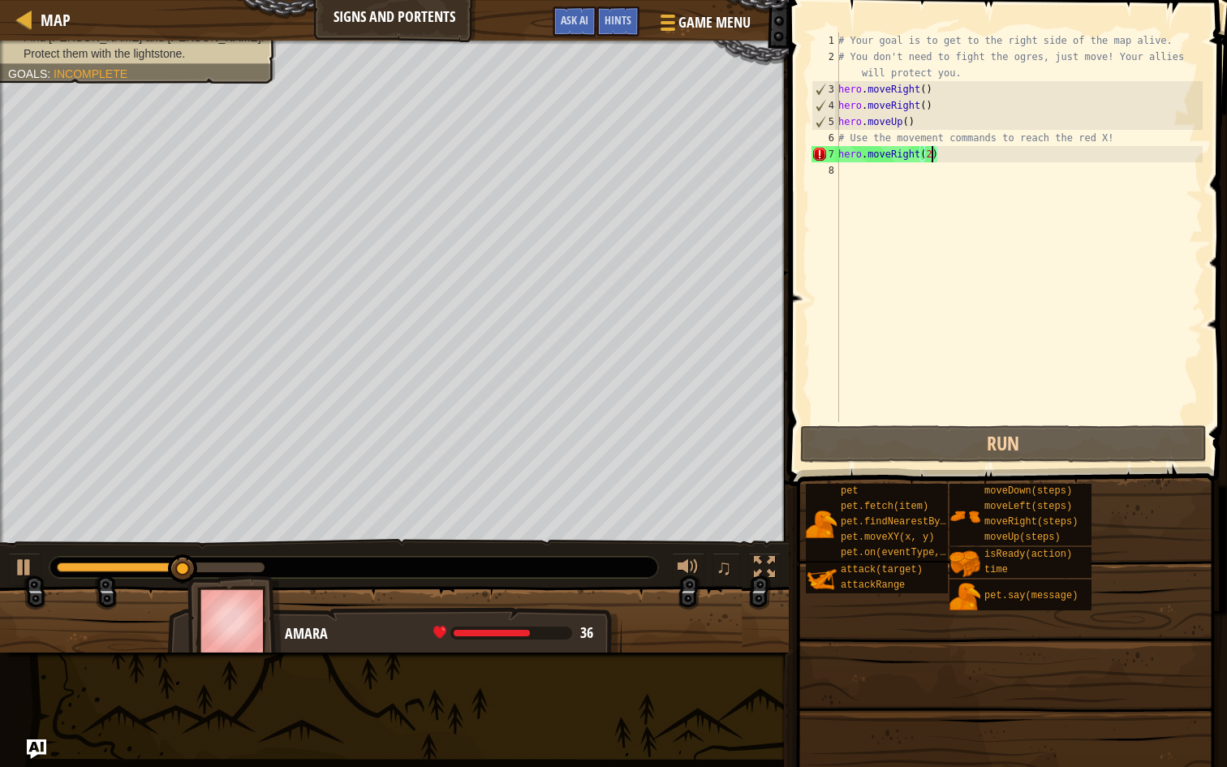
scroll to position [7, 7]
click at [848, 184] on div "# Your goal is to get to the right side of the map alive. # You don't need to f…" at bounding box center [1019, 243] width 368 height 422
type textarea "h"
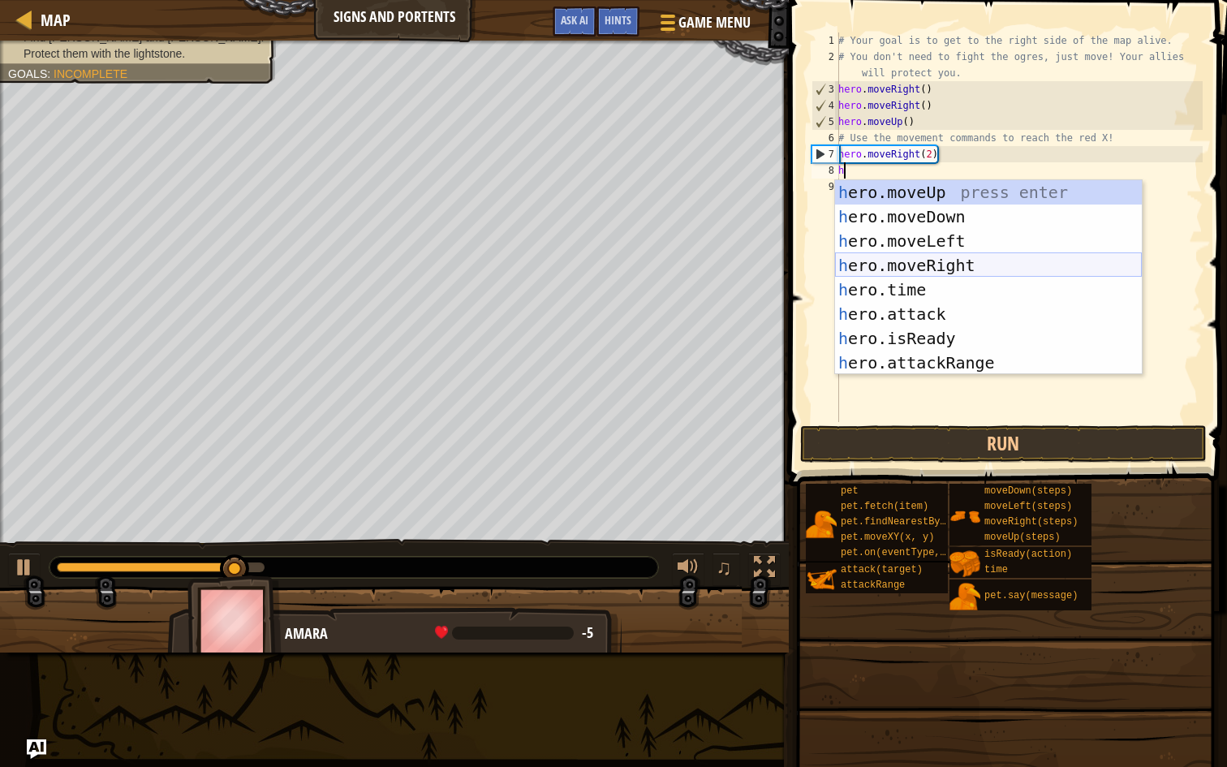
click at [941, 260] on div "h ero.moveUp press enter h ero.moveDown press enter h ero.moveLeft press enter …" at bounding box center [988, 301] width 307 height 243
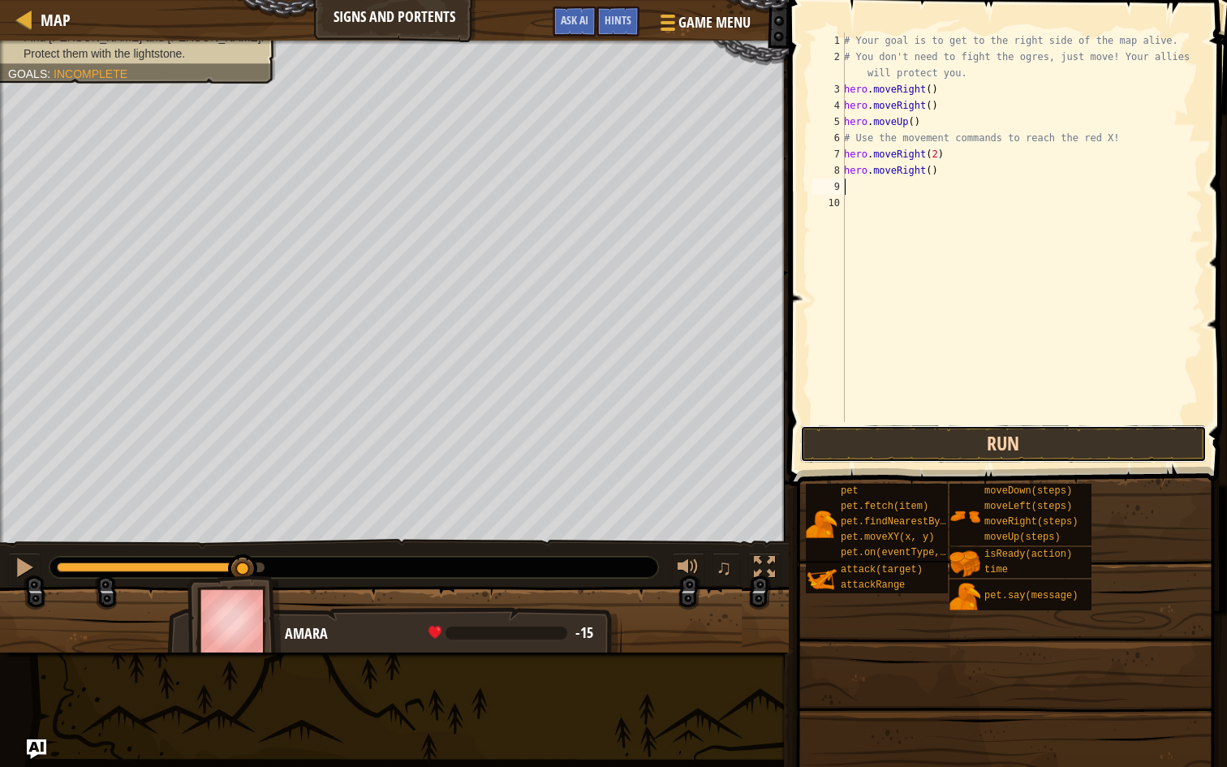
click at [937, 428] on button "Run" at bounding box center [1003, 443] width 407 height 37
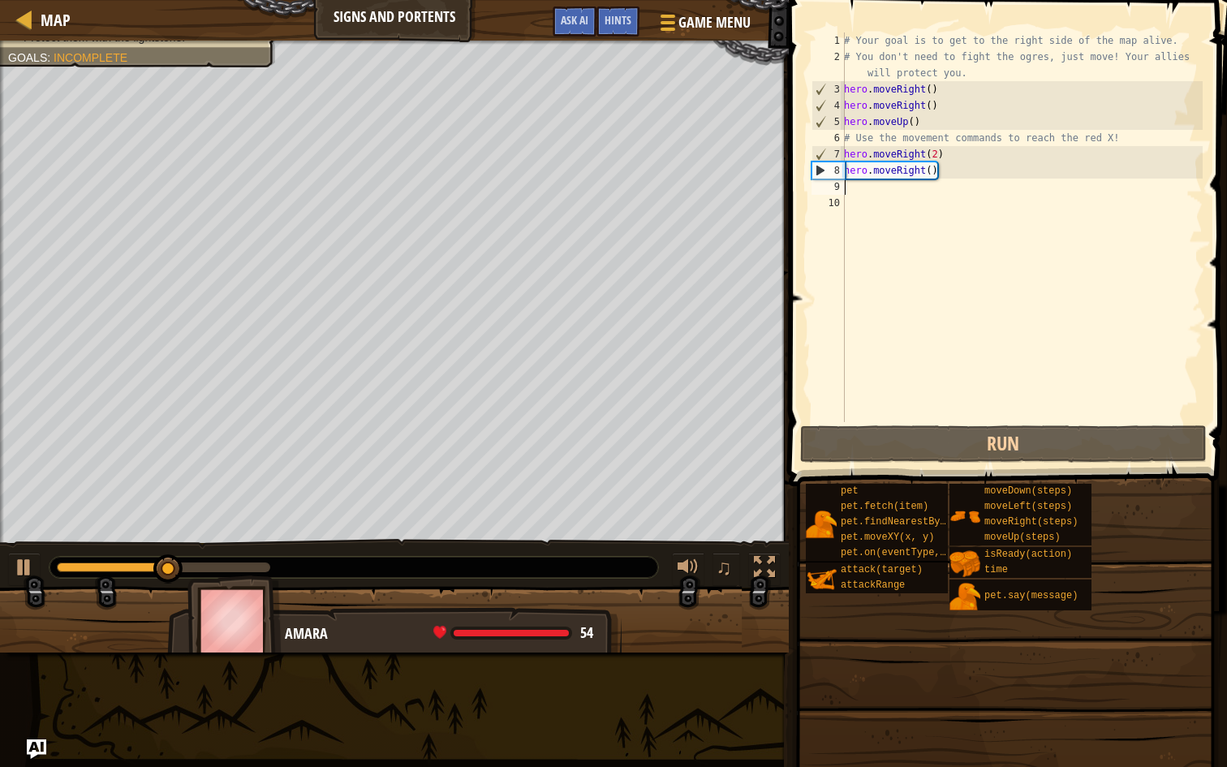
type textarea "h"
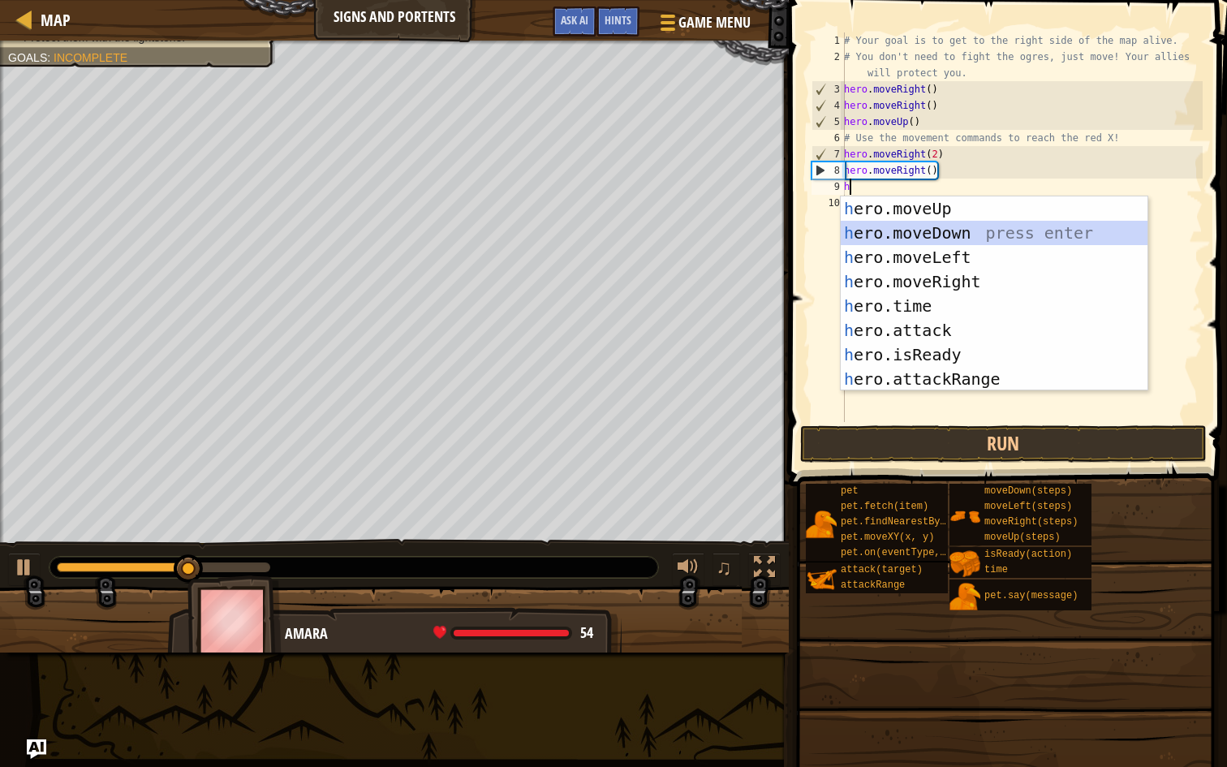
click at [919, 226] on div "h ero.moveUp press enter h ero.moveDown press enter h ero.moveLeft press enter …" at bounding box center [994, 317] width 307 height 243
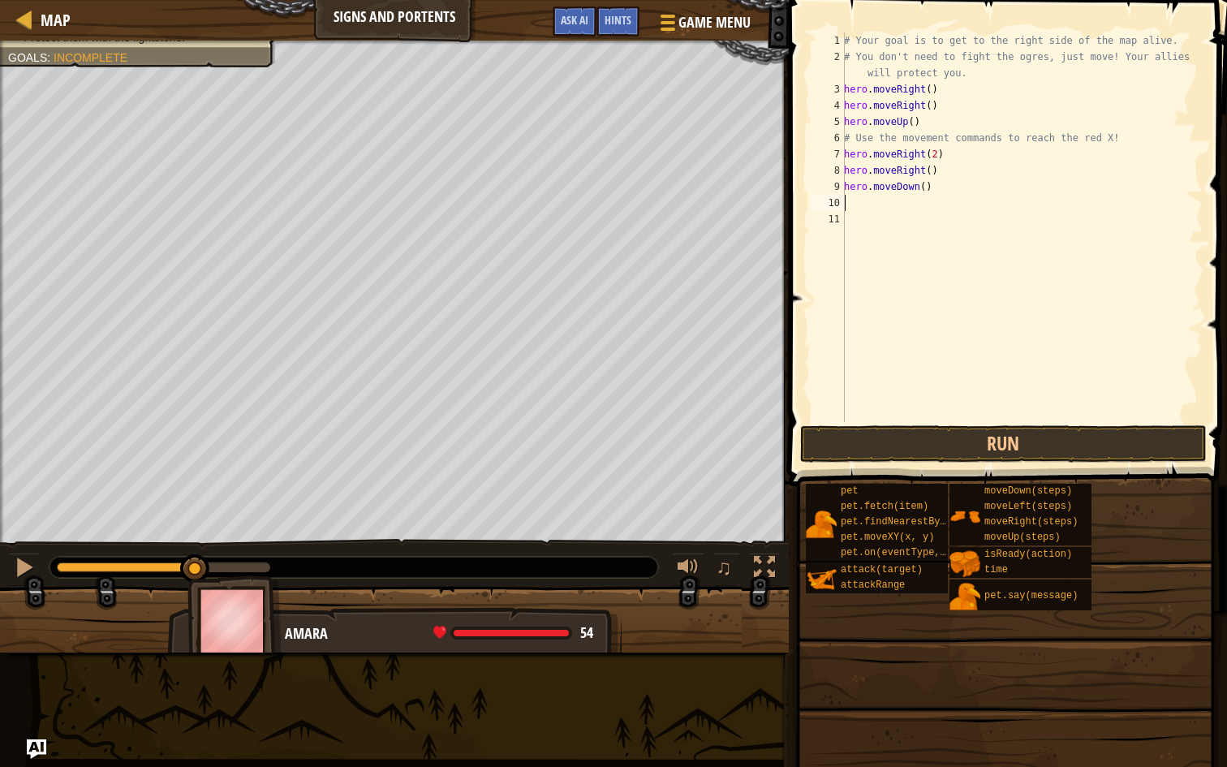
type textarea "h"
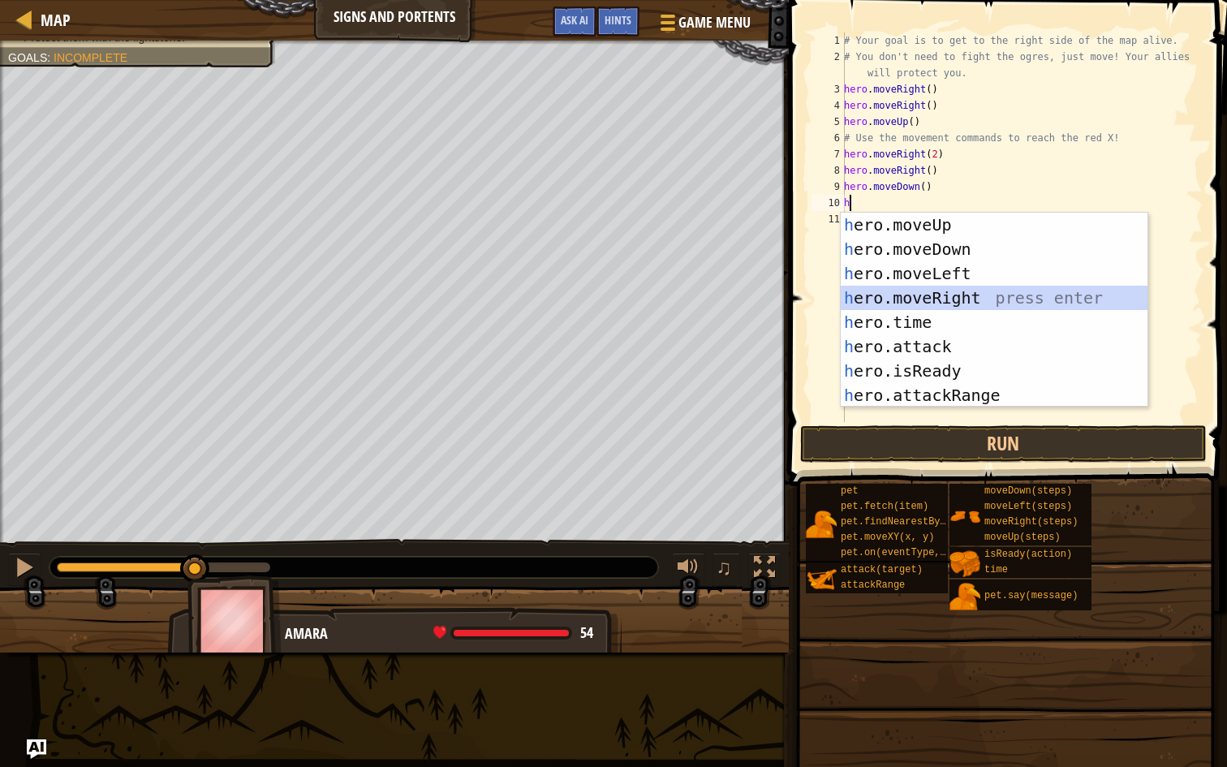
click at [970, 293] on div "h ero.moveUp press enter h ero.moveDown press enter h ero.moveLeft press enter …" at bounding box center [994, 334] width 307 height 243
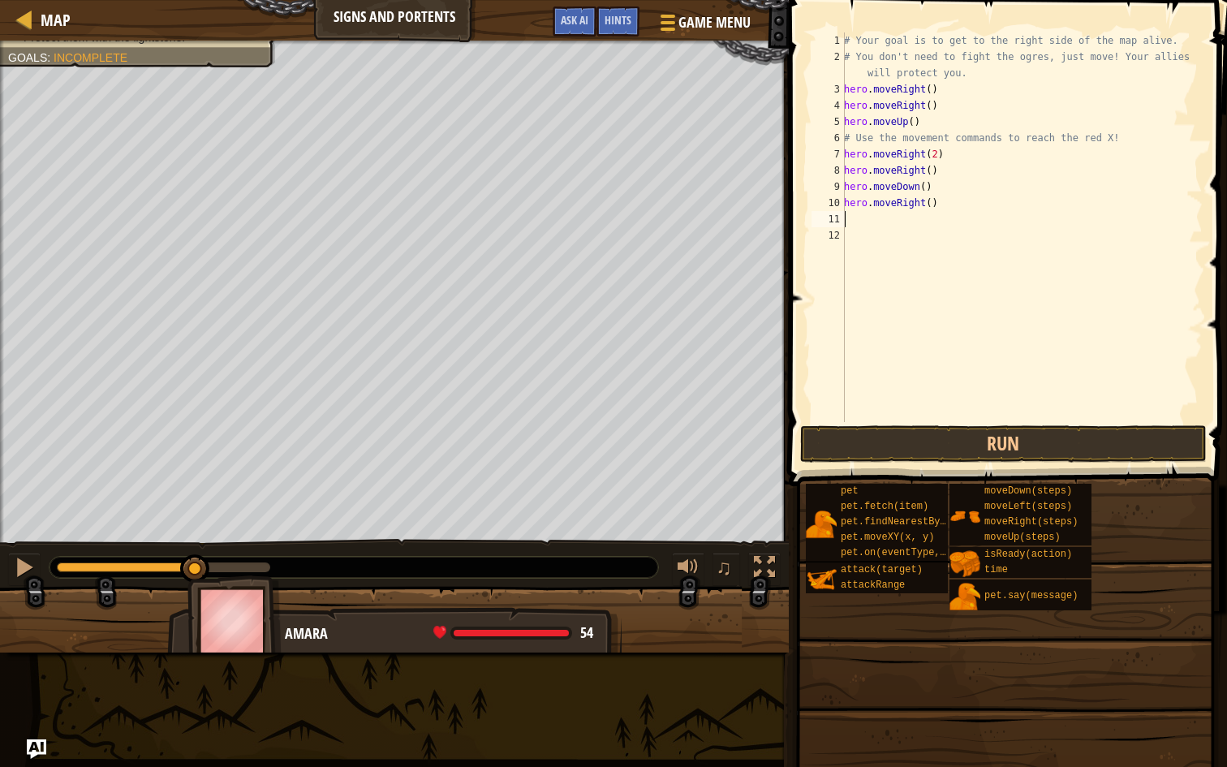
type textarea "h"
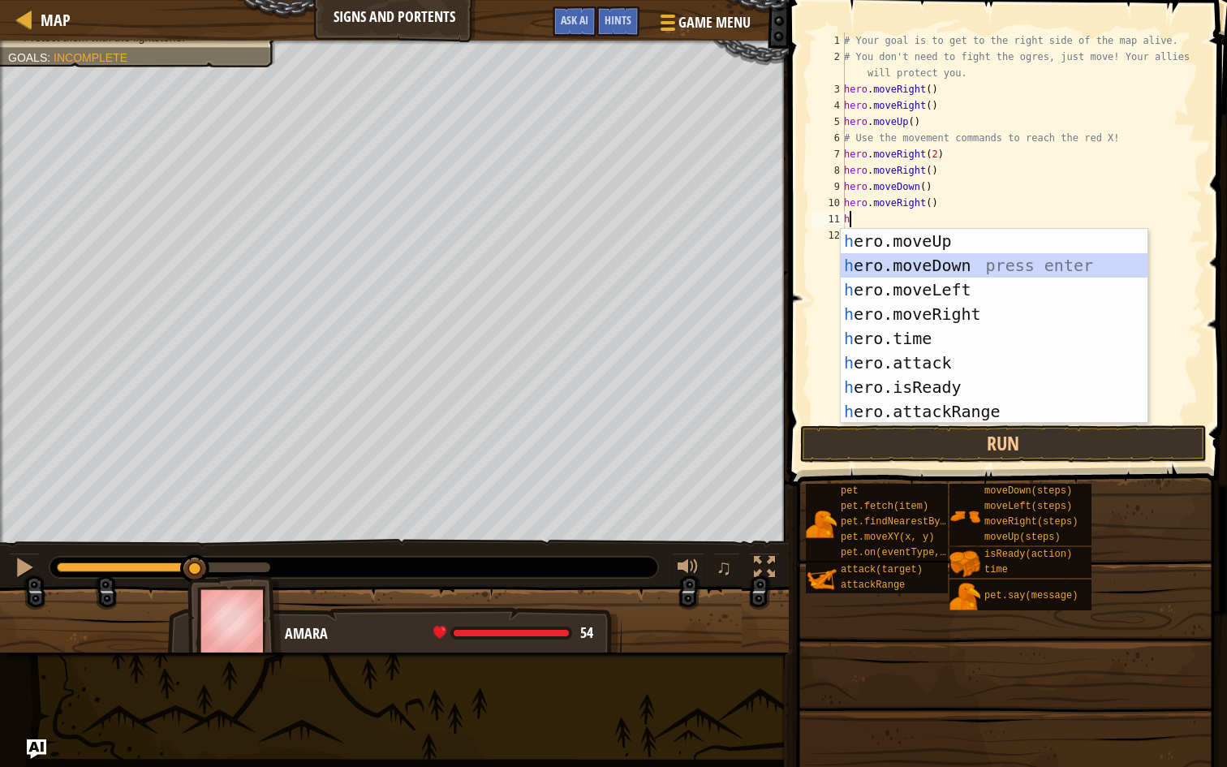
click at [953, 260] on div "h ero.moveUp press enter h ero.moveDown press enter h ero.moveLeft press enter …" at bounding box center [994, 350] width 307 height 243
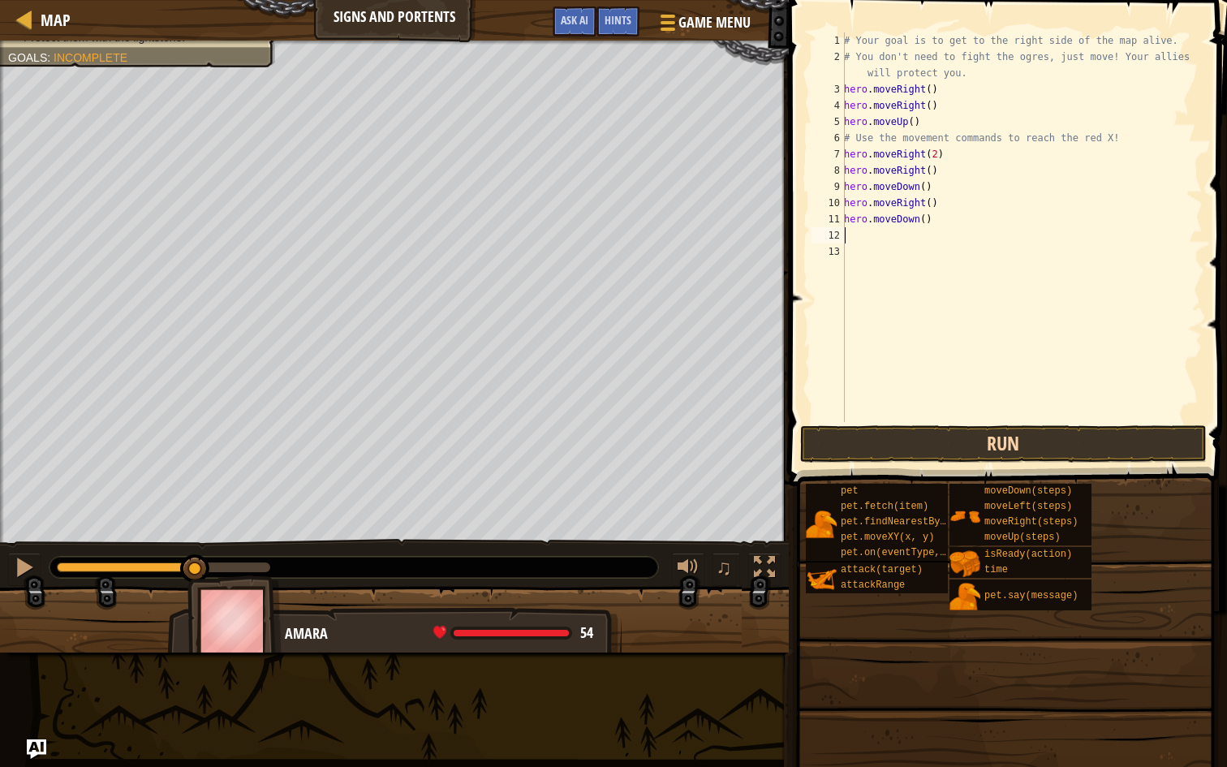
type textarea "h"
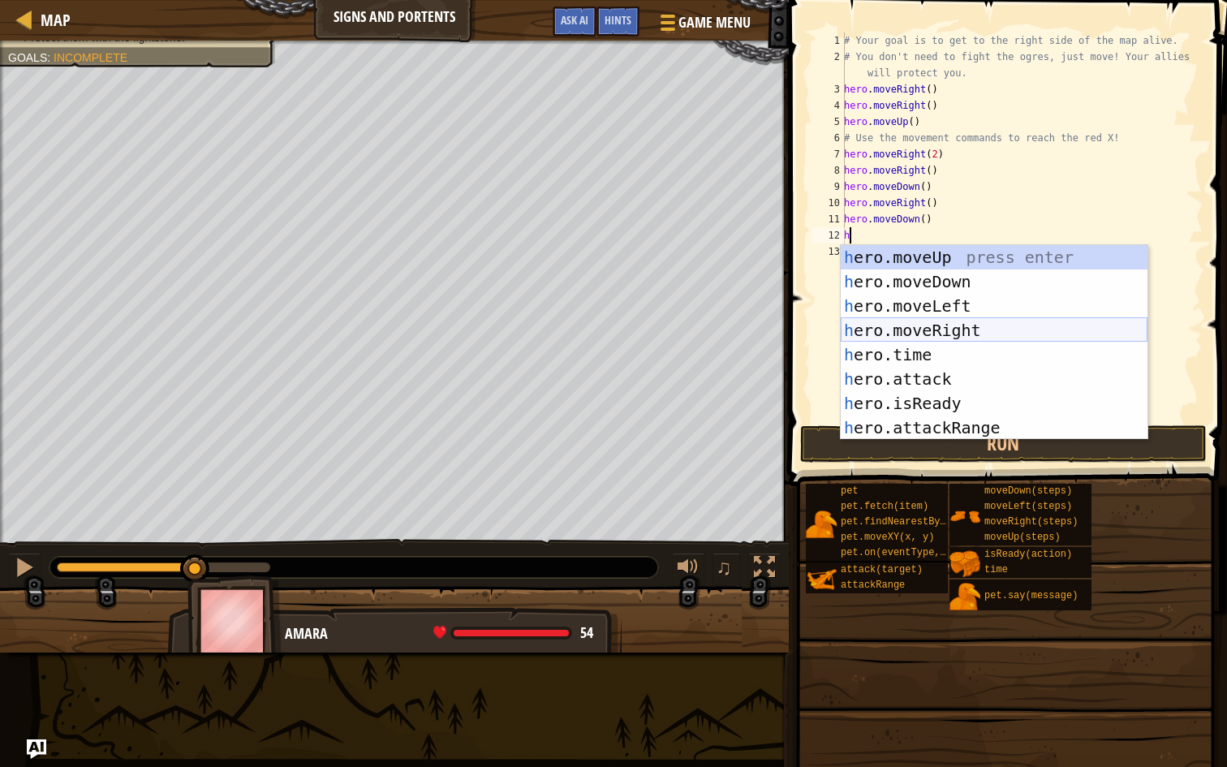
click at [944, 327] on div "h ero.moveUp press enter h ero.moveDown press enter h ero.moveLeft press enter …" at bounding box center [994, 366] width 307 height 243
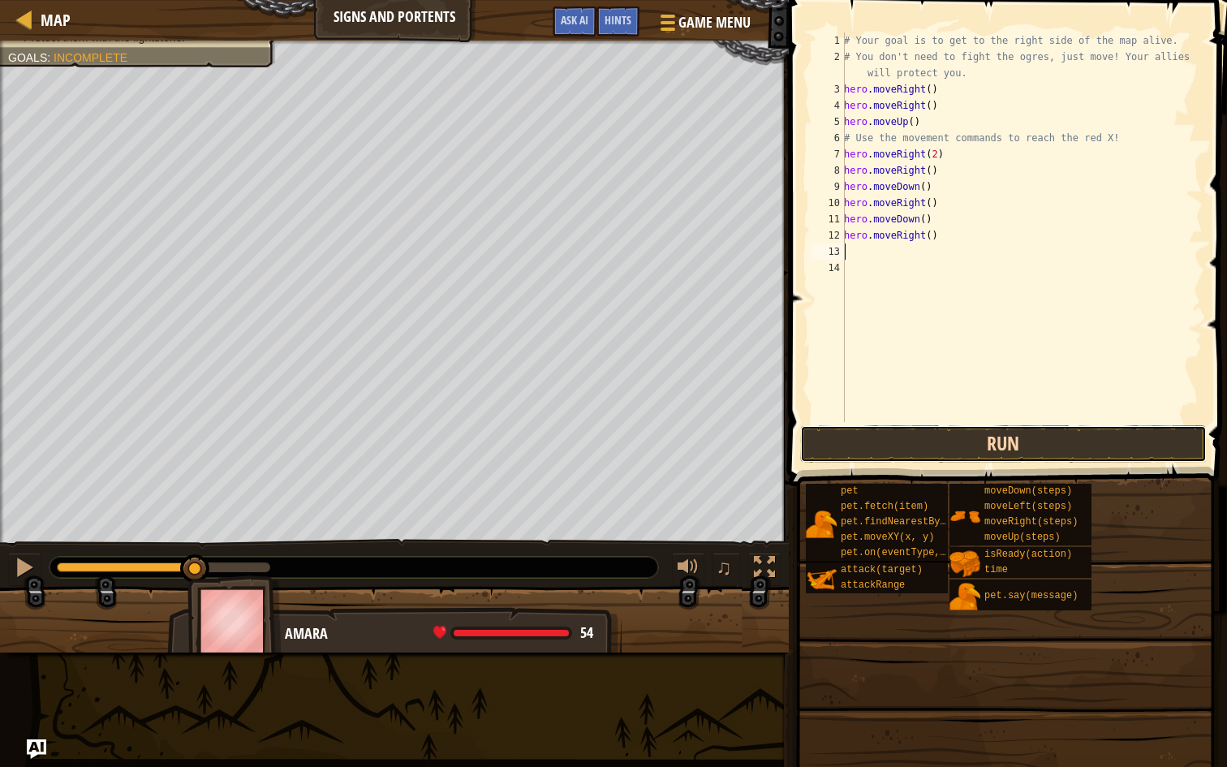
click at [951, 445] on button "Run" at bounding box center [1003, 443] width 407 height 37
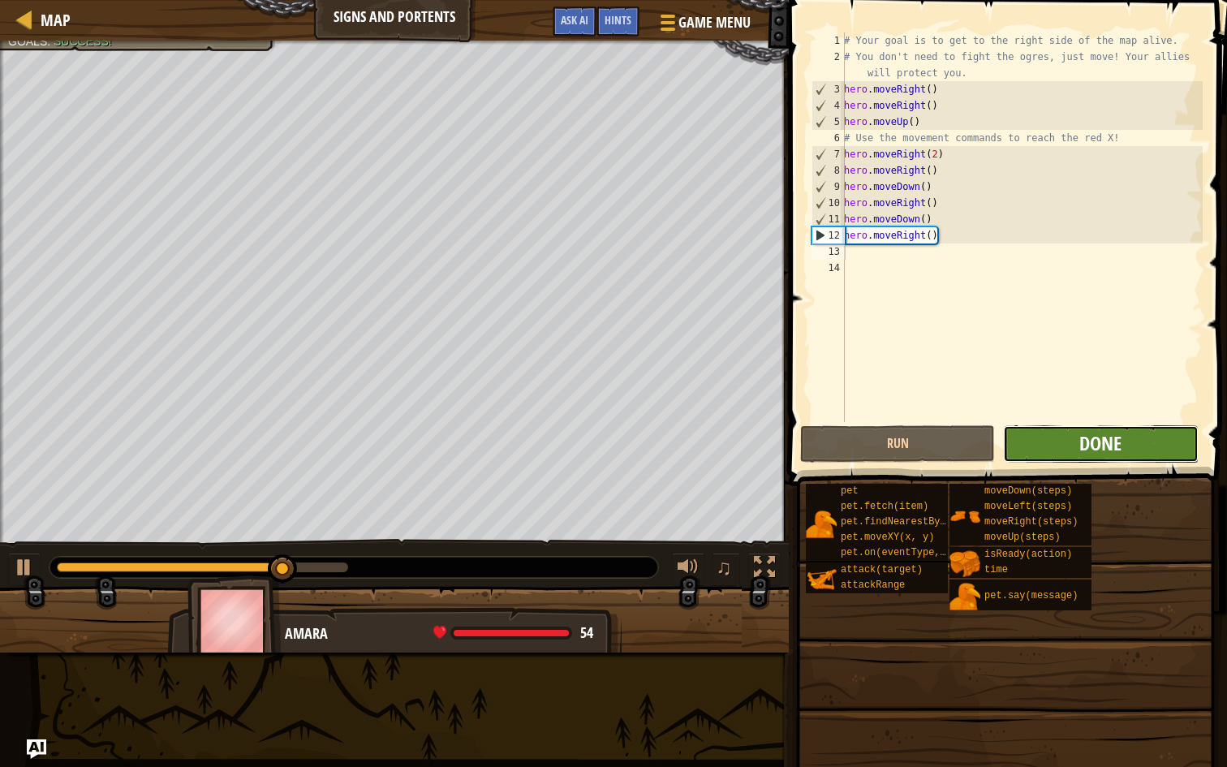
click at [1095, 437] on span "Done" at bounding box center [1100, 443] width 42 height 26
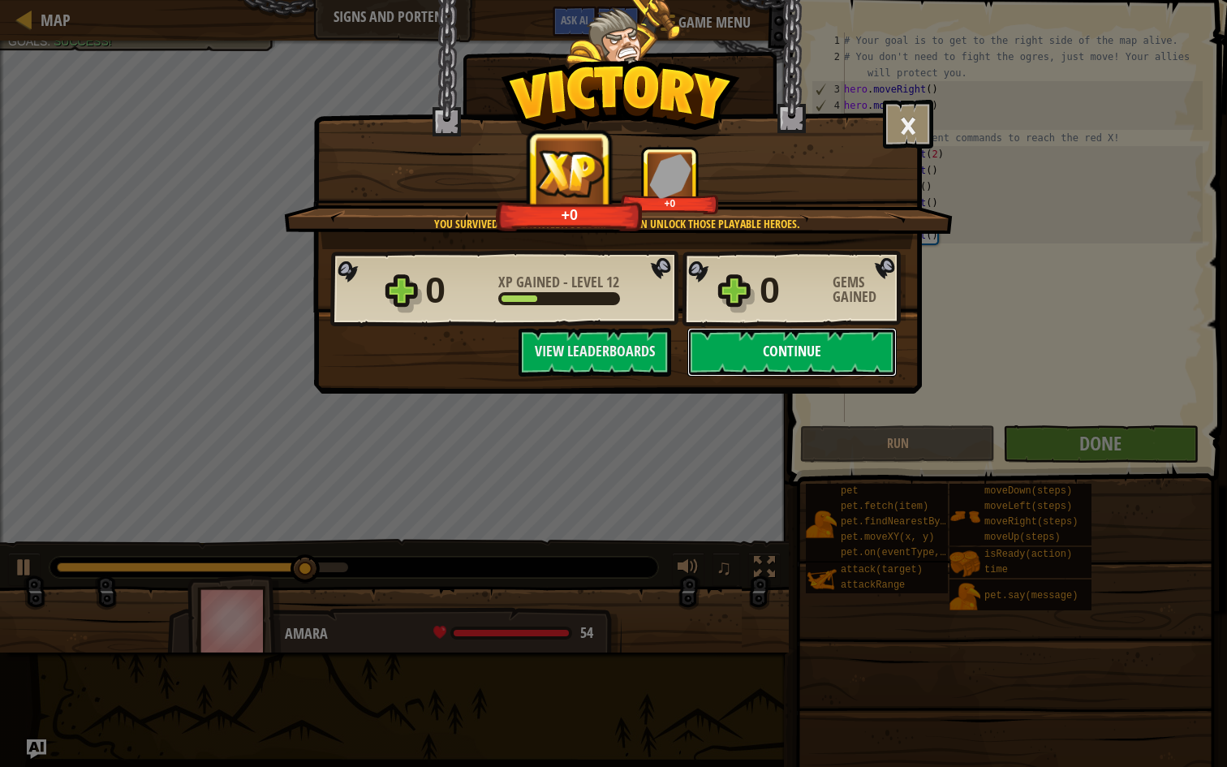
click at [838, 343] on button "Continue" at bounding box center [791, 352] width 209 height 49
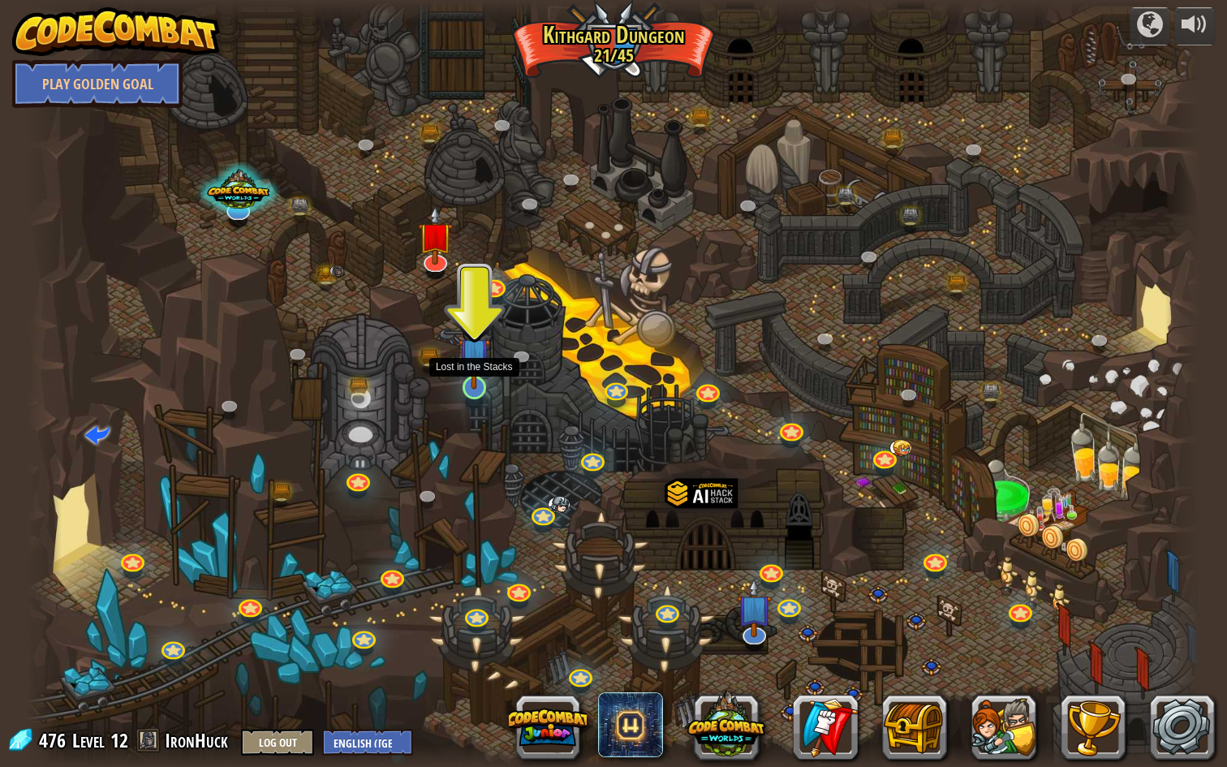
click at [483, 381] on img at bounding box center [474, 353] width 32 height 72
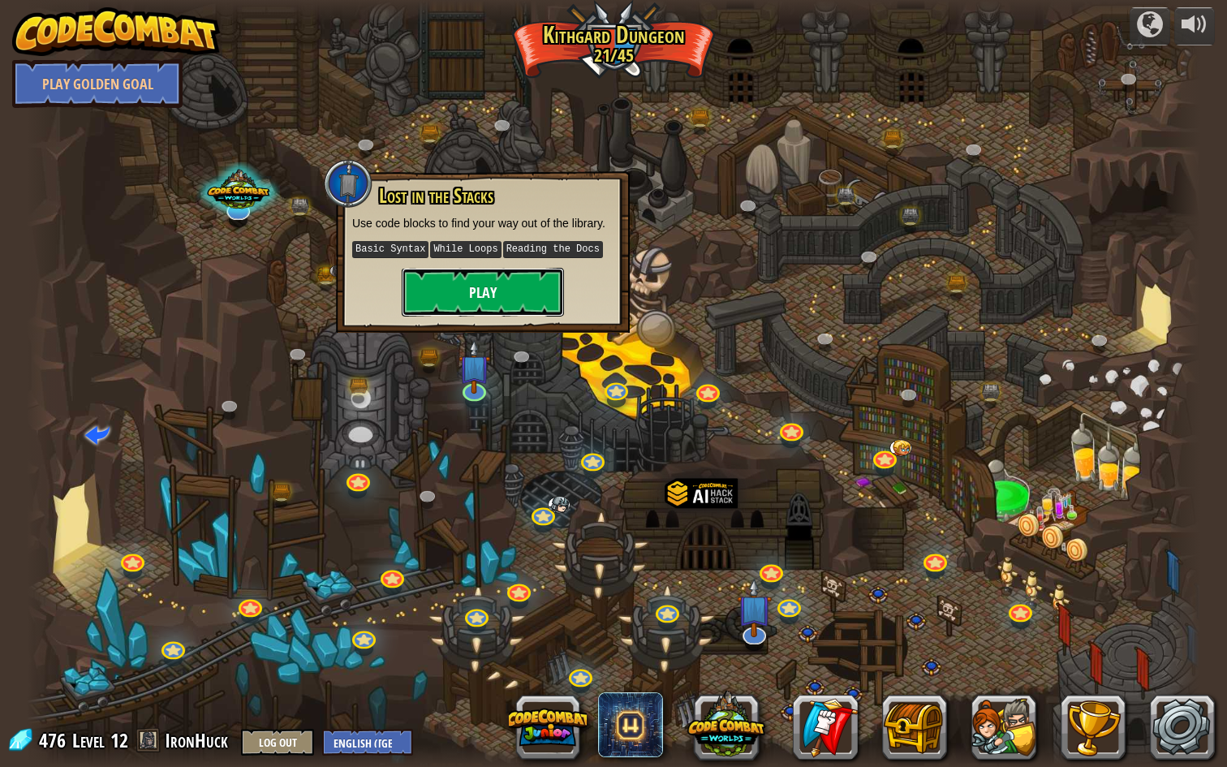
click at [489, 296] on button "Play" at bounding box center [483, 292] width 162 height 49
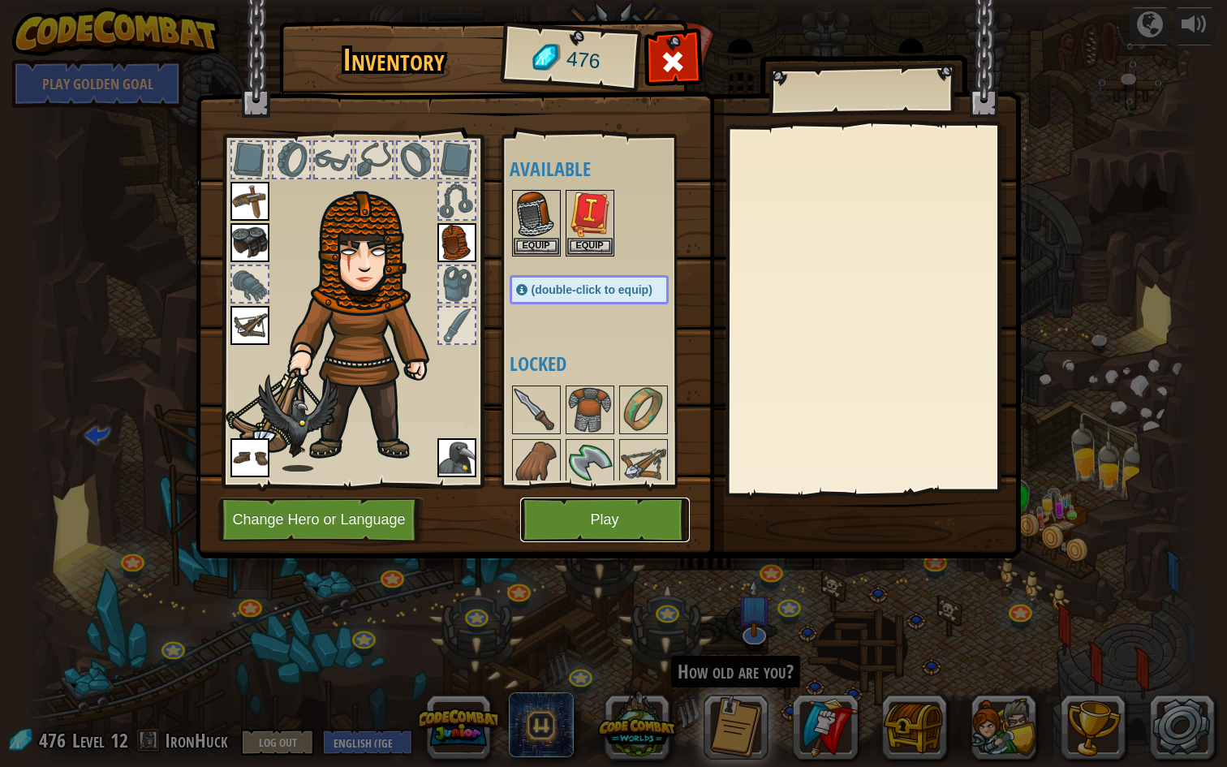
click at [576, 511] on button "Play" at bounding box center [605, 519] width 170 height 45
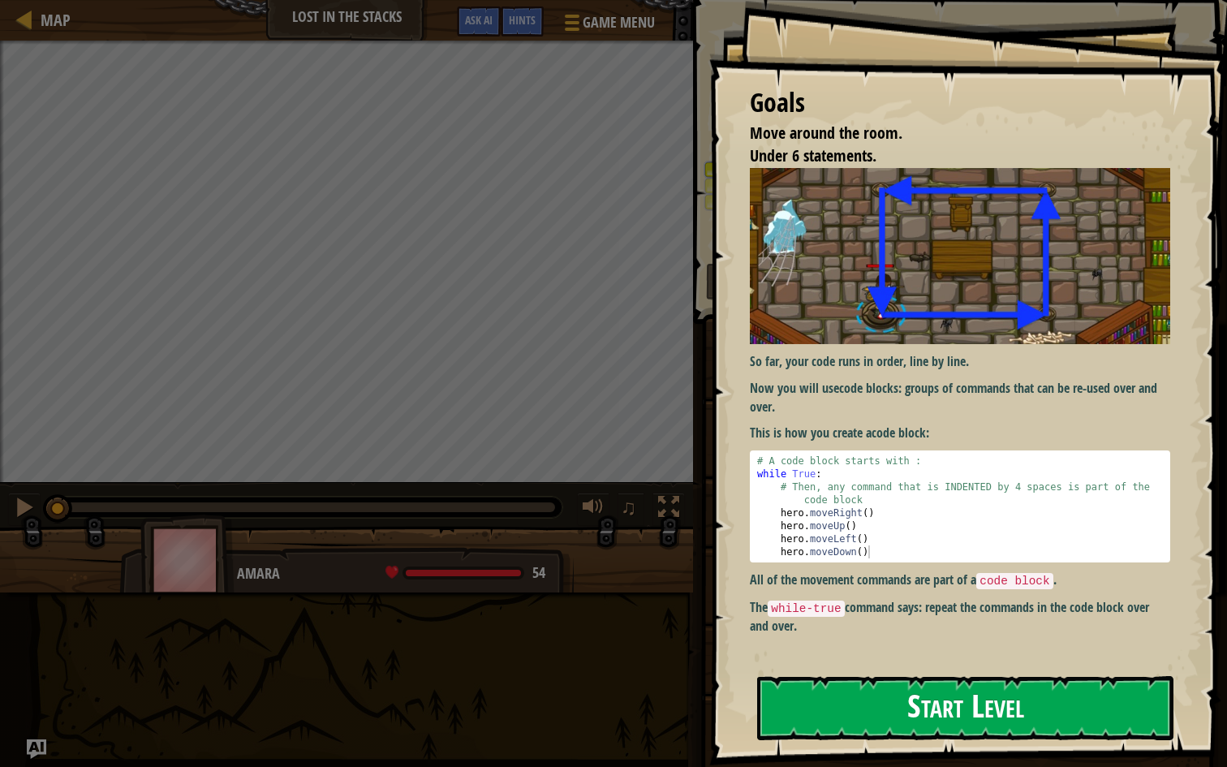
click at [948, 624] on button "Start Level" at bounding box center [965, 708] width 416 height 64
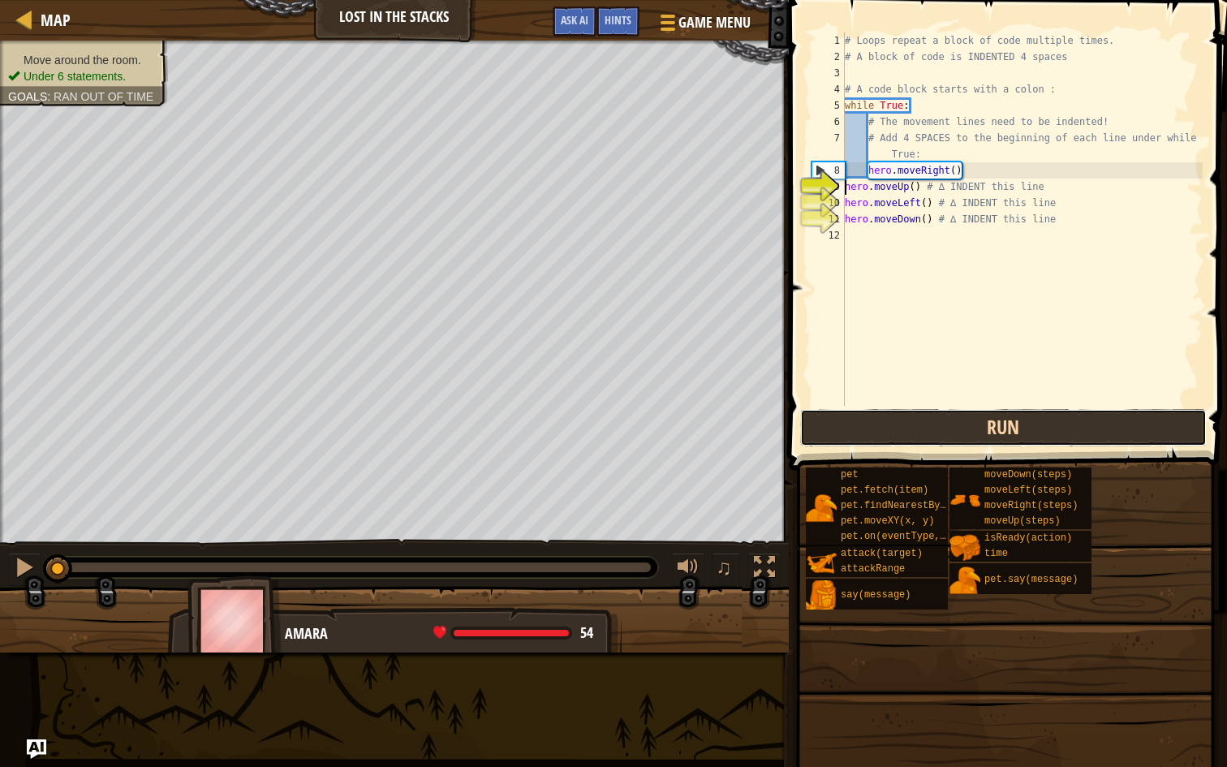
click at [895, 429] on button "Run" at bounding box center [1003, 427] width 407 height 37
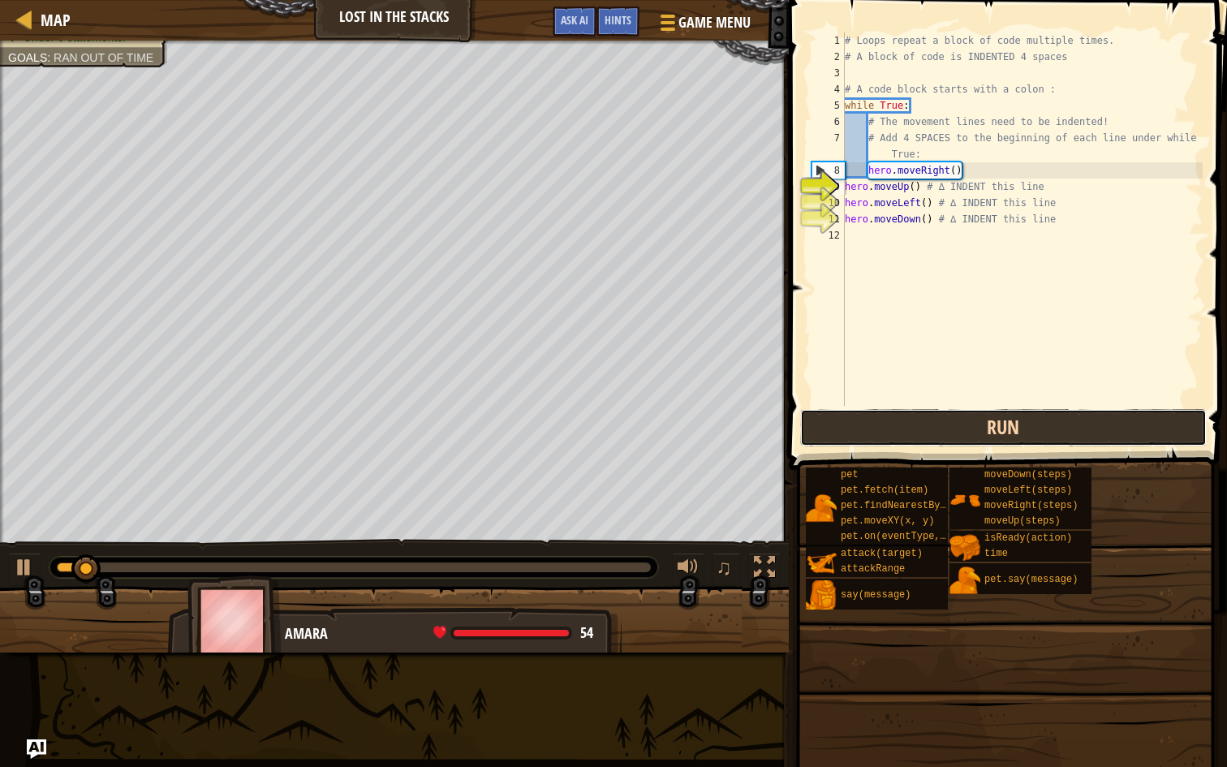
click at [895, 428] on button "Run" at bounding box center [1003, 427] width 407 height 37
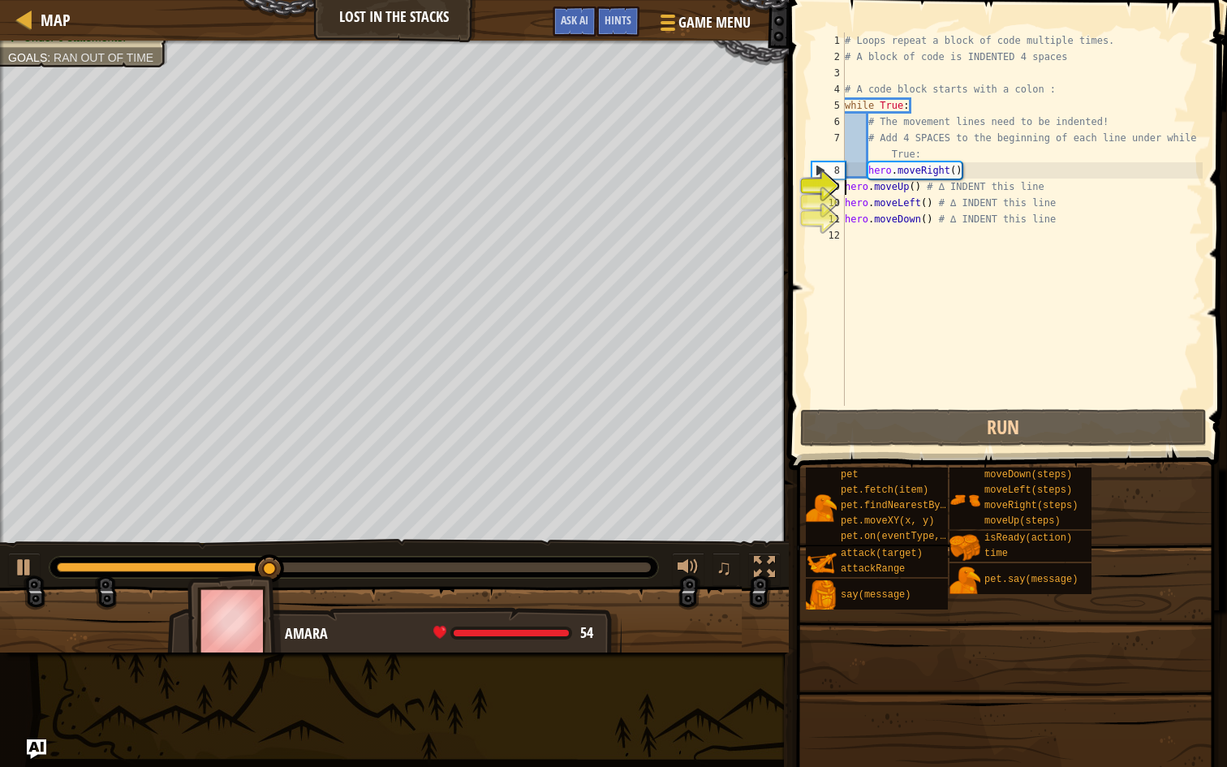
click at [962, 170] on div "# Loops repeat a block of code multiple times. # A block of code is INDENTED 4 …" at bounding box center [1021, 235] width 361 height 406
type textarea "hero.moveRight()"
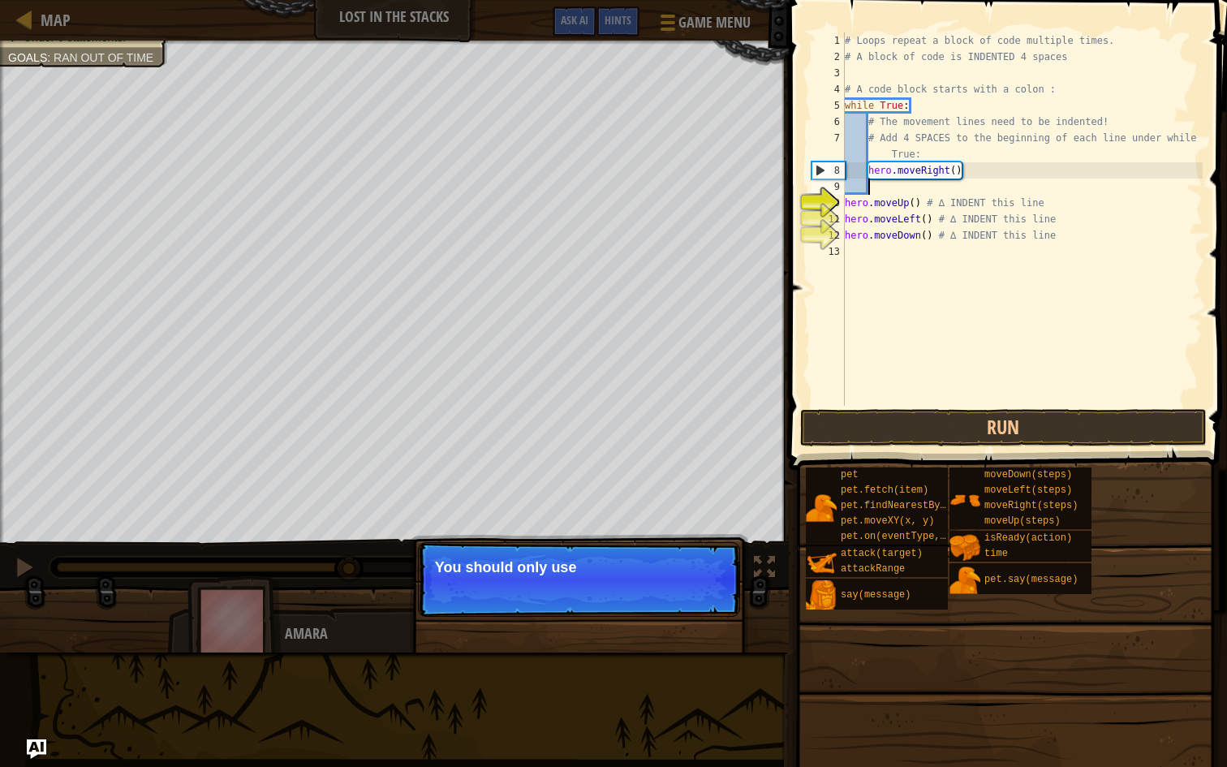
type textarea "h"
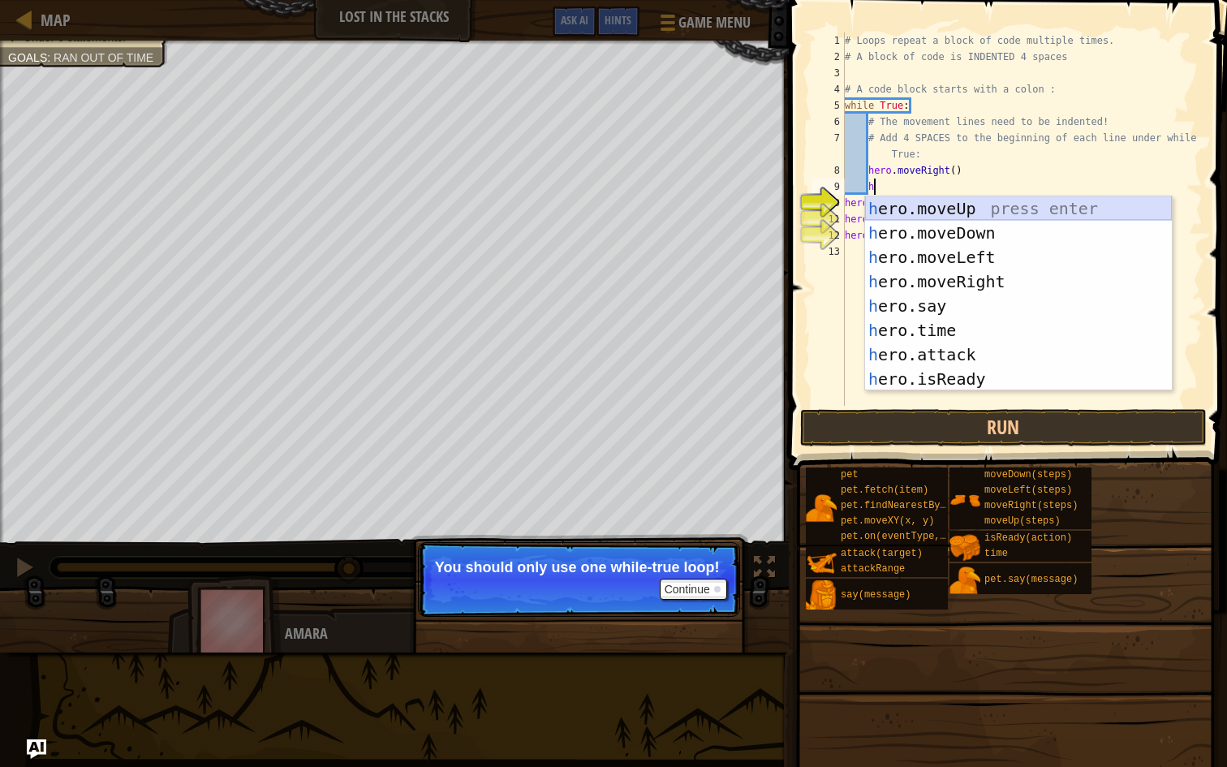
click at [957, 205] on div "h ero.moveUp press enter h ero.moveDown press enter h ero.moveLeft press enter …" at bounding box center [1018, 317] width 307 height 243
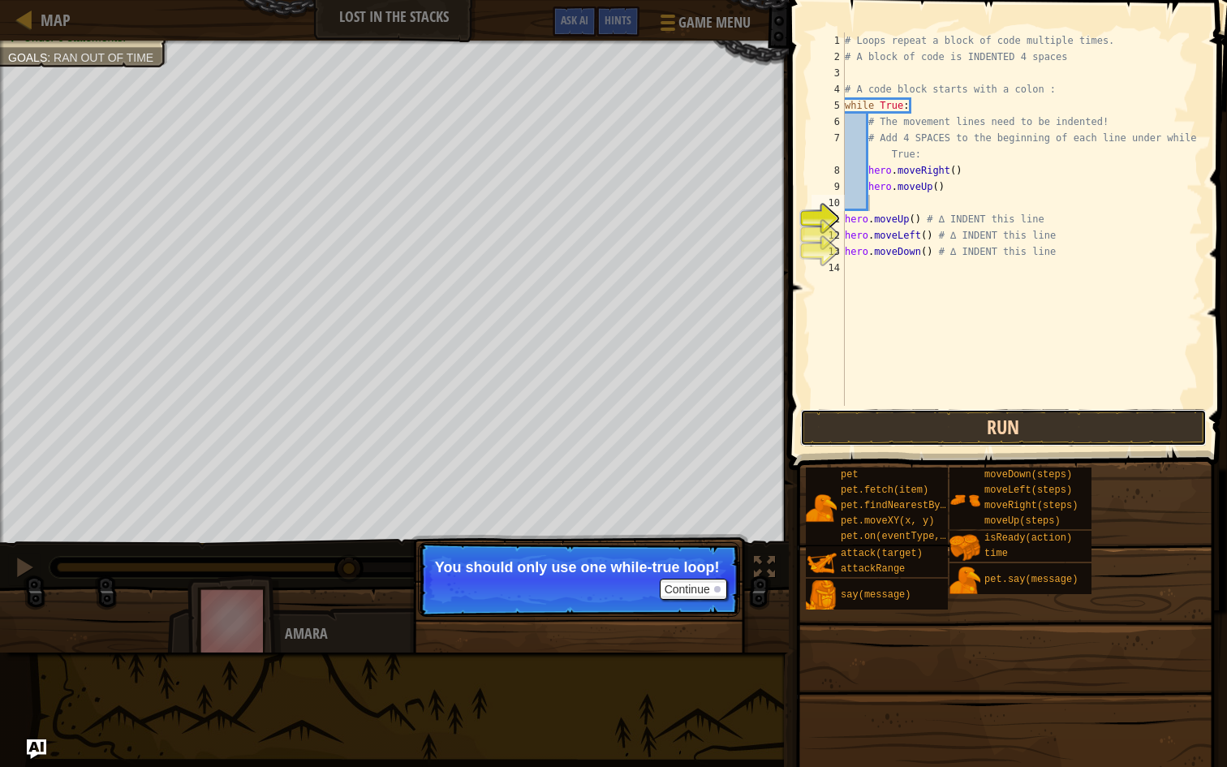
click at [978, 418] on button "Run" at bounding box center [1003, 427] width 407 height 37
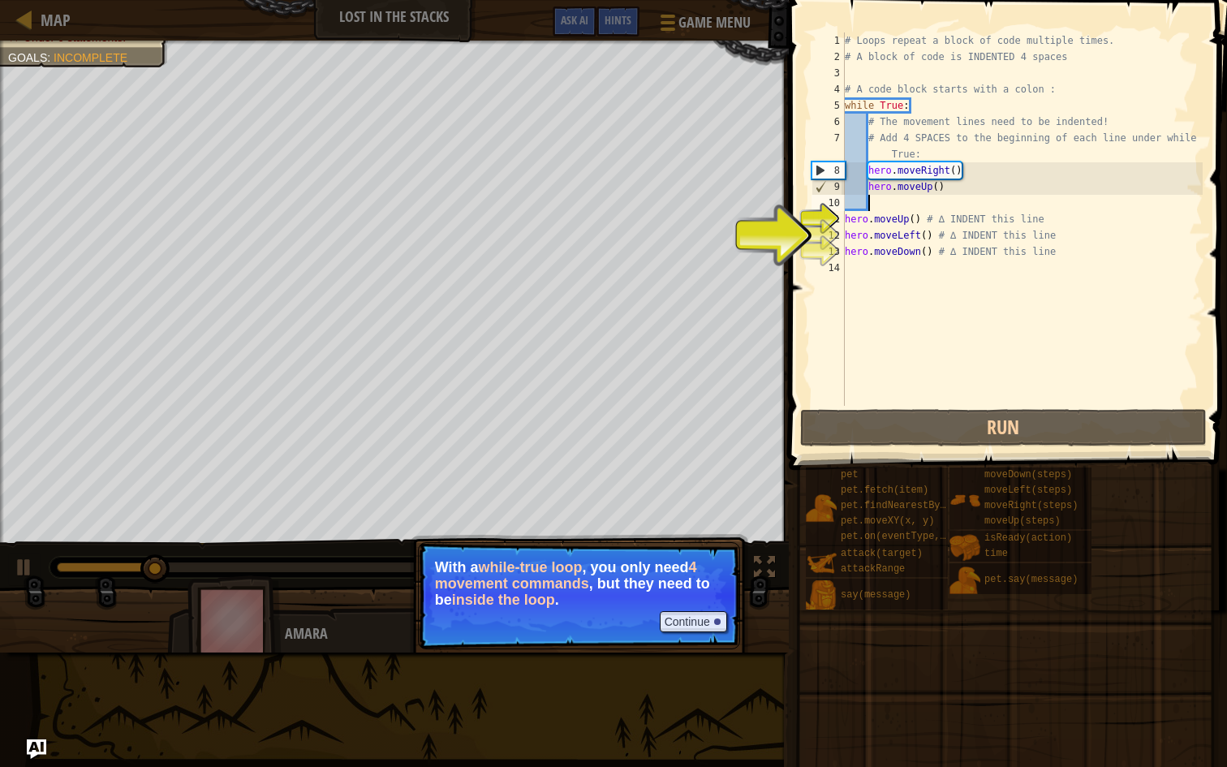
click at [872, 204] on div "# Loops repeat a block of code multiple times. # A block of code is INDENTED 4 …" at bounding box center [1021, 235] width 361 height 406
click at [880, 204] on div "# Loops repeat a block of code multiple times. # A block of code is INDENTED 4 …" at bounding box center [1021, 235] width 361 height 406
type textarea "h"
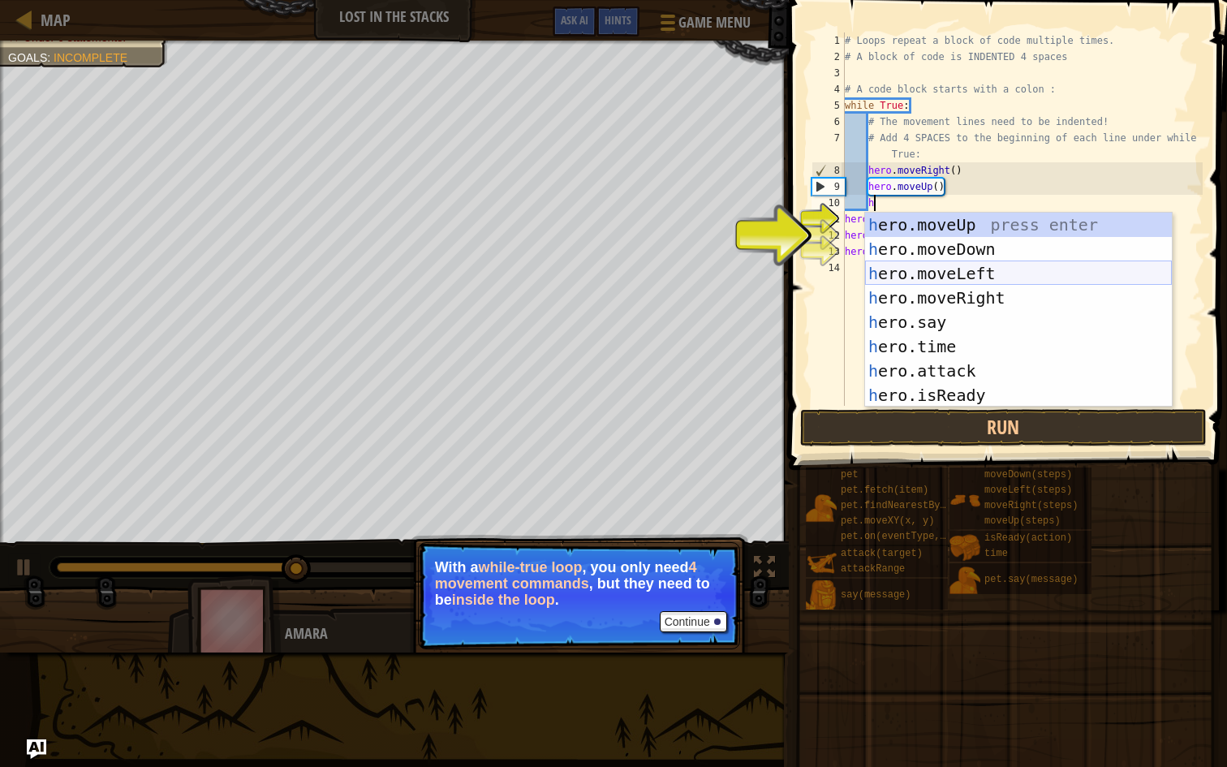
click at [966, 268] on div "h ero.moveUp press enter h ero.moveDown press enter h ero.moveLeft press enter …" at bounding box center [1018, 334] width 307 height 243
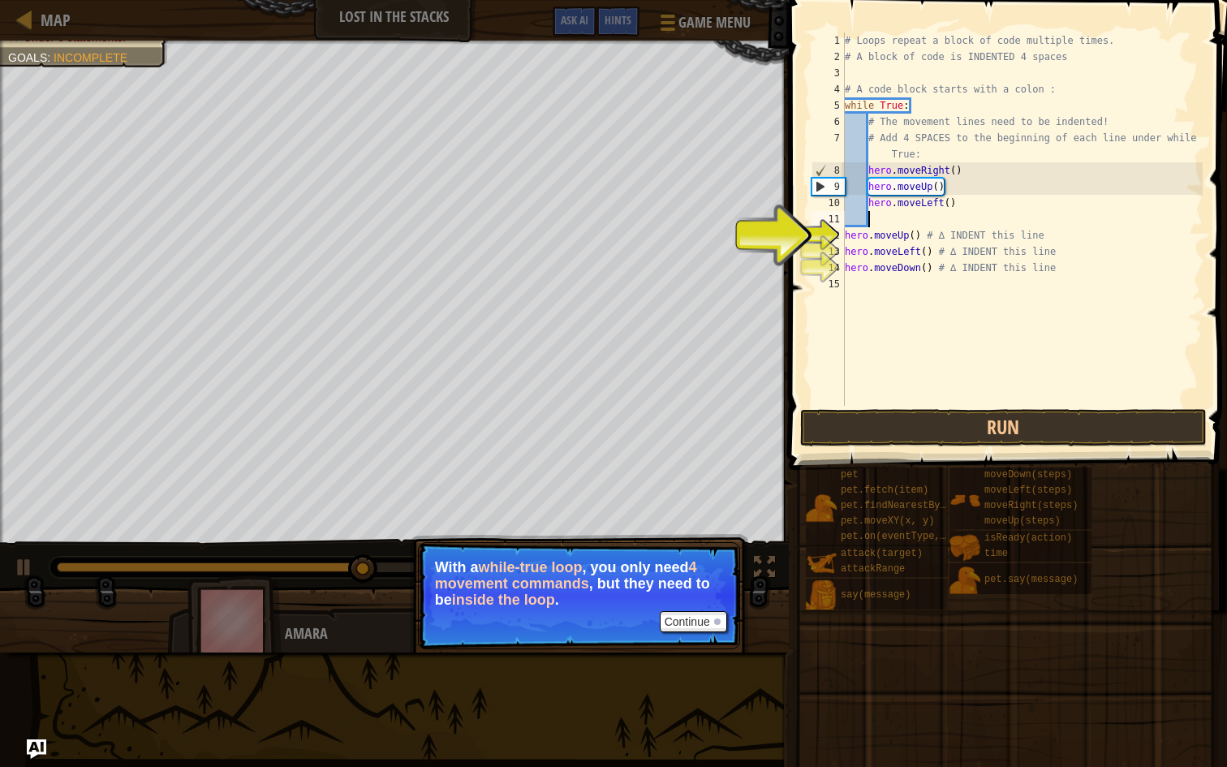
type textarea "h"
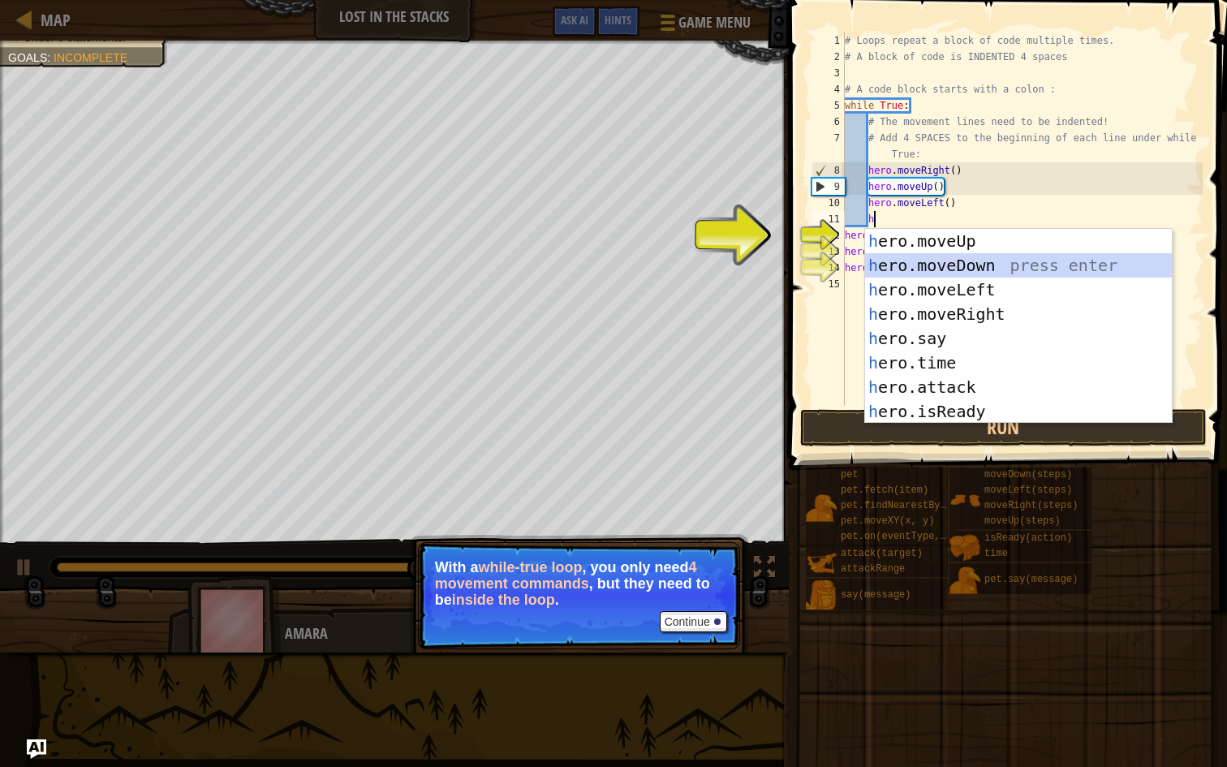
click at [960, 264] on div "h ero.moveUp press enter h ero.moveDown press enter h ero.moveLeft press enter …" at bounding box center [1018, 350] width 307 height 243
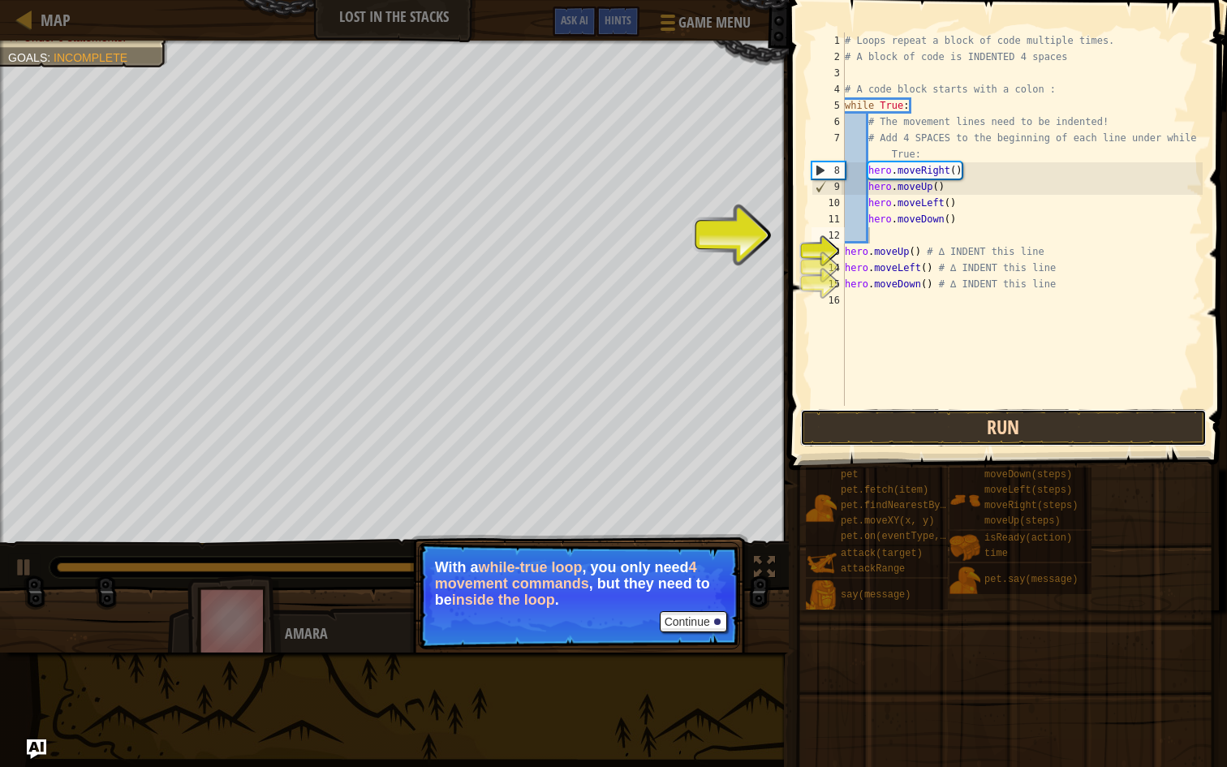
click at [943, 421] on button "Run" at bounding box center [1003, 427] width 407 height 37
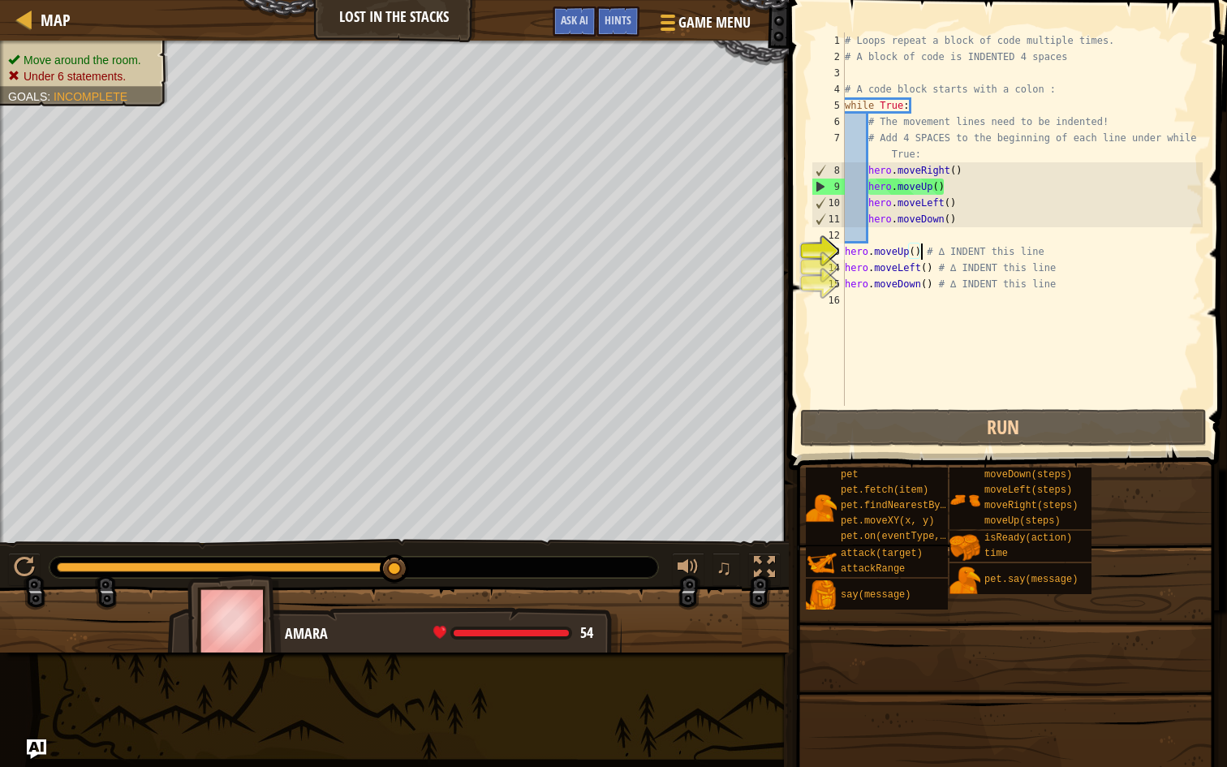
click at [922, 252] on div "# Loops repeat a block of code multiple times. # A block of code is INDENTED 4 …" at bounding box center [1021, 235] width 361 height 406
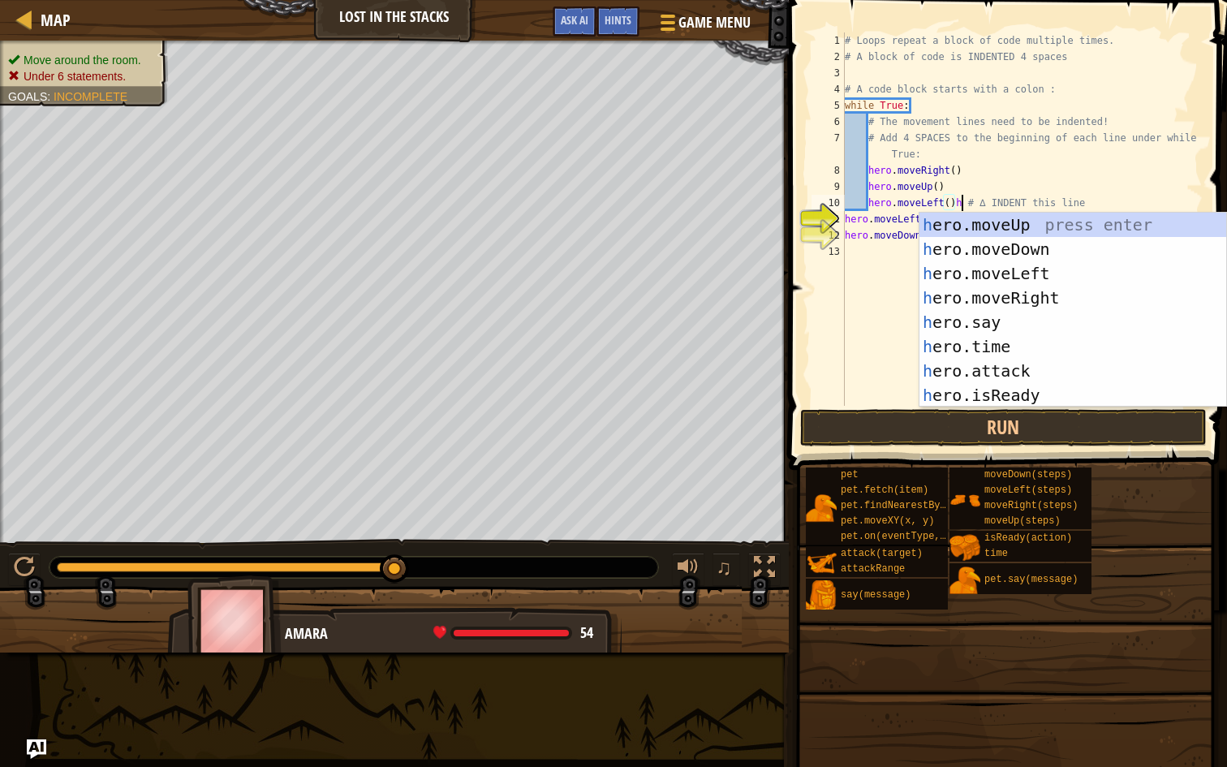
scroll to position [7, 10]
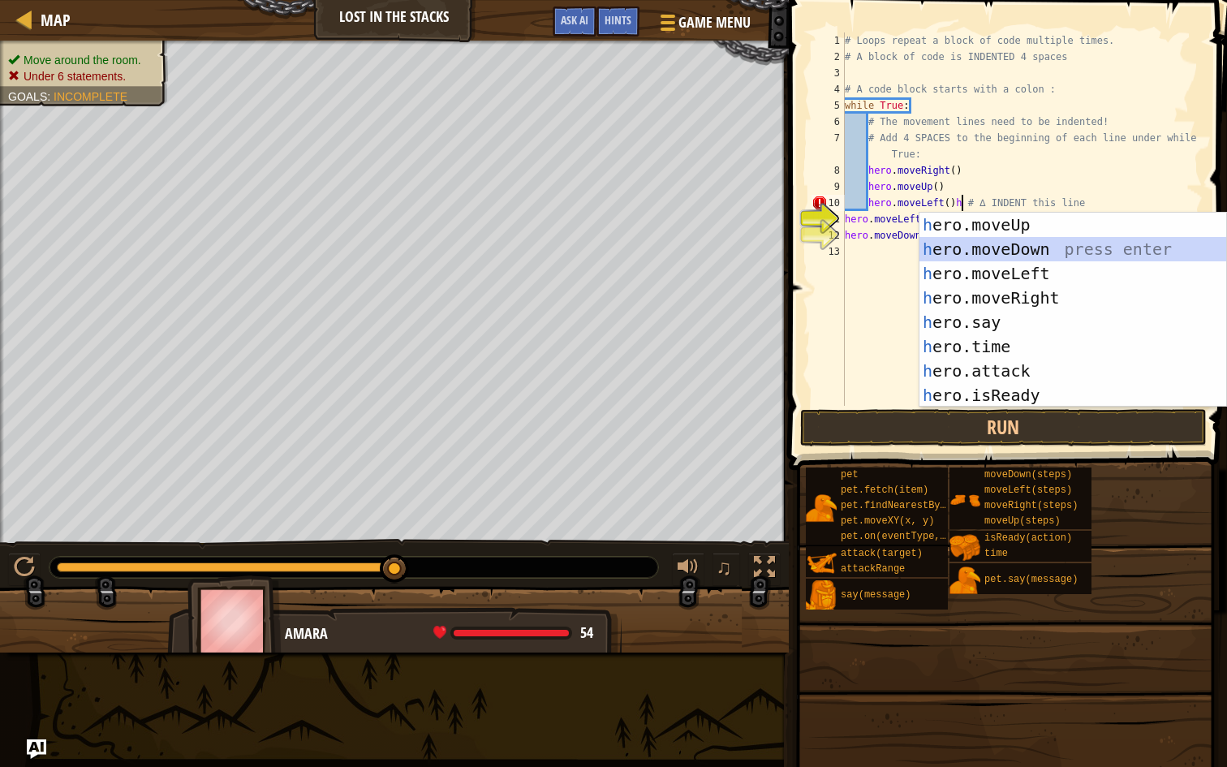
click at [1003, 248] on div "h ero.moveUp press enter h ero.moveDown press enter h ero.moveLeft press enter …" at bounding box center [1072, 334] width 307 height 243
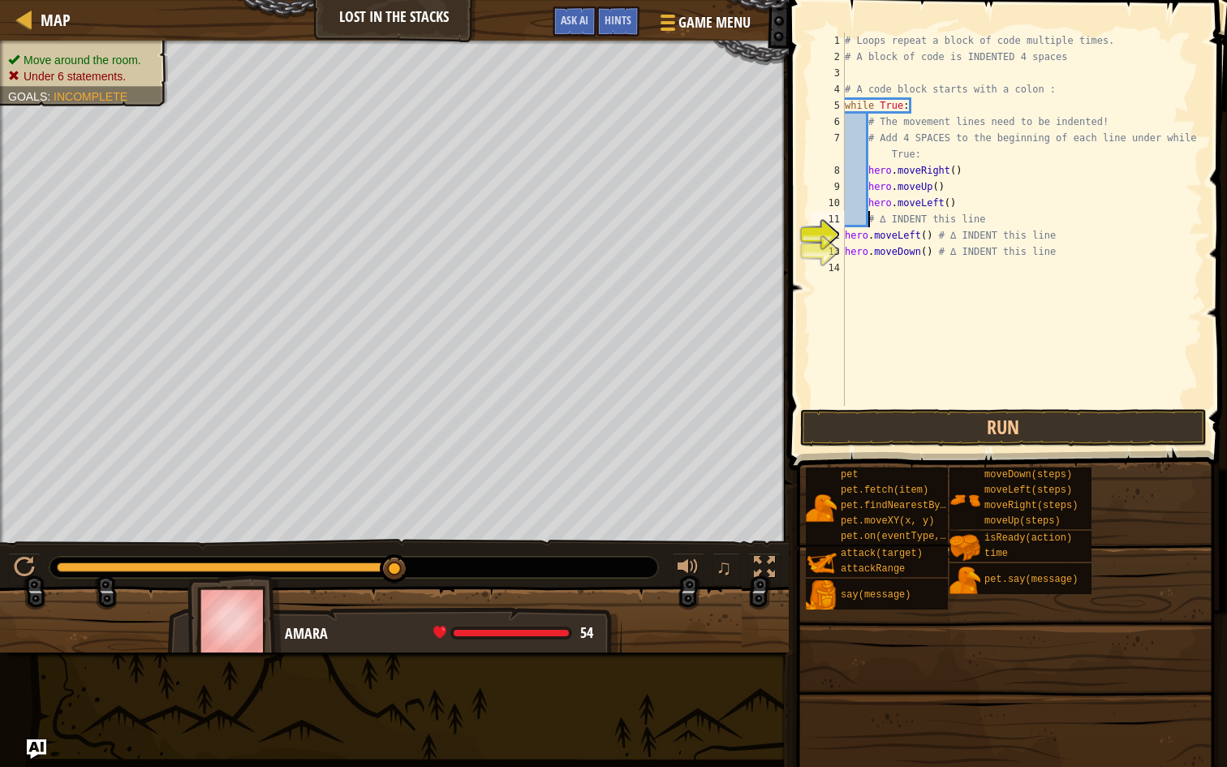
scroll to position [7, 2]
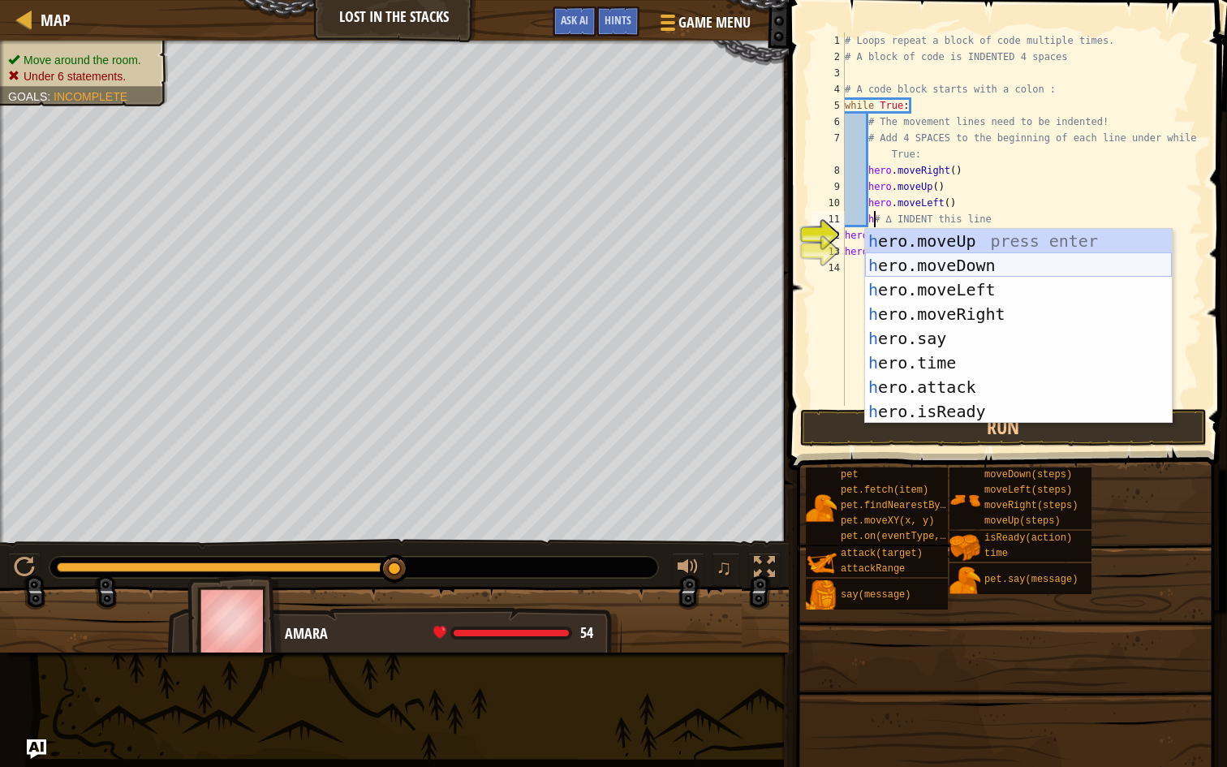
click at [966, 262] on div "h ero.moveUp press enter h ero.moveDown press enter h ero.moveLeft press enter …" at bounding box center [1018, 350] width 307 height 243
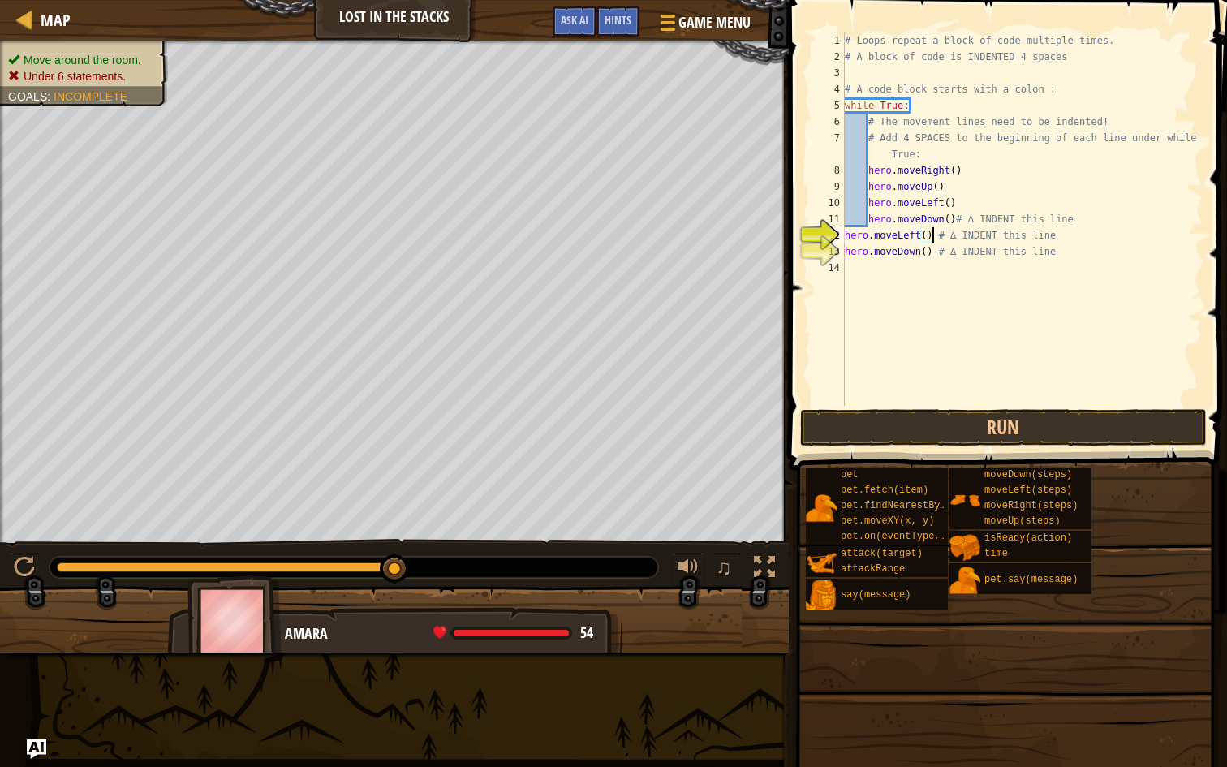
click at [932, 234] on div "# Loops repeat a block of code multiple times. # A block of code is INDENTED 4 …" at bounding box center [1021, 235] width 361 height 406
click at [933, 253] on div "# Loops repeat a block of code multiple times. # A block of code is INDENTED 4 …" at bounding box center [1021, 235] width 361 height 406
type textarea "# ∆ INDENT this line"
click at [992, 402] on div "# Loops repeat a block of code multiple times. # A block of code is INDENTED 4 …" at bounding box center [1021, 235] width 361 height 406
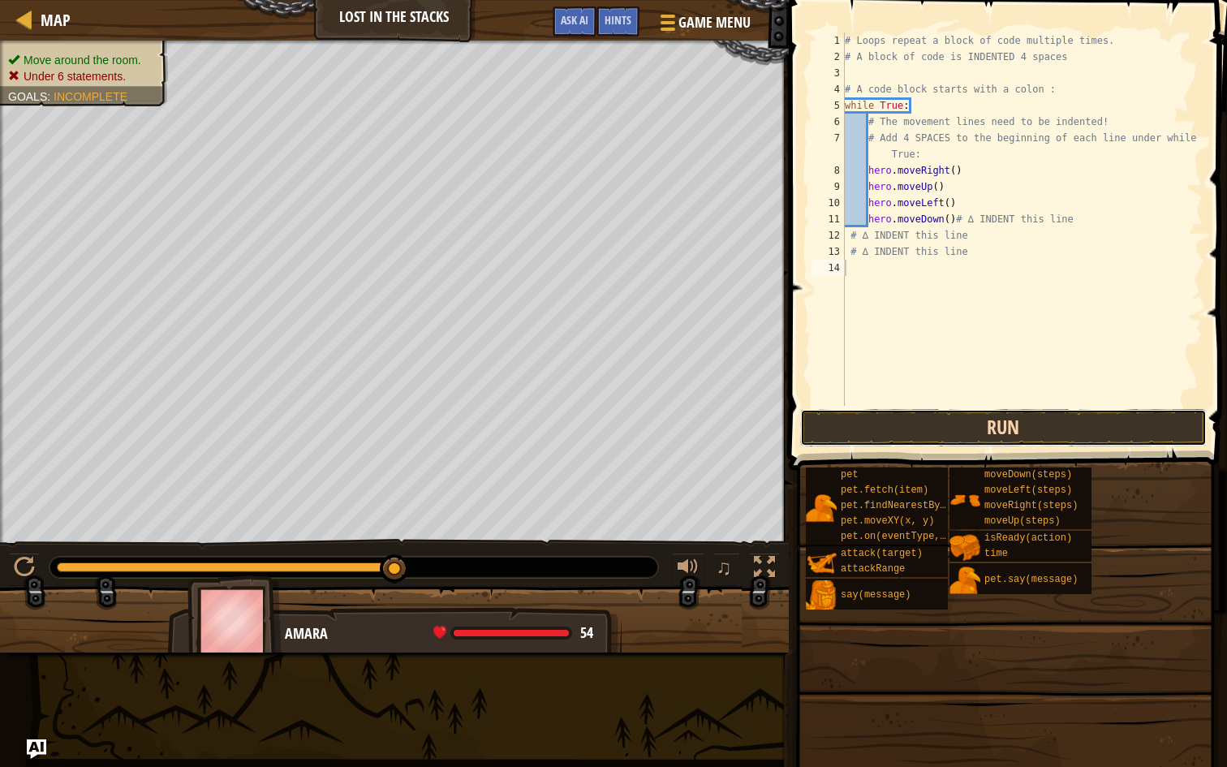
click at [992, 411] on button "Run" at bounding box center [1003, 427] width 407 height 37
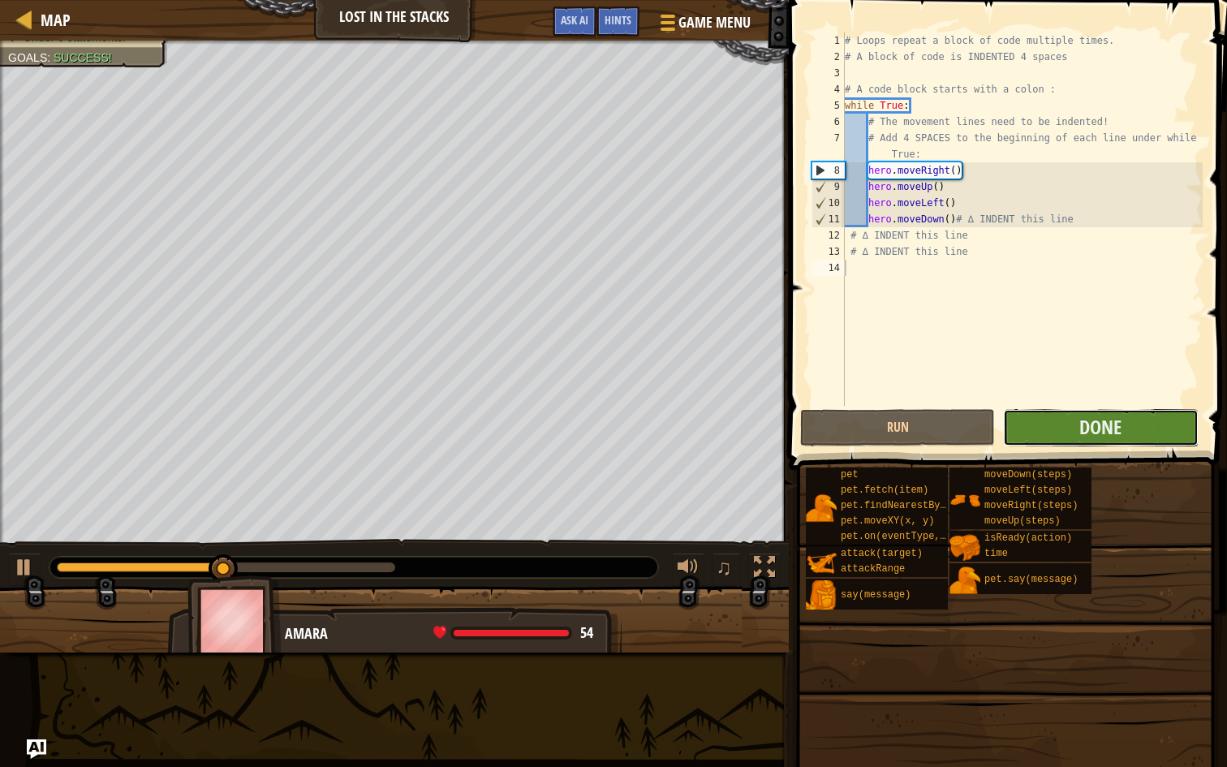
click at [1061, 423] on button "Done" at bounding box center [1100, 427] width 195 height 37
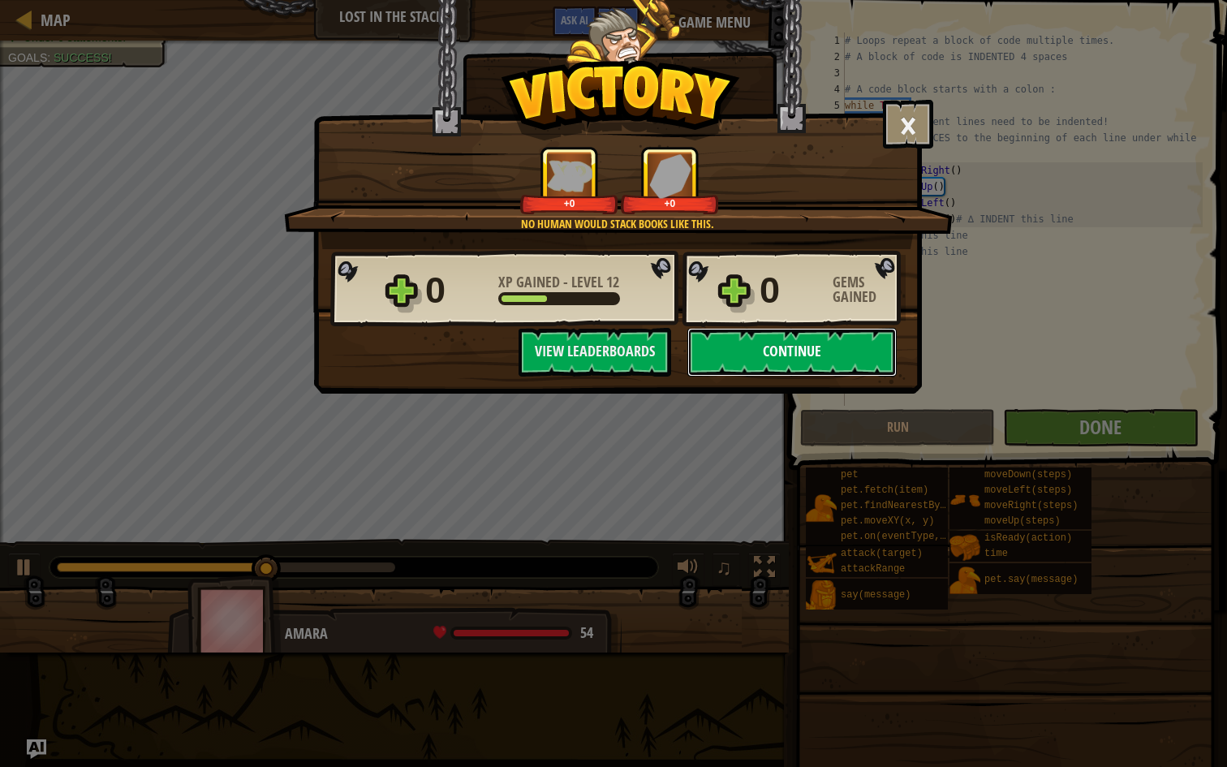
click at [811, 339] on button "Continue" at bounding box center [791, 352] width 209 height 49
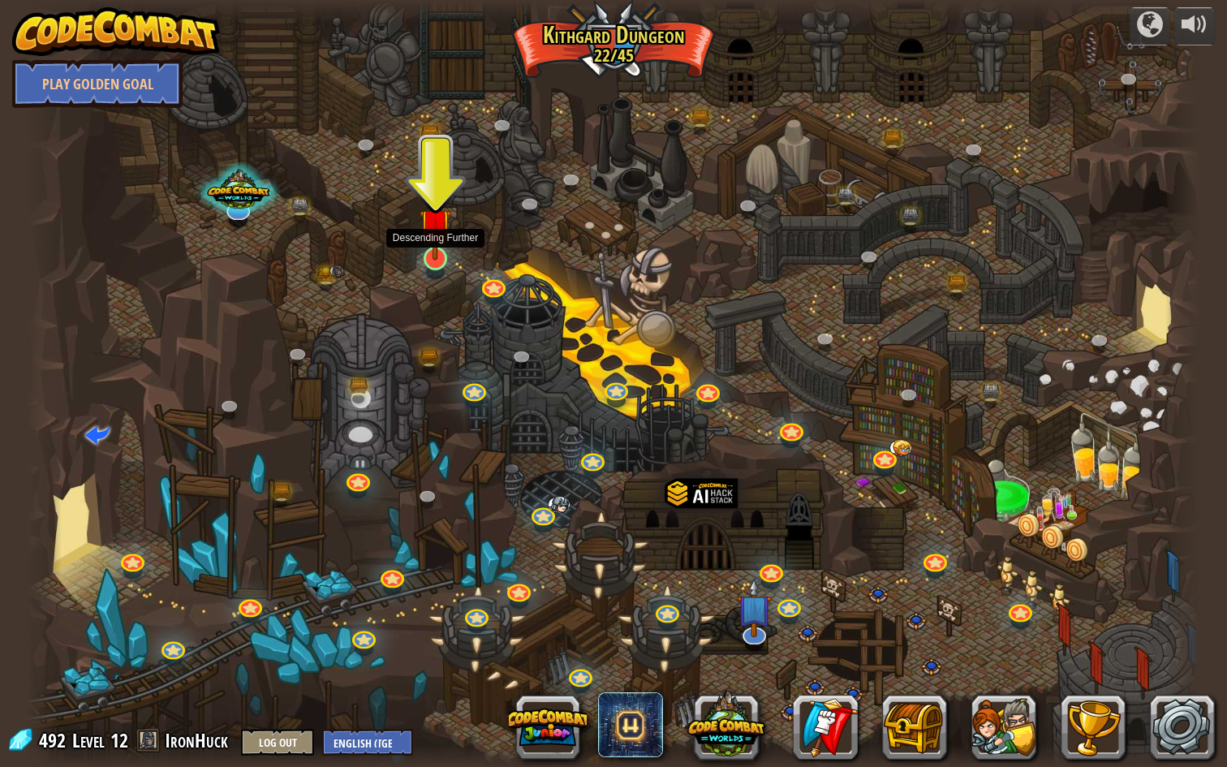
click at [433, 248] on img at bounding box center [436, 224] width 32 height 72
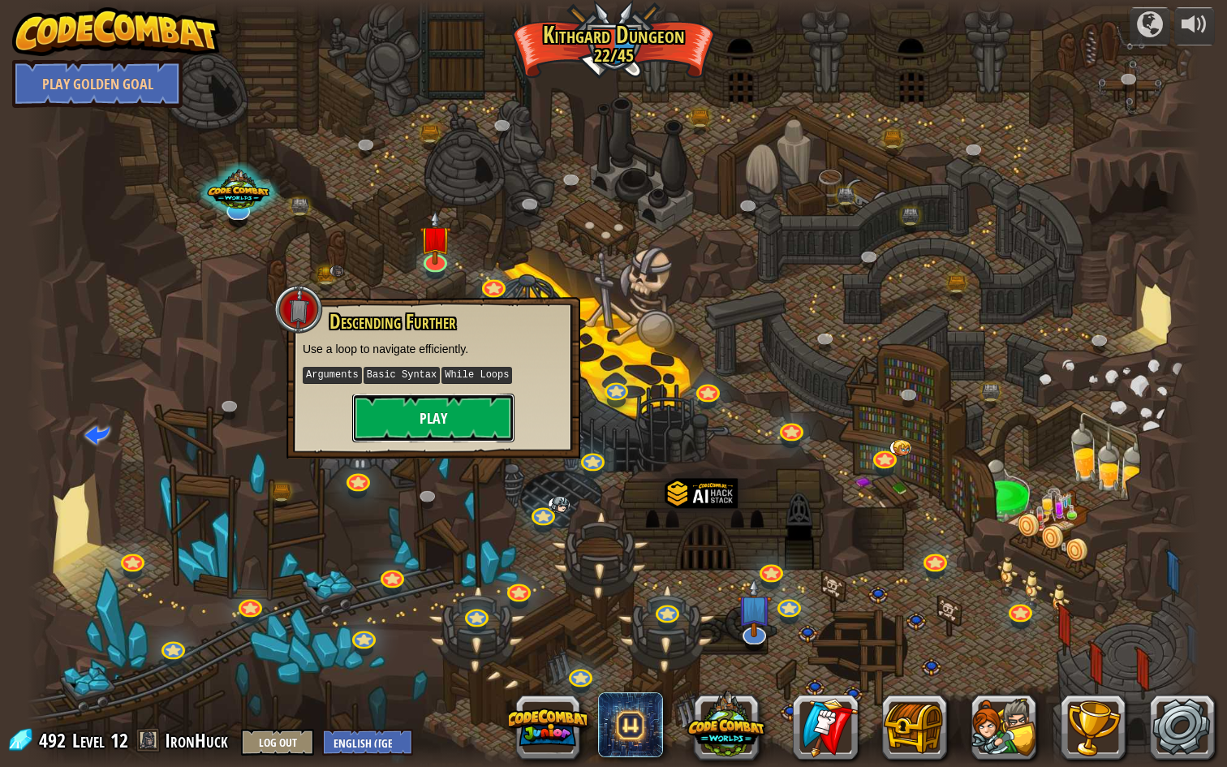
click at [452, 408] on button "Play" at bounding box center [433, 418] width 162 height 49
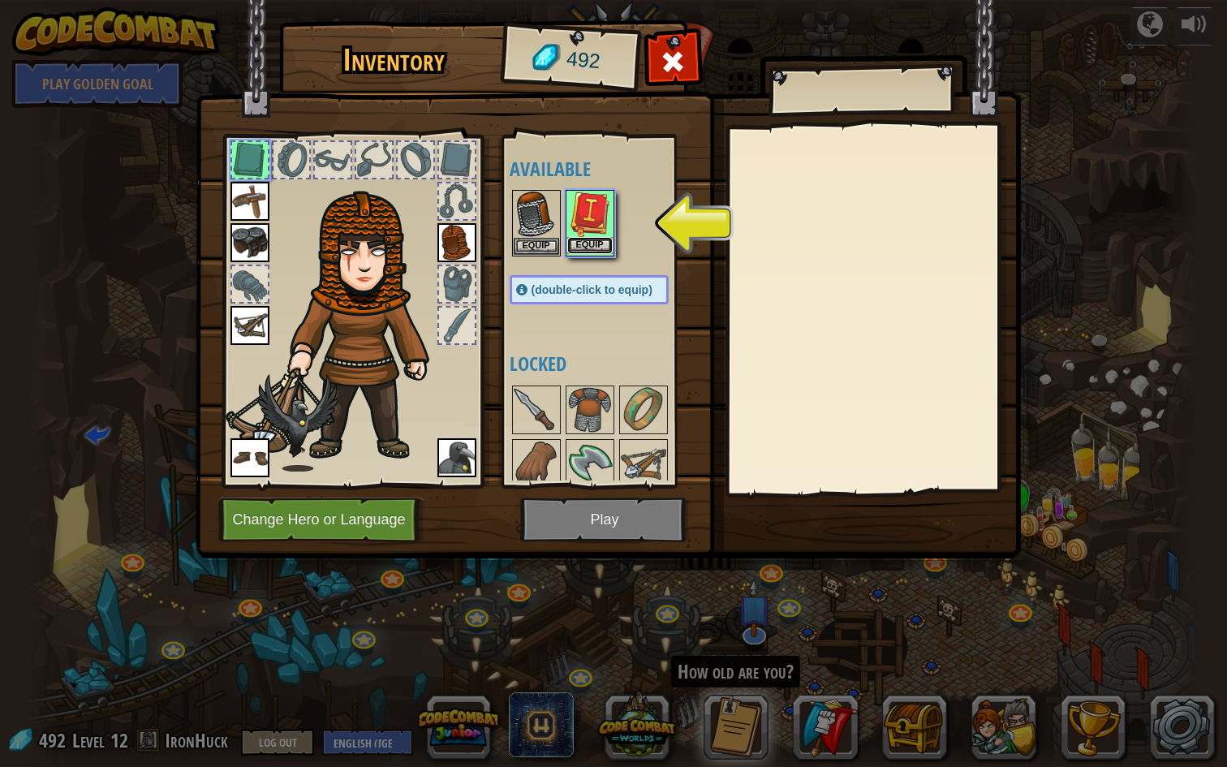
click at [580, 239] on button "Equip" at bounding box center [589, 245] width 45 height 17
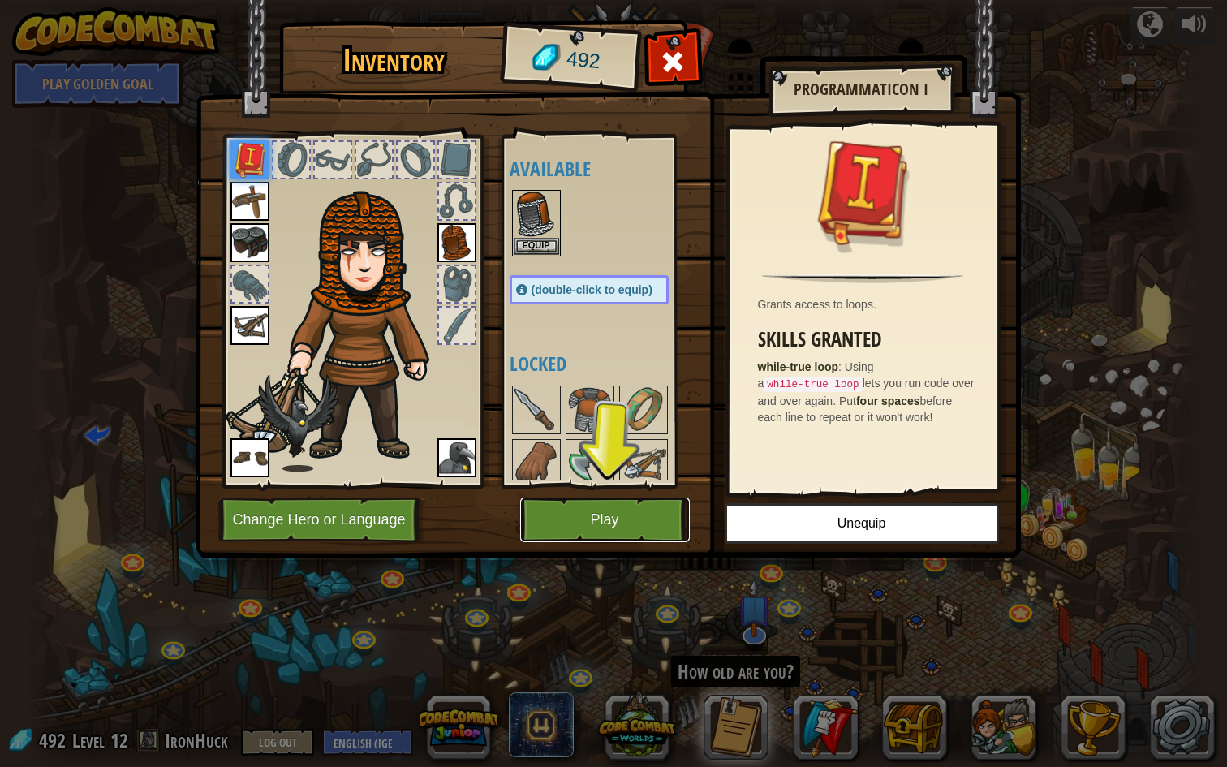
click at [645, 515] on button "Play" at bounding box center [605, 519] width 170 height 45
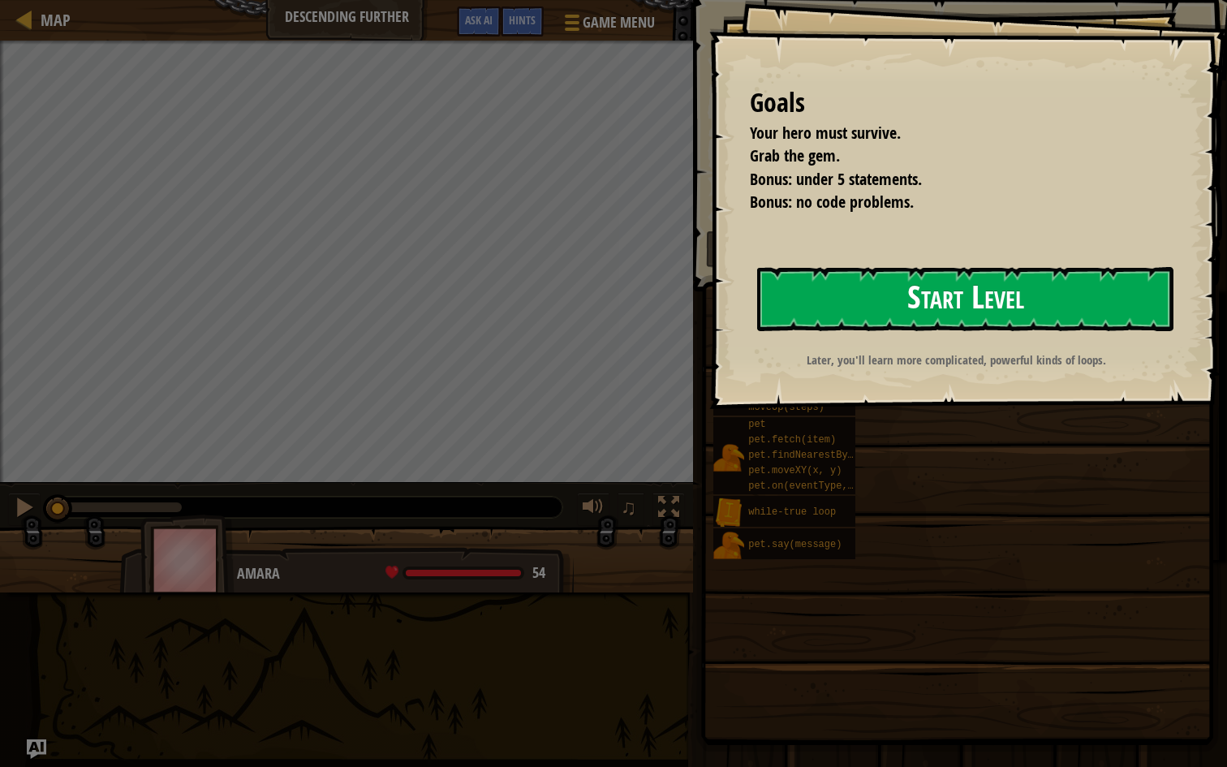
click at [823, 305] on button "Start Level" at bounding box center [965, 299] width 416 height 64
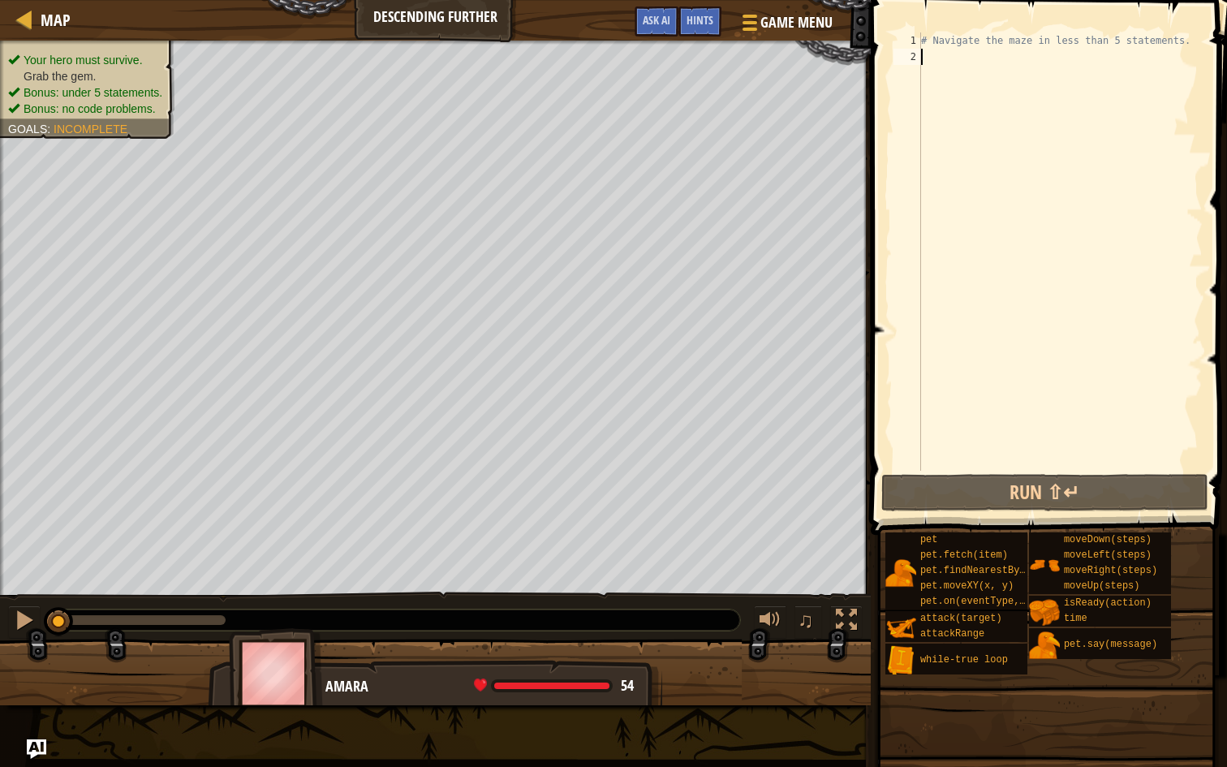
type textarea "h"
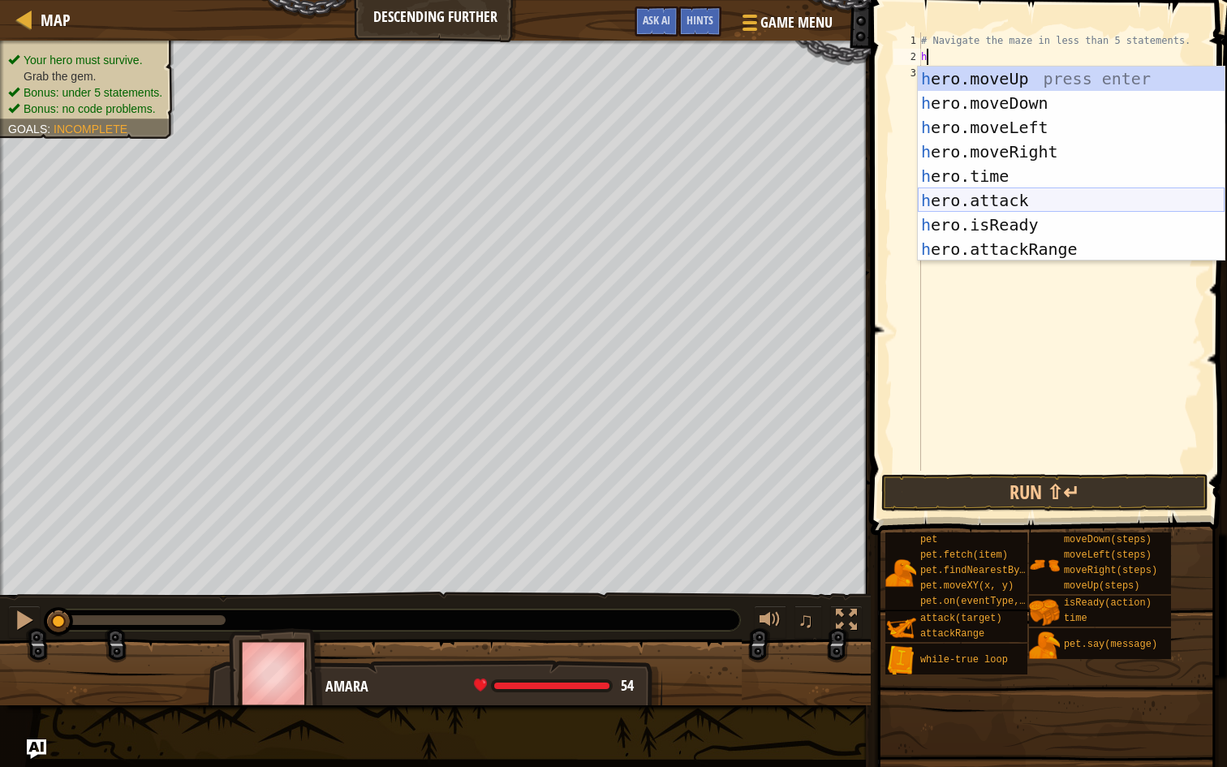
scroll to position [73, 0]
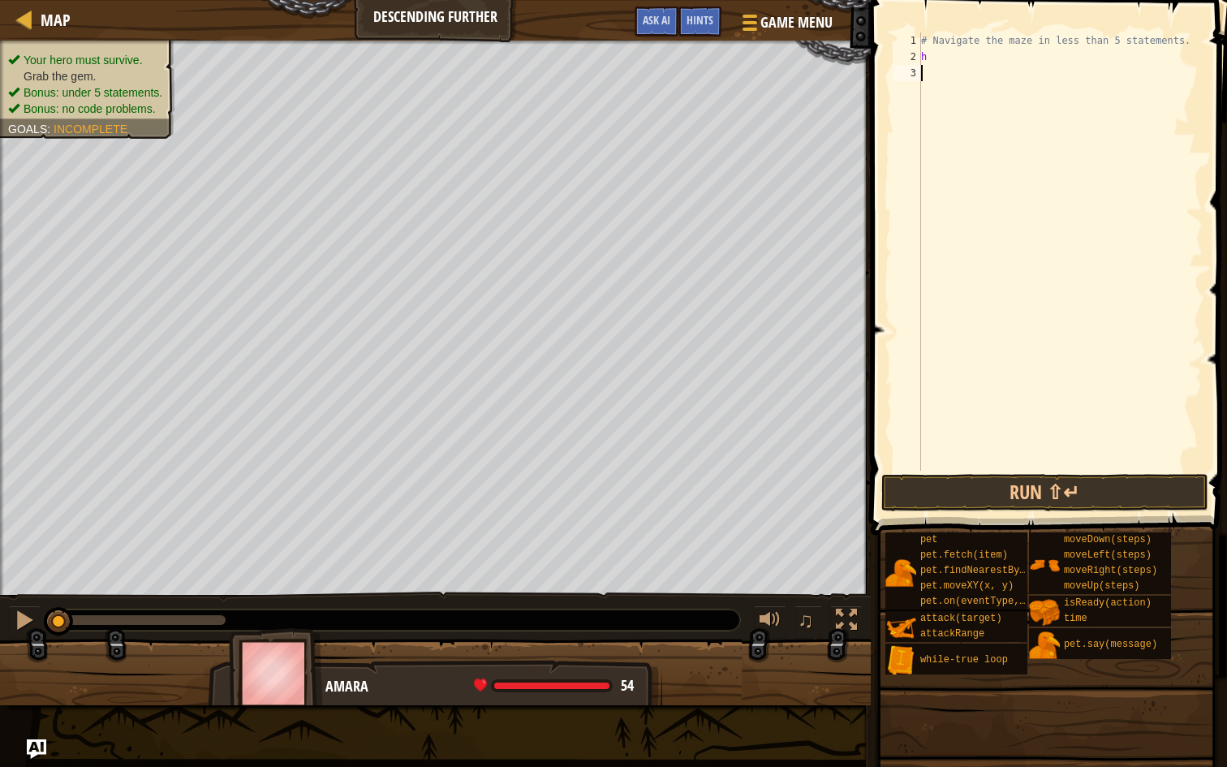
click at [1023, 332] on div "# Navigate the maze in less than 5 statements. h" at bounding box center [1060, 267] width 285 height 471
type textarea "h"
type textarea "while True"
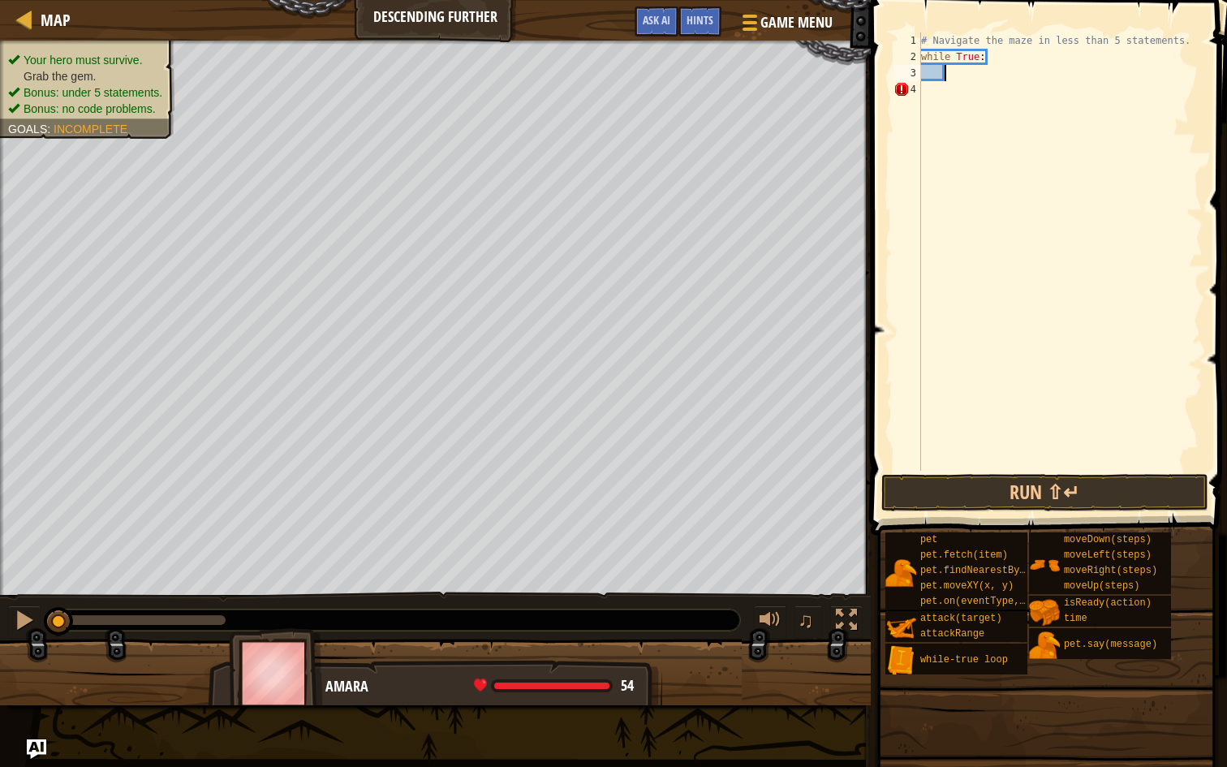
type textarea "h"
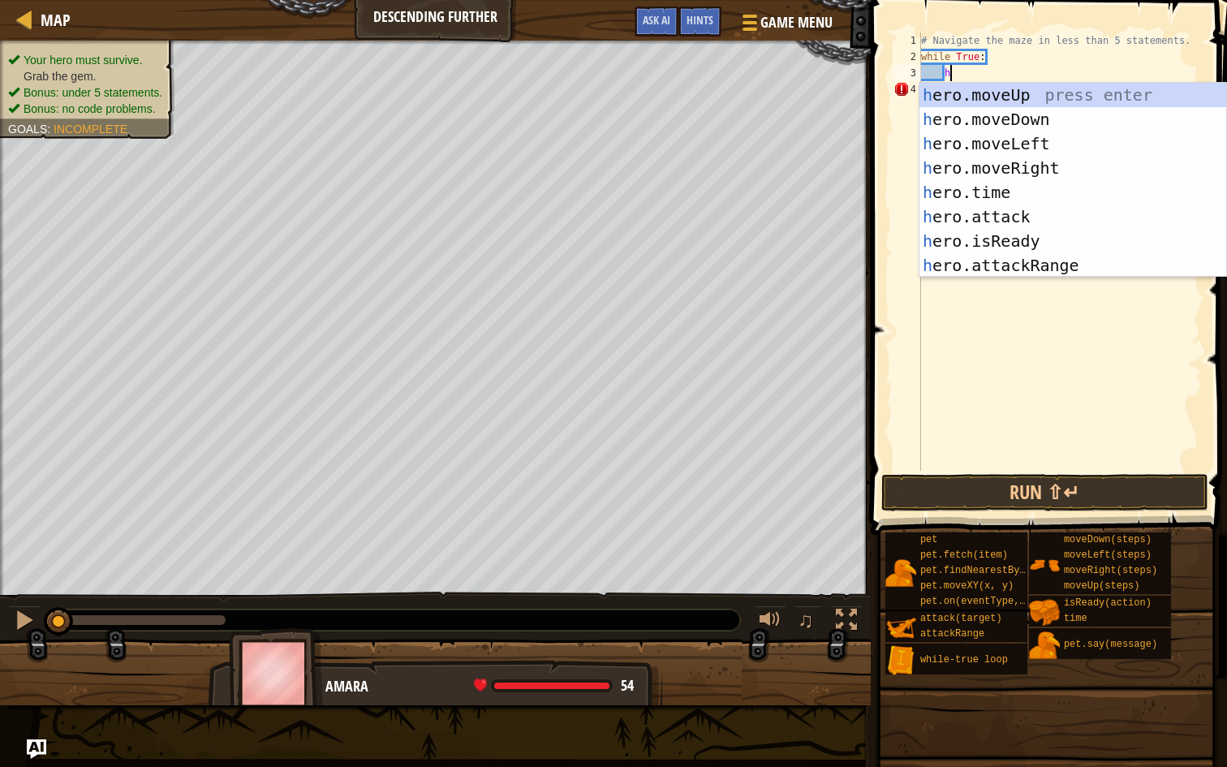
scroll to position [7, 2]
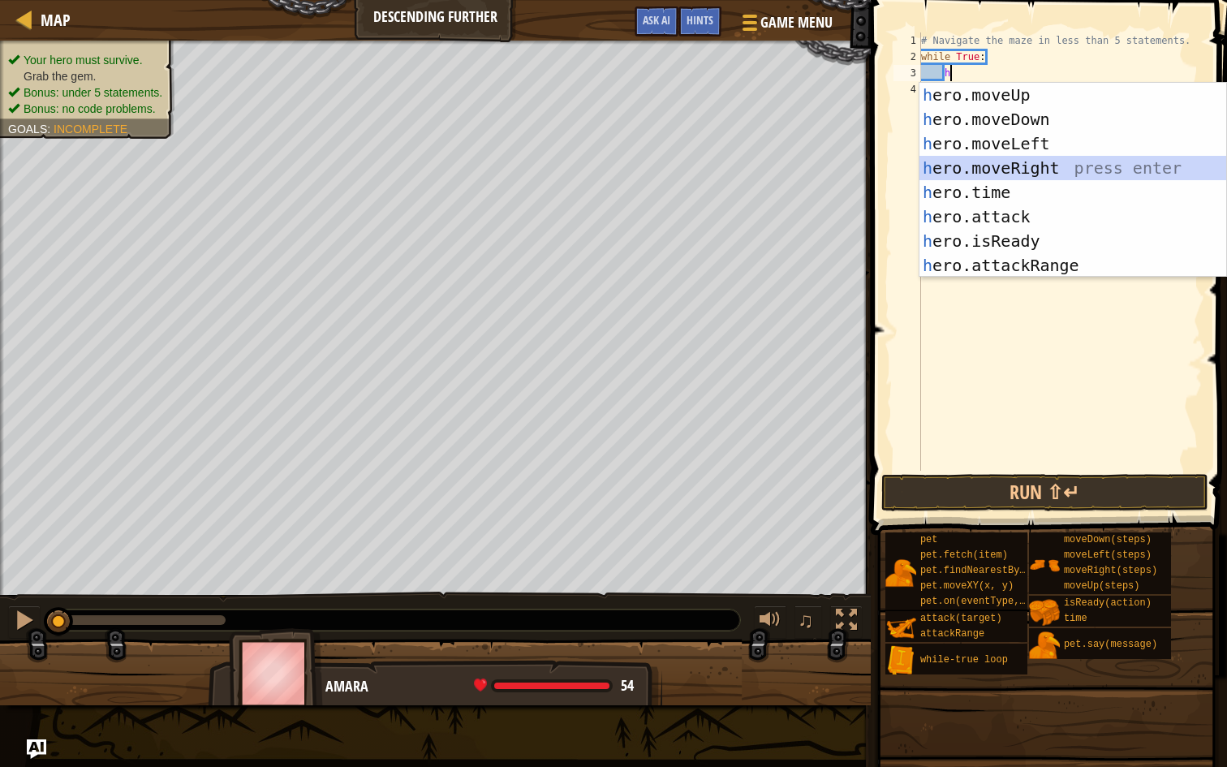
click at [1046, 167] on div "h ero.moveUp press enter h ero.moveDown press enter h ero.moveLeft press enter …" at bounding box center [1072, 204] width 307 height 243
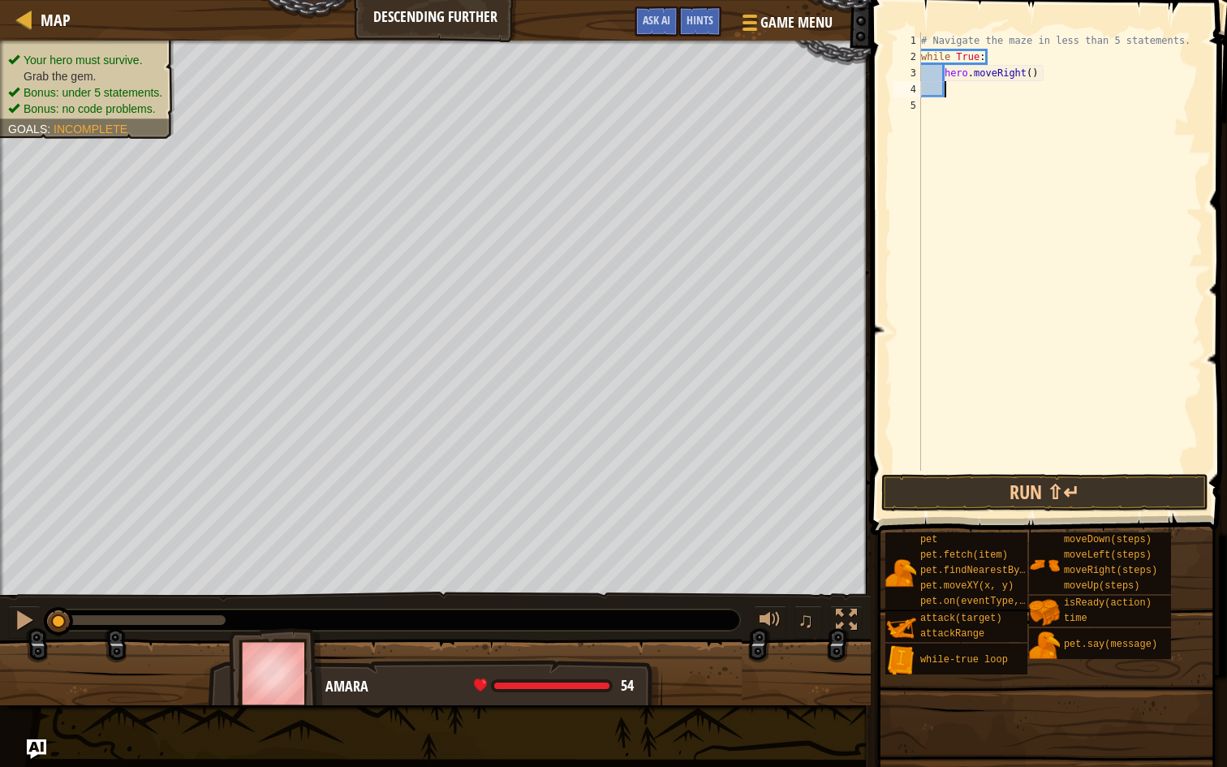
click at [1031, 72] on div "# Navigate the maze in less than 5 statements. while True : hero . moveRight ( )" at bounding box center [1060, 267] width 285 height 471
type textarea "hero.moveRight(2)"
click at [955, 94] on div "# Navigate the maze in less than 5 statements. while True : hero . moveRight ( …" at bounding box center [1060, 267] width 285 height 471
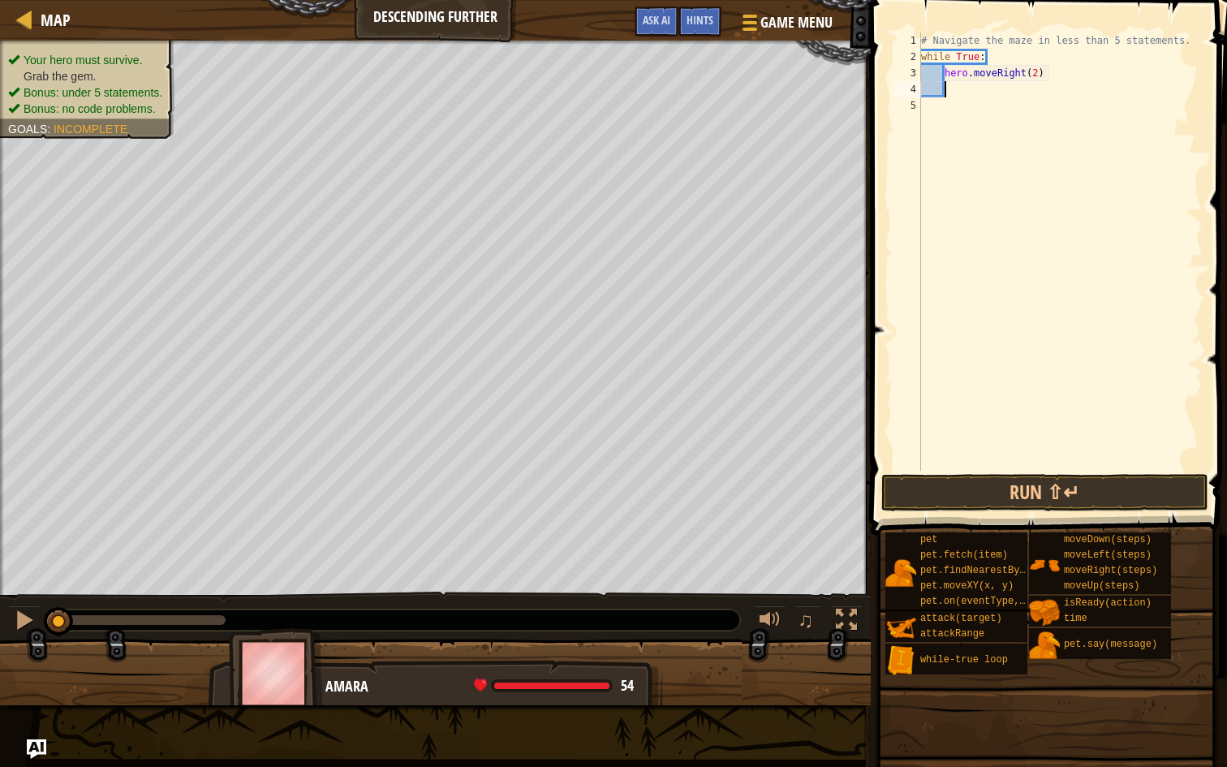
type textarea "h"
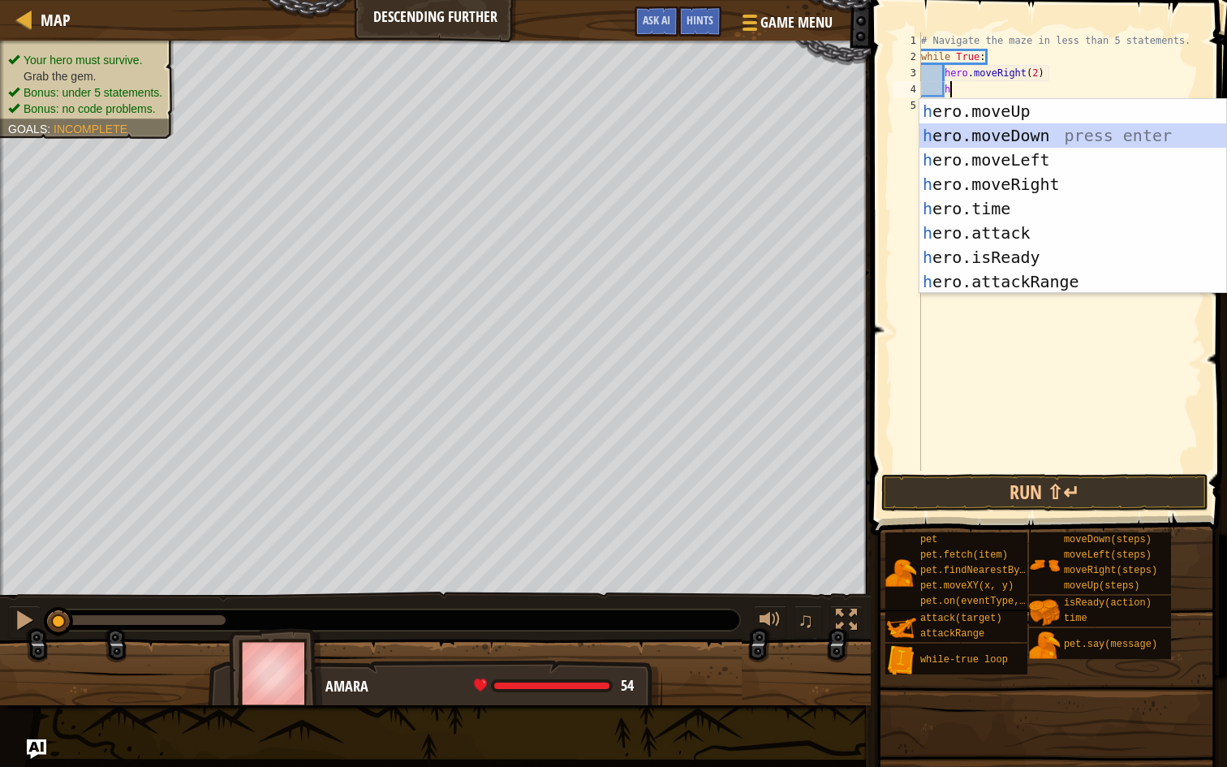
click at [1018, 137] on div "h ero.moveUp press enter h ero.moveDown press enter h ero.moveLeft press enter …" at bounding box center [1072, 220] width 307 height 243
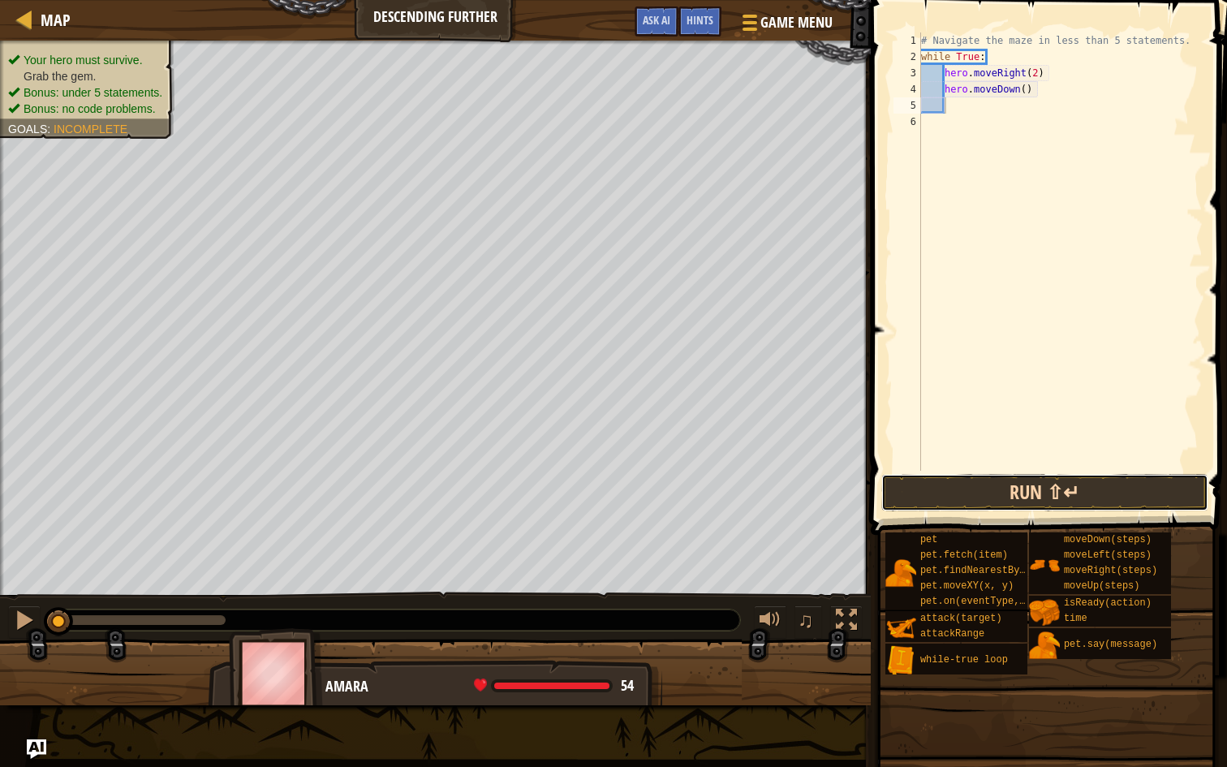
click at [1121, 479] on button "Run ⇧↵" at bounding box center [1044, 492] width 327 height 37
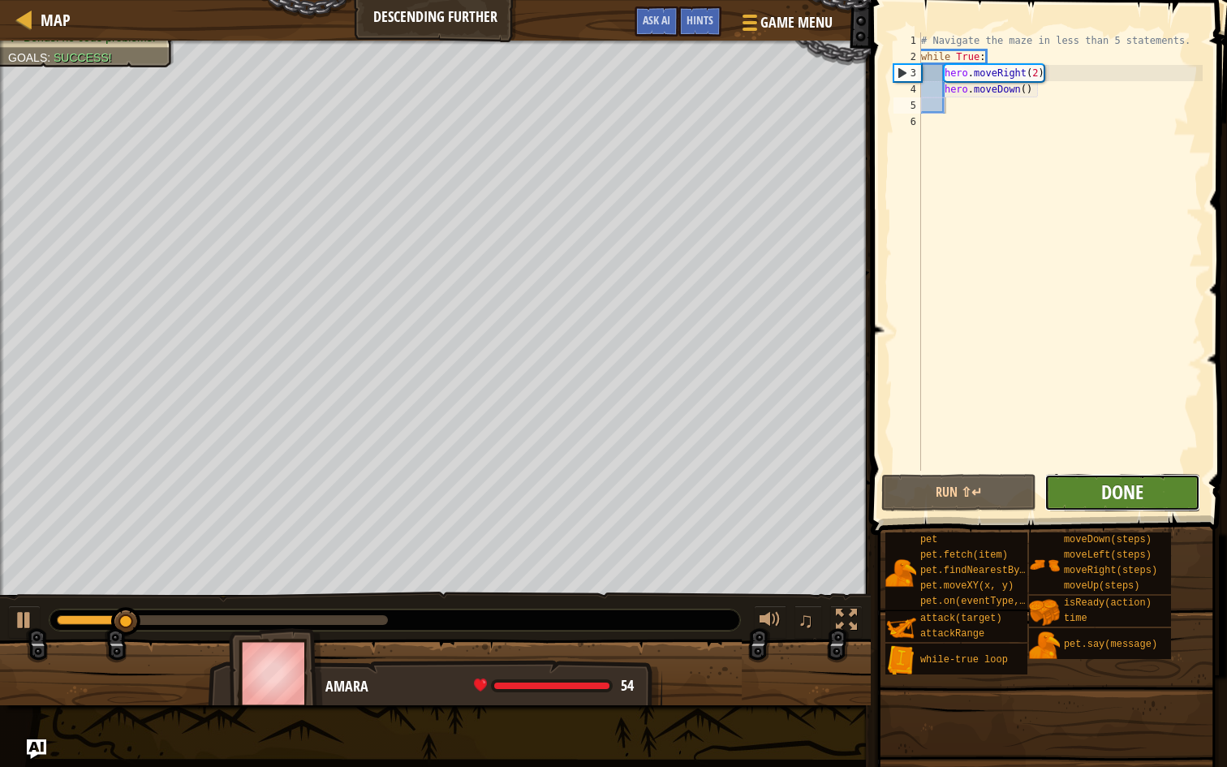
click at [1129, 483] on span "Done" at bounding box center [1122, 492] width 42 height 26
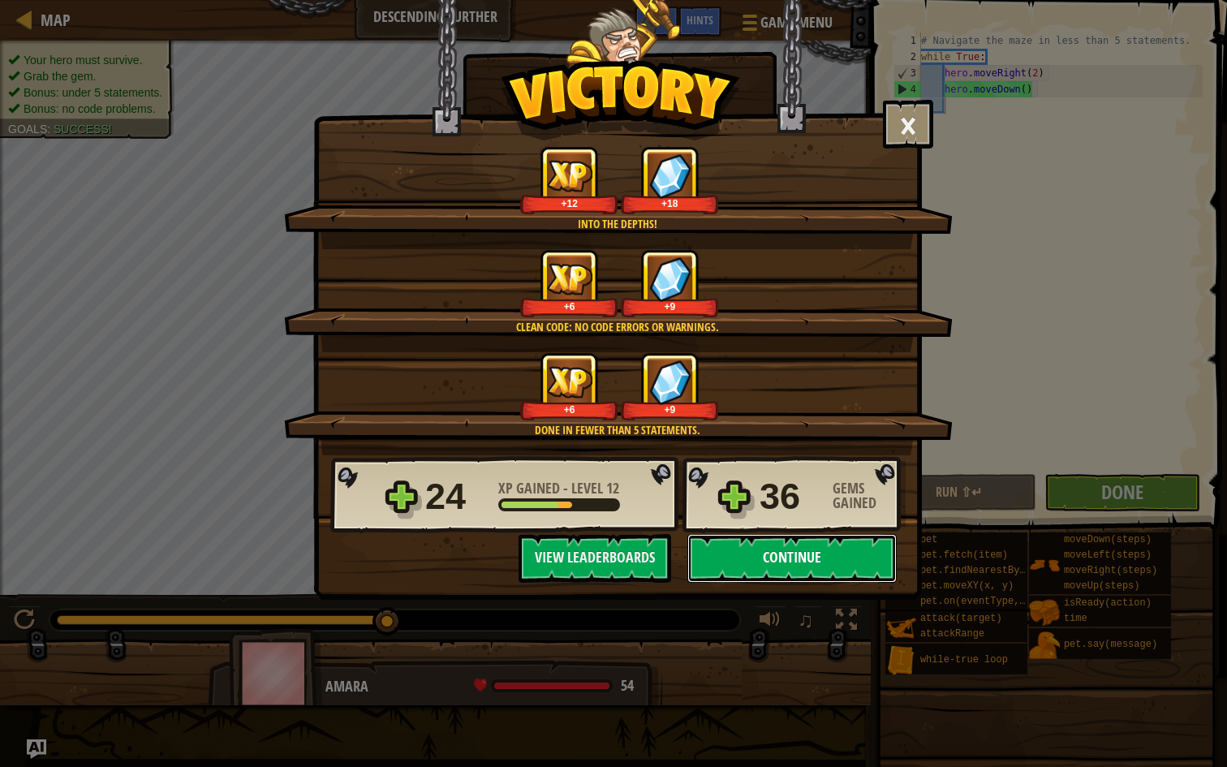
click at [829, 550] on button "Continue" at bounding box center [791, 558] width 209 height 49
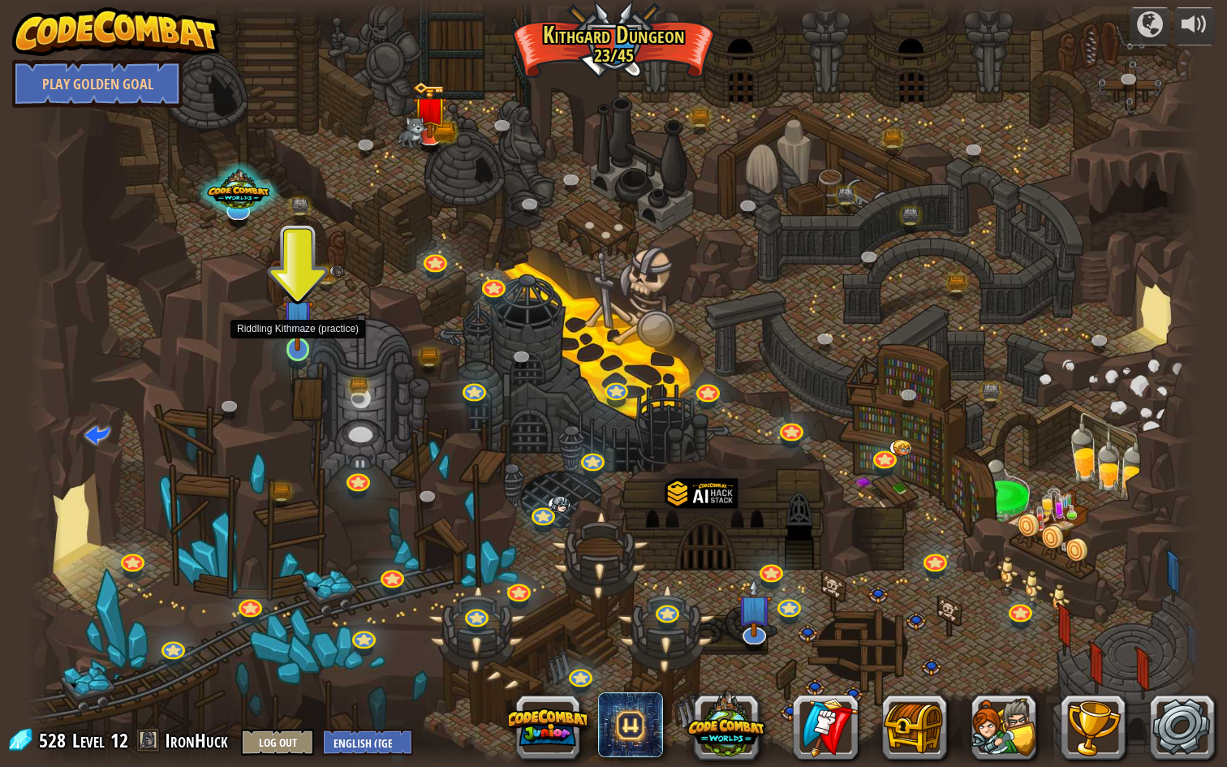
click at [300, 343] on img at bounding box center [298, 315] width 32 height 72
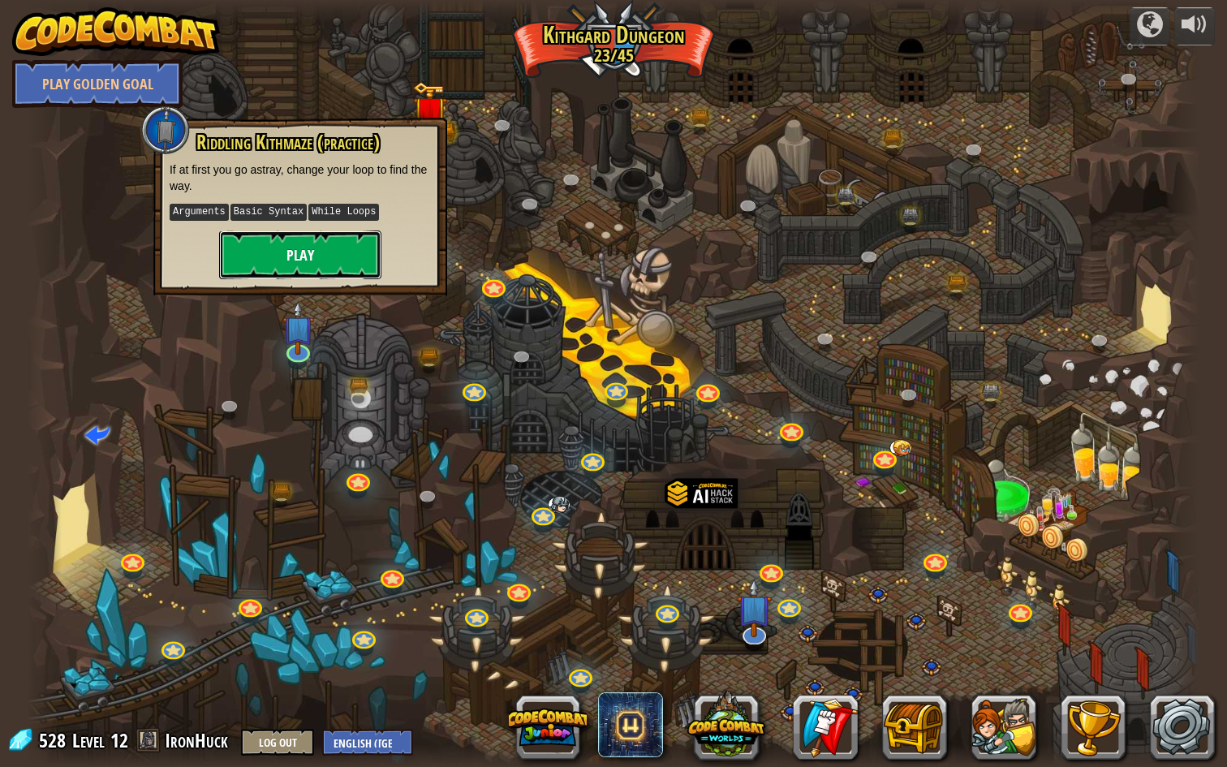
click at [321, 245] on button "Play" at bounding box center [300, 254] width 162 height 49
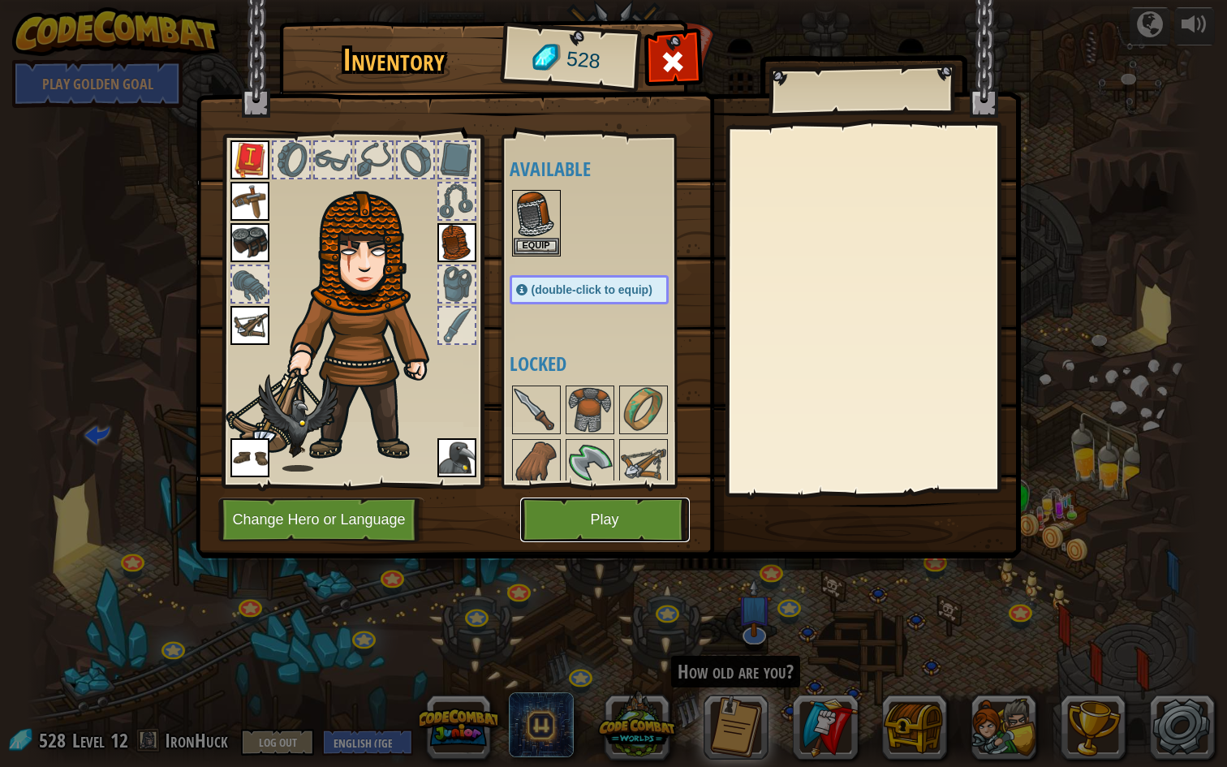
click at [616, 521] on button "Play" at bounding box center [605, 519] width 170 height 45
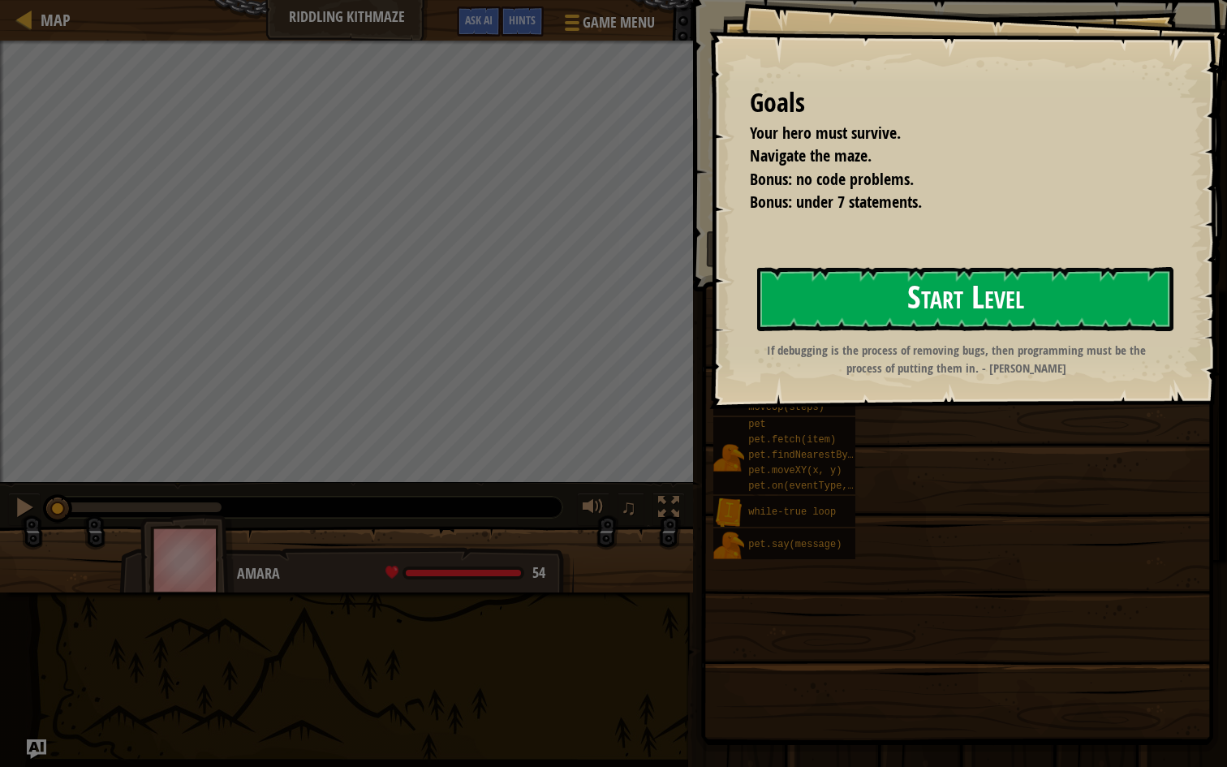
click at [935, 286] on button "Start Level" at bounding box center [965, 299] width 416 height 64
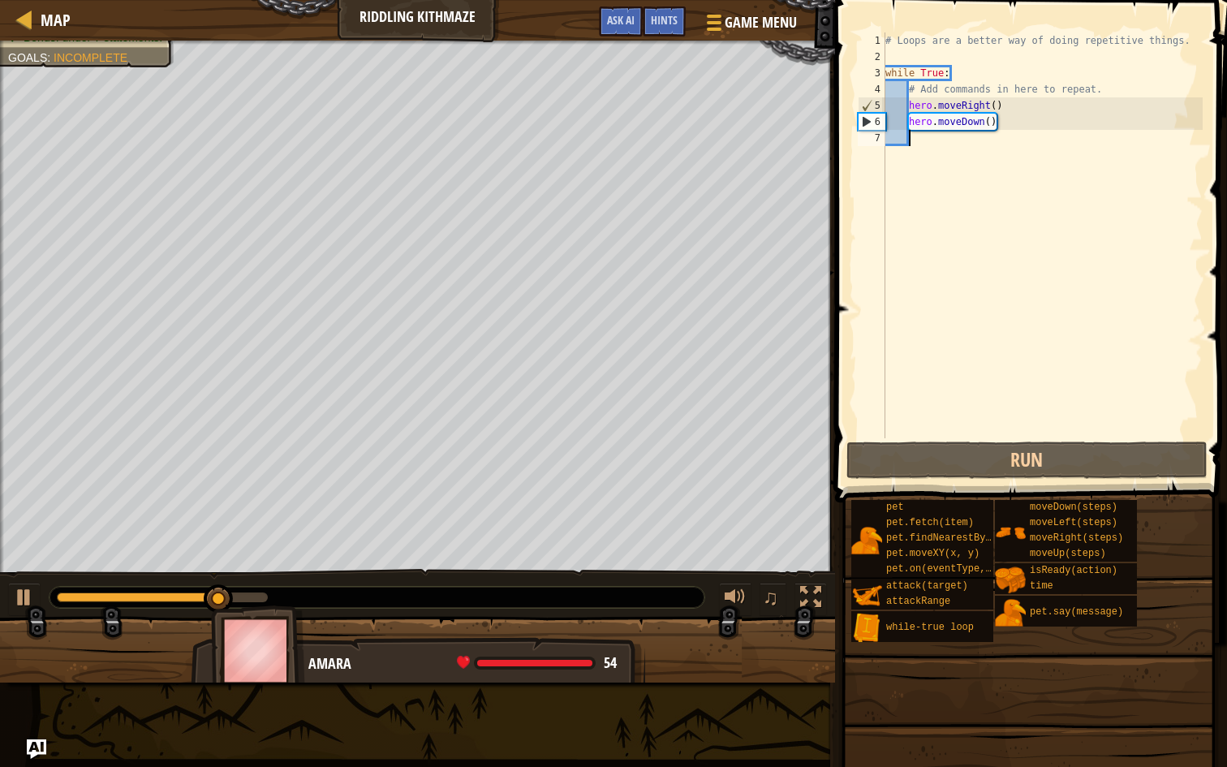
type textarea "h"
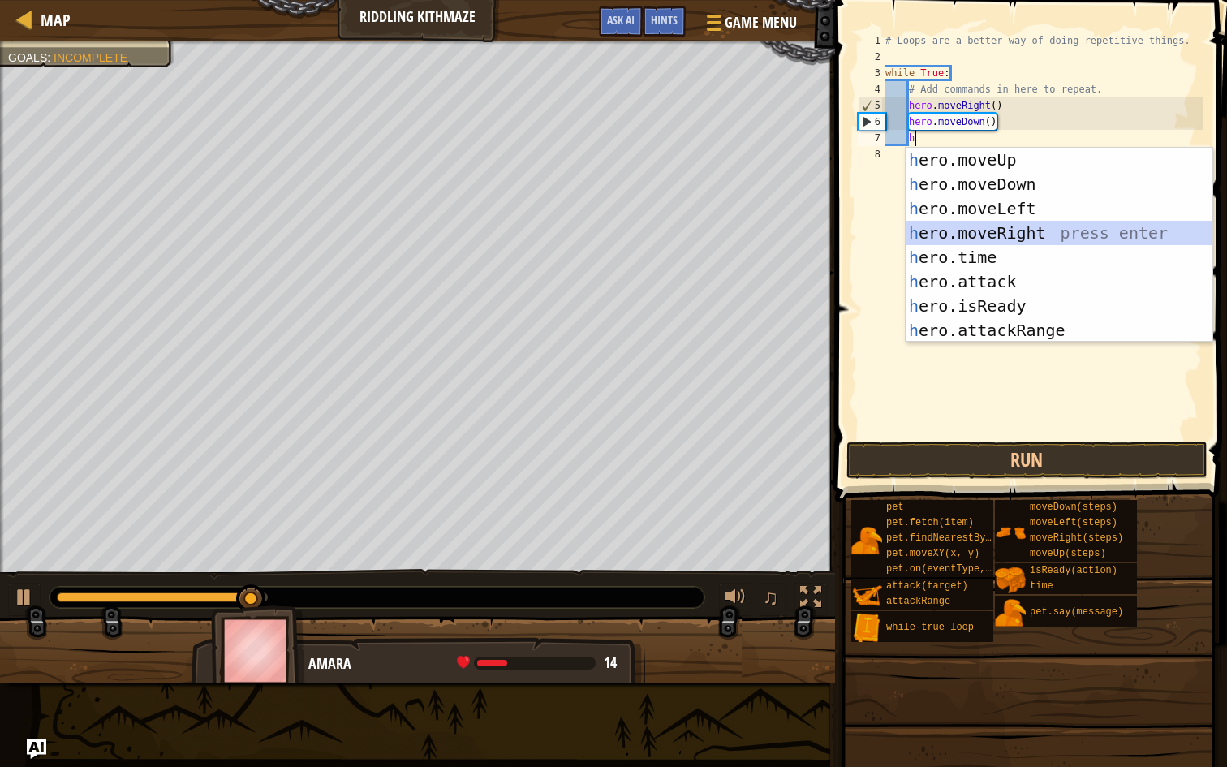
click at [1025, 228] on div "h ero.moveUp press enter h ero.moveDown press enter h ero.moveLeft press enter …" at bounding box center [1059, 269] width 307 height 243
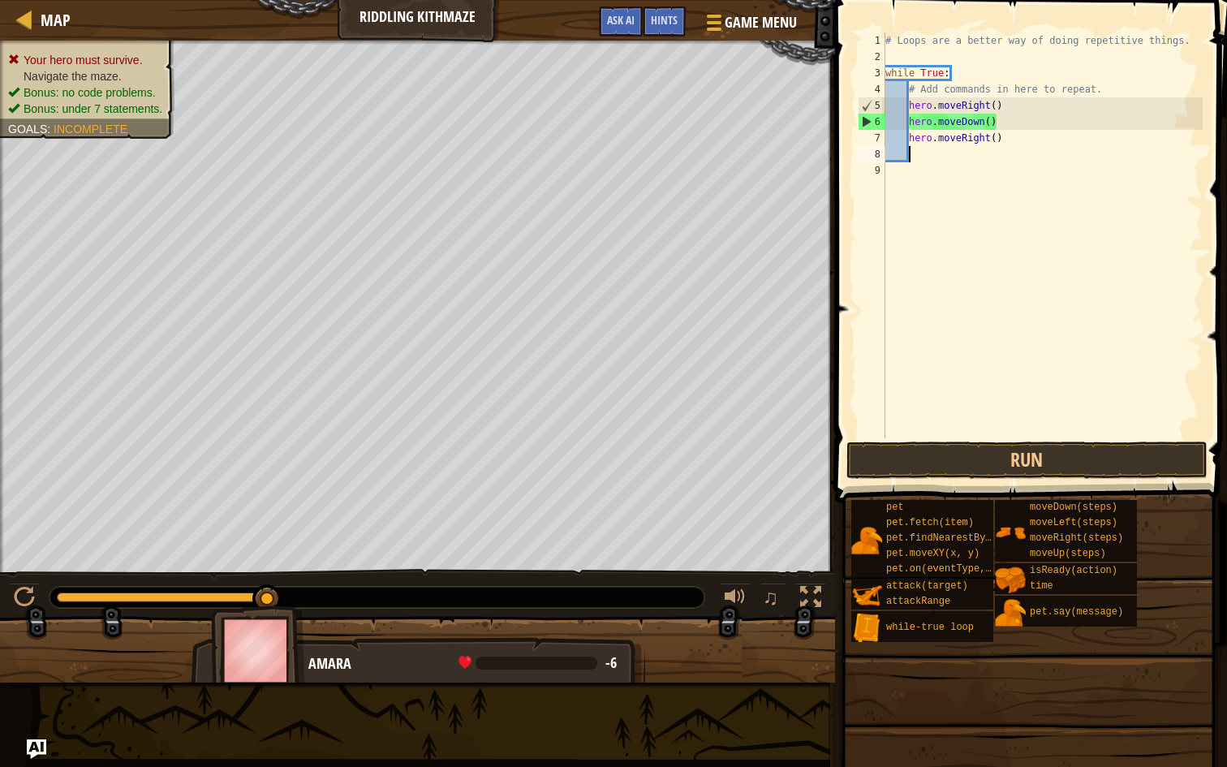
type textarea "h"
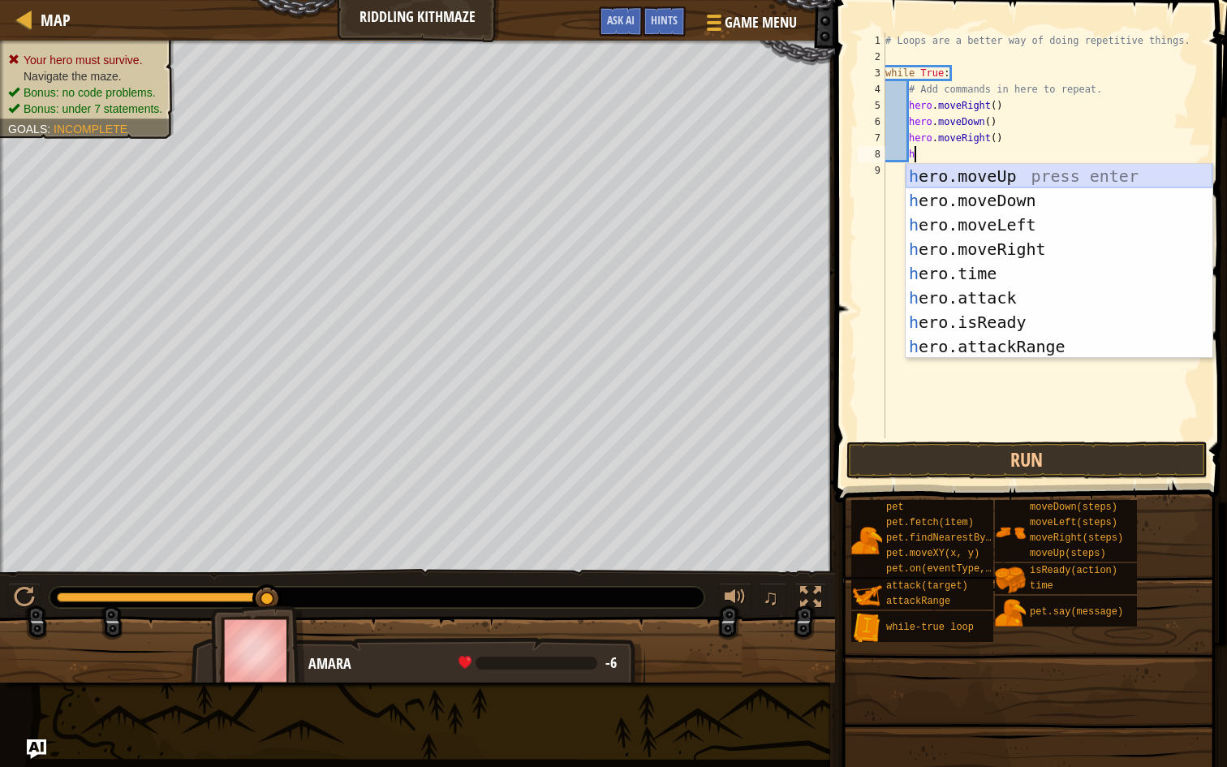
click at [1015, 178] on div "h ero.moveUp press enter h ero.moveDown press enter h ero.moveLeft press enter …" at bounding box center [1059, 285] width 307 height 243
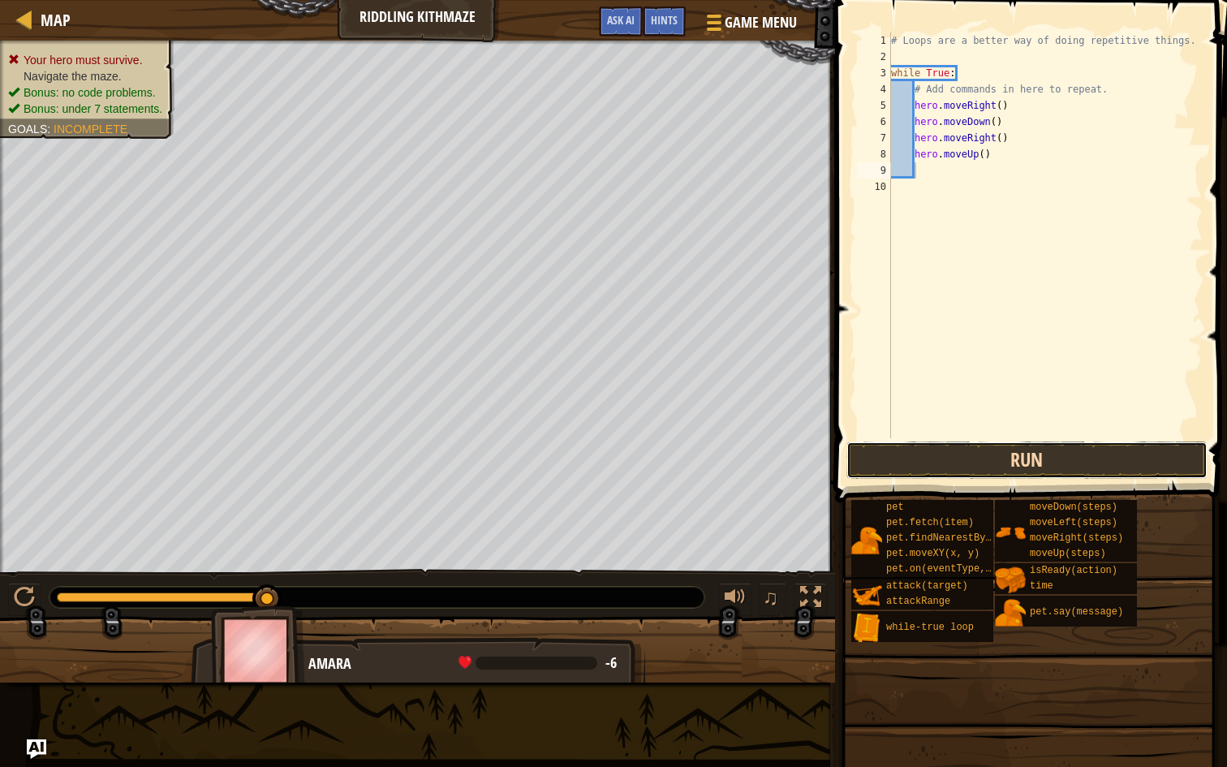
click at [1049, 458] on button "Run" at bounding box center [1026, 459] width 361 height 37
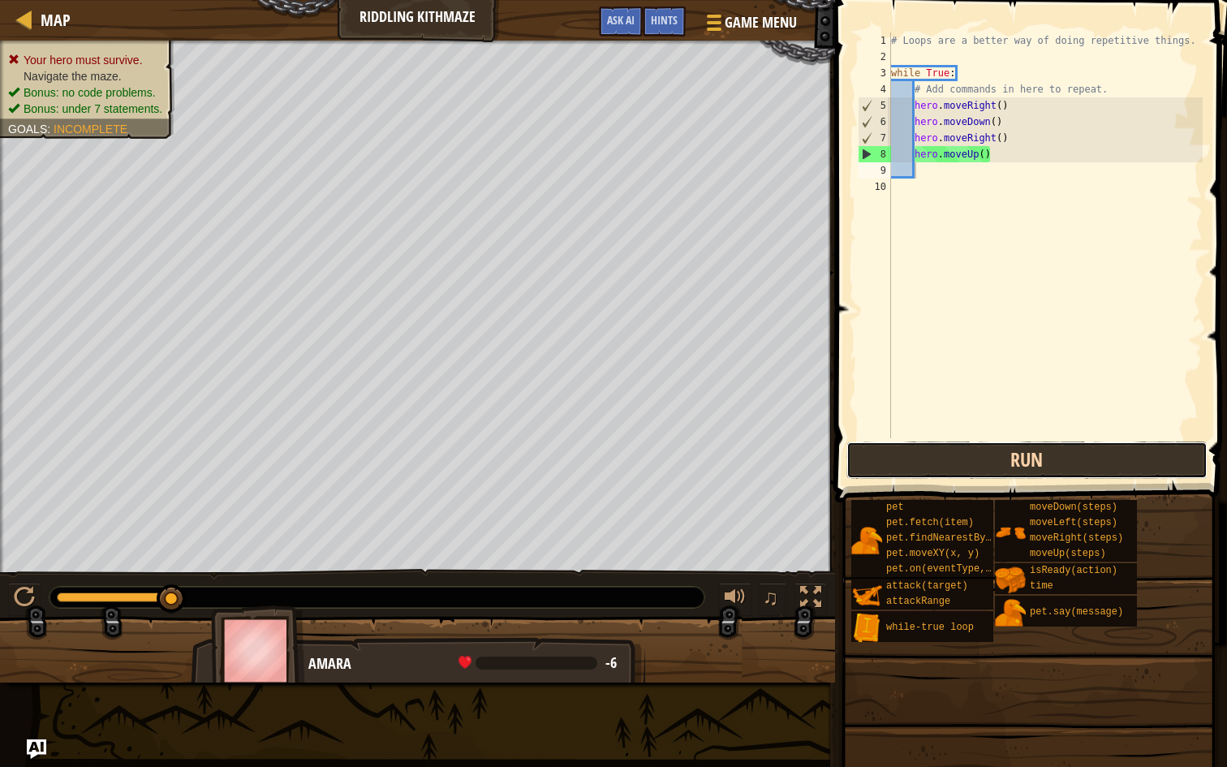
click at [1021, 457] on button "Run" at bounding box center [1026, 459] width 361 height 37
click at [955, 450] on button "Run" at bounding box center [1026, 459] width 361 height 37
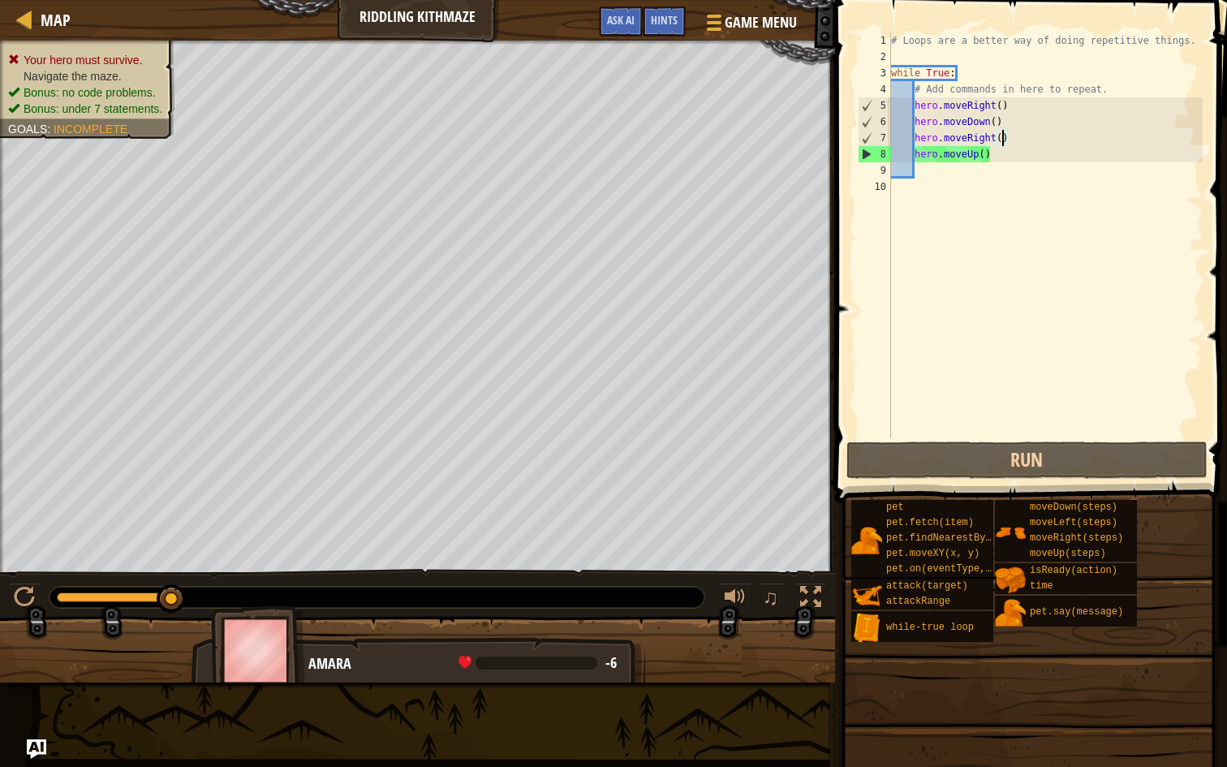
click at [1004, 139] on div "# Loops are a better way of doing repetitive things. while True : # Add command…" at bounding box center [1046, 251] width 316 height 438
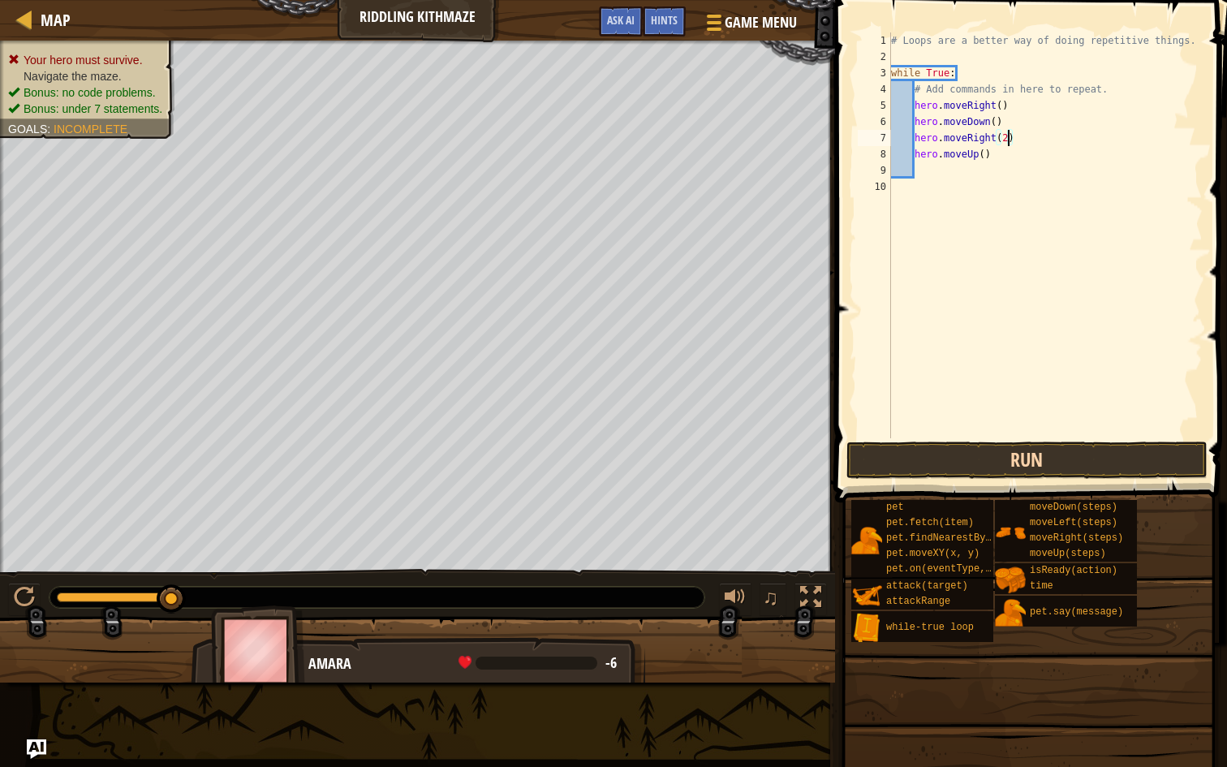
type textarea "hero.moveRight(2)"
click at [1106, 461] on button "Run" at bounding box center [1026, 459] width 361 height 37
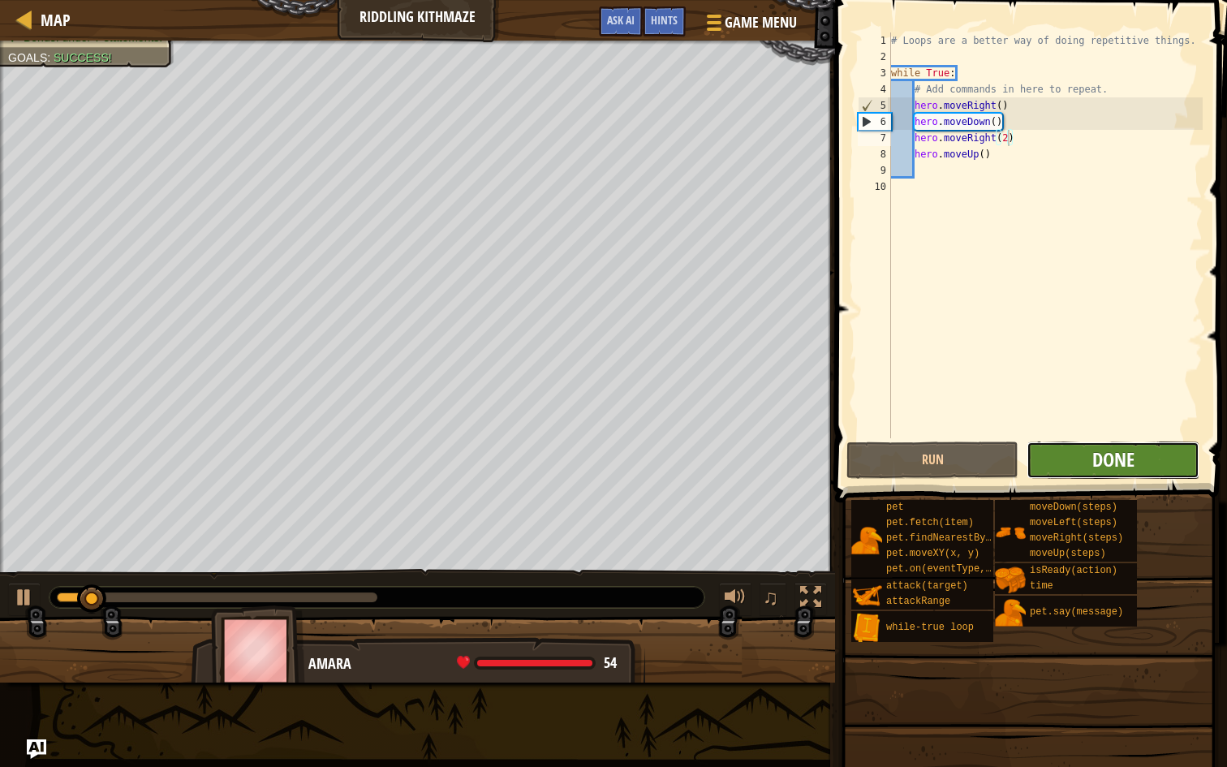
click at [1117, 456] on span "Done" at bounding box center [1113, 459] width 42 height 26
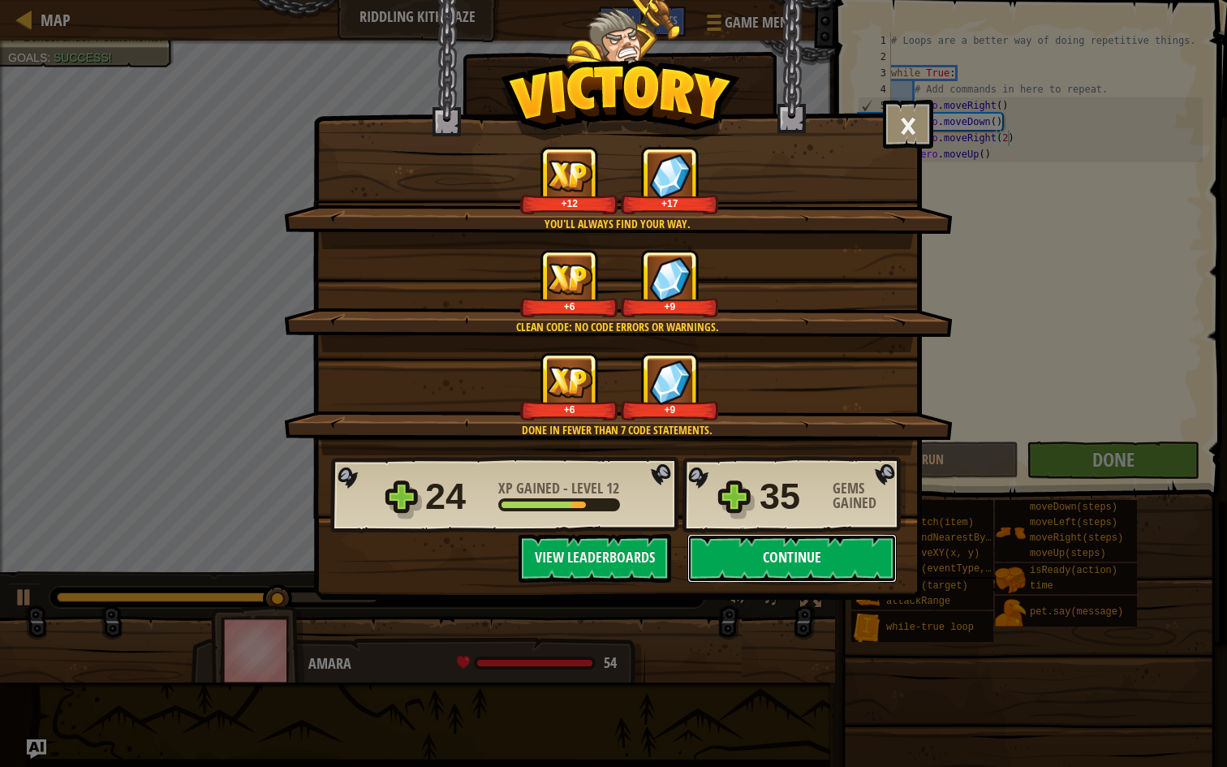
click at [753, 548] on button "Continue" at bounding box center [791, 558] width 209 height 49
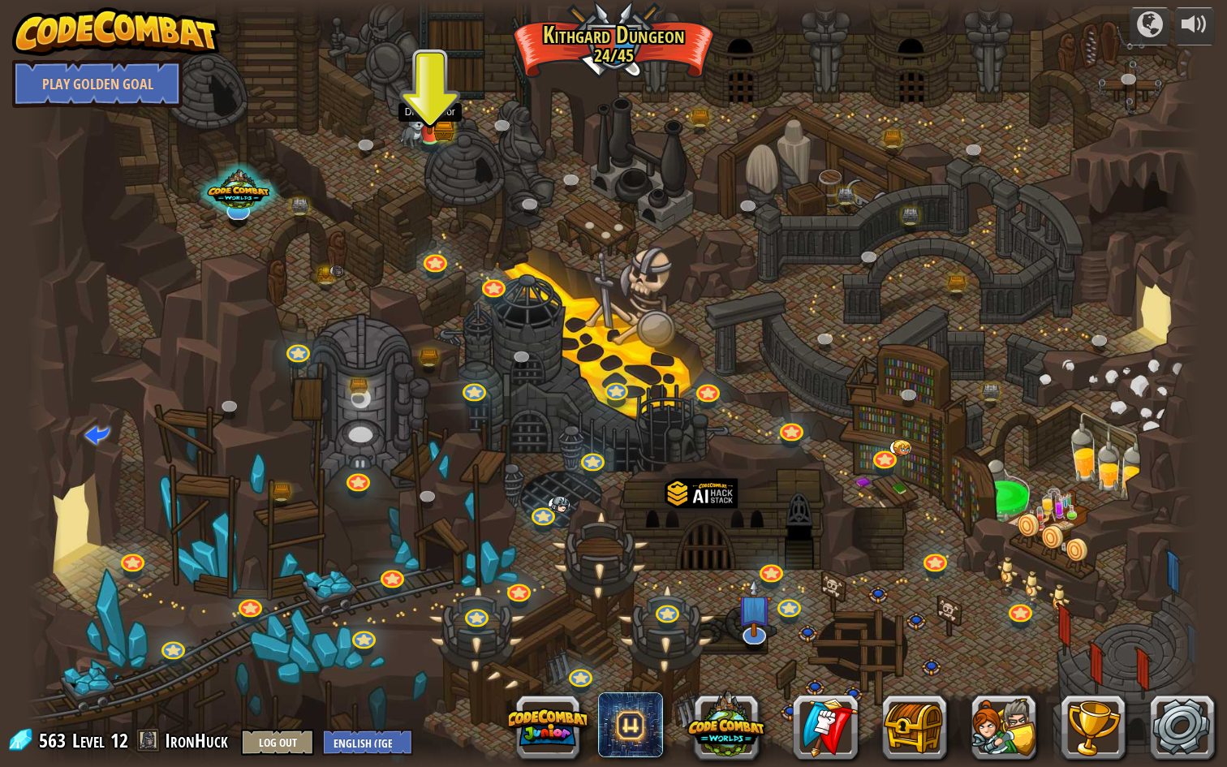
click at [421, 115] on img at bounding box center [412, 129] width 25 height 39
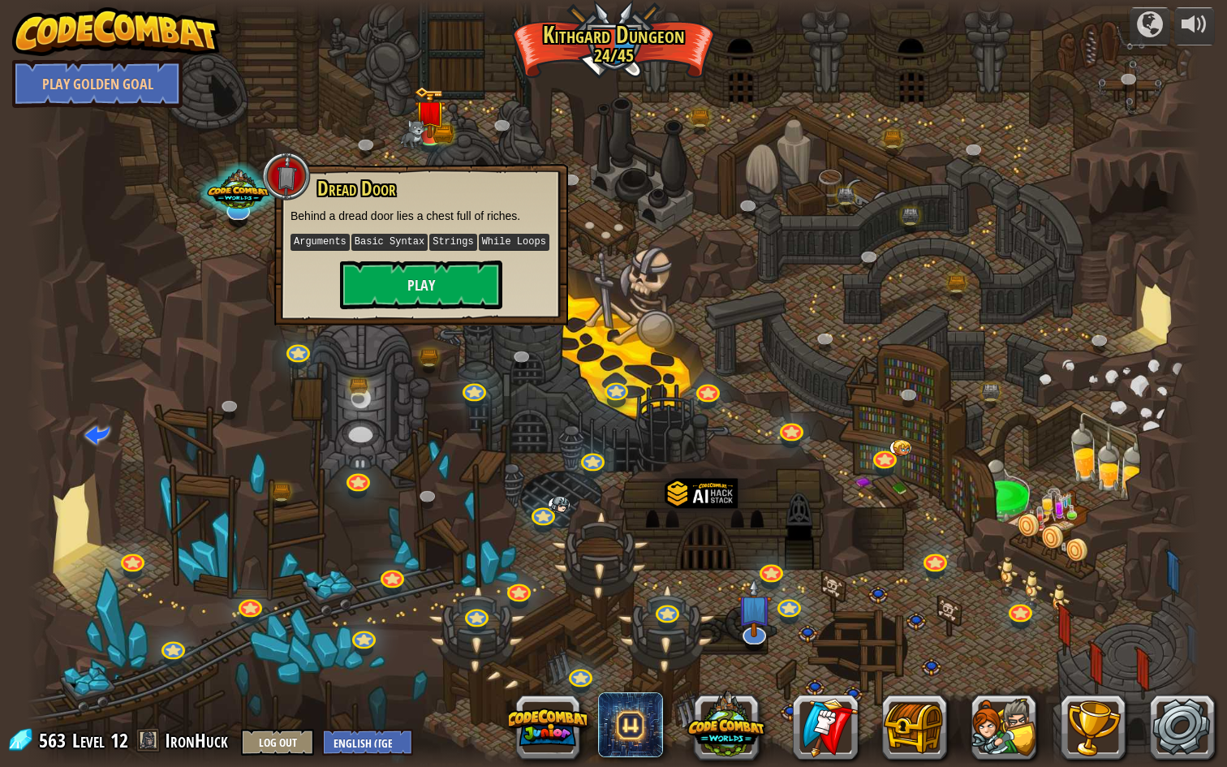
click at [461, 325] on div at bounding box center [613, 383] width 1173 height 767
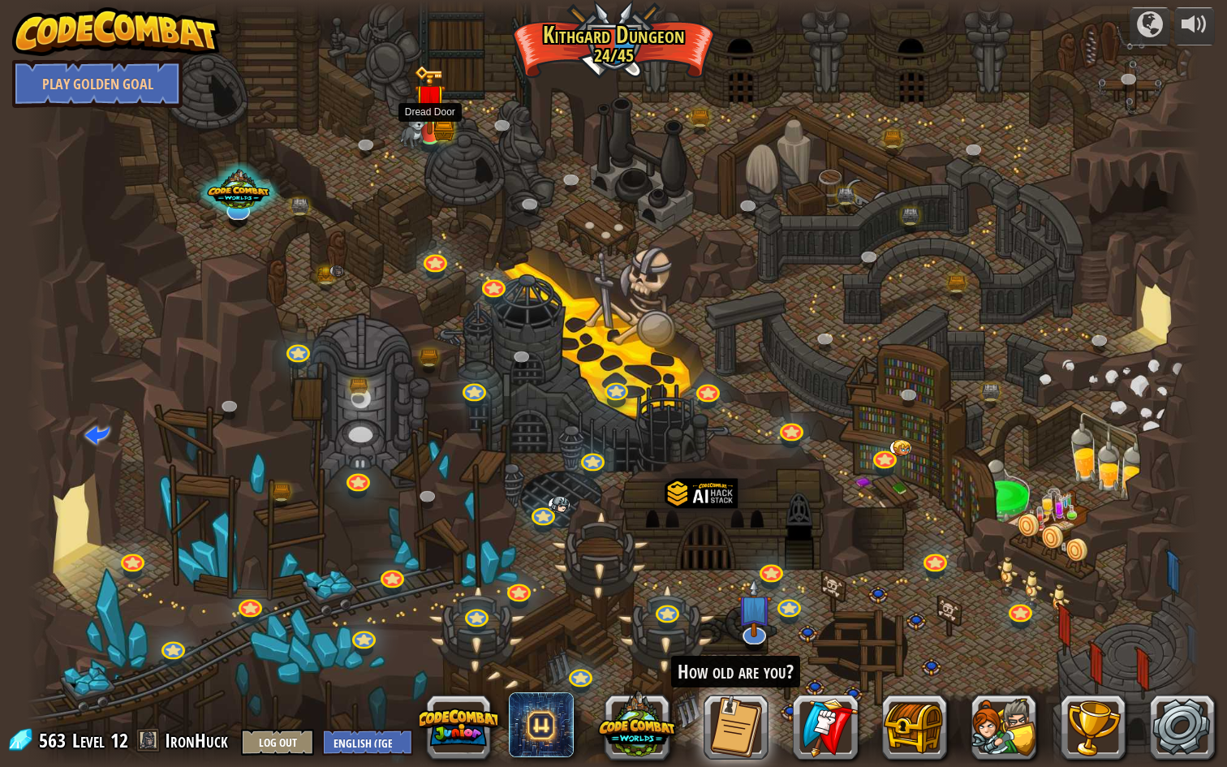
click at [438, 124] on img at bounding box center [430, 100] width 32 height 70
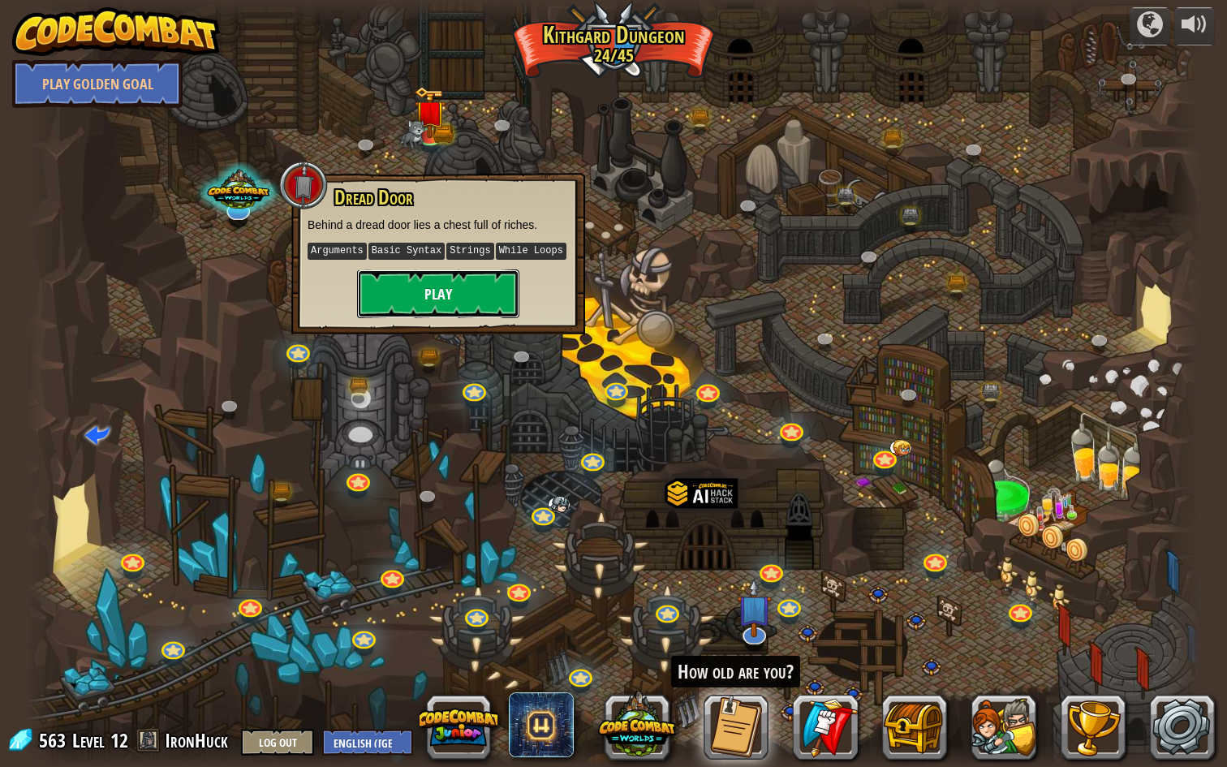
click at [472, 282] on button "Play" at bounding box center [438, 293] width 162 height 49
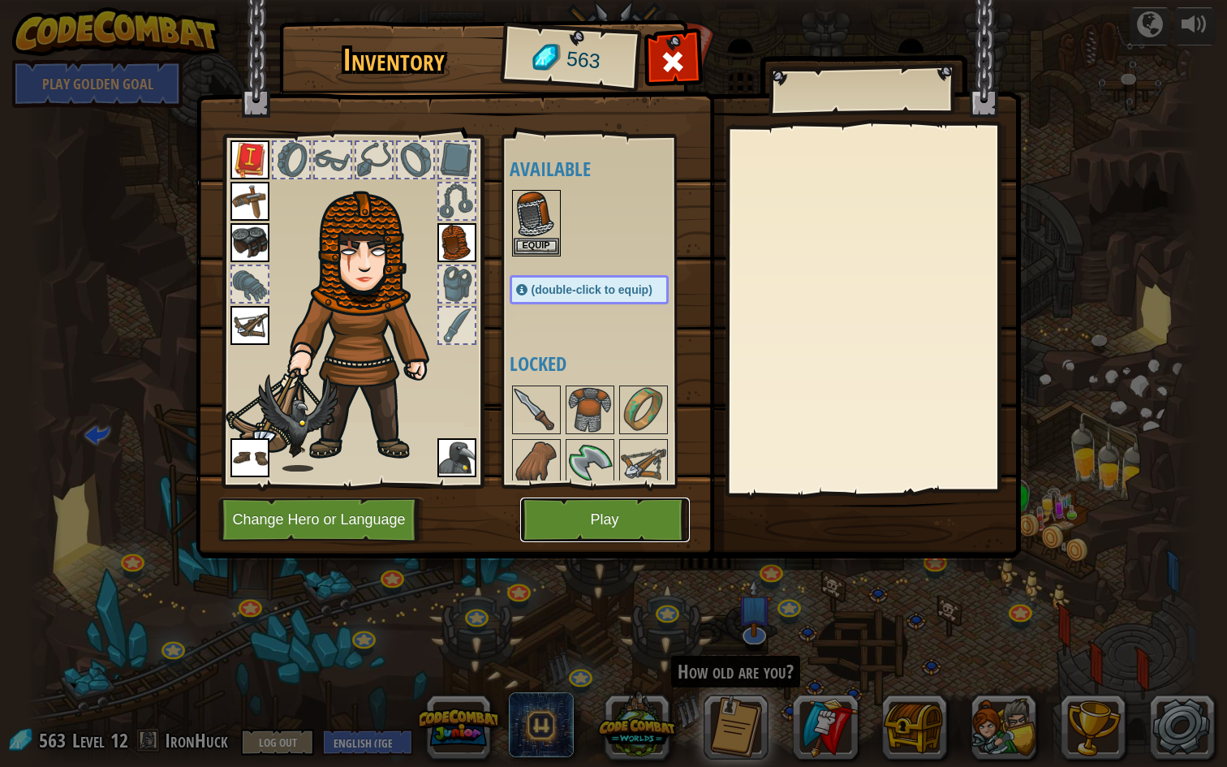
click at [639, 507] on button "Play" at bounding box center [605, 519] width 170 height 45
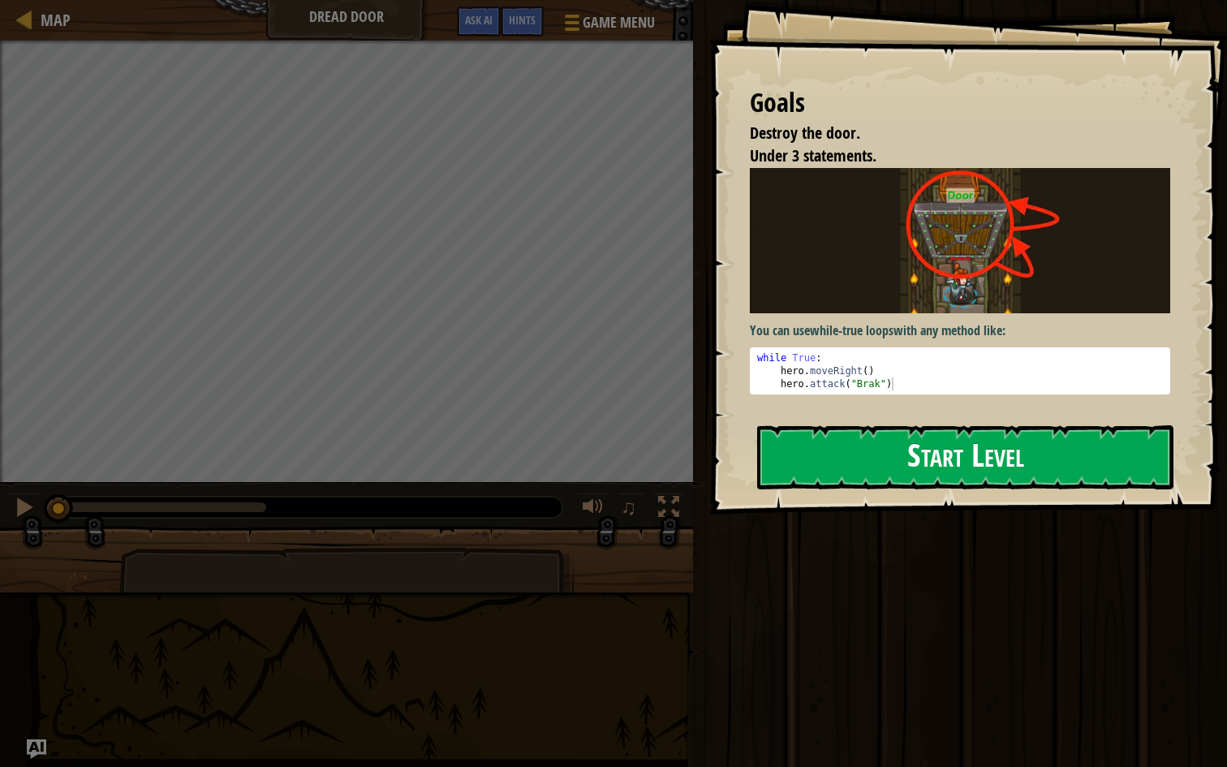
click at [817, 467] on button "Start Level" at bounding box center [965, 457] width 416 height 64
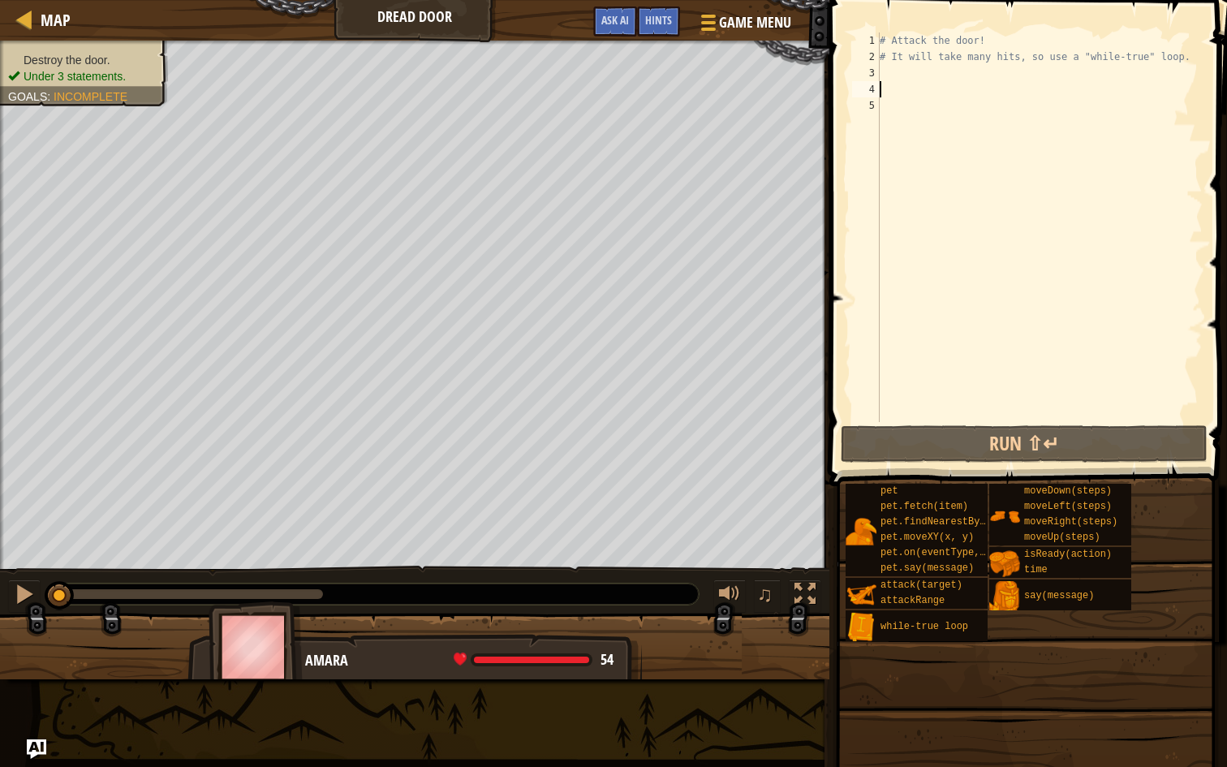
click at [884, 83] on div "# Attack the door! # It will take many hits, so use a "while-true" loop." at bounding box center [1039, 243] width 326 height 422
type textarea "h"
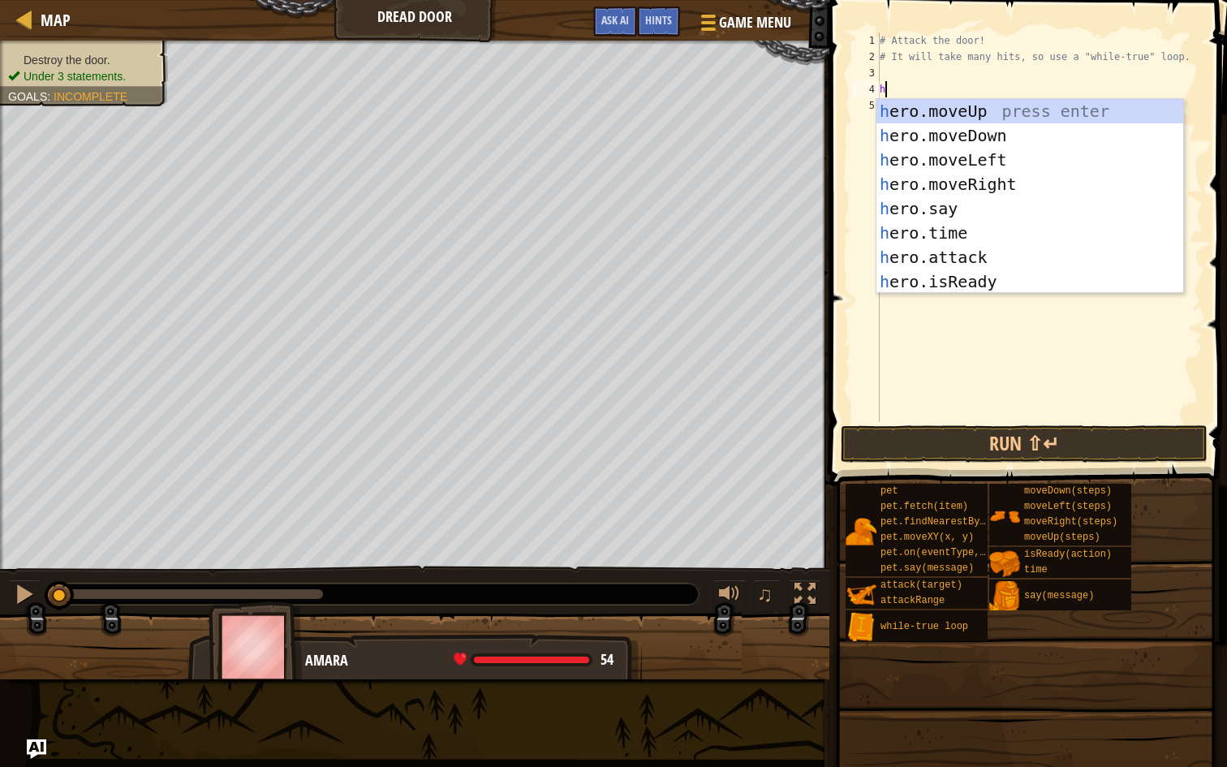
scroll to position [7, 0]
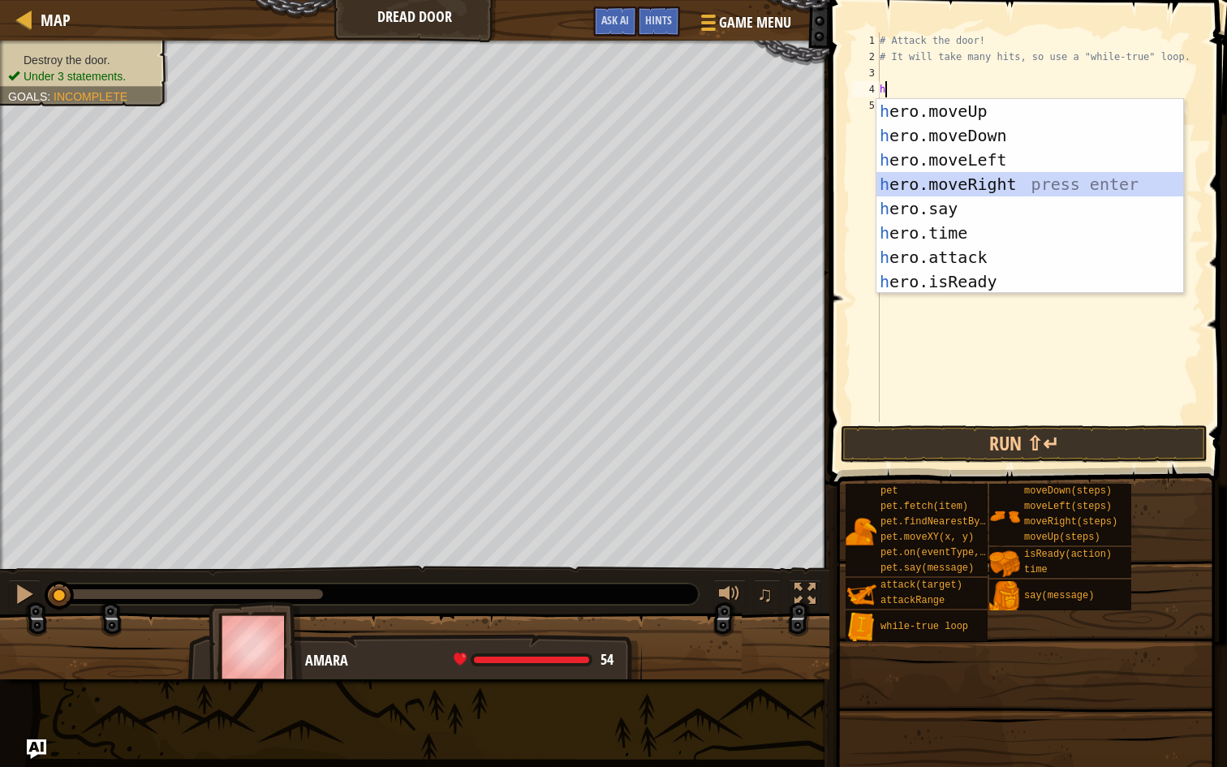
click at [918, 178] on div "h ero.moveUp press enter h ero.moveDown press enter h ero.moveLeft press enter …" at bounding box center [1029, 220] width 307 height 243
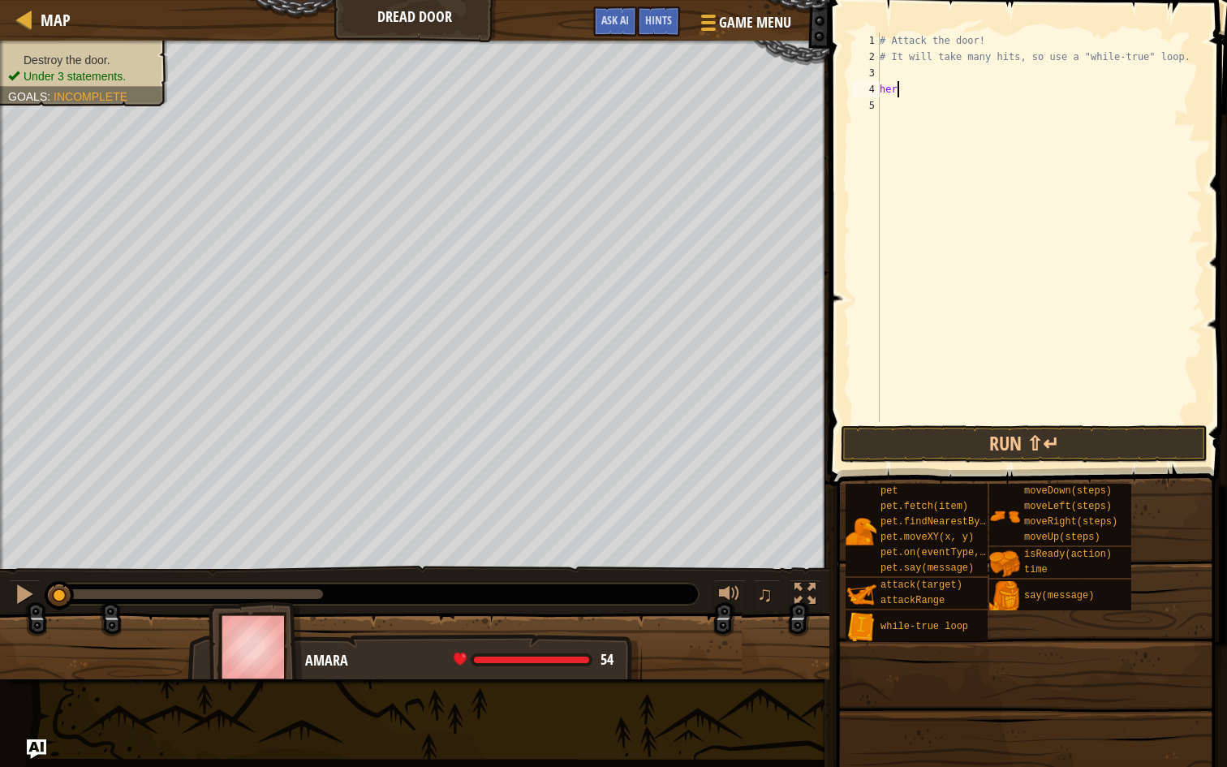
type textarea "h"
type textarea "w"
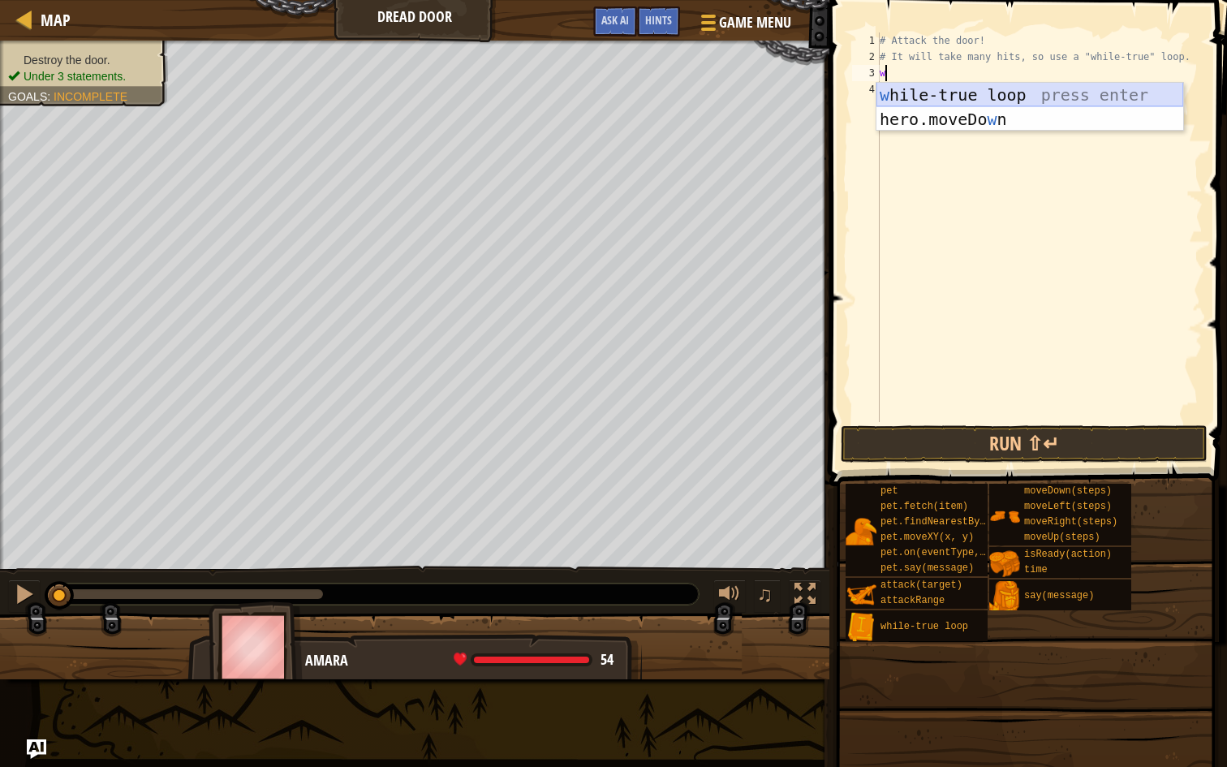
click at [962, 89] on div "w hile-true loop press enter hero.moveDo w n press enter" at bounding box center [1029, 131] width 307 height 97
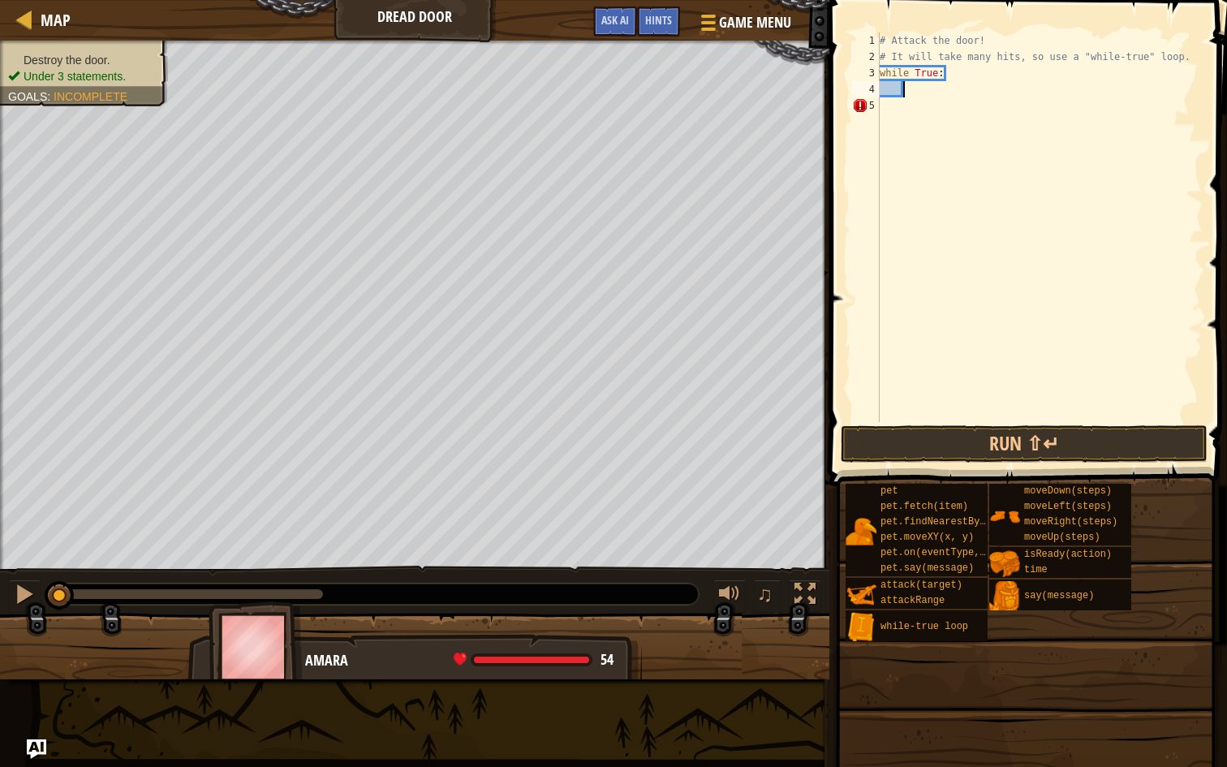
scroll to position [7, 2]
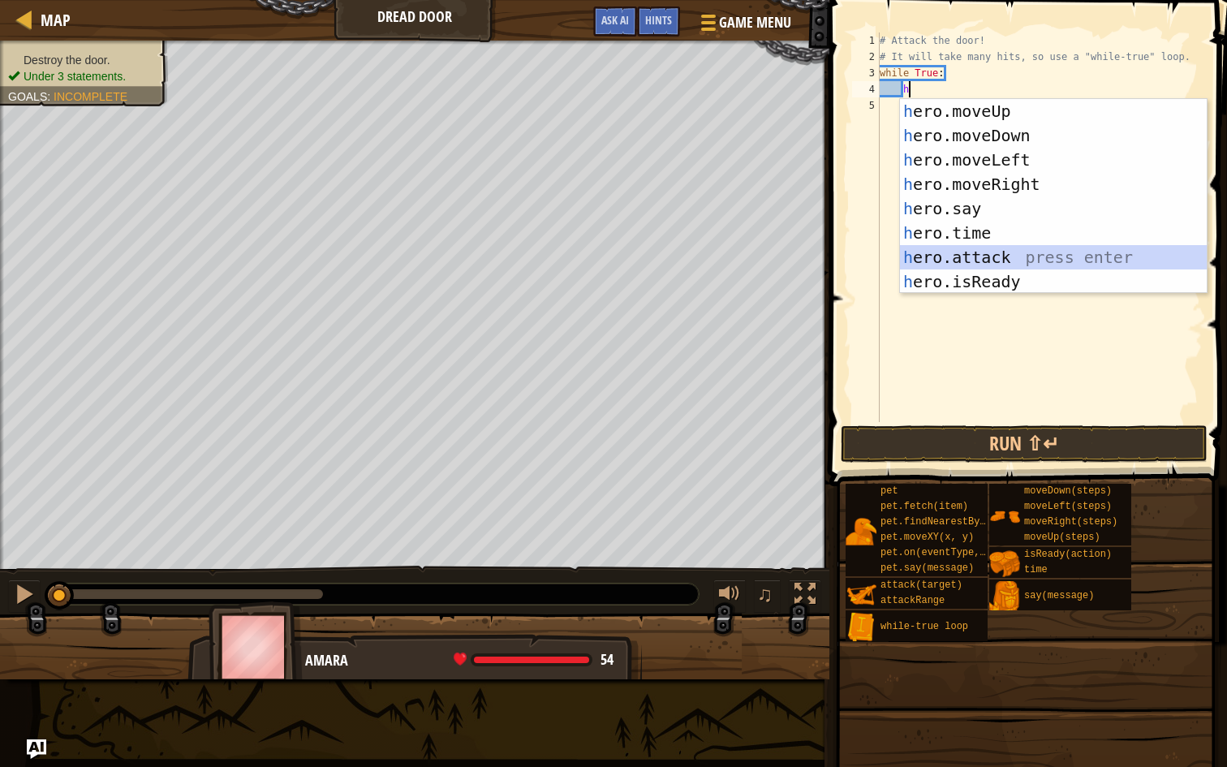
click at [967, 262] on div "h ero.moveUp press enter h ero.moveDown press enter h ero.moveLeft press enter …" at bounding box center [1053, 220] width 307 height 243
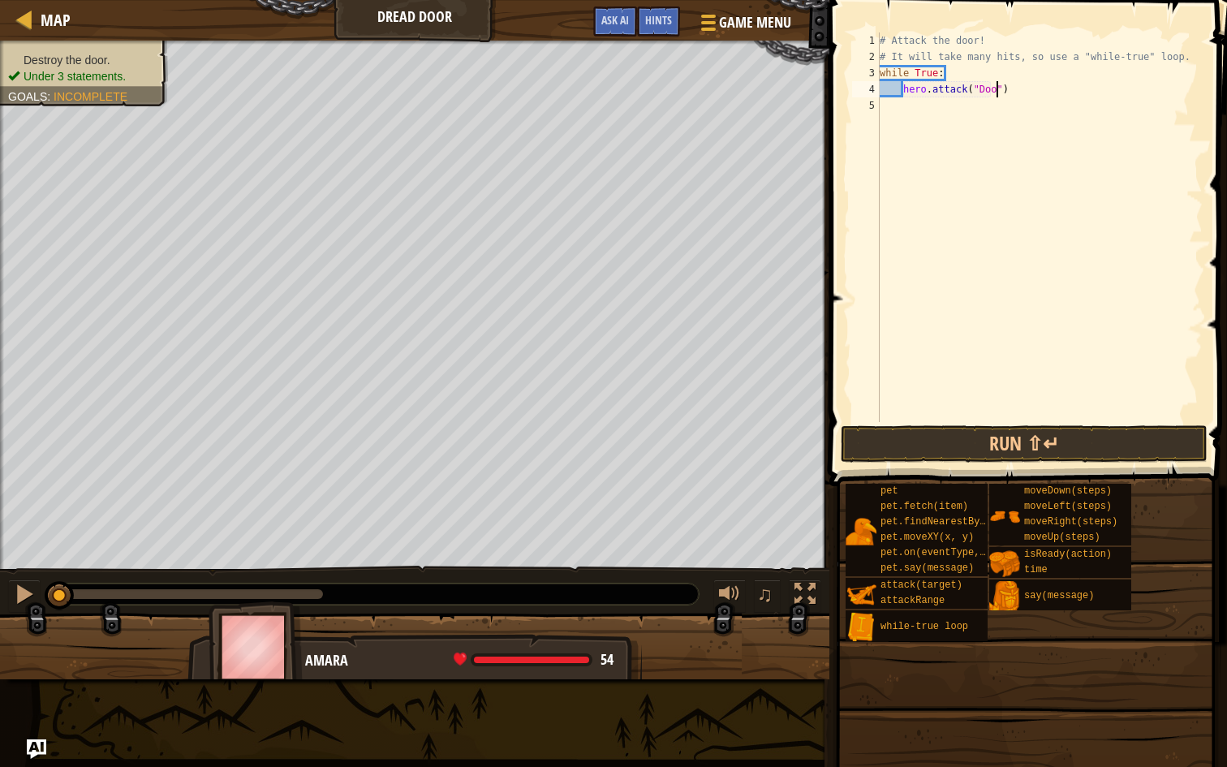
scroll to position [7, 10]
type textarea "hero.attack("Door")"
click at [1054, 437] on button "Run ⇧↵" at bounding box center [1024, 443] width 367 height 37
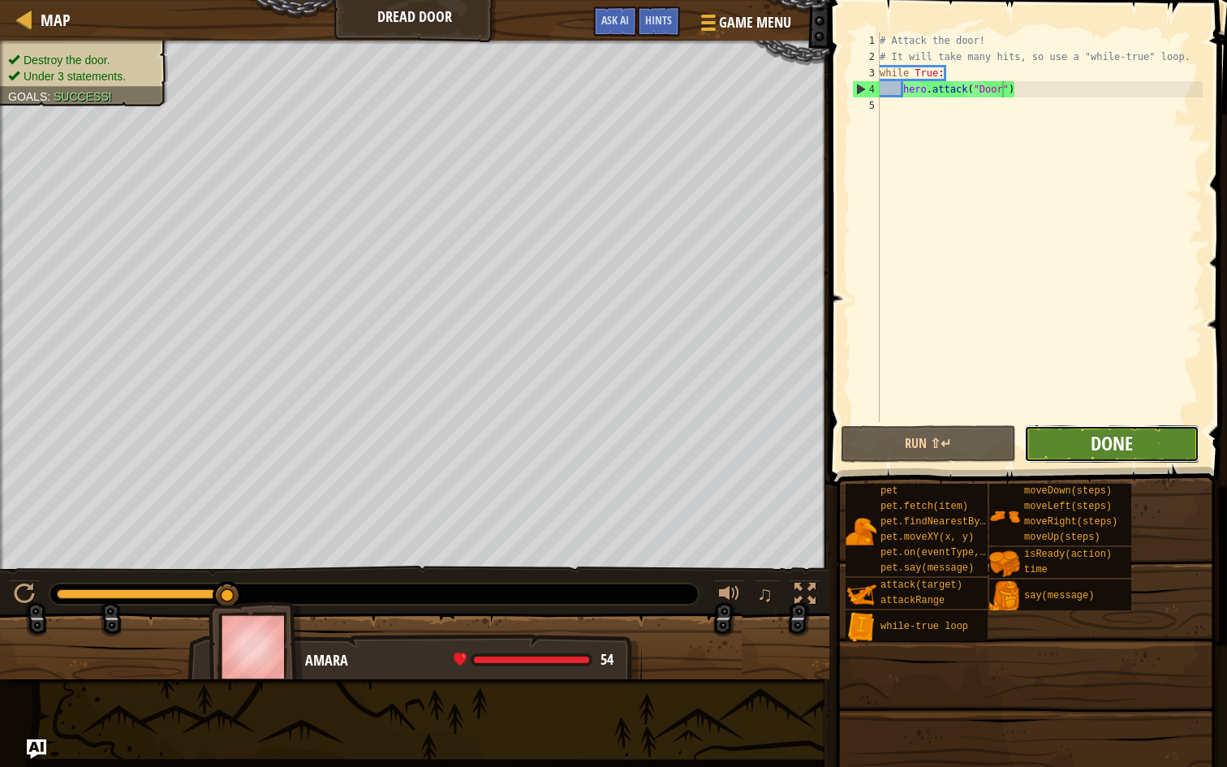
click at [1125, 444] on span "Done" at bounding box center [1112, 443] width 42 height 26
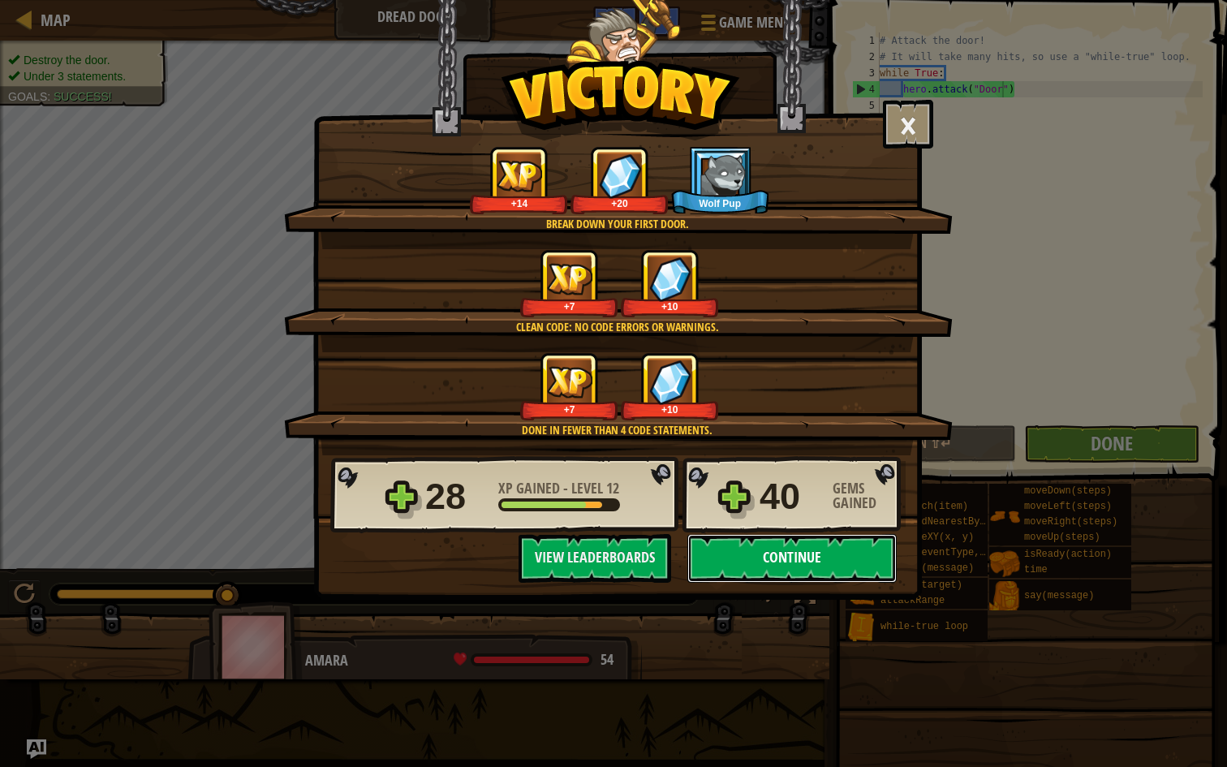
click at [774, 544] on button "Continue" at bounding box center [791, 558] width 209 height 49
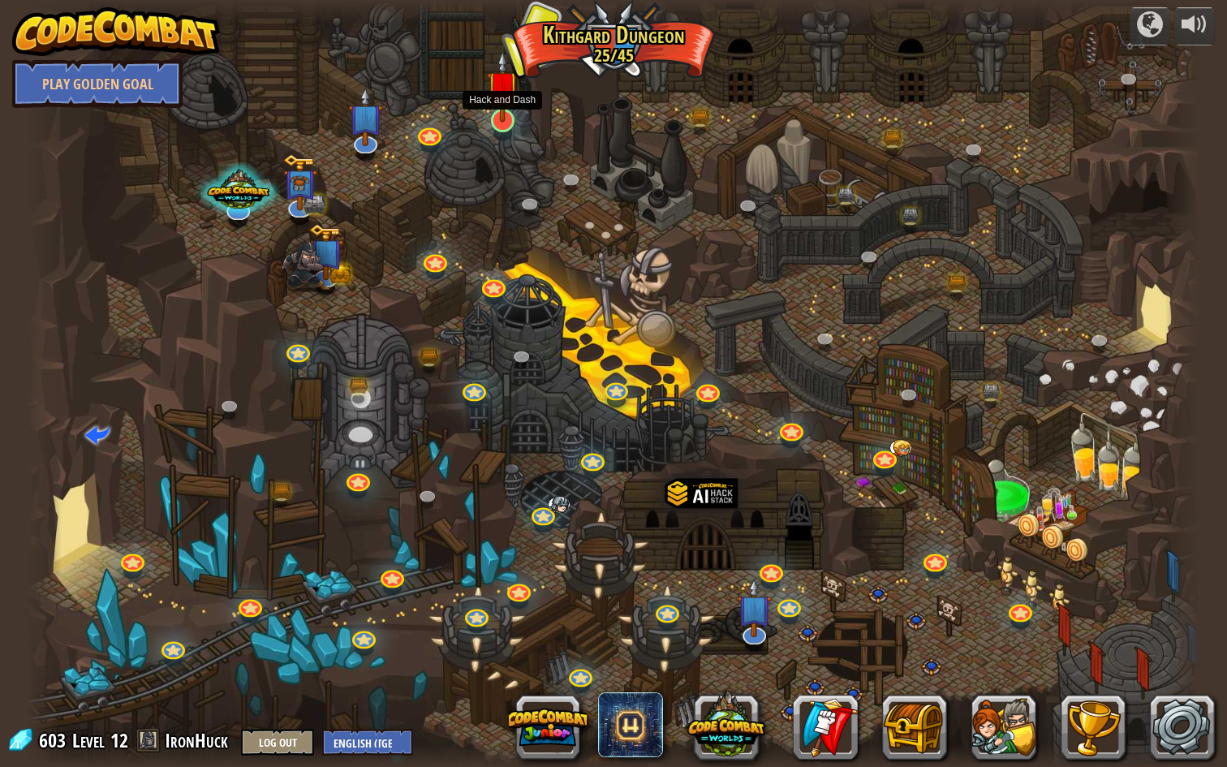
click at [506, 114] on img at bounding box center [503, 86] width 32 height 72
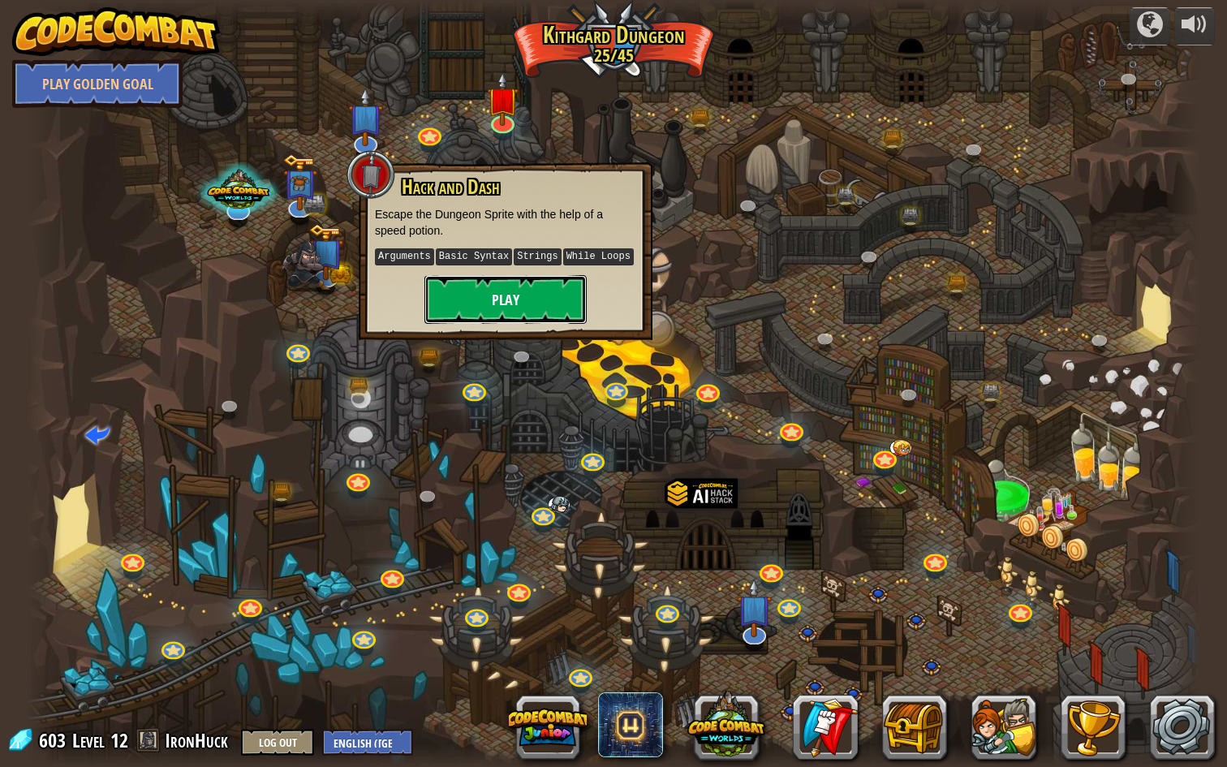
click at [503, 290] on button "Play" at bounding box center [505, 299] width 162 height 49
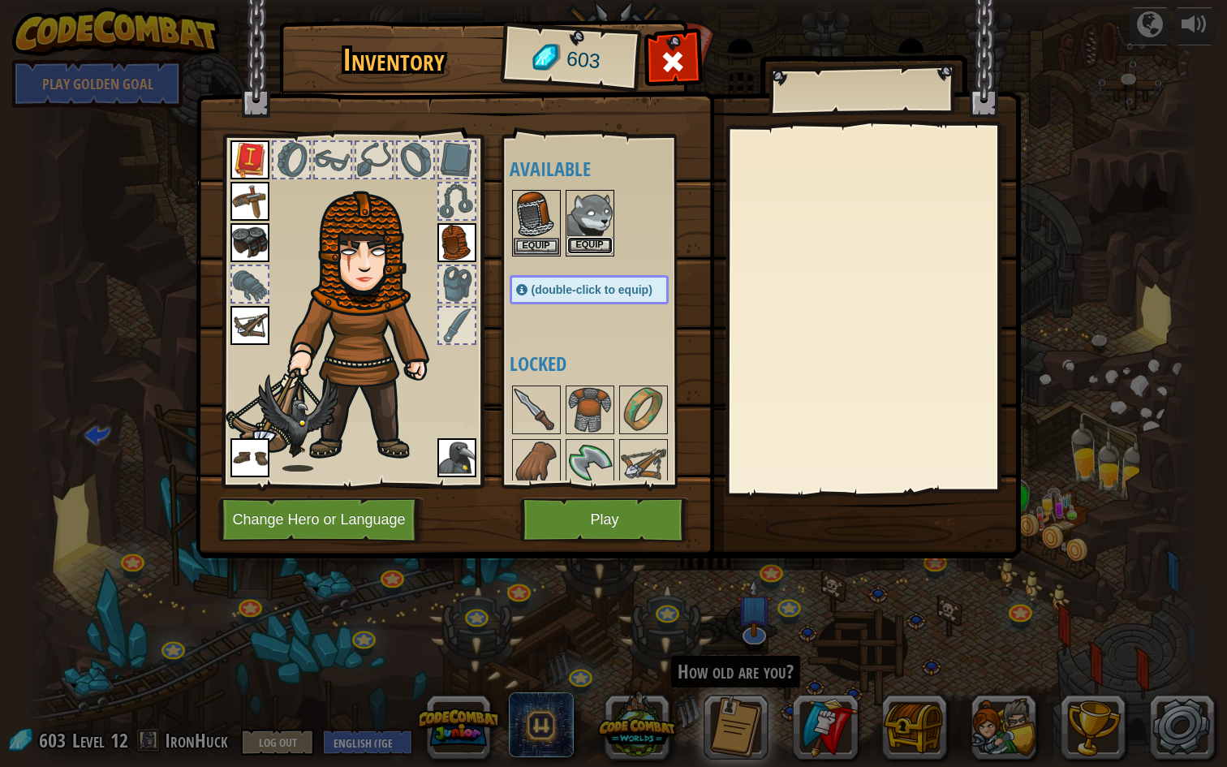
click at [588, 242] on button "Equip" at bounding box center [589, 245] width 45 height 17
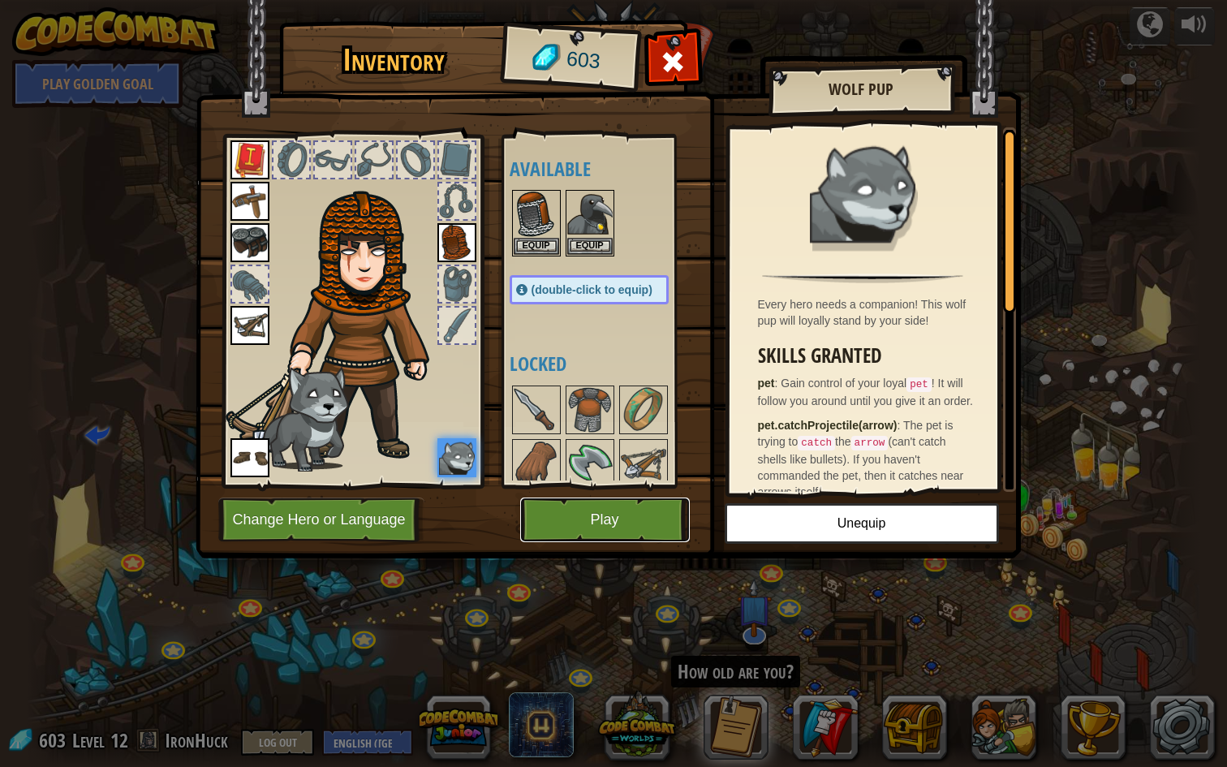
click at [570, 514] on button "Play" at bounding box center [605, 519] width 170 height 45
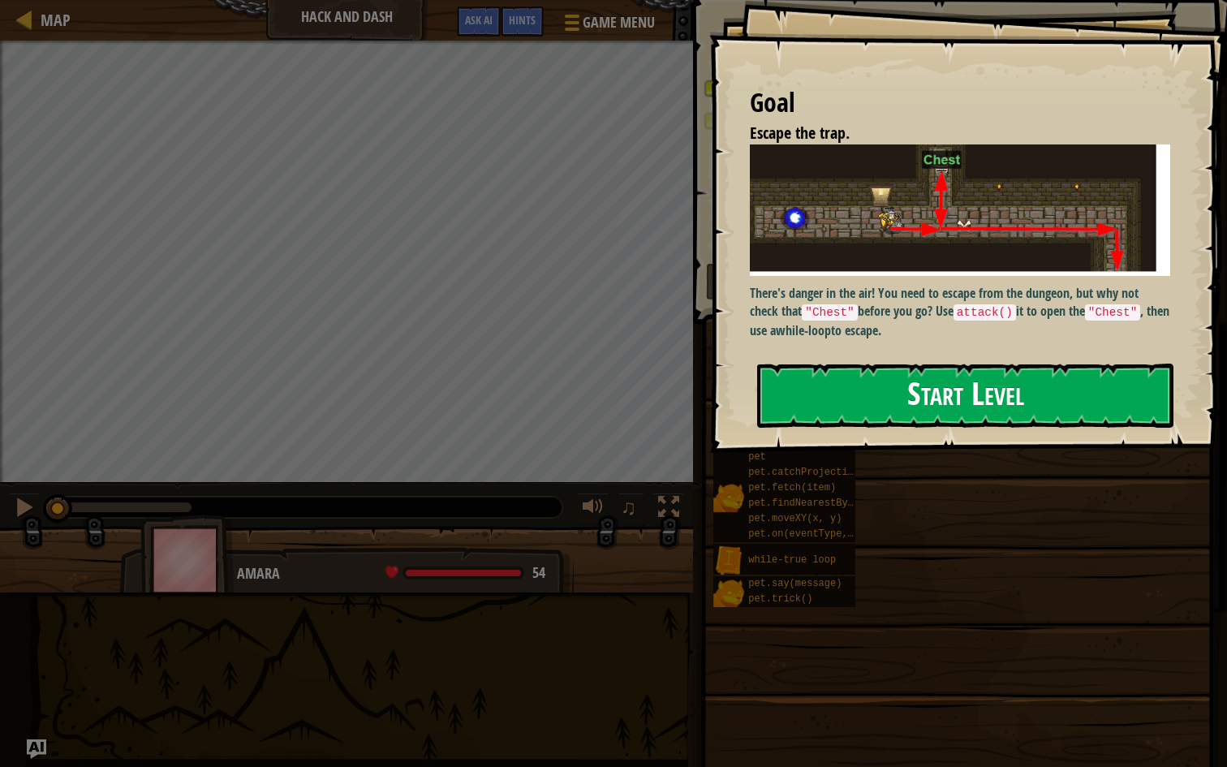
click at [925, 385] on button "Start Level" at bounding box center [965, 396] width 416 height 64
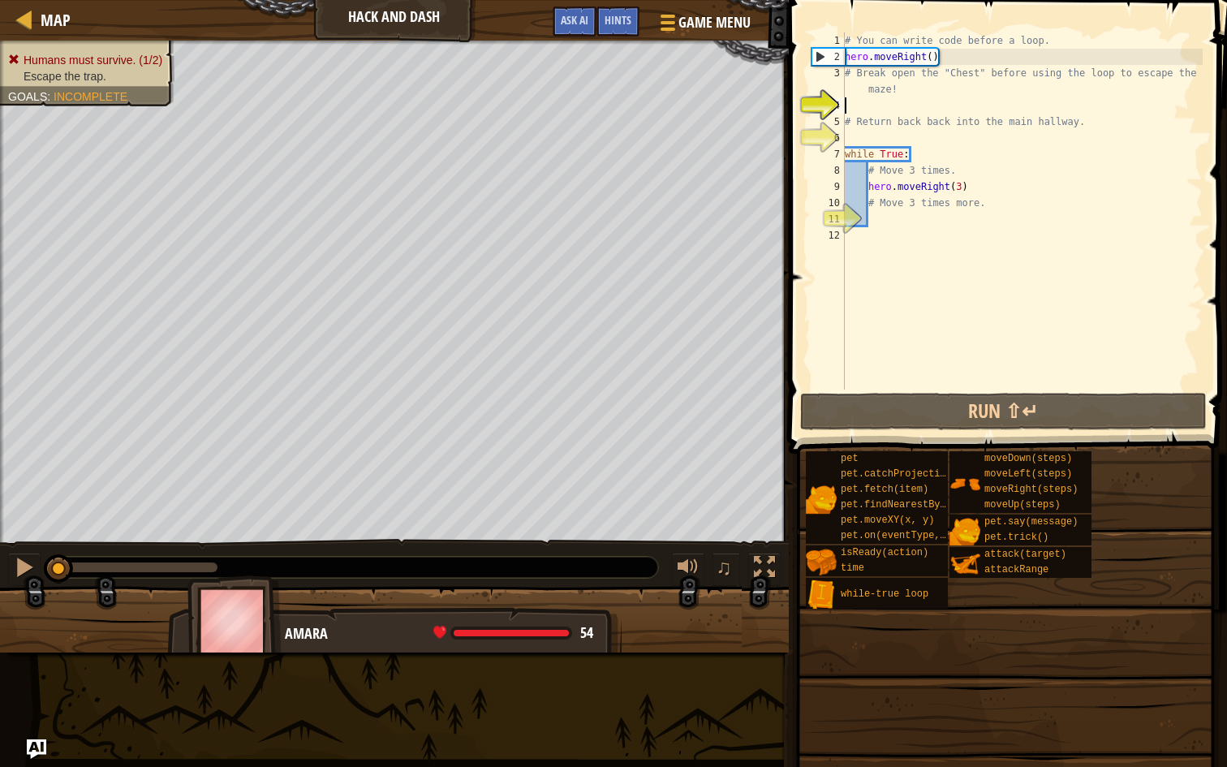
type textarea "h"
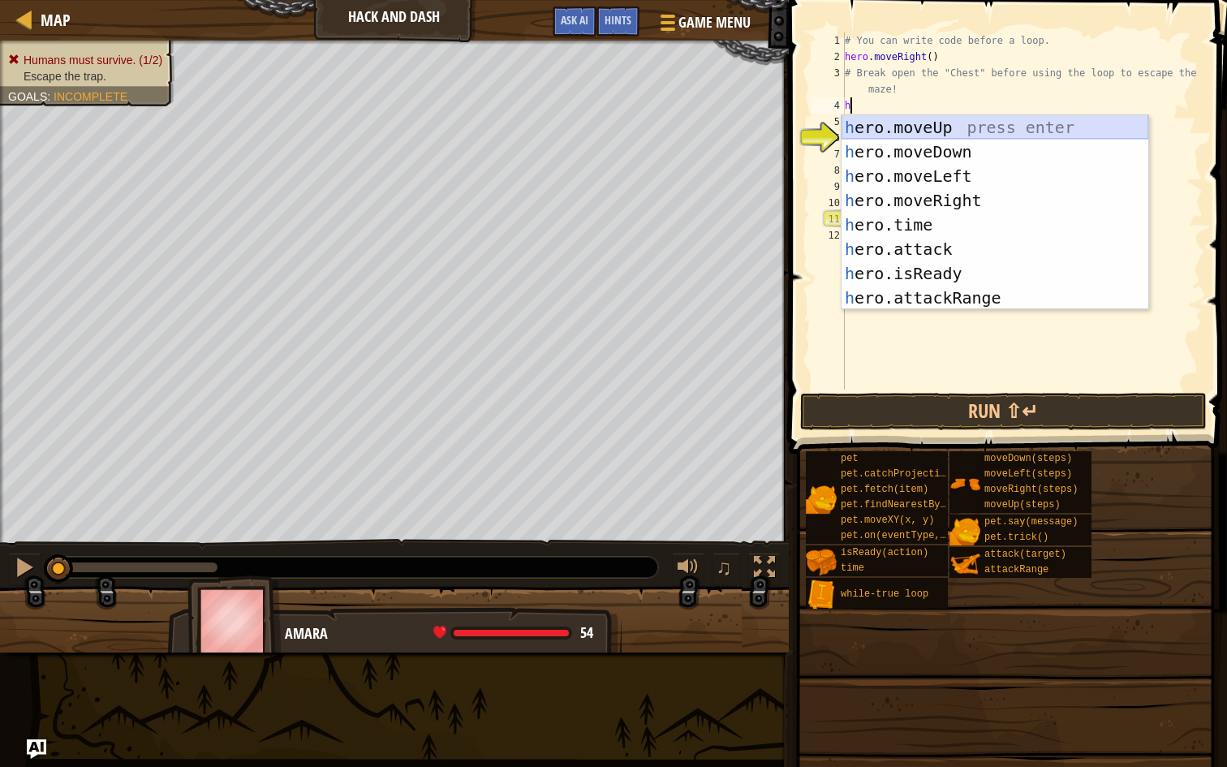
click at [941, 123] on div "h ero.moveUp press enter h ero.moveDown press enter h ero.moveLeft press enter …" at bounding box center [994, 236] width 307 height 243
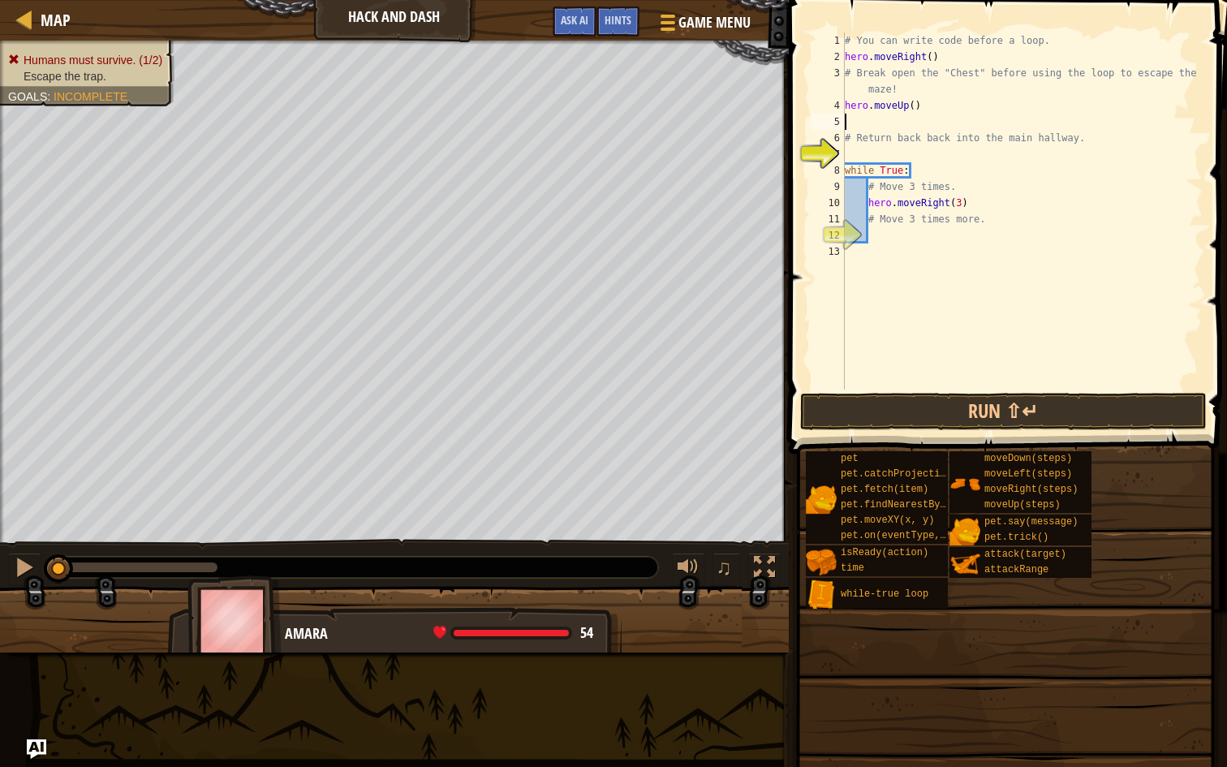
type textarea "h"
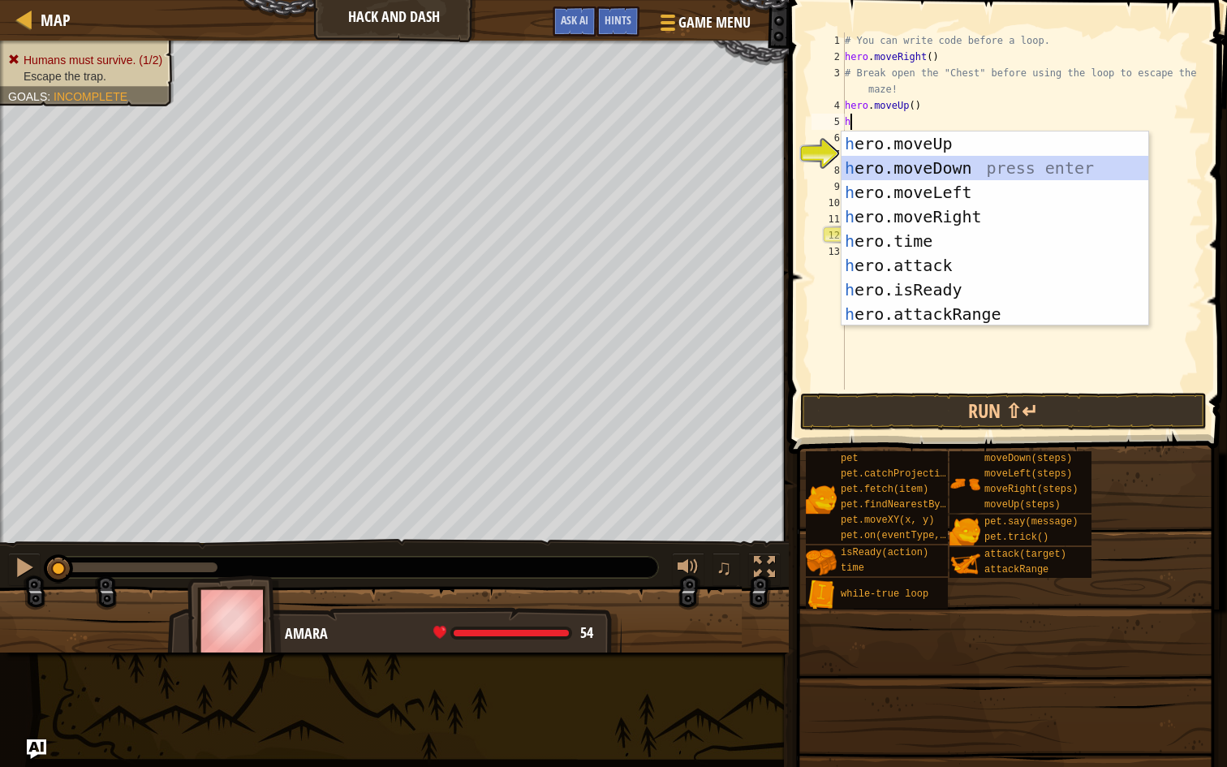
click at [938, 166] on div "h ero.moveUp press enter h ero.moveDown press enter h ero.moveLeft press enter …" at bounding box center [994, 252] width 307 height 243
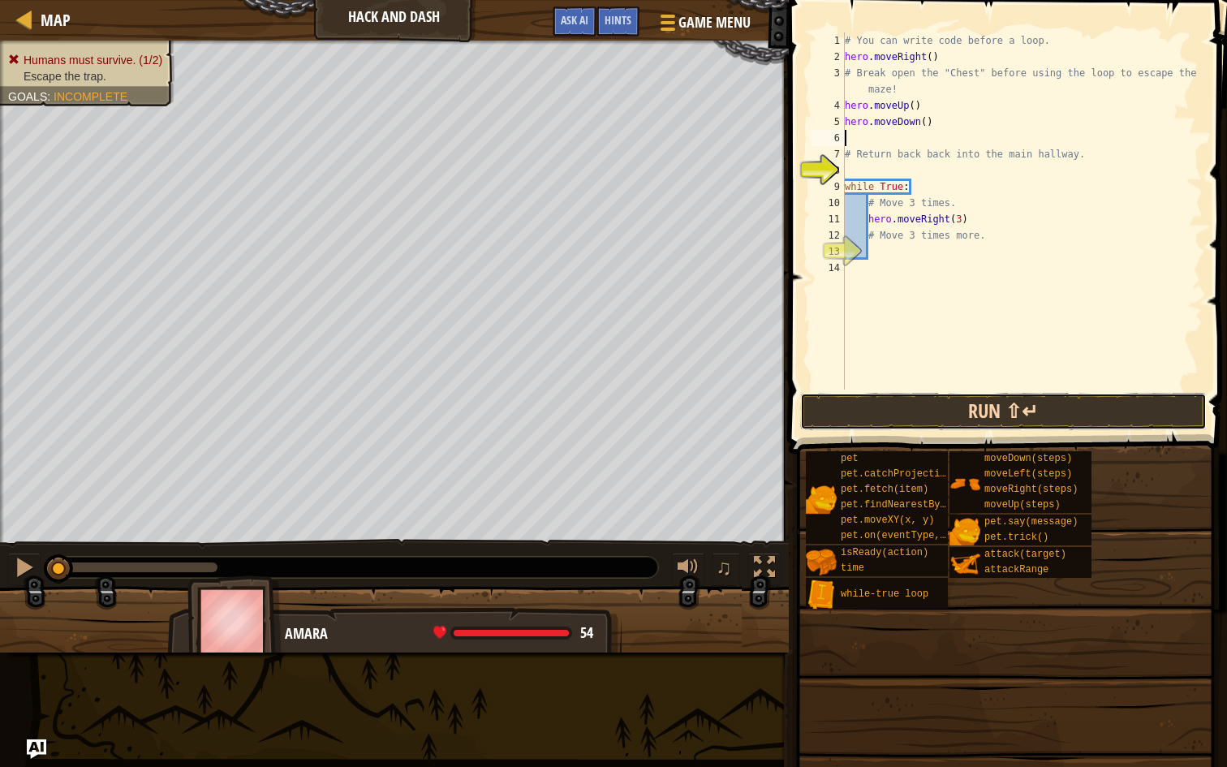
click at [892, 415] on button "Run ⇧↵" at bounding box center [1003, 411] width 407 height 37
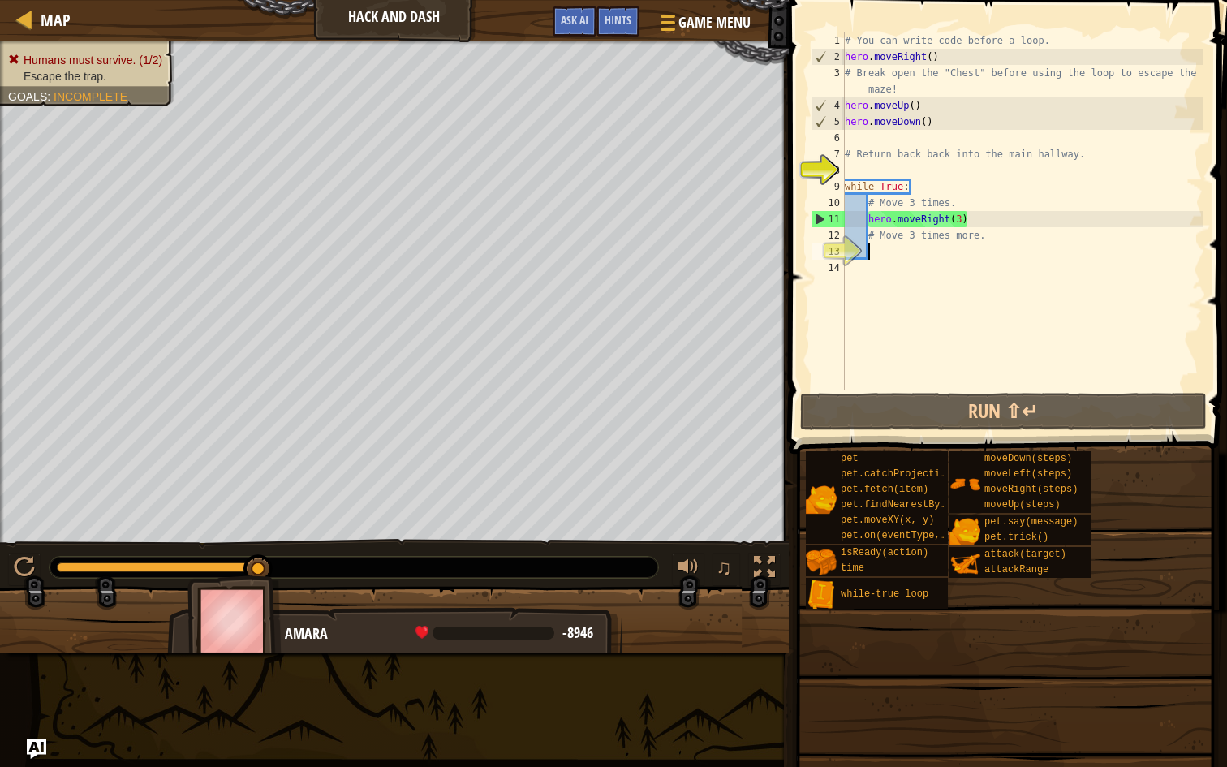
click at [871, 247] on div "# You can write code before a loop. hero . moveRight ( ) # Break open the "Ches…" at bounding box center [1021, 226] width 361 height 389
type textarea "h"
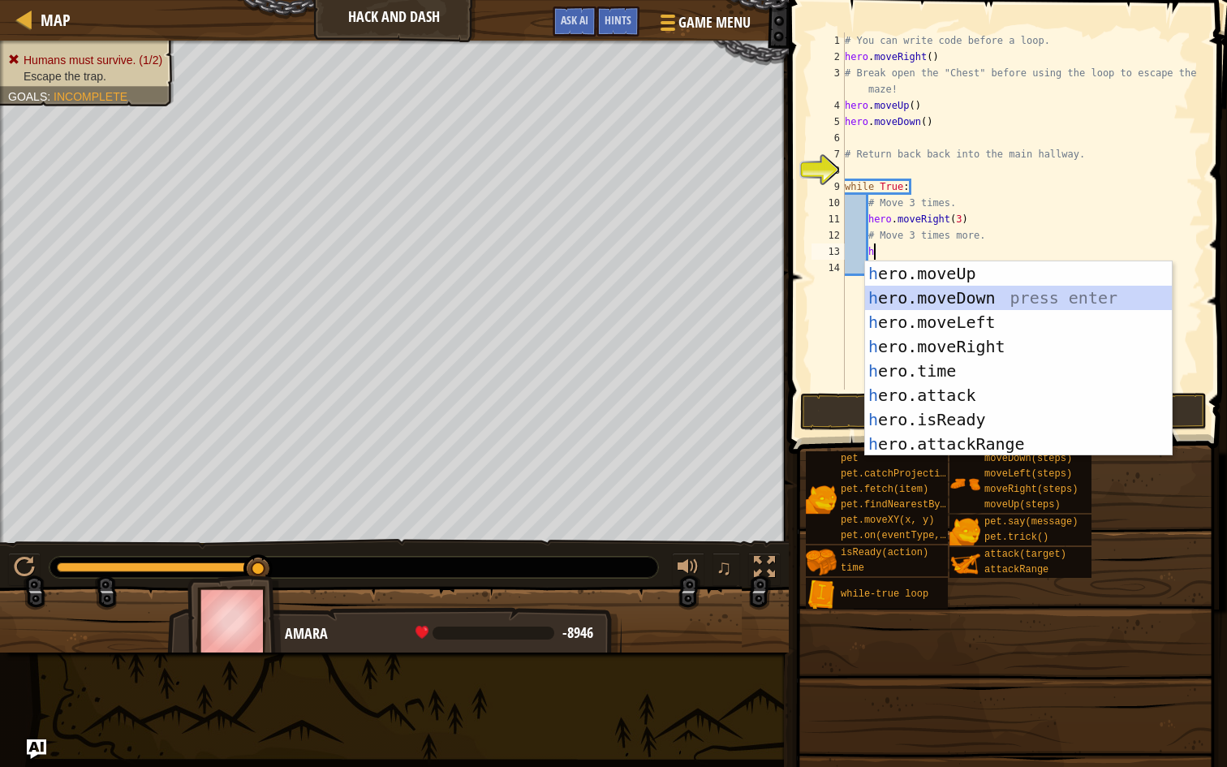
click at [919, 294] on div "h ero.moveUp press enter h ero.moveDown press enter h ero.moveLeft press enter …" at bounding box center [1018, 382] width 307 height 243
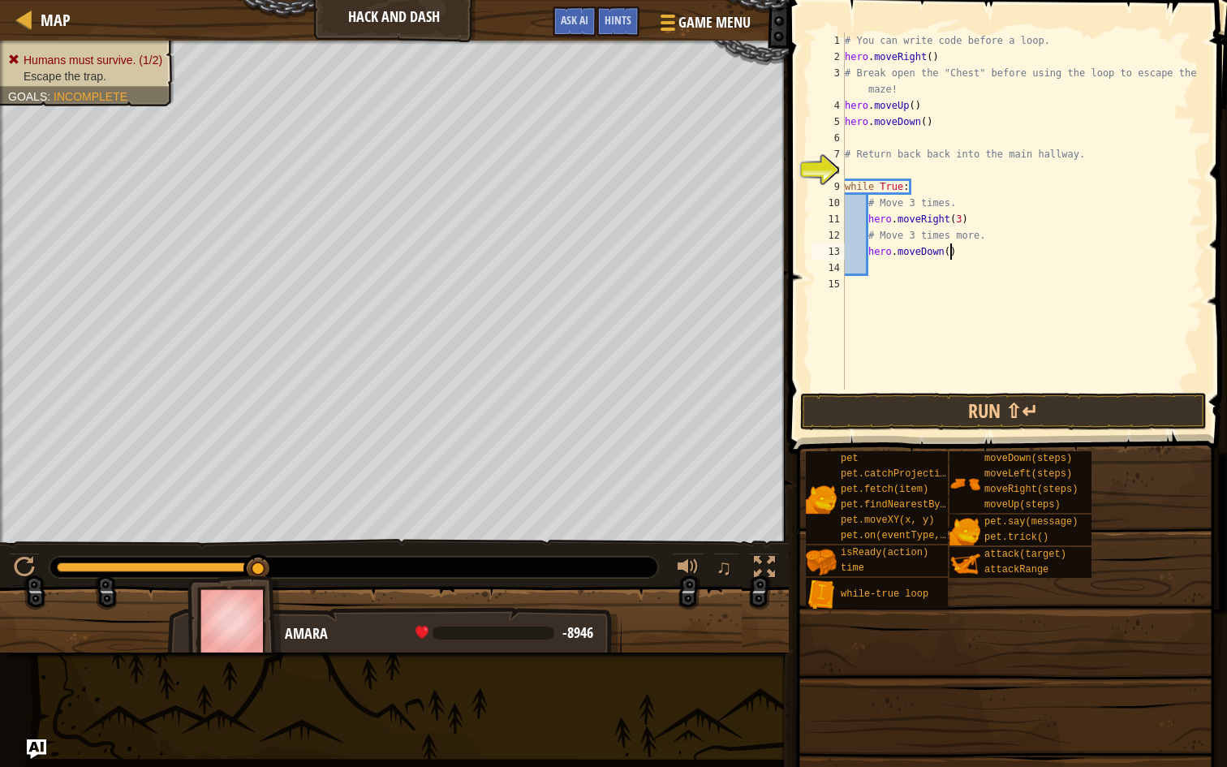
click at [952, 254] on div "# You can write code before a loop. hero . moveRight ( ) # Break open the "Ches…" at bounding box center [1021, 226] width 361 height 389
type textarea "hero.moveDown(4)"
click at [957, 423] on button "Run ⇧↵" at bounding box center [1003, 411] width 407 height 37
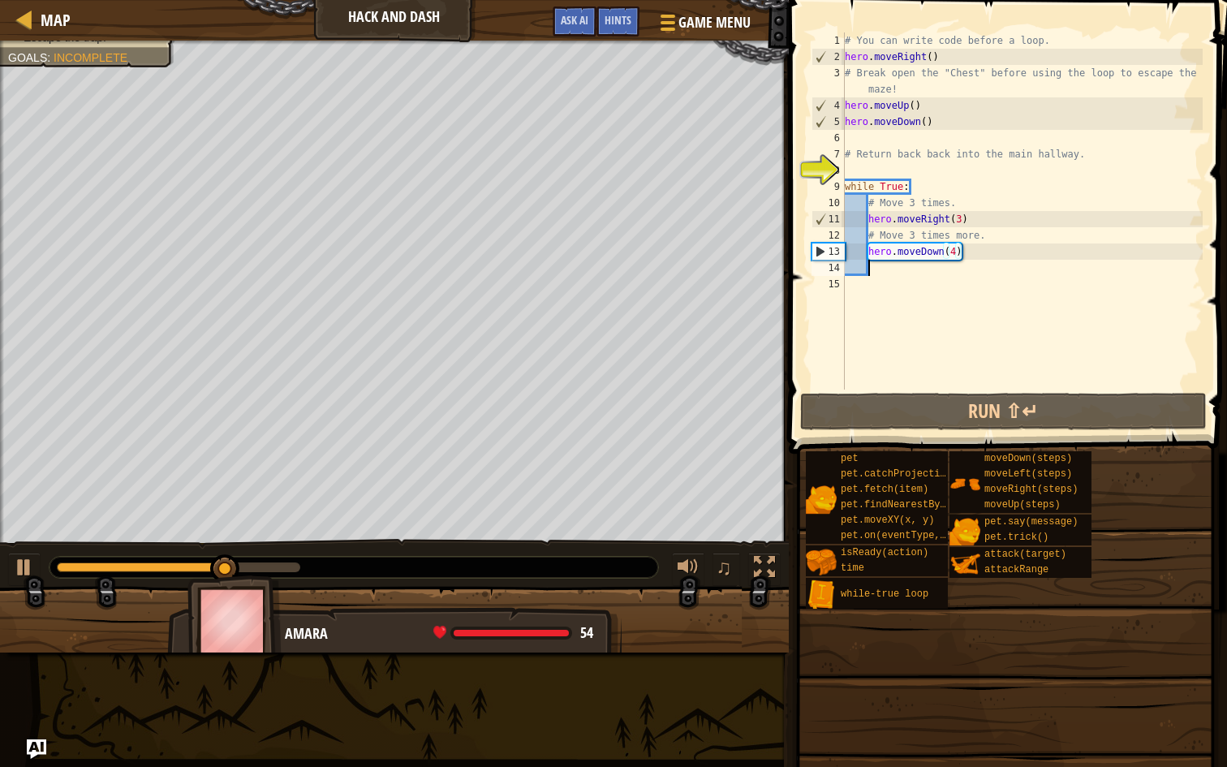
click at [883, 266] on div "# You can write code before a loop. hero . moveRight ( ) # Break open the "Ches…" at bounding box center [1021, 226] width 361 height 389
type textarea "h"
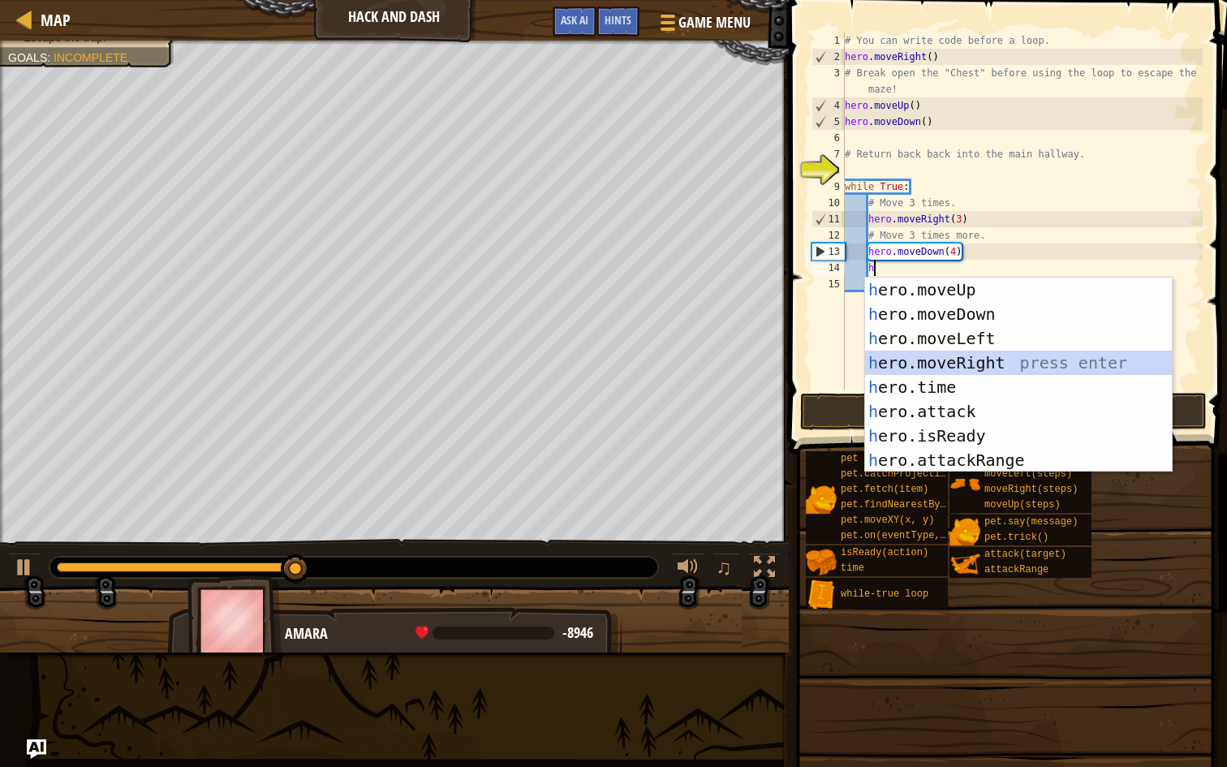
click at [951, 359] on div "h ero.moveUp press enter h ero.moveDown press enter h ero.moveLeft press enter …" at bounding box center [1018, 399] width 307 height 243
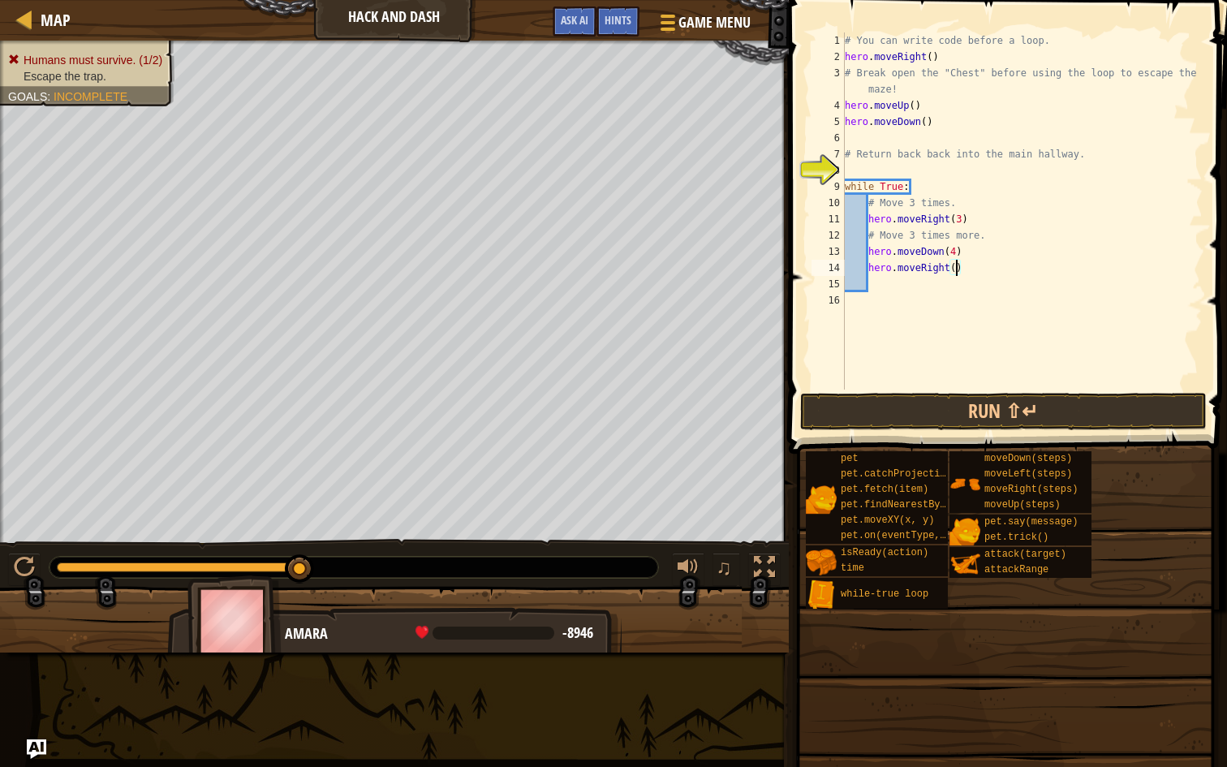
click at [953, 269] on div "# You can write code before a loop. hero . moveRight ( ) # Break open the "Ches…" at bounding box center [1021, 226] width 361 height 389
click at [921, 405] on button "Run ⇧↵" at bounding box center [1003, 411] width 407 height 37
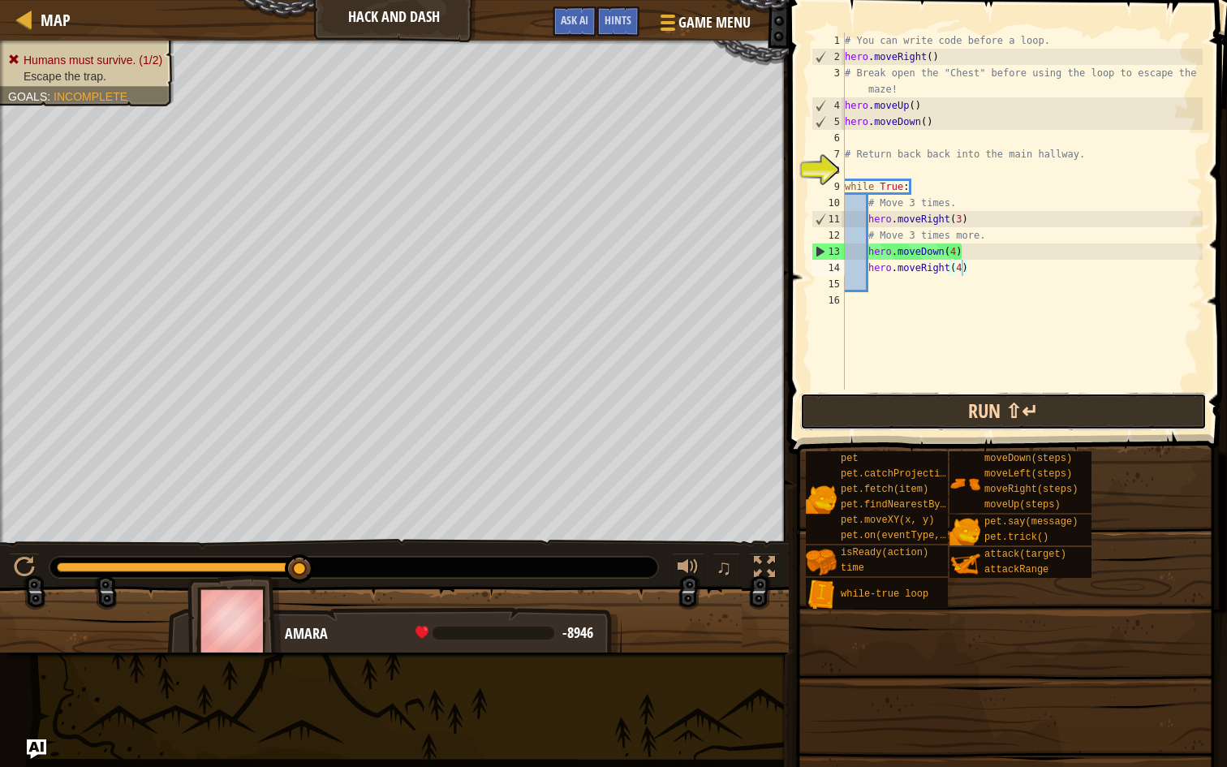
click at [970, 409] on button "Run ⇧↵" at bounding box center [1003, 411] width 407 height 37
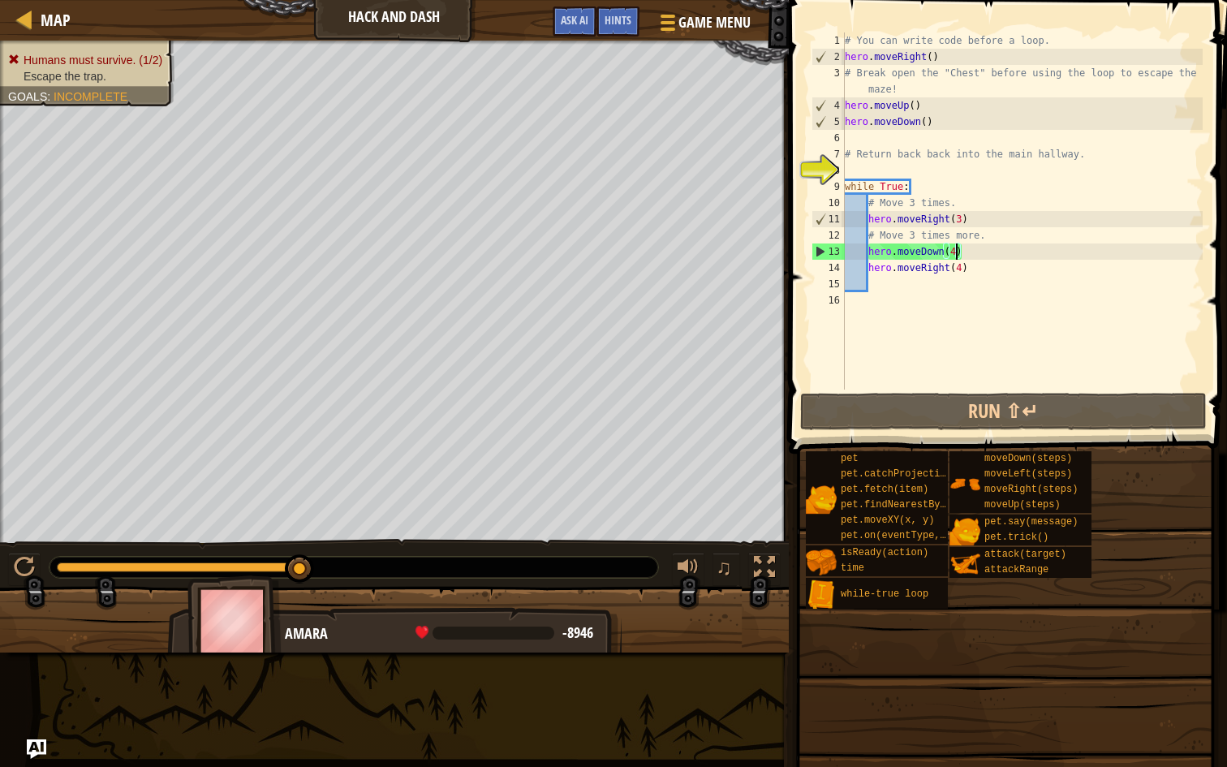
click at [954, 253] on div "# You can write code before a loop. hero . moveRight ( ) # Break open the "Ches…" at bounding box center [1021, 226] width 361 height 389
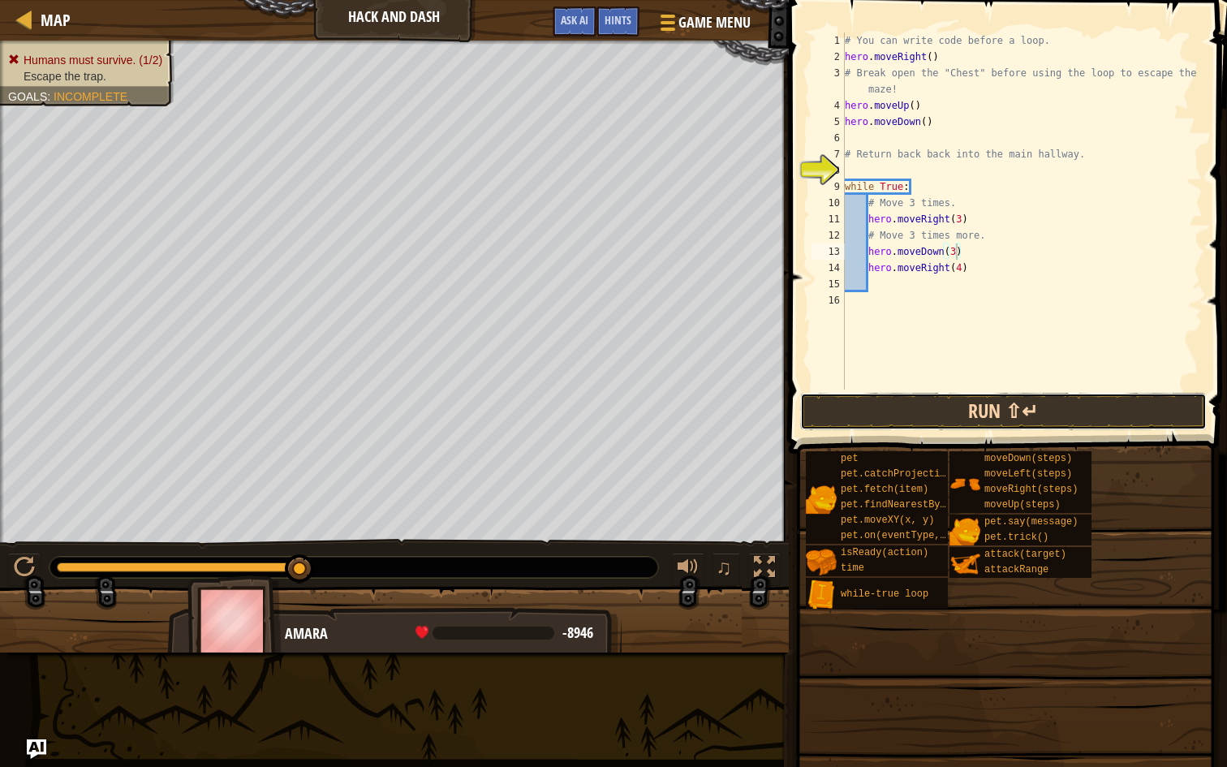
click at [1016, 398] on button "Run ⇧↵" at bounding box center [1003, 411] width 407 height 37
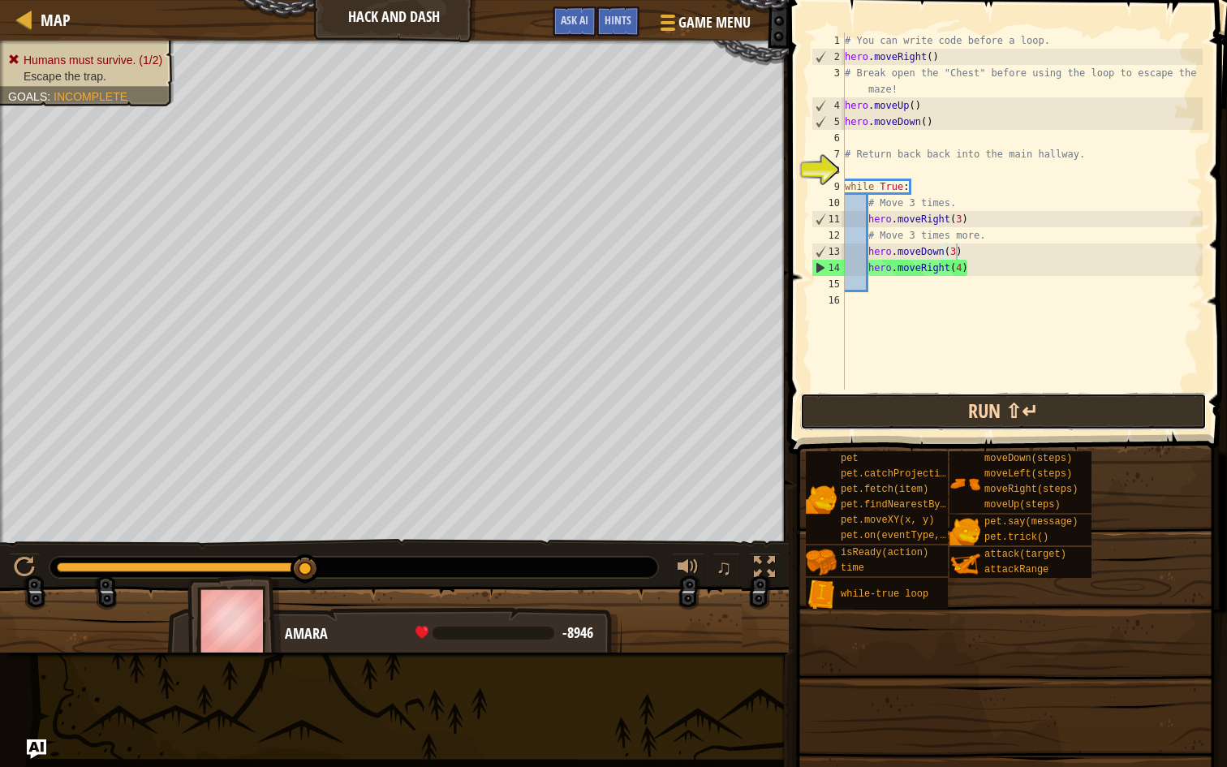
click at [974, 399] on button "Run ⇧↵" at bounding box center [1003, 411] width 407 height 37
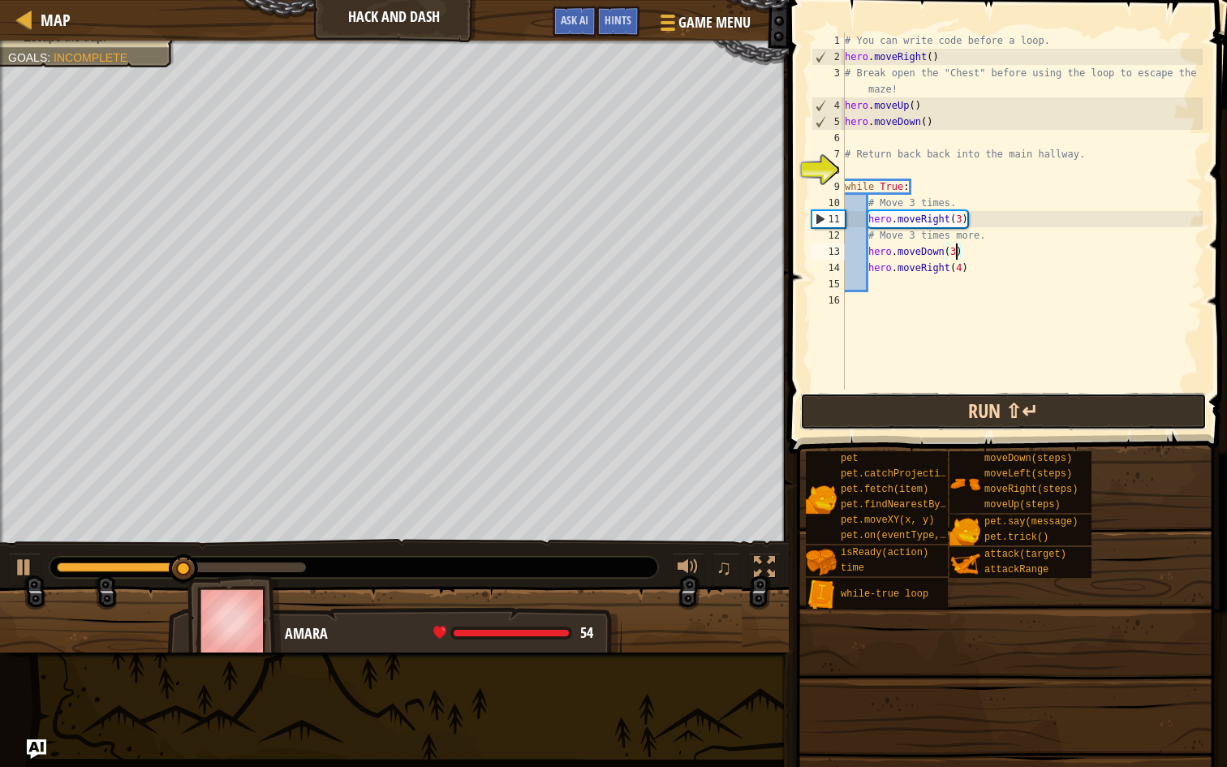
click at [983, 409] on button "Run ⇧↵" at bounding box center [1003, 411] width 407 height 37
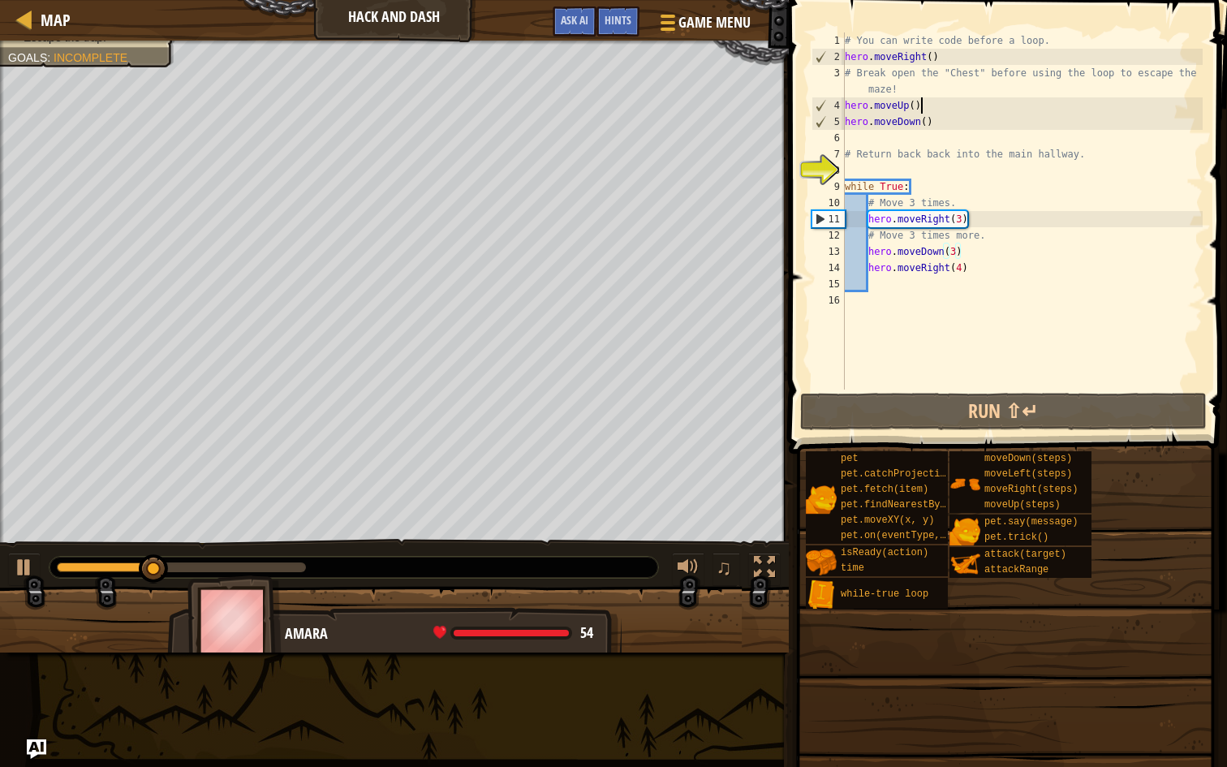
click at [921, 101] on div "# You can write code before a loop. hero . moveRight ( ) # Break open the "Ches…" at bounding box center [1021, 226] width 361 height 389
type textarea "hero.moveUp()"
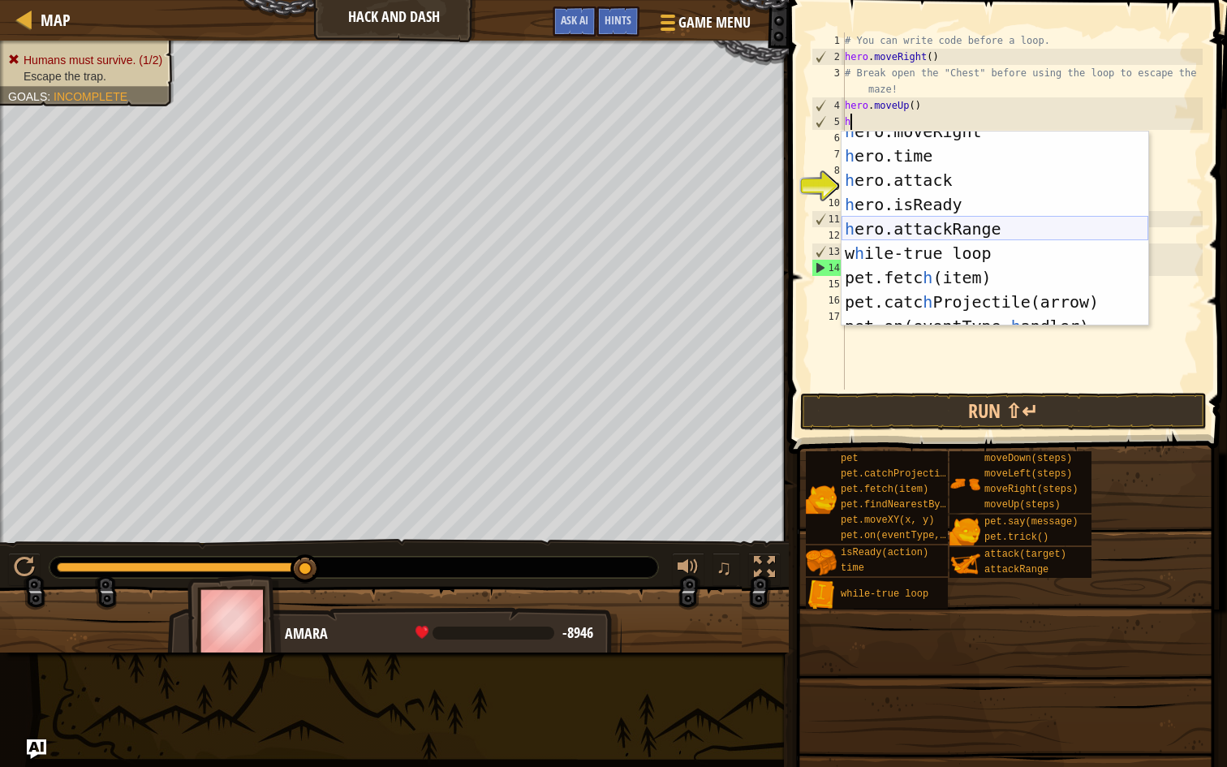
scroll to position [40, 0]
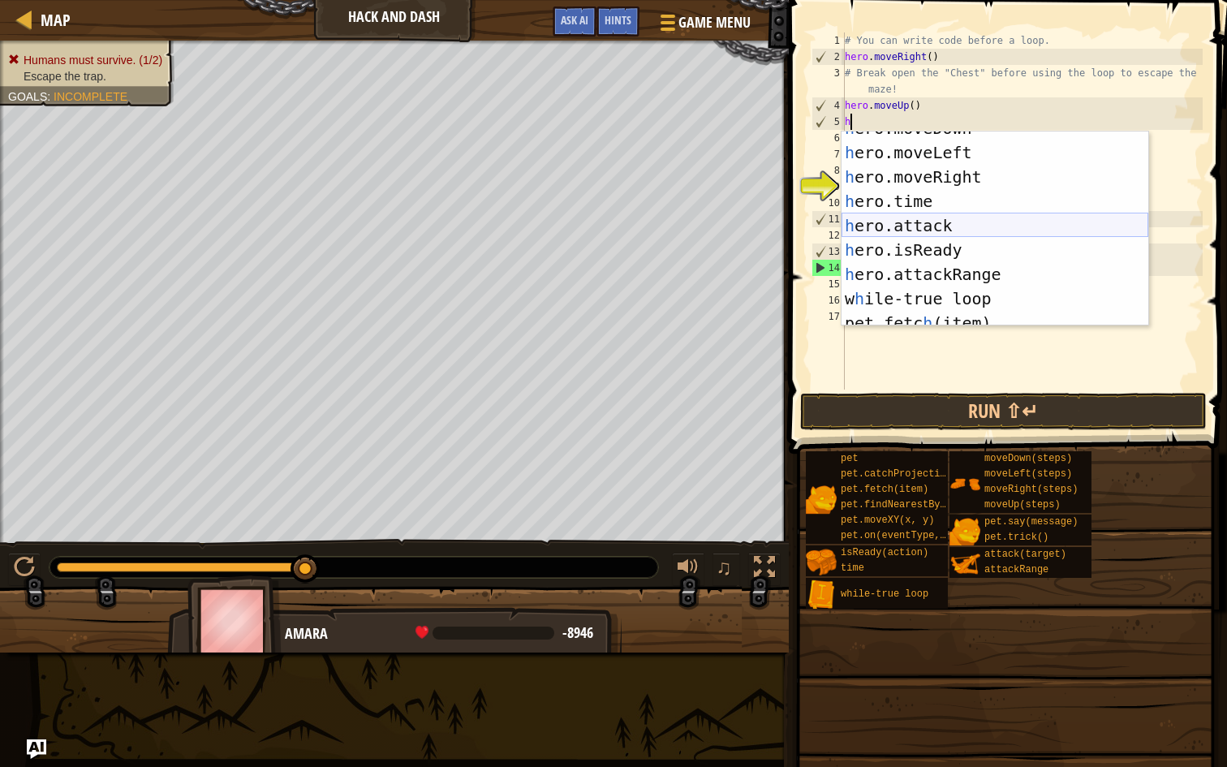
click at [929, 230] on div "h ero.moveDown press enter h ero.moveLeft press enter h ero.moveRight press ent…" at bounding box center [994, 237] width 307 height 243
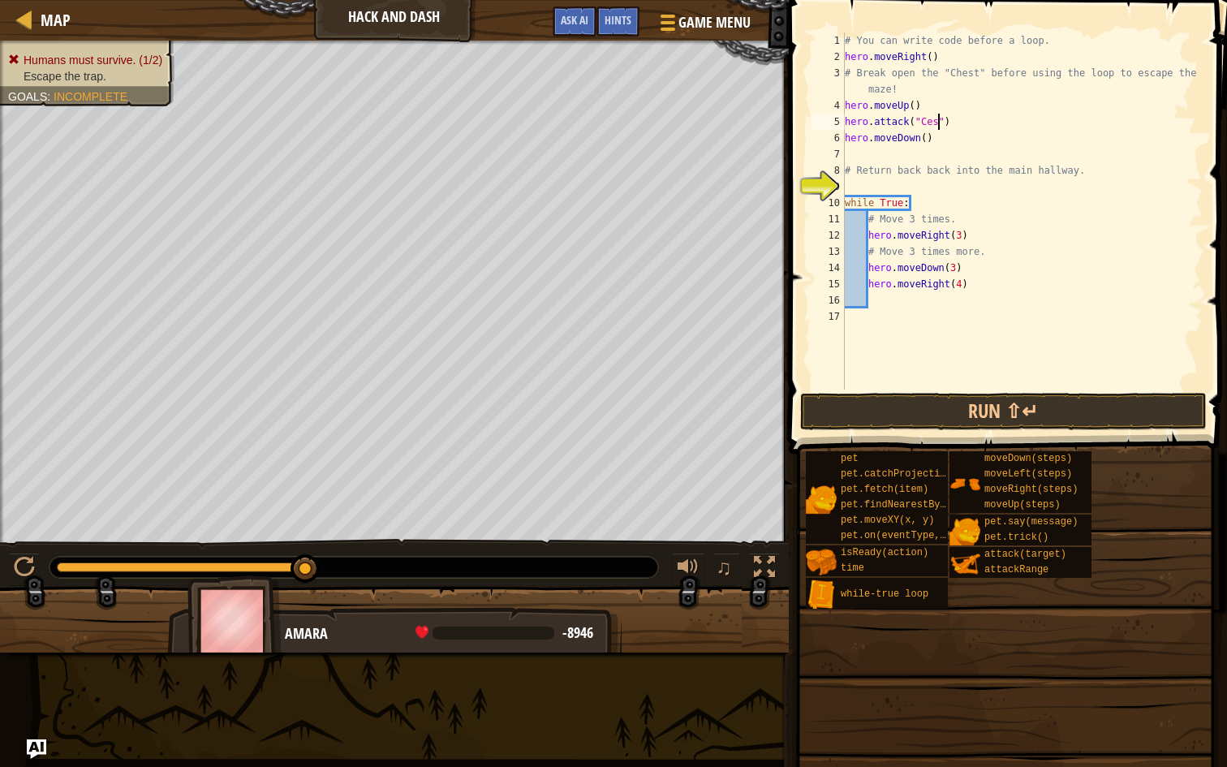
scroll to position [7, 8]
click at [966, 408] on button "Run ⇧↵" at bounding box center [1003, 411] width 407 height 37
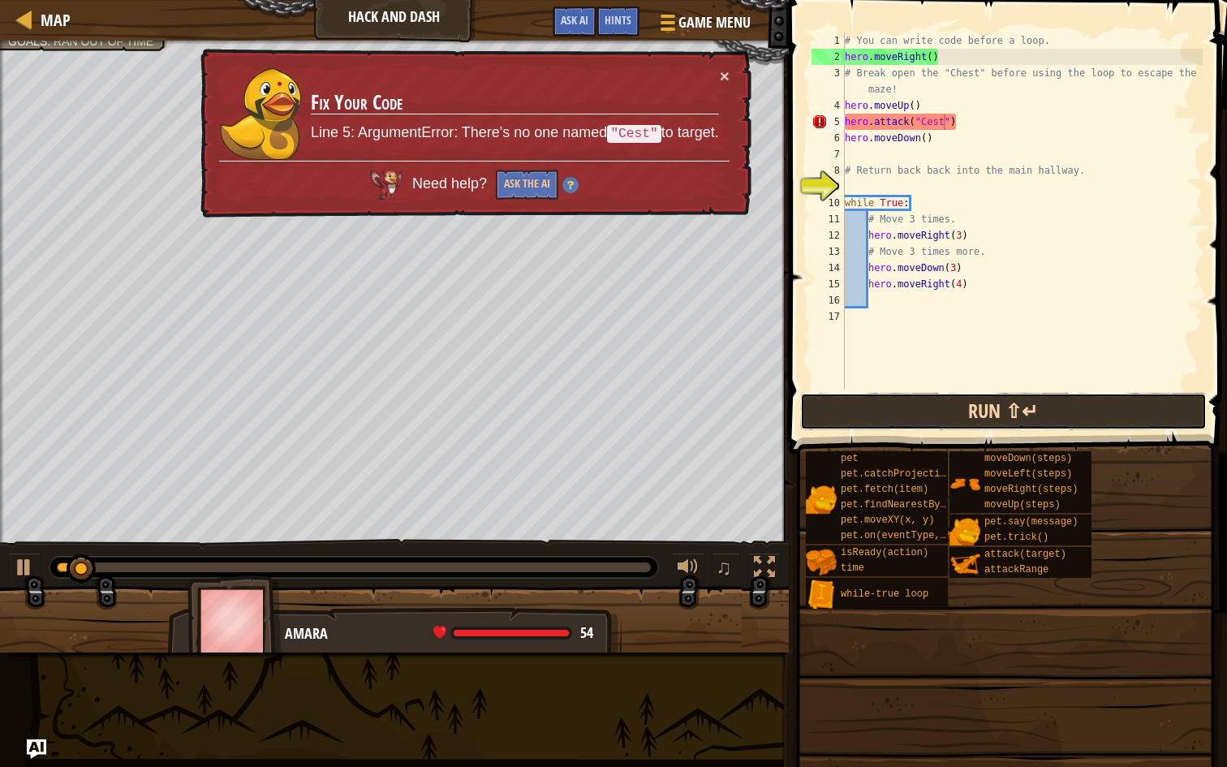
click at [966, 408] on button "Run ⇧↵" at bounding box center [1003, 411] width 407 height 37
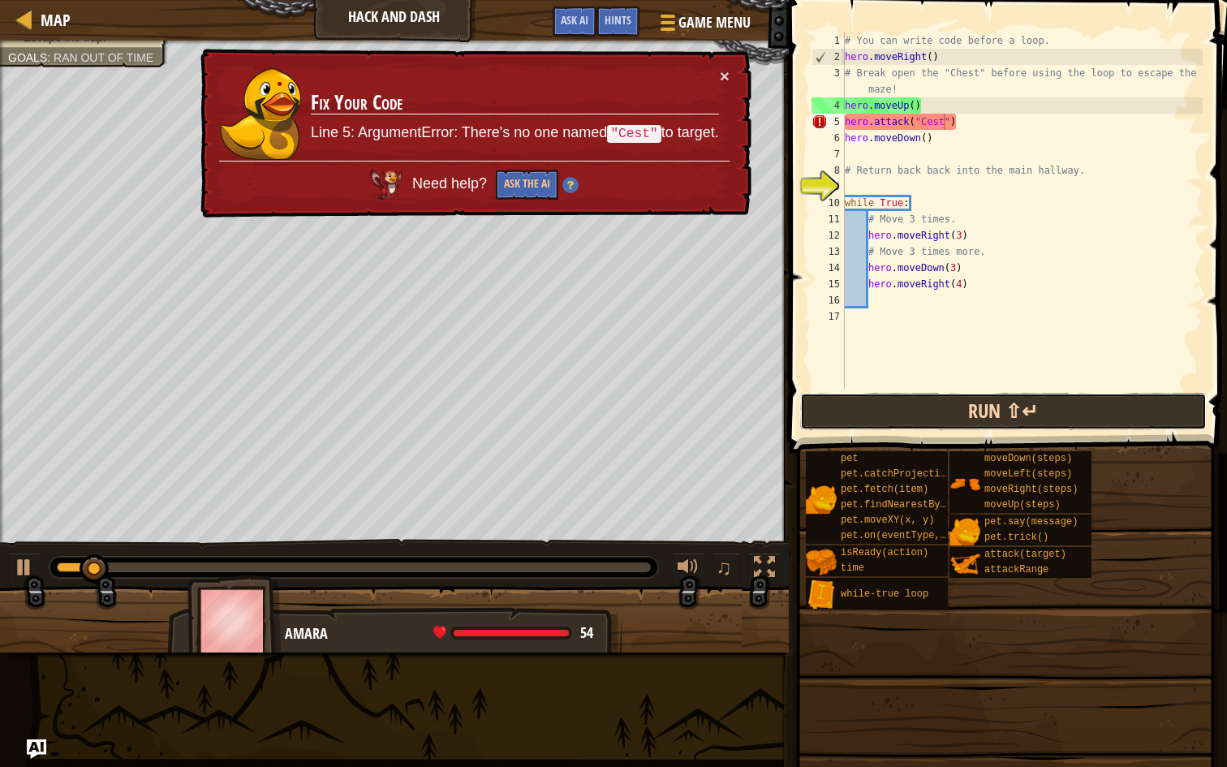
click at [962, 420] on button "Run ⇧↵" at bounding box center [1003, 411] width 407 height 37
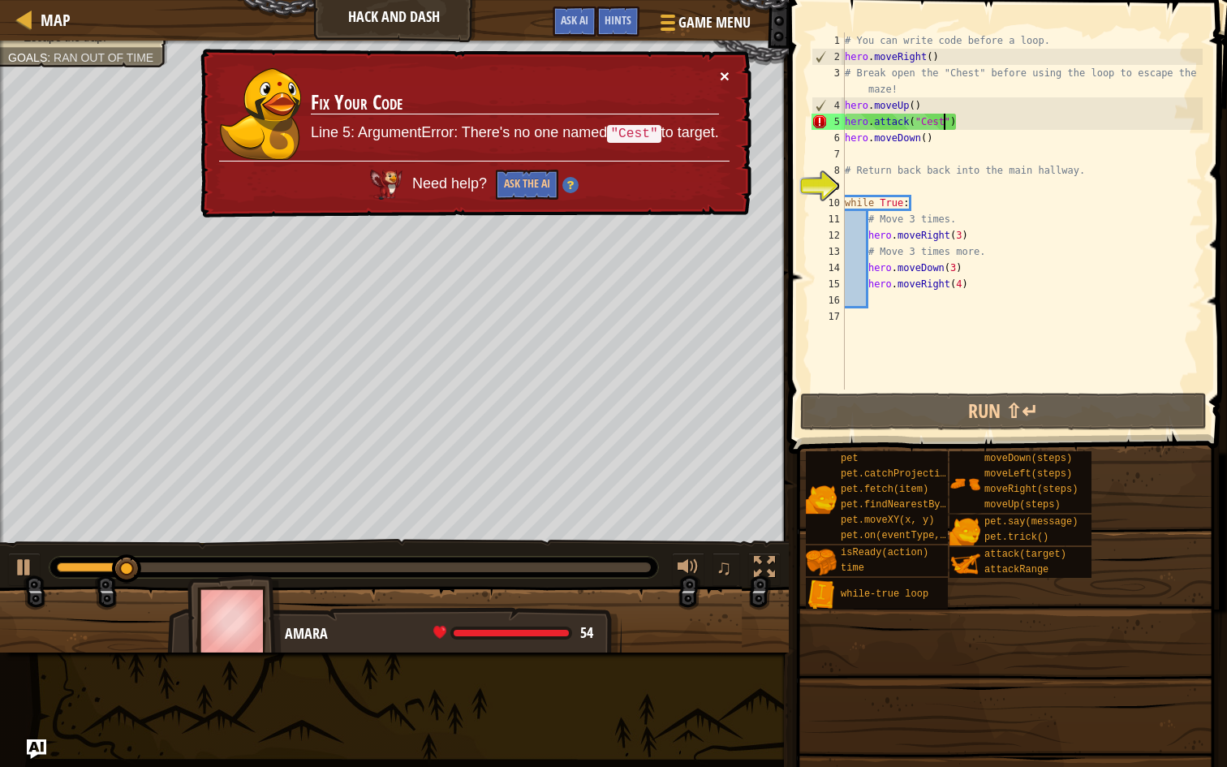
click at [720, 73] on button "×" at bounding box center [725, 75] width 10 height 17
click at [928, 118] on div "# You can write code before a loop. hero . moveRight ( ) # Break open the "Ches…" at bounding box center [1021, 226] width 361 height 389
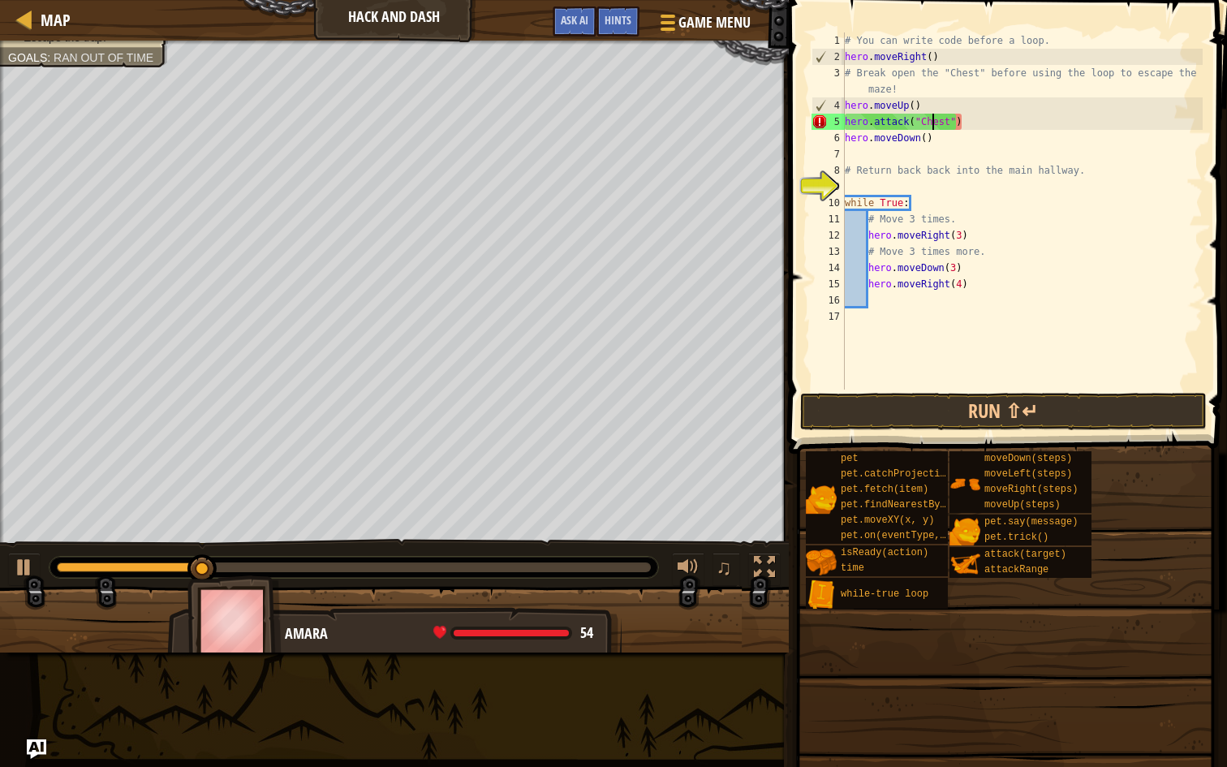
scroll to position [7, 7]
type textarea "hero.attack("Chest")"
click at [986, 410] on button "Run ⇧↵" at bounding box center [1003, 411] width 407 height 37
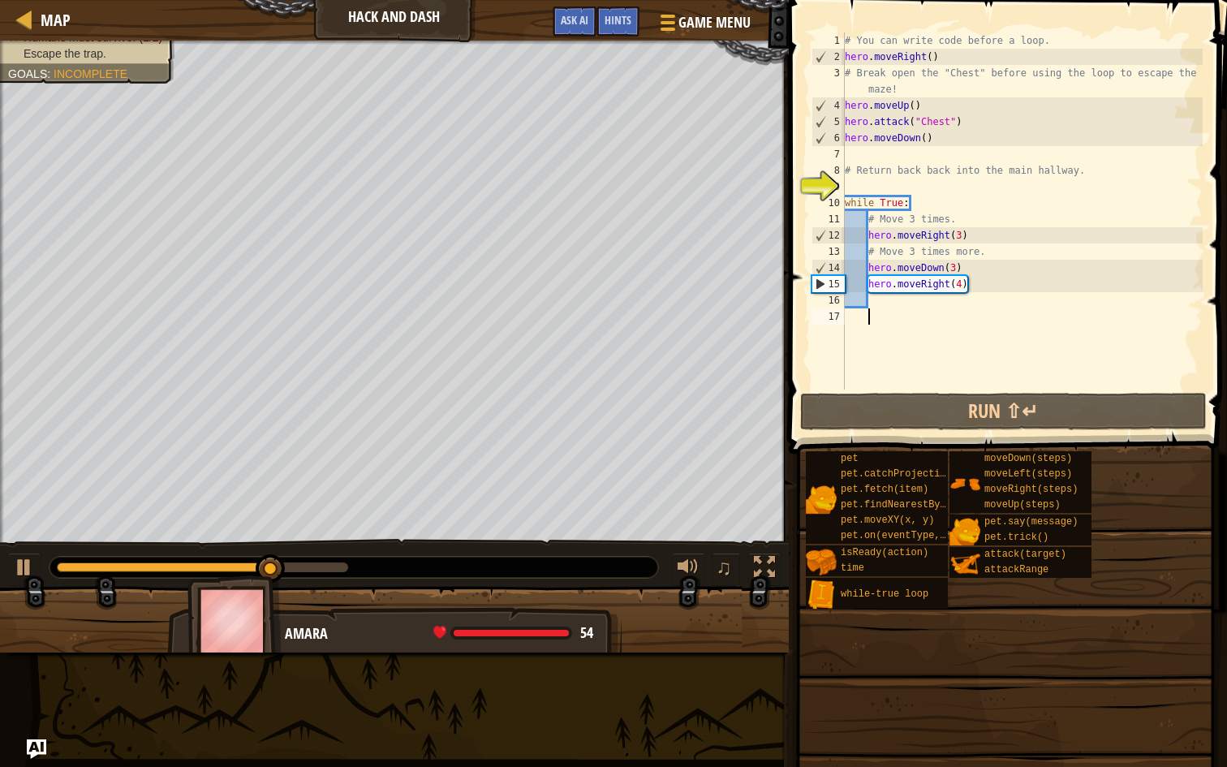
click at [879, 309] on div "# You can write code before a loop. hero . moveRight ( ) # Break open the "Ches…" at bounding box center [1021, 226] width 361 height 389
click at [877, 305] on div "# You can write code before a loop. hero . moveRight ( ) # Break open the "Ches…" at bounding box center [1021, 226] width 361 height 389
type textarea "h"
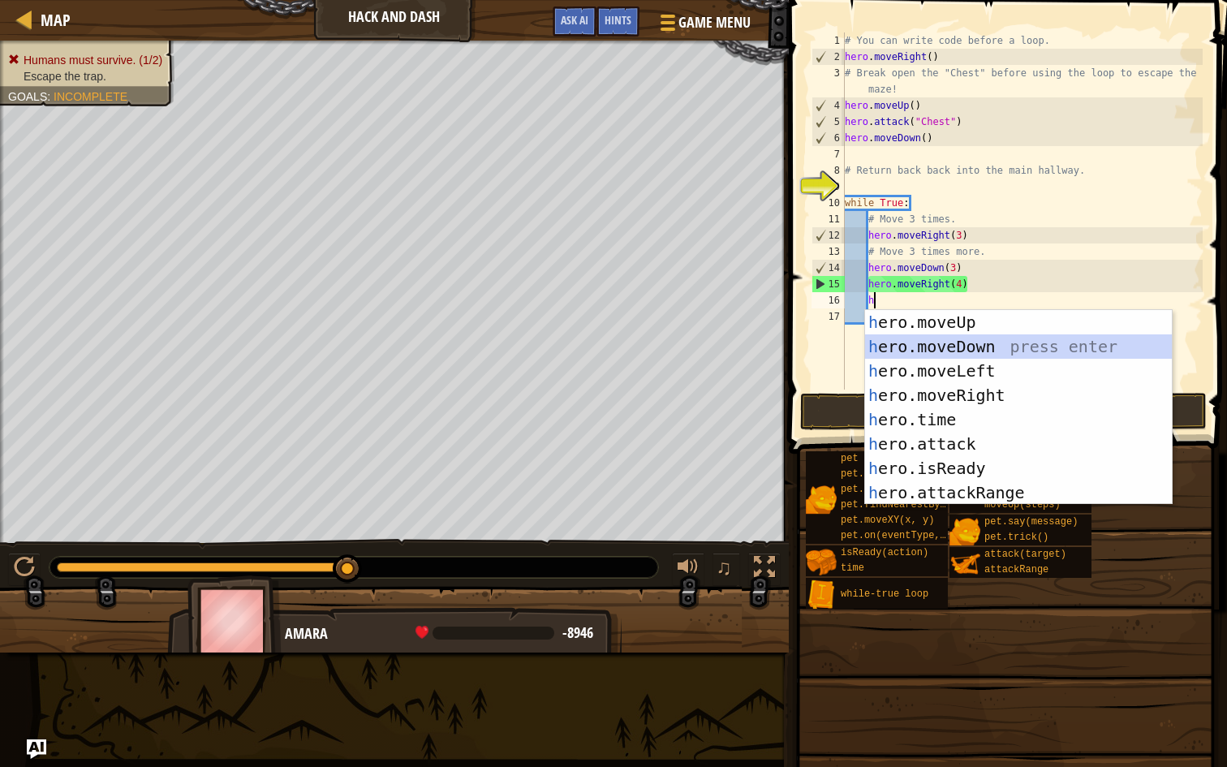
click at [955, 345] on div "h ero.moveUp press enter h ero.moveDown press enter h ero.moveLeft press enter …" at bounding box center [1018, 431] width 307 height 243
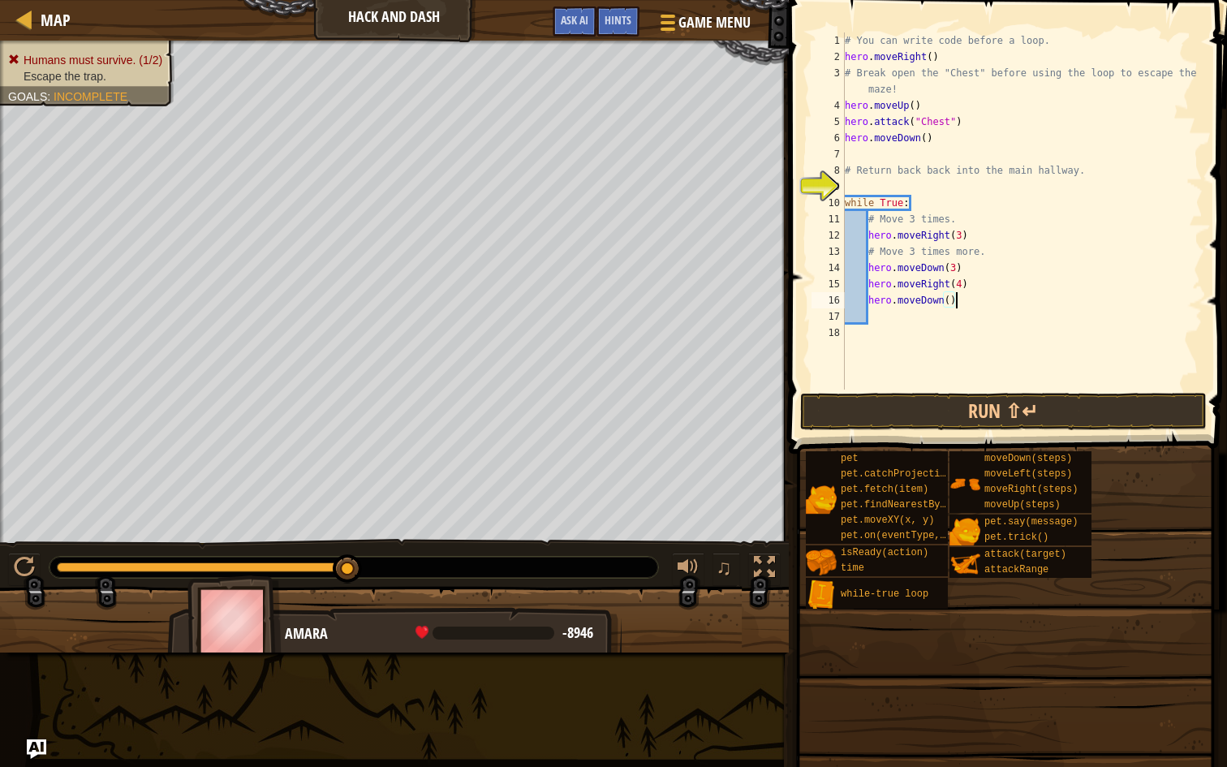
click at [953, 299] on div "# You can write code before a loop. hero . moveRight ( ) # Break open the "Ches…" at bounding box center [1021, 226] width 361 height 389
click at [947, 298] on div "# You can write code before a loop. hero . moveRight ( ) # Break open the "Ches…" at bounding box center [1021, 226] width 361 height 389
click at [999, 403] on button "Run ⇧↵" at bounding box center [1003, 411] width 407 height 37
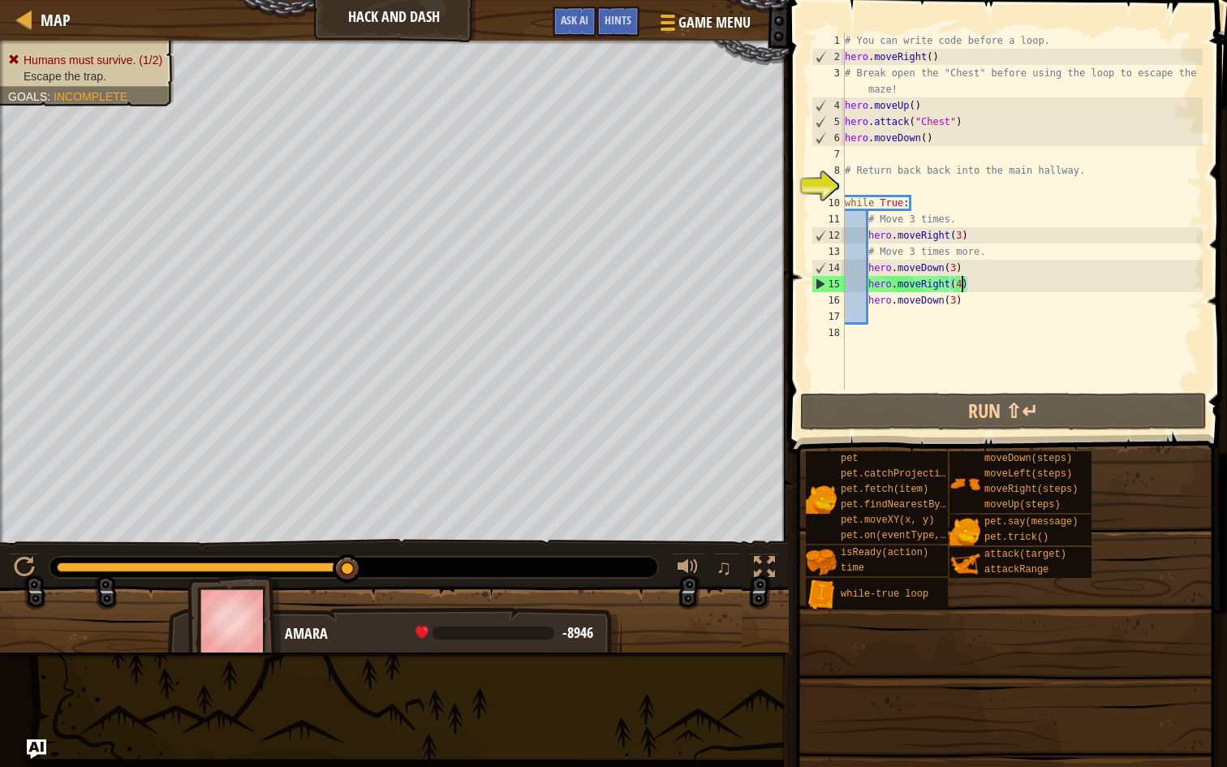
click at [962, 284] on div "# You can write code before a loop. hero . moveRight ( ) # Break open the "Ches…" at bounding box center [1021, 226] width 361 height 389
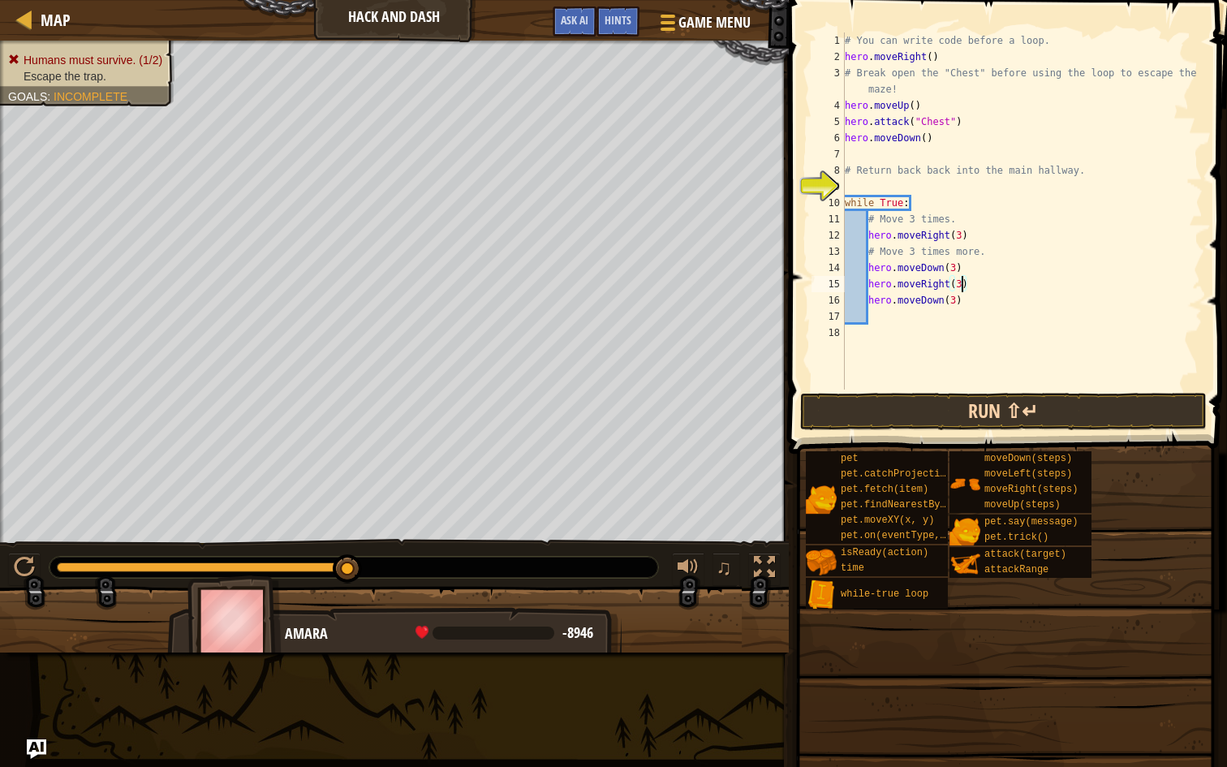
type textarea "hero.moveRight(3)"
click at [972, 420] on button "Run ⇧↵" at bounding box center [1003, 411] width 407 height 37
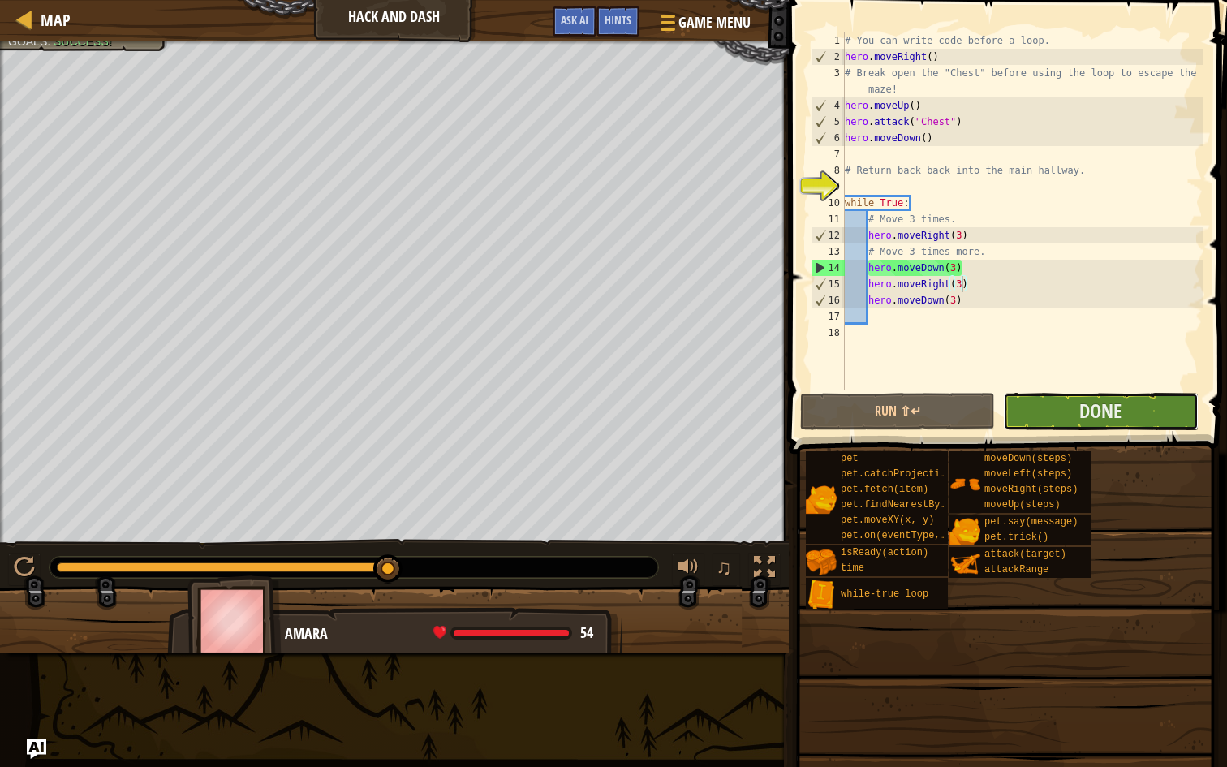
click at [1016, 411] on button "Done" at bounding box center [1100, 411] width 195 height 37
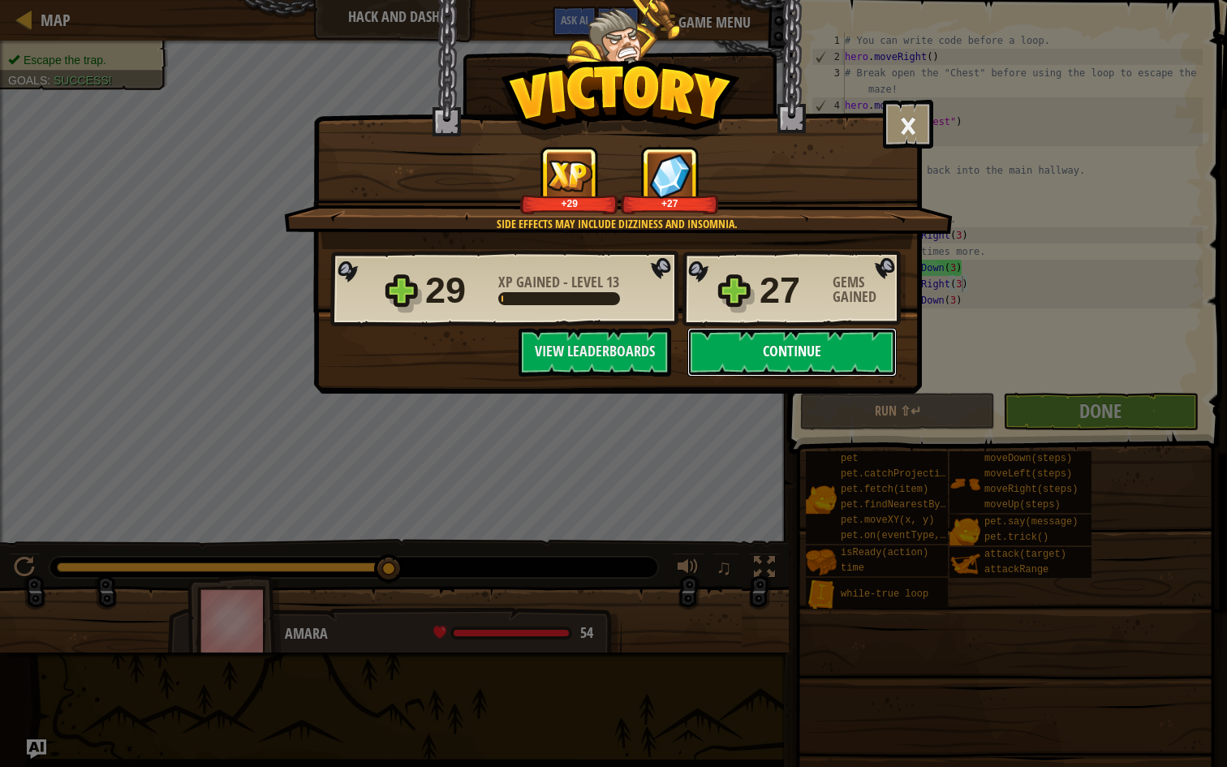
click at [767, 339] on button "Continue" at bounding box center [791, 352] width 209 height 49
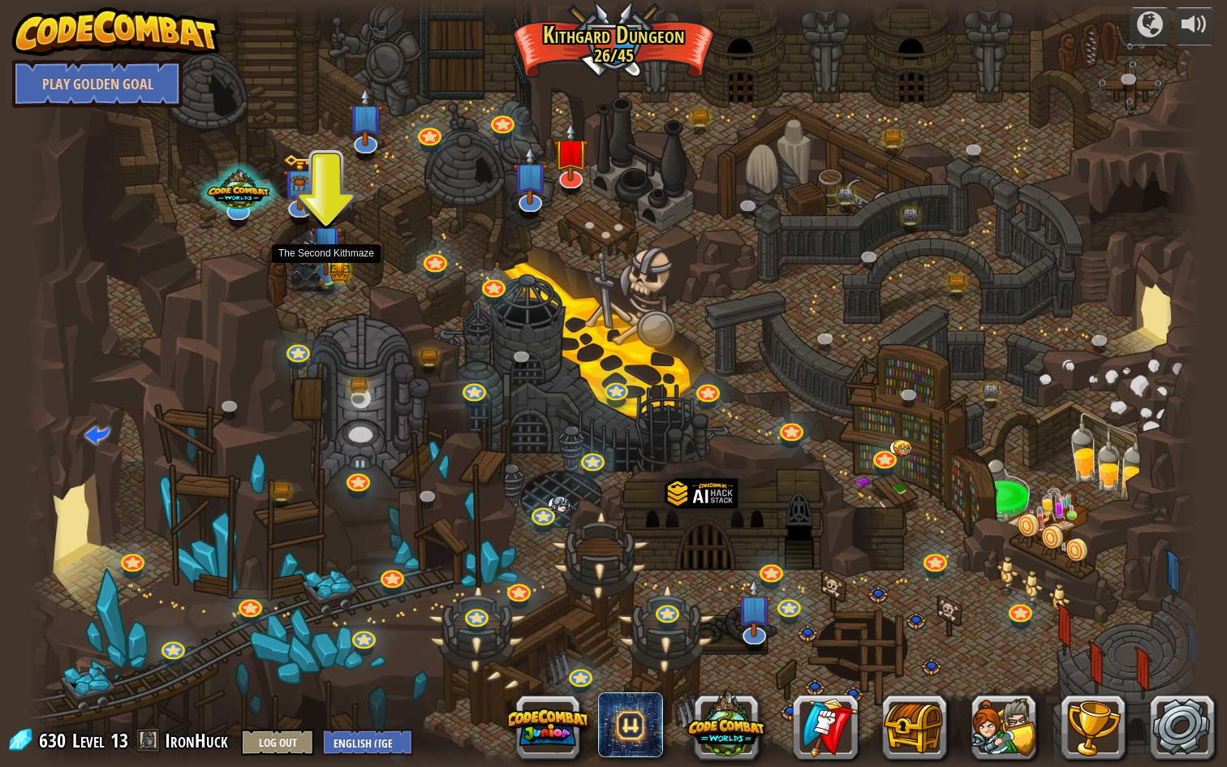
click at [335, 257] on img at bounding box center [326, 242] width 32 height 70
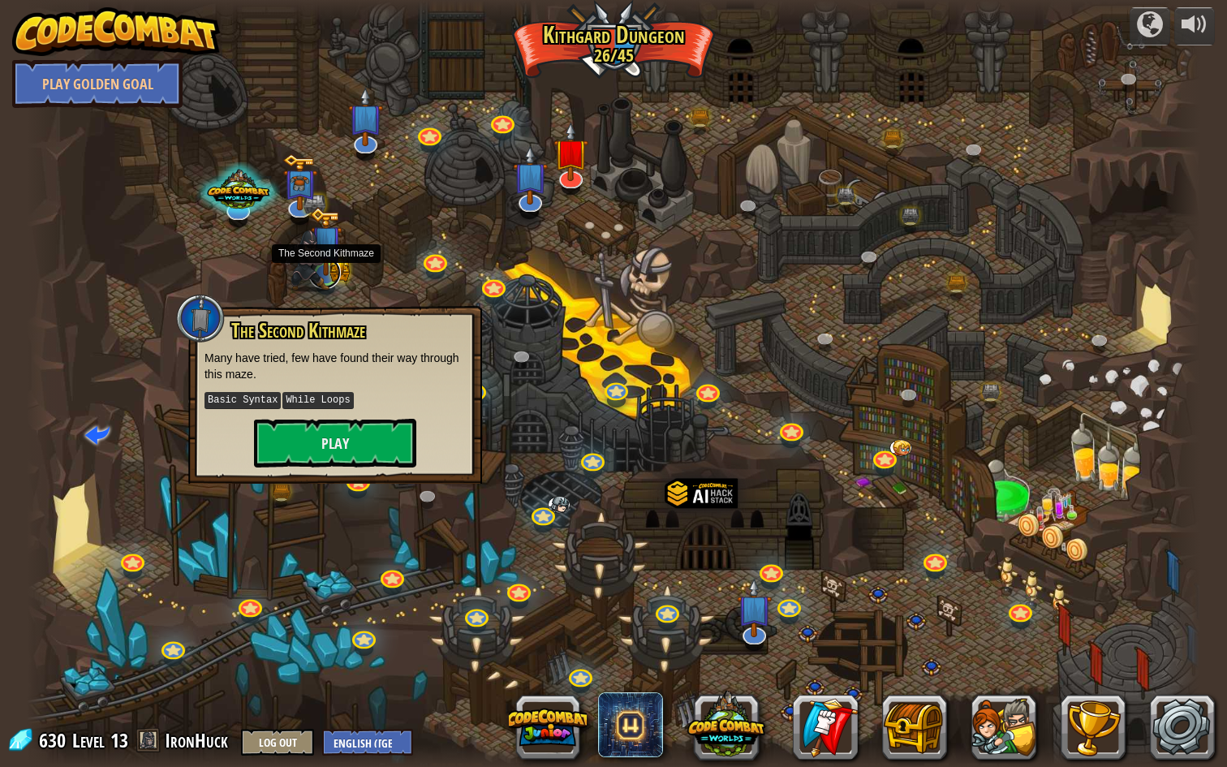
click at [335, 278] on link at bounding box center [324, 272] width 32 height 32
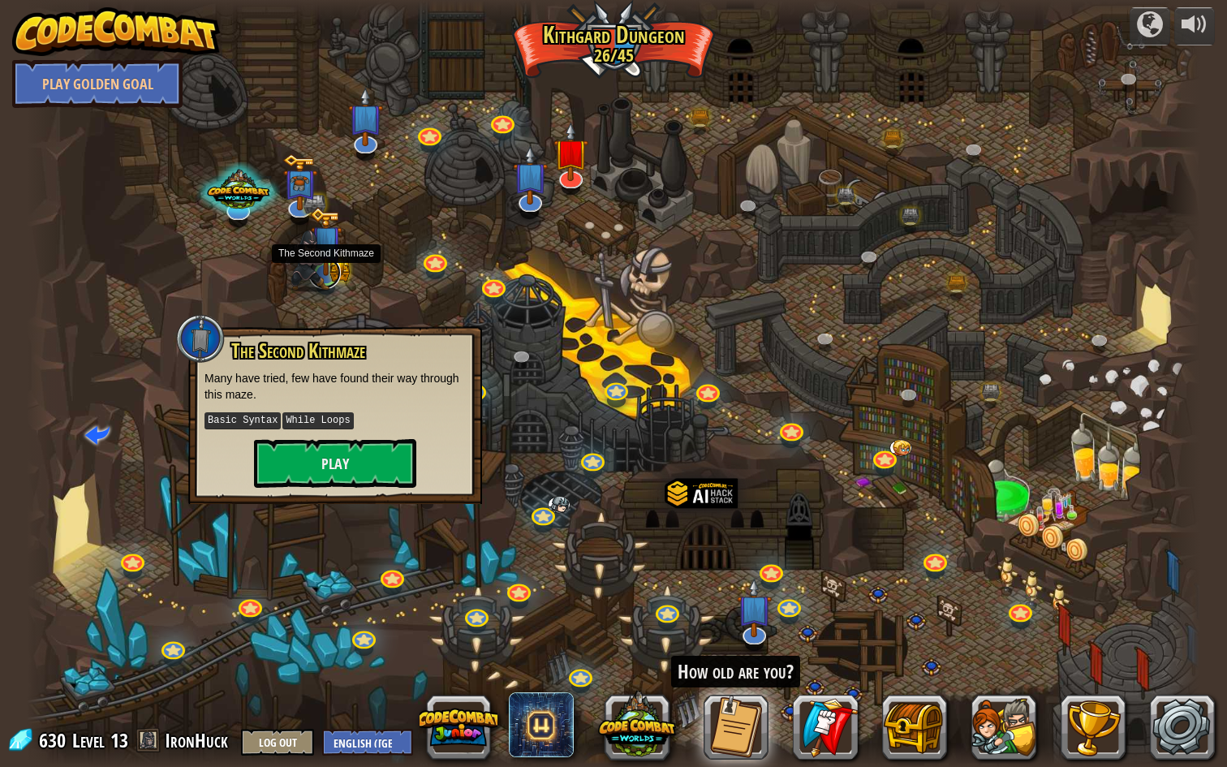
click at [335, 277] on link at bounding box center [324, 272] width 32 height 32
click at [332, 459] on button "Play" at bounding box center [335, 462] width 162 height 49
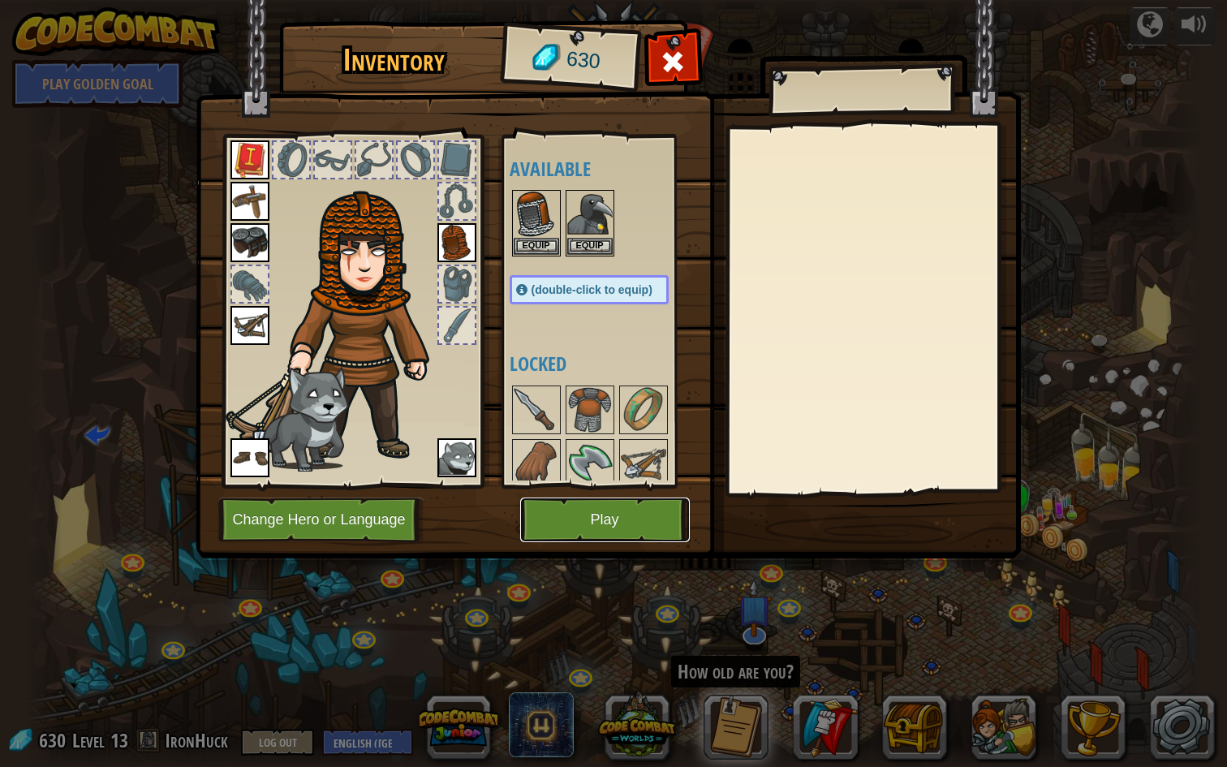
click at [571, 510] on button "Play" at bounding box center [605, 519] width 170 height 45
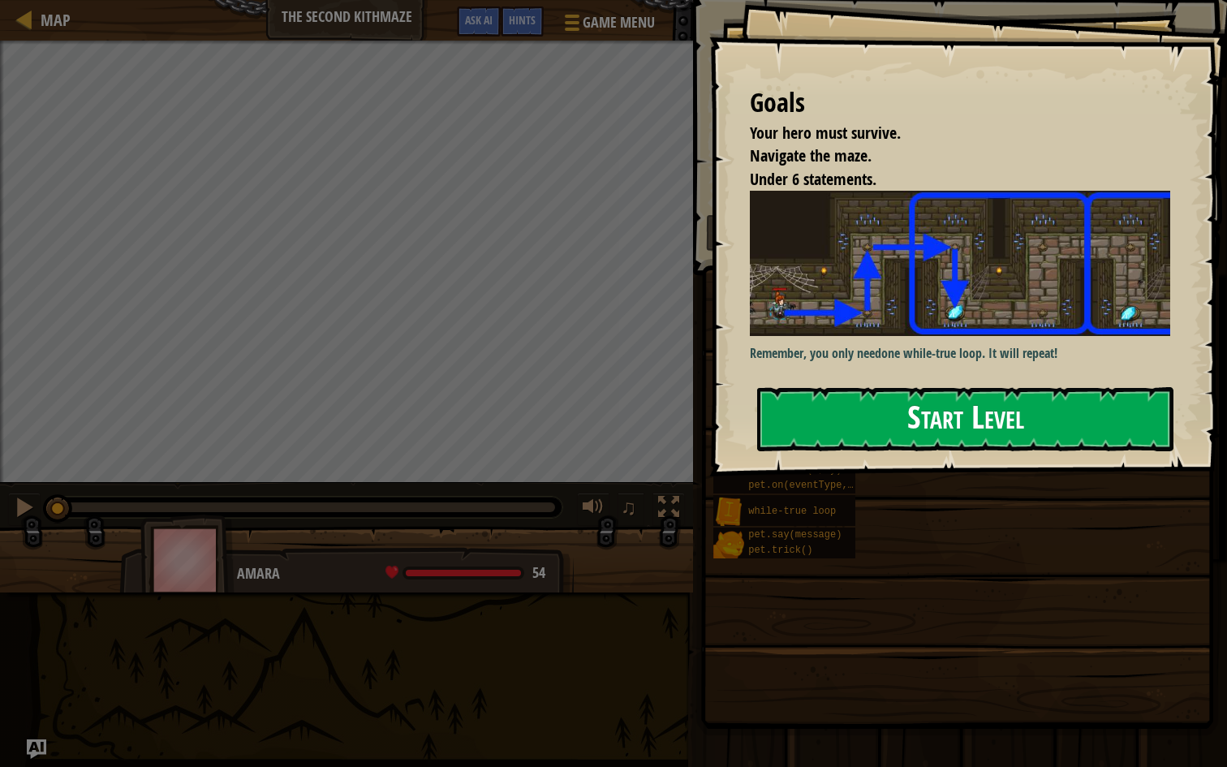
click at [846, 436] on button "Start Level" at bounding box center [965, 419] width 416 height 64
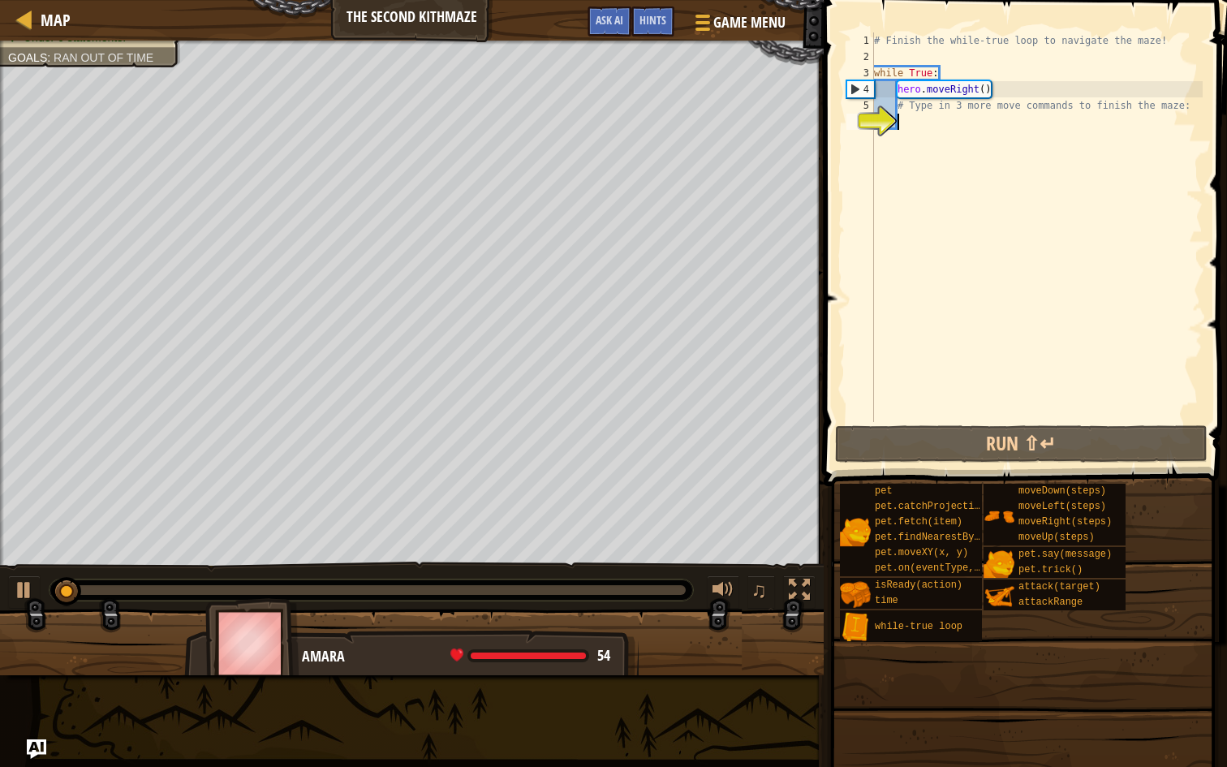
type textarea "h"
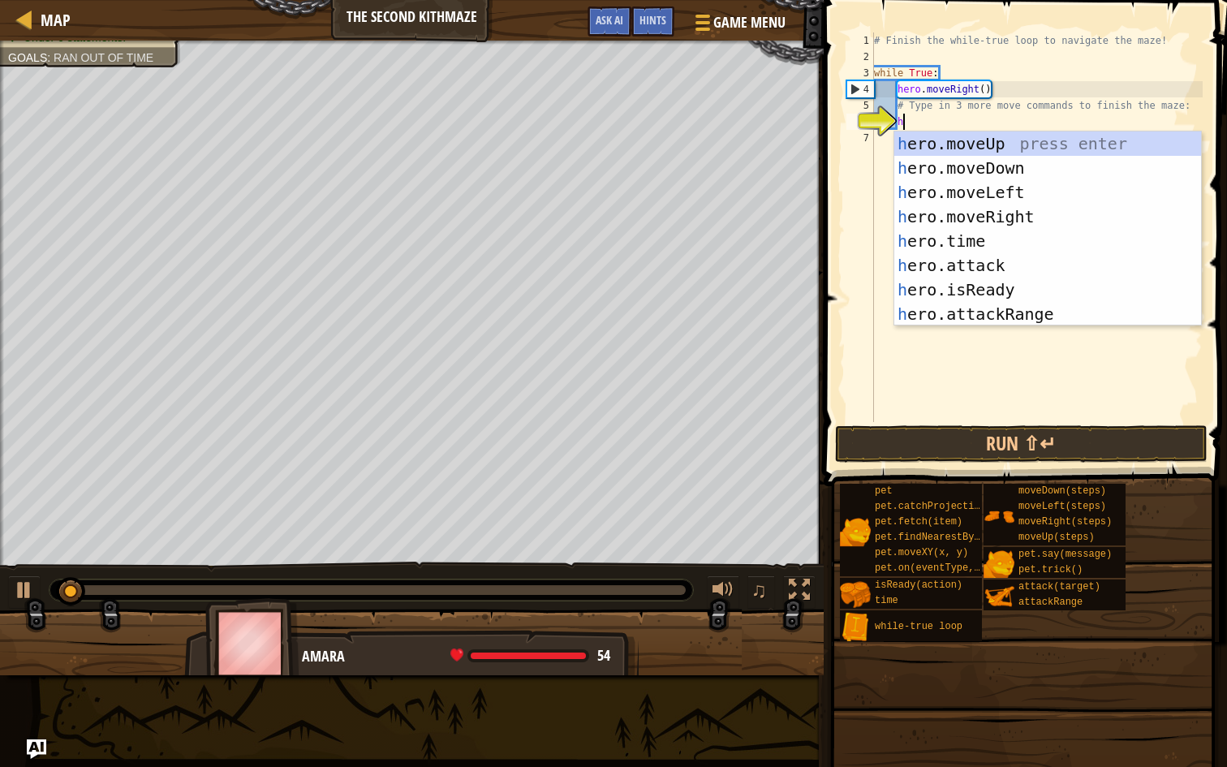
scroll to position [7, 2]
click at [982, 141] on div "h ero.moveUp press enter h ero.moveDown press enter h ero.moveLeft press enter …" at bounding box center [1047, 252] width 307 height 243
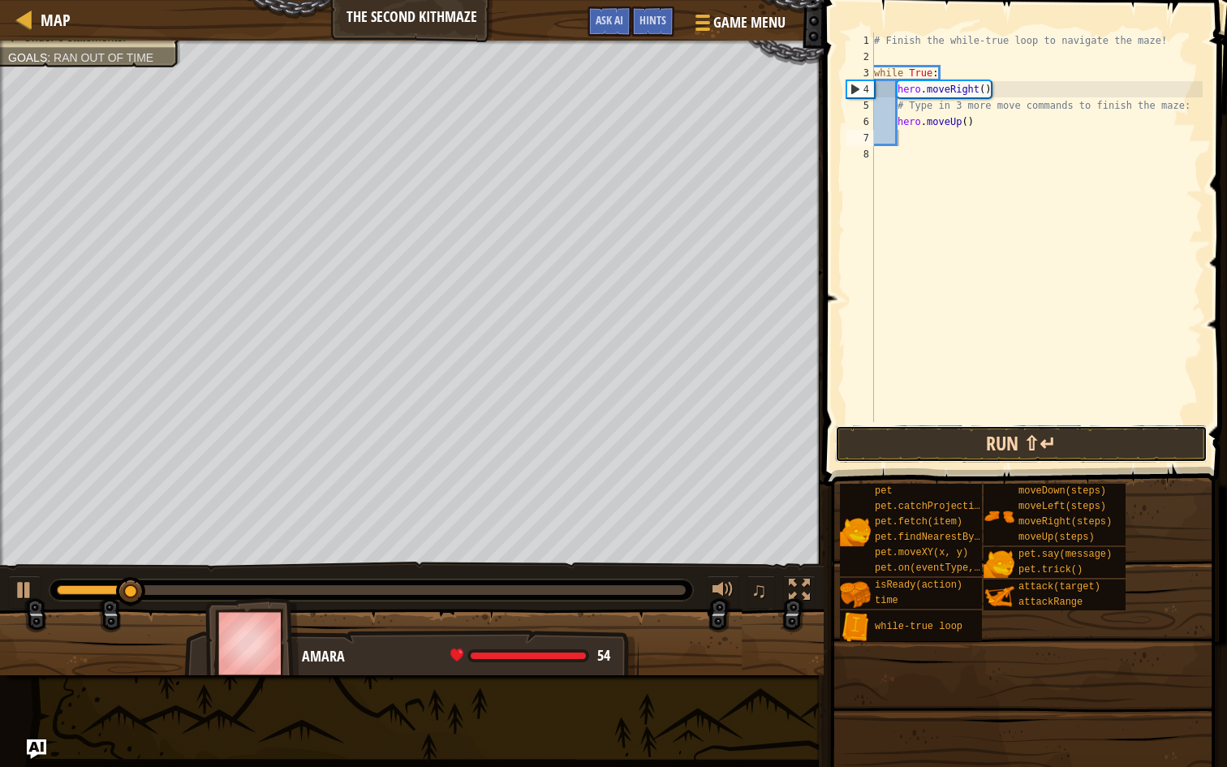
click at [992, 431] on button "Run ⇧↵" at bounding box center [1021, 443] width 372 height 37
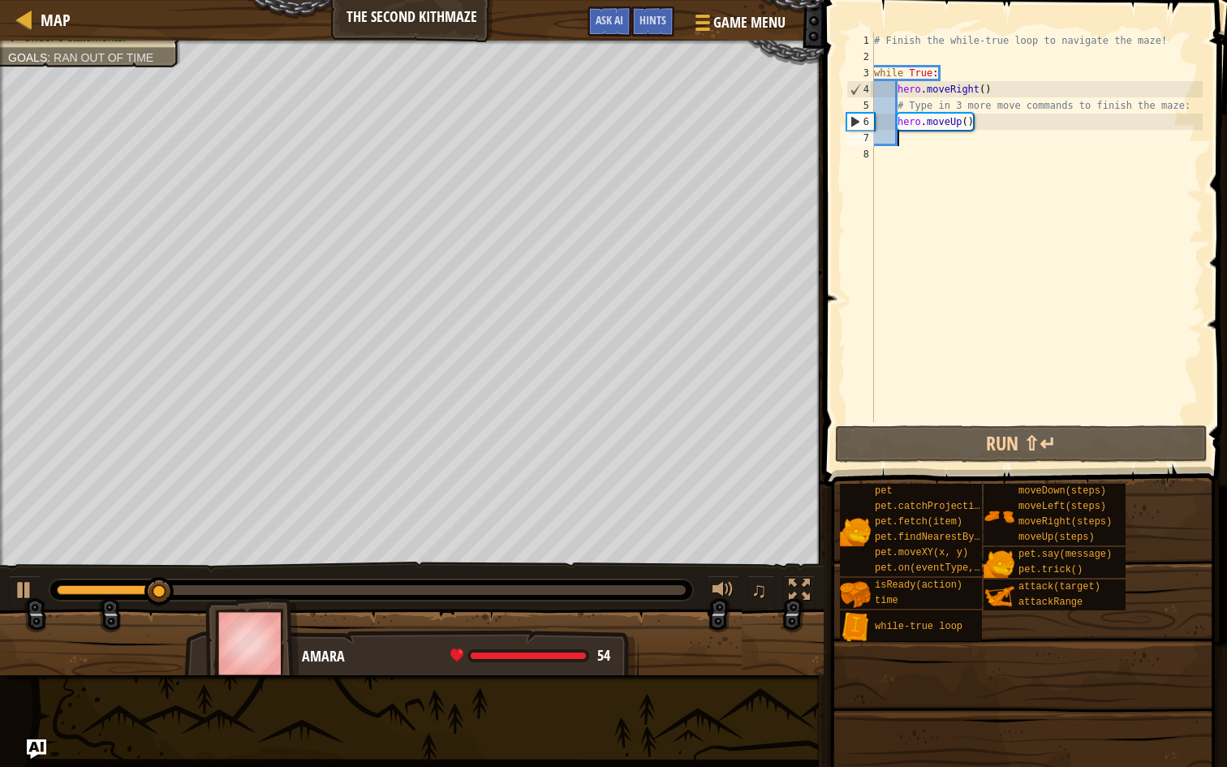
type textarea "h"
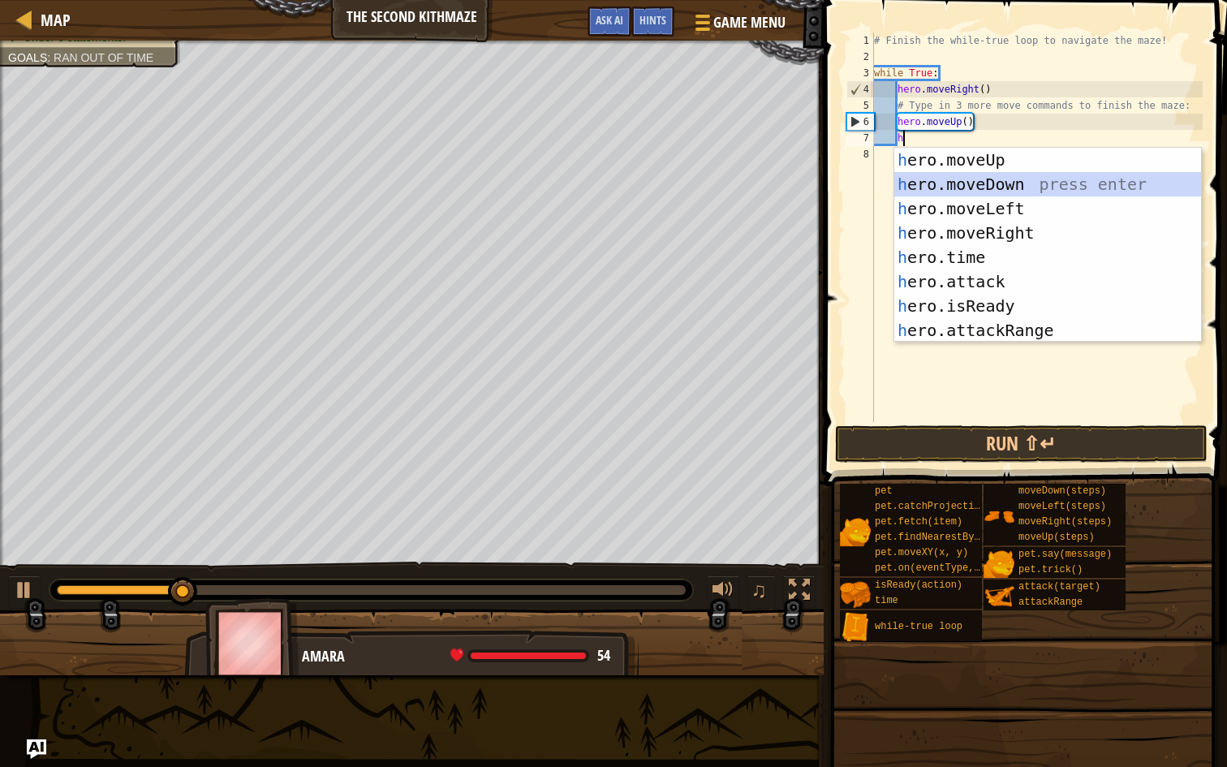
click at [957, 180] on div "h ero.moveUp press enter h ero.moveDown press enter h ero.moveLeft press enter …" at bounding box center [1047, 269] width 307 height 243
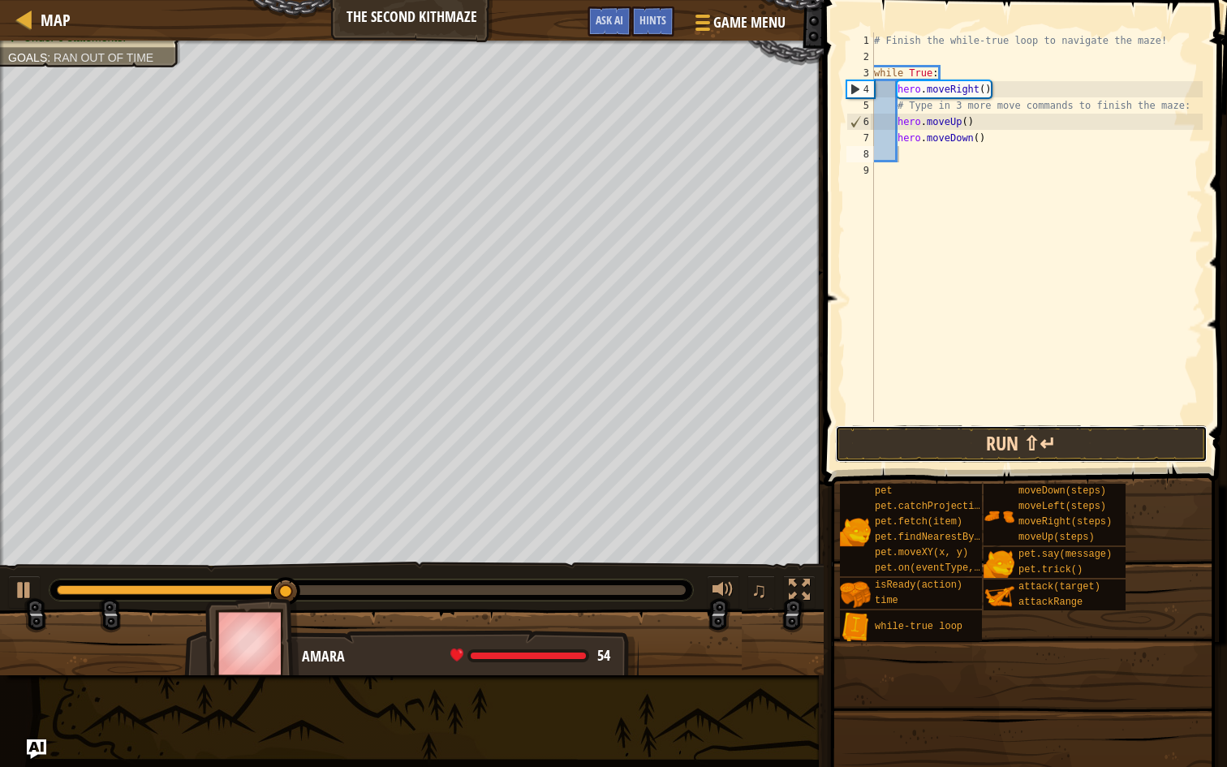
click at [957, 437] on button "Run ⇧↵" at bounding box center [1021, 443] width 372 height 37
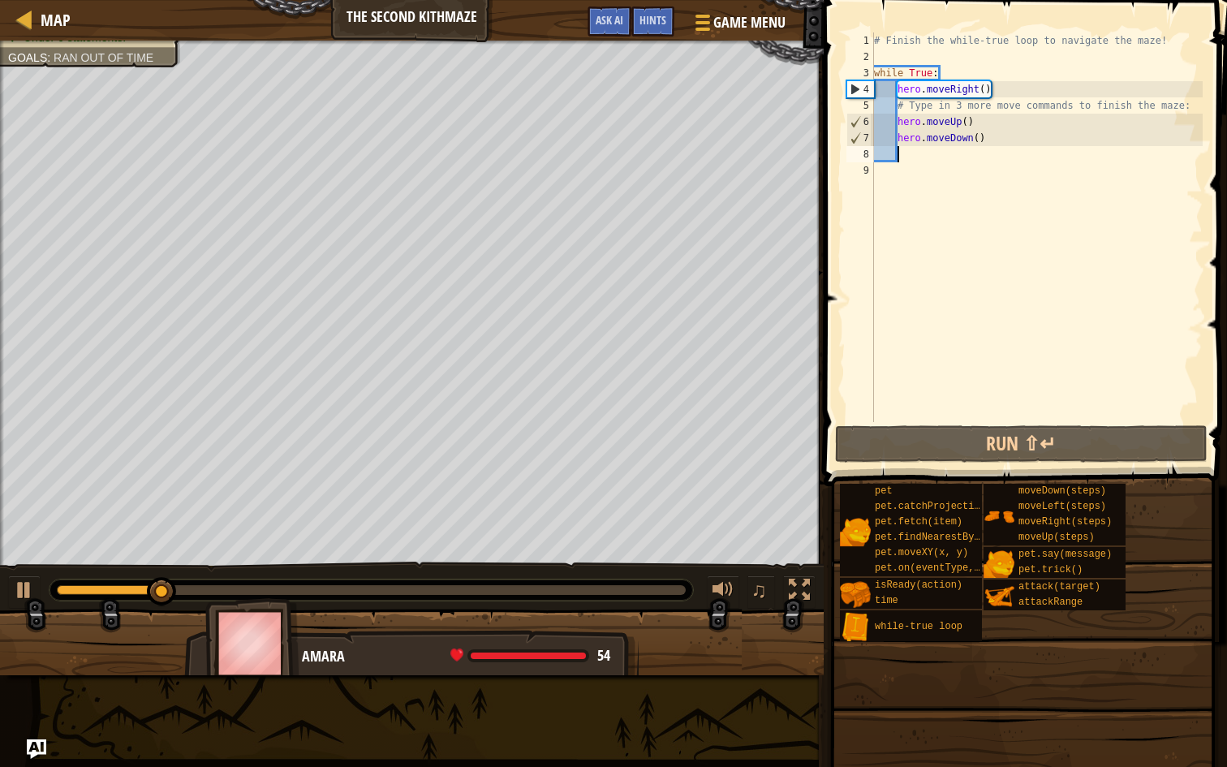
click at [975, 120] on div "# Finish the while-true loop to navigate the maze! while True : hero . moveRigh…" at bounding box center [1037, 243] width 332 height 422
type textarea "hero.moveUp()"
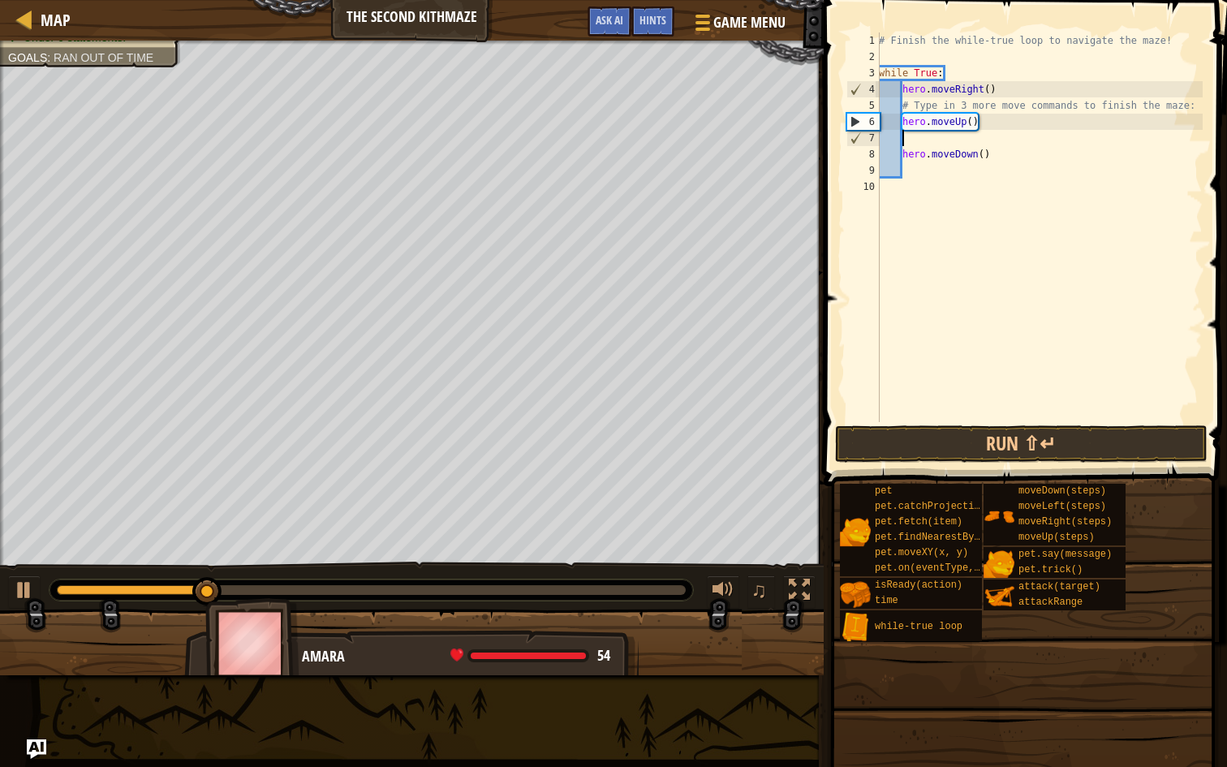
type textarea "h"
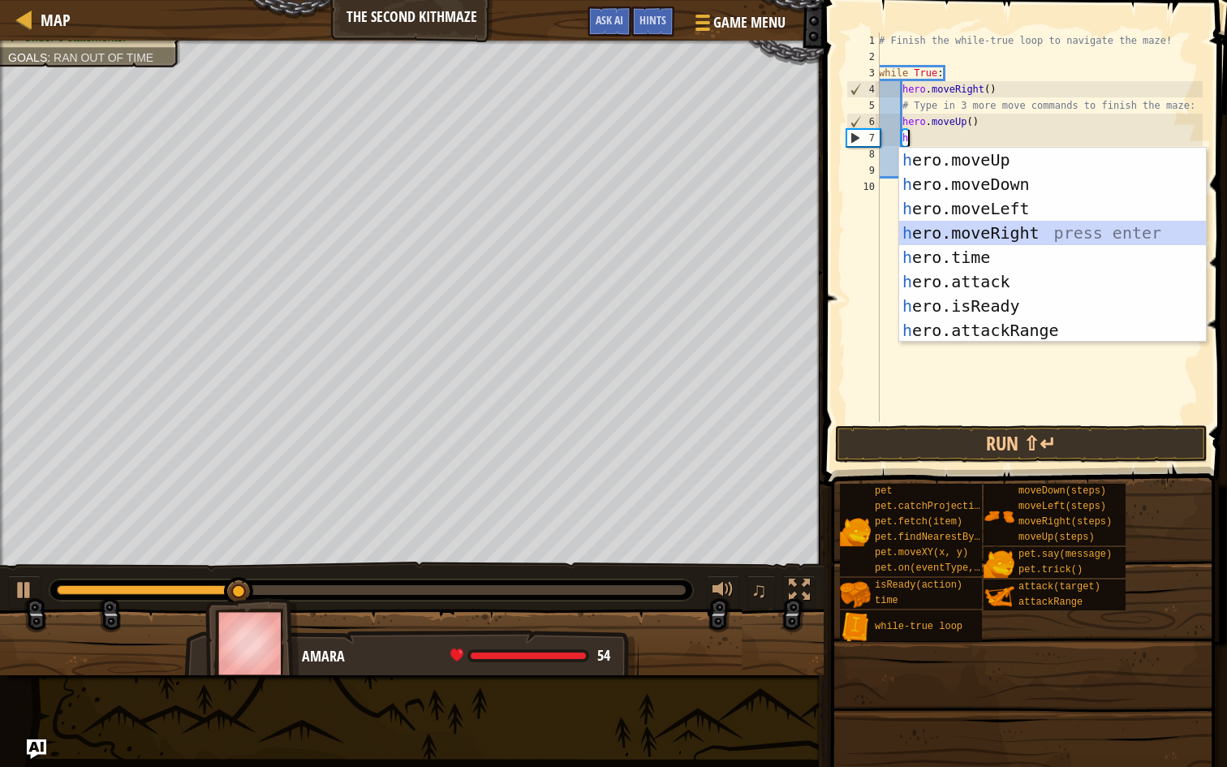
click at [999, 226] on div "h ero.moveUp press enter h ero.moveDown press enter h ero.moveLeft press enter …" at bounding box center [1052, 269] width 307 height 243
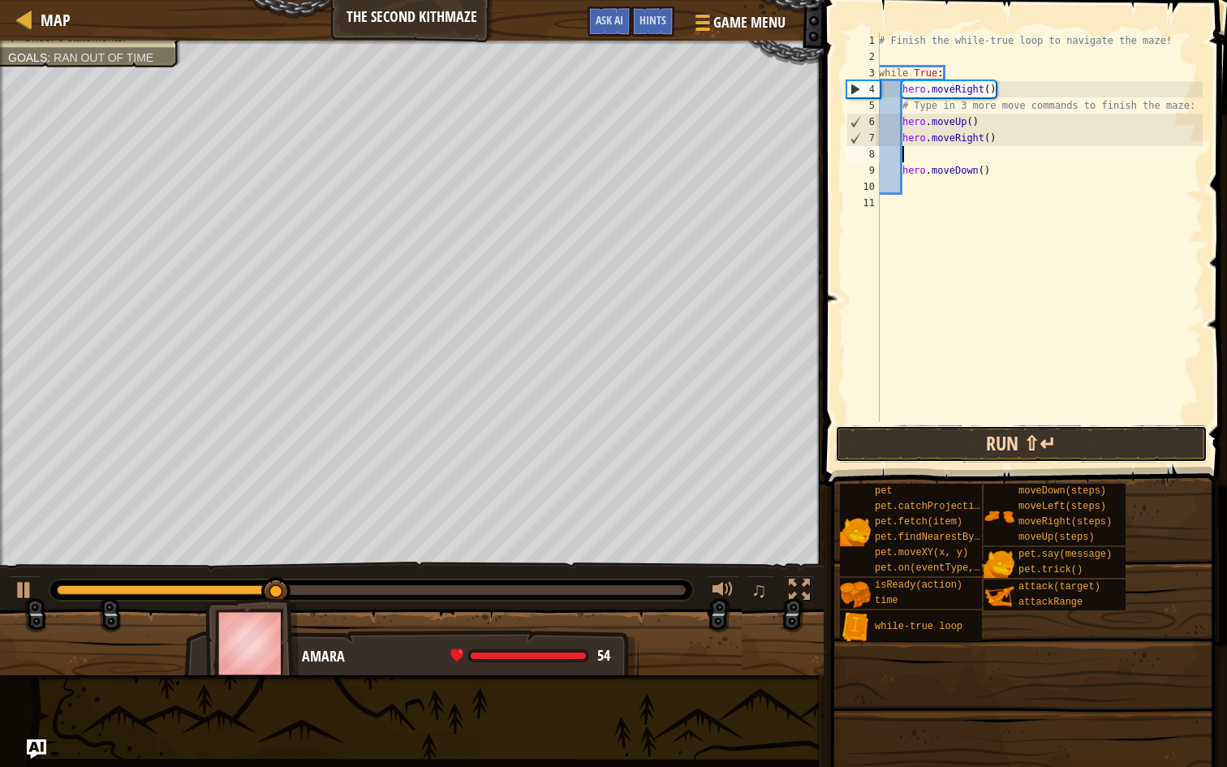
click at [1006, 443] on button "Run ⇧↵" at bounding box center [1021, 443] width 372 height 37
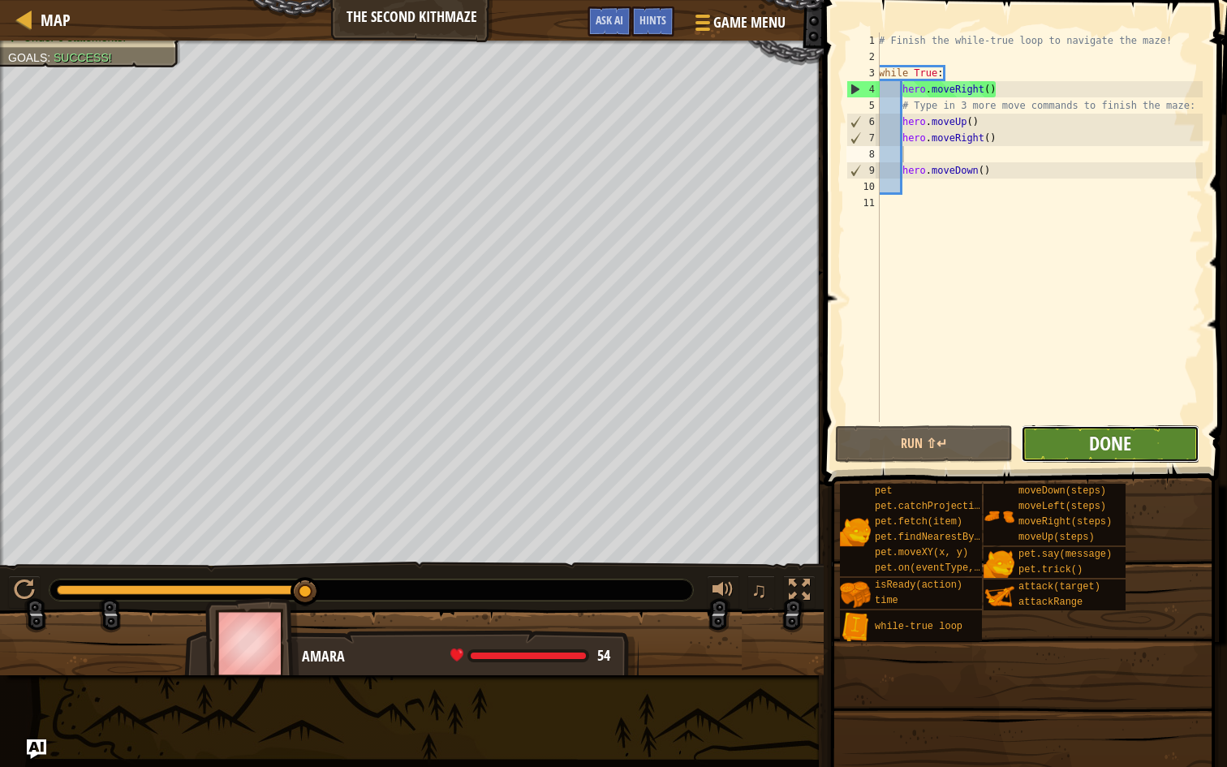
click at [1118, 447] on span "Done" at bounding box center [1110, 443] width 42 height 26
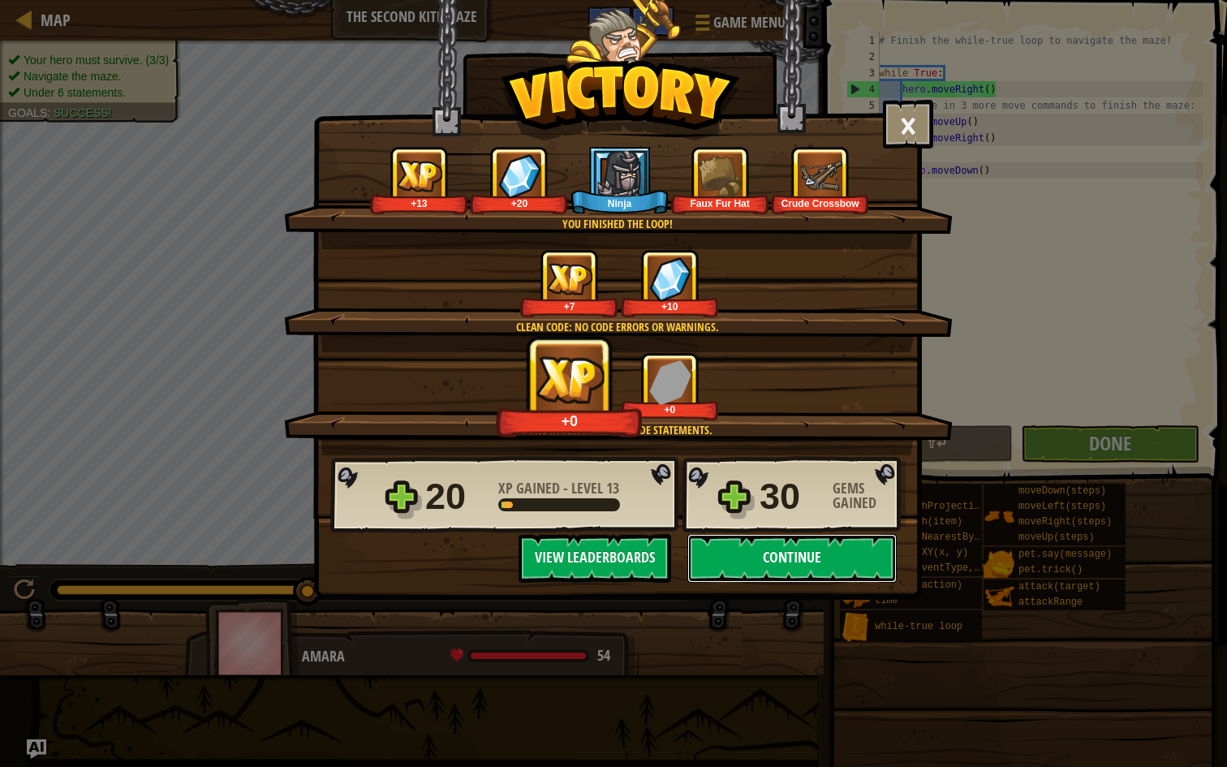
click at [760, 552] on button "Continue" at bounding box center [791, 558] width 209 height 49
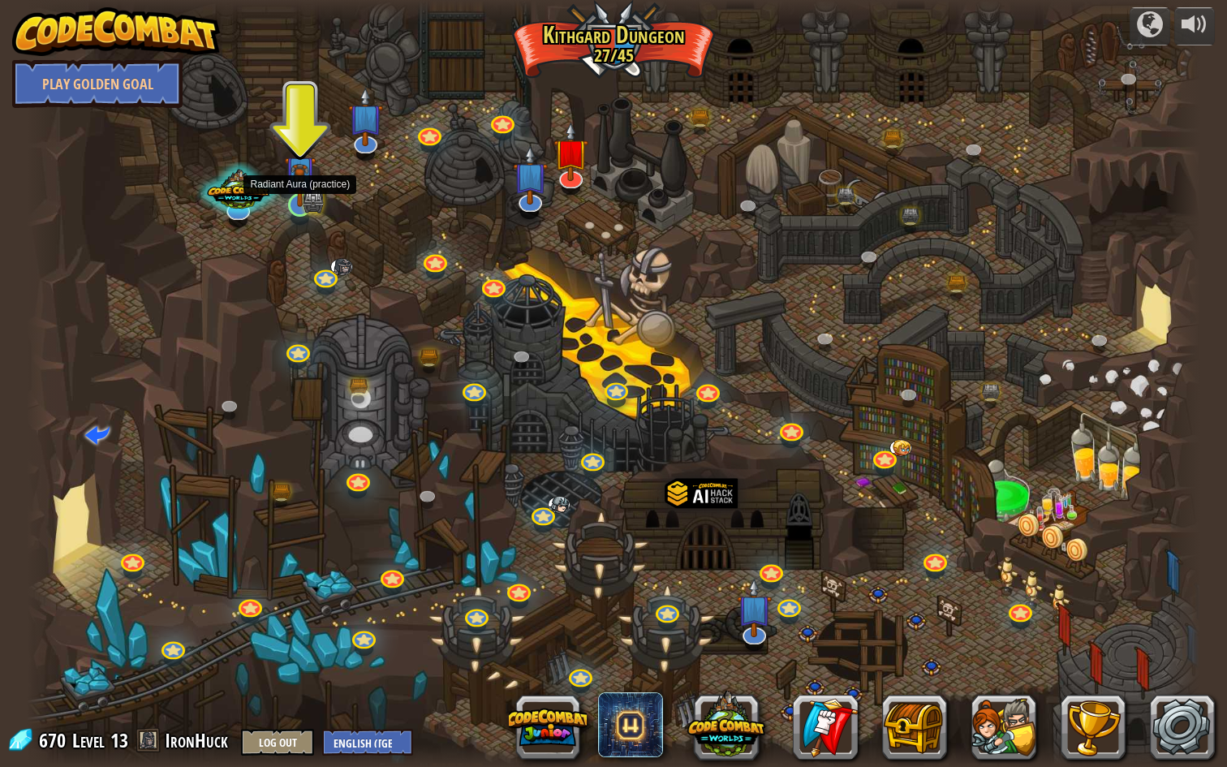
click at [303, 200] on img at bounding box center [300, 172] width 32 height 70
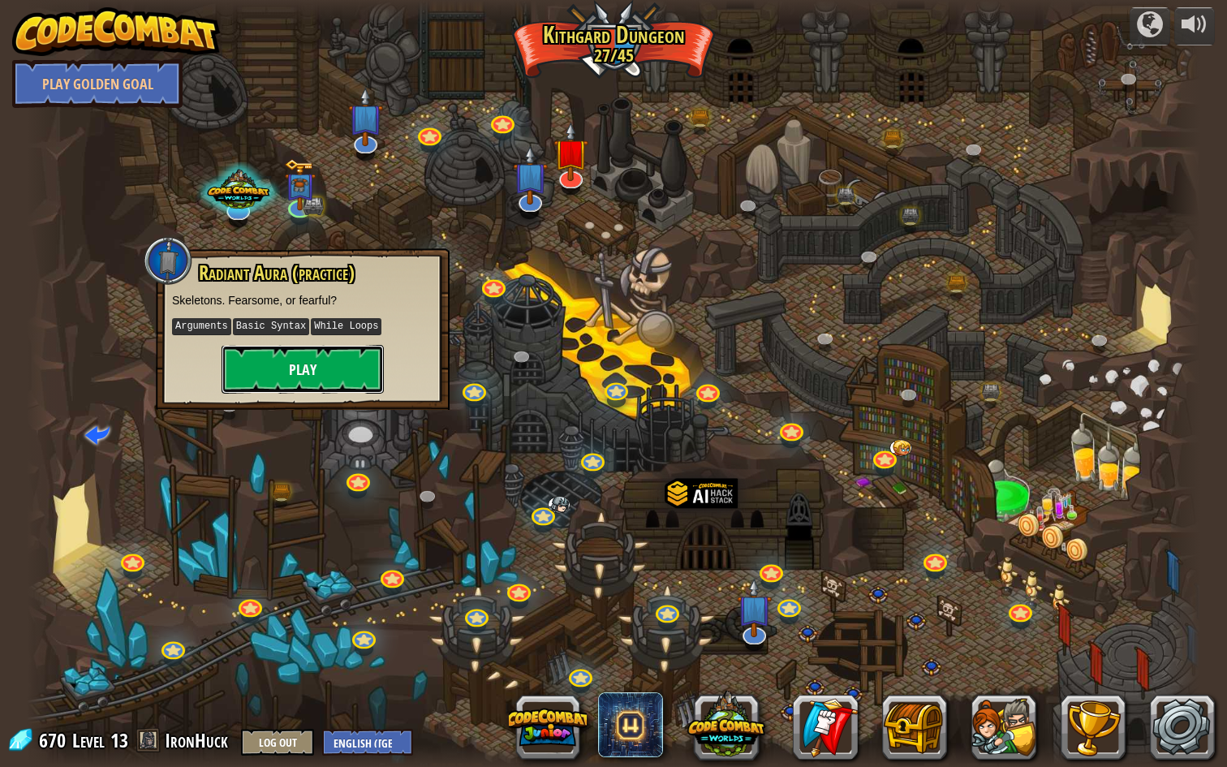
click at [349, 368] on button "Play" at bounding box center [303, 369] width 162 height 49
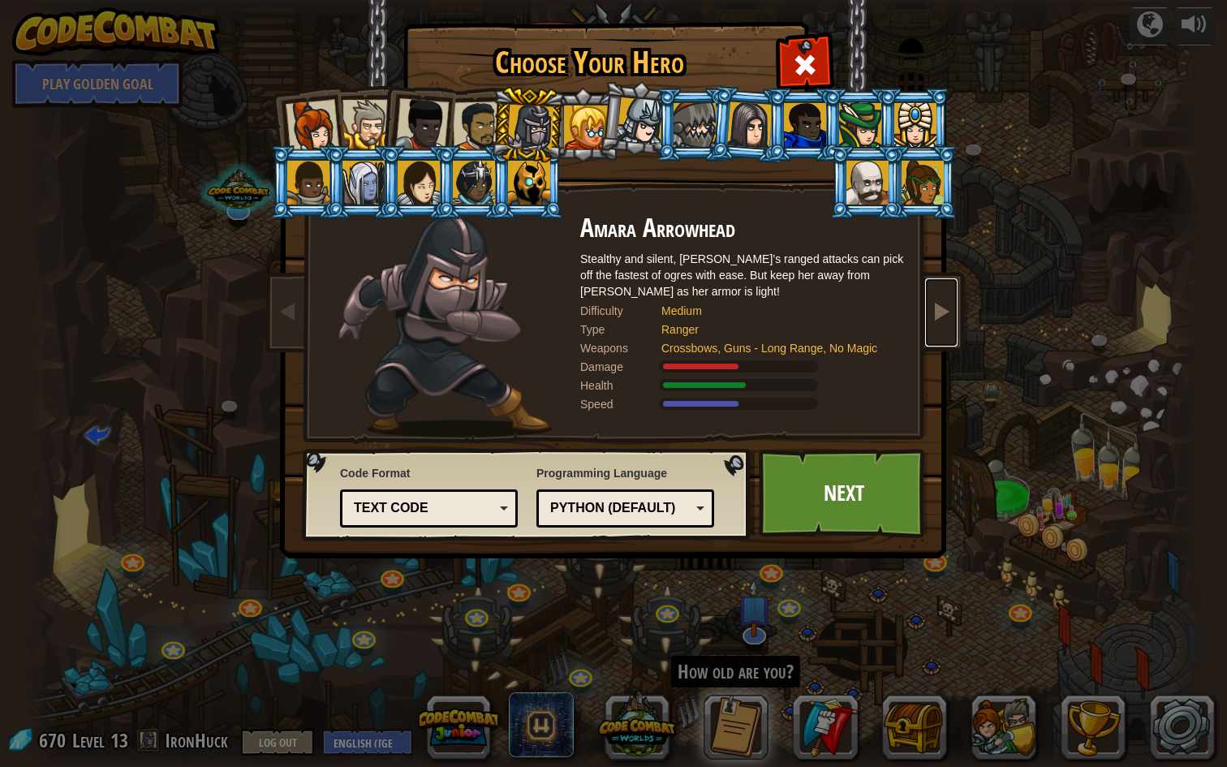
click at [941, 288] on link at bounding box center [941, 312] width 32 height 68
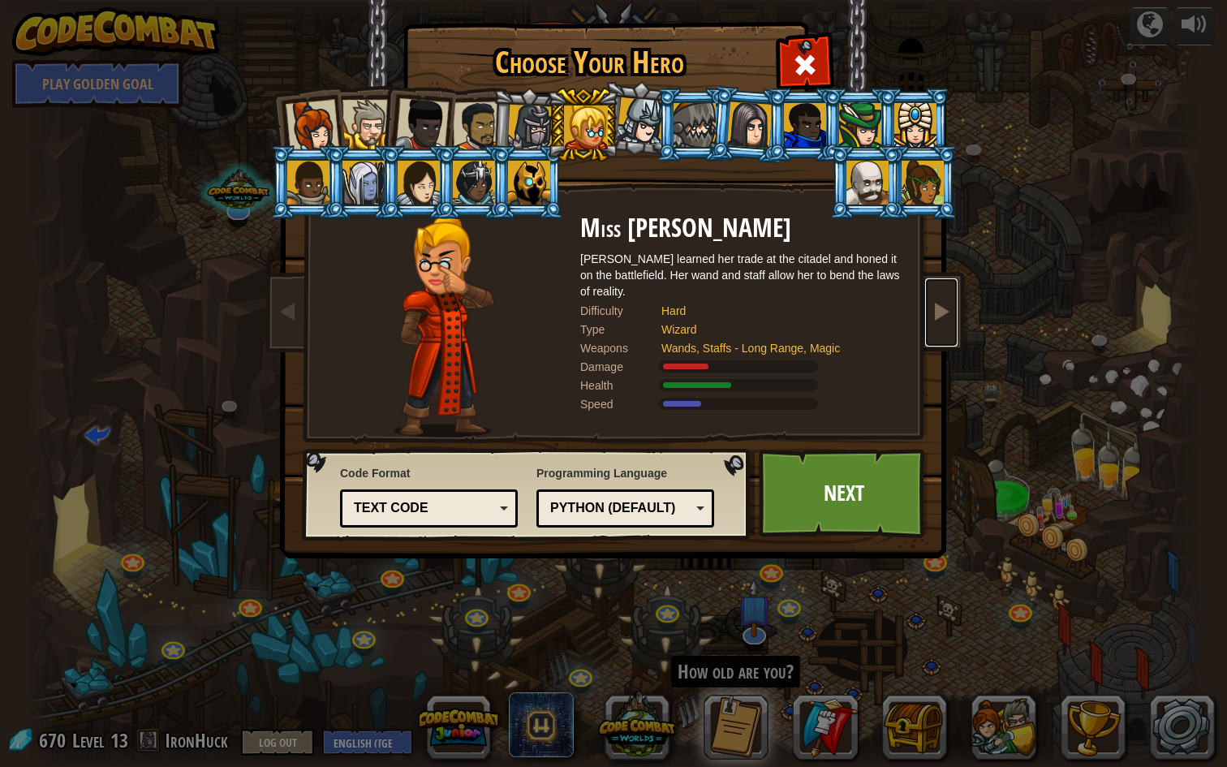
click at [943, 297] on link at bounding box center [941, 312] width 32 height 68
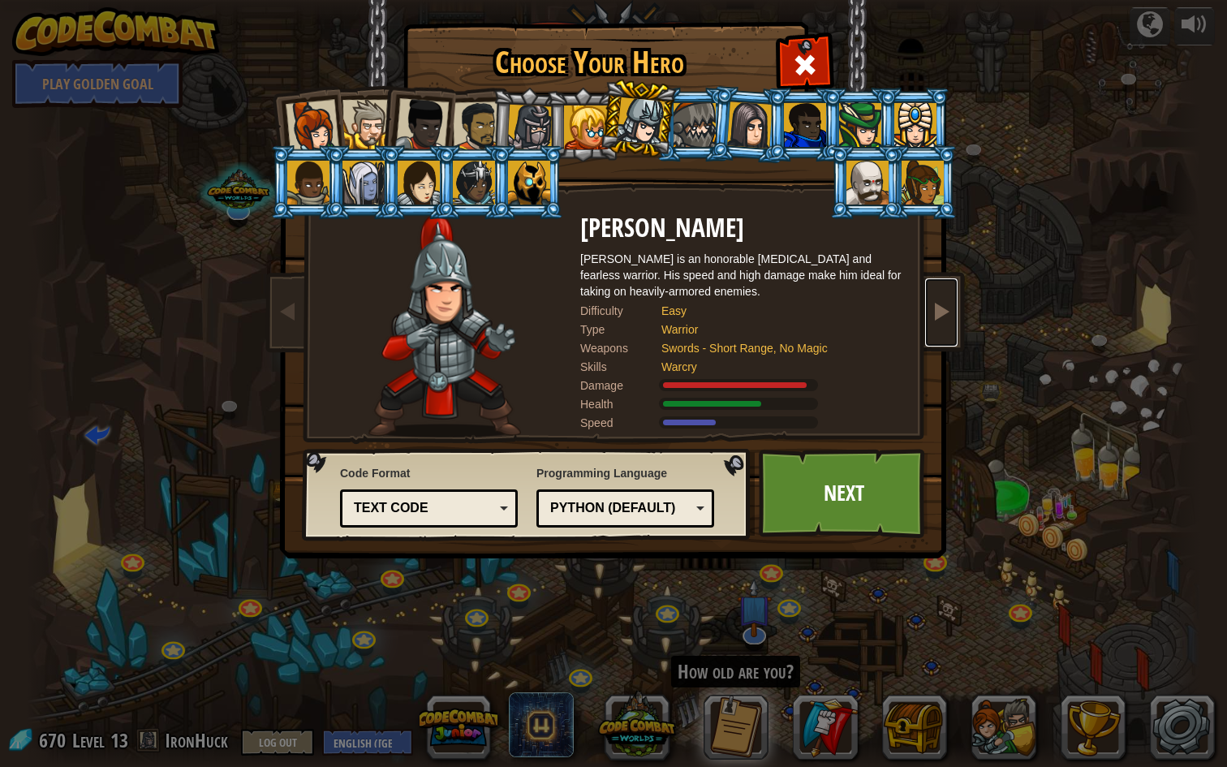
click at [943, 297] on link at bounding box center [941, 312] width 32 height 68
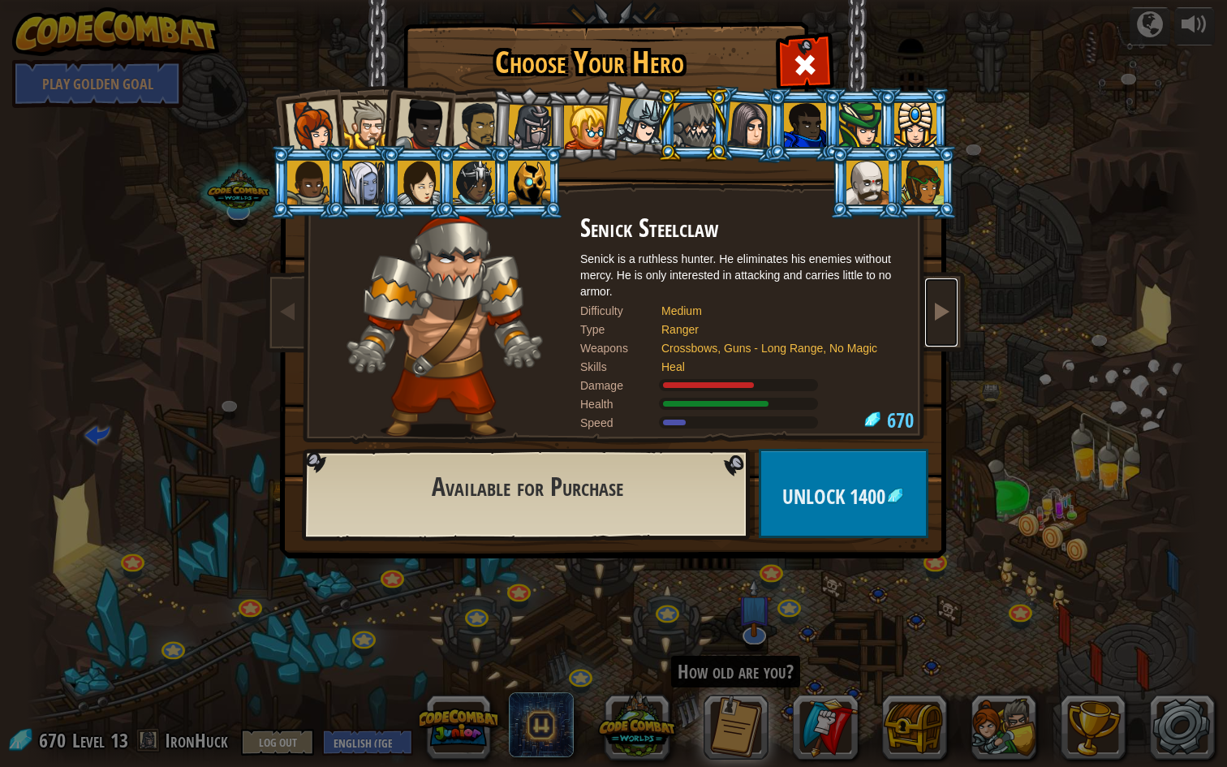
click at [943, 297] on link at bounding box center [941, 312] width 32 height 68
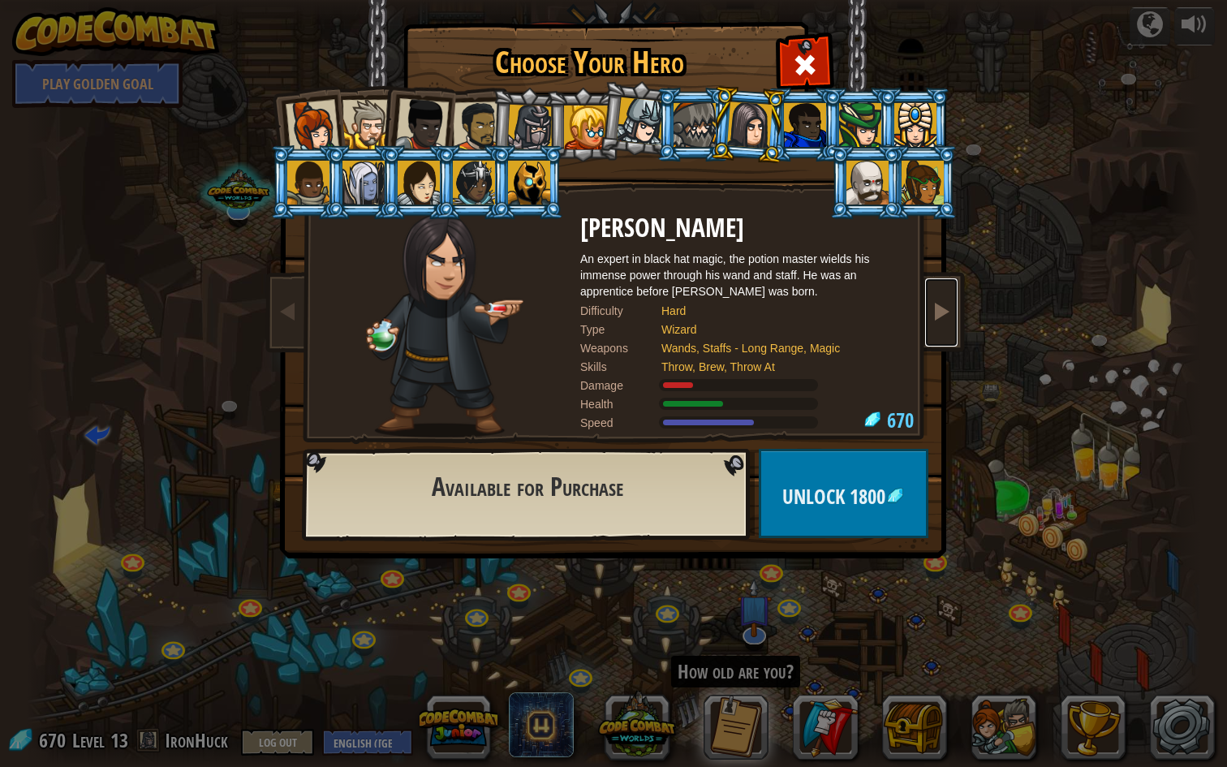
click at [942, 299] on link at bounding box center [941, 312] width 32 height 68
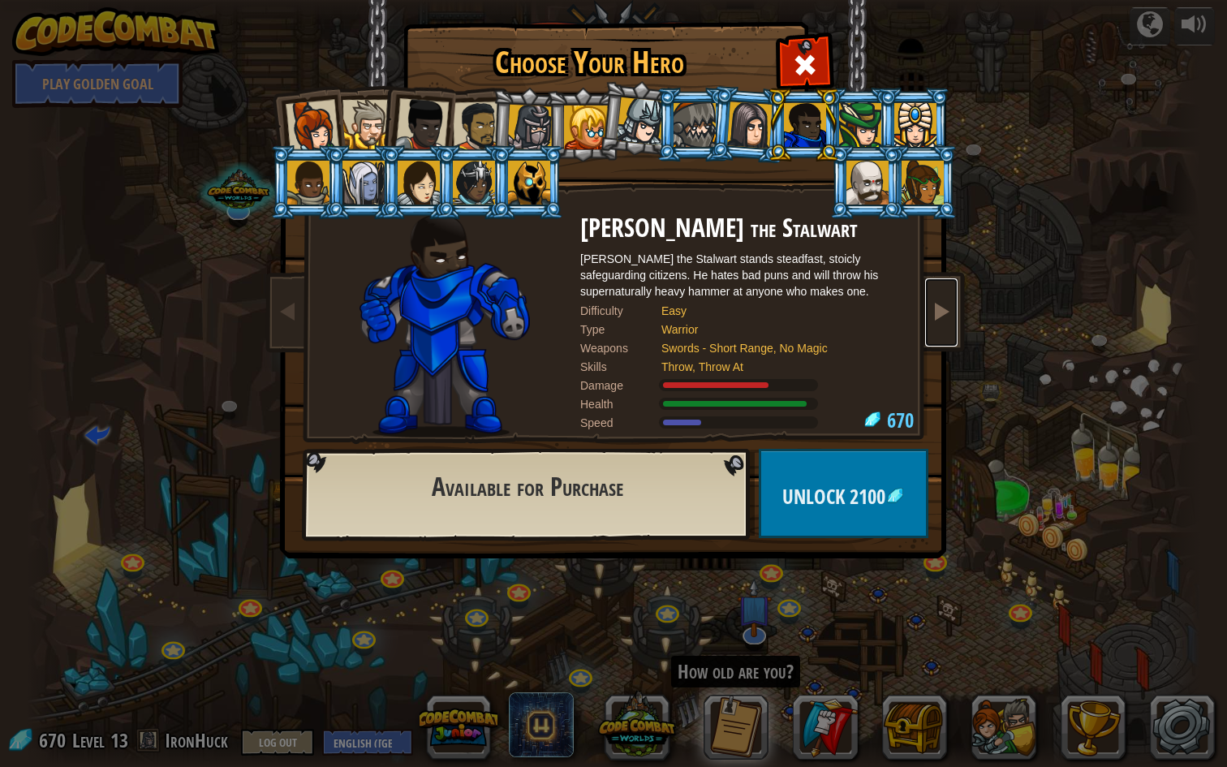
click at [942, 299] on link at bounding box center [941, 312] width 32 height 68
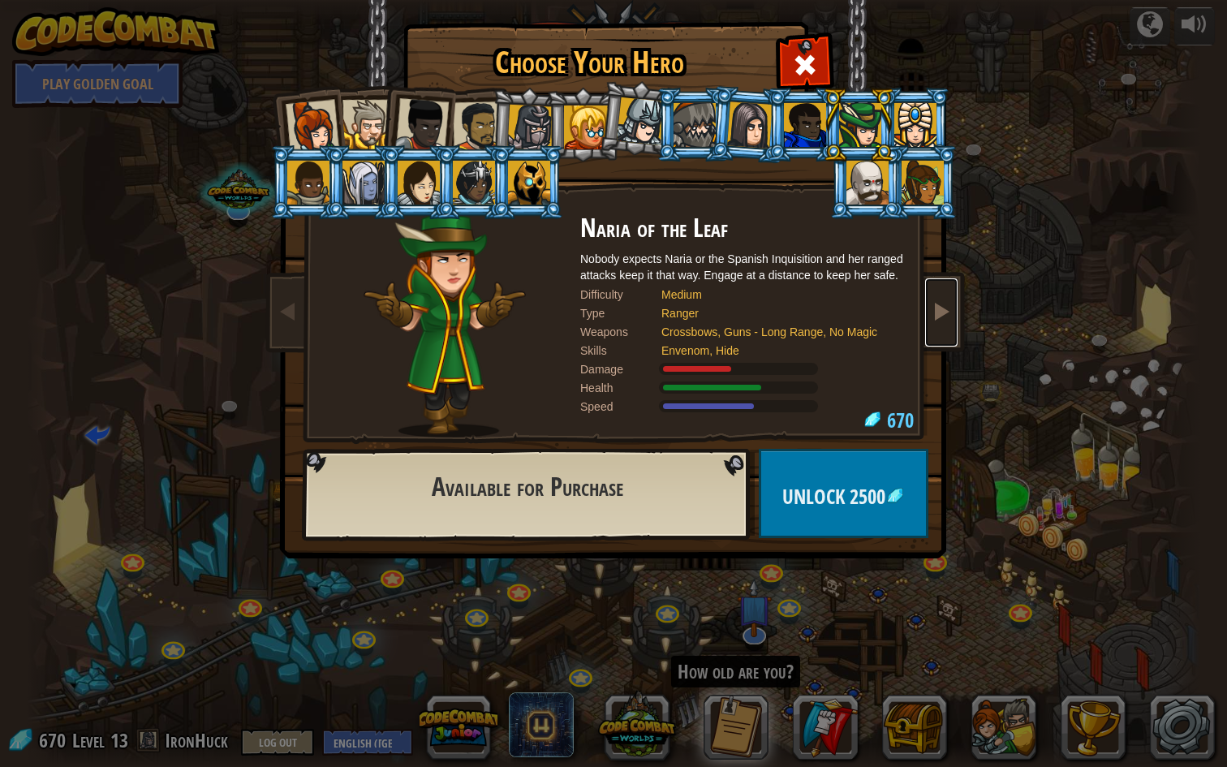
click at [942, 299] on link at bounding box center [941, 312] width 32 height 68
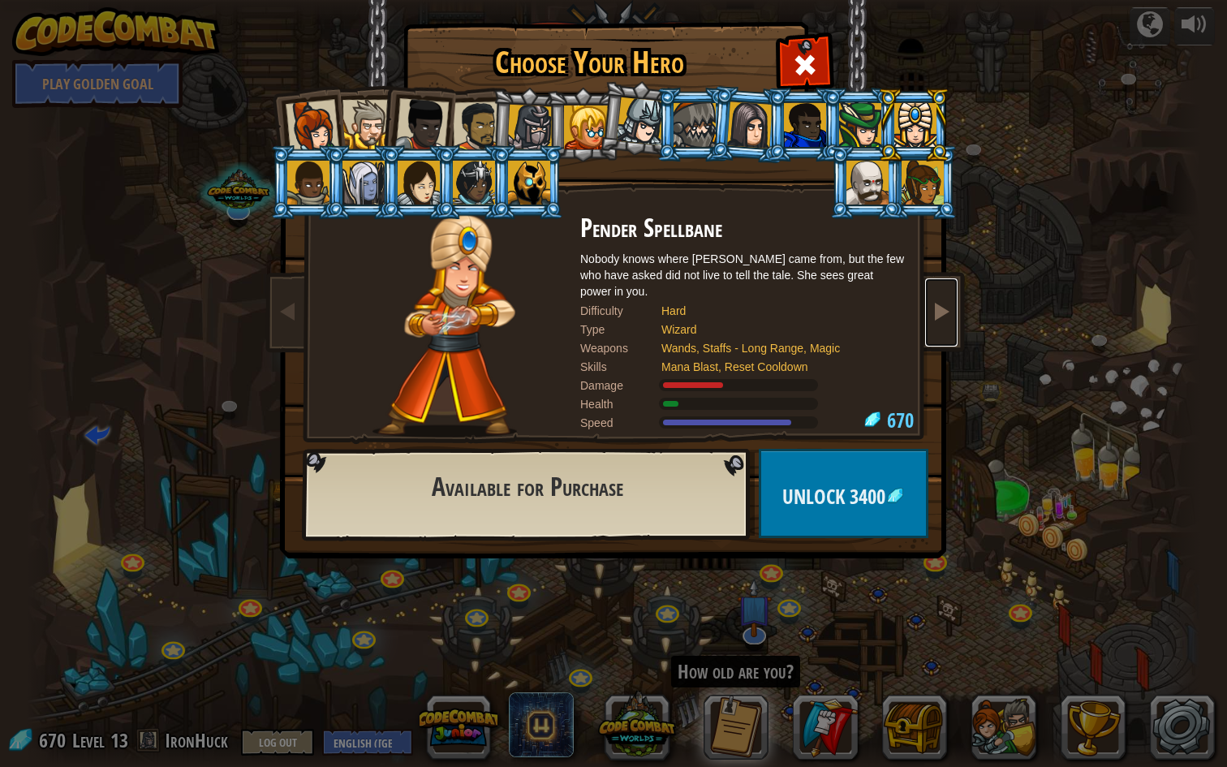
click at [943, 299] on link at bounding box center [941, 312] width 32 height 68
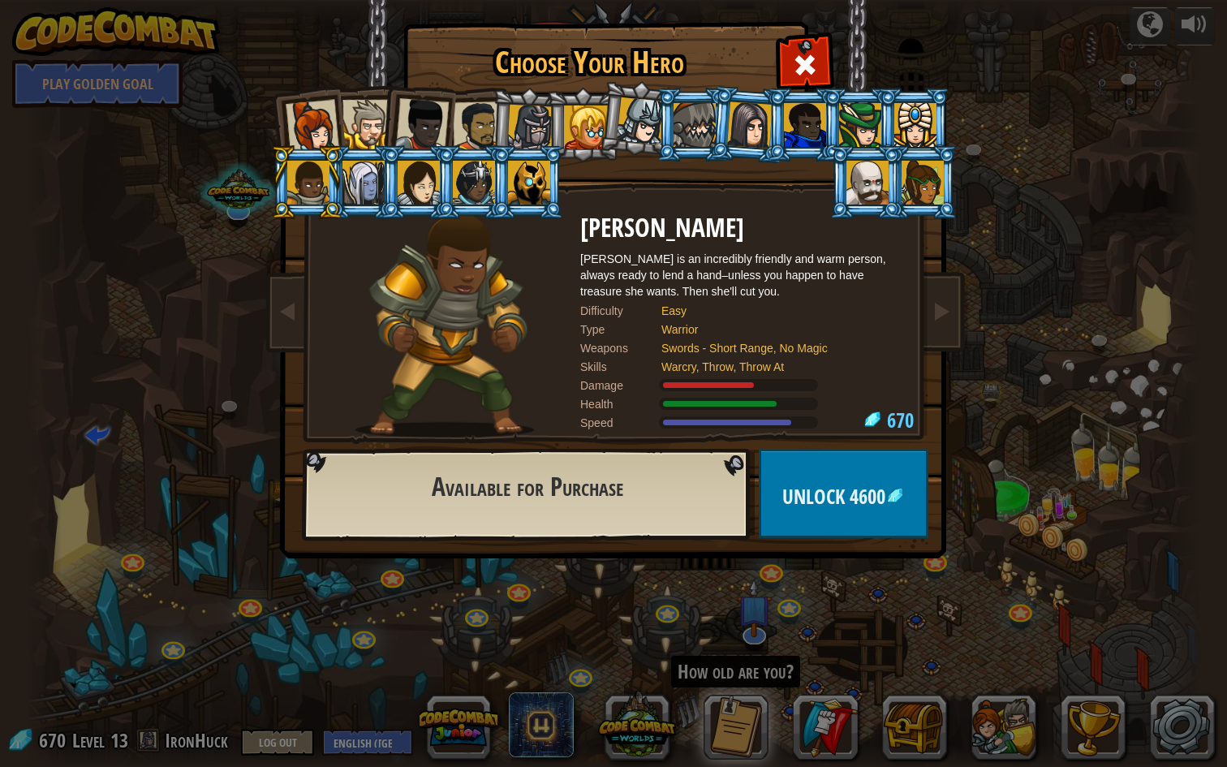
click at [538, 127] on div at bounding box center [530, 128] width 46 height 46
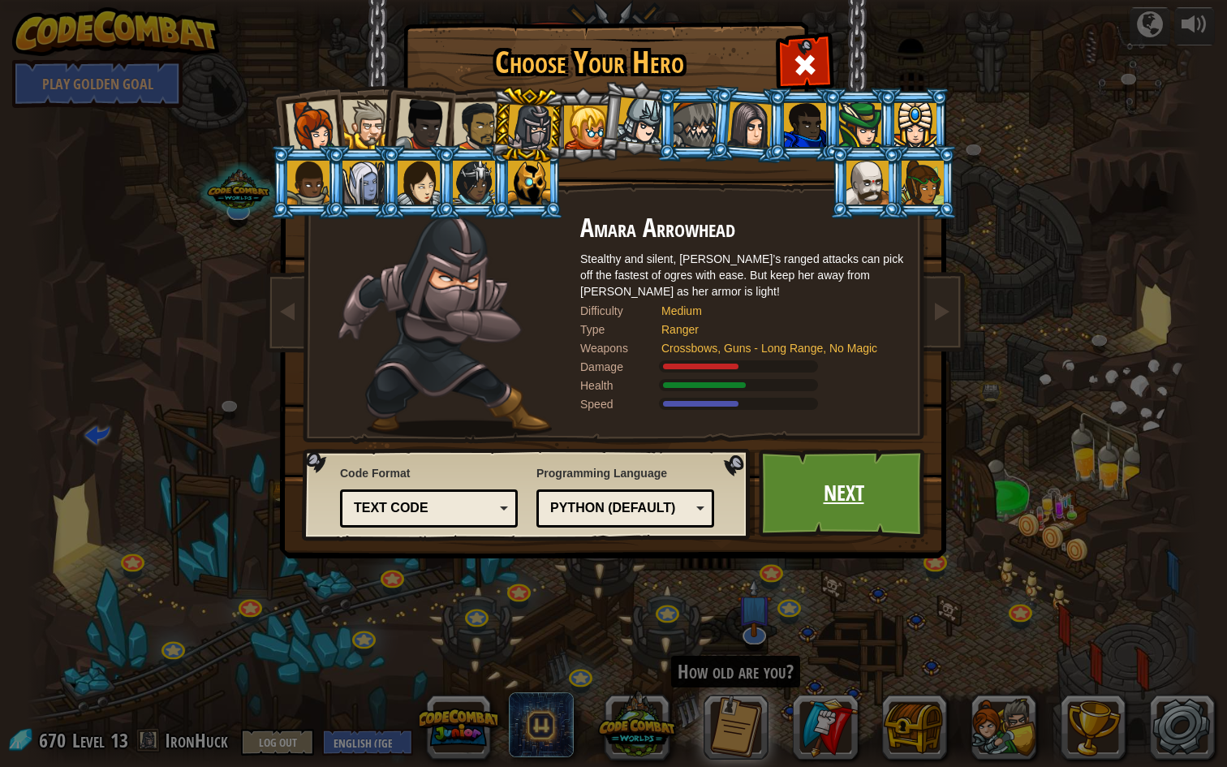
click at [836, 493] on link "Next" at bounding box center [844, 493] width 170 height 89
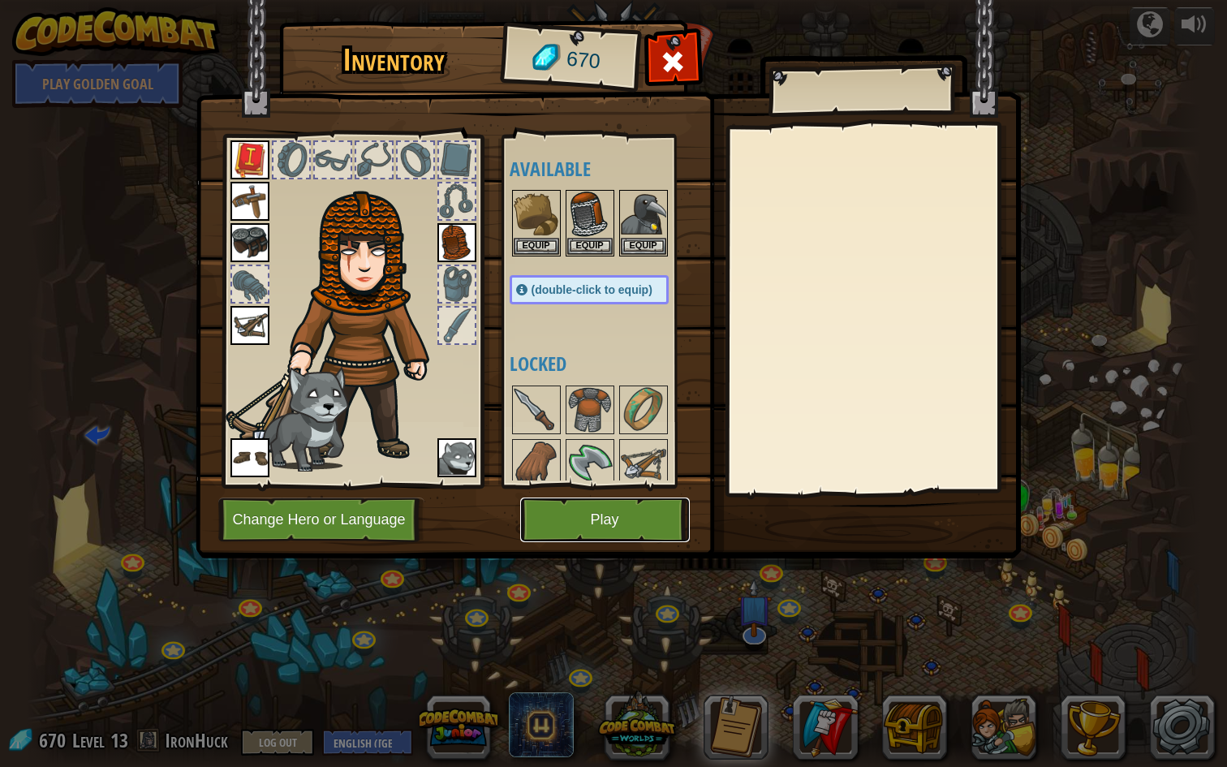
click at [602, 506] on button "Play" at bounding box center [605, 519] width 170 height 45
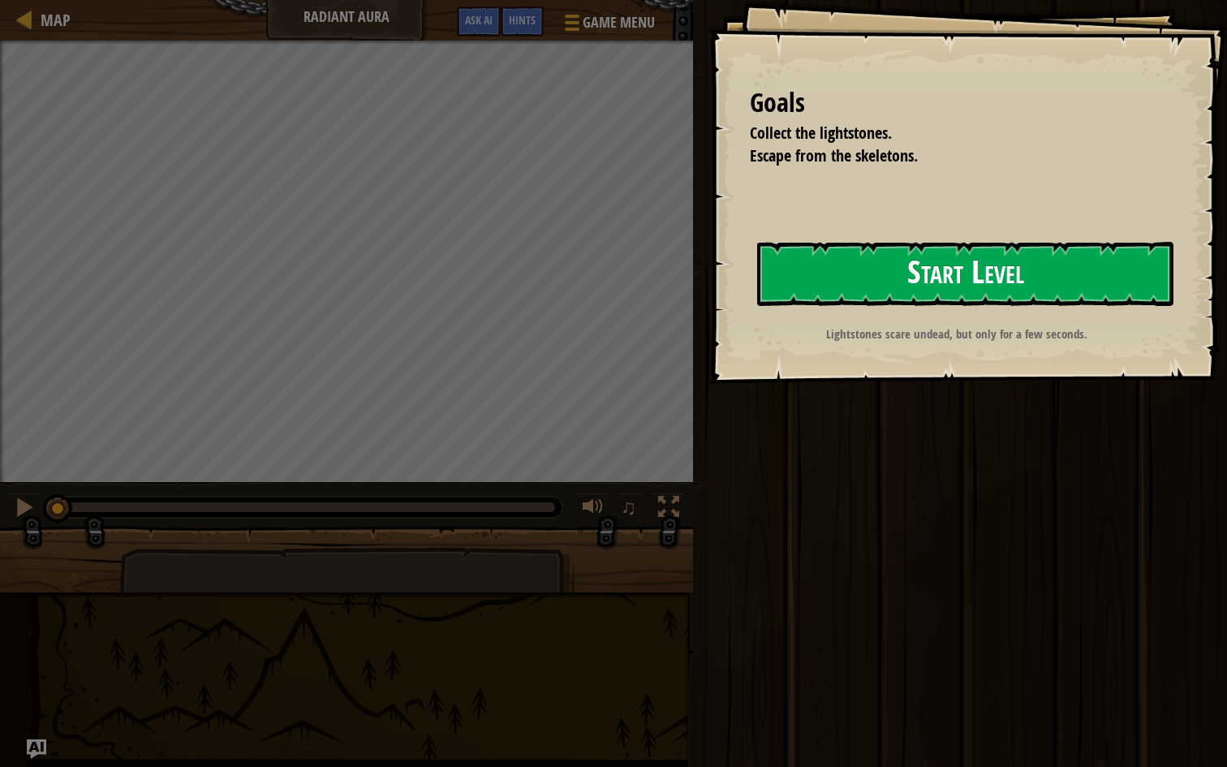
click at [857, 274] on button "Start Level" at bounding box center [965, 274] width 416 height 64
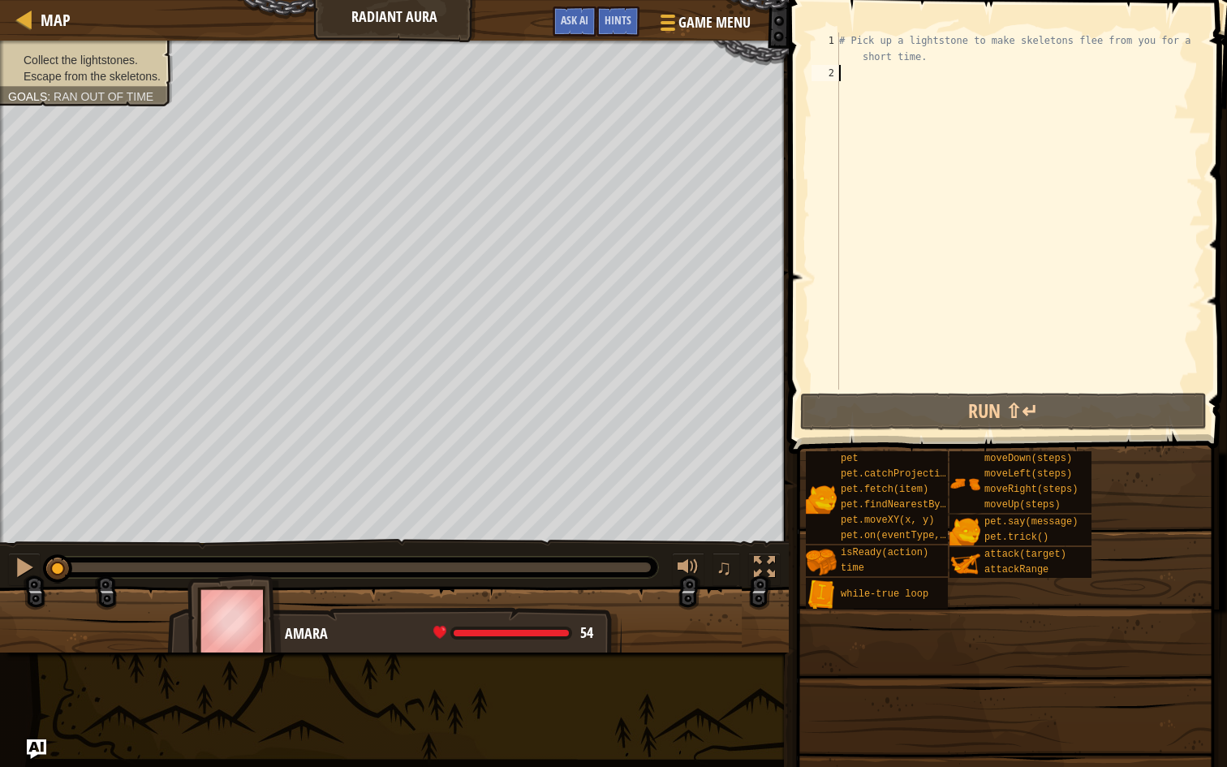
type textarea "h"
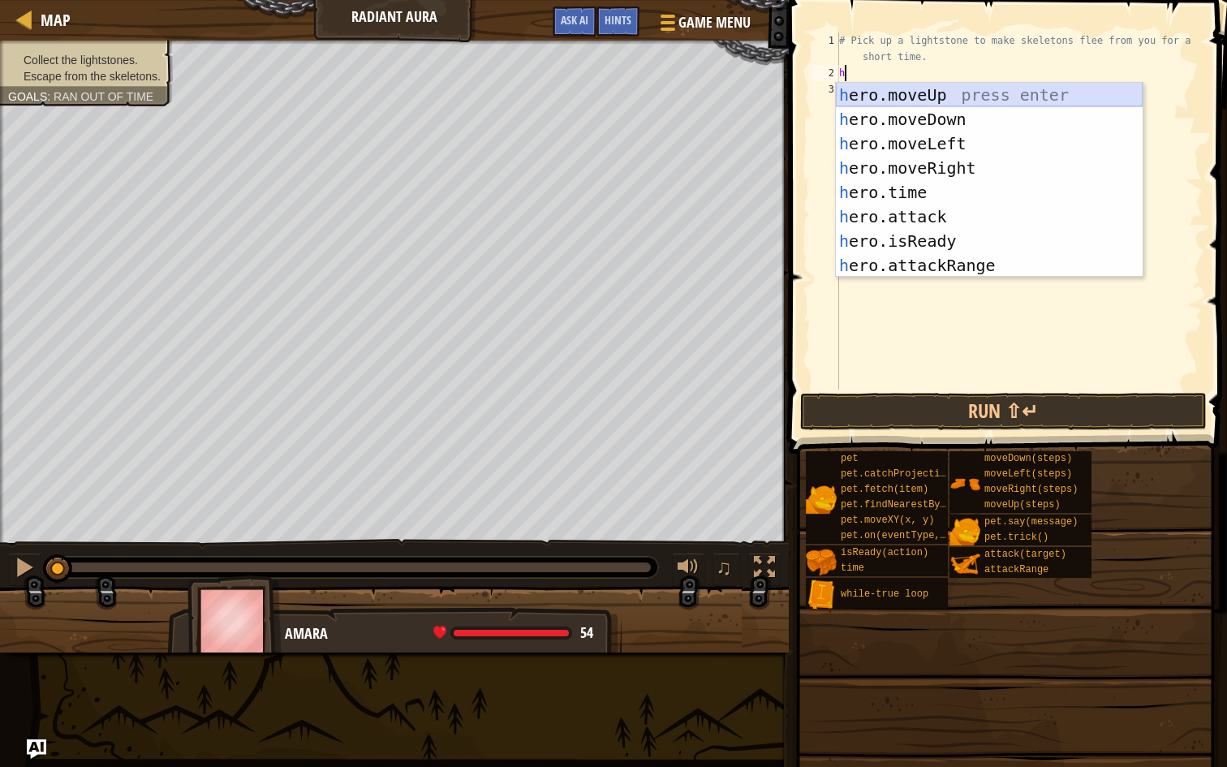
click at [904, 94] on div "h ero.moveUp press enter h ero.moveDown press enter h ero.moveLeft press enter …" at bounding box center [989, 204] width 307 height 243
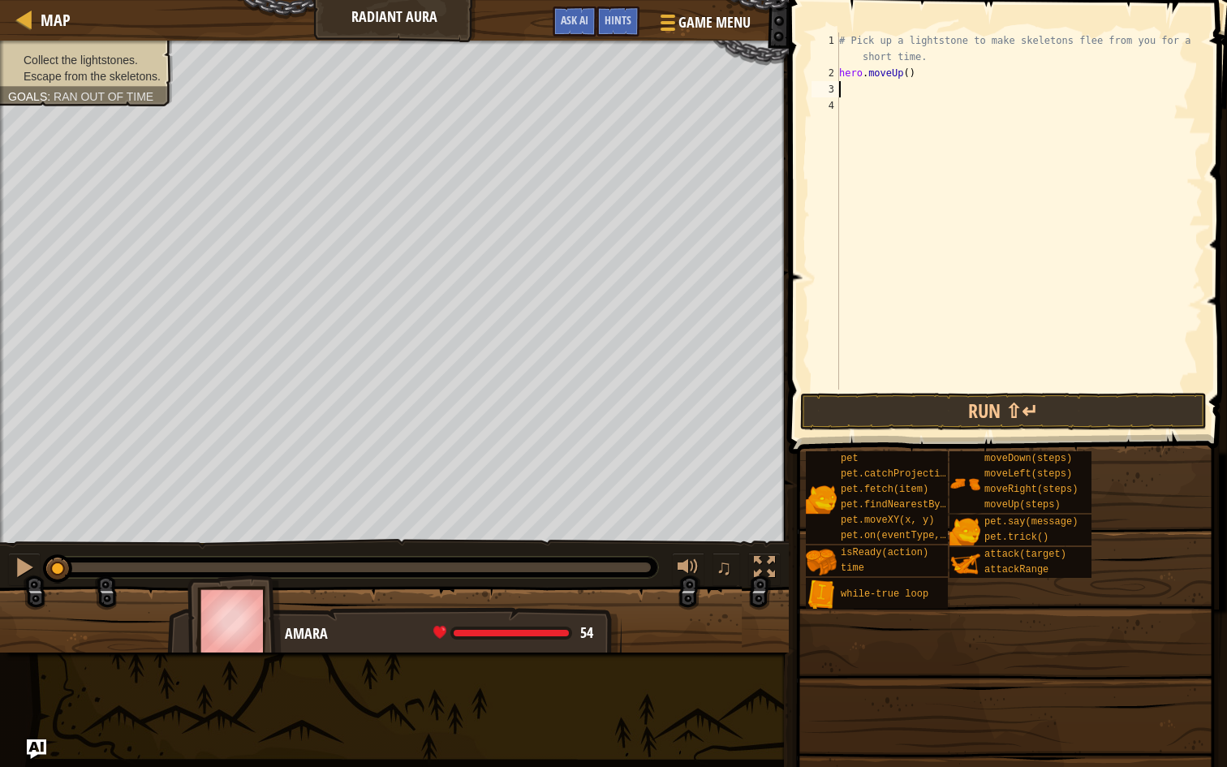
type textarea "h"
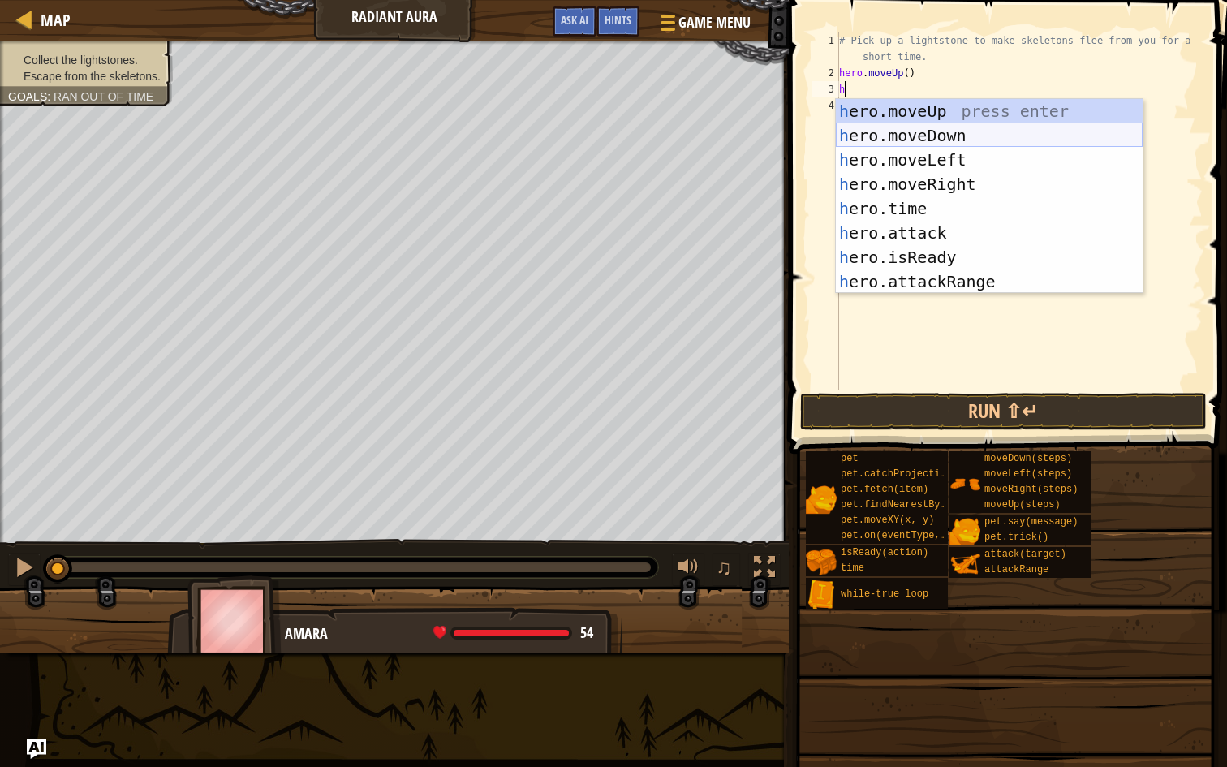
click at [932, 131] on div "h ero.moveUp press enter h ero.moveDown press enter h ero.moveLeft press enter …" at bounding box center [989, 220] width 307 height 243
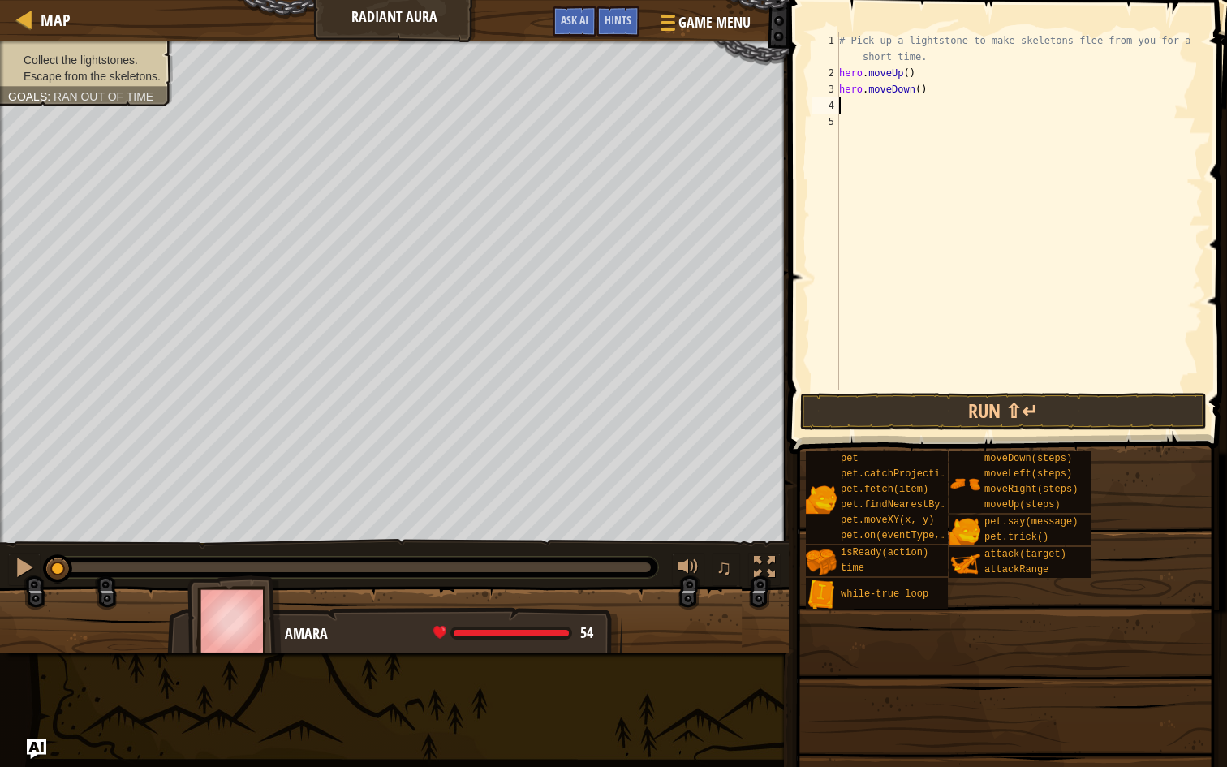
type textarea "h"
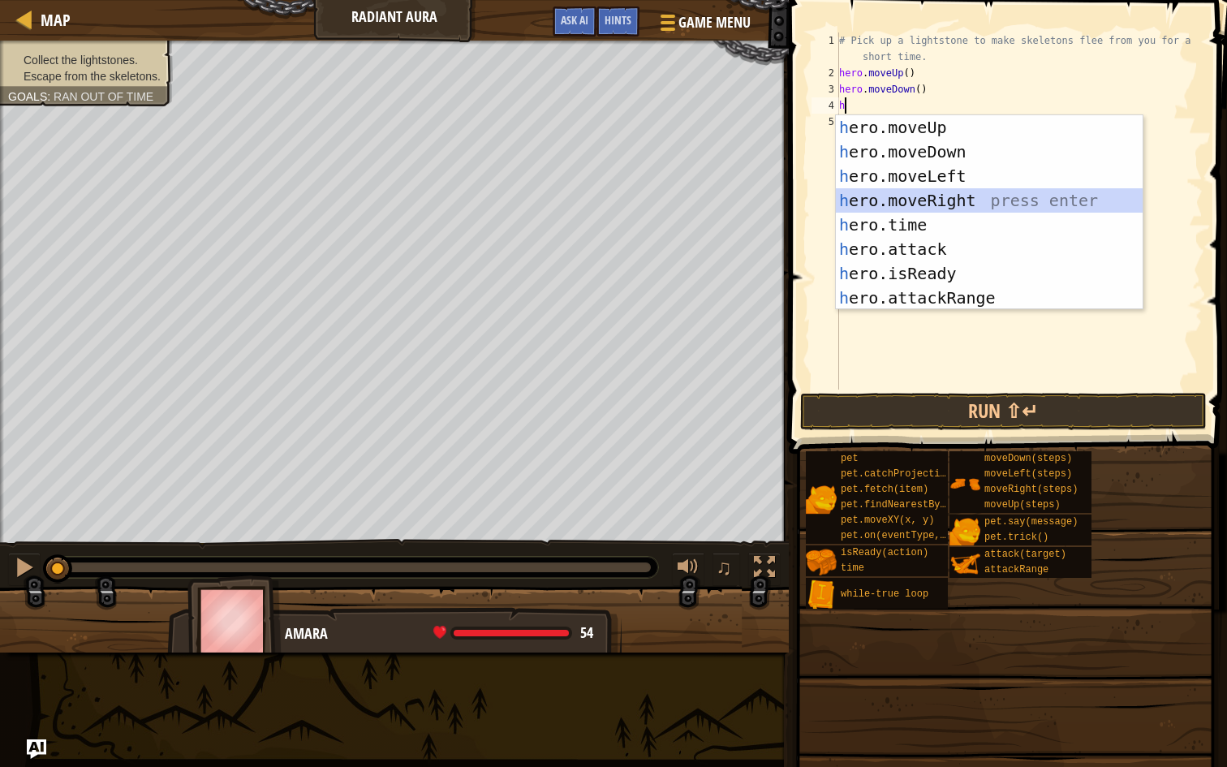
click at [952, 201] on div "h ero.moveUp press enter h ero.moveDown press enter h ero.moveLeft press enter …" at bounding box center [989, 236] width 307 height 243
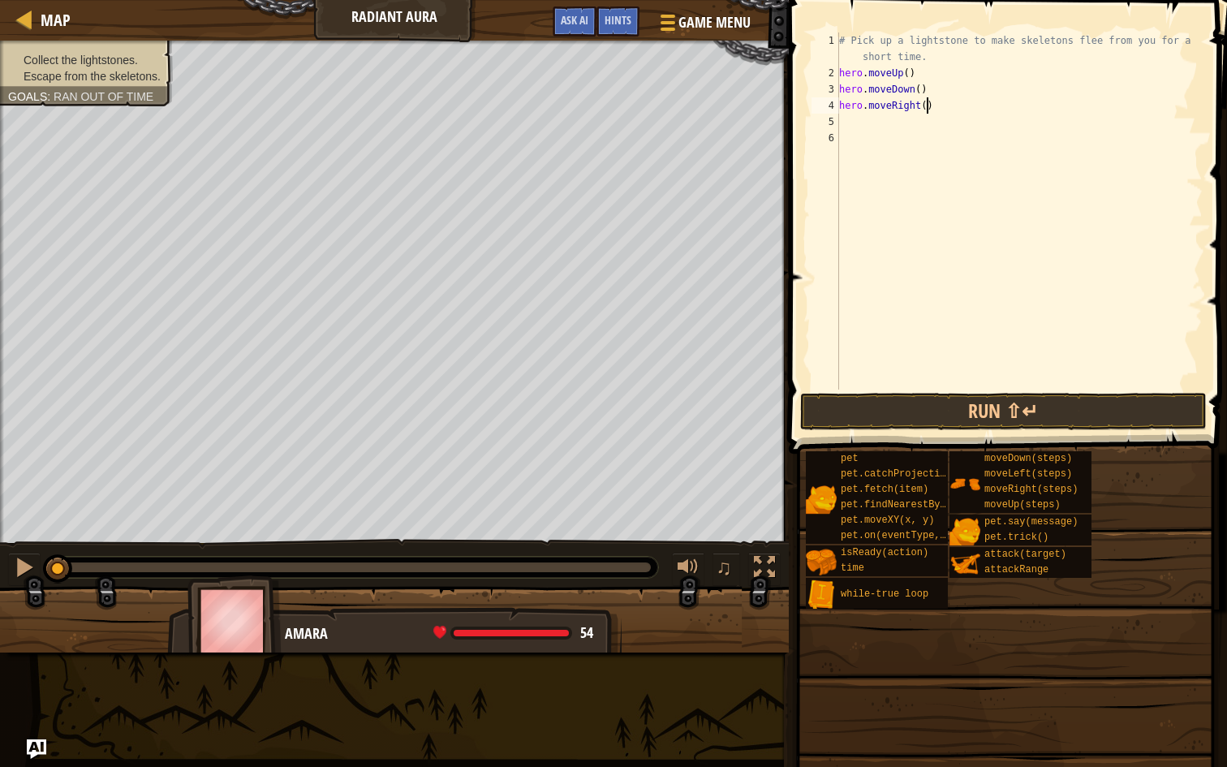
click at [927, 111] on div "# Pick up a lightstone to make skeletons flee from you for a short time. hero .…" at bounding box center [1019, 235] width 367 height 406
type textarea "hero.moveRight(2)"
click at [845, 134] on div "# Pick up a lightstone to make skeletons flee from you for a short time. hero .…" at bounding box center [1019, 235] width 367 height 406
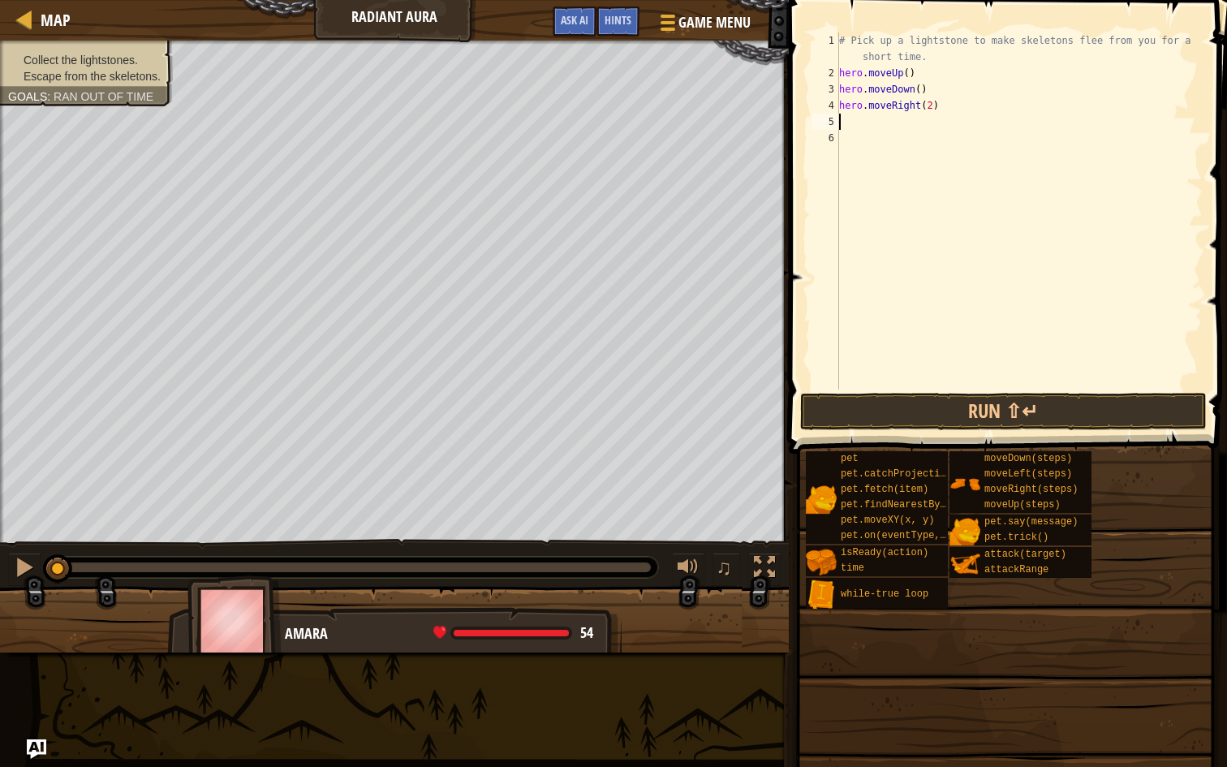
click at [841, 120] on div "# Pick up a lightstone to make skeletons flee from you for a short time. hero .…" at bounding box center [1019, 235] width 367 height 406
type textarea "h"
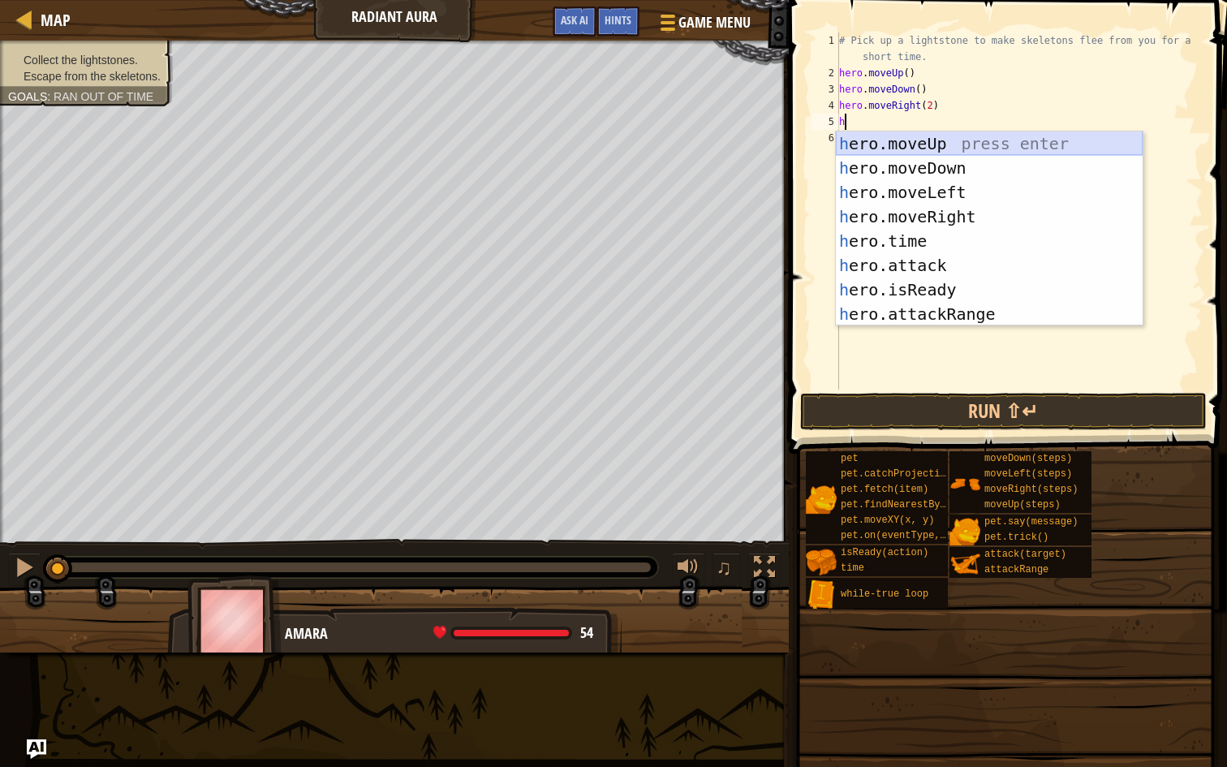
click at [911, 140] on div "h ero.moveUp press enter h ero.moveDown press enter h ero.moveLeft press enter …" at bounding box center [989, 252] width 307 height 243
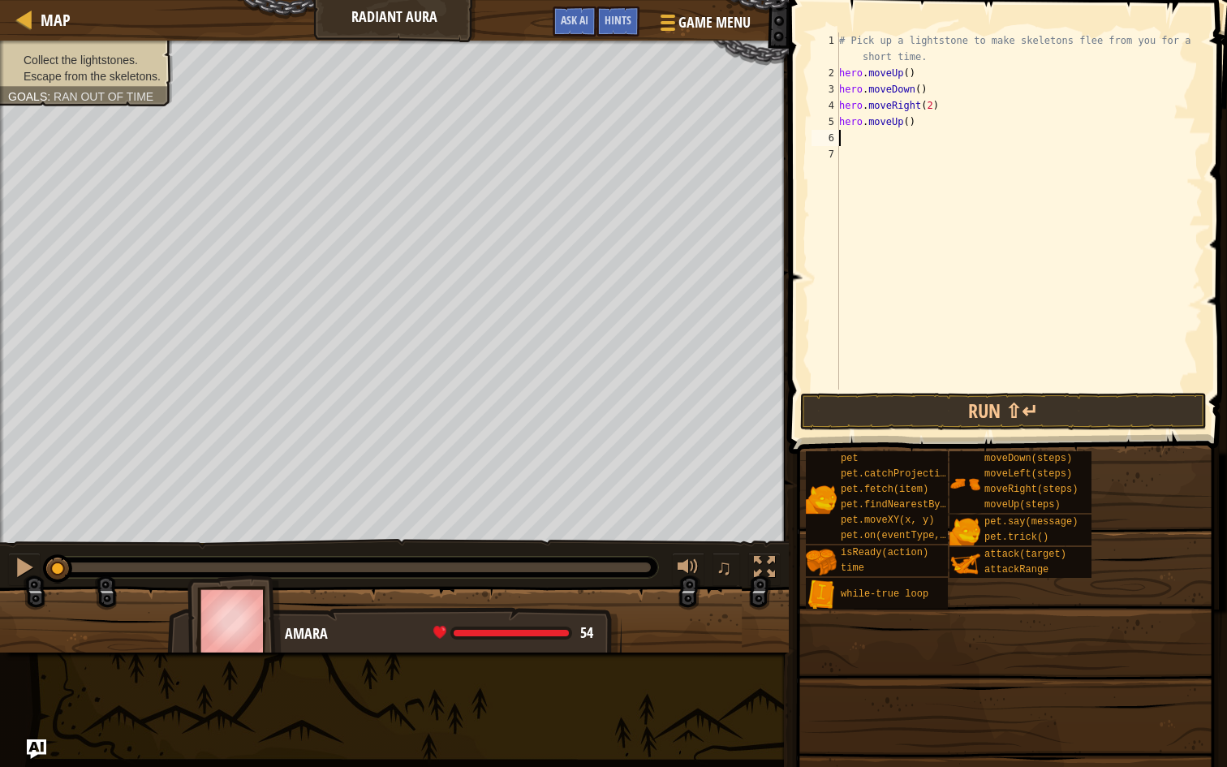
type textarea "h"
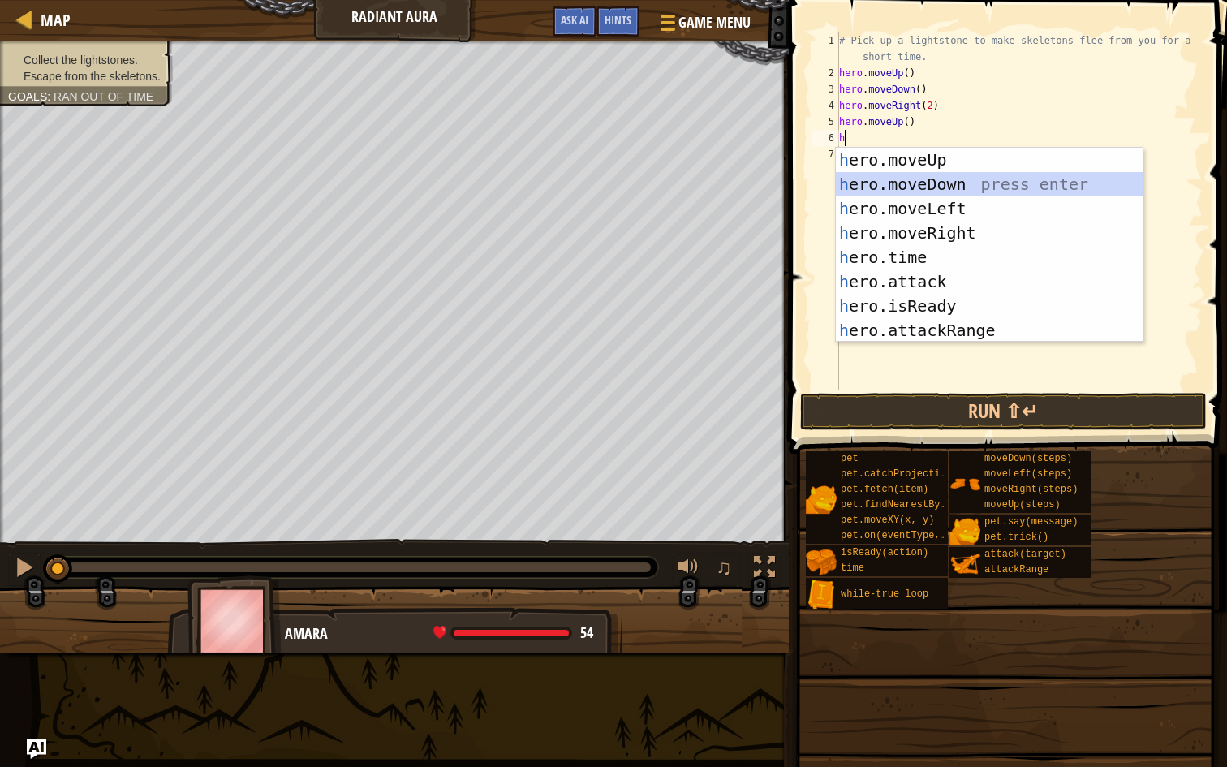
click at [944, 177] on div "h ero.moveUp press enter h ero.moveDown press enter h ero.moveLeft press enter …" at bounding box center [989, 269] width 307 height 243
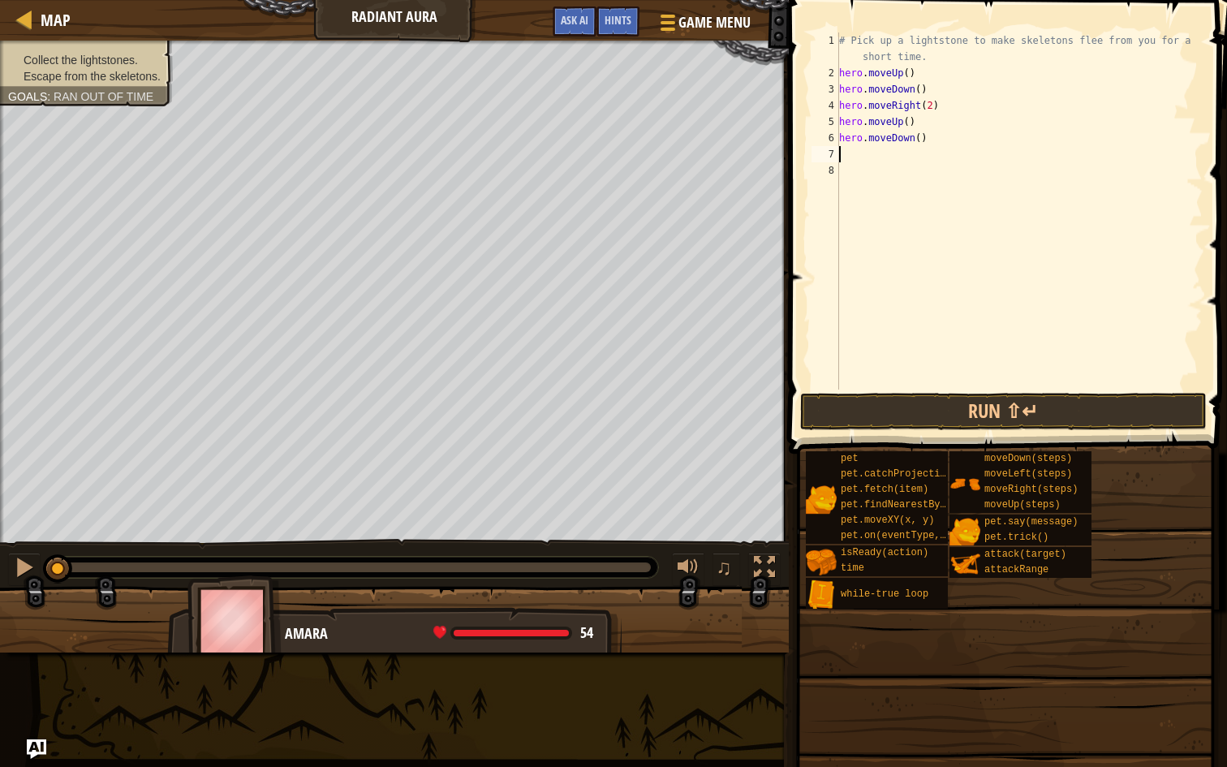
type textarea "h"
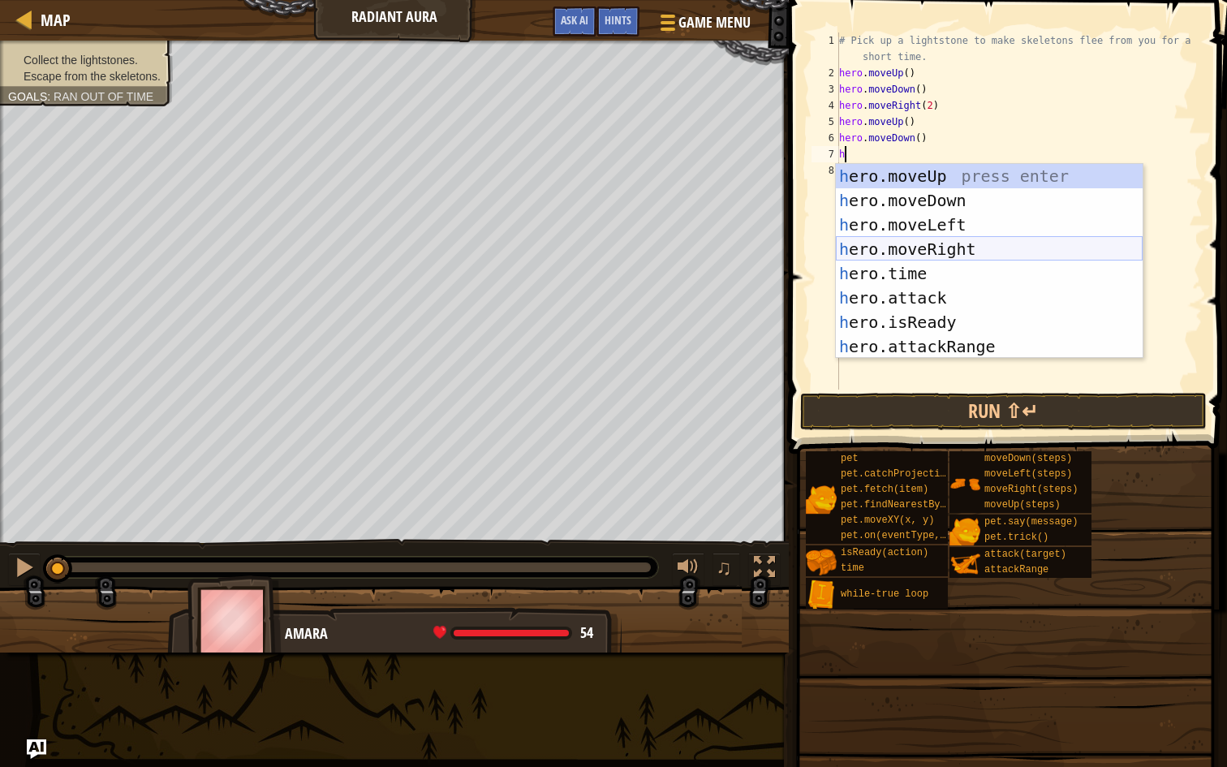
click at [962, 246] on div "h ero.moveUp press enter h ero.moveDown press enter h ero.moveLeft press enter …" at bounding box center [989, 285] width 307 height 243
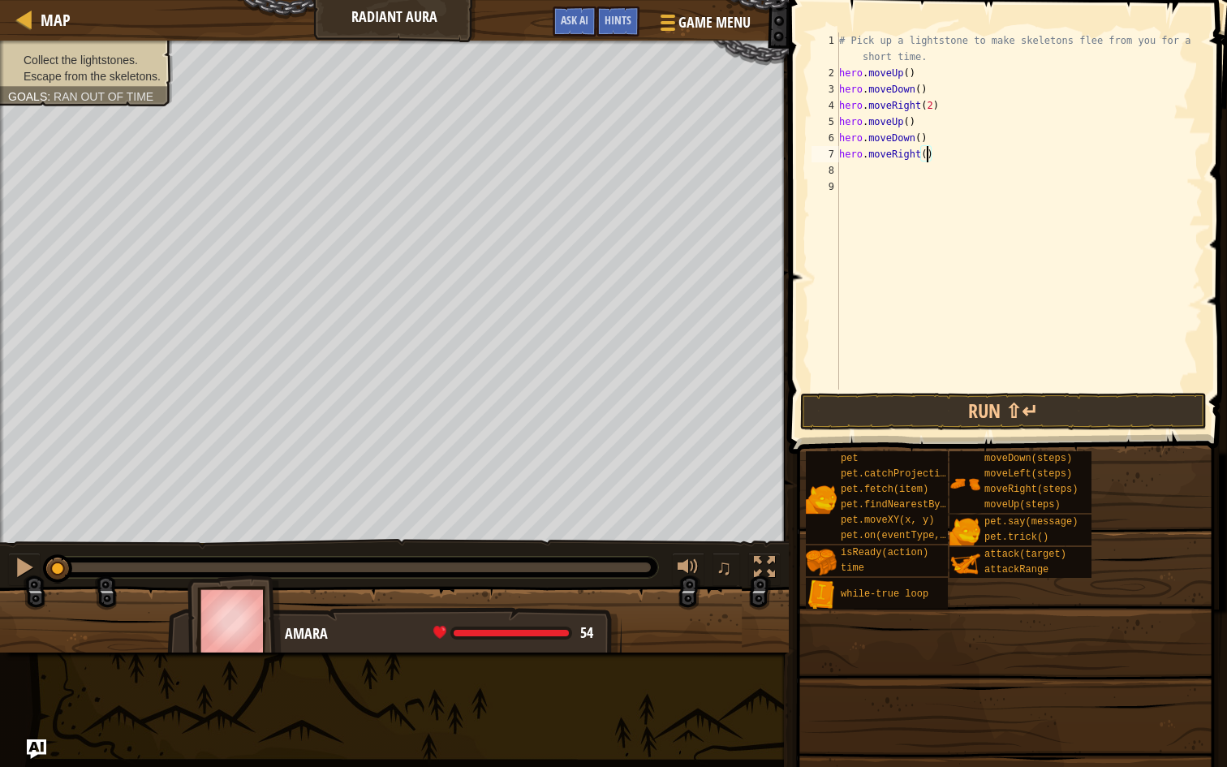
click at [926, 160] on div "# Pick up a lightstone to make skeletons flee from you for a short time. hero .…" at bounding box center [1019, 235] width 367 height 406
type textarea "hero.moveRight(2)"
click at [841, 178] on div "# Pick up a lightstone to make skeletons flee from you for a short time. hero .…" at bounding box center [1019, 235] width 367 height 406
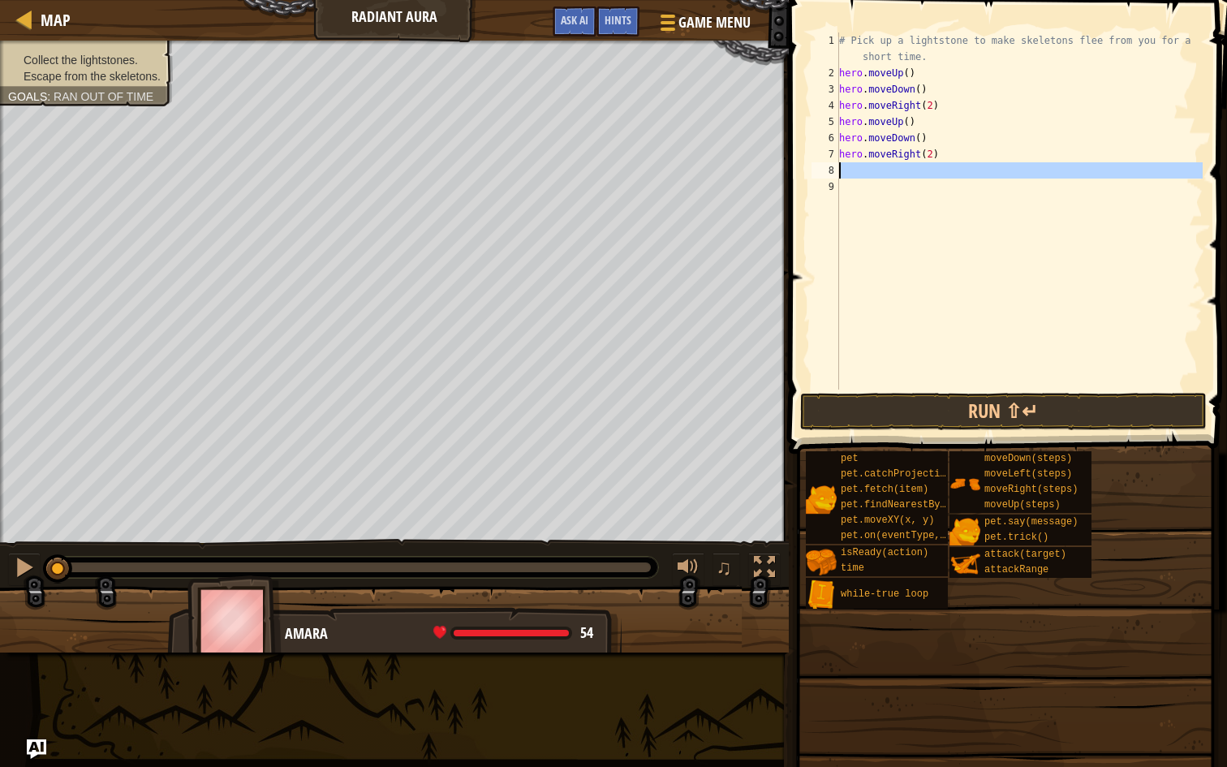
scroll to position [7, 0]
type textarea "h"
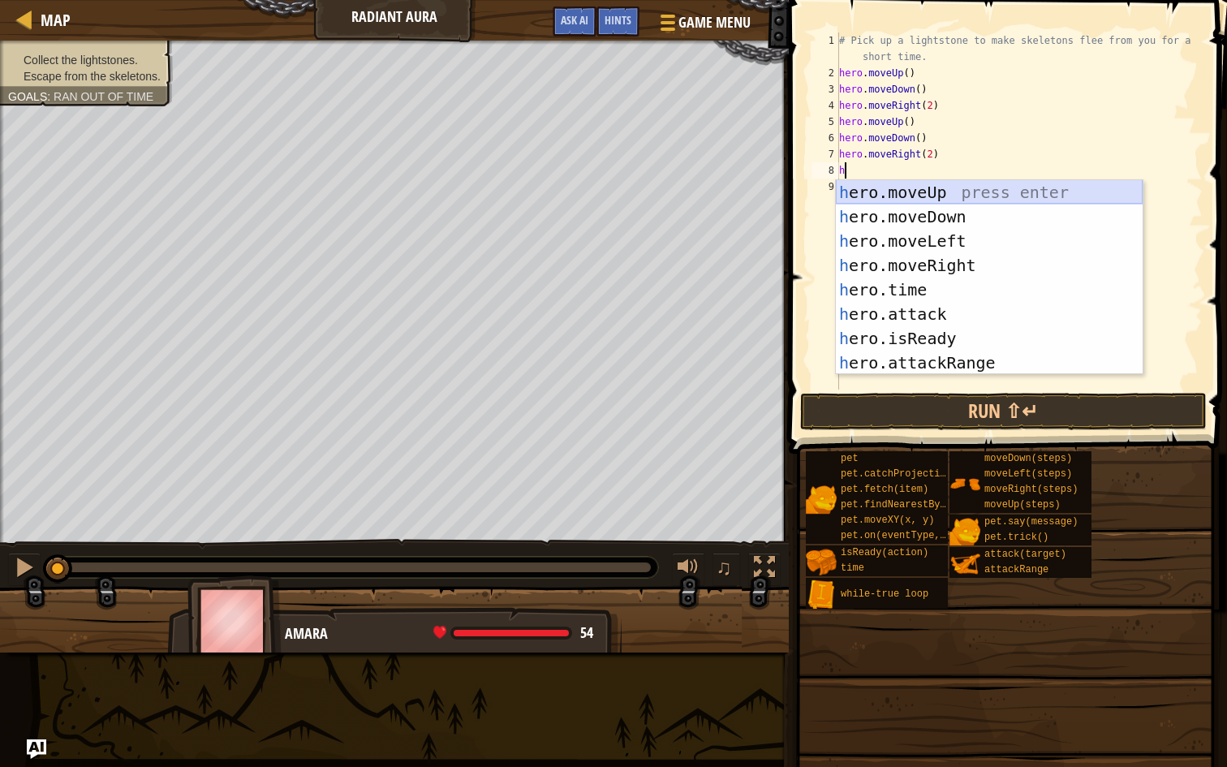
click at [974, 189] on div "h ero.moveUp press enter h ero.moveDown press enter h ero.moveLeft press enter …" at bounding box center [989, 301] width 307 height 243
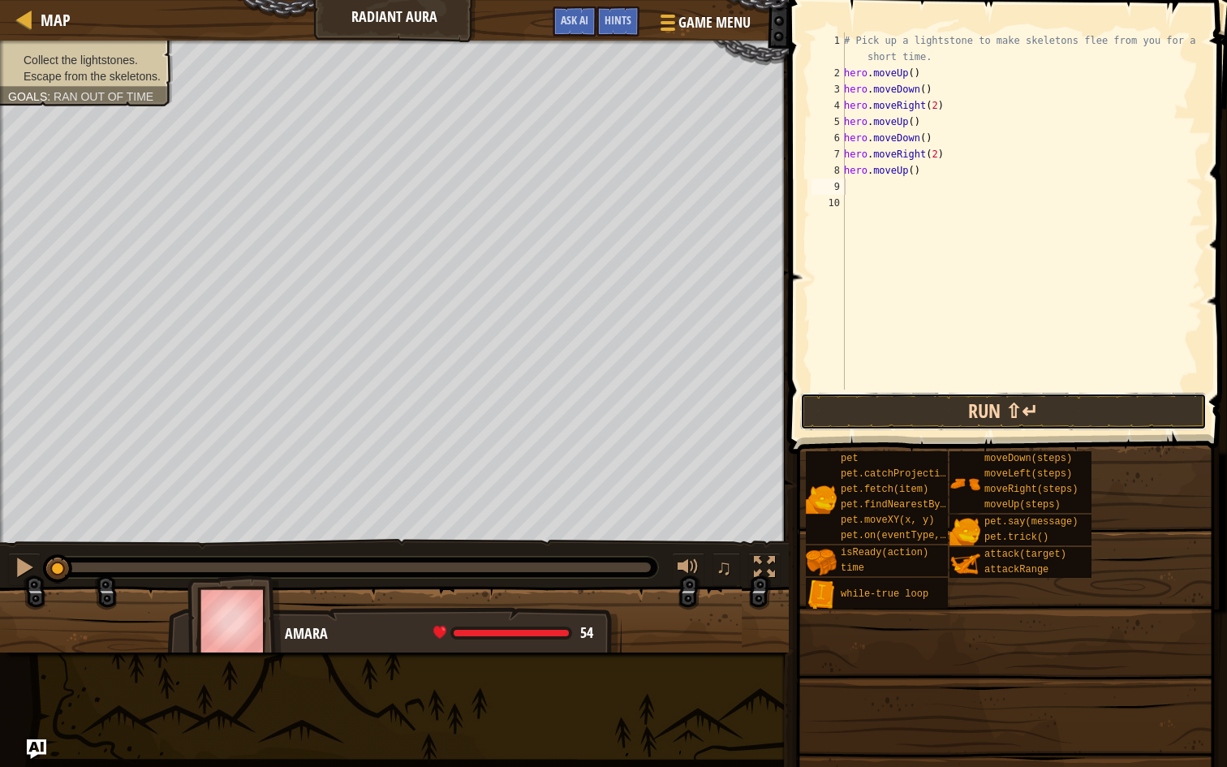
click at [941, 406] on button "Run ⇧↵" at bounding box center [1003, 411] width 407 height 37
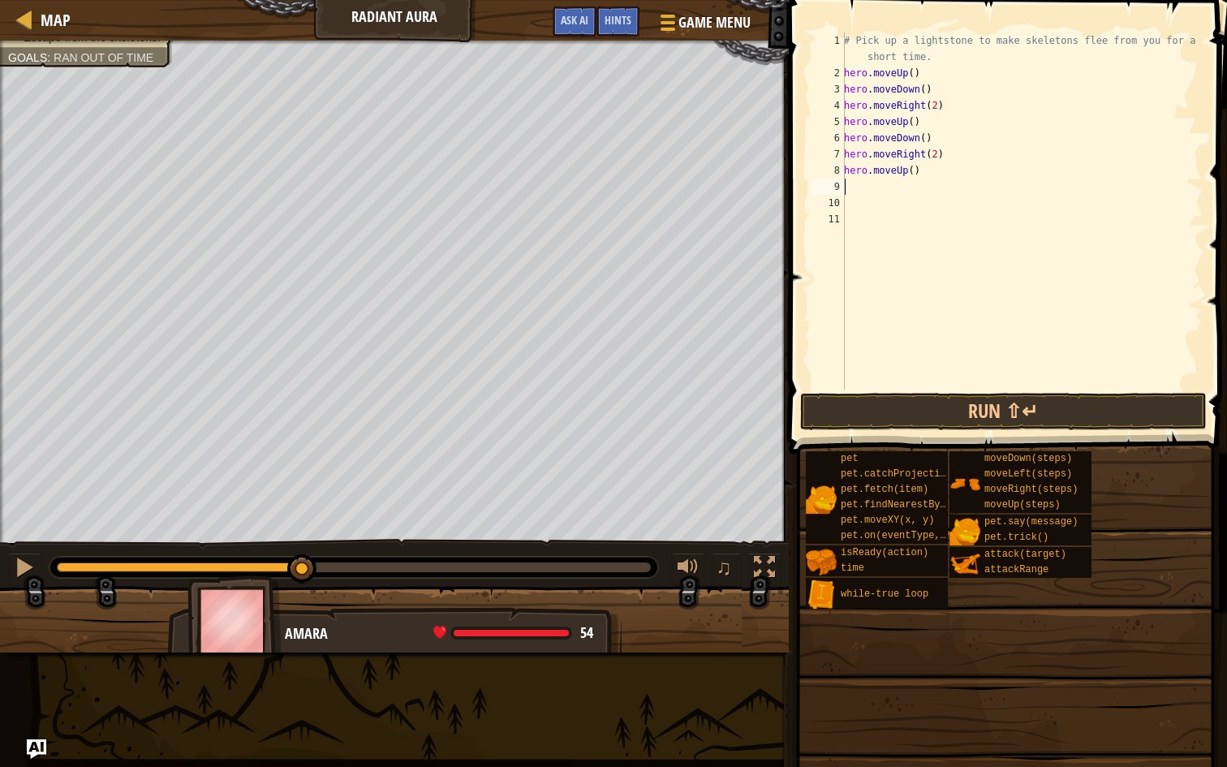
click at [850, 187] on div "# Pick up a lightstone to make skeletons flee from you for a short time. hero .…" at bounding box center [1022, 235] width 362 height 406
type textarea "h"
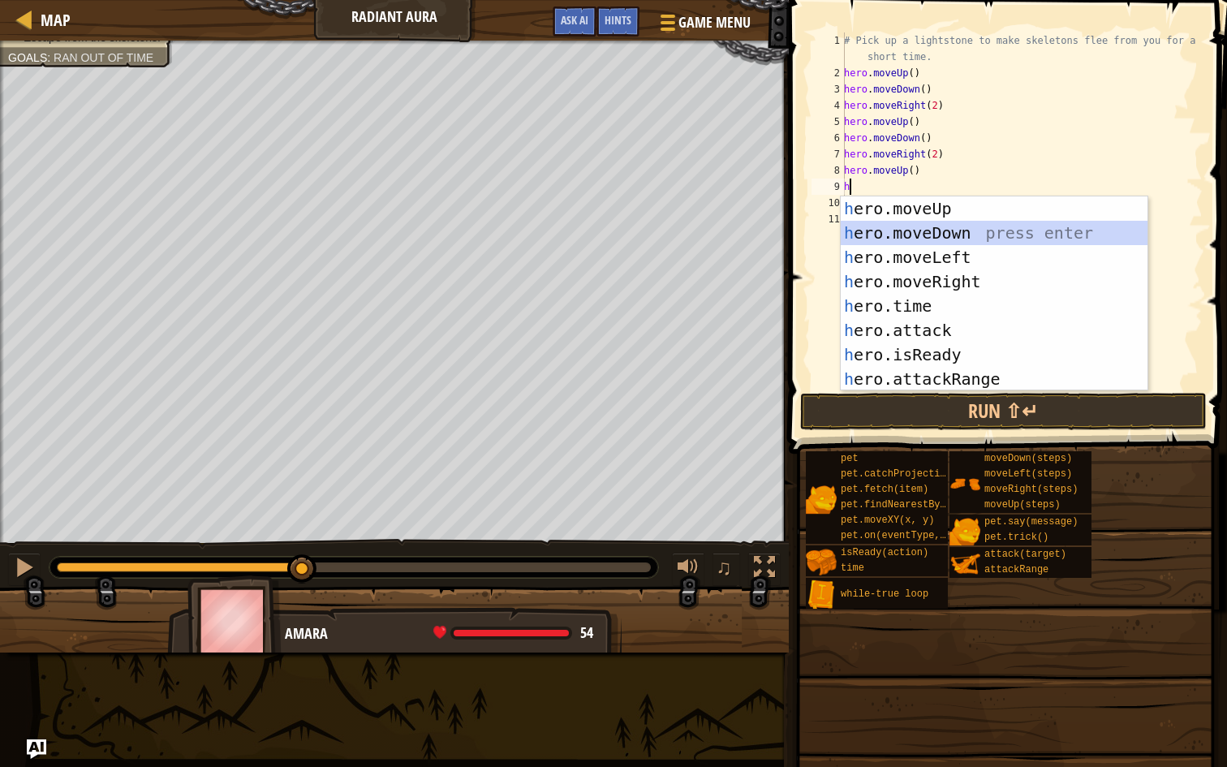
click at [914, 227] on div "h ero.moveUp press enter h ero.moveDown press enter h ero.moveLeft press enter …" at bounding box center [994, 317] width 307 height 243
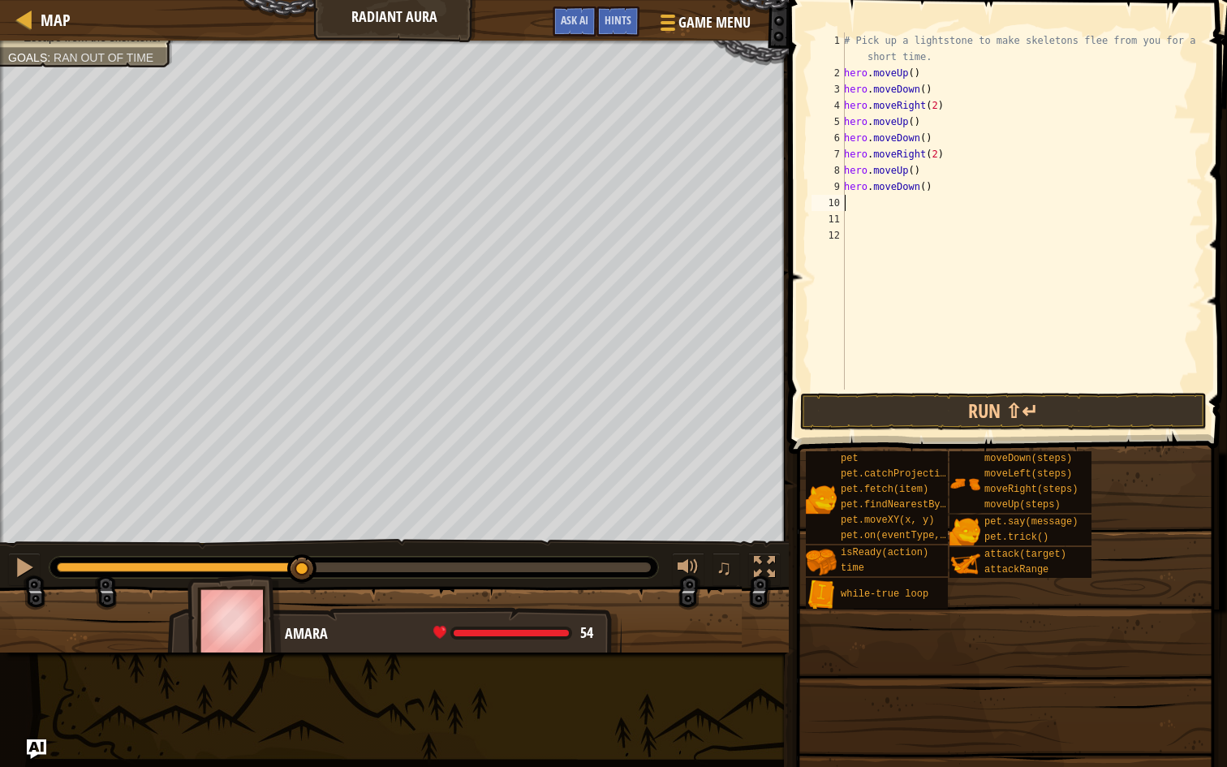
type textarea "h"
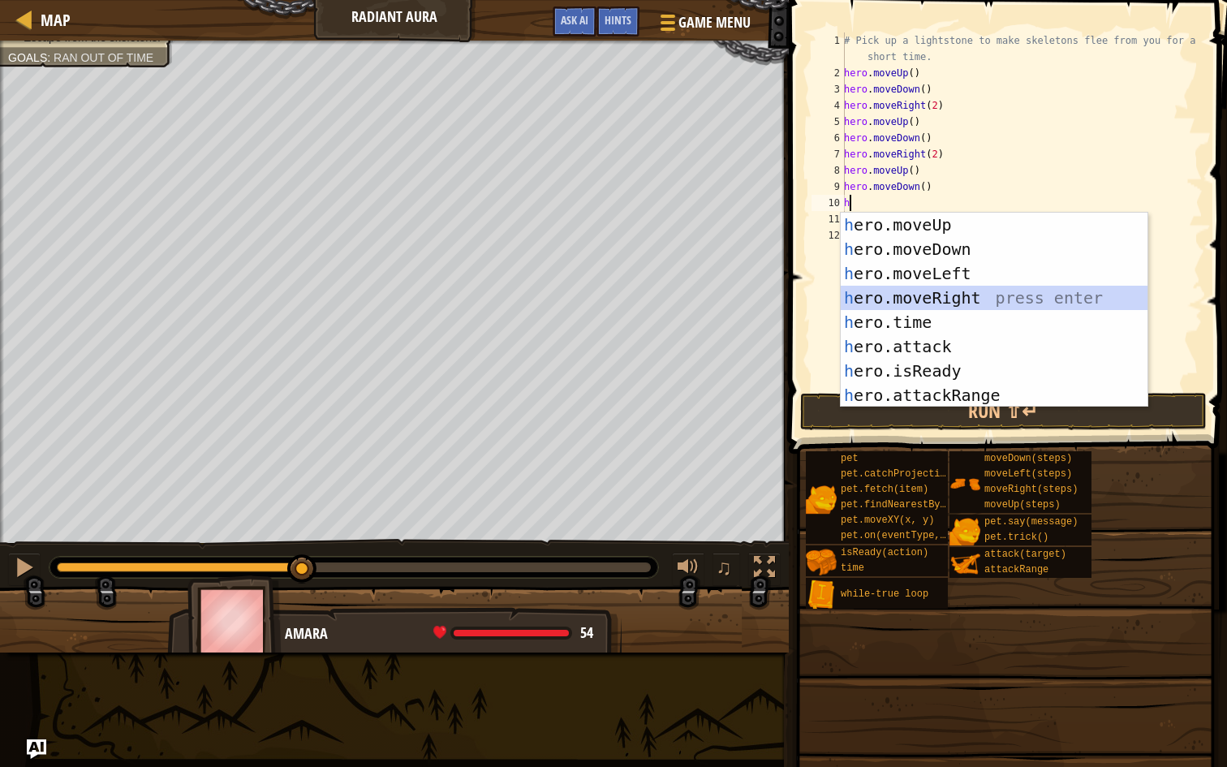
click at [947, 295] on div "h ero.moveUp press enter h ero.moveDown press enter h ero.moveLeft press enter …" at bounding box center [994, 334] width 307 height 243
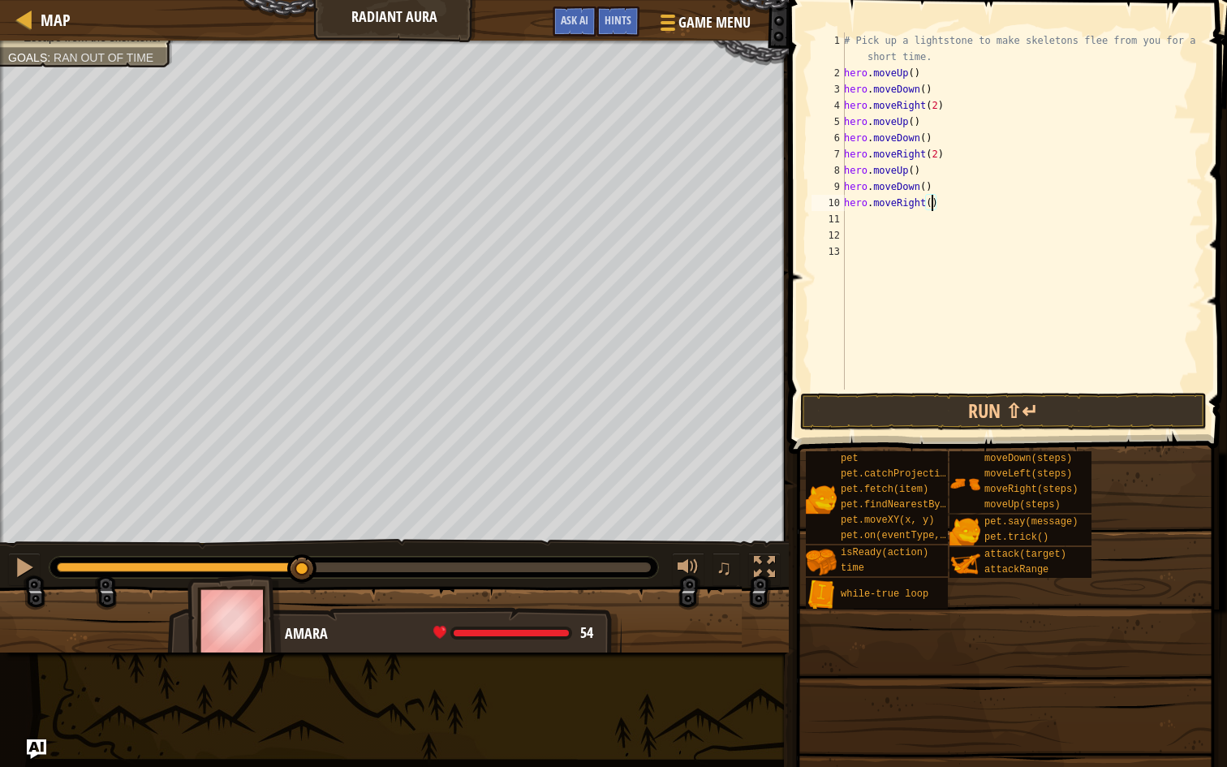
click at [932, 206] on div "# Pick up a lightstone to make skeletons flee from you for a short time. hero .…" at bounding box center [1022, 235] width 362 height 406
type textarea "hero.moveRight(2)"
click at [1036, 398] on button "Run ⇧↵" at bounding box center [1003, 411] width 407 height 37
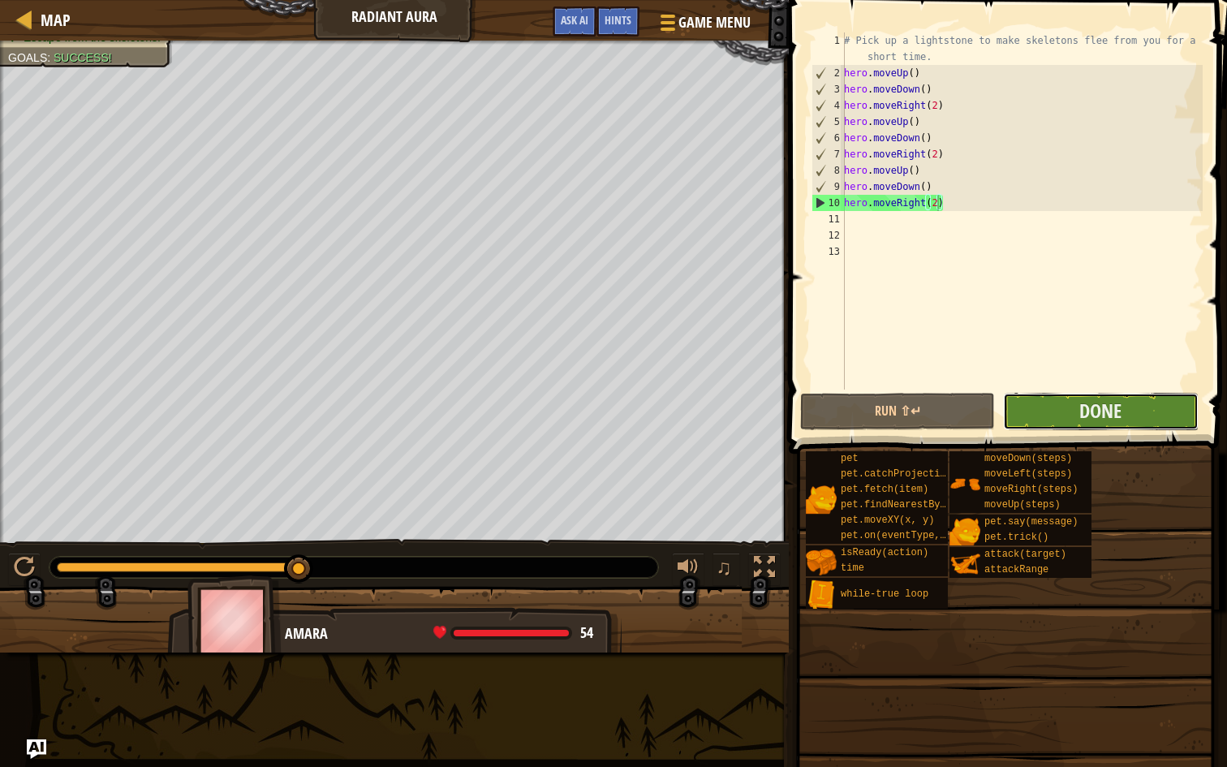
click at [1074, 402] on button "Done" at bounding box center [1100, 411] width 195 height 37
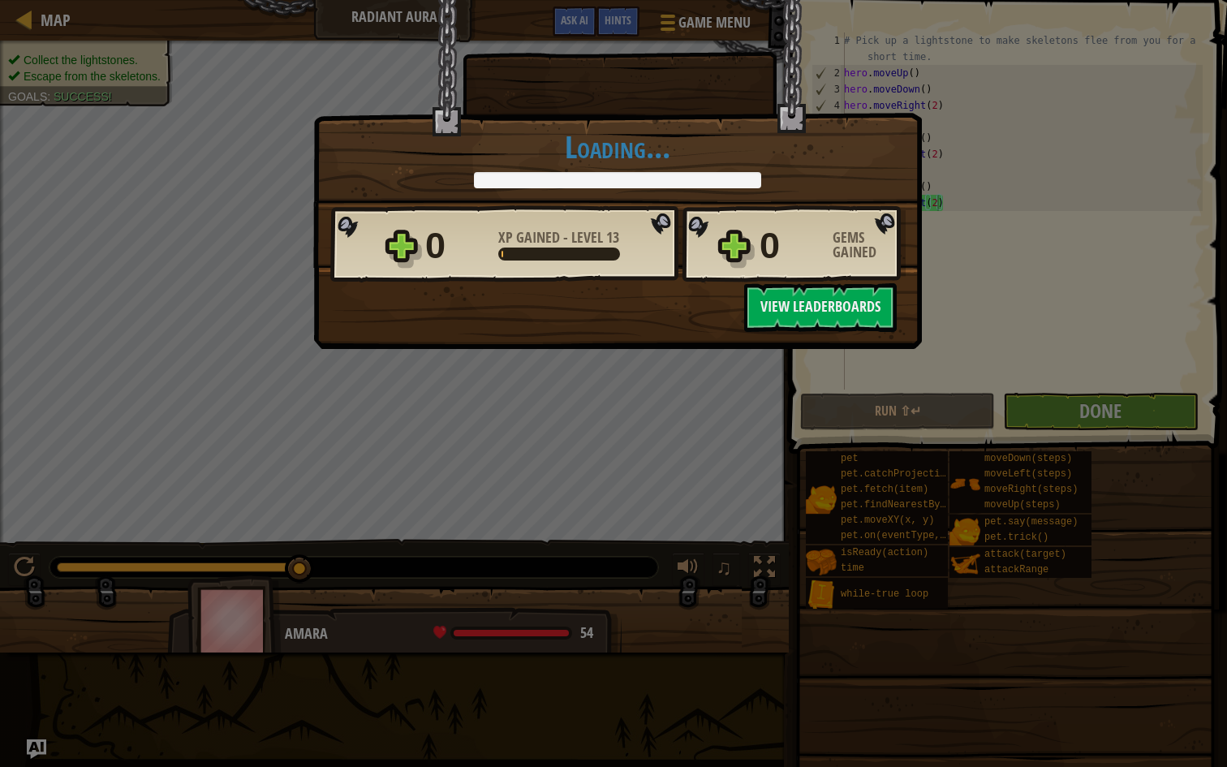
click at [622, 164] on h1 "Loading..." at bounding box center [617, 147] width 574 height 34
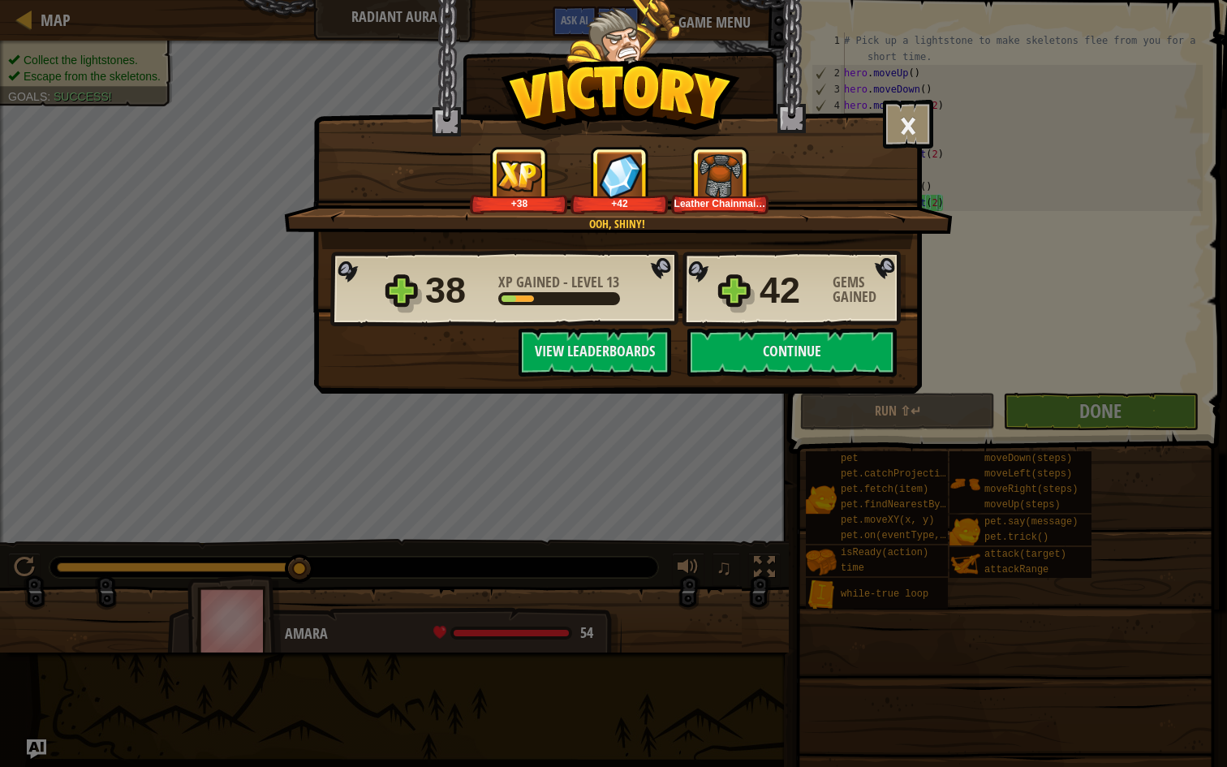
click at [777, 324] on div "38 XP Gained - Level 13 42 Gems Gained" at bounding box center [617, 289] width 575 height 78
click at [829, 361] on button "Continue" at bounding box center [791, 352] width 209 height 49
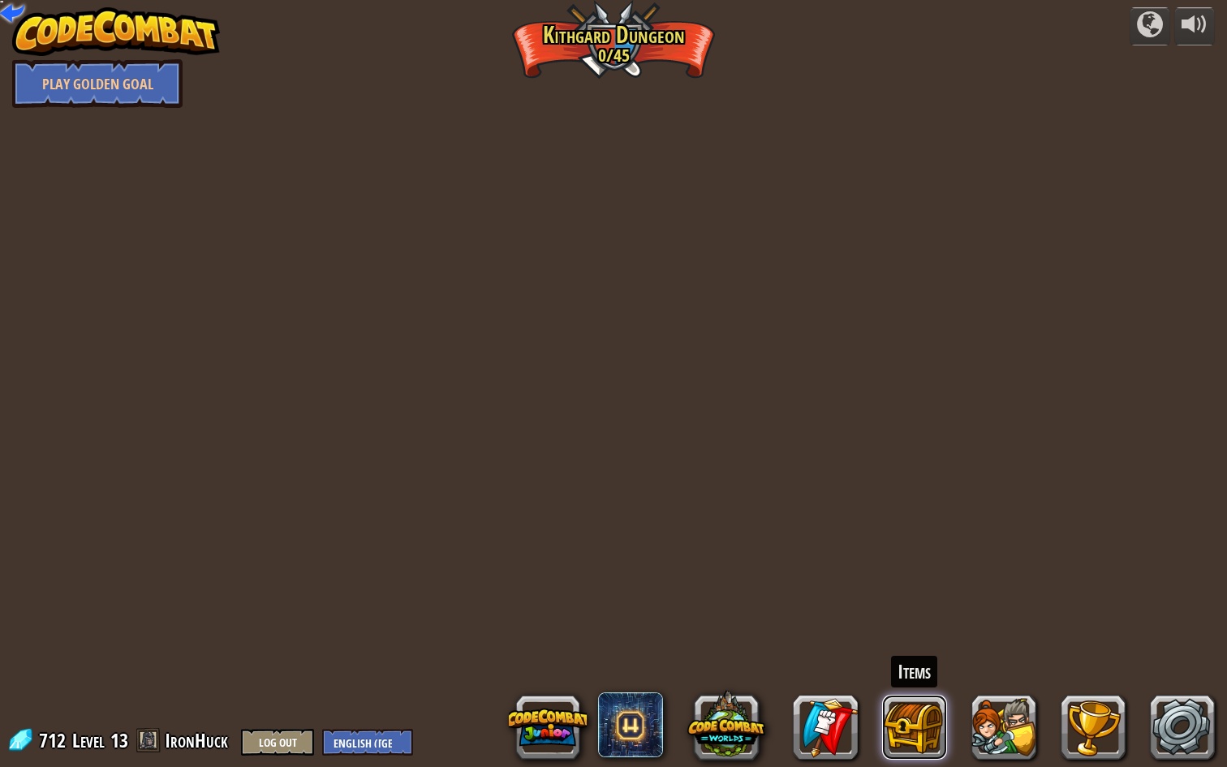
click at [907, 624] on button at bounding box center [914, 727] width 65 height 65
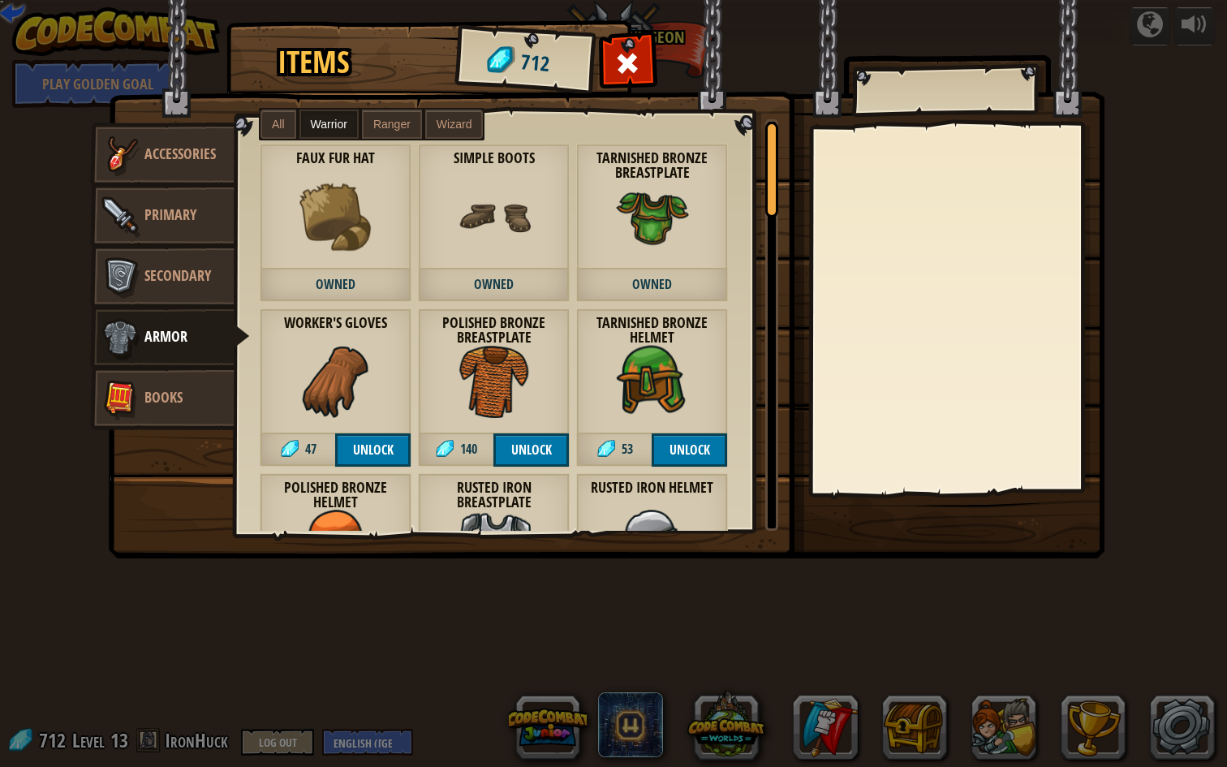
click at [384, 123] on span "Ranger" at bounding box center [391, 124] width 37 height 13
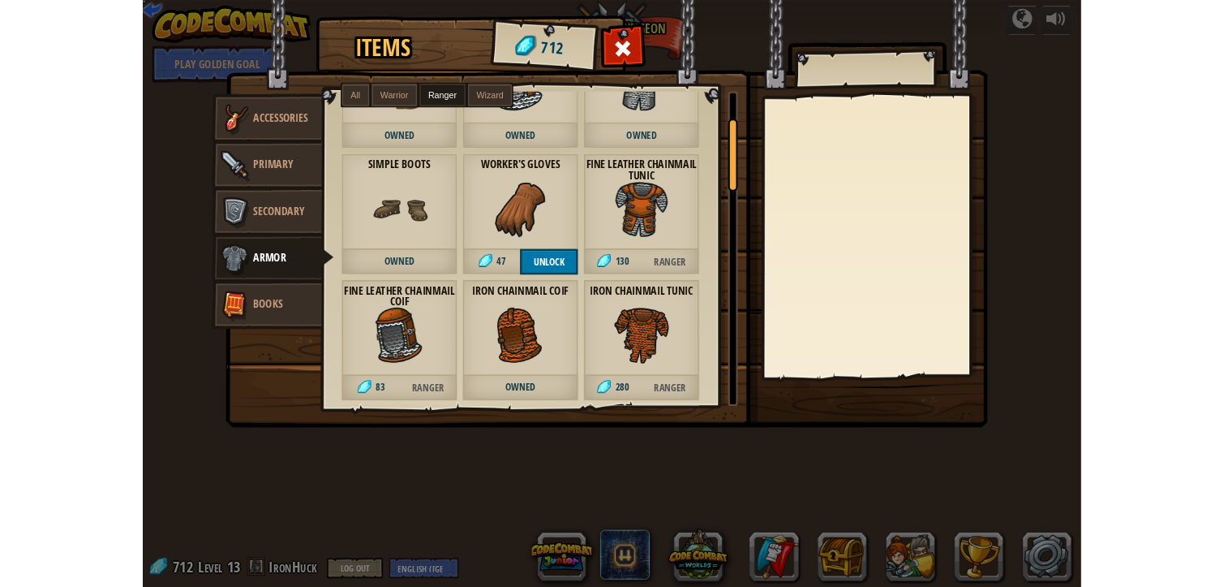
scroll to position [192, 0]
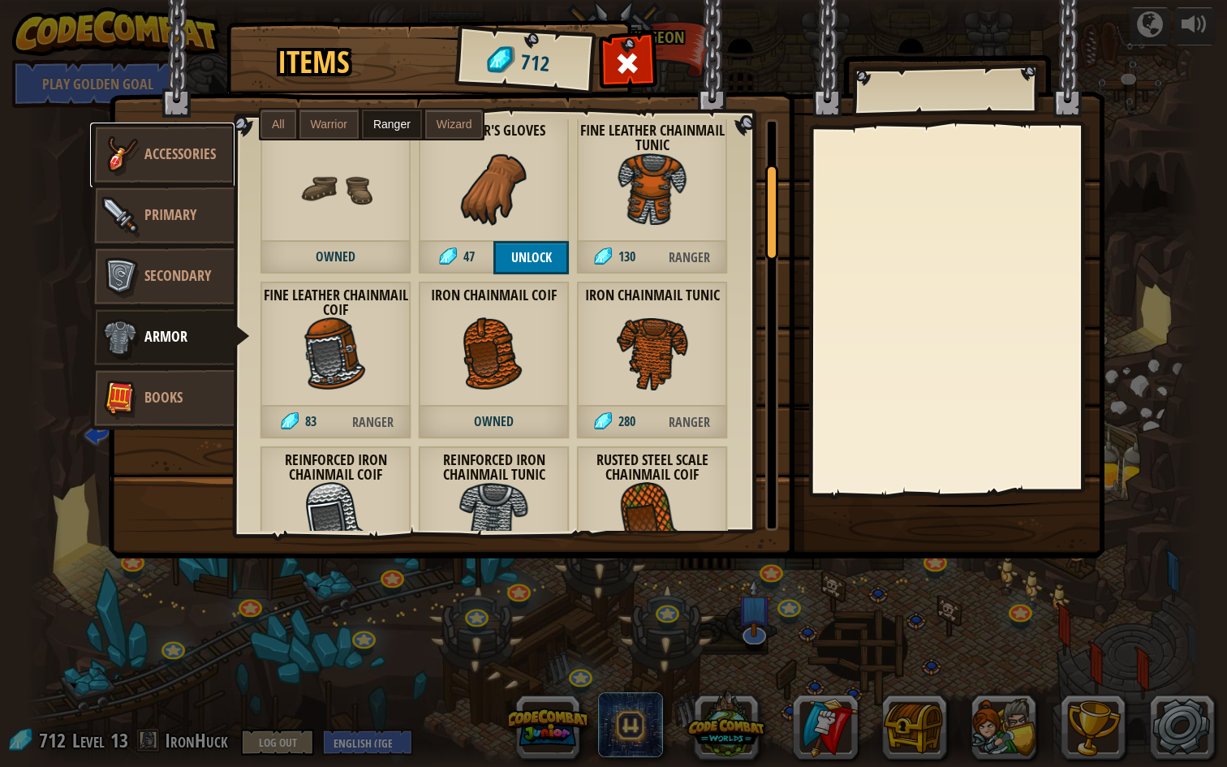
click at [153, 140] on link "Accessories" at bounding box center [162, 155] width 144 height 65
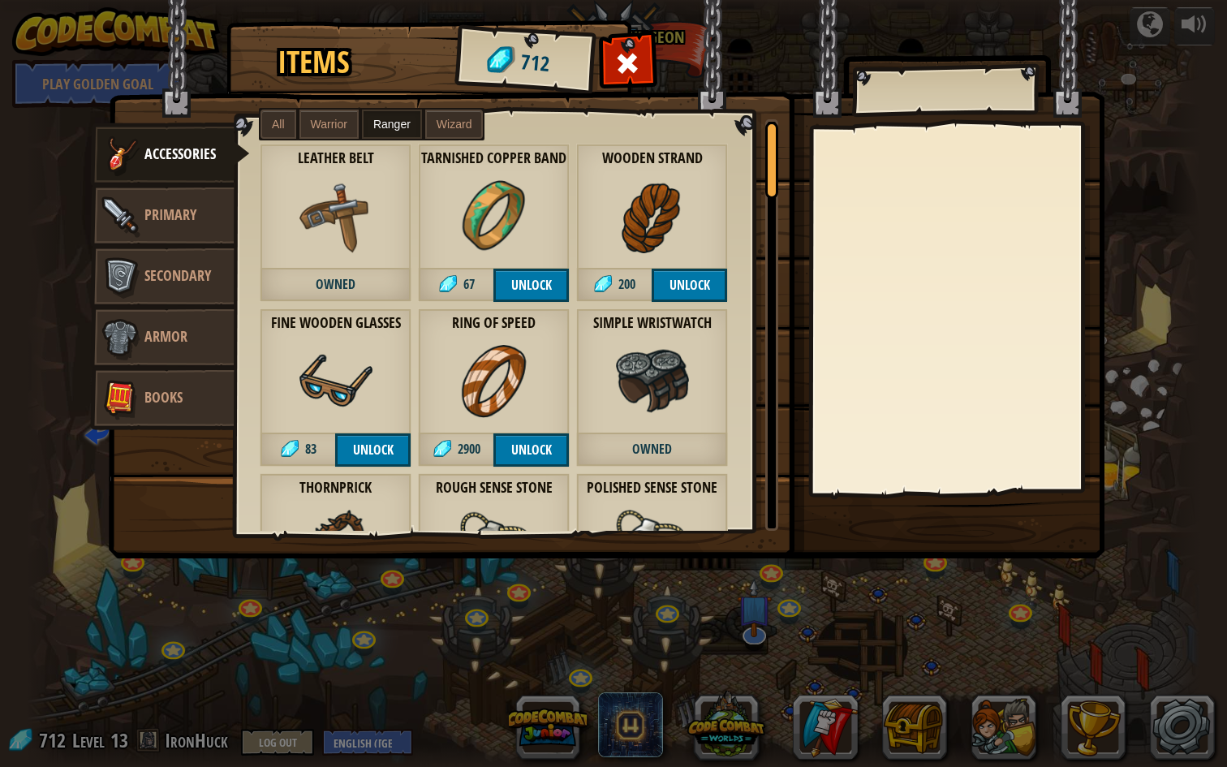
click at [355, 260] on div "Leather Belt Owned" at bounding box center [336, 223] width 152 height 158
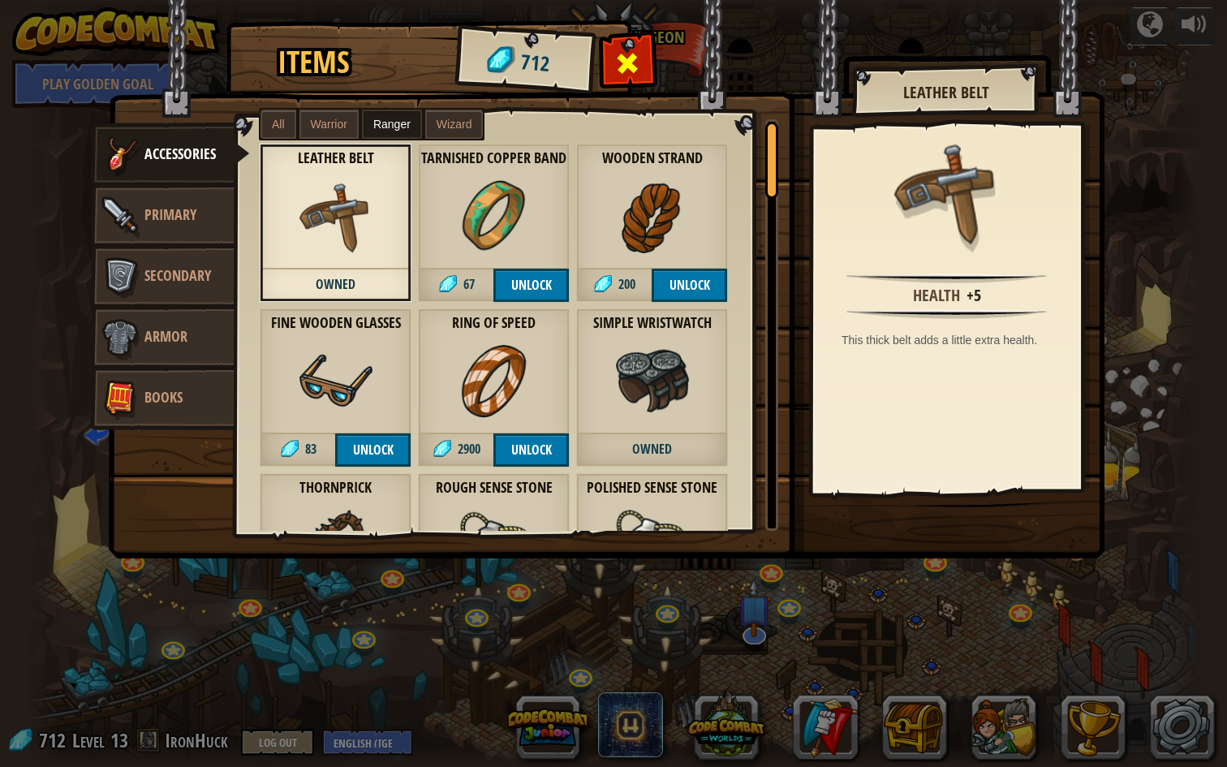
click at [647, 47] on div at bounding box center [627, 67] width 51 height 51
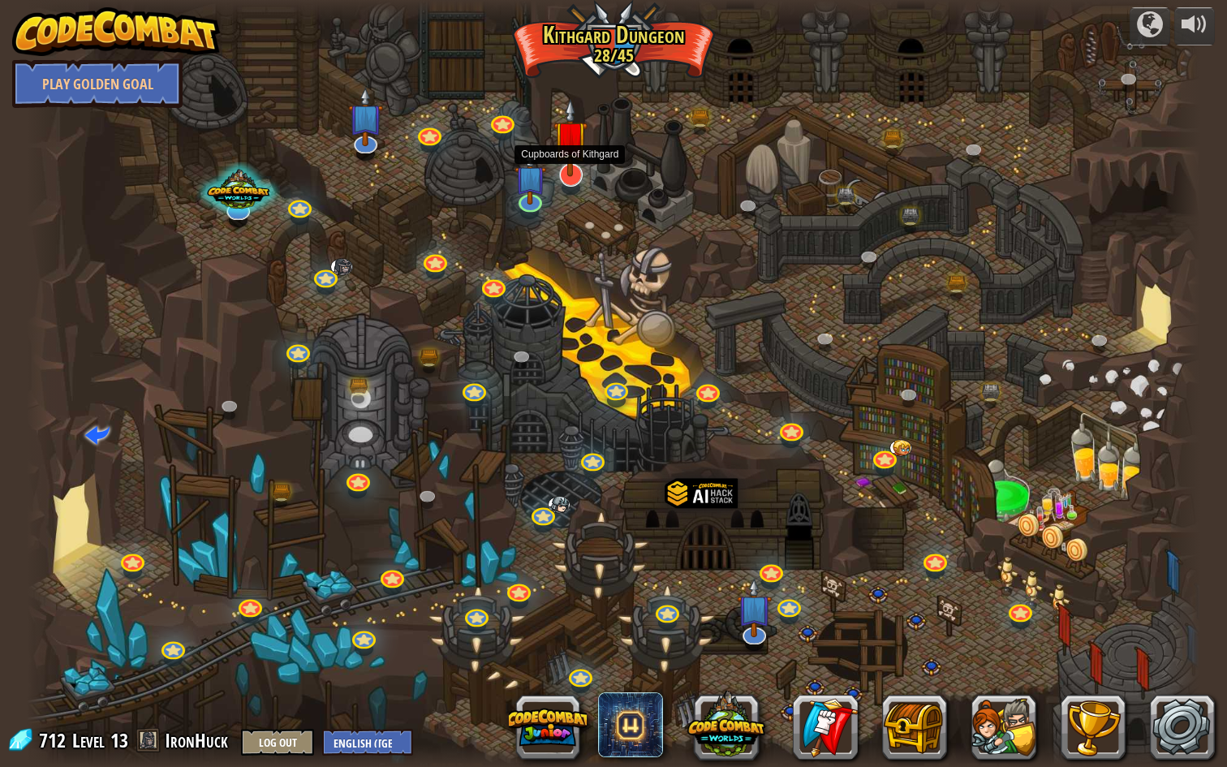
click at [566, 170] on img at bounding box center [570, 137] width 34 height 79
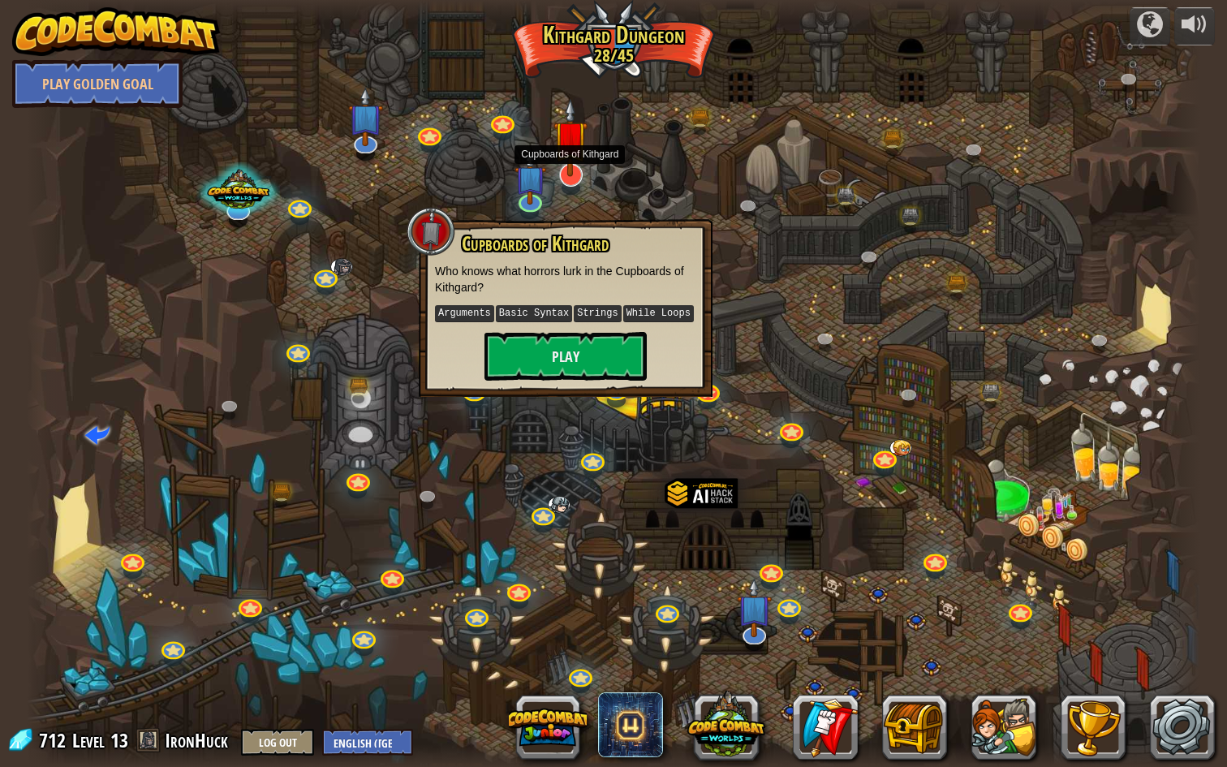
click at [565, 170] on img at bounding box center [570, 137] width 34 height 79
click at [517, 200] on img at bounding box center [530, 165] width 32 height 72
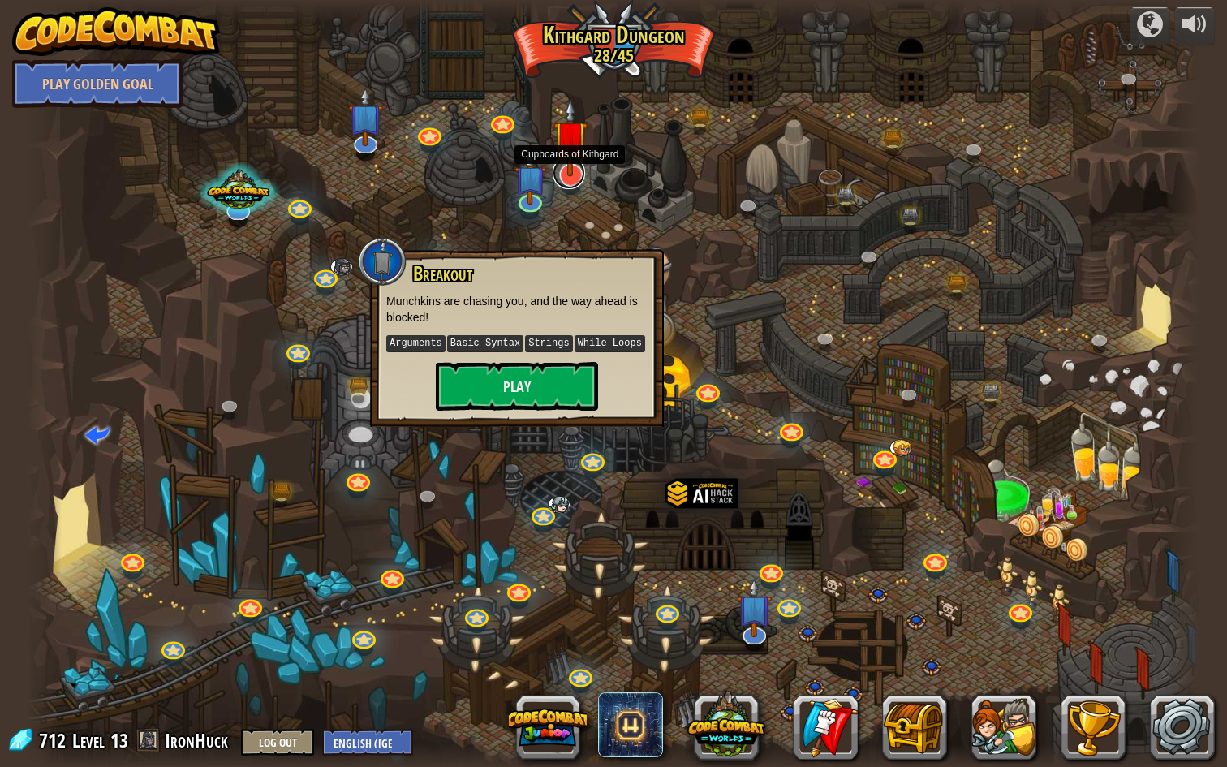
click at [562, 178] on link at bounding box center [569, 173] width 32 height 32
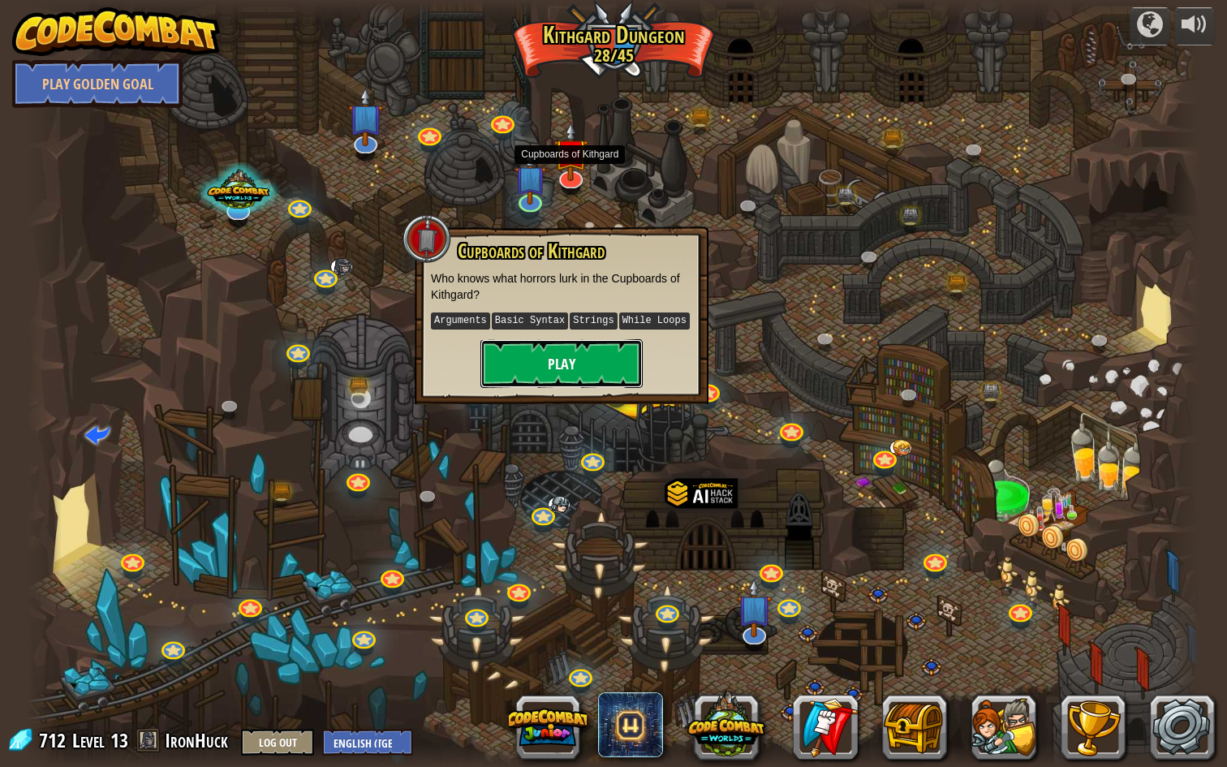
click at [550, 360] on button "Play" at bounding box center [561, 363] width 162 height 49
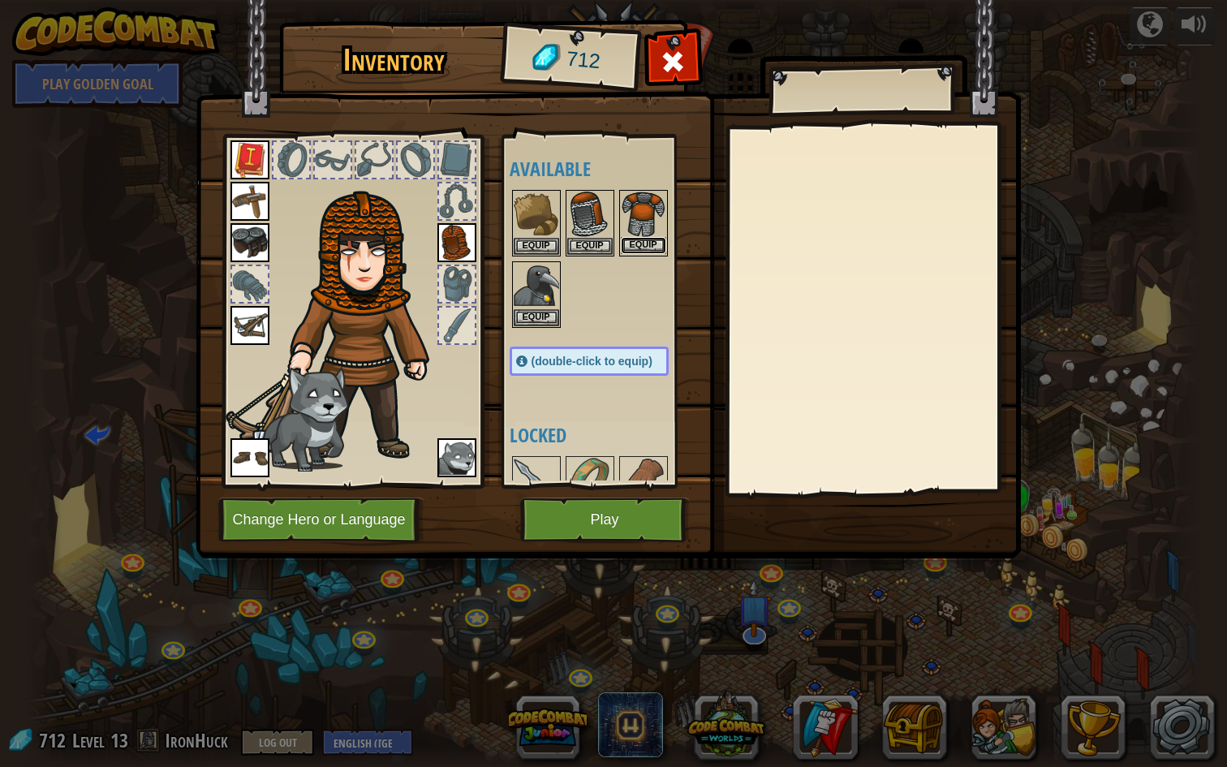
click at [637, 240] on button "Equip" at bounding box center [643, 245] width 45 height 17
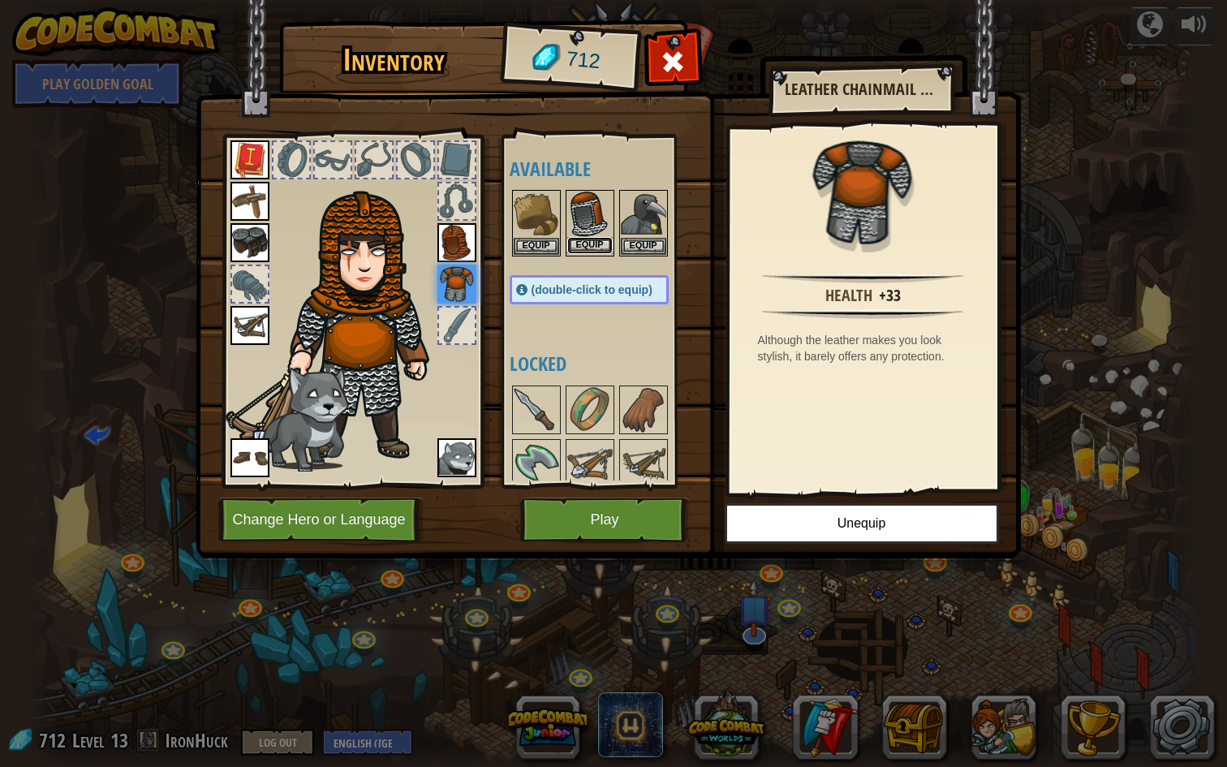
click at [596, 239] on button "Equip" at bounding box center [589, 245] width 45 height 17
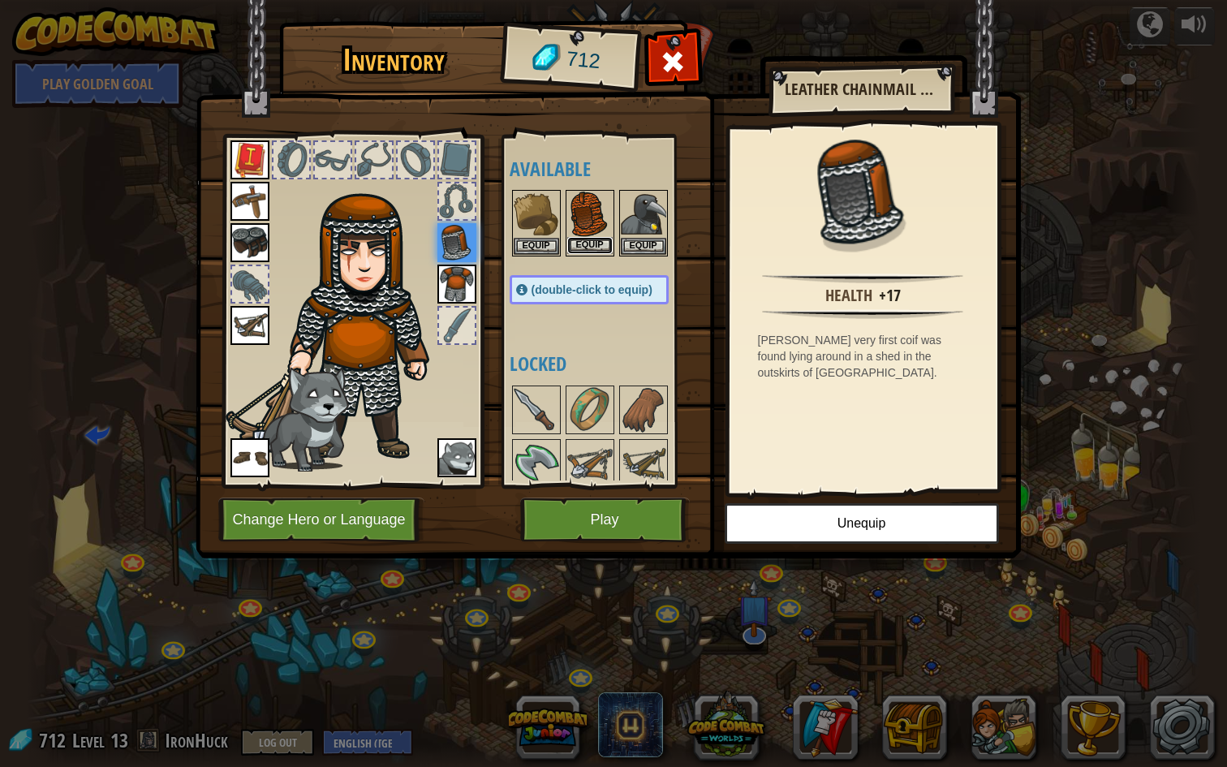
click at [600, 243] on button "Equip" at bounding box center [589, 245] width 45 height 17
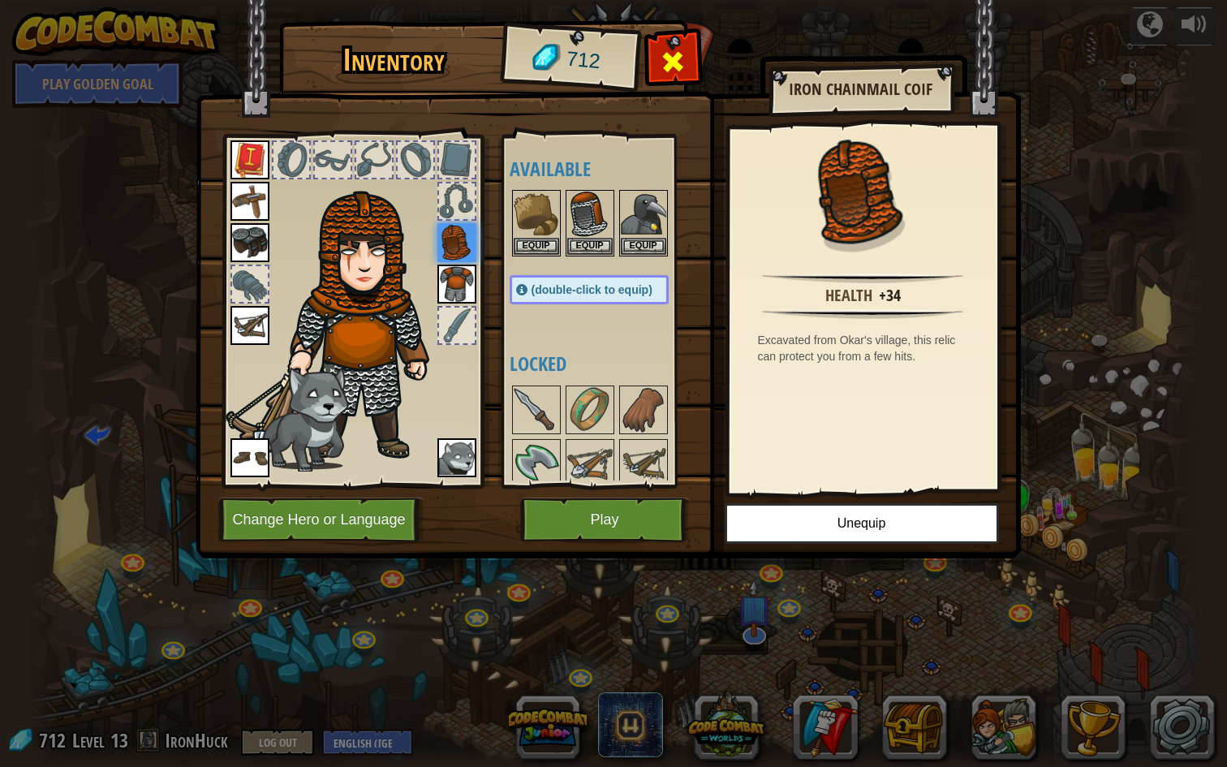
click at [687, 57] on div at bounding box center [673, 66] width 51 height 51
